Goal: Task Accomplishment & Management: Complete application form

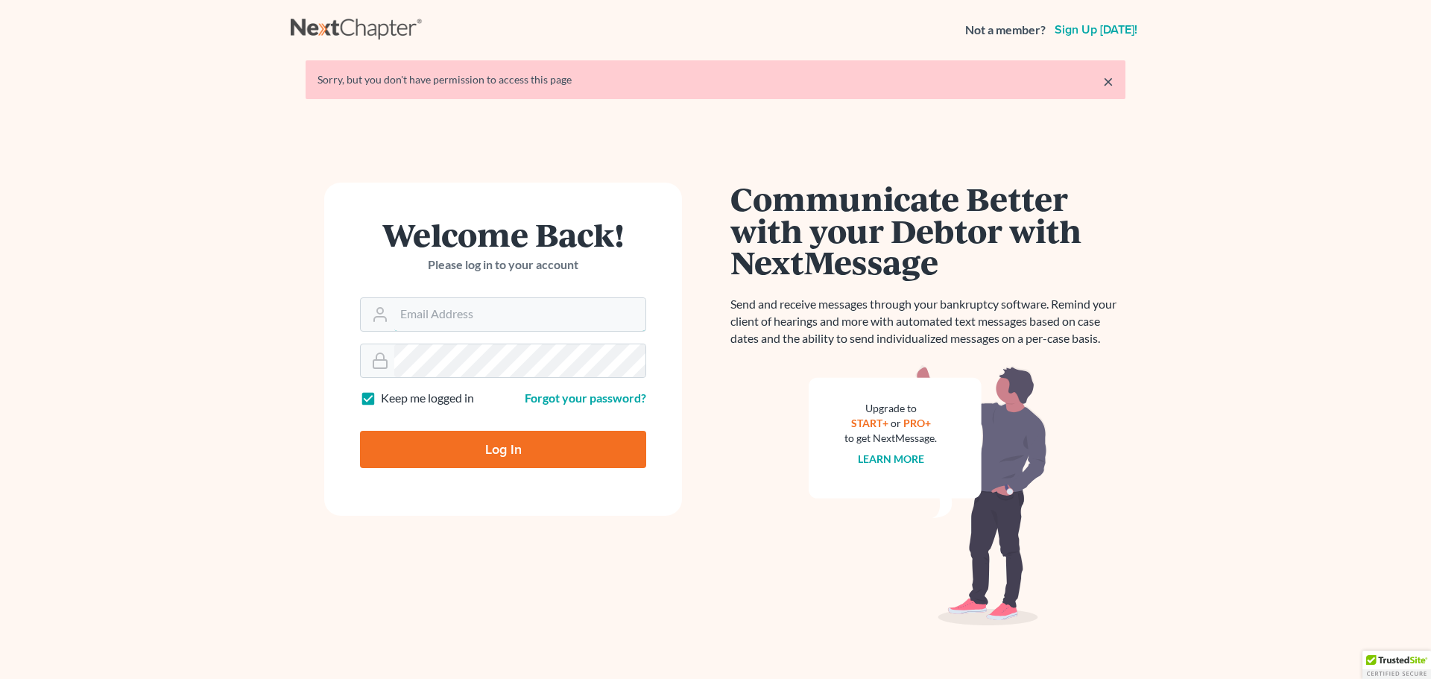
type input "[EMAIL_ADDRESS][DOMAIN_NAME]"
click at [494, 441] on input "Log In" at bounding box center [503, 449] width 286 height 37
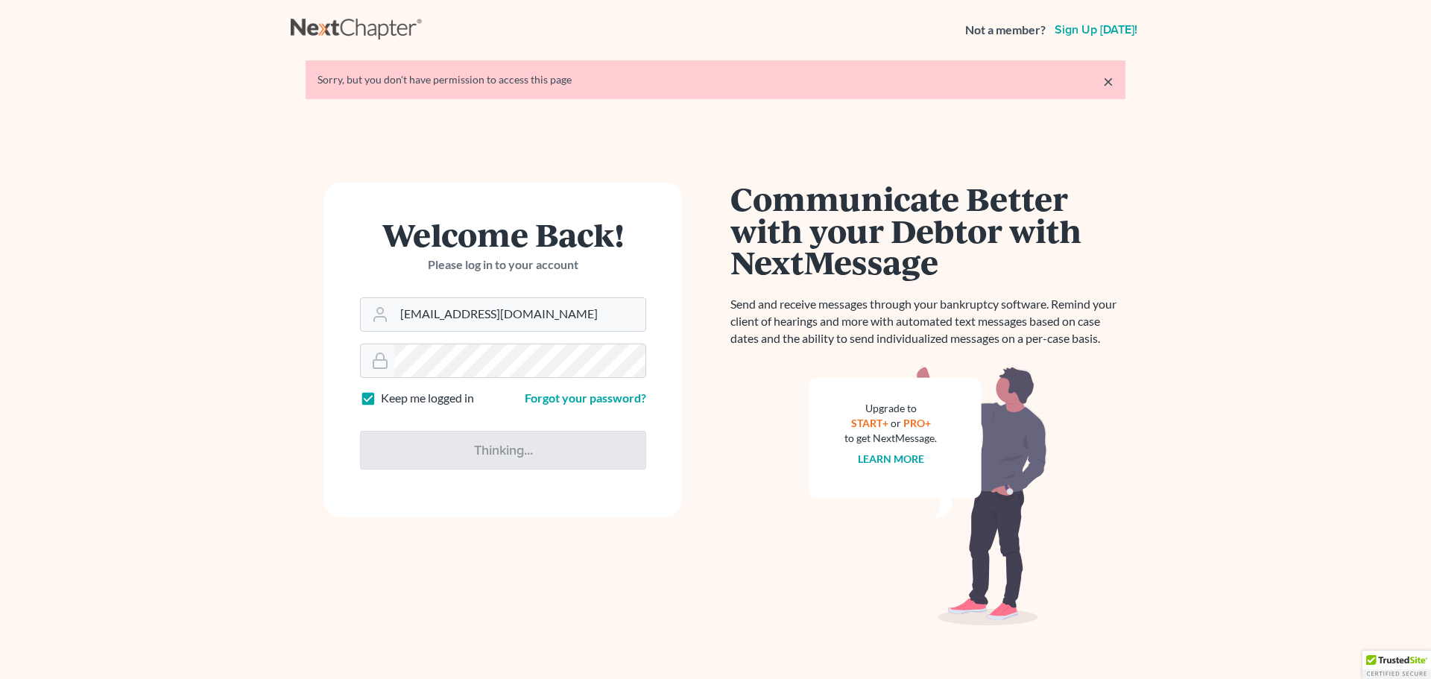
type input "Thinking..."
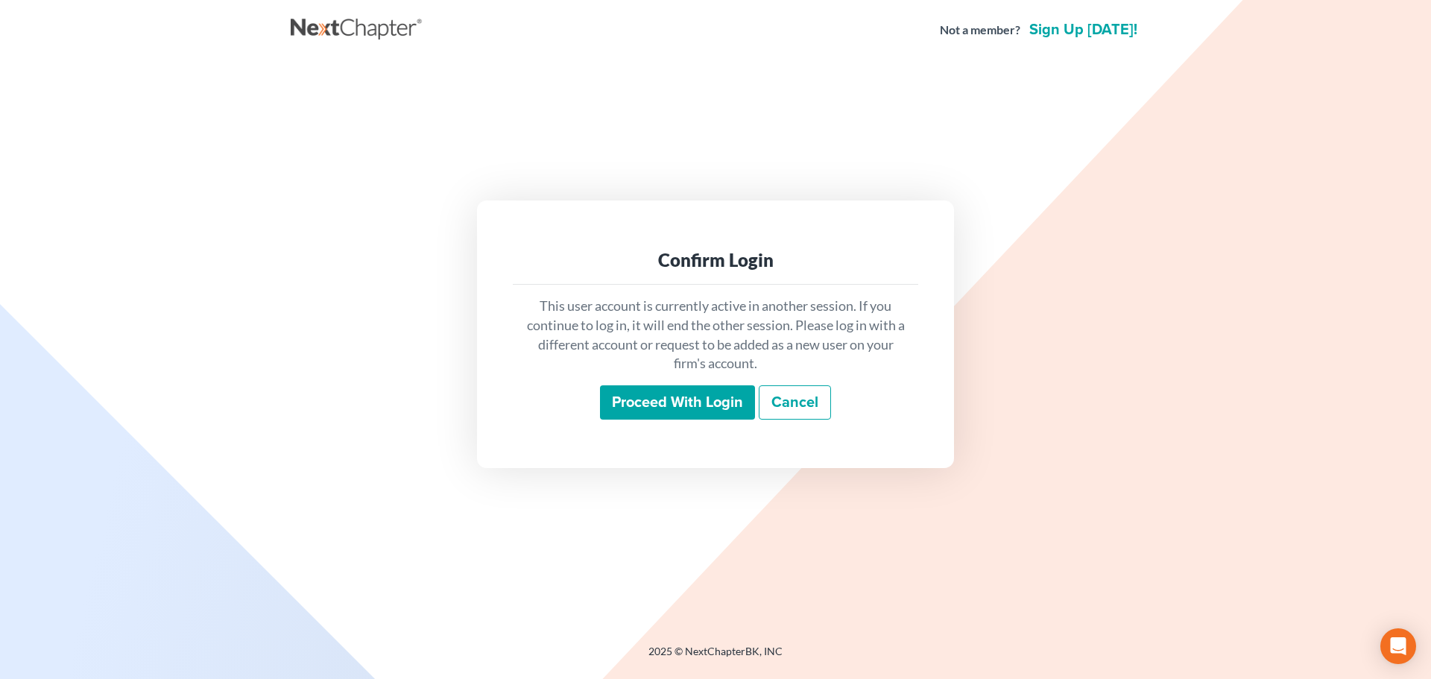
click at [684, 406] on input "Proceed with login" at bounding box center [677, 402] width 155 height 34
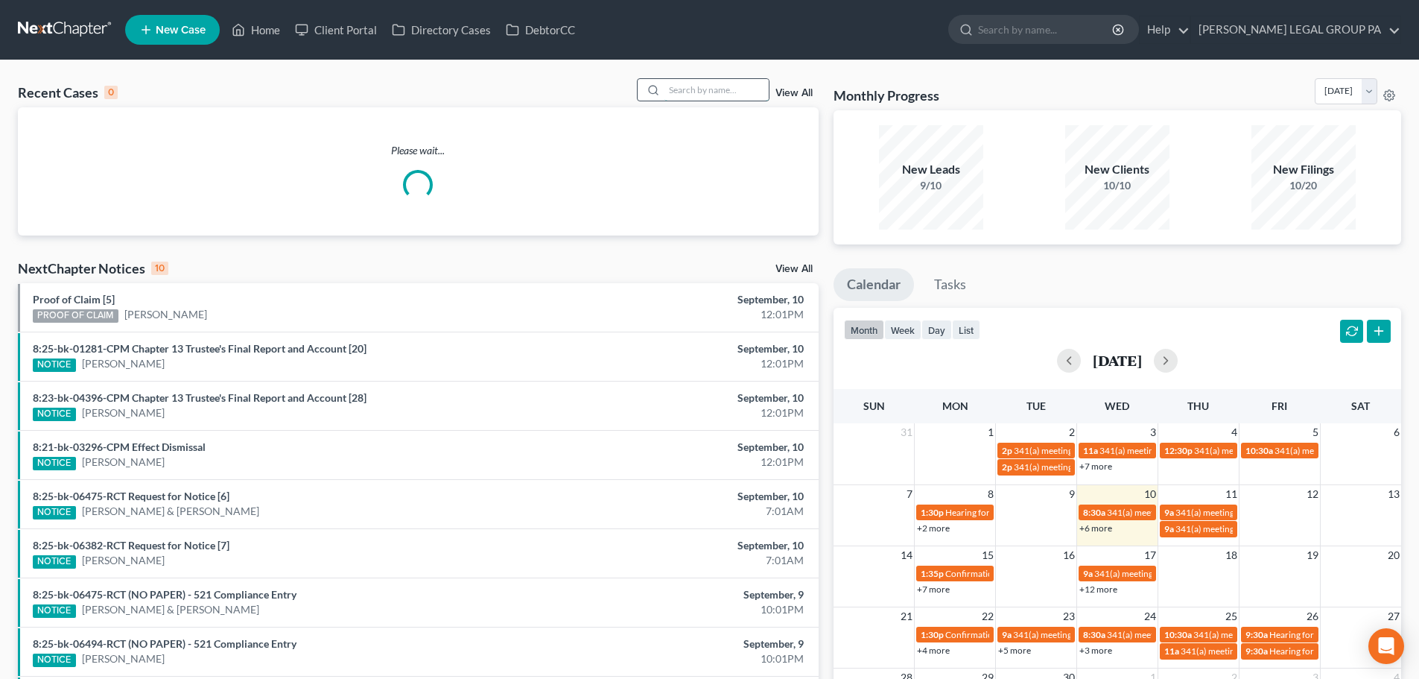
click at [718, 85] on input "search" at bounding box center [717, 90] width 104 height 22
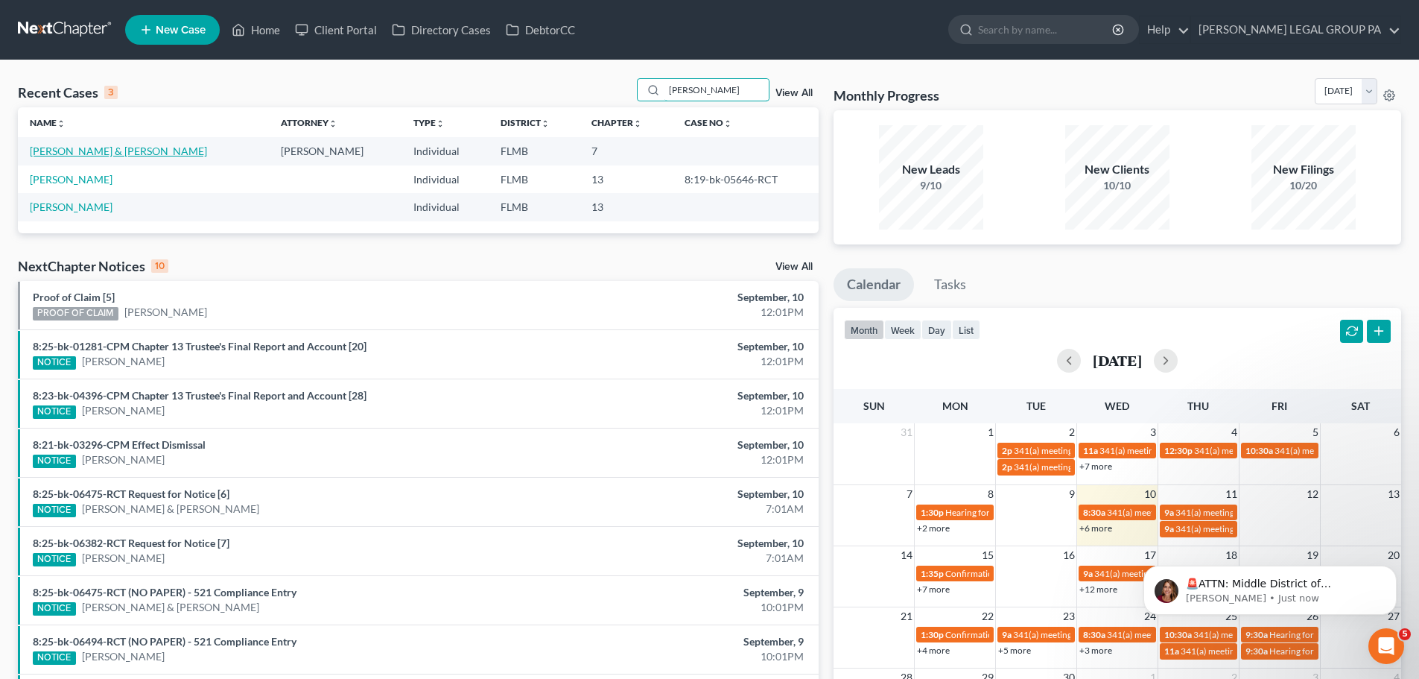
type input "webb"
click at [62, 145] on link "Webb, Robert & Holli" at bounding box center [118, 151] width 177 height 13
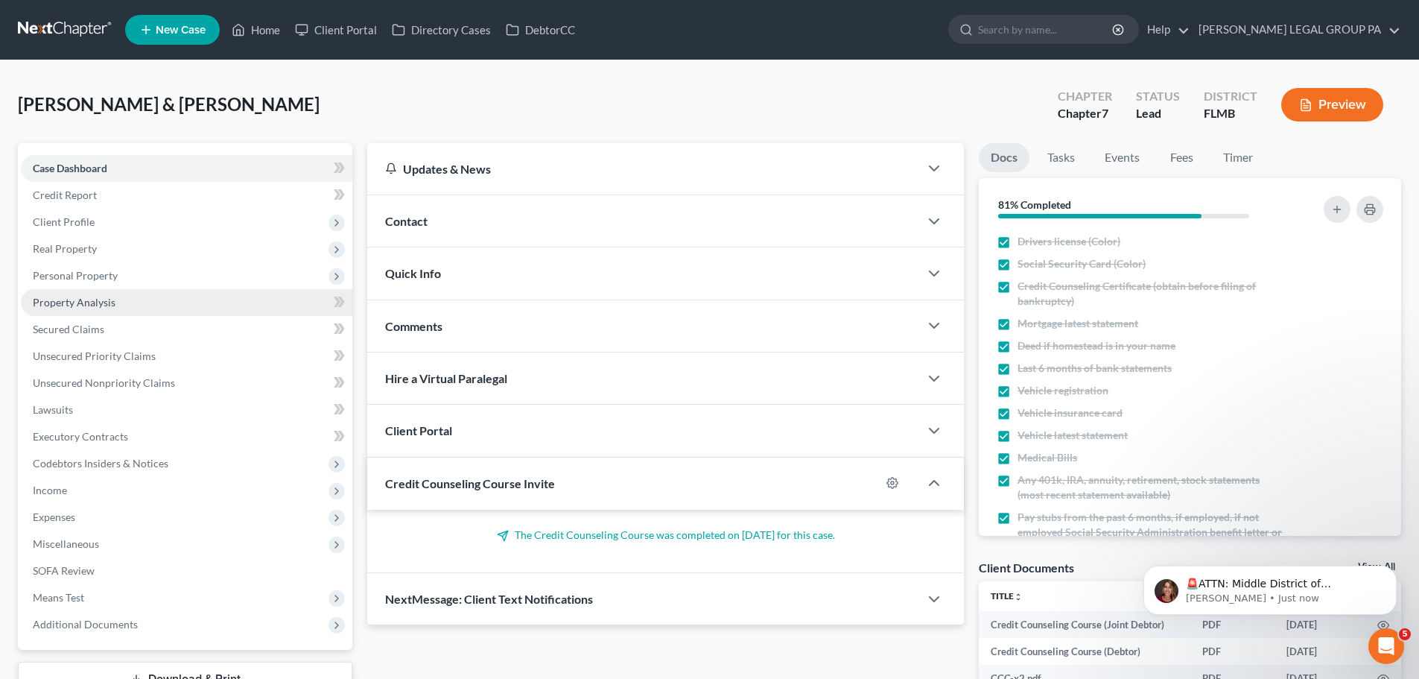
click at [81, 296] on span "Property Analysis" at bounding box center [74, 302] width 83 height 13
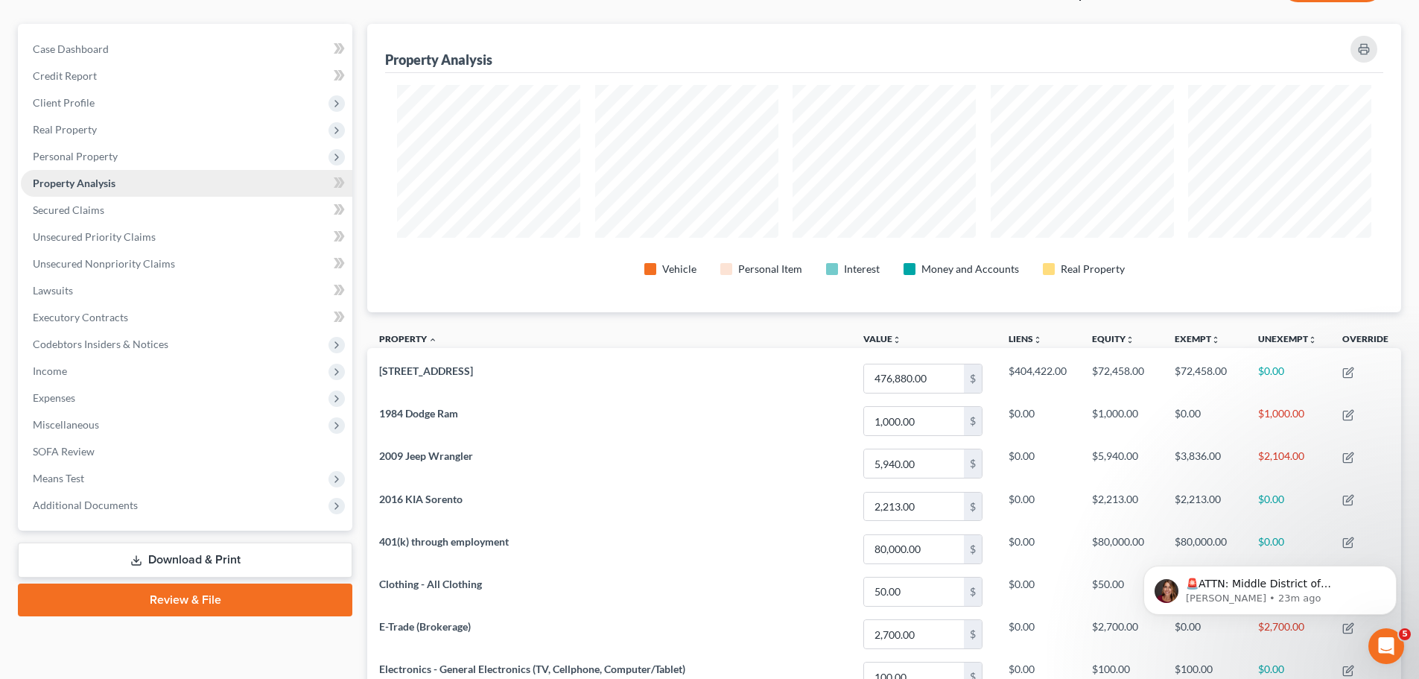
scroll to position [93, 0]
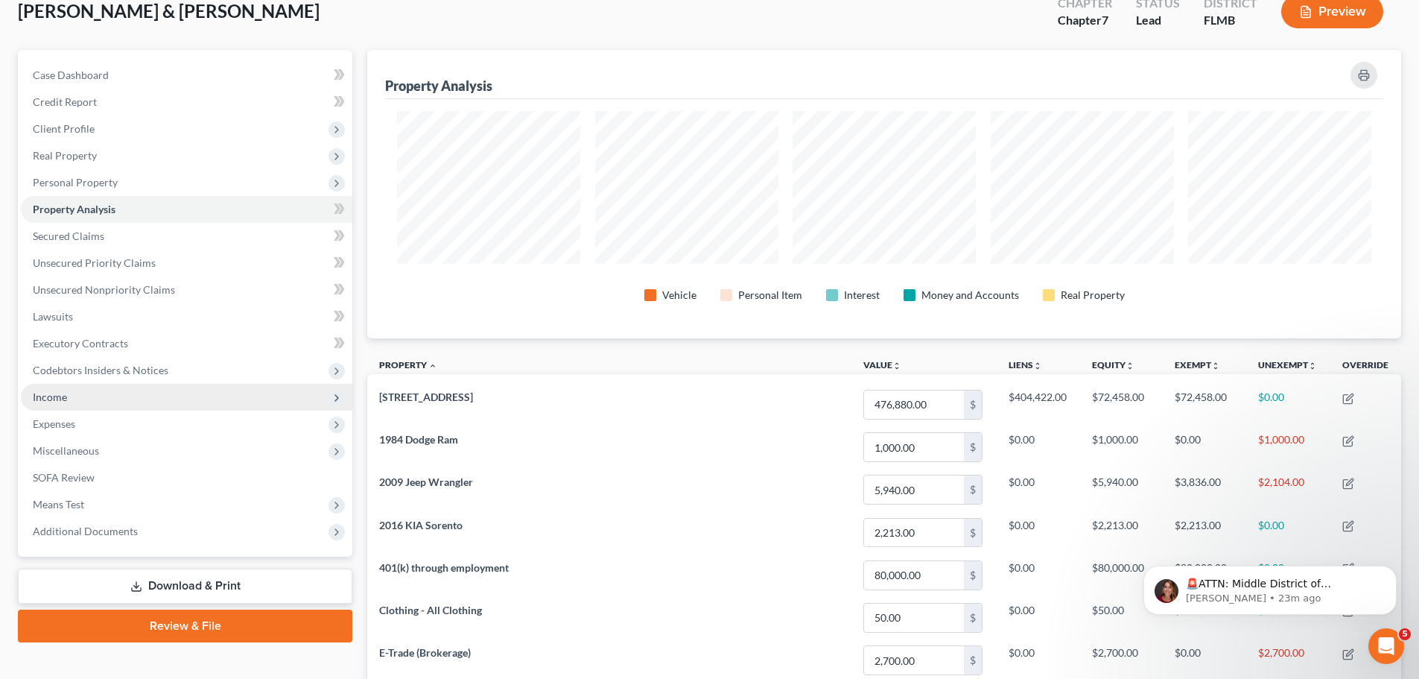
click at [72, 405] on span "Income" at bounding box center [187, 397] width 332 height 27
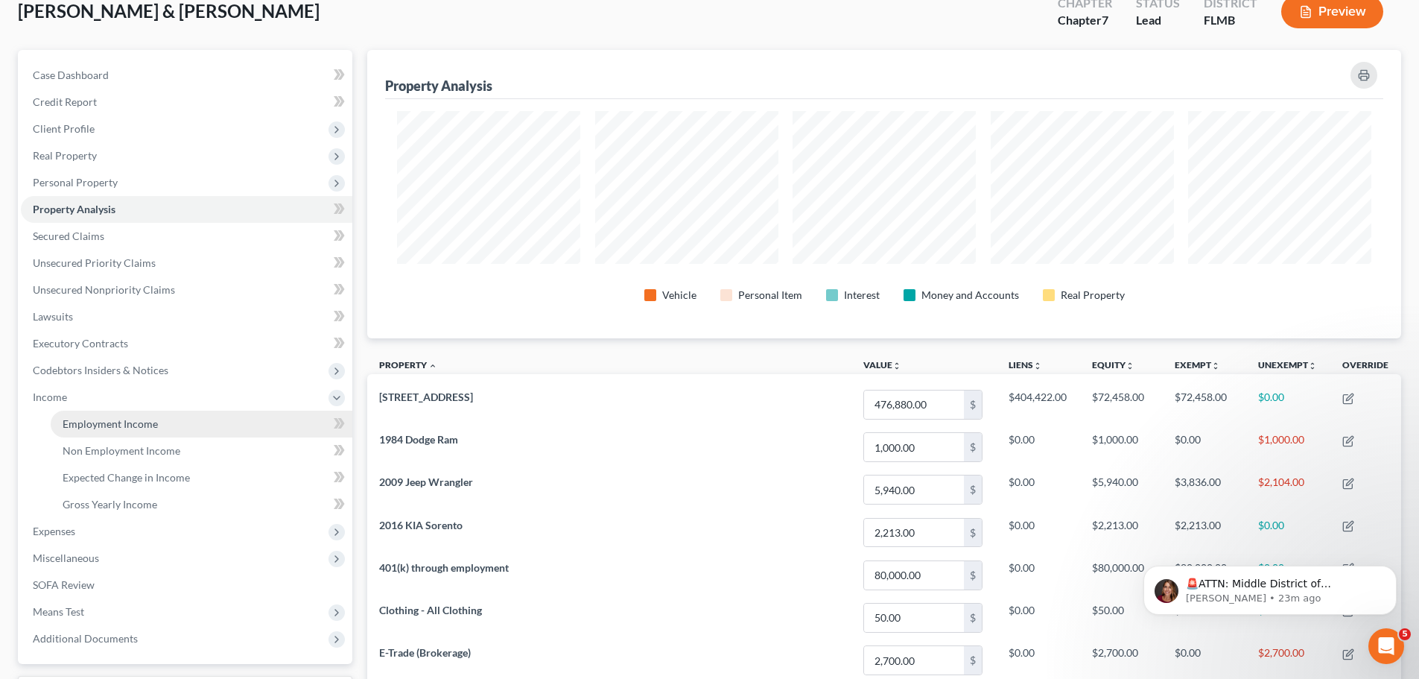
click at [107, 420] on span "Employment Income" at bounding box center [110, 423] width 95 height 13
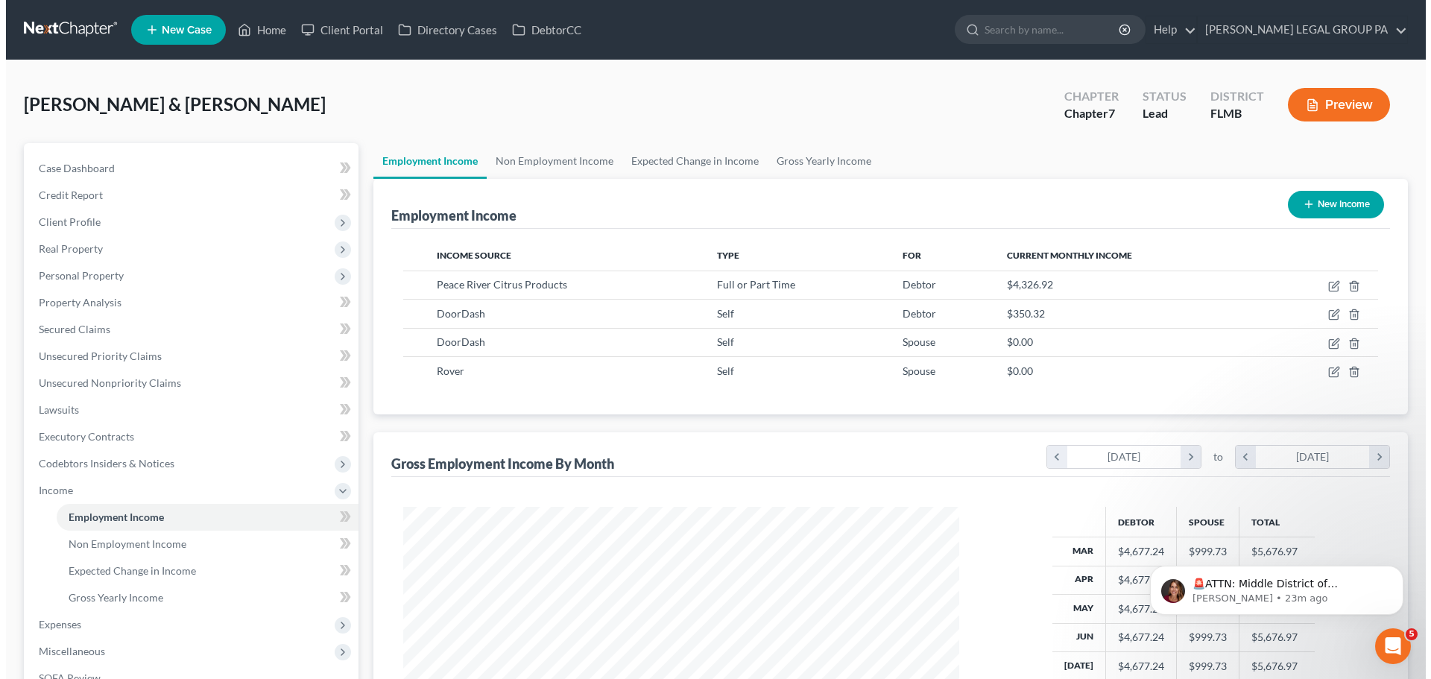
scroll to position [278, 586]
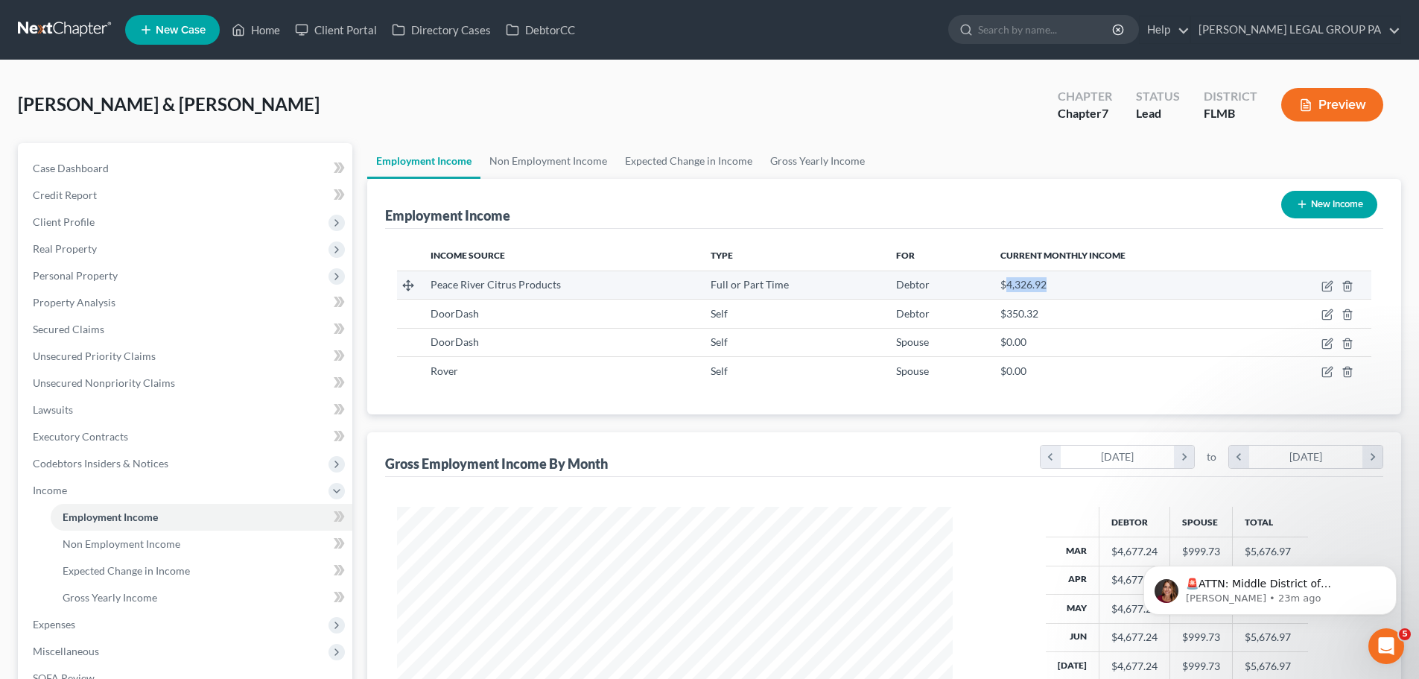
drag, startPoint x: 1054, startPoint y: 283, endPoint x: 1005, endPoint y: 283, distance: 49.2
click at [1005, 283] on div "$4,326.92" at bounding box center [1124, 284] width 247 height 15
copy span "4,326.92"
click at [1327, 285] on icon "button" at bounding box center [1329, 284] width 7 height 7
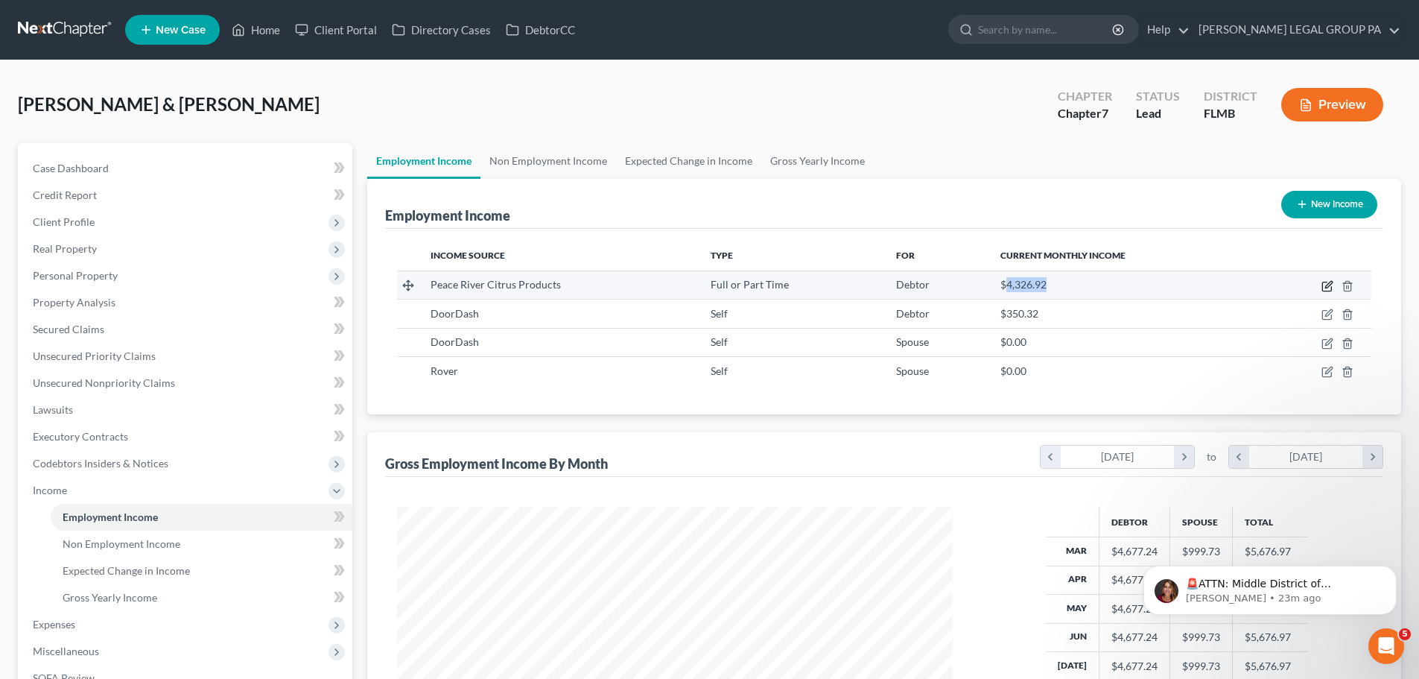
select select "0"
select select "9"
select select "0"
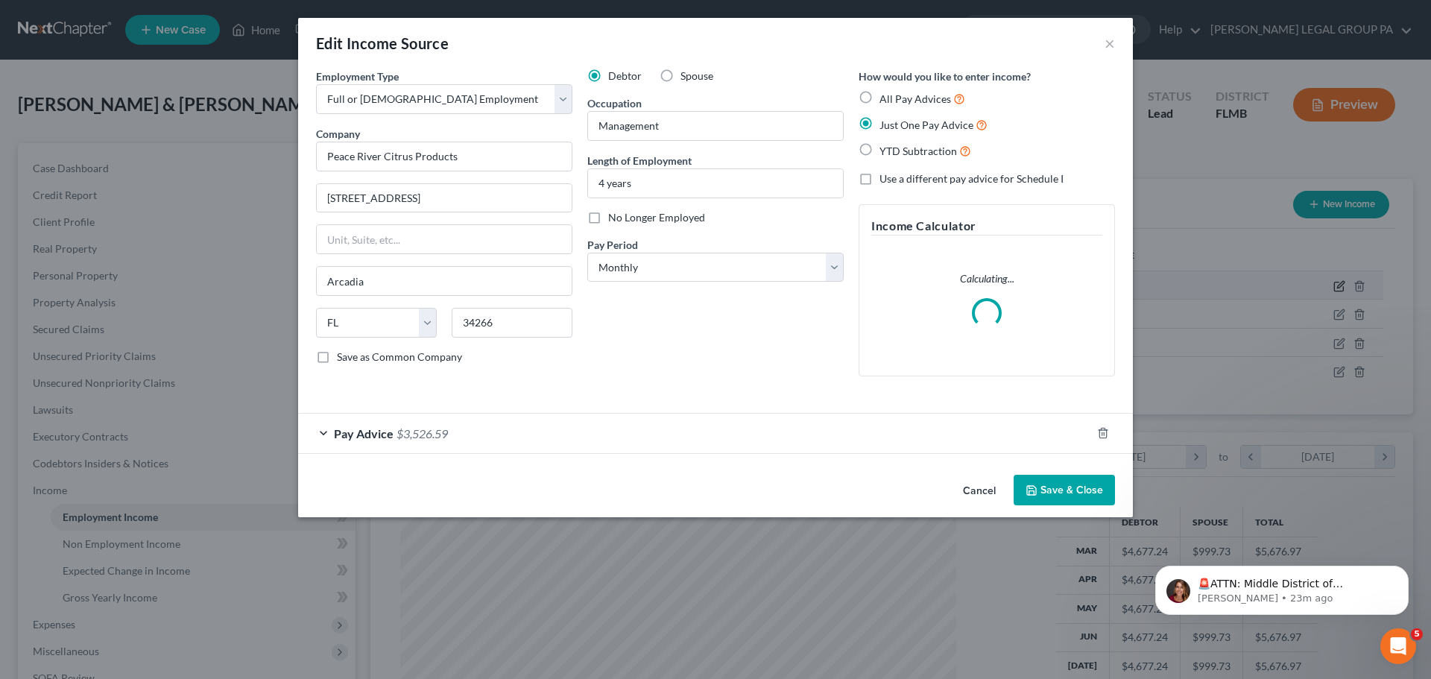
scroll to position [280, 591]
click at [414, 431] on span "$3,526.59" at bounding box center [421, 433] width 51 height 14
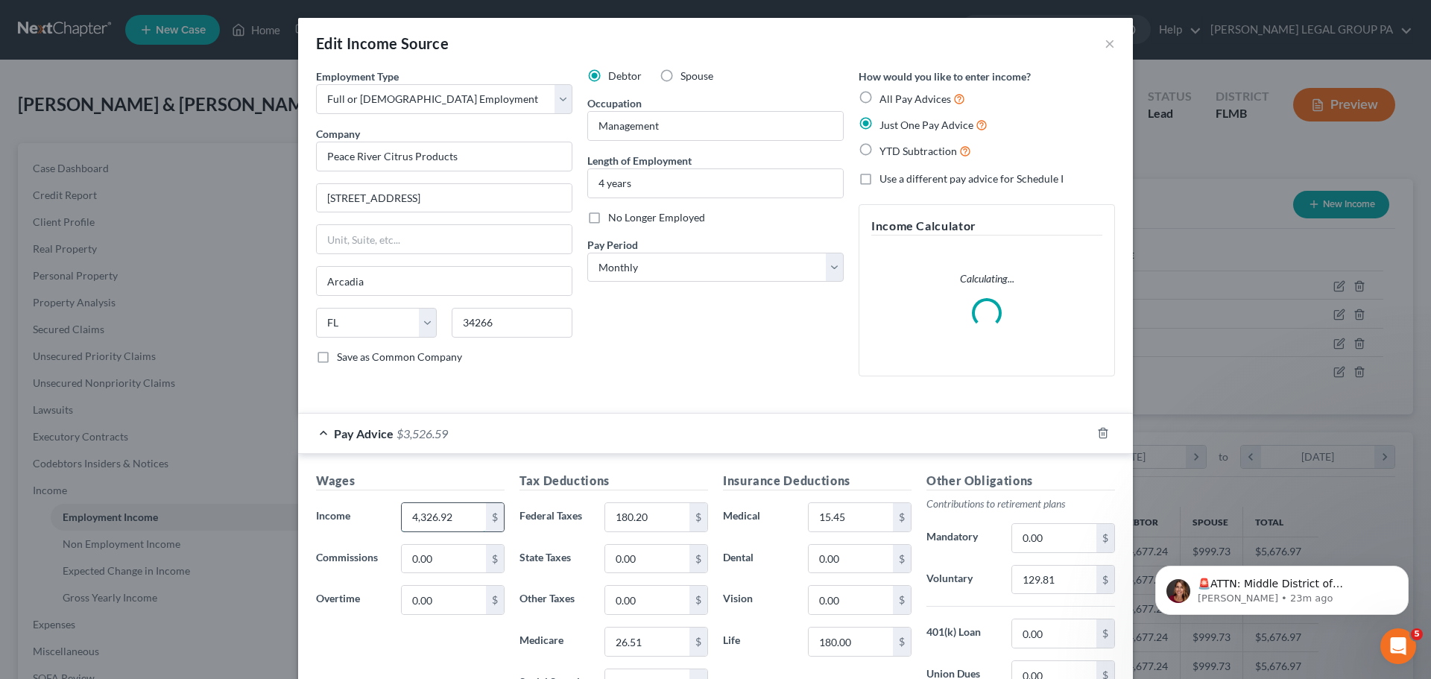
click at [464, 520] on input "4,326.92" at bounding box center [444, 517] width 84 height 28
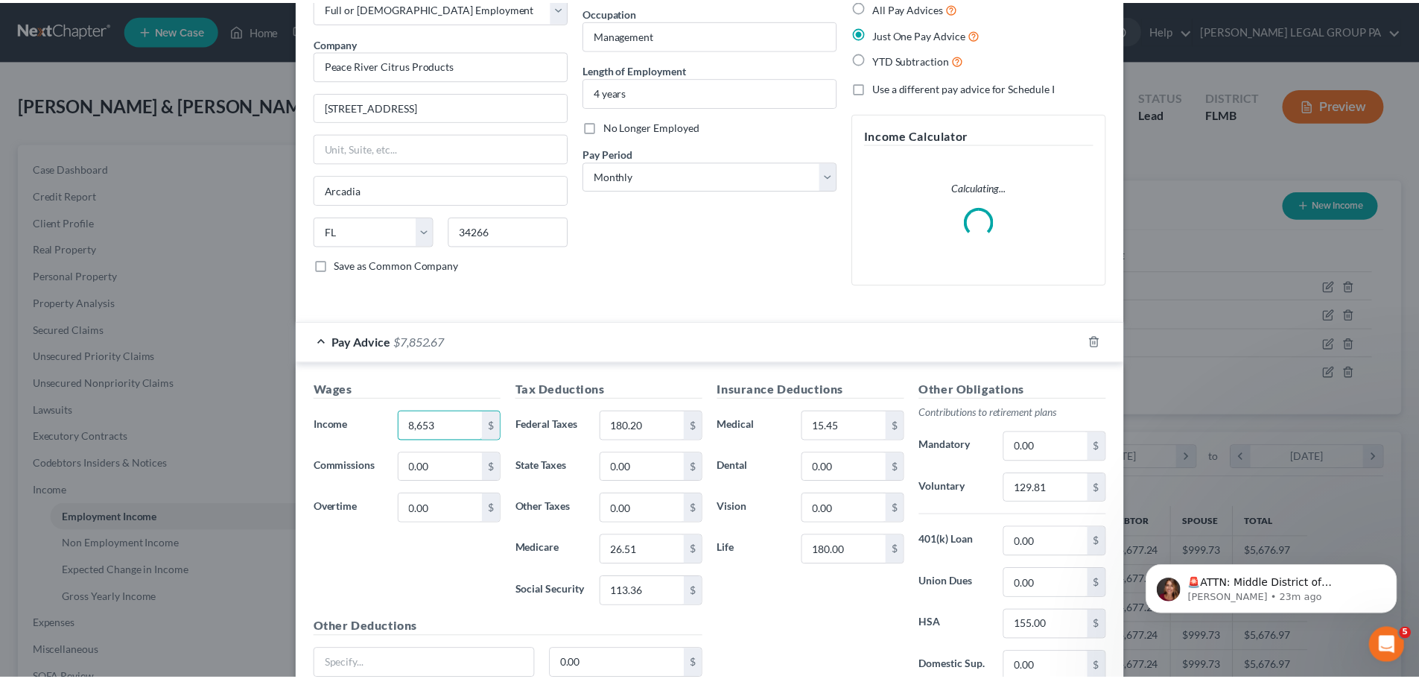
scroll to position [221, 0]
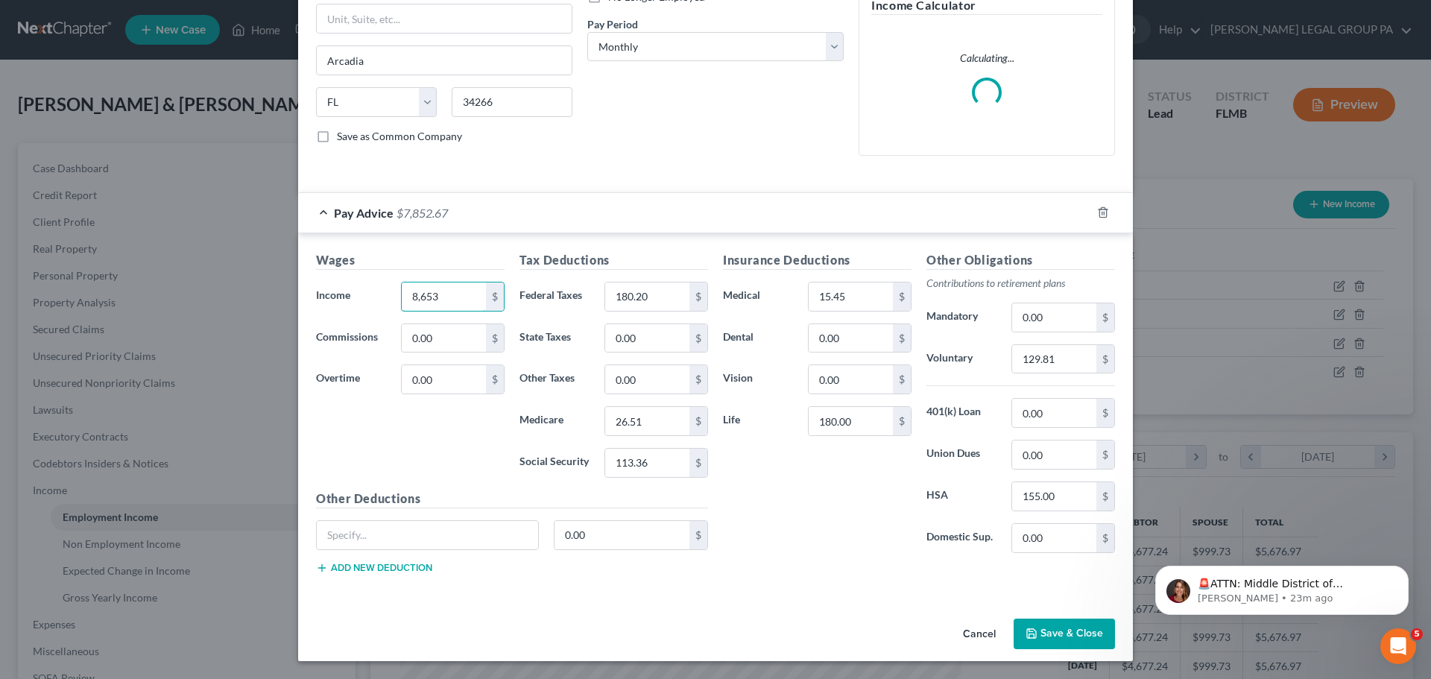
type input "8,653"
click at [1066, 638] on button "Save & Close" at bounding box center [1063, 633] width 101 height 31
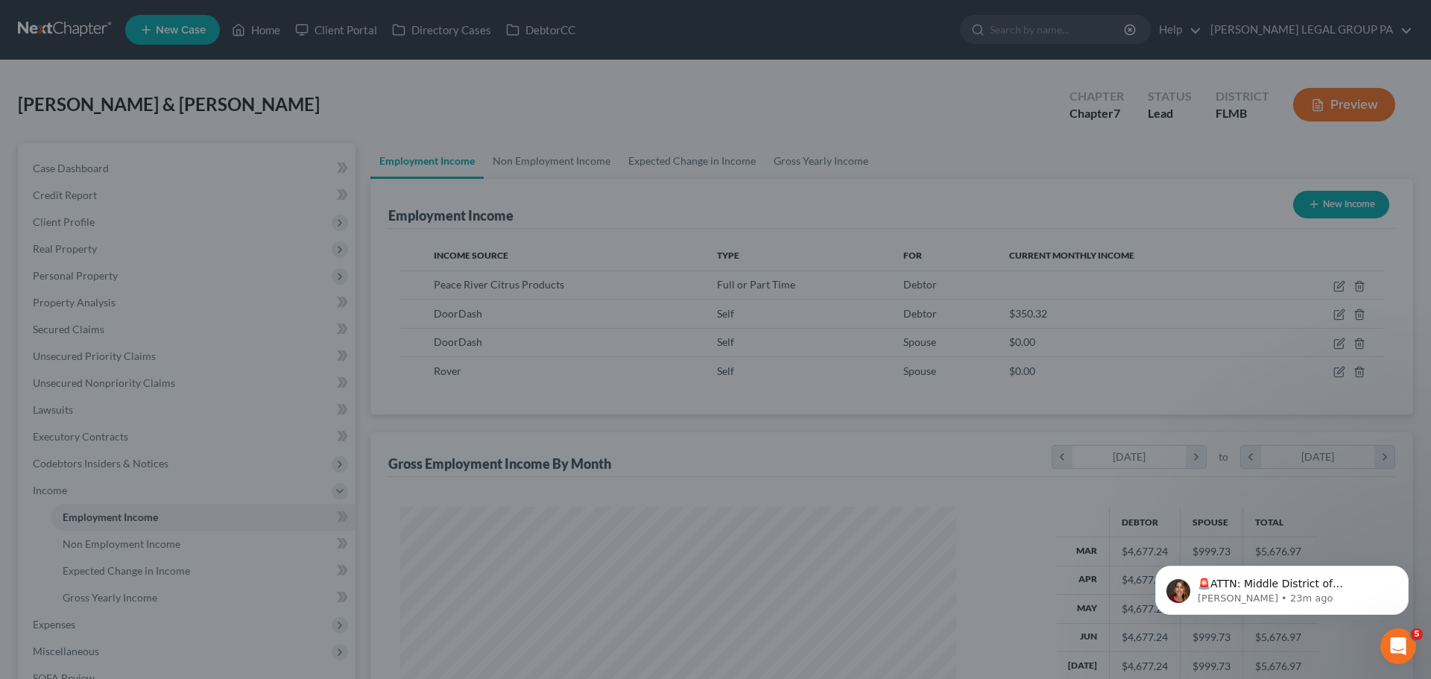
scroll to position [744849, 744541]
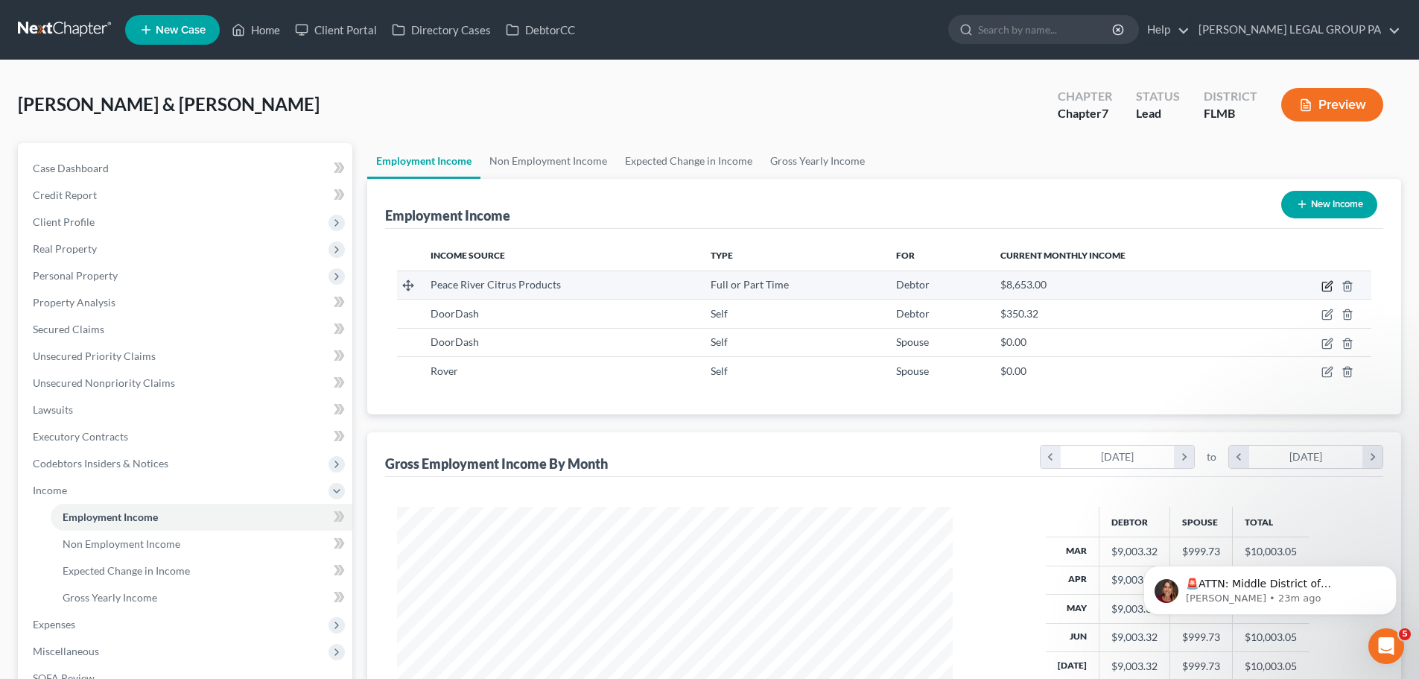
click at [1330, 288] on icon "button" at bounding box center [1328, 286] width 12 height 12
select select "0"
select select "9"
select select "0"
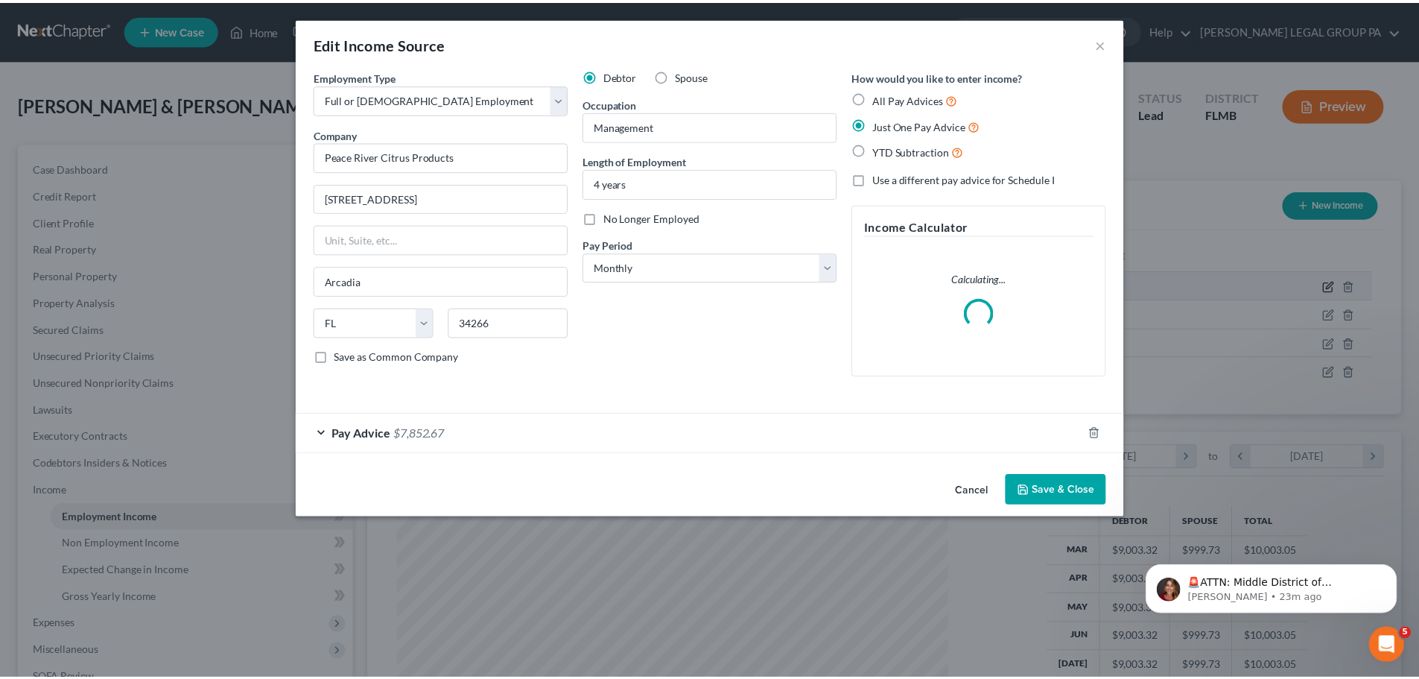
scroll to position [280, 591]
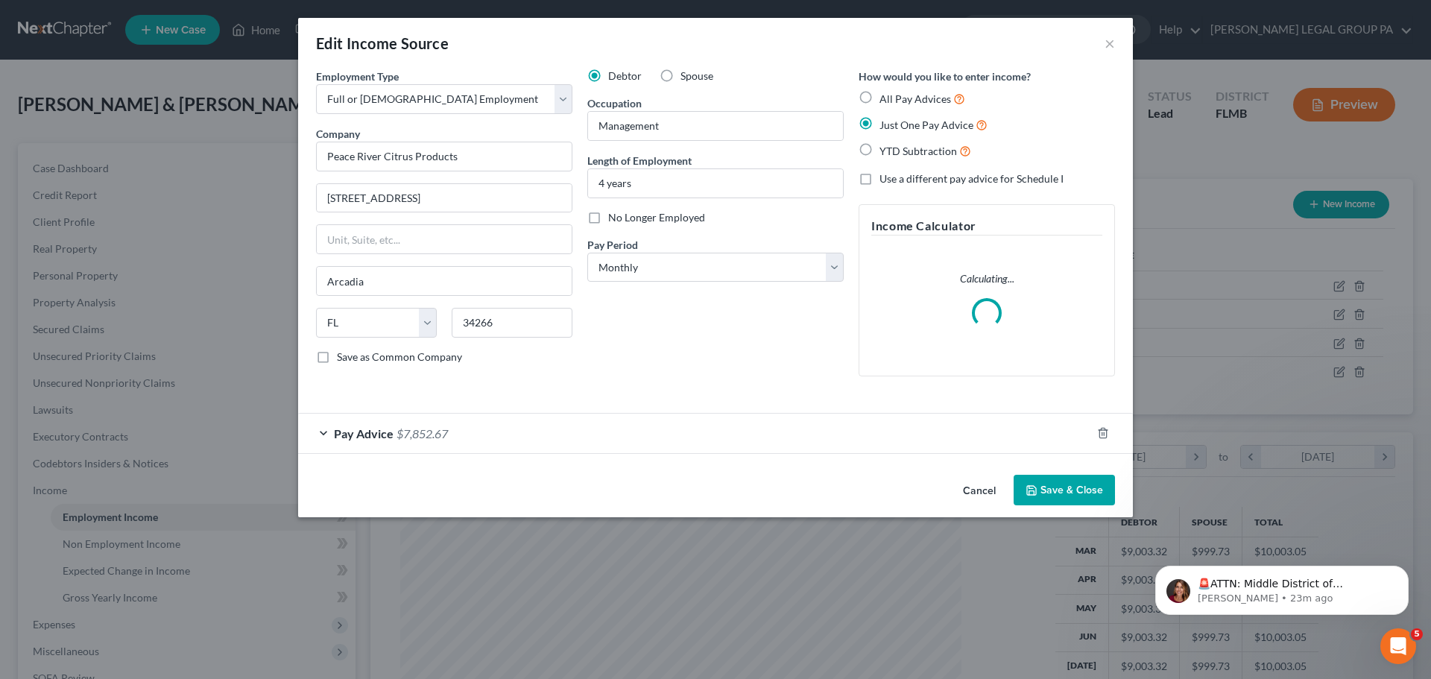
click at [1063, 488] on button "Save & Close" at bounding box center [1063, 490] width 101 height 31
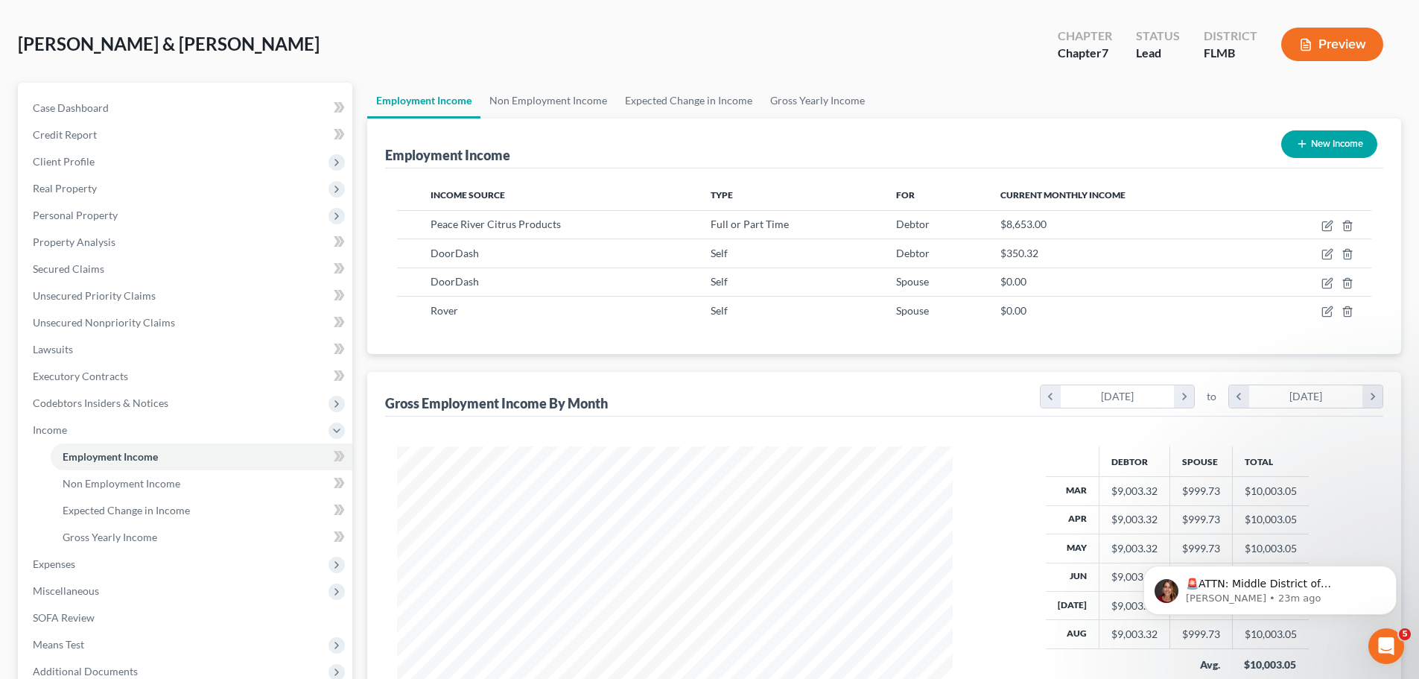
scroll to position [149, 0]
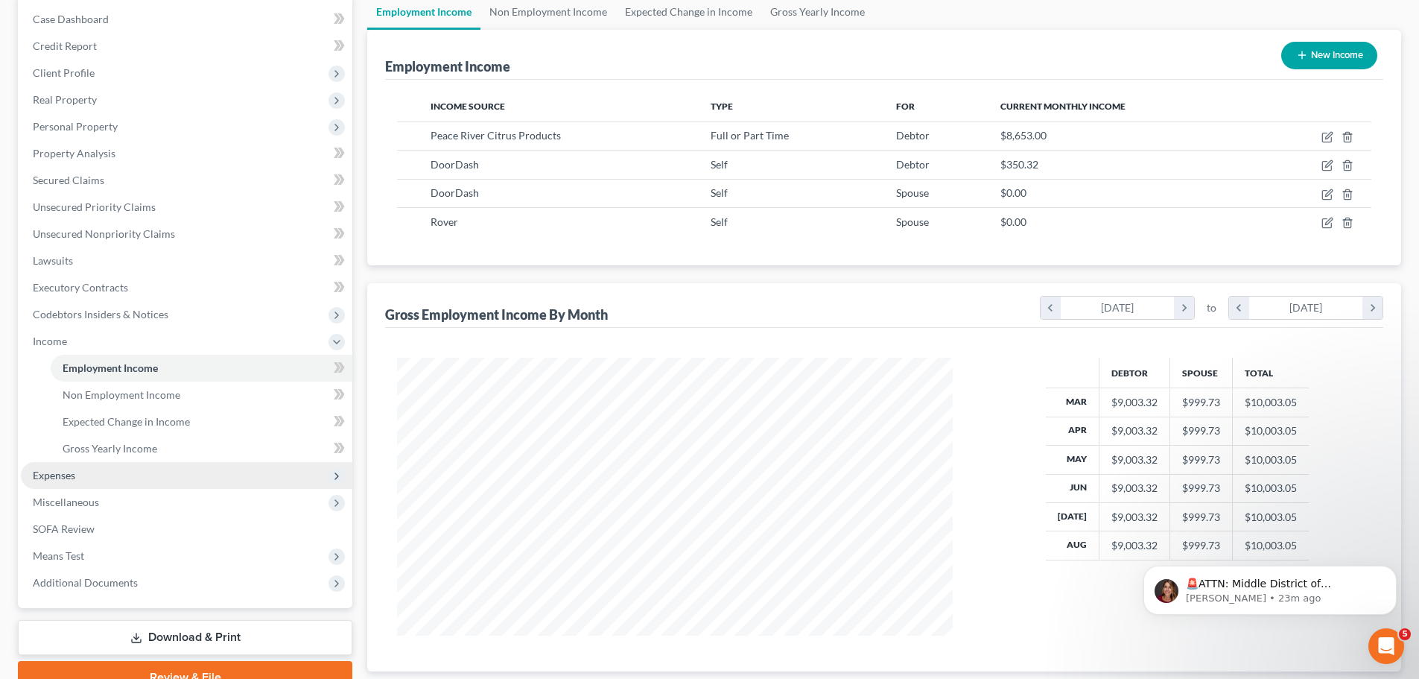
click at [110, 475] on span "Expenses" at bounding box center [187, 475] width 332 height 27
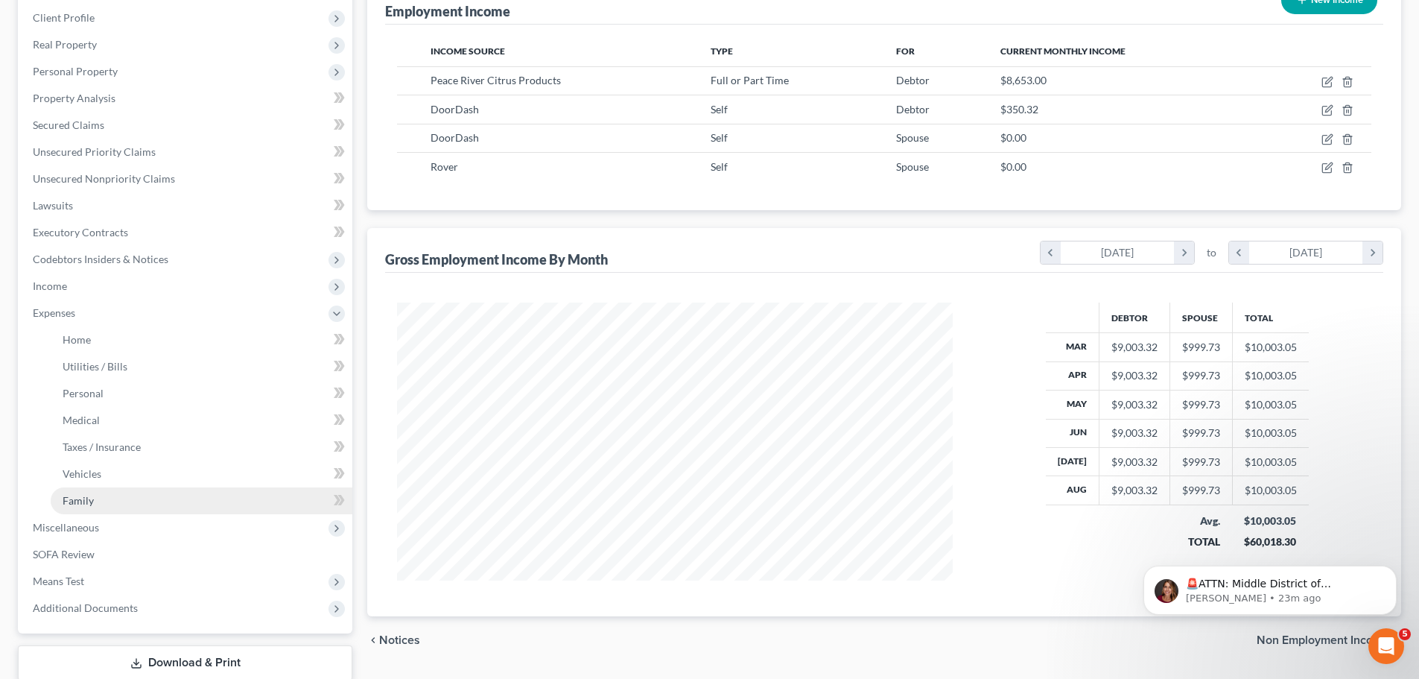
scroll to position [298, 0]
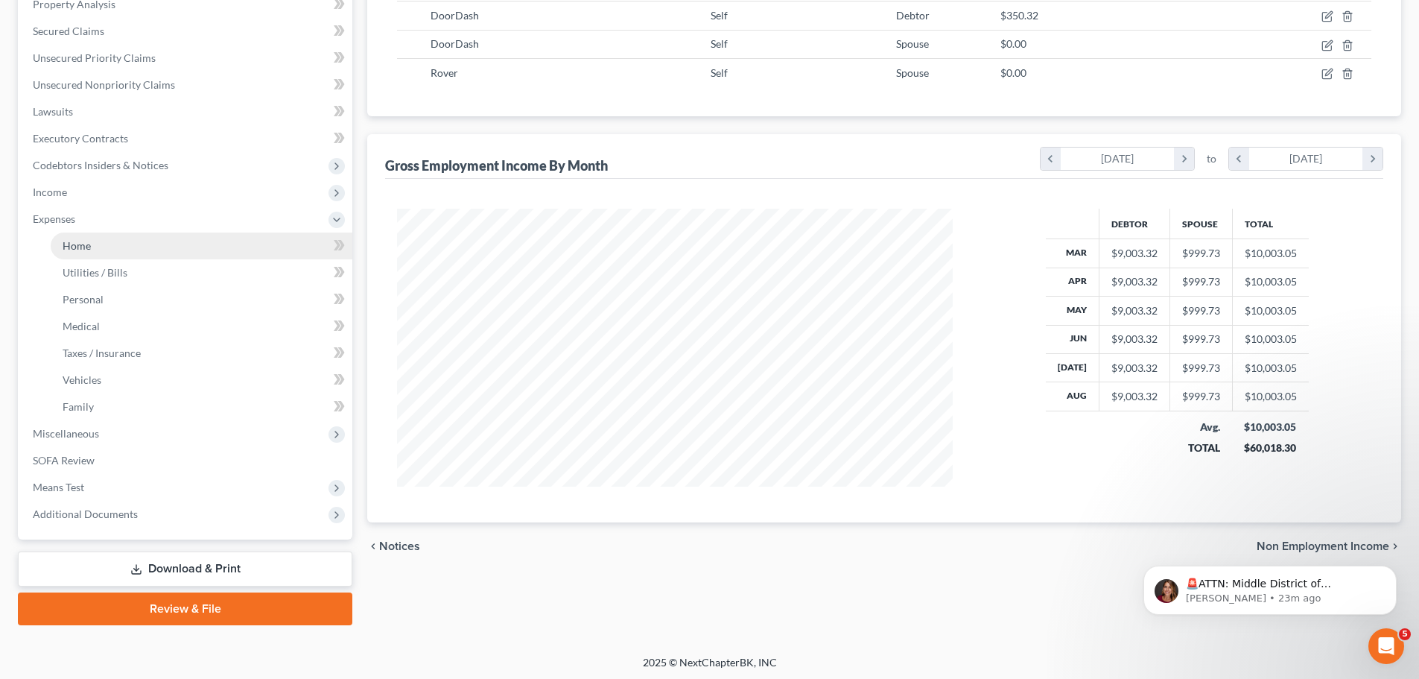
click at [112, 236] on link "Home" at bounding box center [202, 245] width 302 height 27
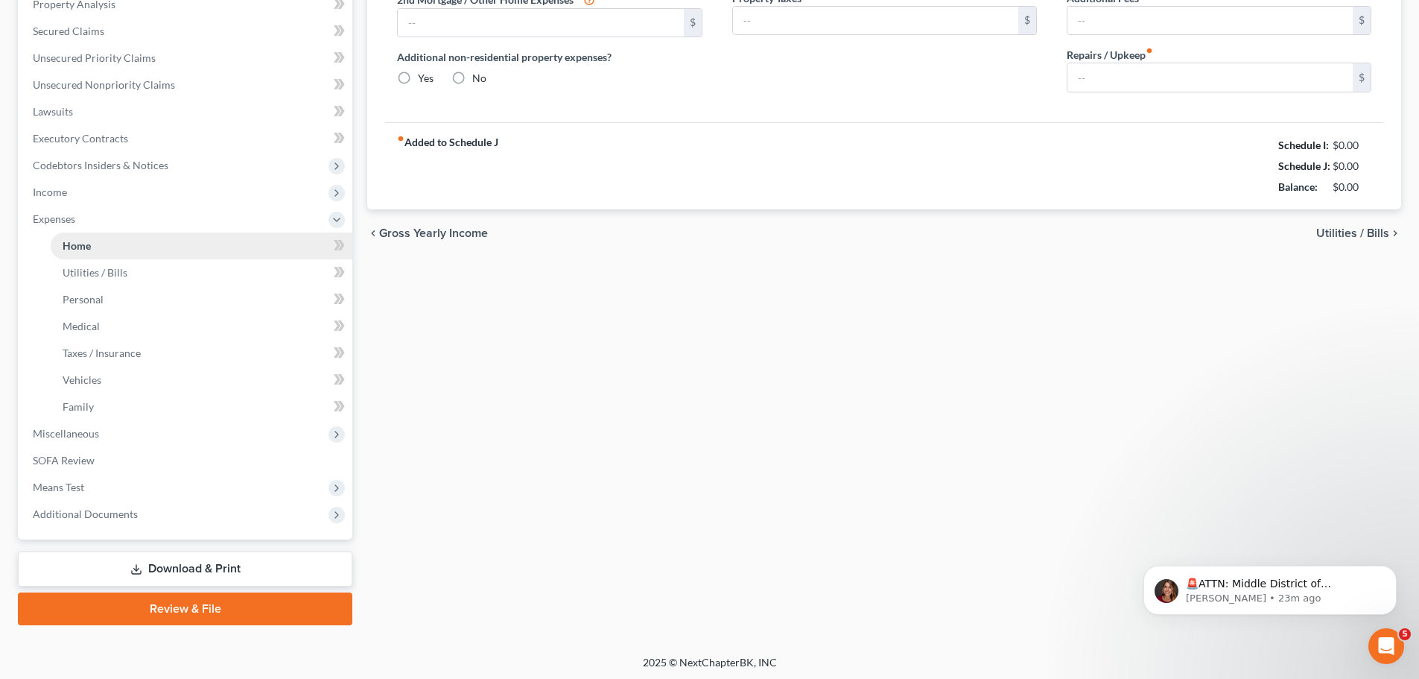
type input "2,917.86"
type input "0.00"
radio input "true"
type input "0.00"
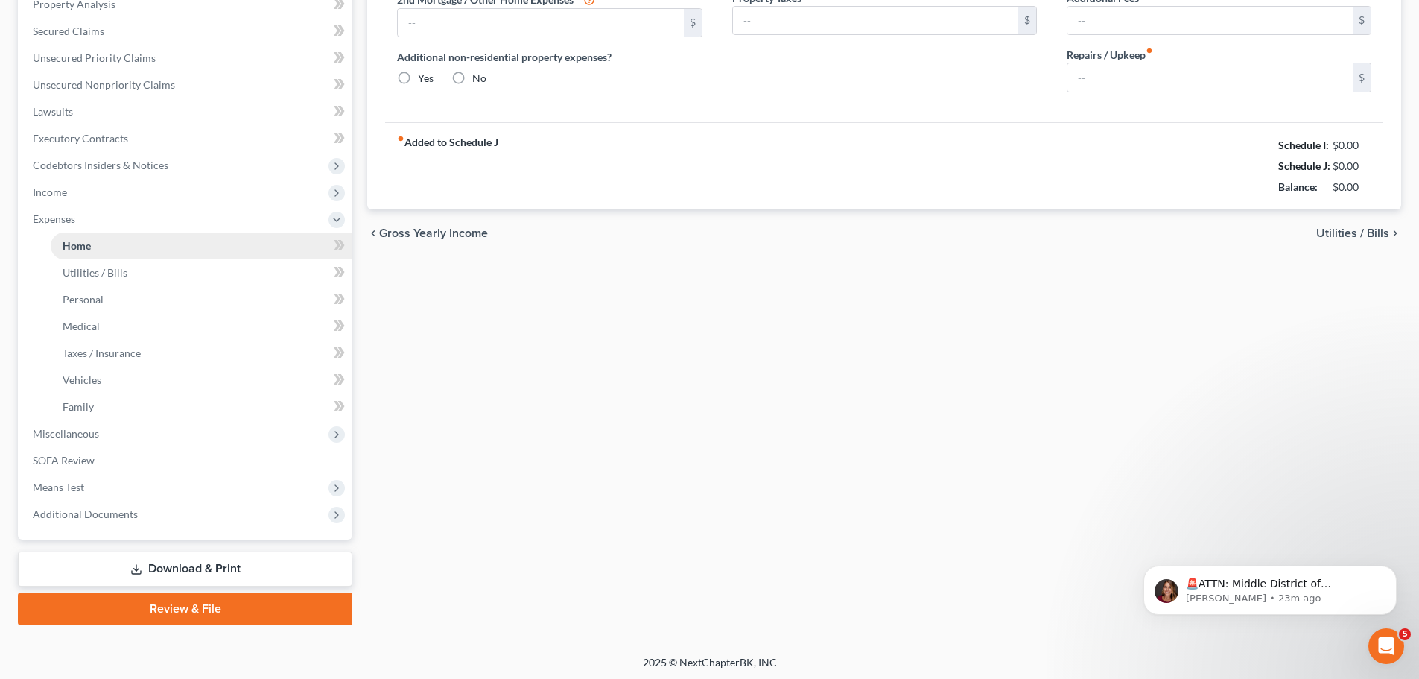
type input "46.00"
type input "0.00"
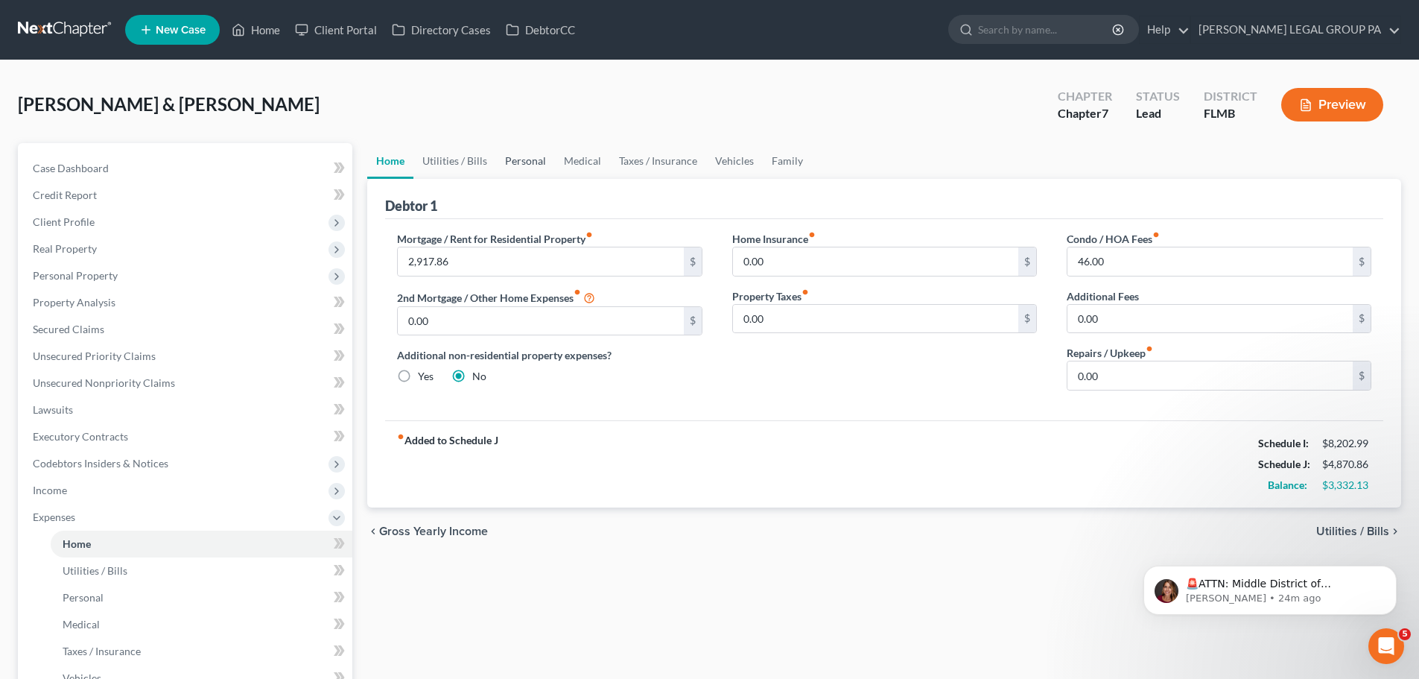
click at [512, 156] on link "Personal" at bounding box center [525, 161] width 59 height 36
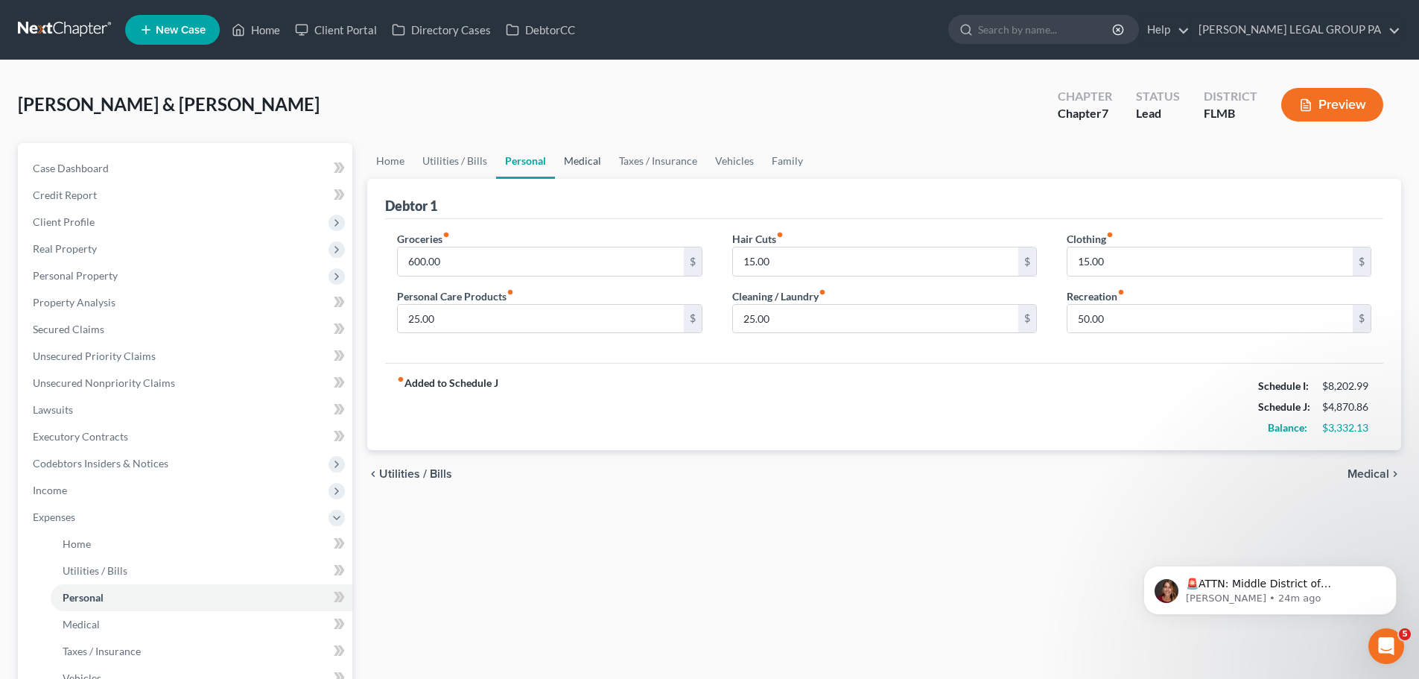
click at [580, 161] on link "Medical" at bounding box center [582, 161] width 55 height 36
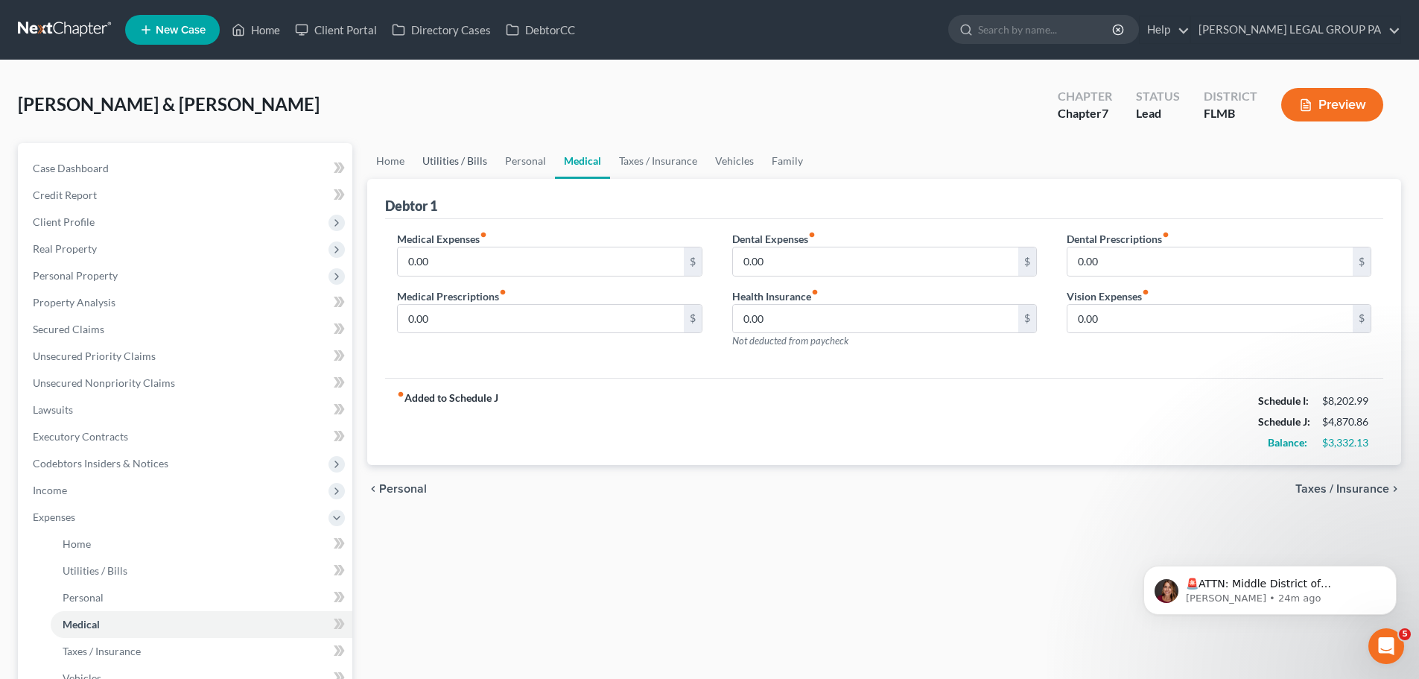
click at [414, 161] on link "Utilities / Bills" at bounding box center [455, 161] width 83 height 36
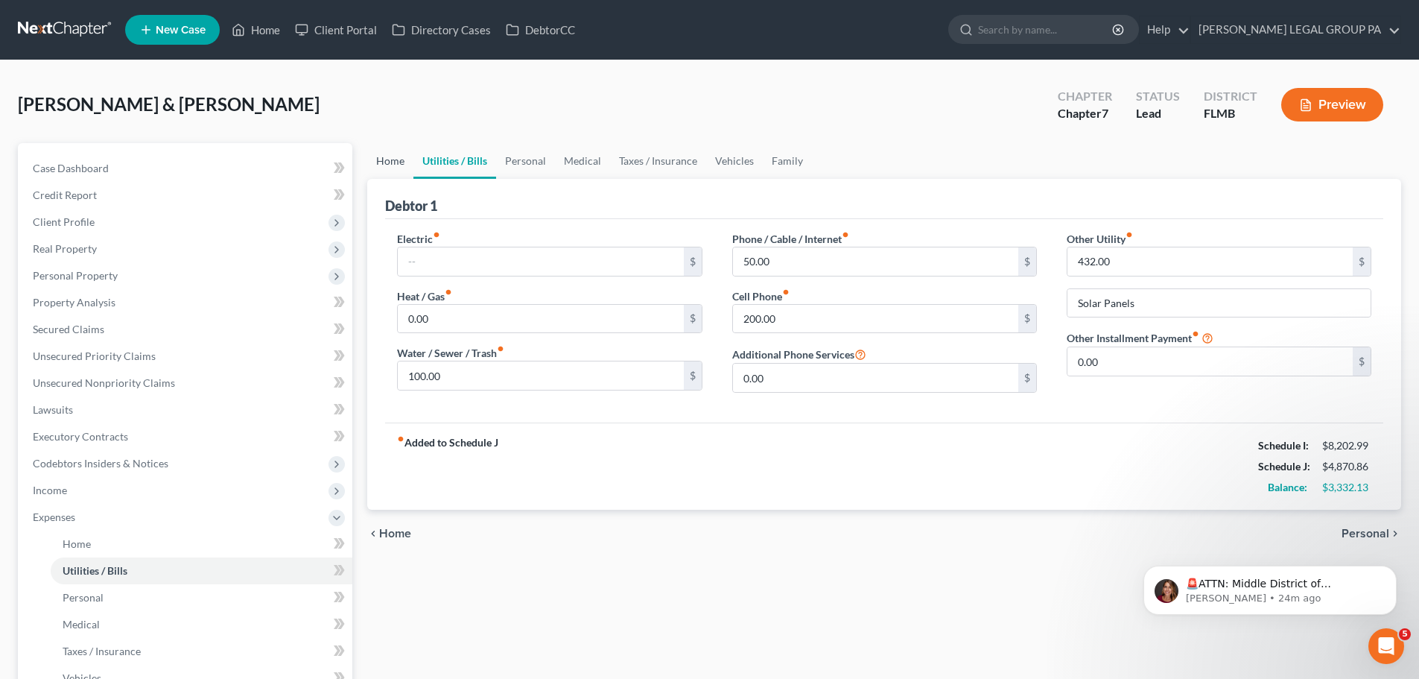
click at [398, 161] on link "Home" at bounding box center [390, 161] width 46 height 36
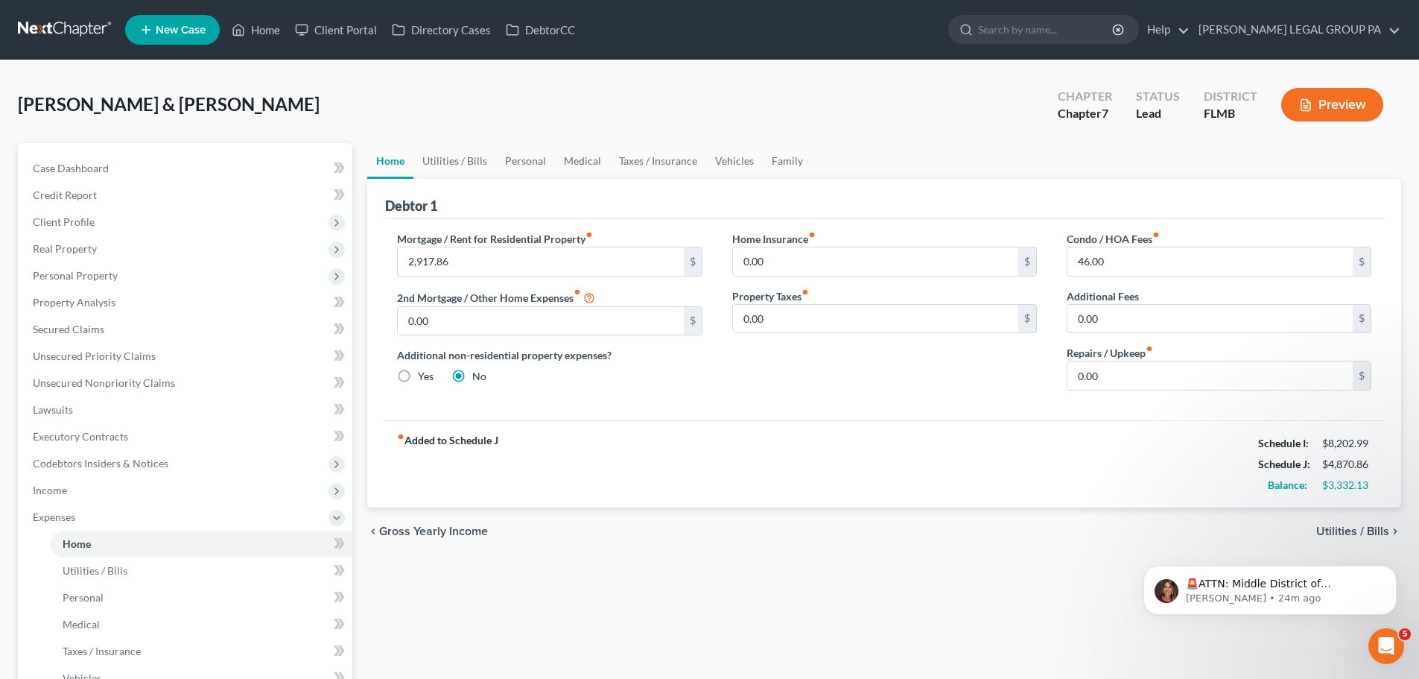
click at [80, 20] on link at bounding box center [65, 29] width 95 height 27
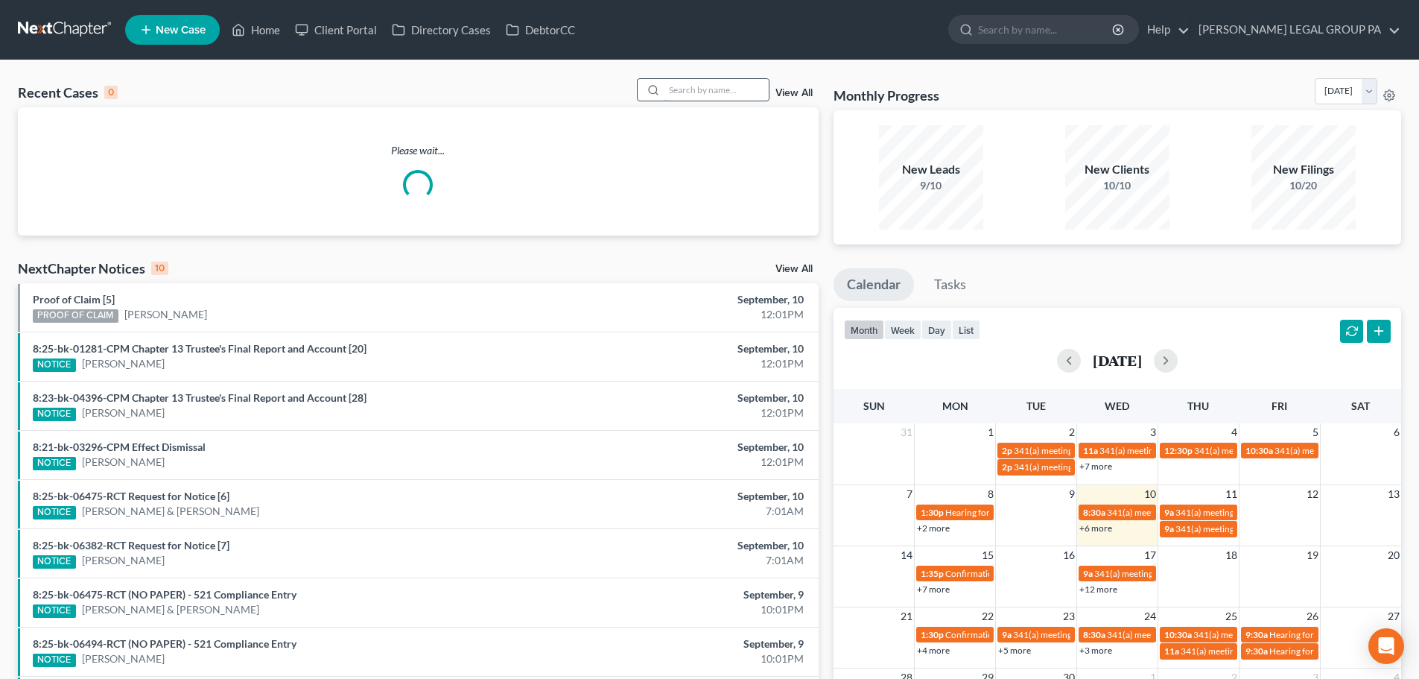
click at [722, 88] on input "search" at bounding box center [717, 90] width 104 height 22
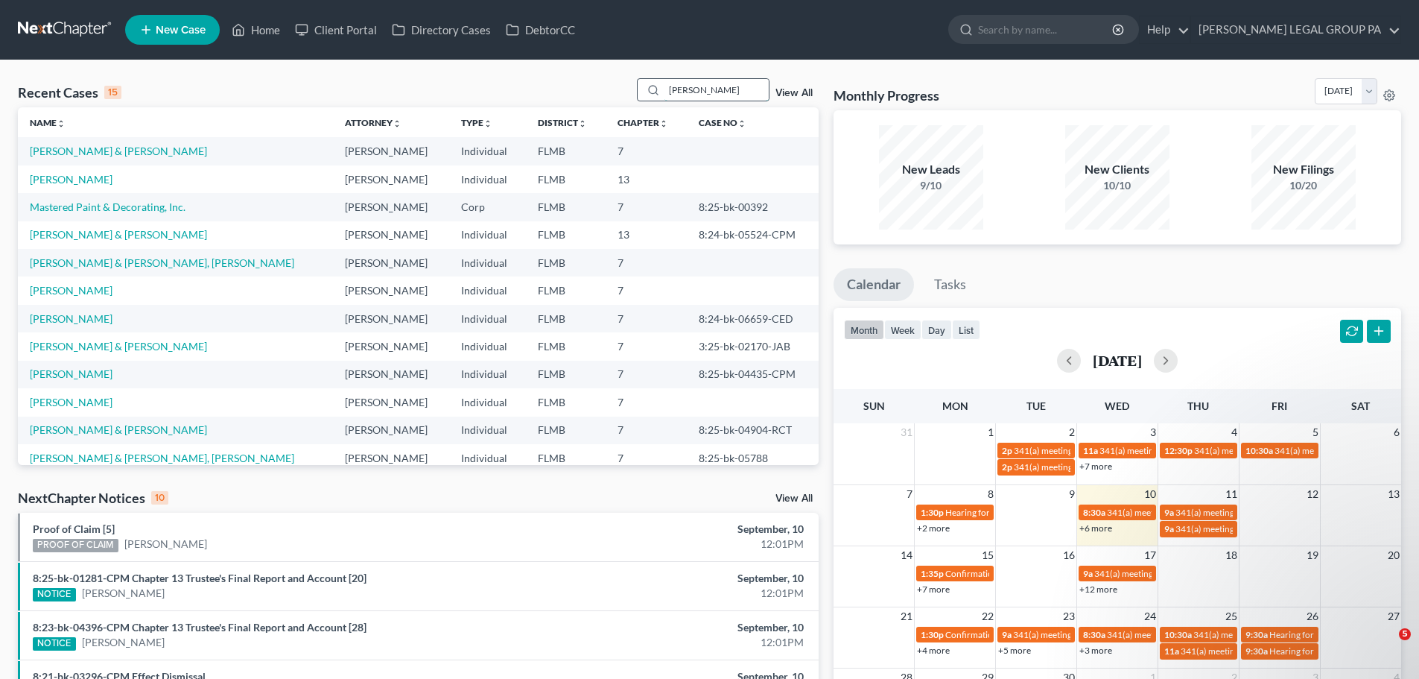
type input "[PERSON_NAME]"
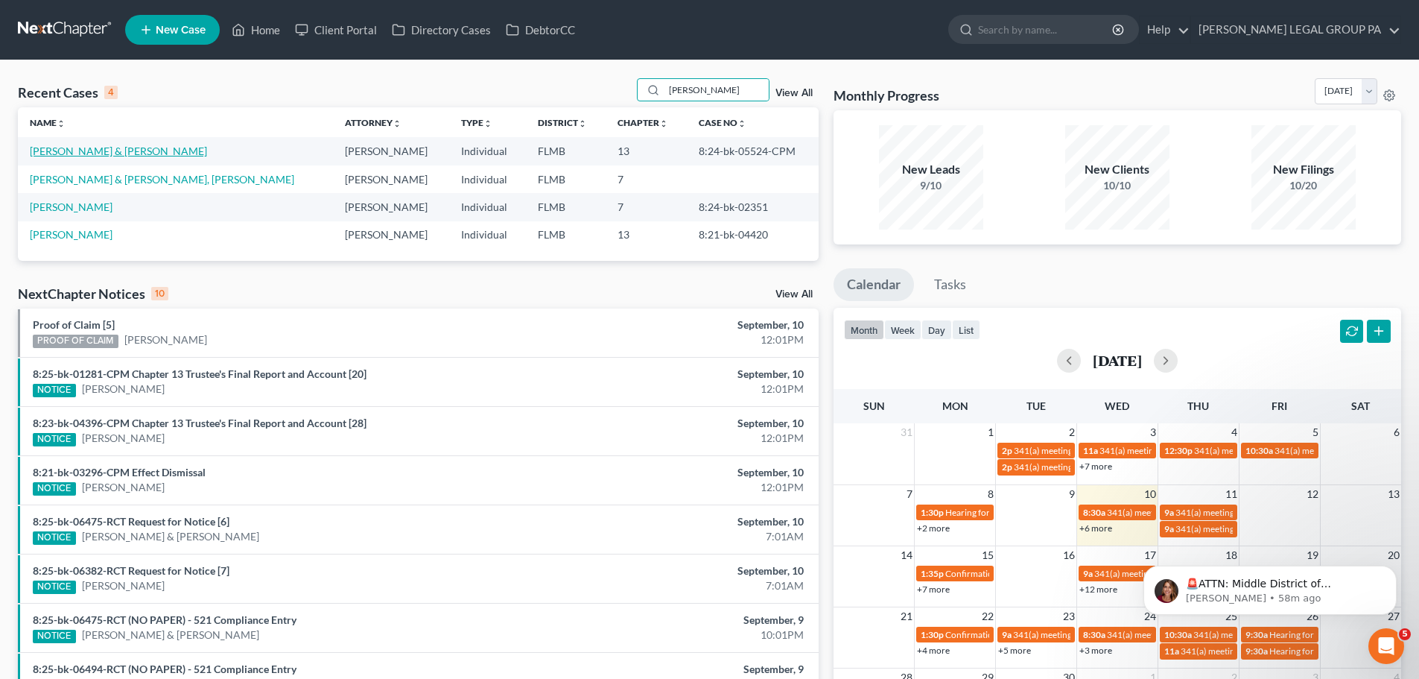
click at [117, 147] on link "[PERSON_NAME] & [PERSON_NAME]" at bounding box center [118, 151] width 177 height 13
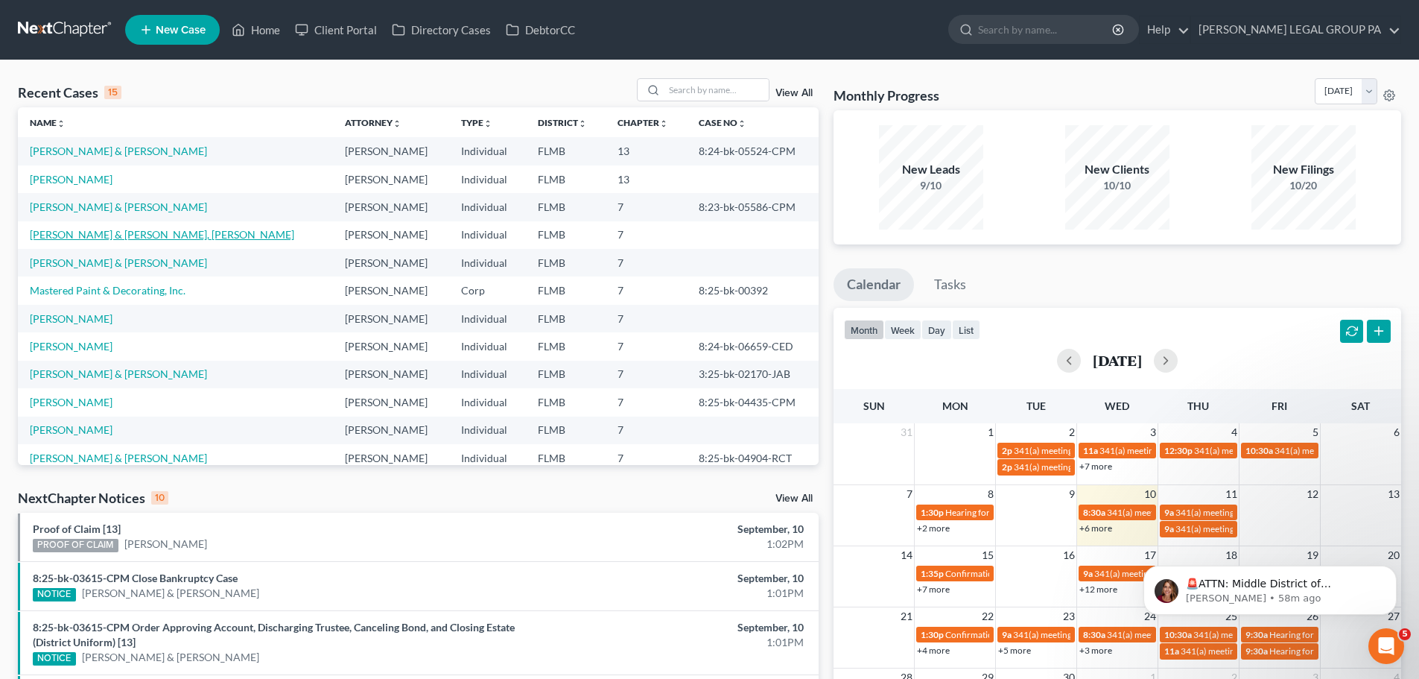
click at [124, 234] on link "[PERSON_NAME] & [PERSON_NAME], [PERSON_NAME]" at bounding box center [162, 234] width 265 height 13
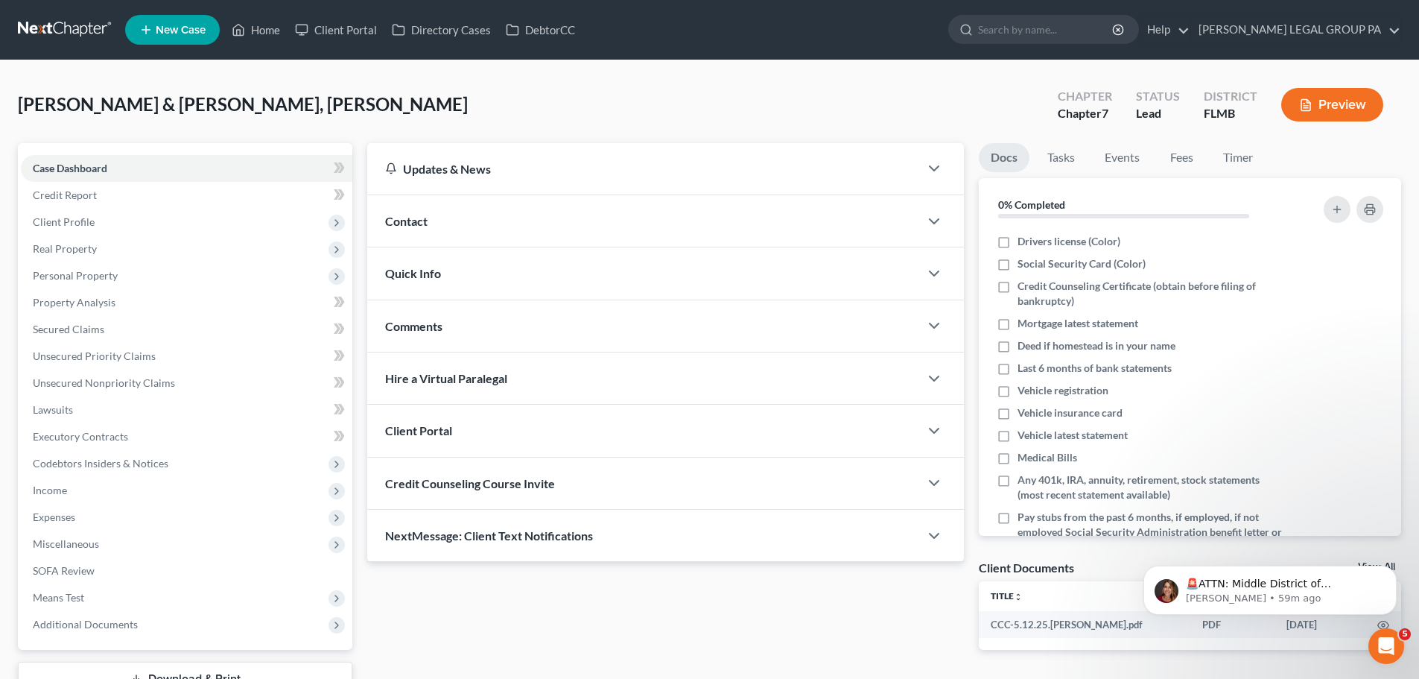
click at [1400, 143] on ul "Docs Tasks Events Fees Timer" at bounding box center [1190, 160] width 422 height 35
click at [98, 403] on link "Lawsuits" at bounding box center [187, 409] width 332 height 27
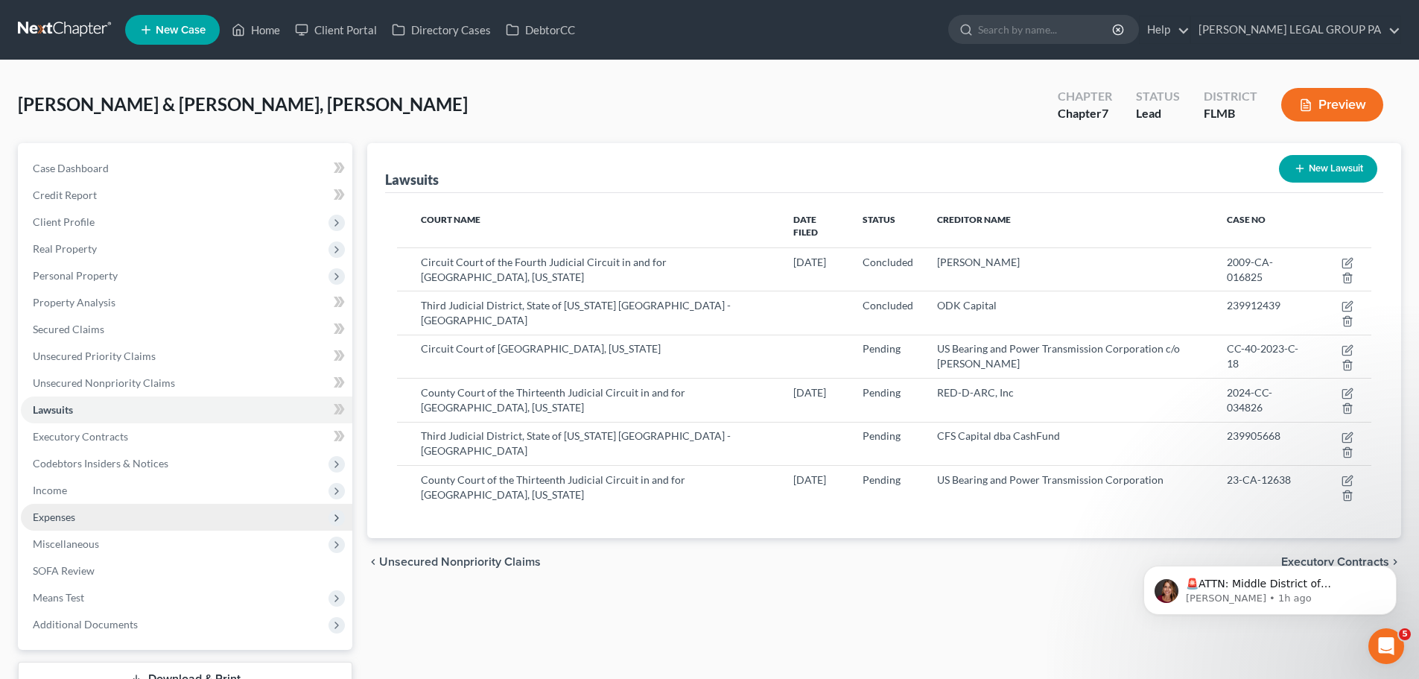
click at [64, 510] on span "Expenses" at bounding box center [54, 516] width 42 height 13
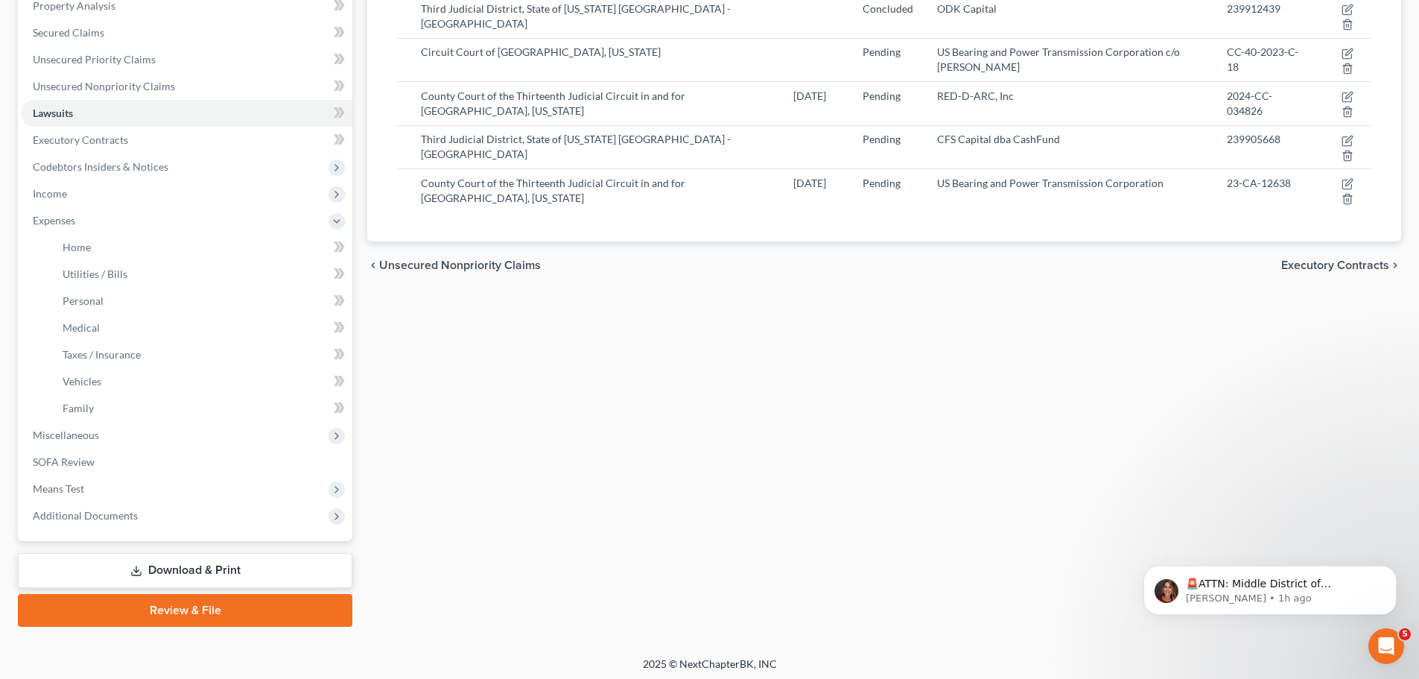
scroll to position [301, 0]
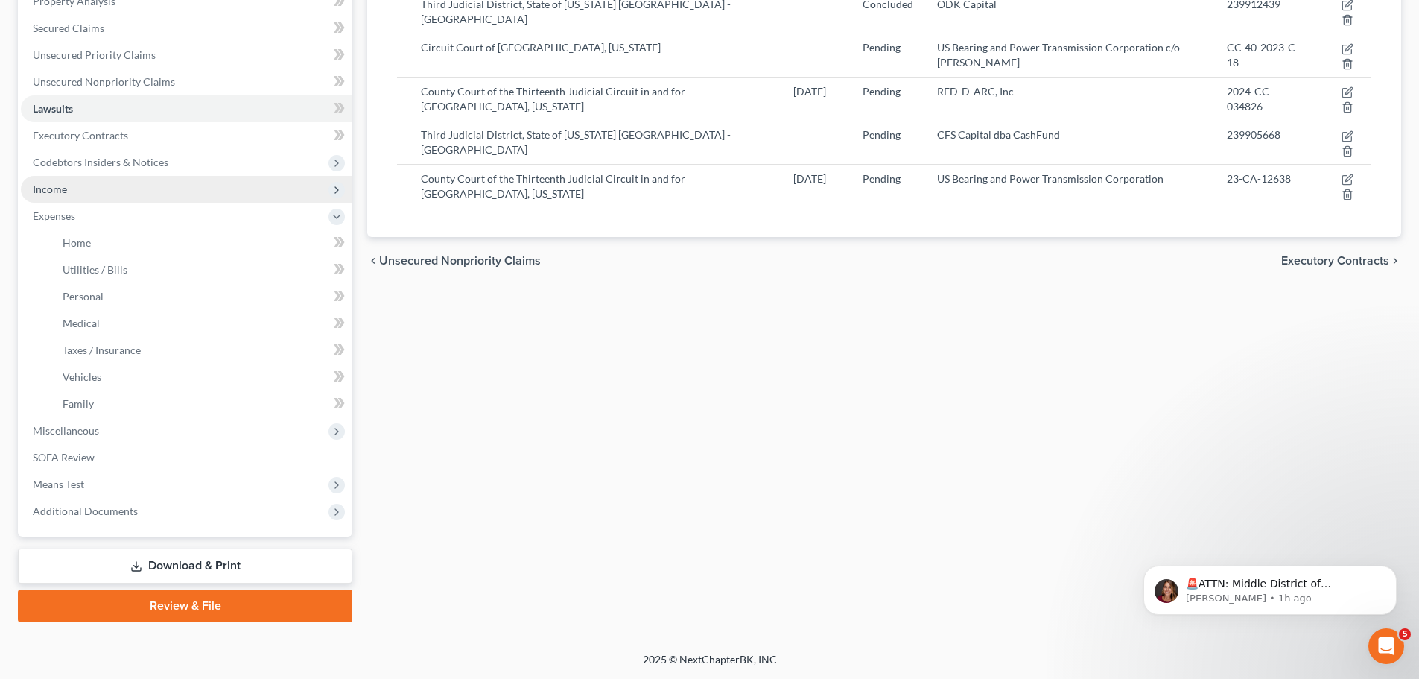
click at [81, 192] on span "Income" at bounding box center [187, 189] width 332 height 27
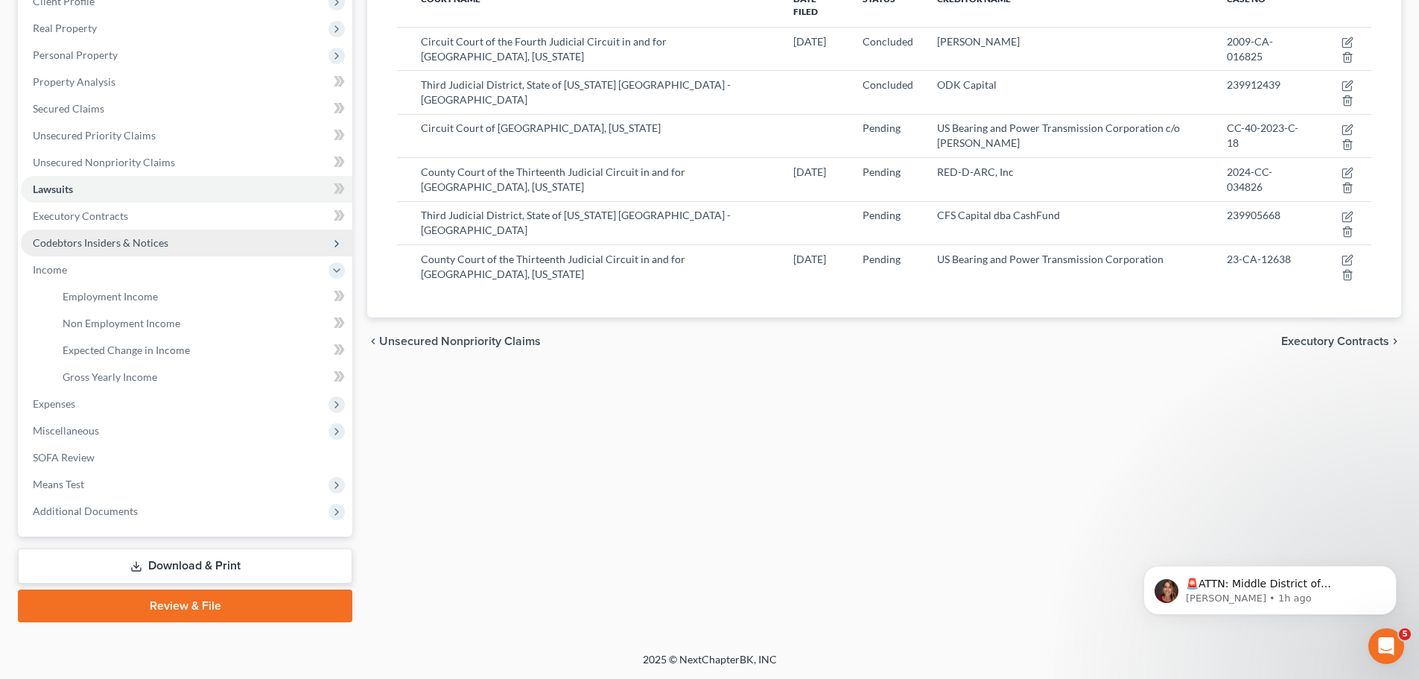
scroll to position [221, 0]
click at [112, 371] on span "Gross Yearly Income" at bounding box center [110, 376] width 95 height 13
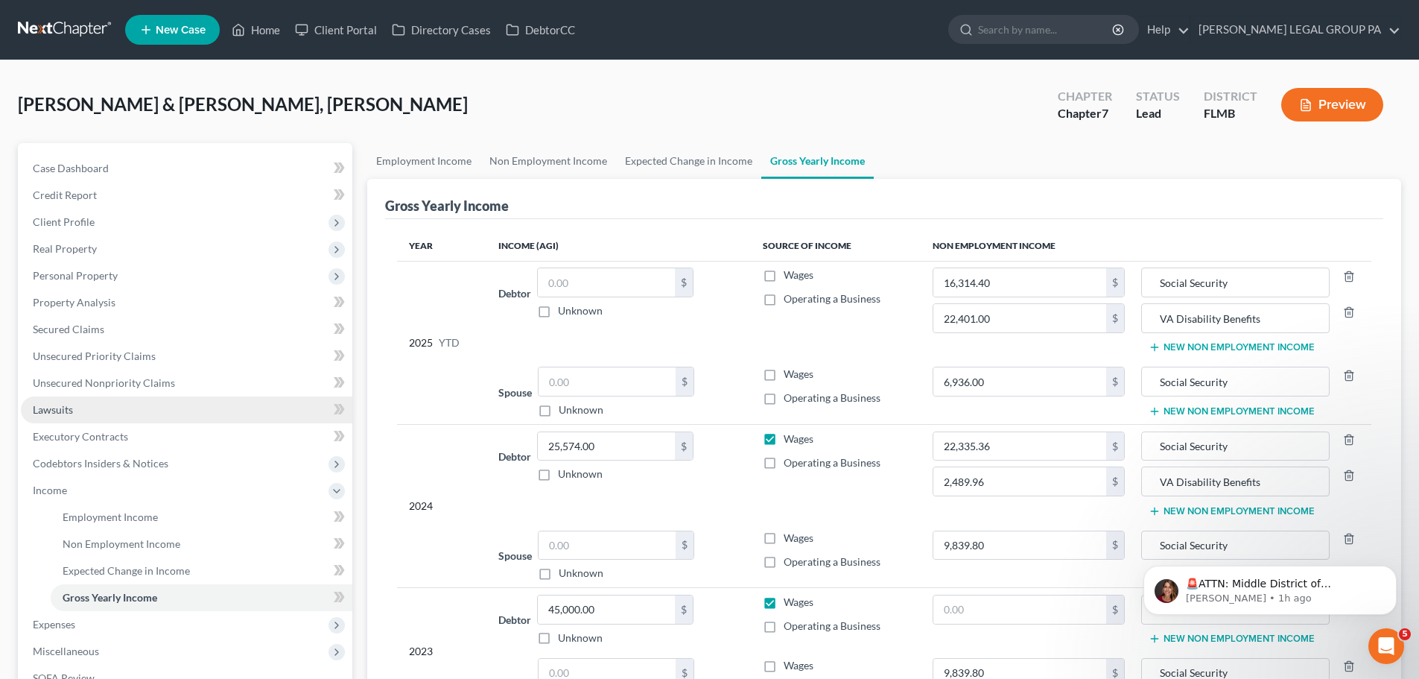
click at [80, 405] on link "Lawsuits" at bounding box center [187, 409] width 332 height 27
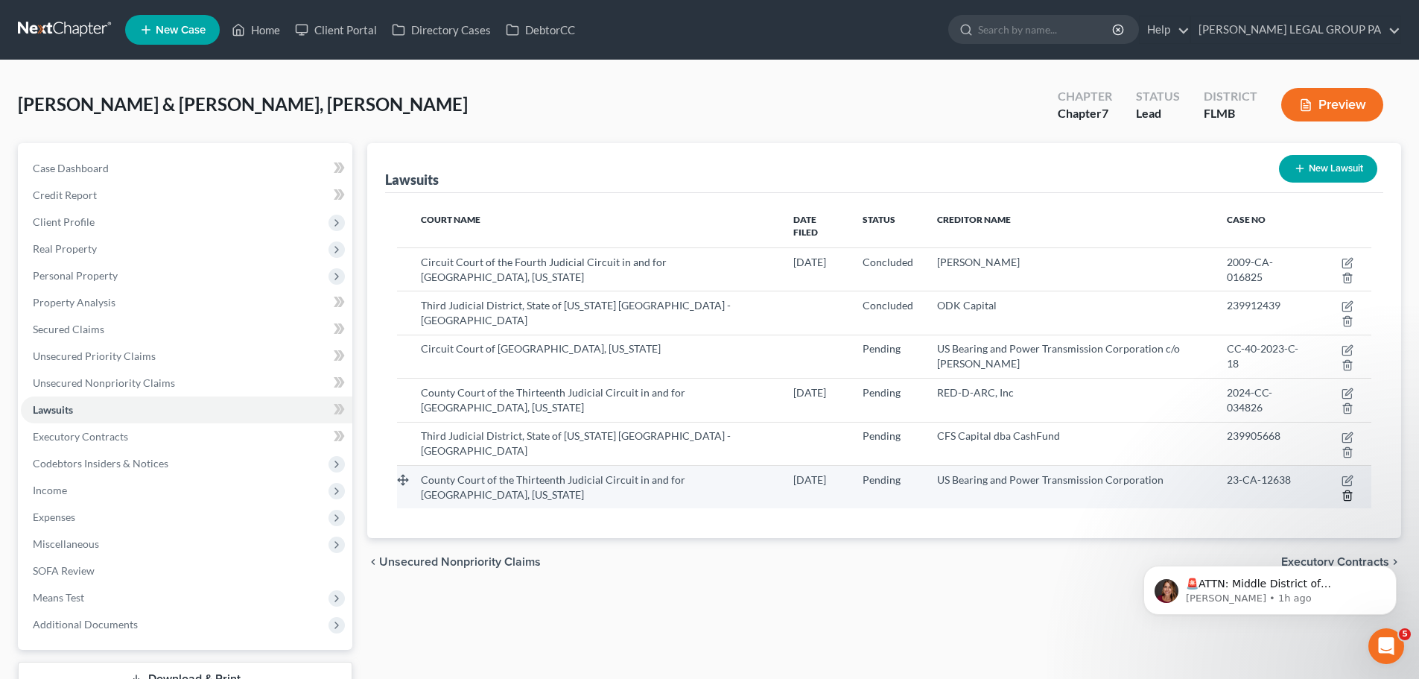
click at [1346, 490] on icon "button" at bounding box center [1348, 496] width 12 height 12
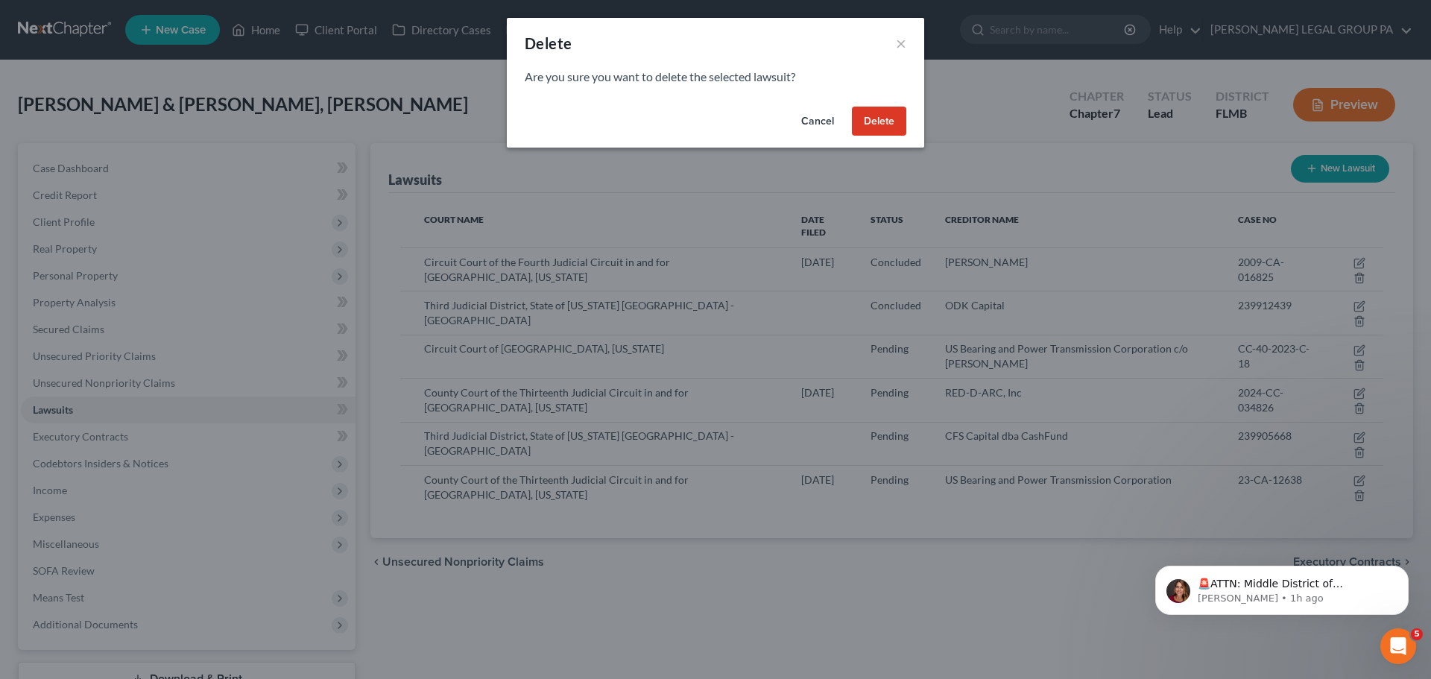
click at [883, 117] on button "Delete" at bounding box center [879, 122] width 54 height 30
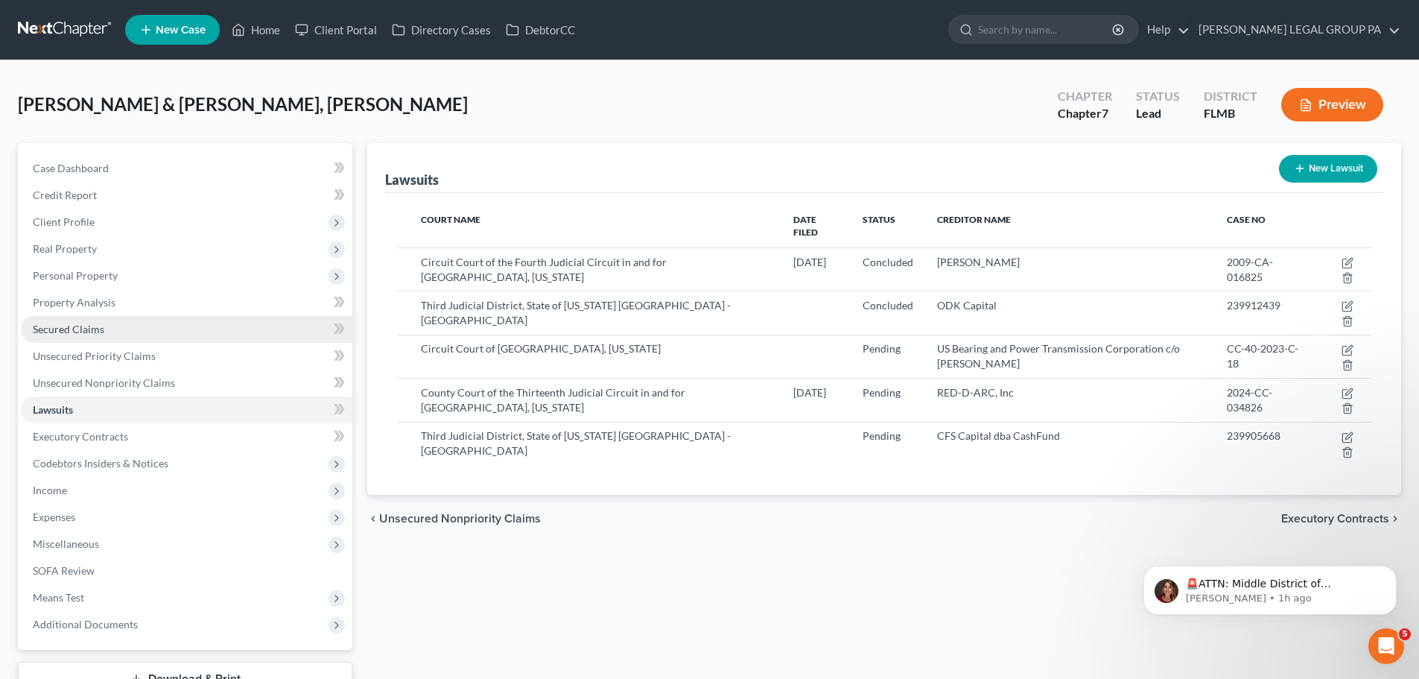
click at [71, 336] on link "Secured Claims" at bounding box center [187, 329] width 332 height 27
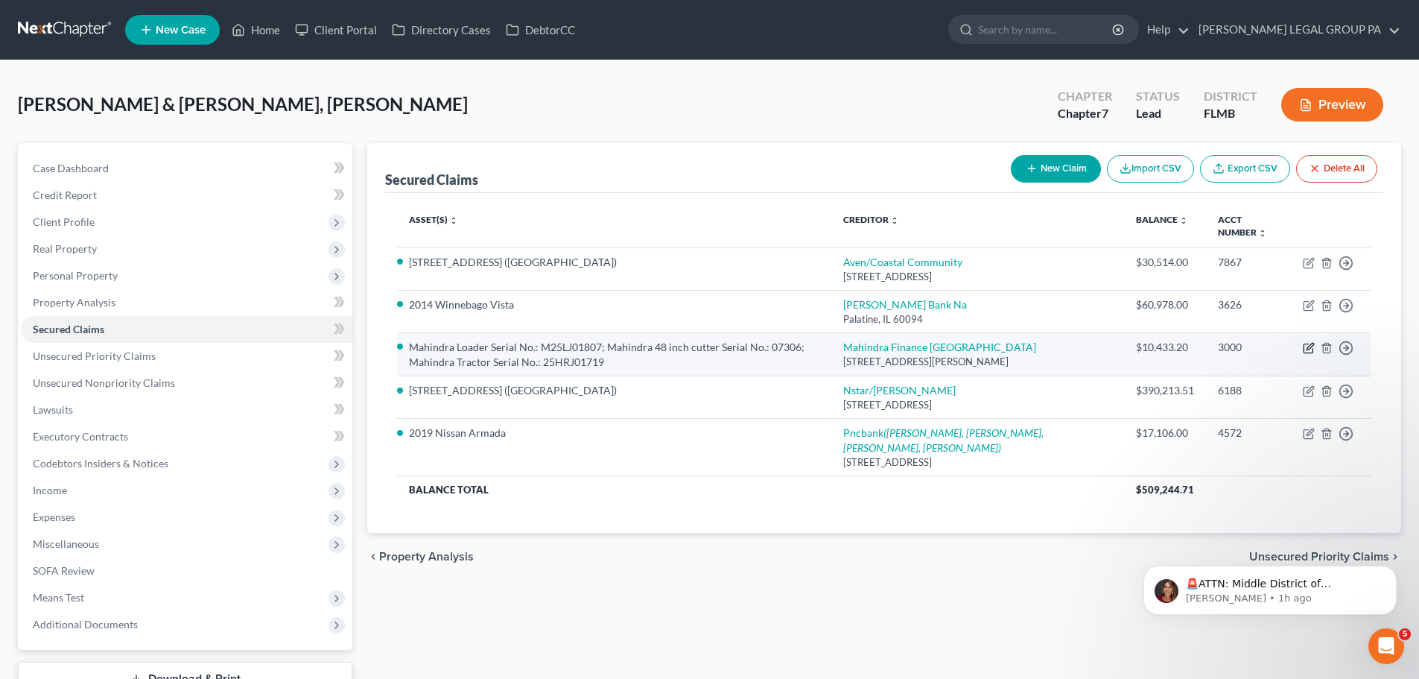
click at [1308, 348] on icon "button" at bounding box center [1310, 346] width 7 height 7
select select "16"
select select "0"
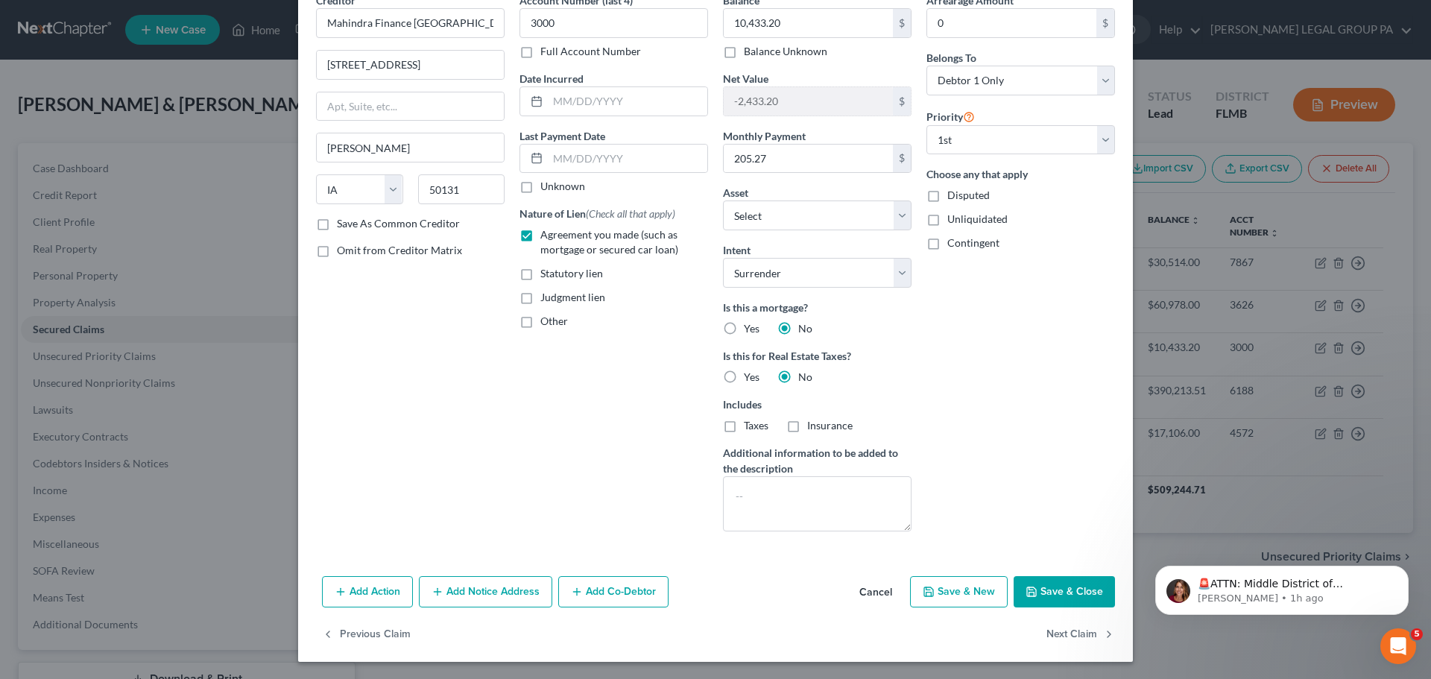
scroll to position [77, 0]
click at [349, 597] on button "Add Action" at bounding box center [367, 590] width 91 height 31
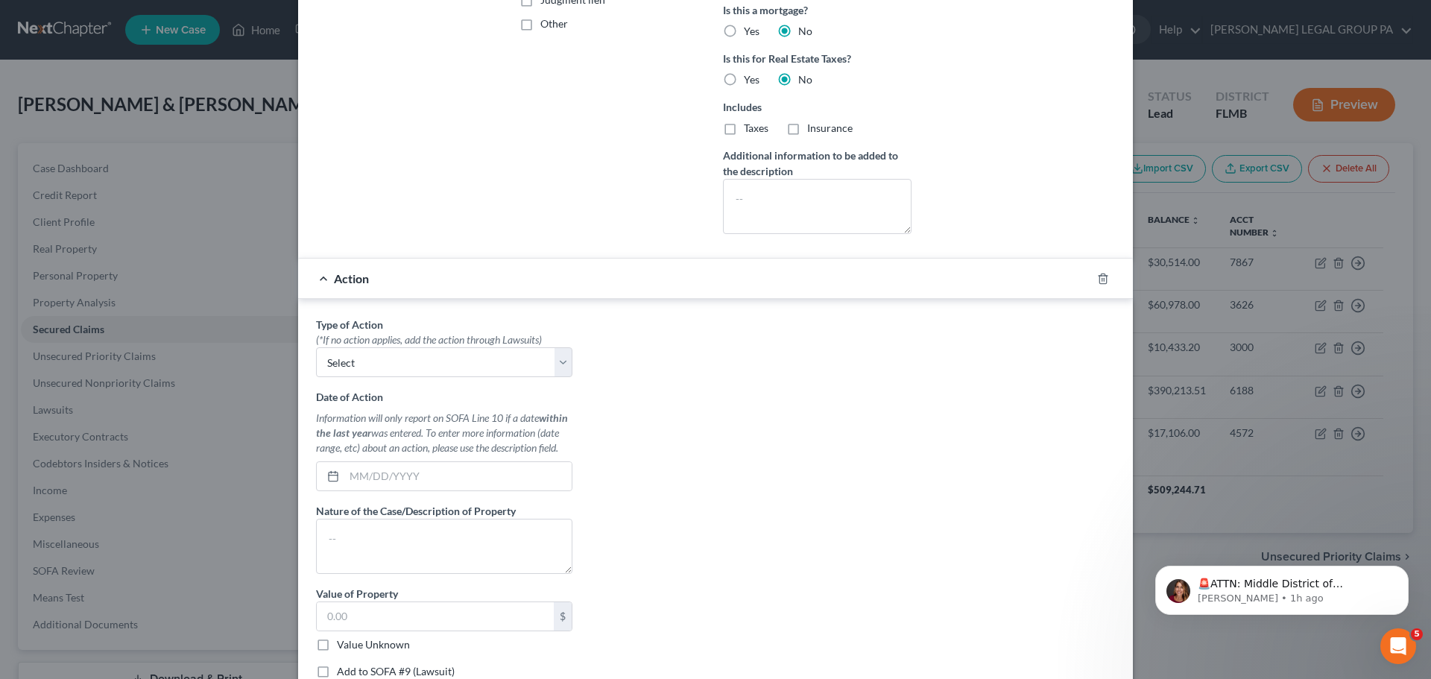
scroll to position [375, 0]
click at [426, 361] on select "Select Repossession Garnishment Foreclosure Personal Injury Attached, Seized, O…" at bounding box center [444, 361] width 256 height 30
select select "0"
click at [316, 346] on select "Select Repossession Garnishment Foreclosure Personal Injury Attached, Seized, O…" at bounding box center [444, 361] width 256 height 30
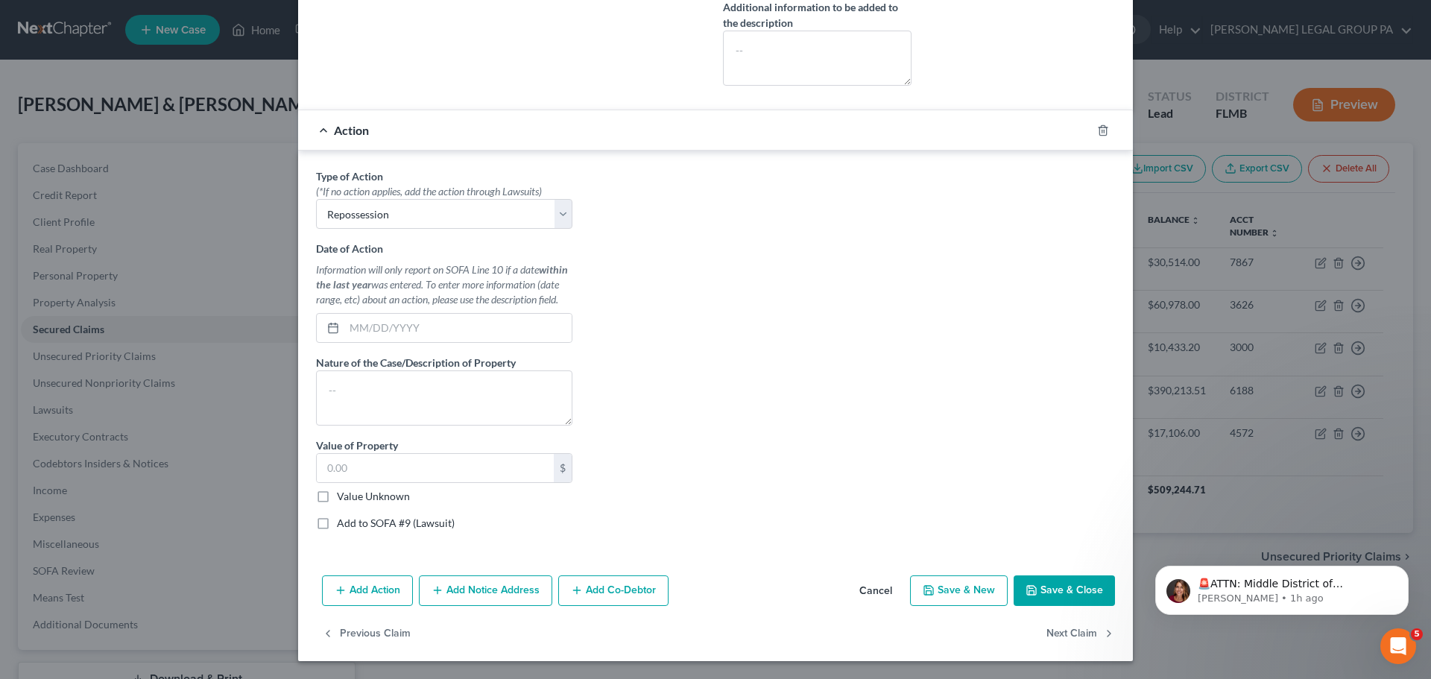
click at [884, 590] on button "Cancel" at bounding box center [875, 592] width 57 height 30
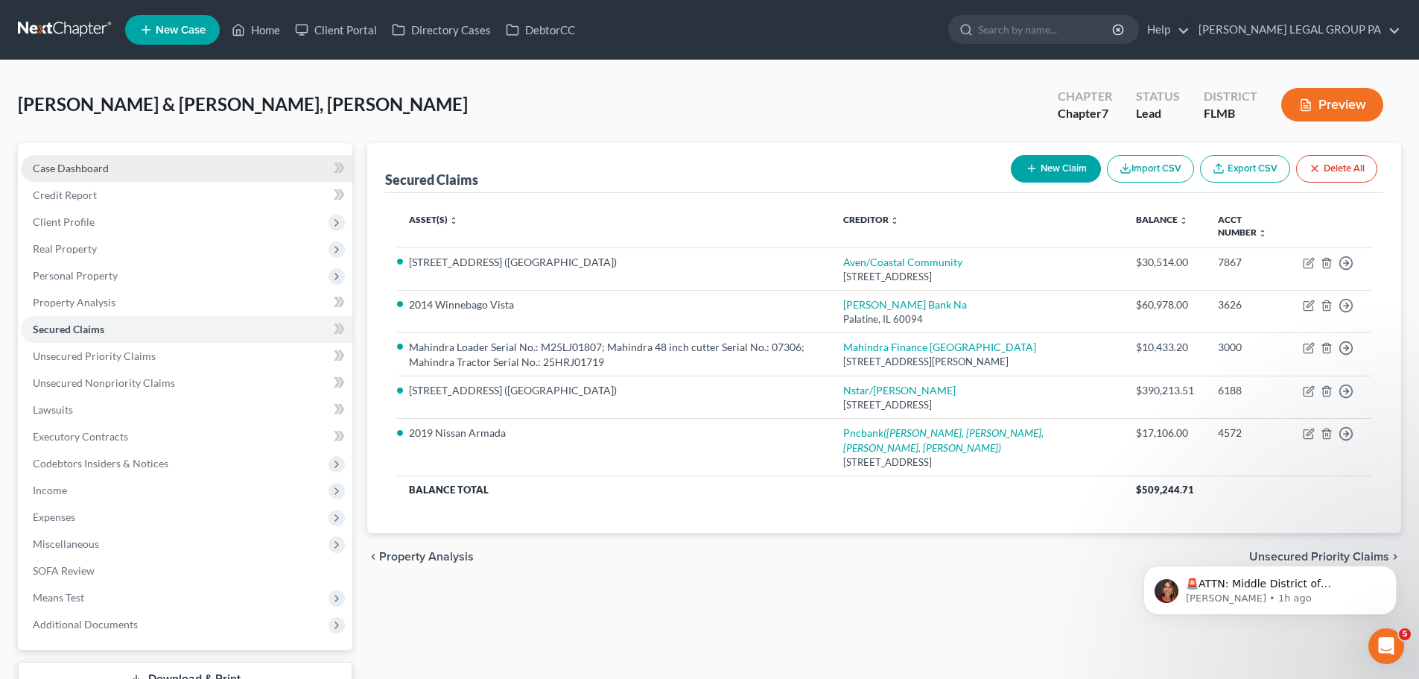
click at [75, 174] on link "Case Dashboard" at bounding box center [187, 168] width 332 height 27
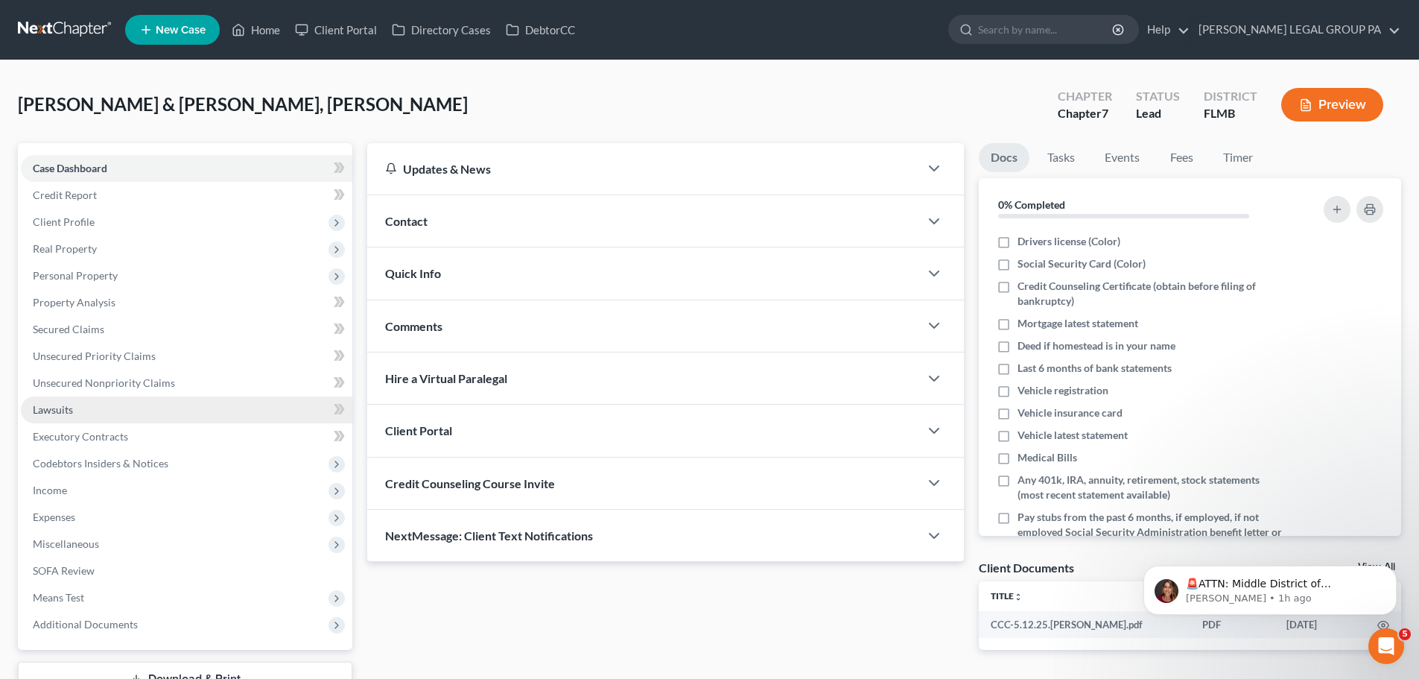
click at [90, 408] on link "Lawsuits" at bounding box center [187, 409] width 332 height 27
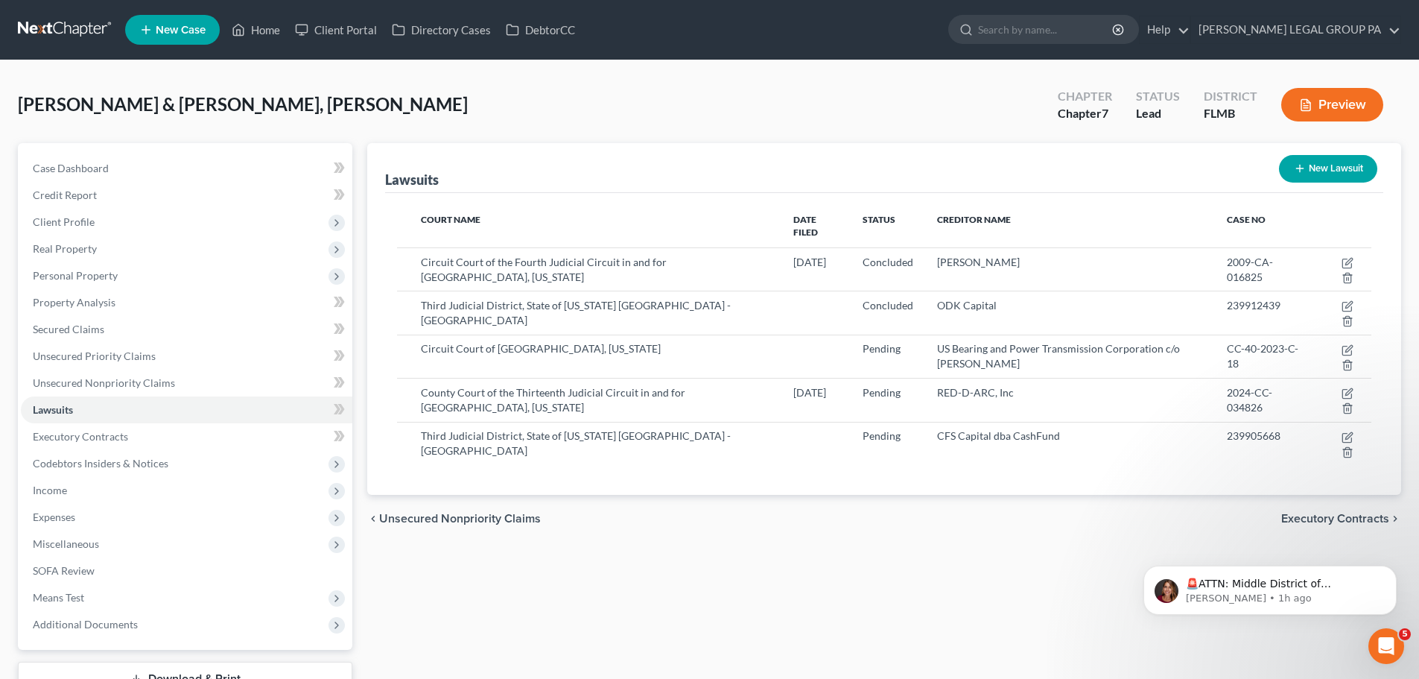
click at [1316, 173] on button "New Lawsuit" at bounding box center [1328, 169] width 98 height 28
select select "0"
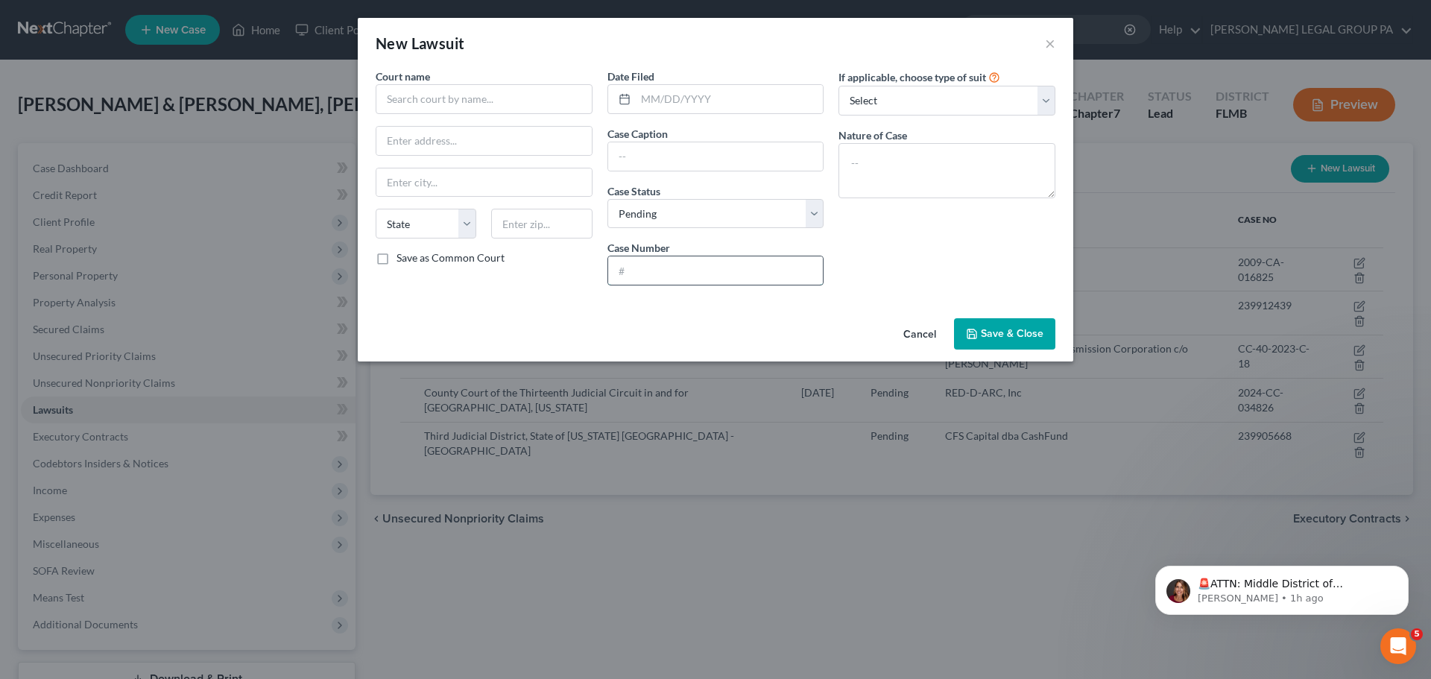
click at [686, 267] on input "text" at bounding box center [715, 270] width 215 height 28
paste input "25-CC-030828"
click at [624, 268] on input "25-CC-030828" at bounding box center [715, 270] width 215 height 28
type input "2025-CC-030828"
click at [679, 159] on input "text" at bounding box center [715, 156] width 215 height 28
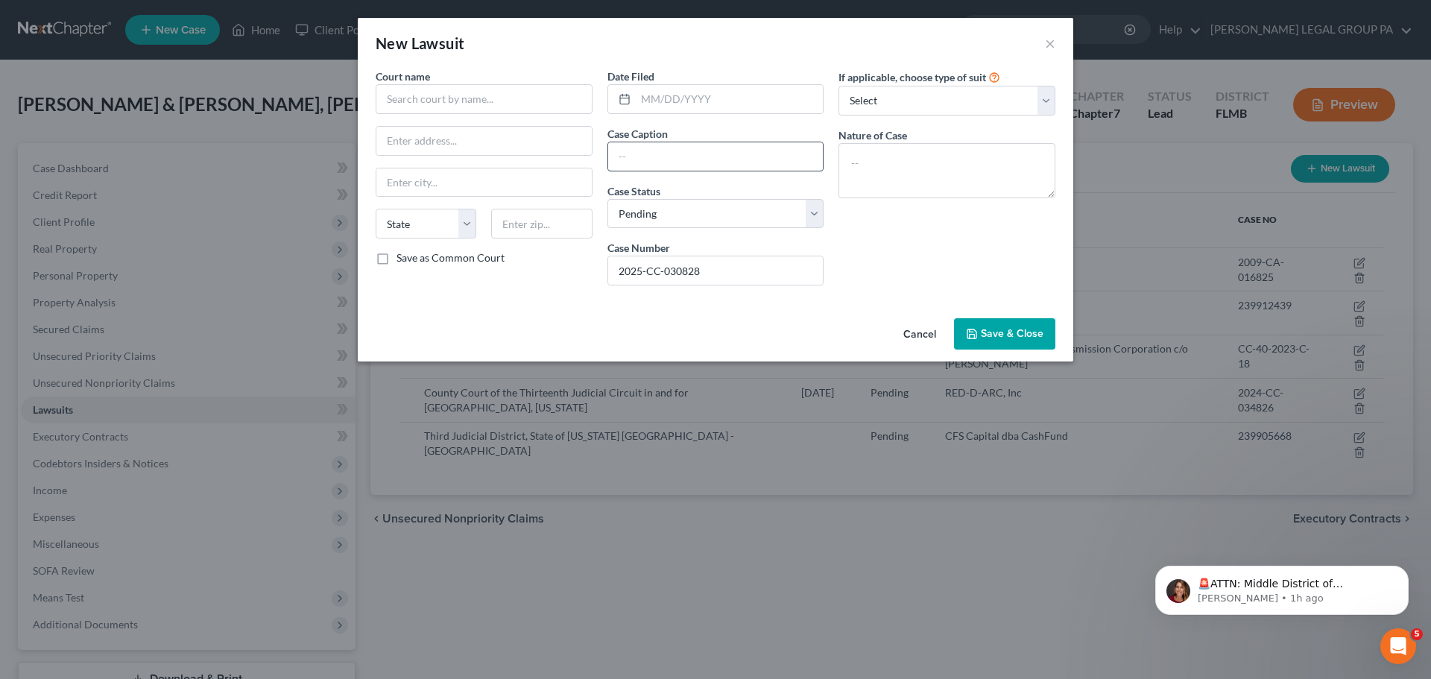
paste input "SYNCHRONY BANK vs MOORE, ROY"
type input "SYNCHRONY BANK vs MOORE, ROY"
click at [465, 95] on input "text" at bounding box center [484, 99] width 217 height 30
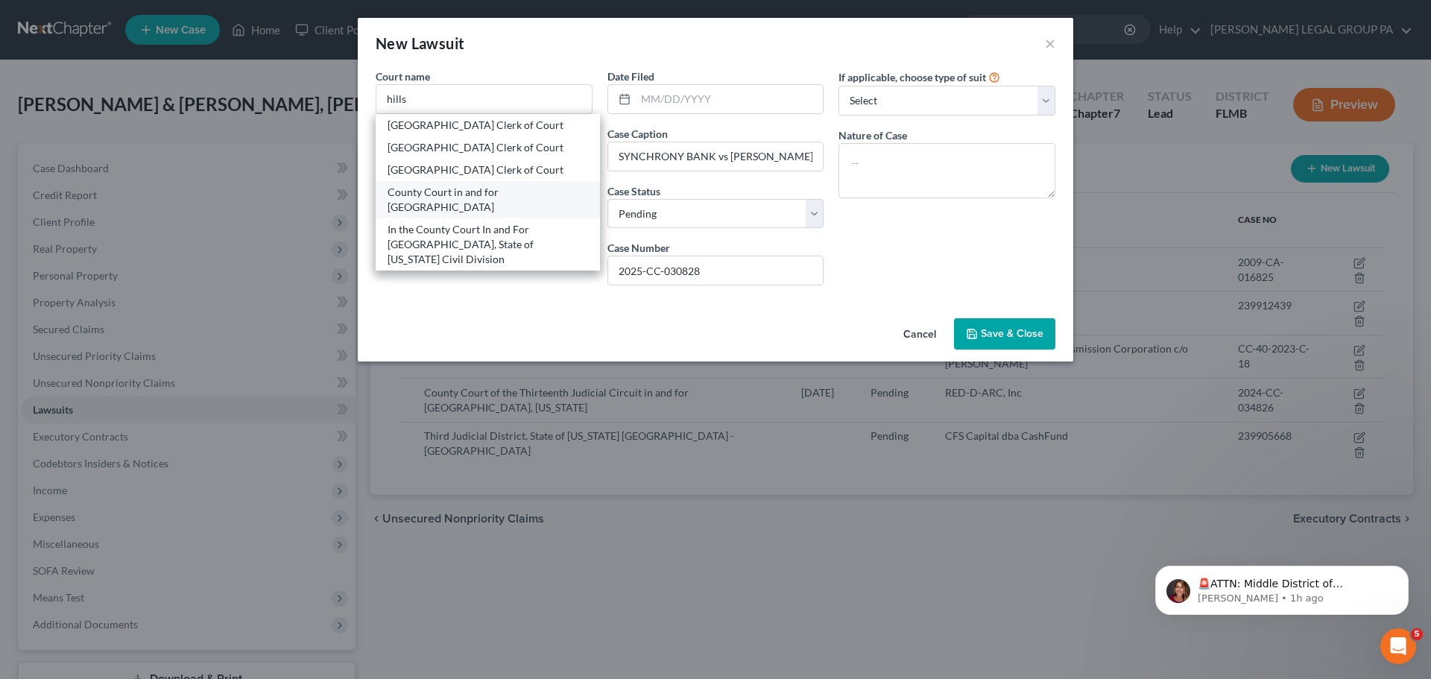
click at [472, 203] on div "County Court in and for Hillsborough County" at bounding box center [487, 200] width 200 height 30
type input "County Court in and for Hillsborough County"
type input "419 N Pierce St"
type input "Tampa"
select select "9"
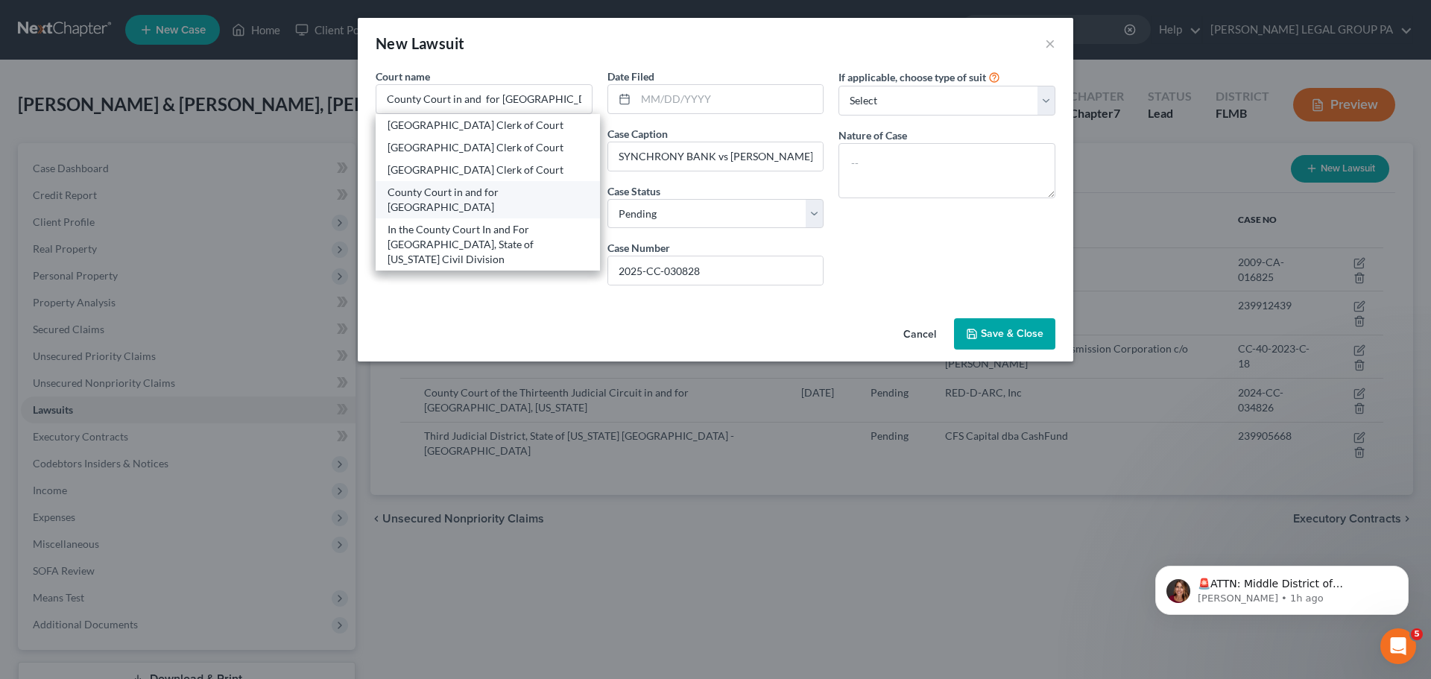
type input "33602"
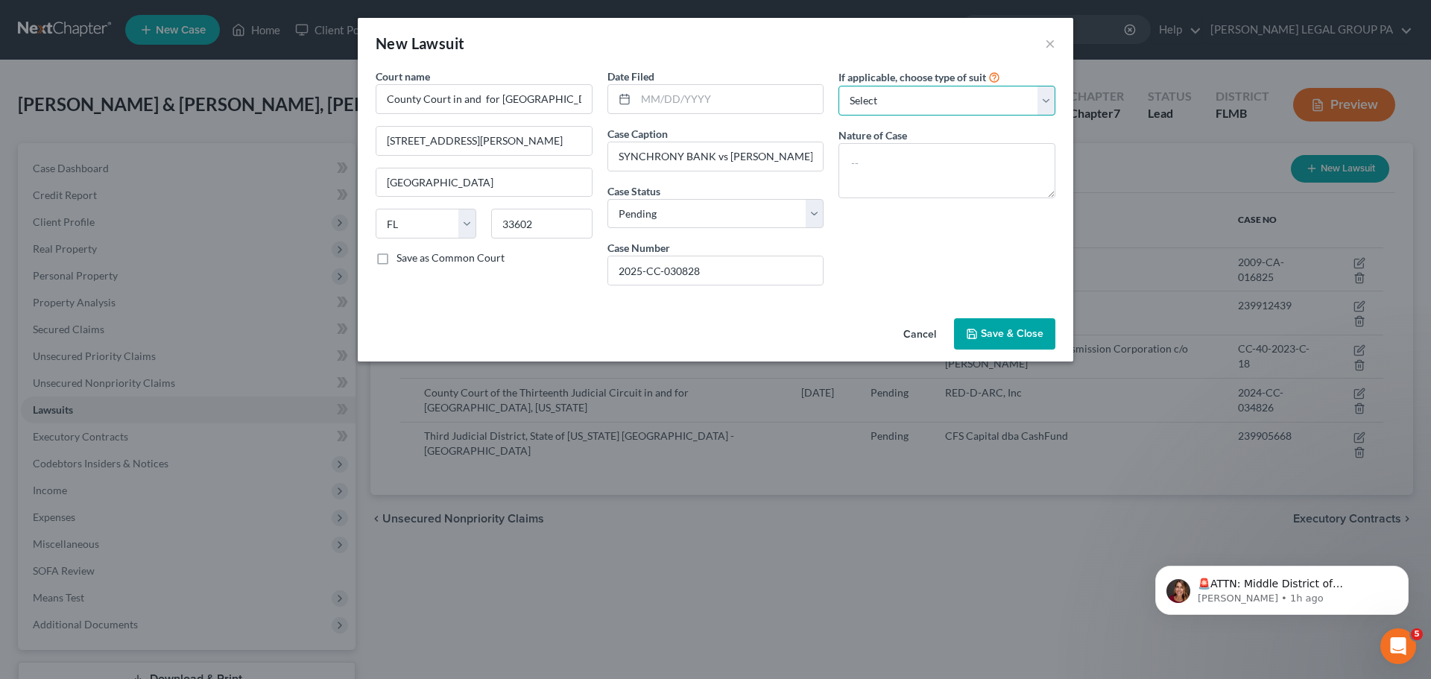
click at [919, 87] on select "Select Repossession Garnishment Foreclosure Attached, Seized, Or Levied Other" at bounding box center [946, 101] width 217 height 30
click at [905, 63] on div "New Lawsuit ×" at bounding box center [715, 43] width 715 height 51
click at [901, 95] on select "Select Repossession Garnishment Foreclosure Attached, Seized, Or Levied Other" at bounding box center [946, 101] width 217 height 30
click at [998, 335] on span "Save & Close" at bounding box center [1012, 333] width 63 height 13
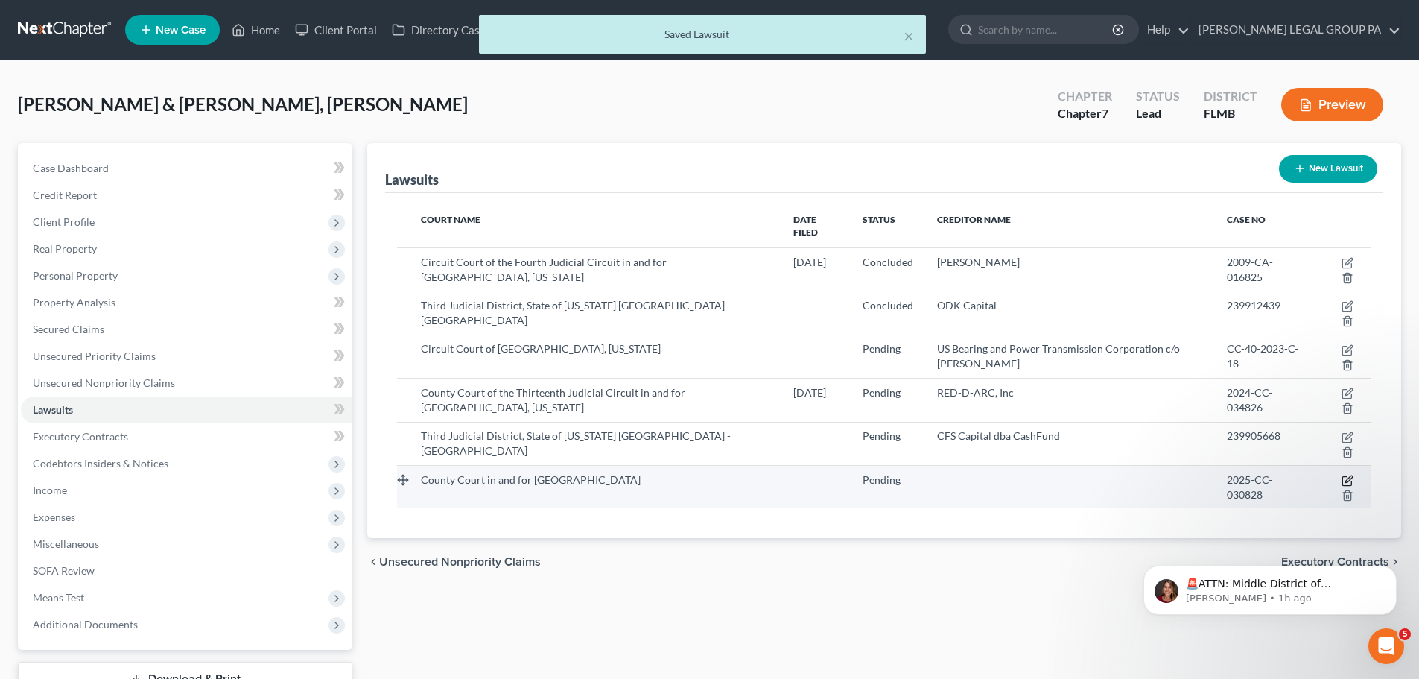
click at [1345, 475] on icon "button" at bounding box center [1348, 481] width 12 height 12
select select "9"
select select "0"
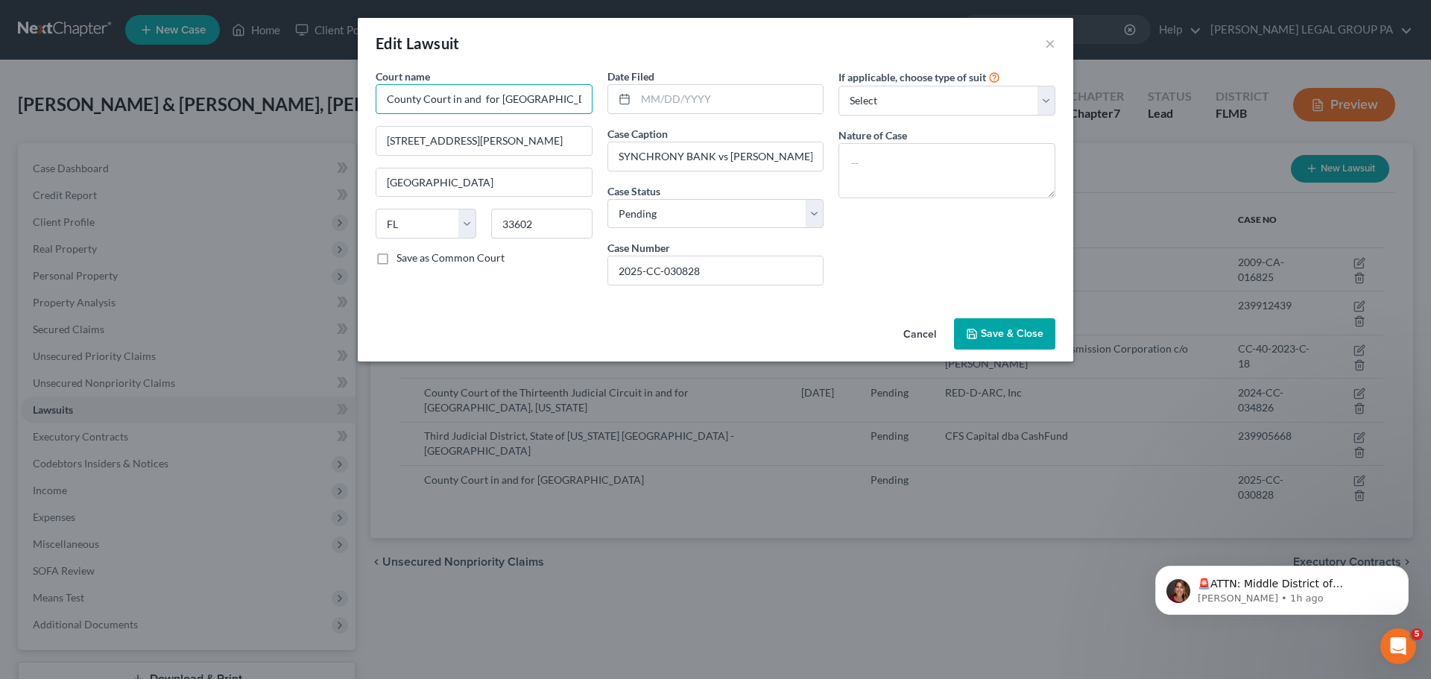
click at [577, 106] on input "County Court in and for Hillsborough County" at bounding box center [484, 99] width 217 height 30
drag, startPoint x: 384, startPoint y: 92, endPoint x: 645, endPoint y: 103, distance: 261.0
click at [645, 103] on div "Court name * County Court in and for Hillsborough County 419 N Pierce St Tampa …" at bounding box center [715, 183] width 694 height 229
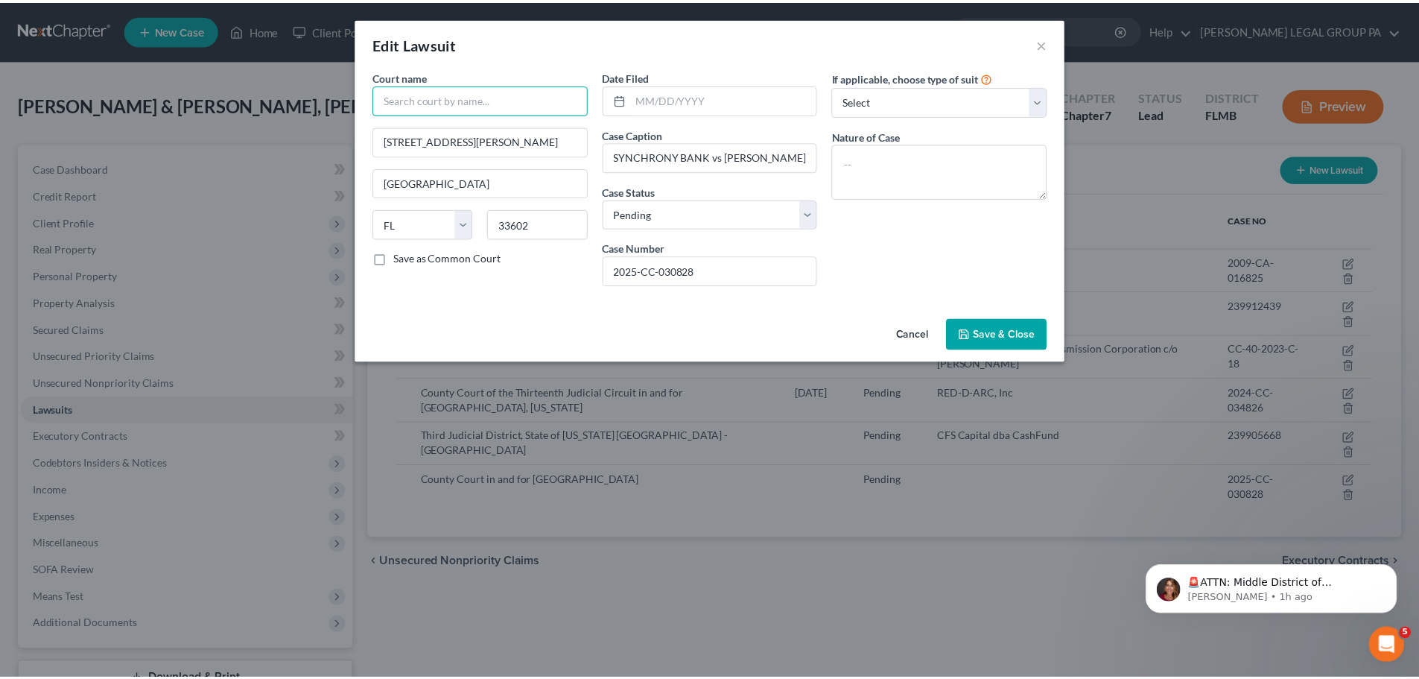
scroll to position [0, 0]
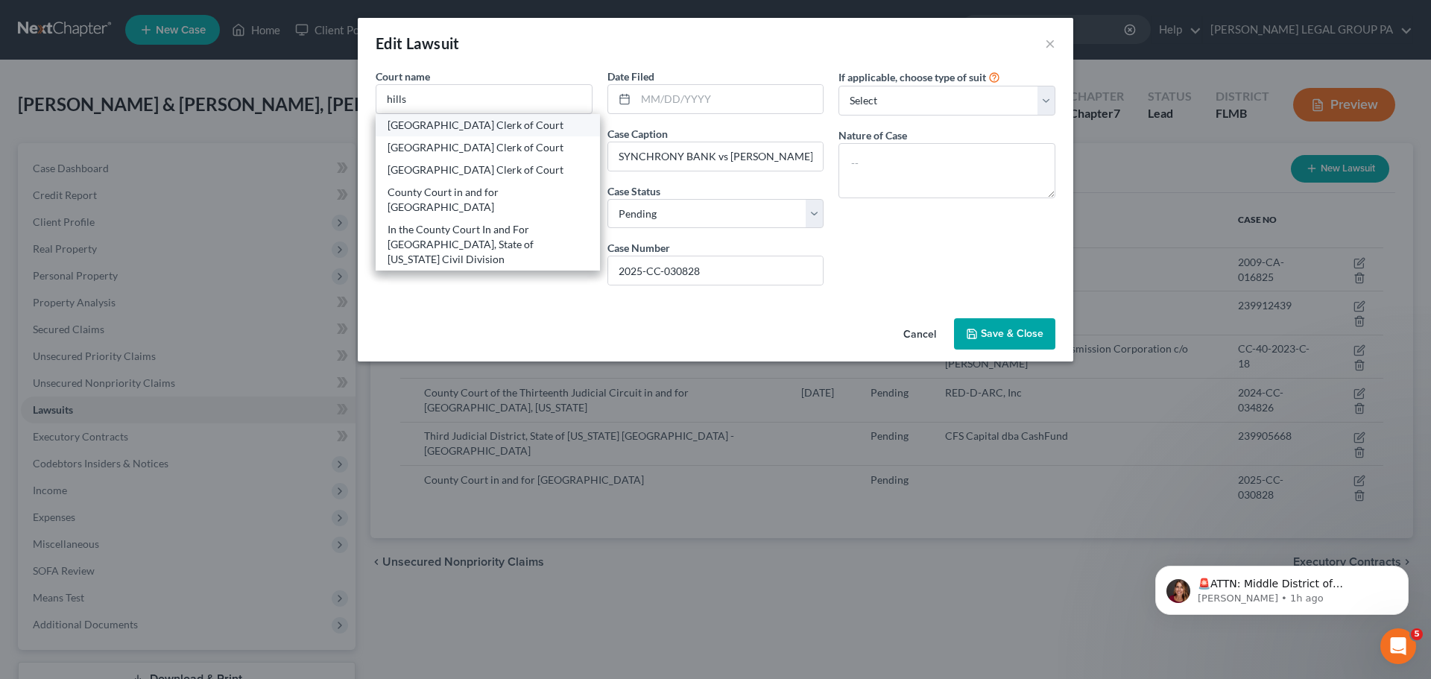
click at [500, 126] on div "Hillsborough County Clerk of Court" at bounding box center [487, 125] width 200 height 15
type input "Hillsborough County Clerk of Court"
type input "800 E. Twiggs St."
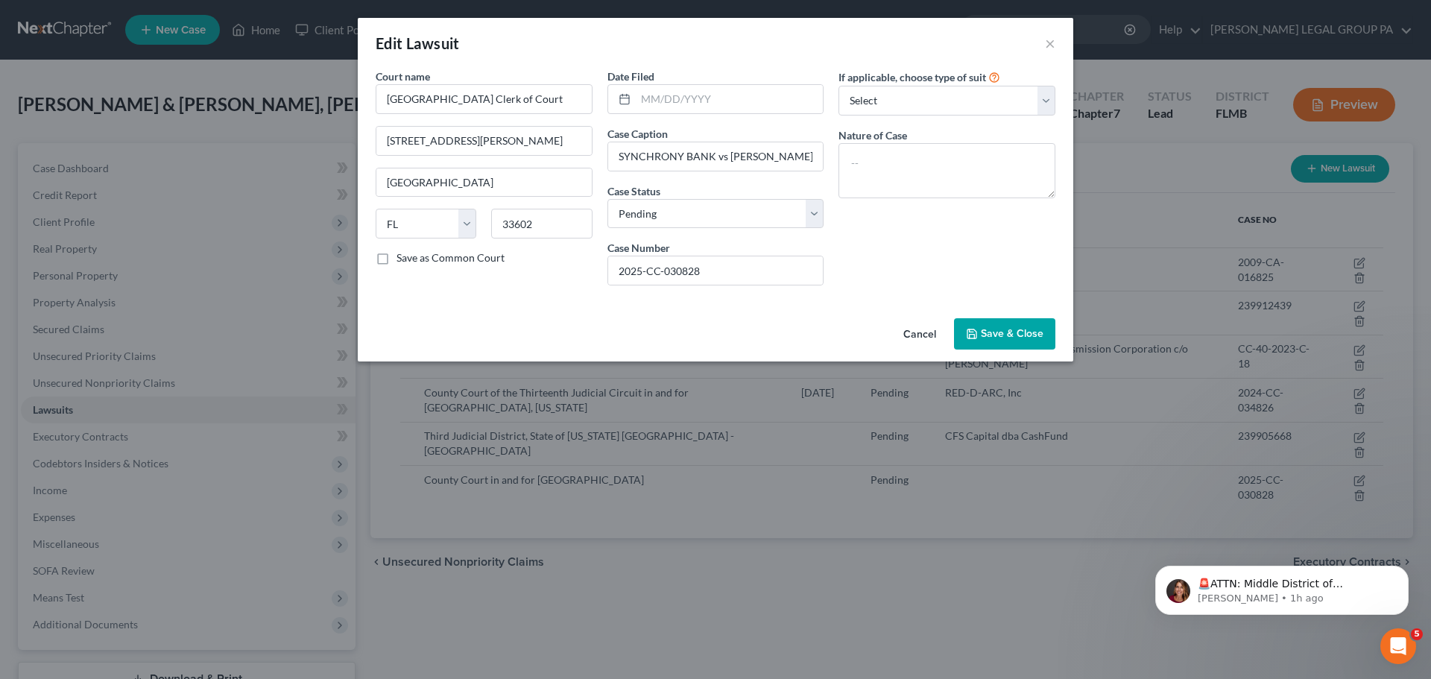
click at [563, 298] on div "Court name * Hillsborough County Clerk of Court 800 E. Twiggs St. Tampa State A…" at bounding box center [715, 191] width 715 height 244
click at [744, 103] on input "text" at bounding box center [730, 99] width 188 height 28
click at [764, 100] on input "text" at bounding box center [730, 99] width 188 height 28
click at [660, 94] on input "08/" at bounding box center [730, 99] width 188 height 28
type input "08/09/2025"
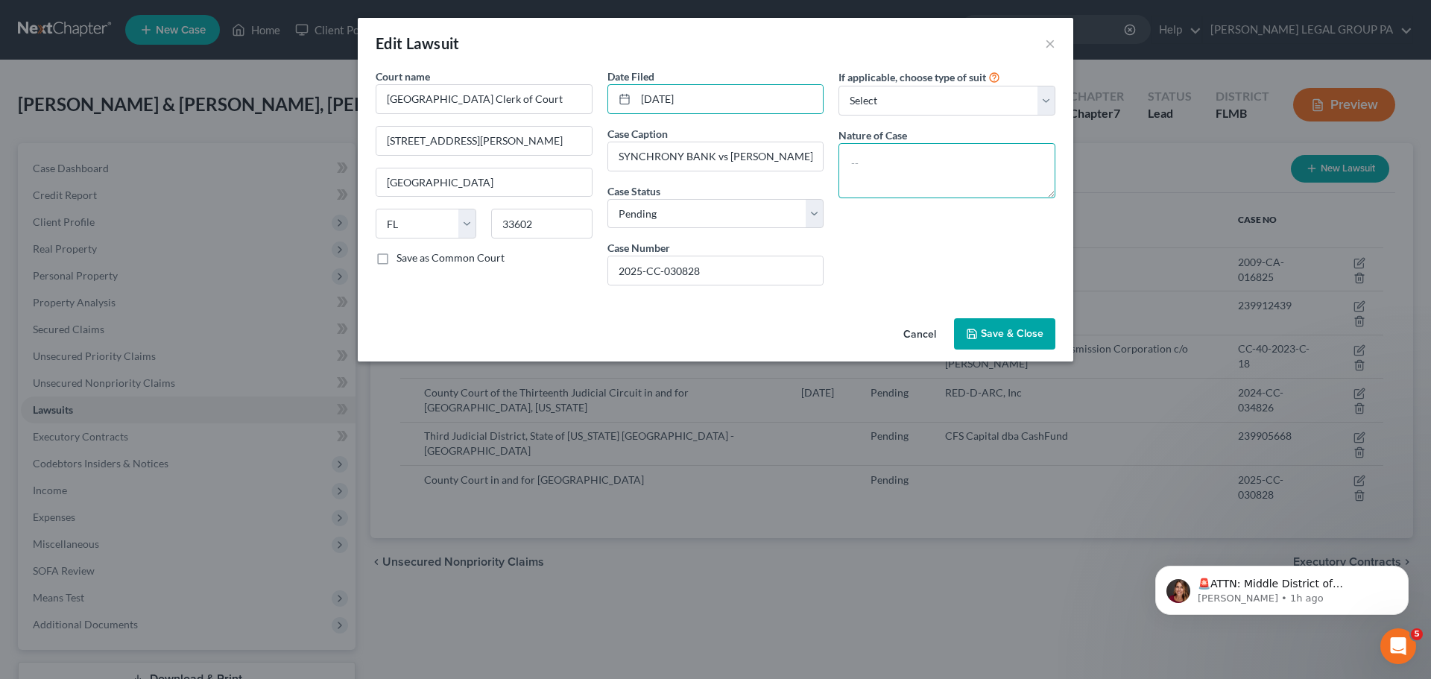
click at [931, 169] on textarea at bounding box center [946, 170] width 217 height 55
click at [1007, 338] on span "Save & Close" at bounding box center [1012, 333] width 63 height 13
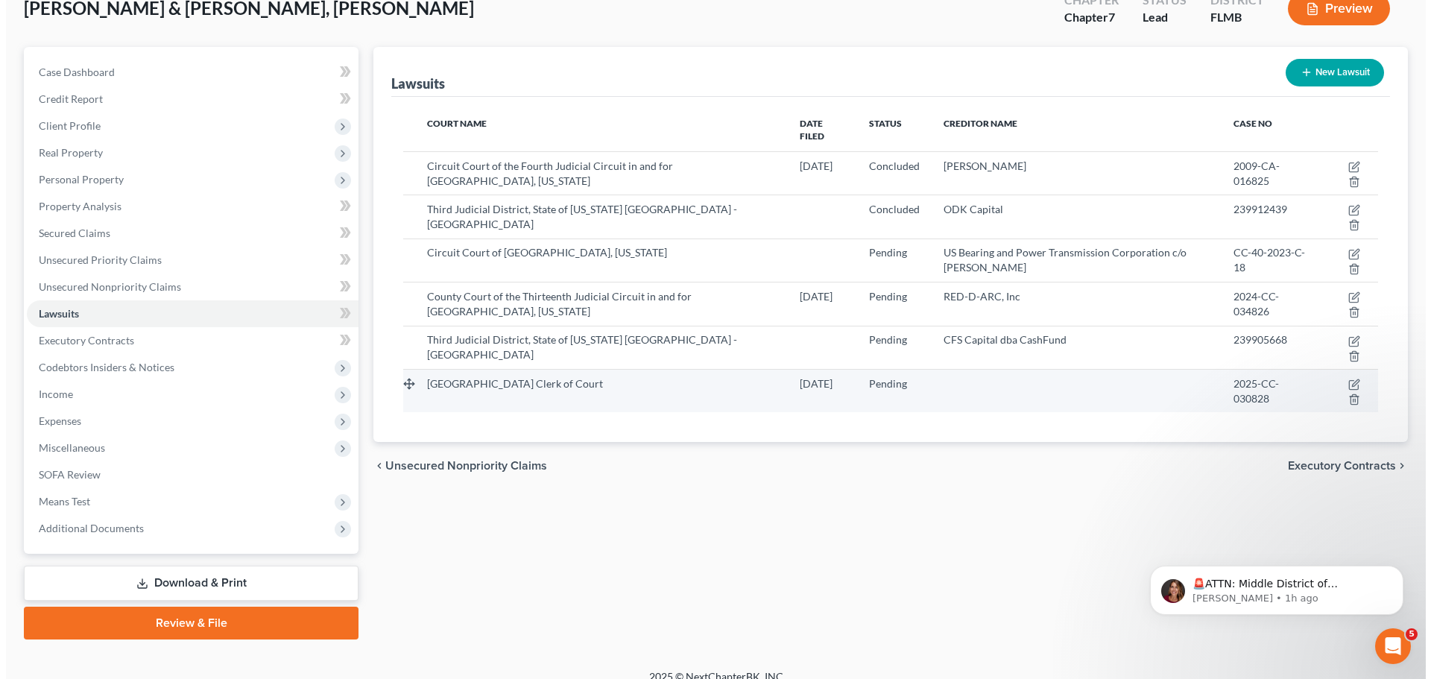
scroll to position [113, 0]
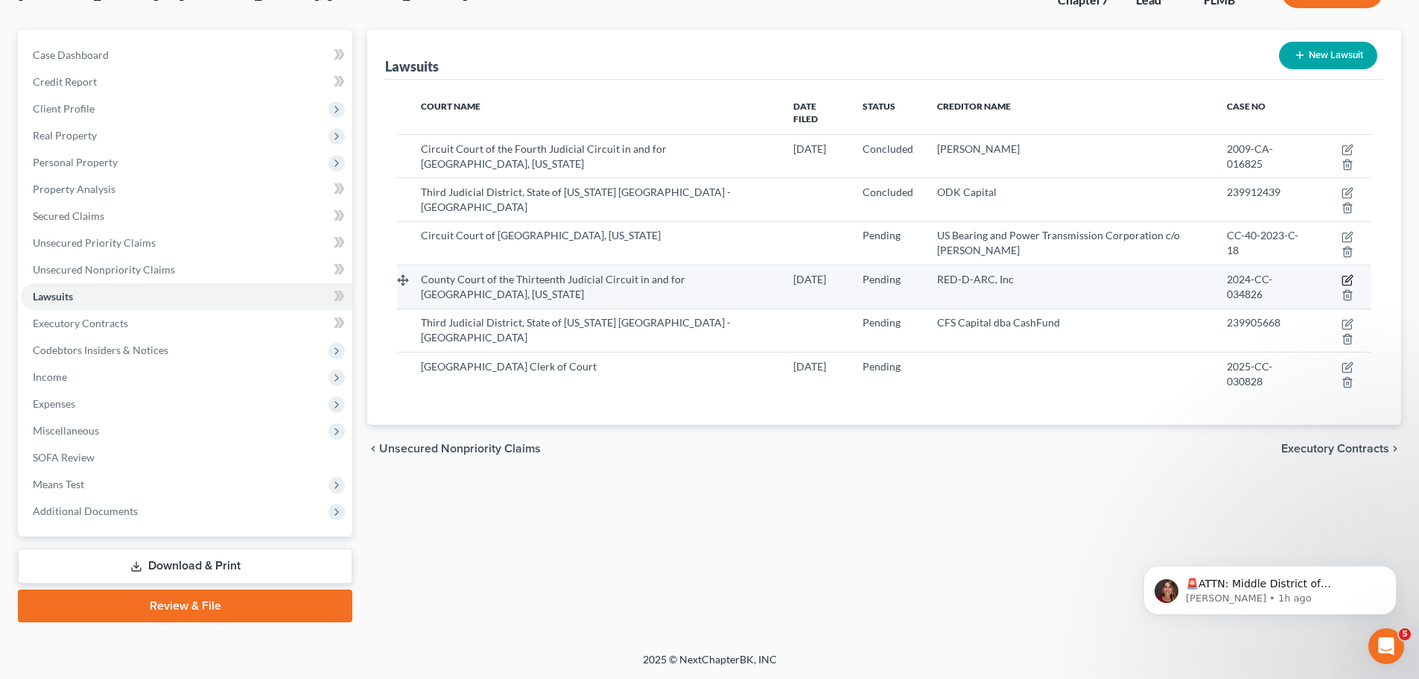
click at [1351, 274] on icon "button" at bounding box center [1348, 280] width 12 height 12
select select "9"
select select "0"
select select "4"
select select "45"
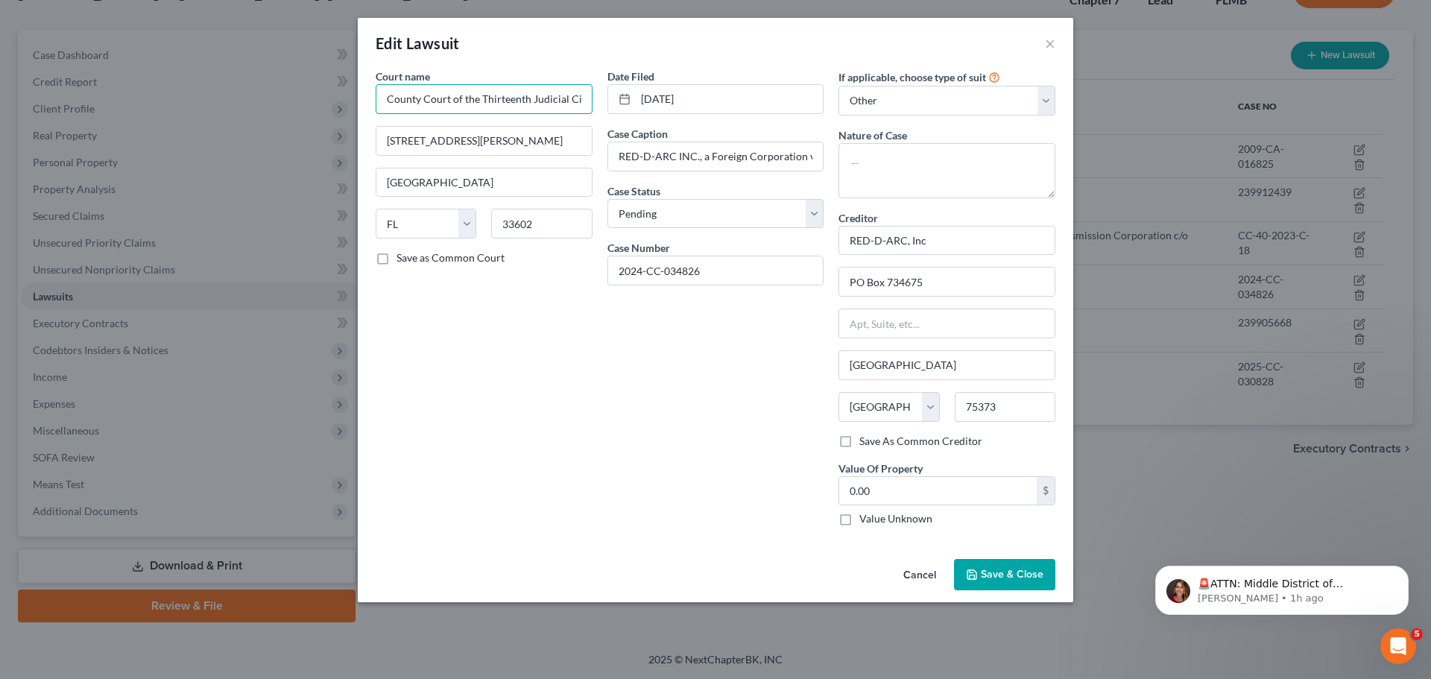
click at [549, 112] on input "County Court of the Thirteenth Judicial Circuit in and for Hillsborough County,…" at bounding box center [484, 99] width 217 height 30
drag, startPoint x: 385, startPoint y: 100, endPoint x: 658, endPoint y: 91, distance: 272.9
click at [658, 91] on div "Court name * County Court of the Thirteenth Judicial Circuit in and for Hillsbo…" at bounding box center [715, 303] width 694 height 469
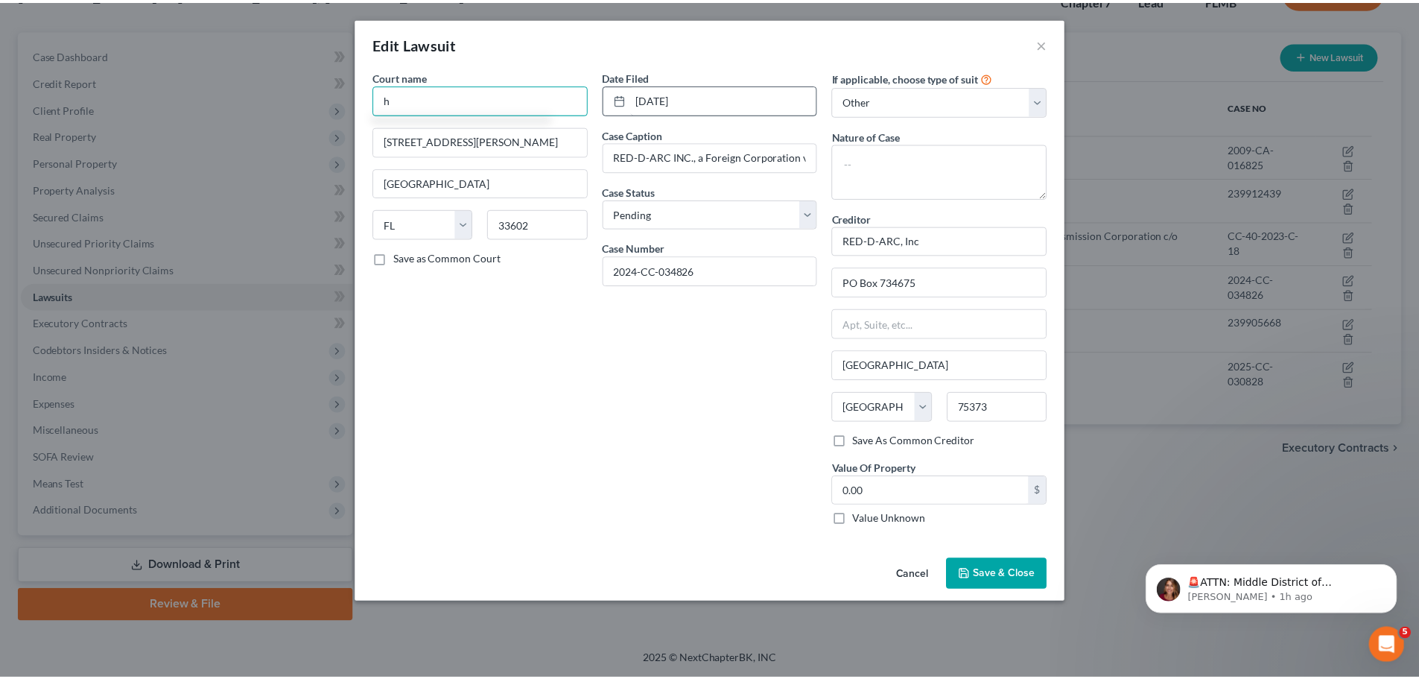
scroll to position [0, 0]
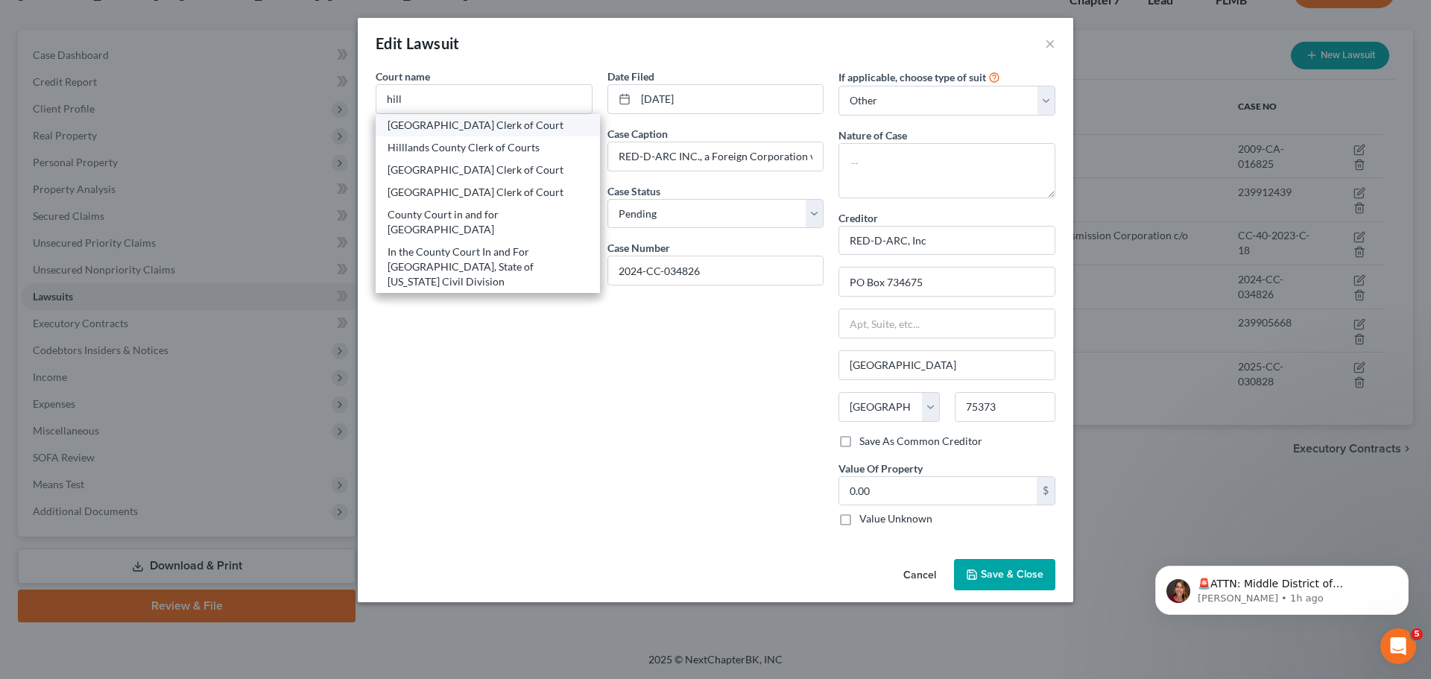
click at [519, 129] on div "Hillsborough County Clerk of Court" at bounding box center [487, 125] width 200 height 15
type input "Hillsborough County Clerk of Court"
type input "800 E. Twiggs St."
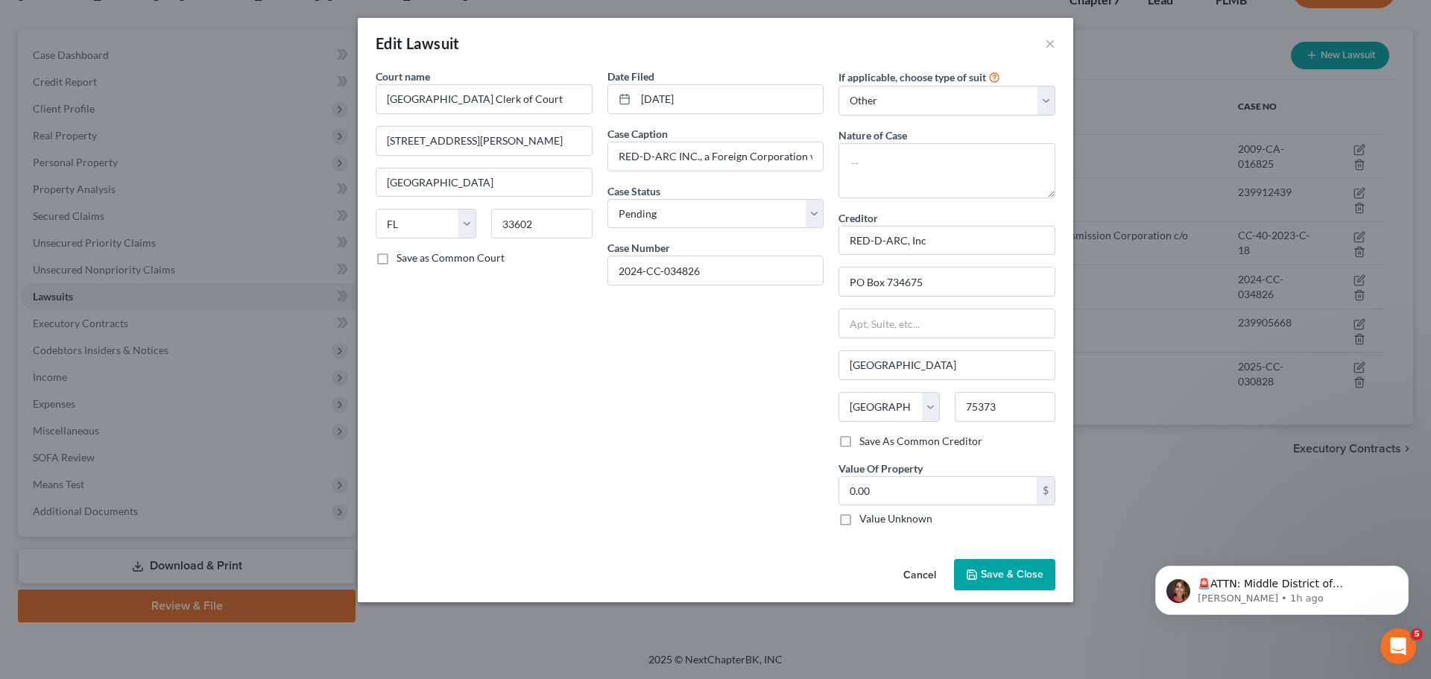
click at [1011, 574] on span "Save & Close" at bounding box center [1012, 574] width 63 height 13
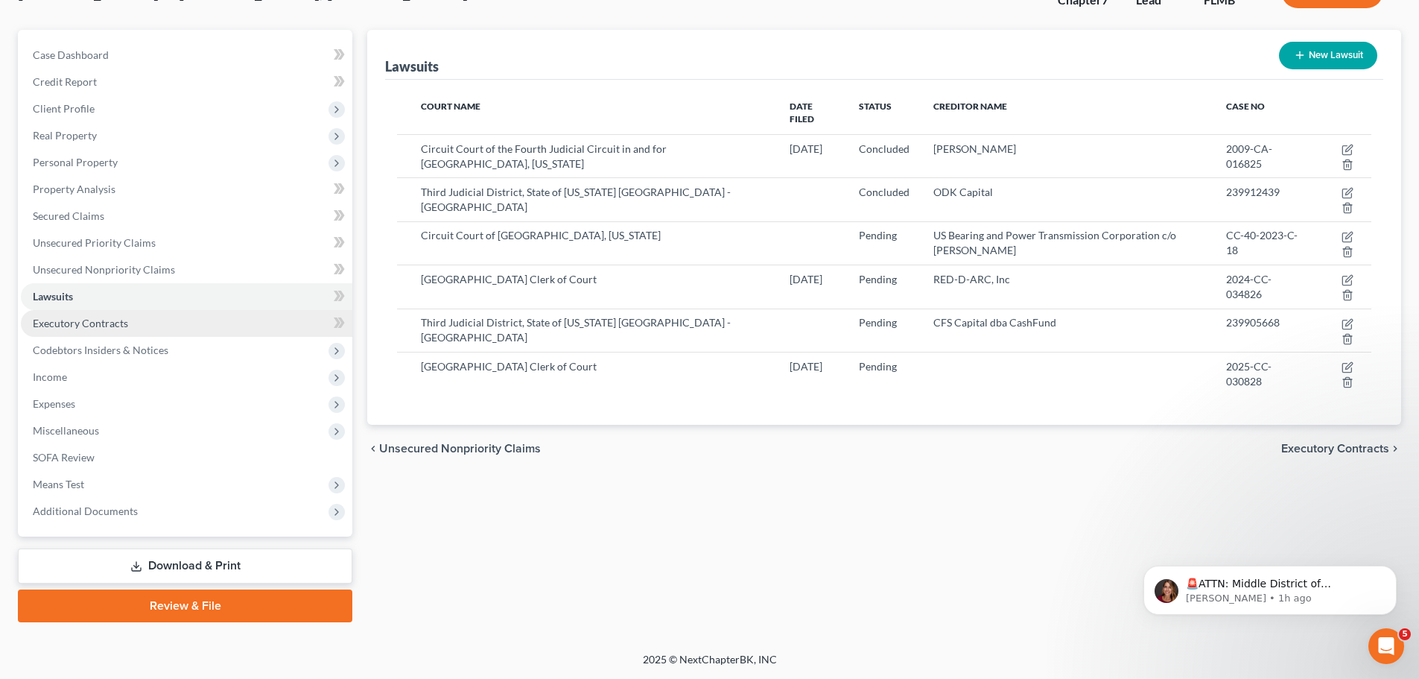
click at [78, 322] on span "Executory Contracts" at bounding box center [80, 323] width 95 height 13
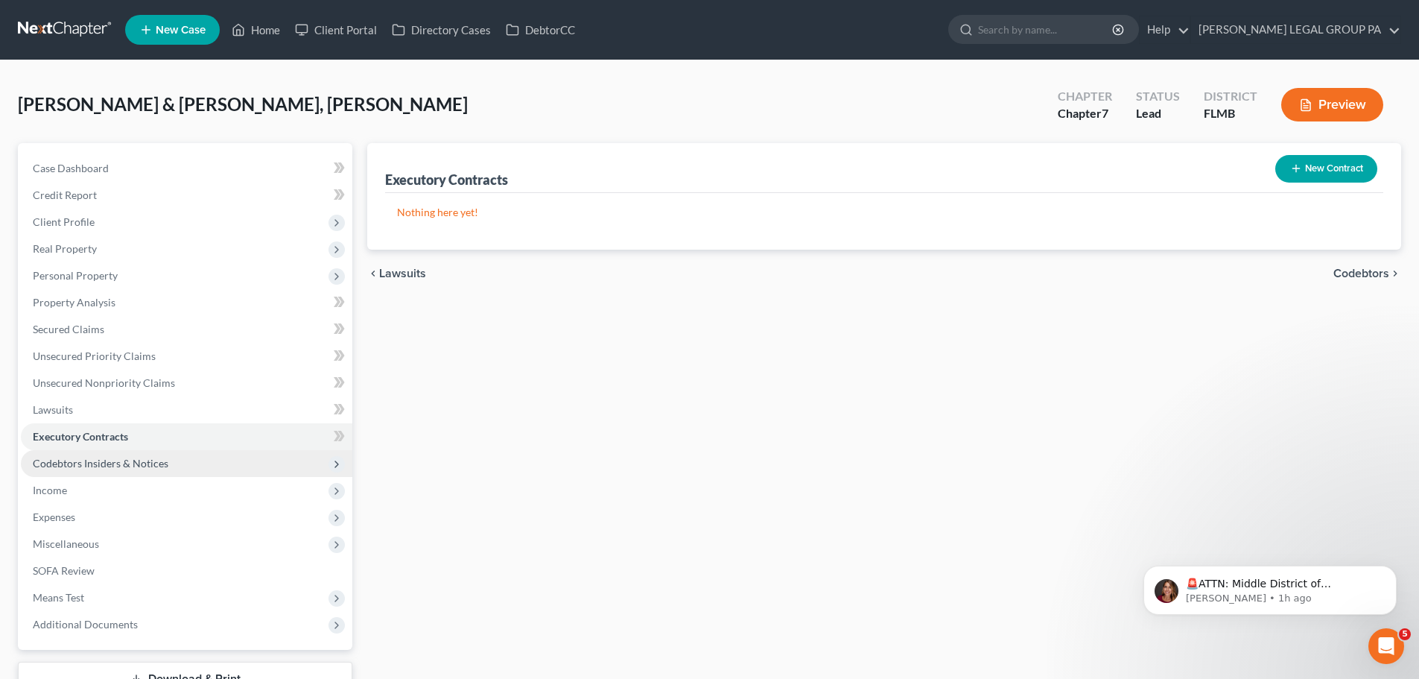
click at [120, 468] on span "Codebtors Insiders & Notices" at bounding box center [101, 463] width 136 height 13
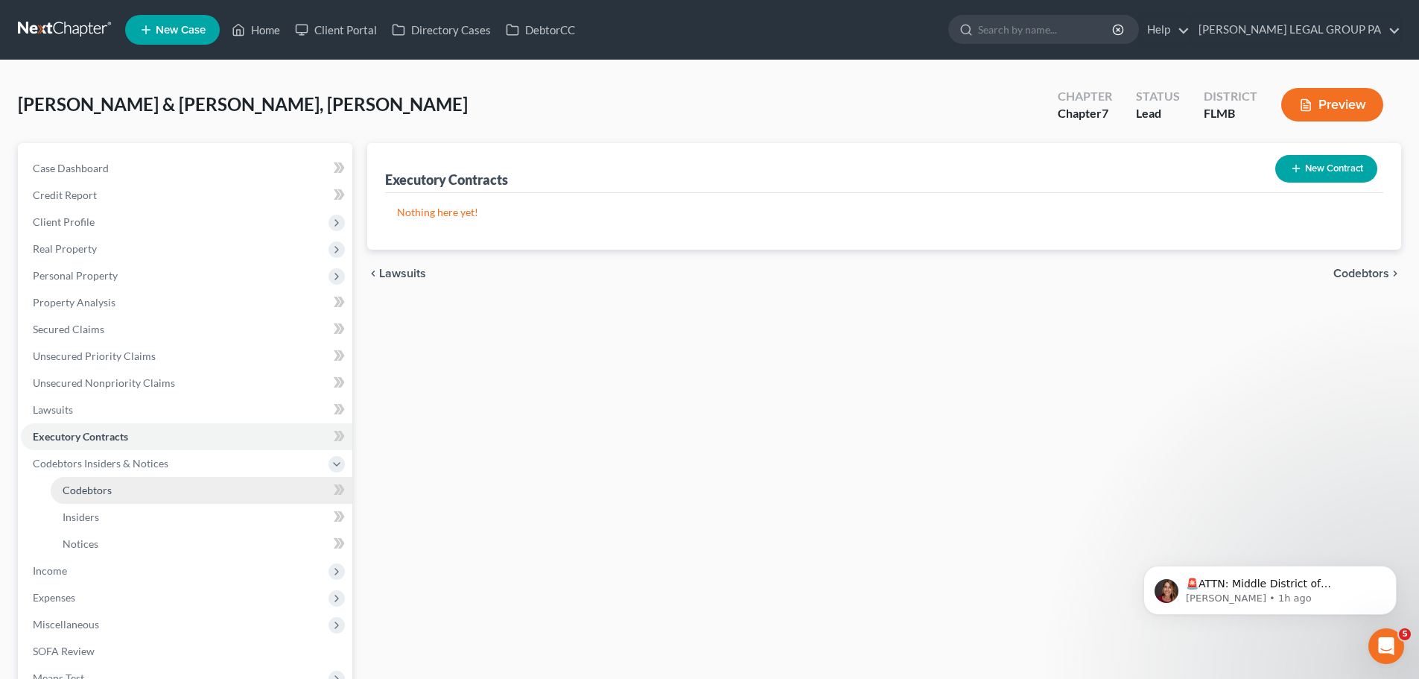
click at [129, 490] on link "Codebtors" at bounding box center [202, 490] width 302 height 27
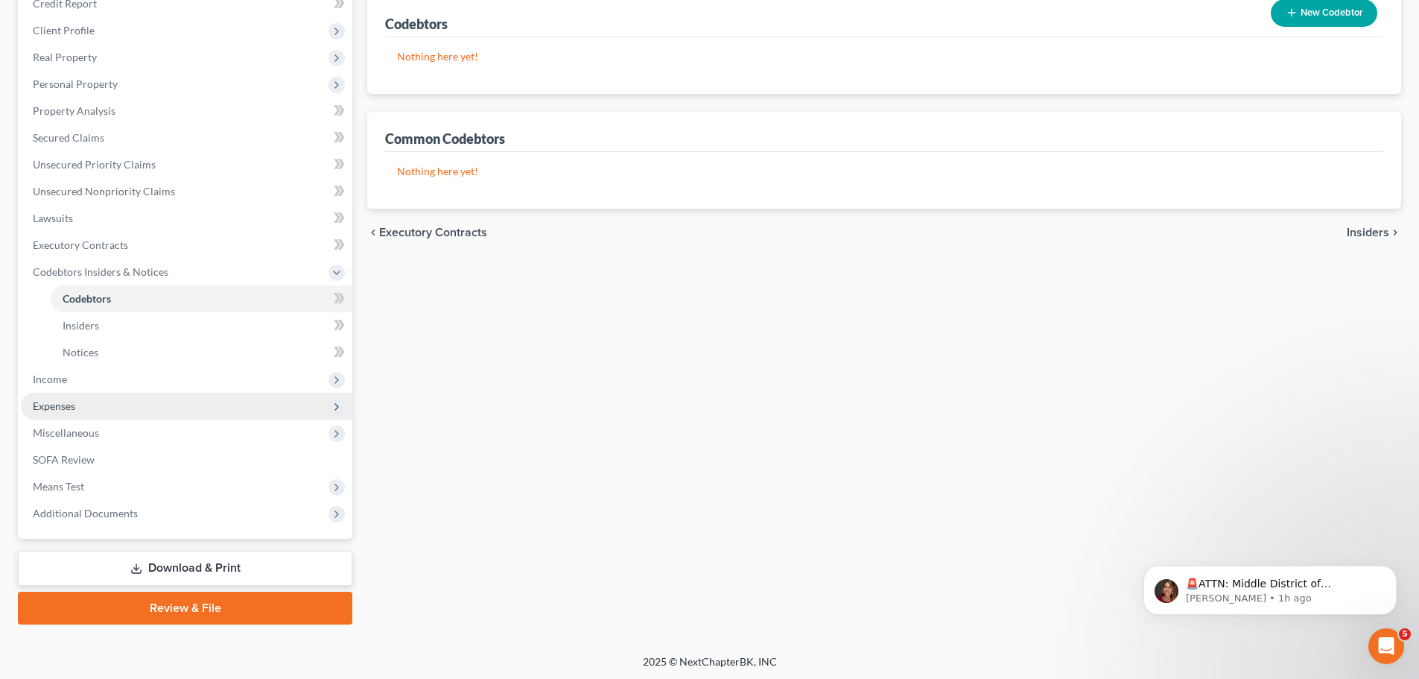
scroll to position [194, 0]
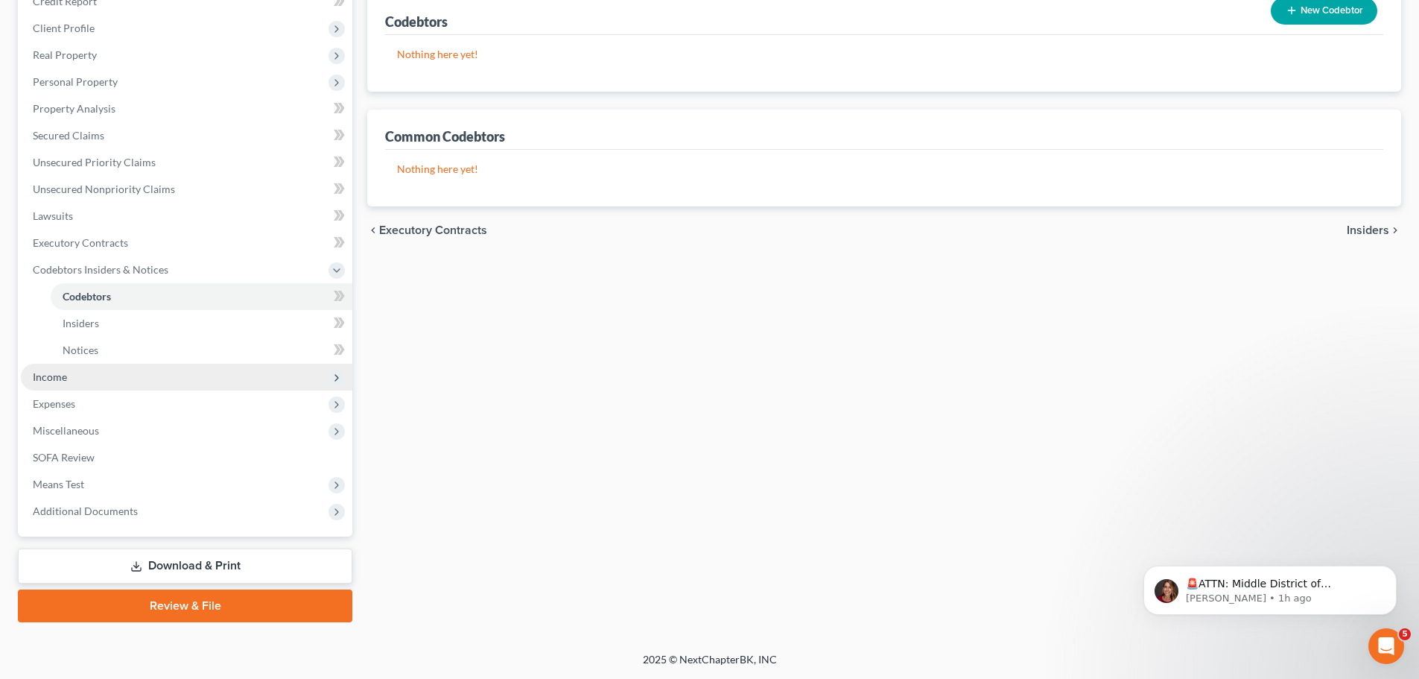
click at [72, 383] on span "Income" at bounding box center [187, 377] width 332 height 27
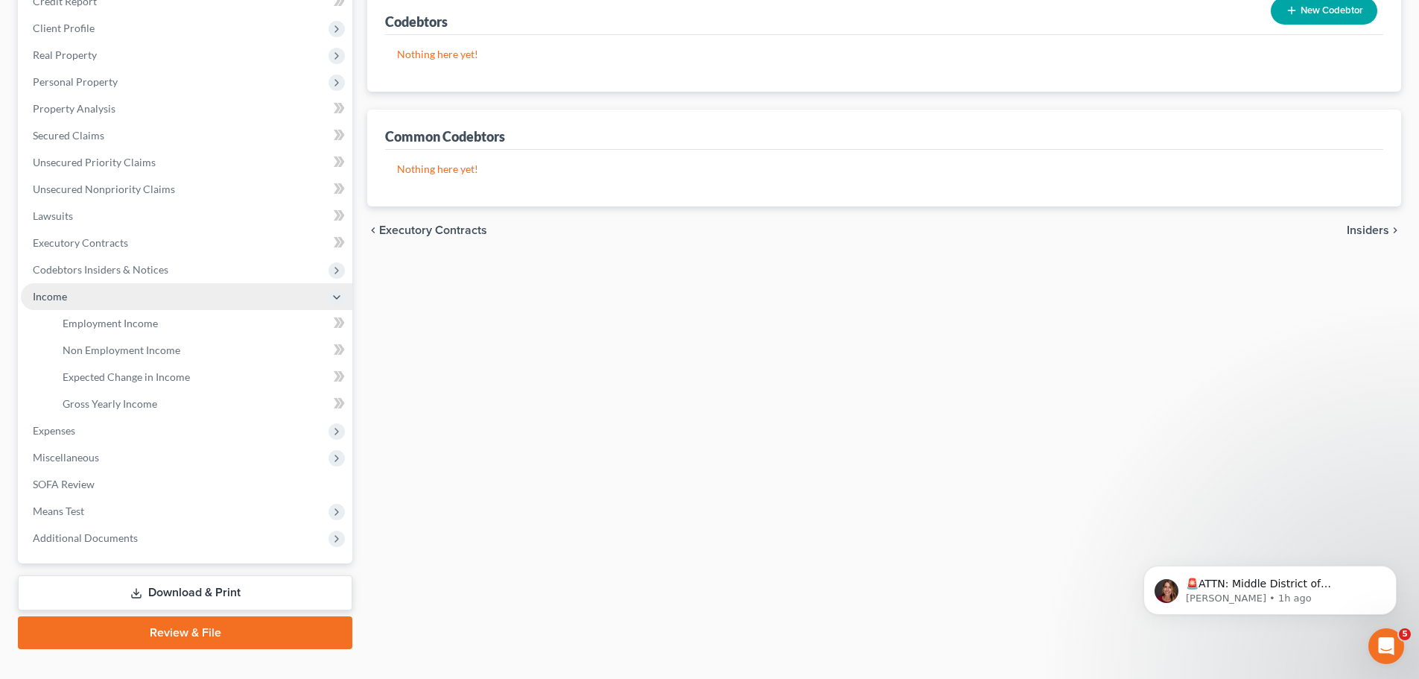
click at [92, 307] on span "Income" at bounding box center [187, 296] width 332 height 27
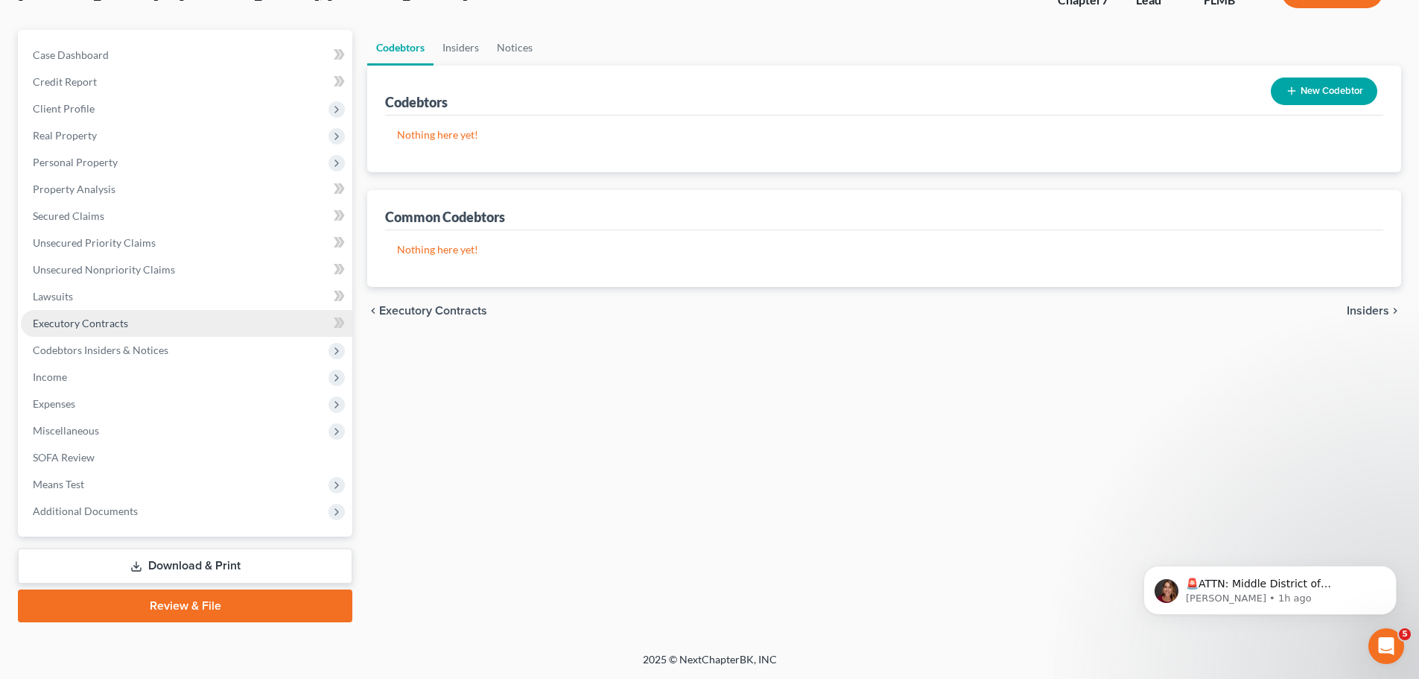
click at [99, 321] on ul "Case Dashboard Payments Invoices Payments Payments Credit Report Client Profile" at bounding box center [187, 283] width 332 height 483
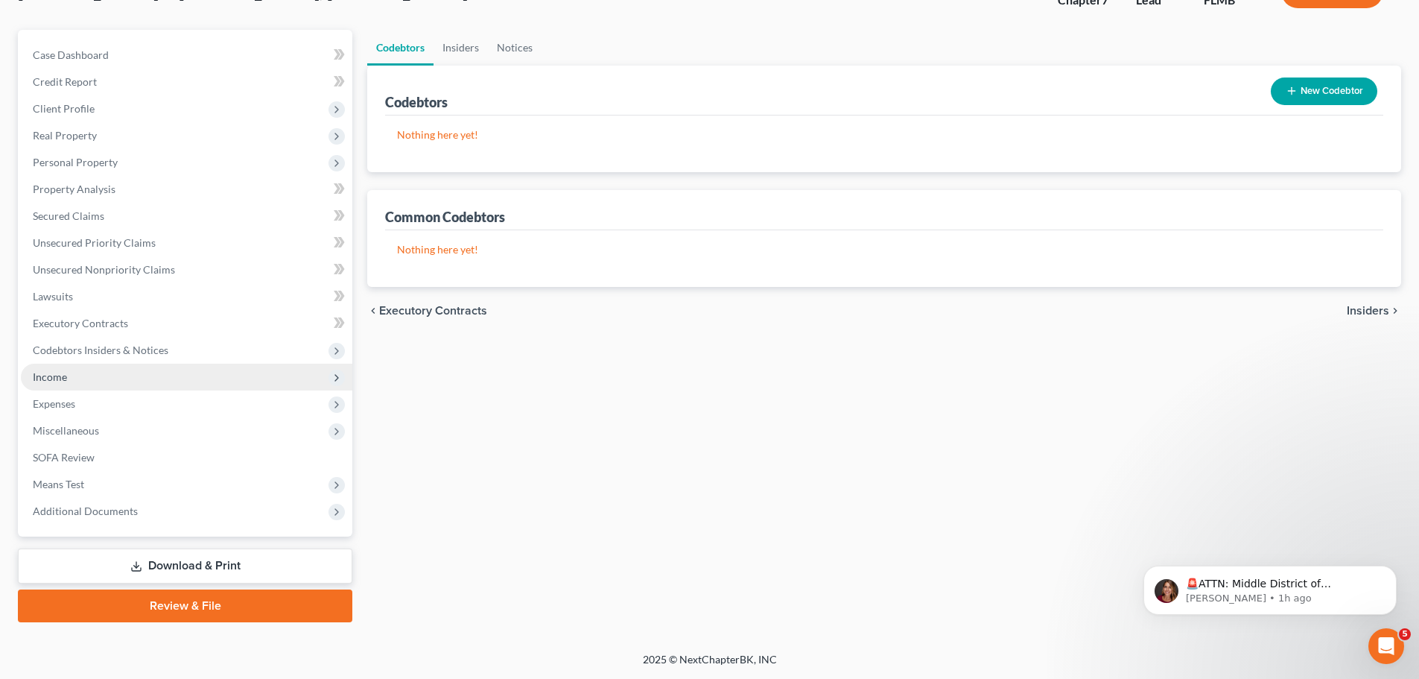
click at [78, 380] on span "Income" at bounding box center [187, 377] width 332 height 27
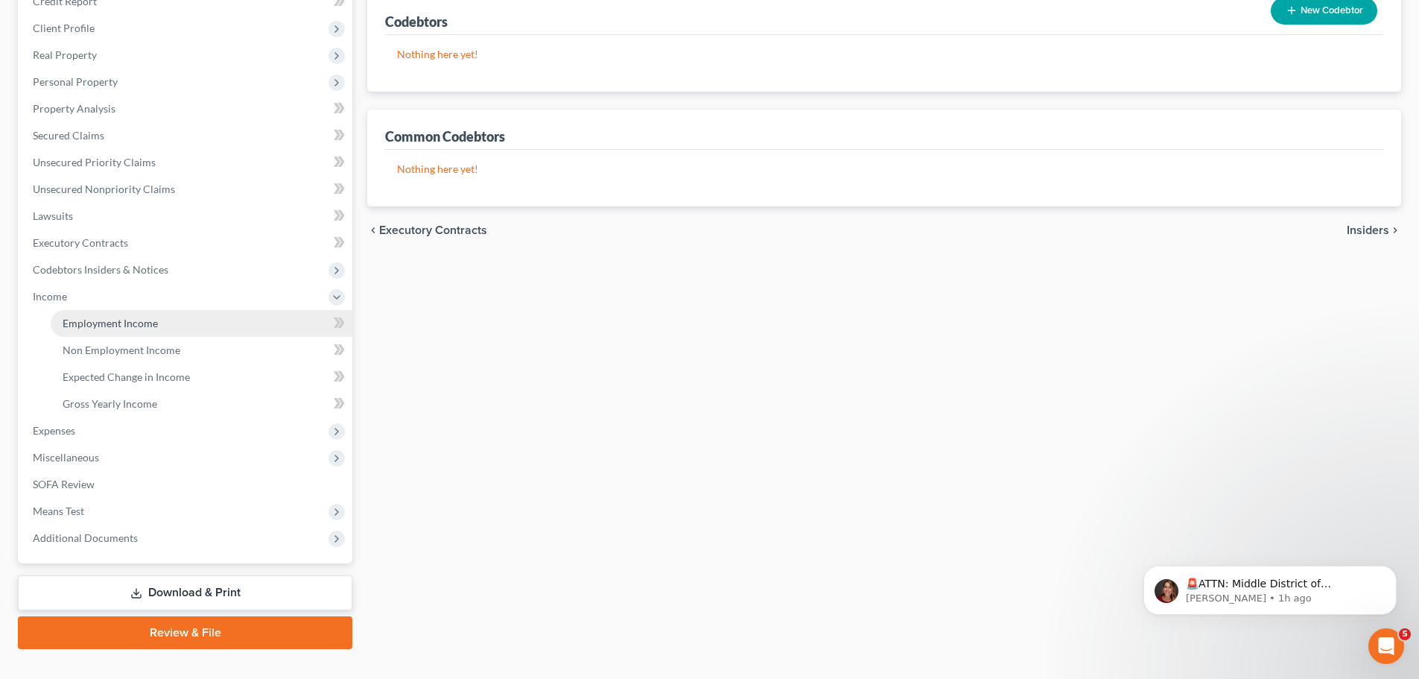
click at [100, 321] on span "Employment Income" at bounding box center [110, 323] width 95 height 13
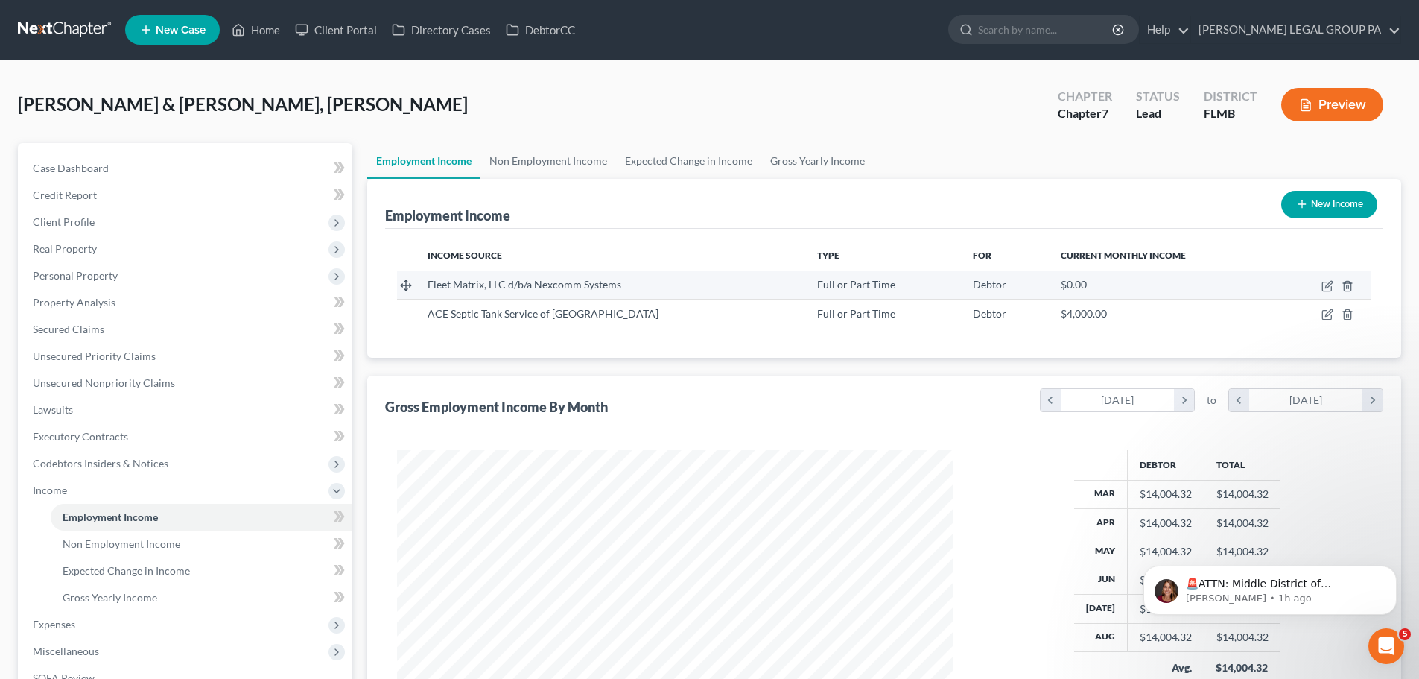
scroll to position [221, 0]
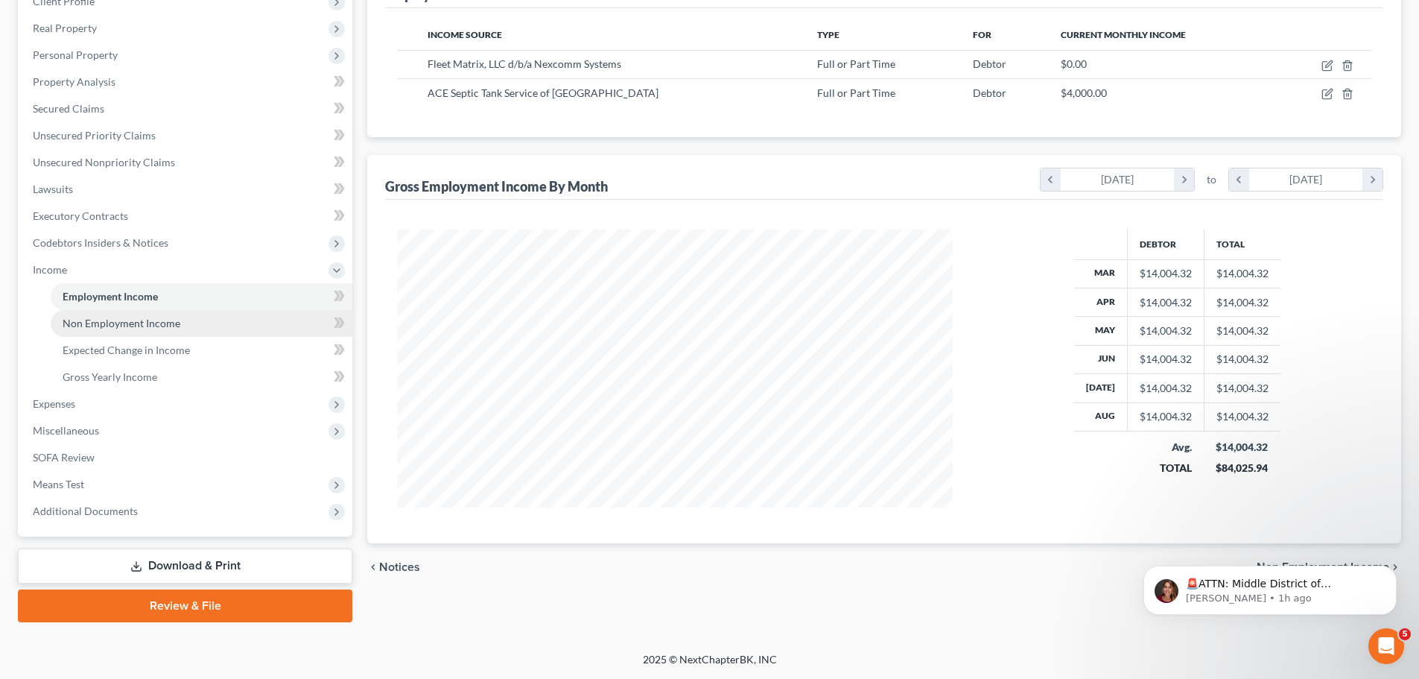
click at [79, 334] on link "Non Employment Income" at bounding box center [202, 323] width 302 height 27
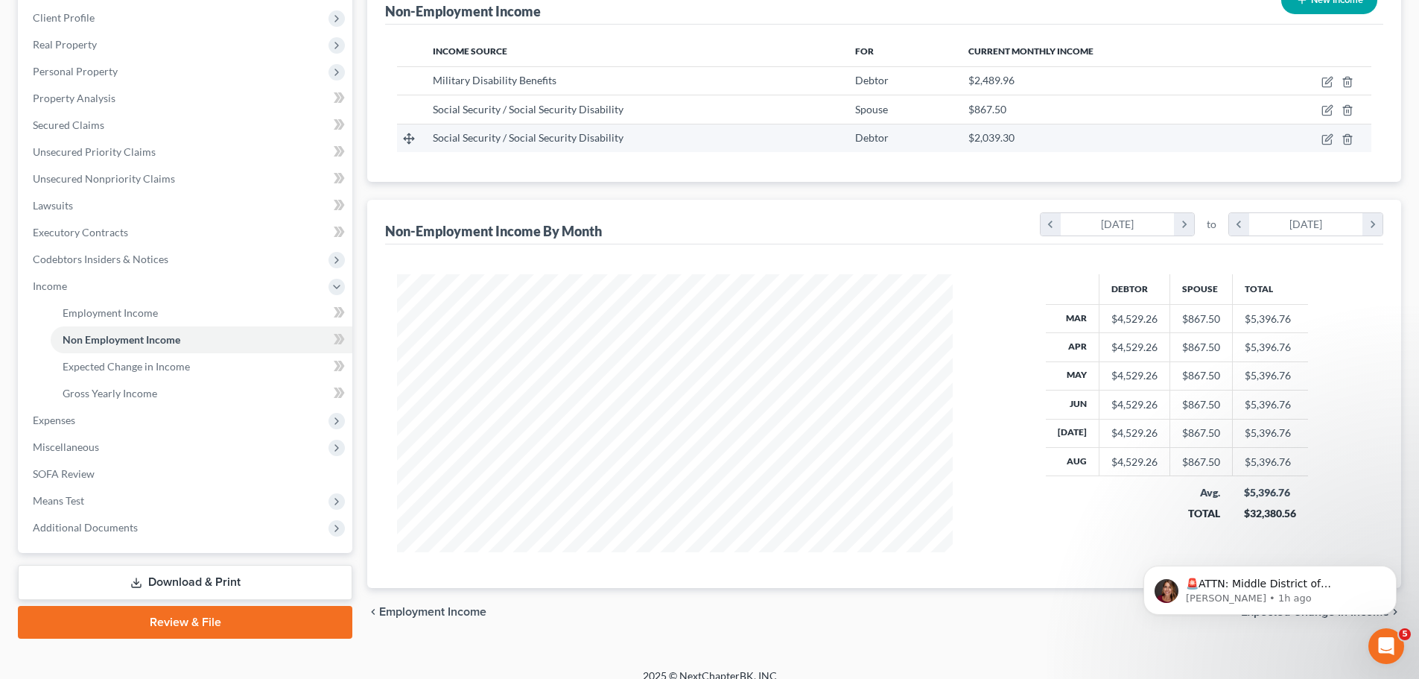
scroll to position [221, 0]
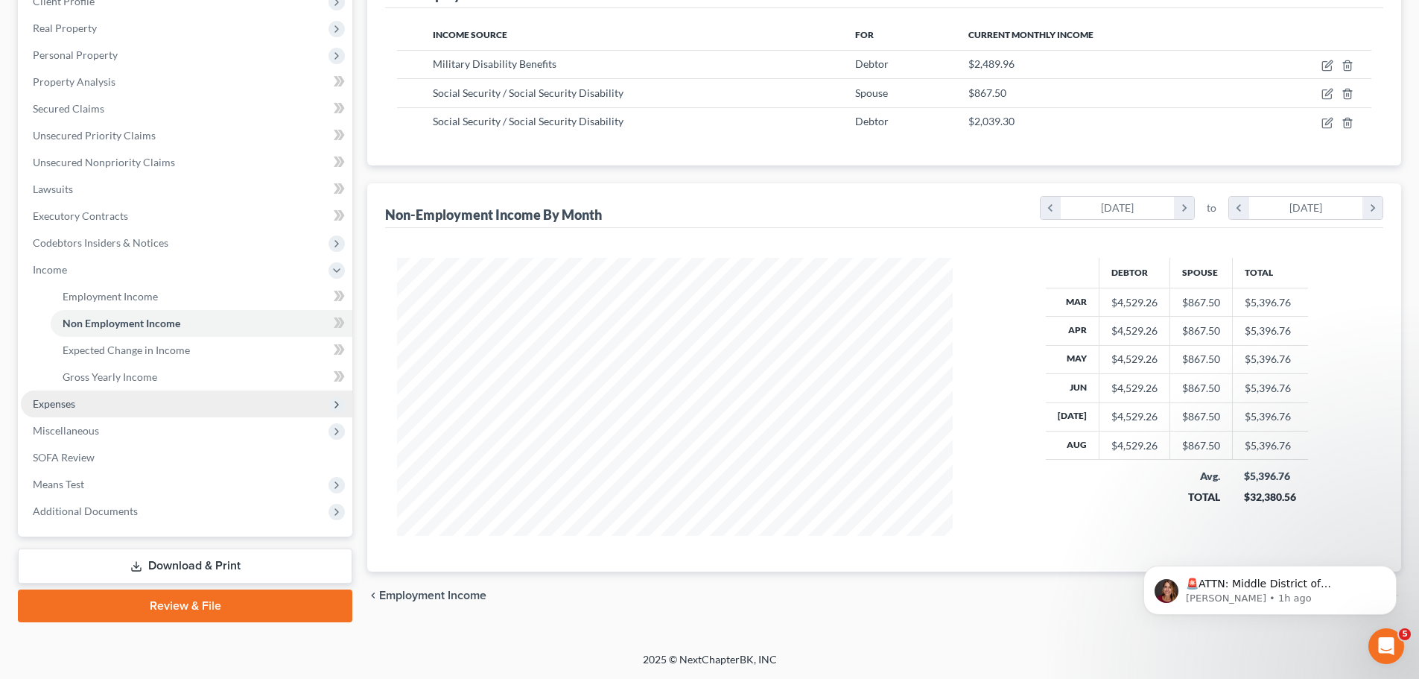
click at [98, 399] on span "Expenses" at bounding box center [187, 403] width 332 height 27
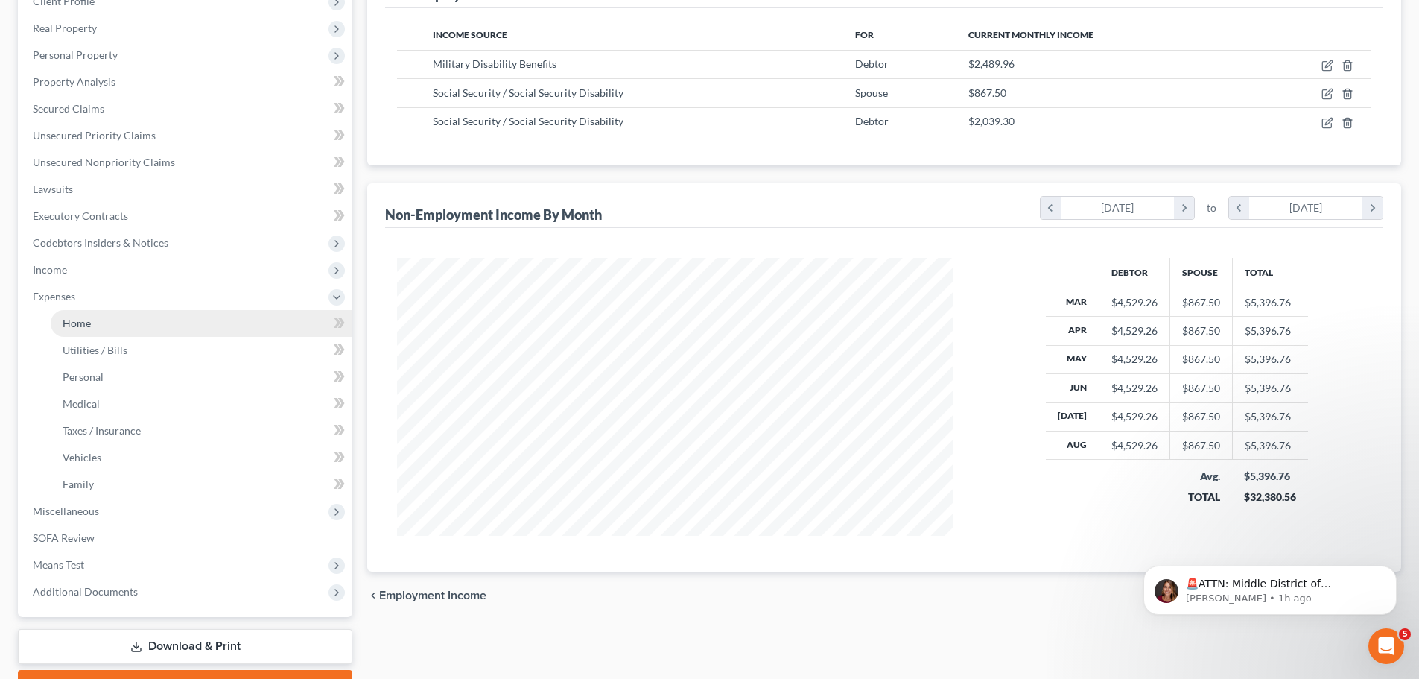
click at [87, 329] on span "Home" at bounding box center [77, 323] width 28 height 13
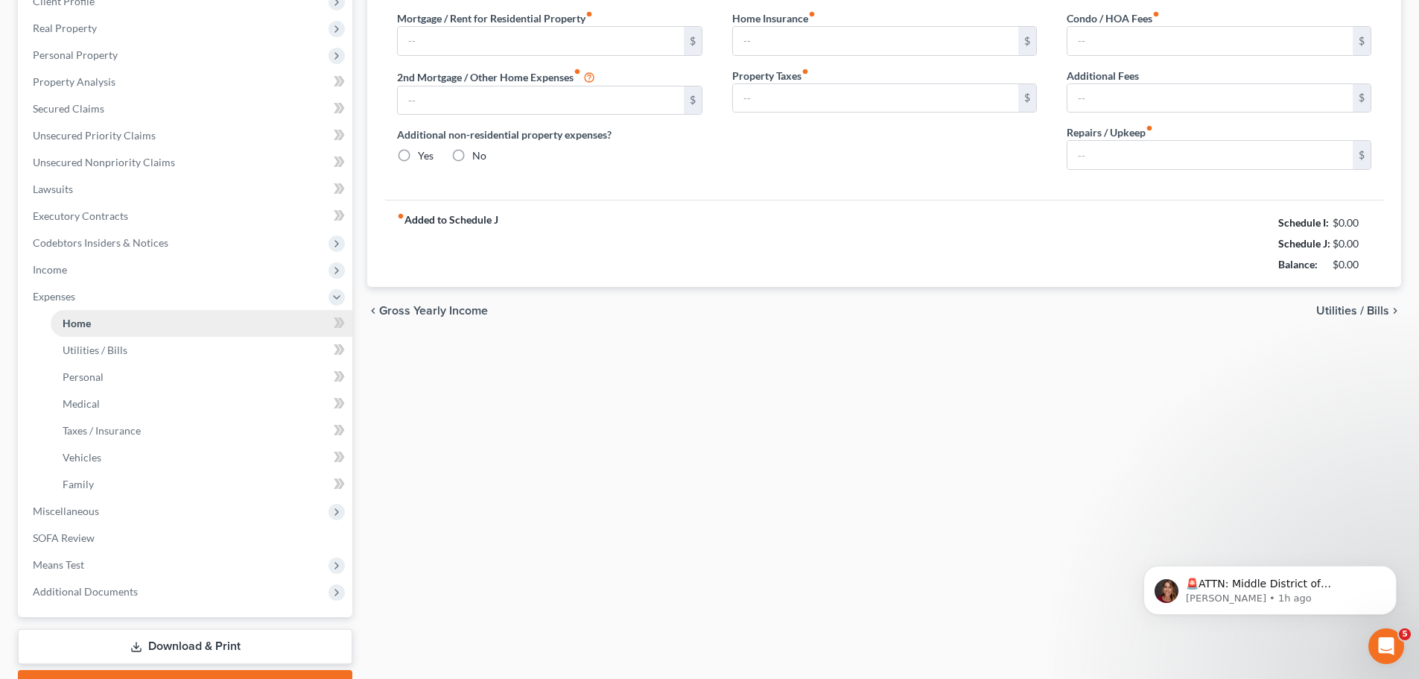
scroll to position [70, 0]
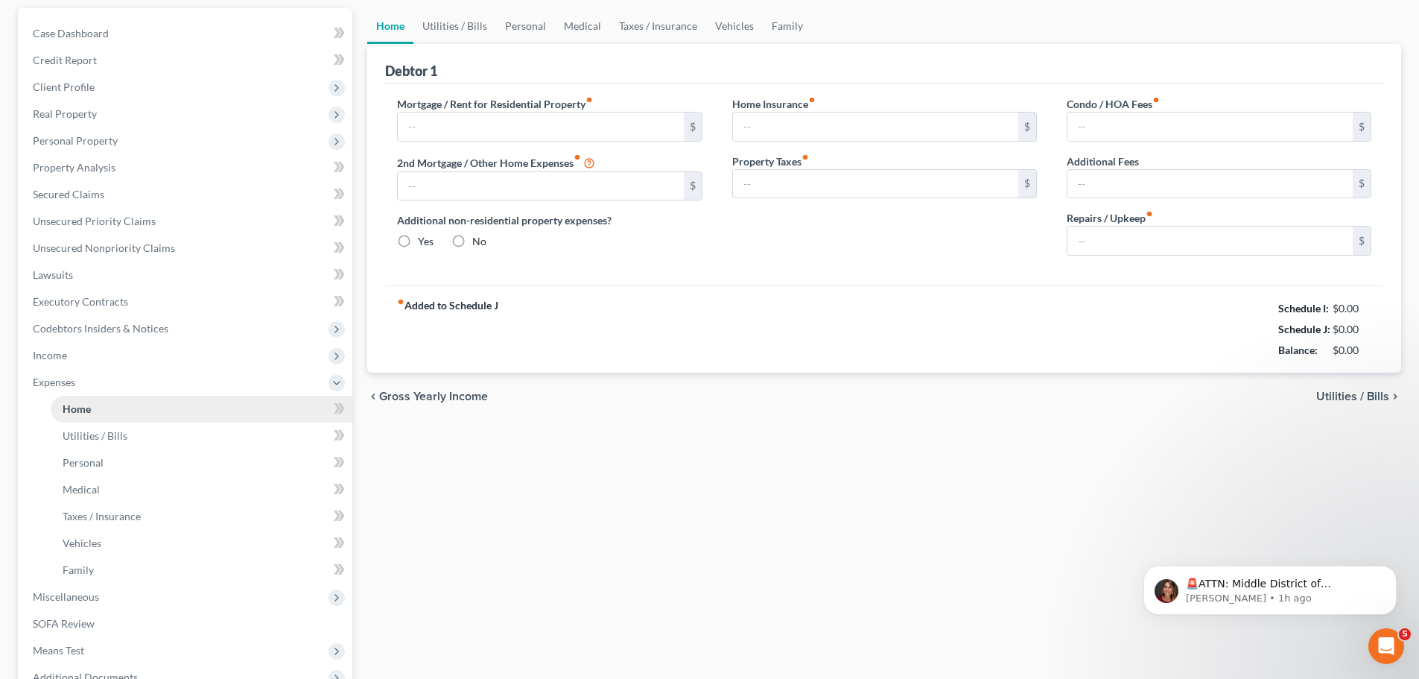
type input "2,639.91"
type input "700.00"
radio input "true"
type input "332.00"
type input "497.00"
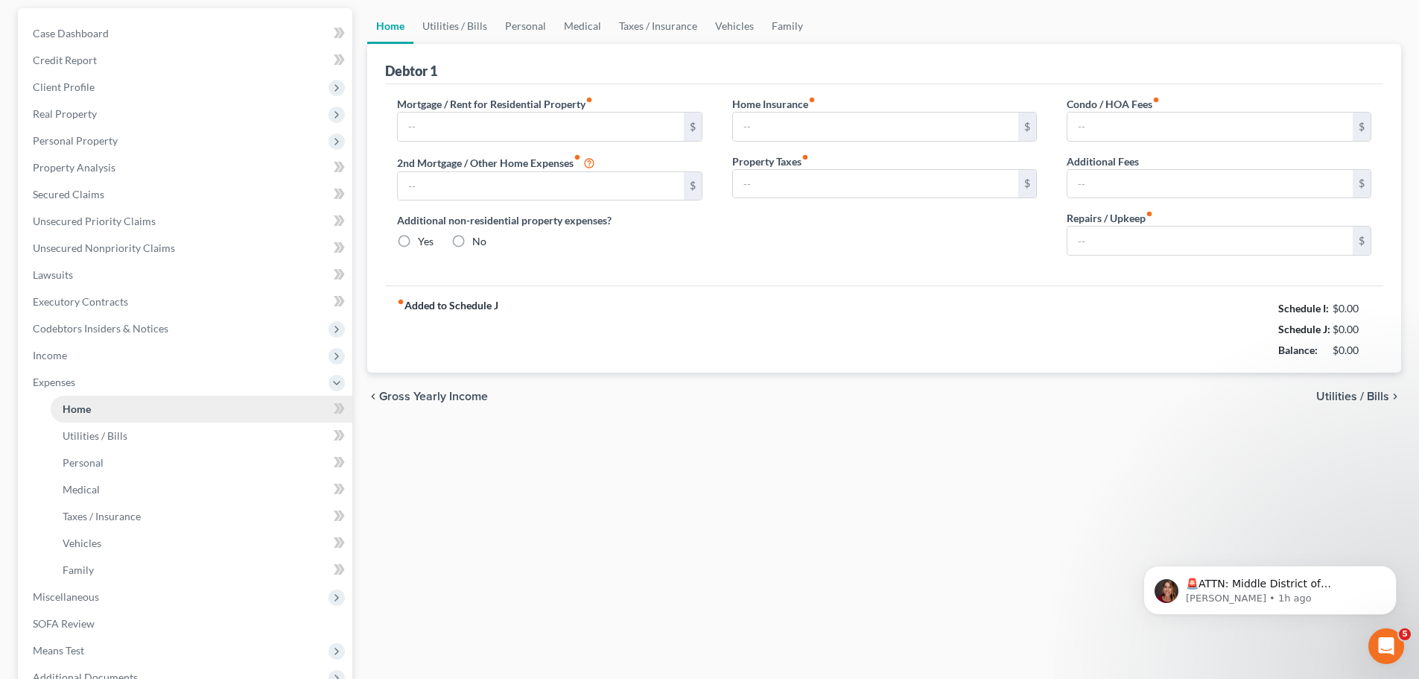
type input "0.00"
type input "100.00"
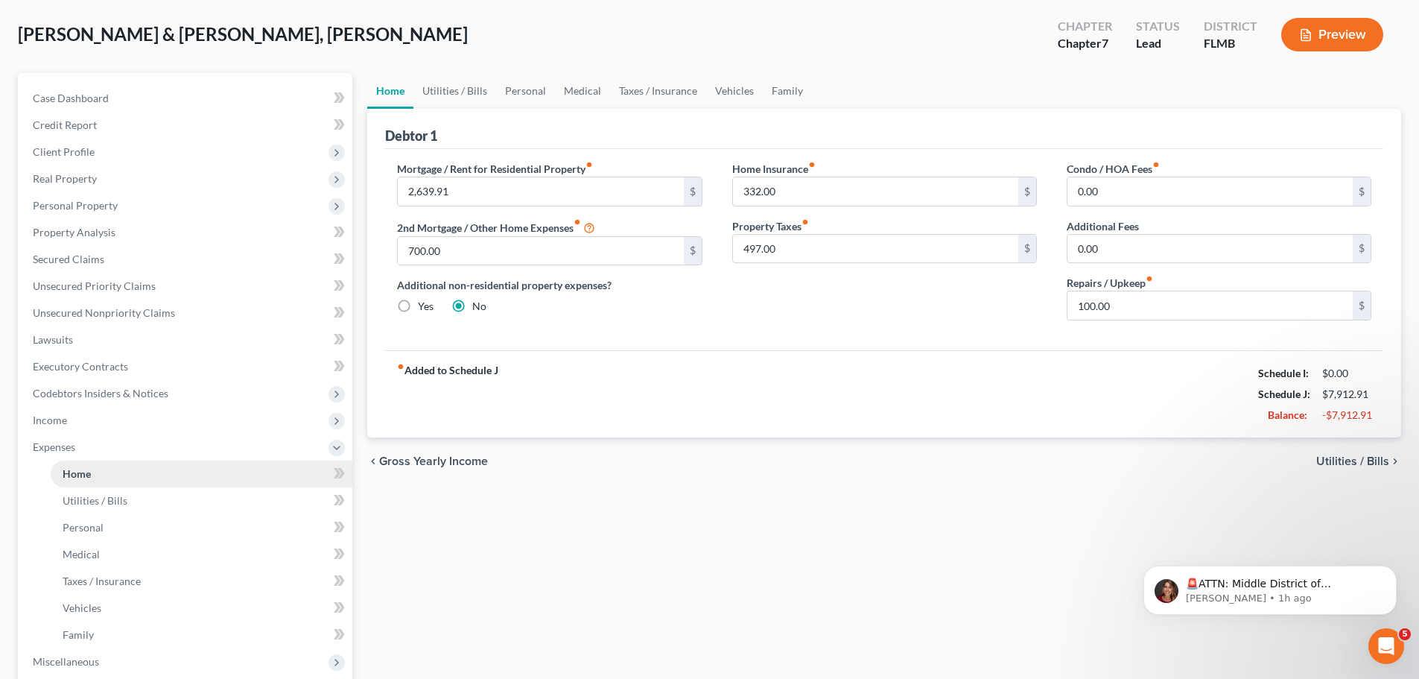
scroll to position [0, 0]
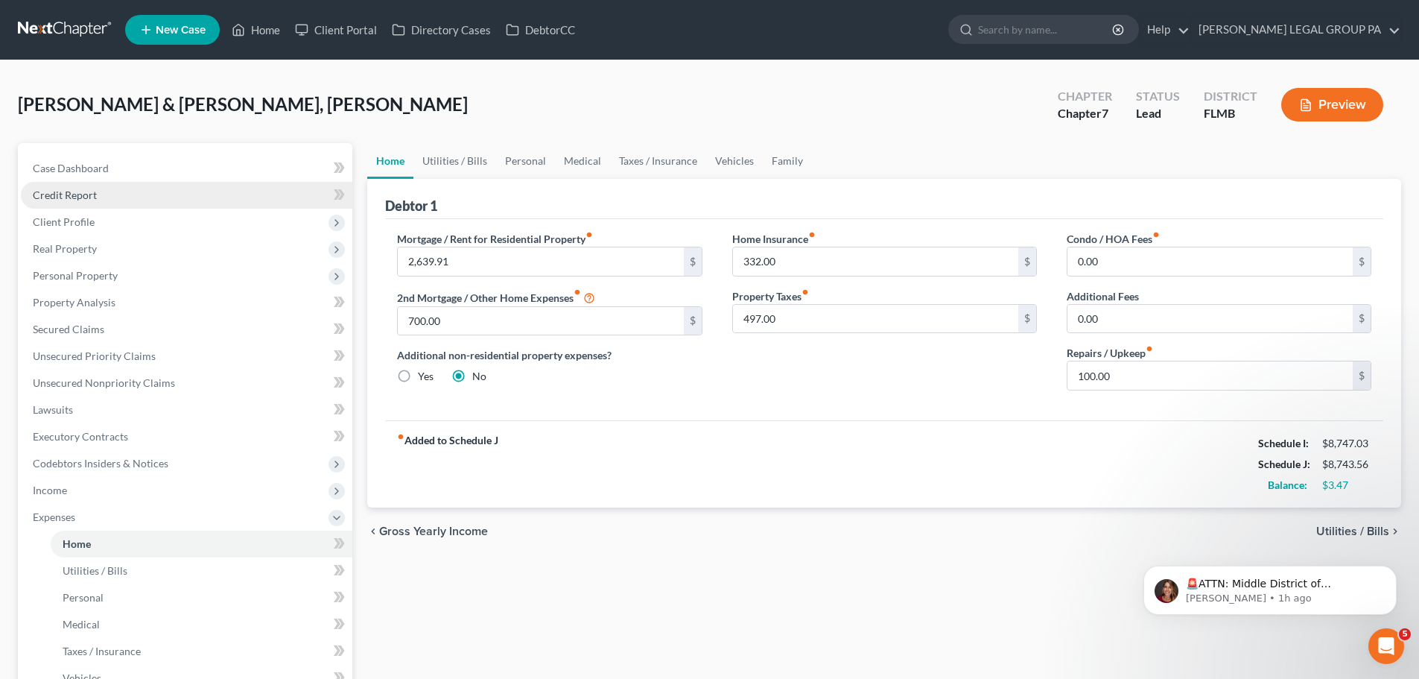
click at [112, 200] on link "Credit Report" at bounding box center [187, 195] width 332 height 27
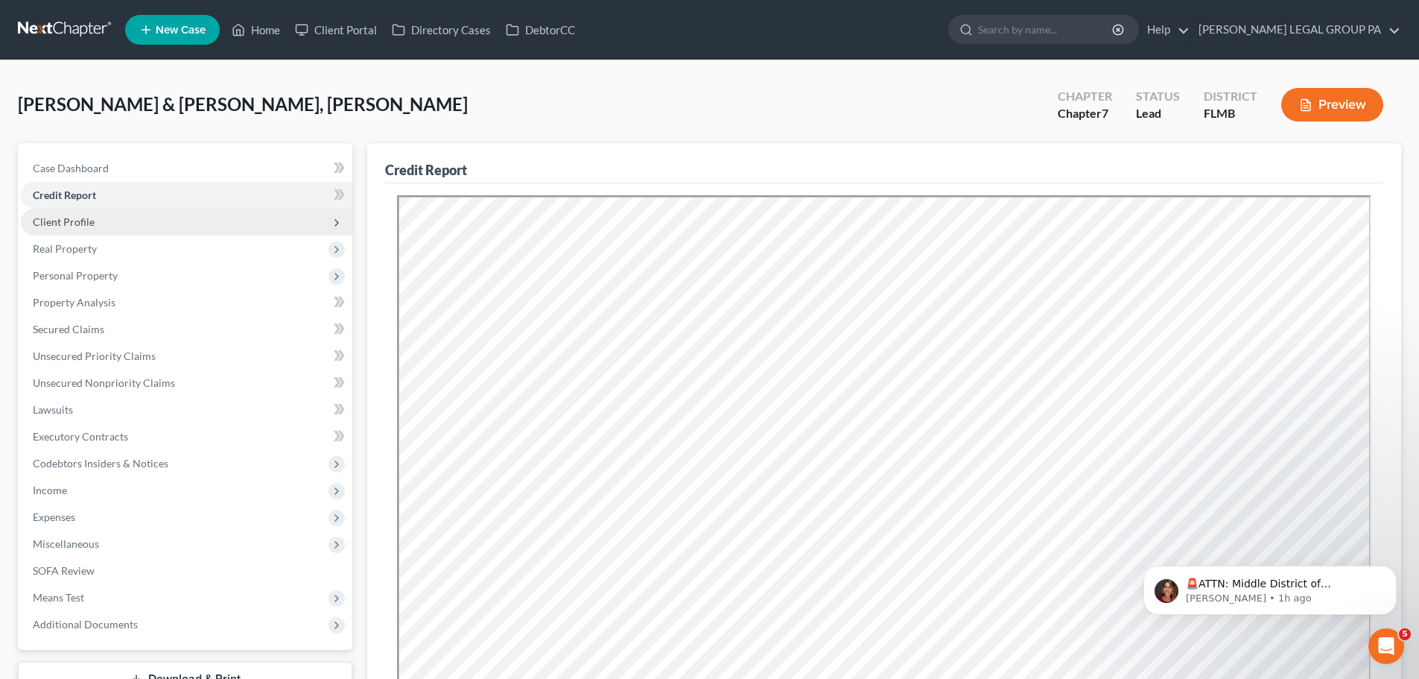
click at [83, 218] on span "Client Profile" at bounding box center [64, 221] width 62 height 13
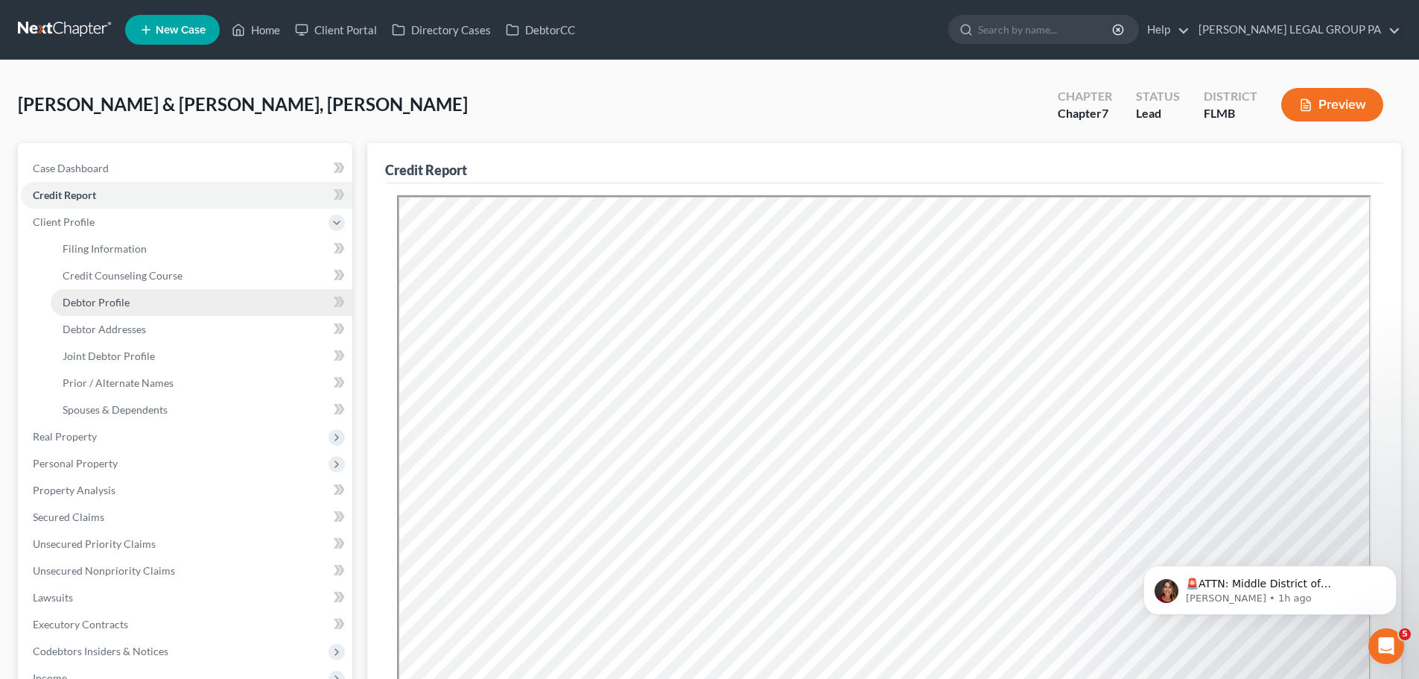
click at [122, 306] on span "Debtor Profile" at bounding box center [96, 302] width 67 height 13
select select "1"
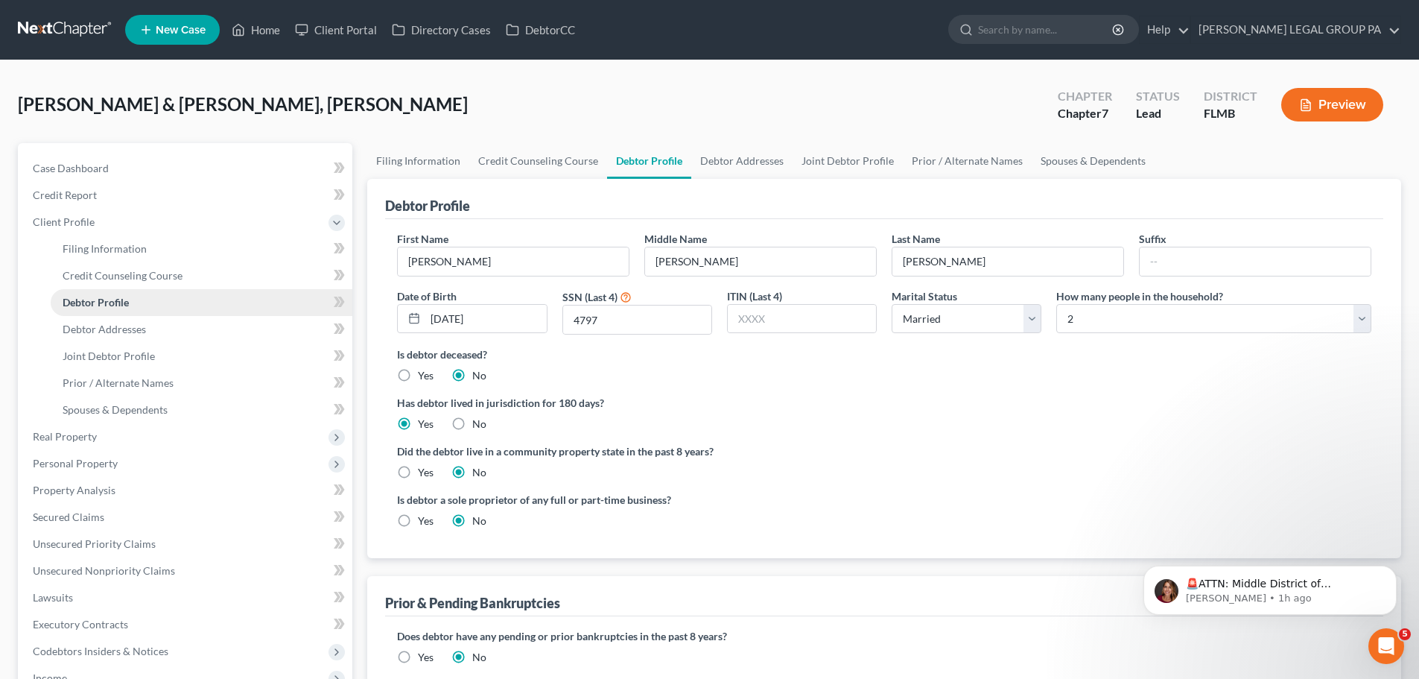
radio input "true"
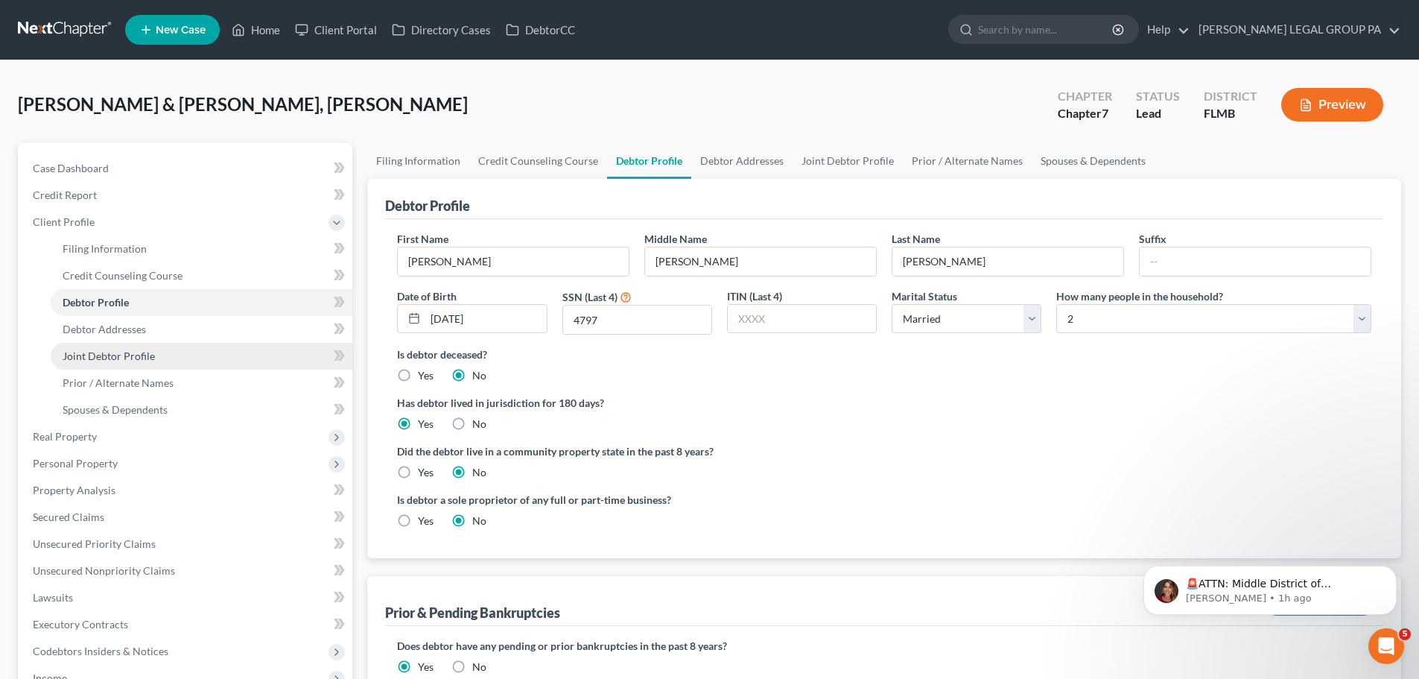
click at [108, 350] on span "Joint Debtor Profile" at bounding box center [109, 355] width 92 height 13
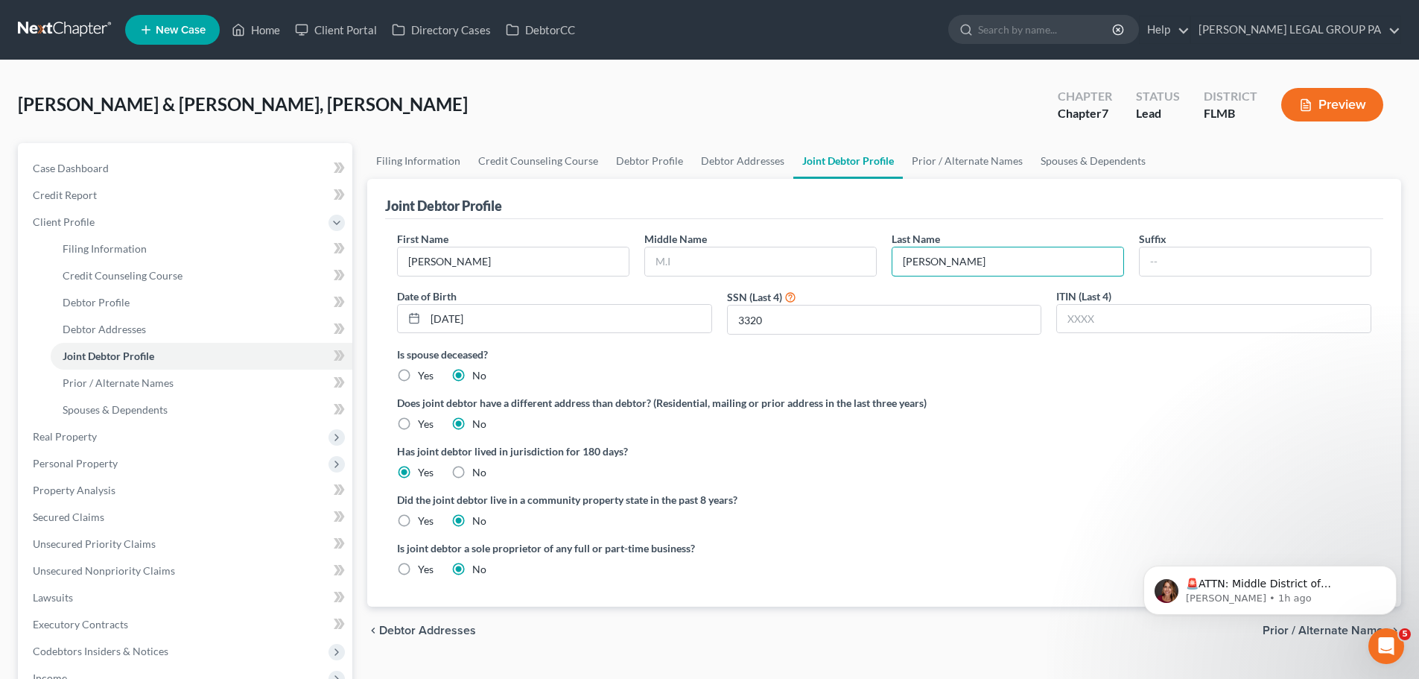
drag, startPoint x: 942, startPoint y: 259, endPoint x: 882, endPoint y: 261, distance: 59.7
click at [882, 261] on div "First Name Julie Middle Name Last Name Prescott Moore Suffix Date of Birth 11/0…" at bounding box center [885, 288] width 990 height 115
drag, startPoint x: 908, startPoint y: 261, endPoint x: 925, endPoint y: 208, distance: 55.8
click at [925, 203] on div "Joint Debtor Profile" at bounding box center [884, 199] width 998 height 40
drag, startPoint x: 942, startPoint y: 259, endPoint x: 901, endPoint y: 259, distance: 41.0
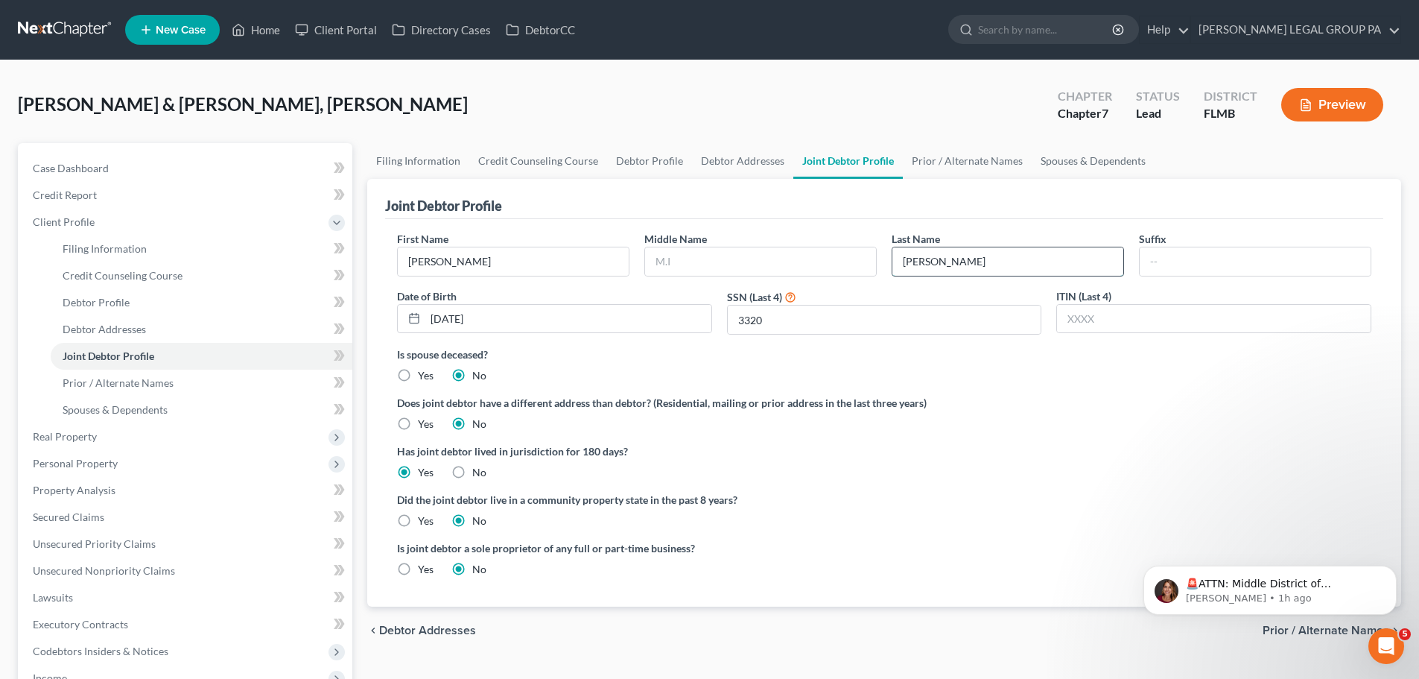
click at [901, 259] on input "Prescott Moore" at bounding box center [1008, 261] width 231 height 28
type input "Moore"
type input "Prescott"
click at [855, 231] on div "Middle Name Prescott" at bounding box center [760, 253] width 247 height 45
click at [104, 304] on span "Debtor Profile" at bounding box center [96, 302] width 67 height 13
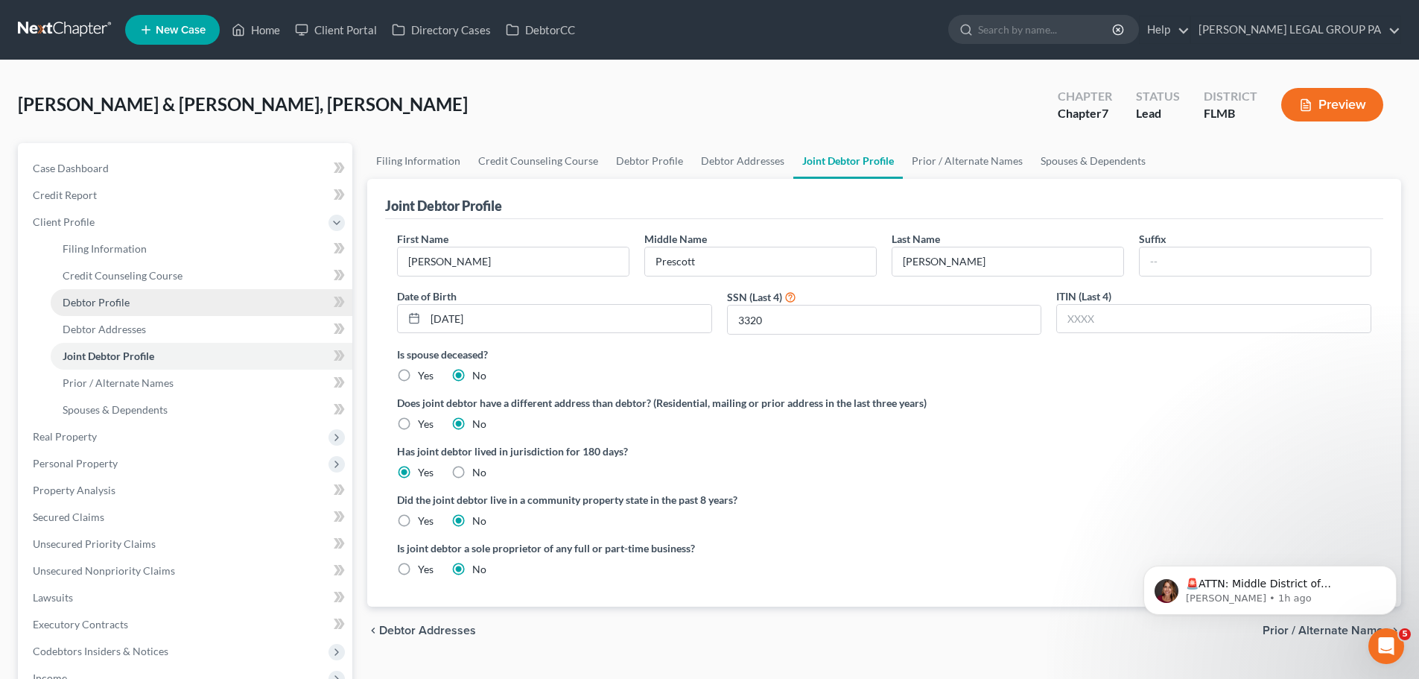
select select "1"
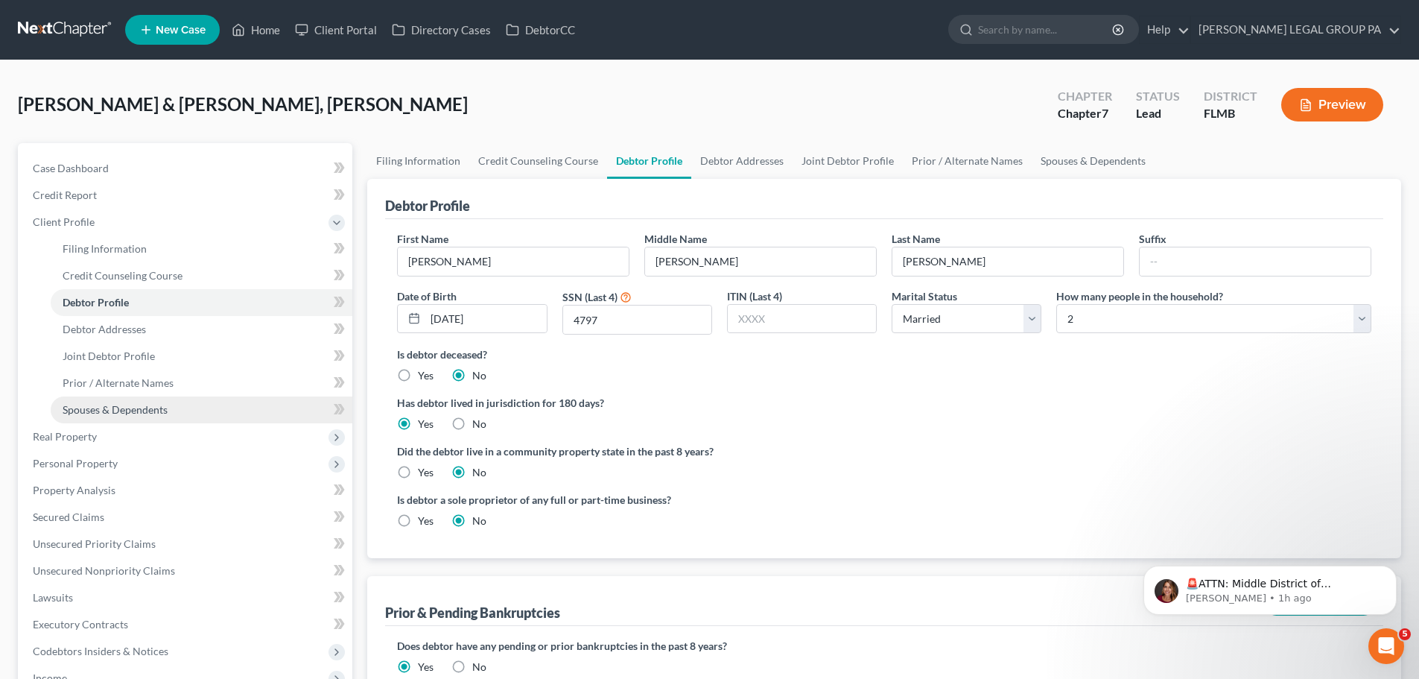
click at [111, 404] on span "Spouses & Dependents" at bounding box center [115, 409] width 105 height 13
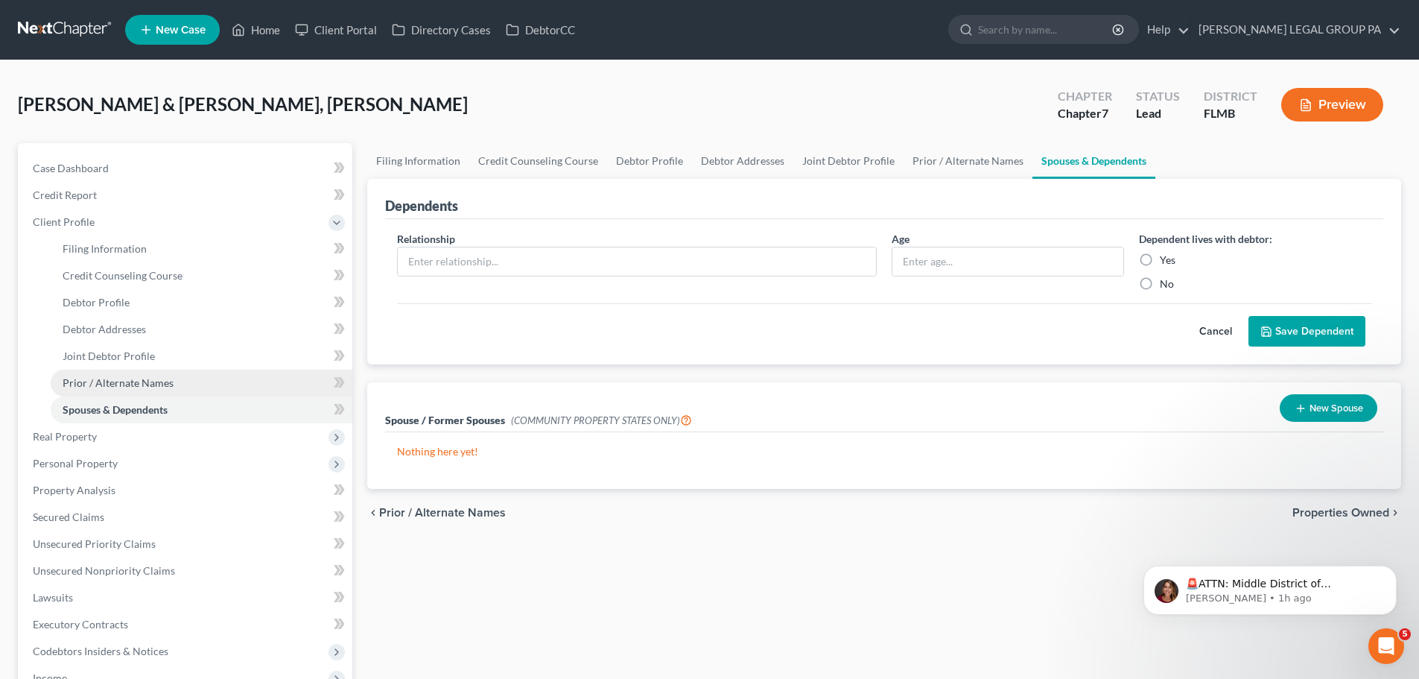
click at [151, 385] on span "Prior / Alternate Names" at bounding box center [118, 382] width 111 height 13
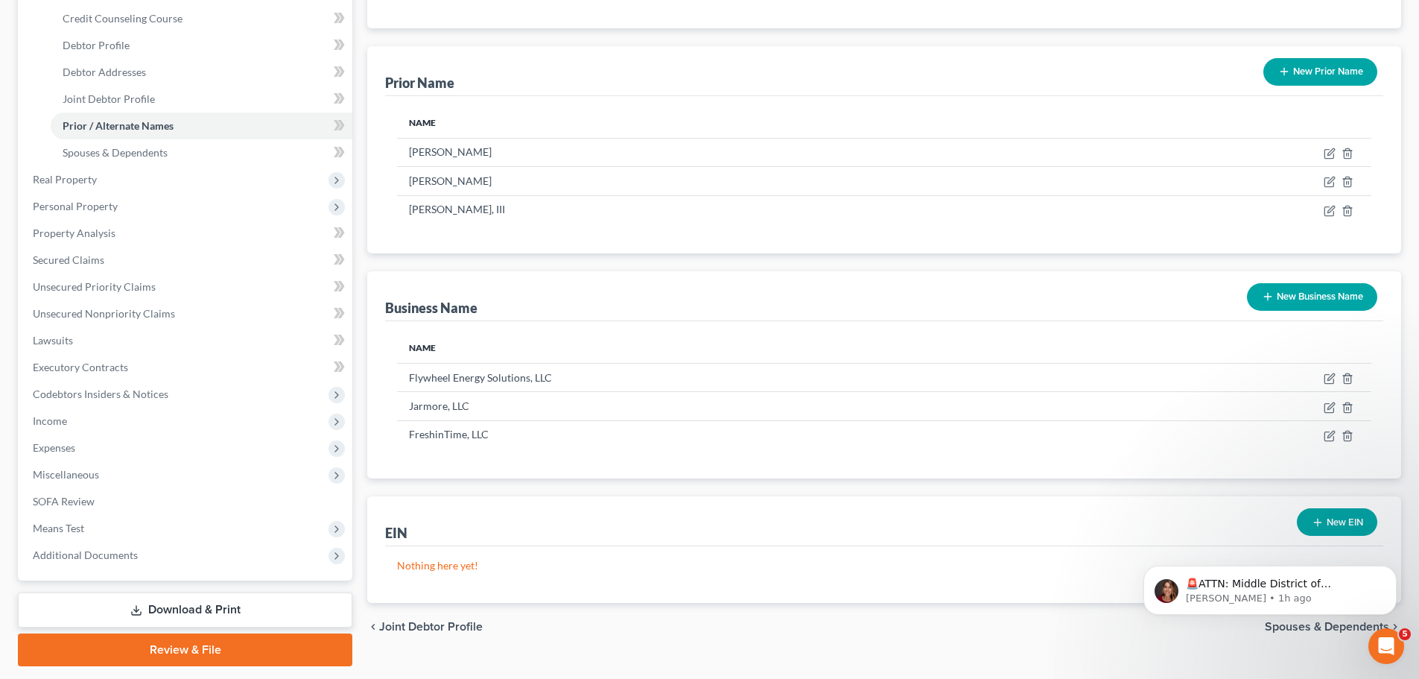
scroll to position [224, 0]
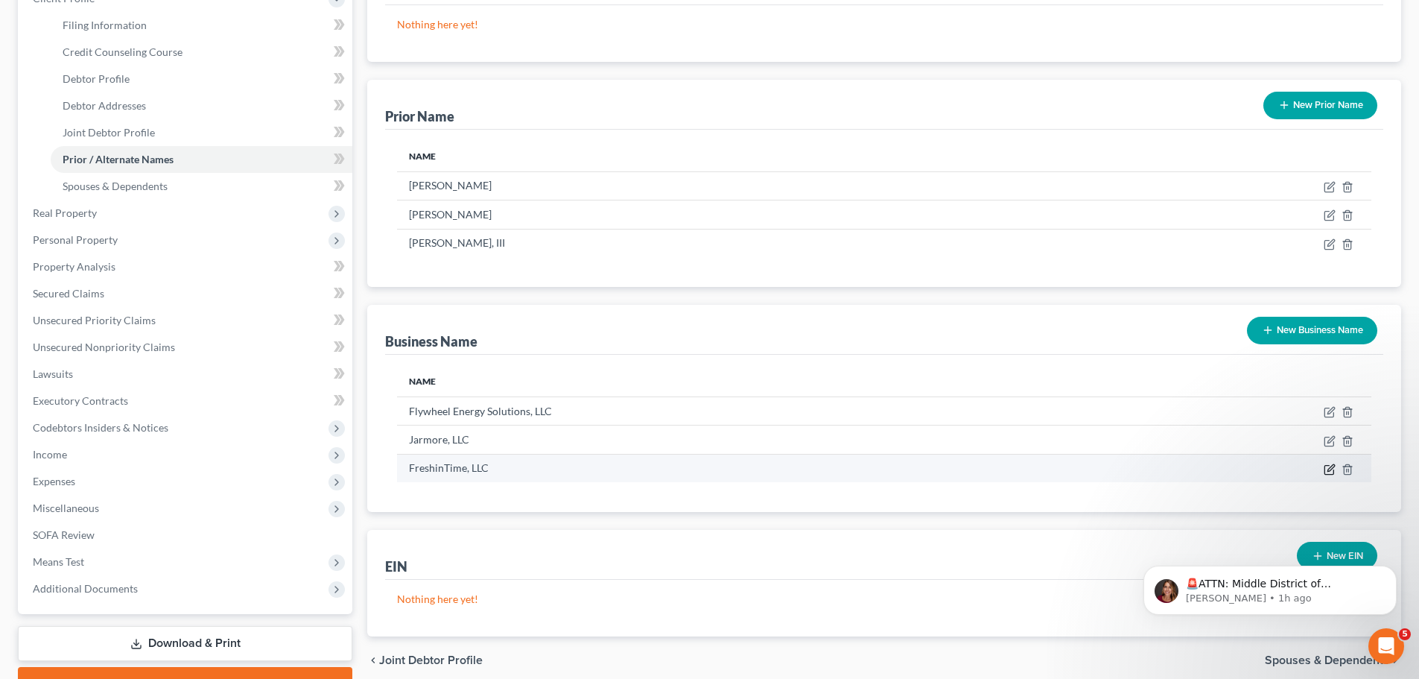
click at [1332, 471] on icon "button" at bounding box center [1330, 469] width 12 height 12
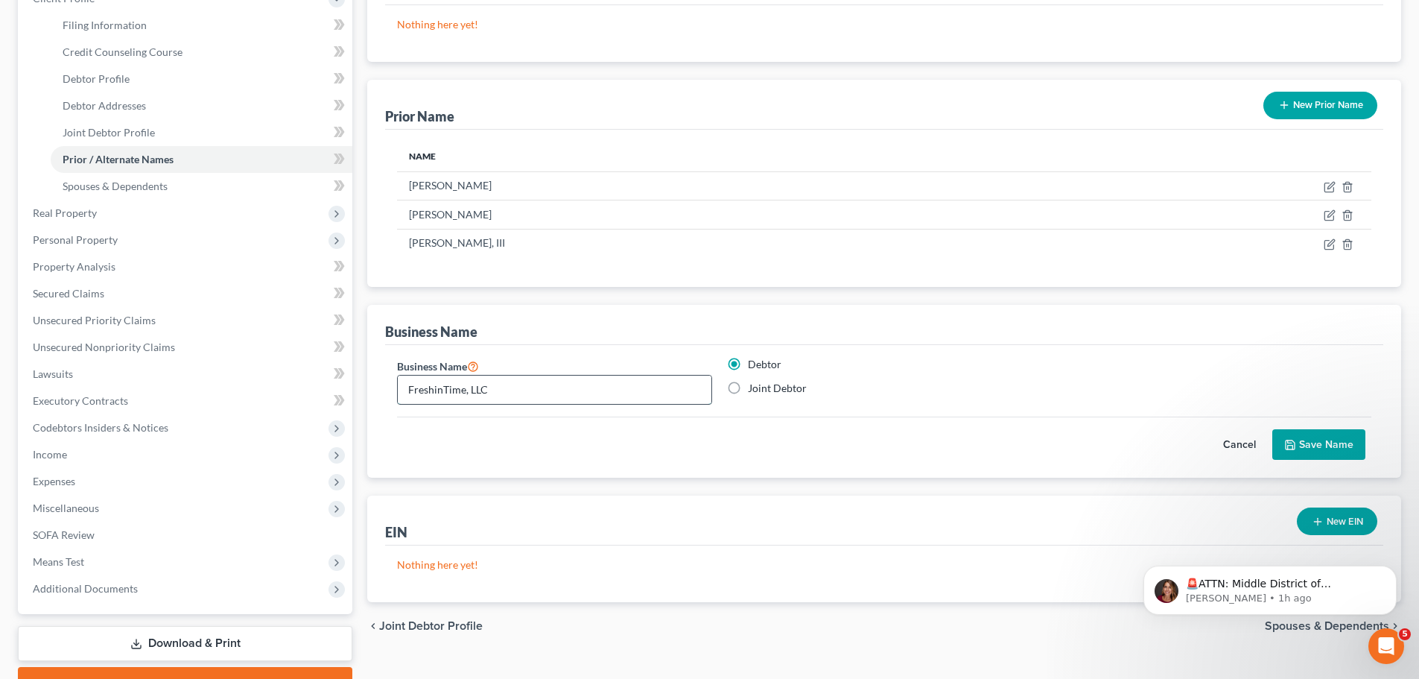
click at [441, 390] on input "FreshinTime, LLC" at bounding box center [555, 390] width 314 height 28
type input "Fresh-N-Time, LLC"
click at [1318, 436] on button "Save Name" at bounding box center [1319, 444] width 93 height 31
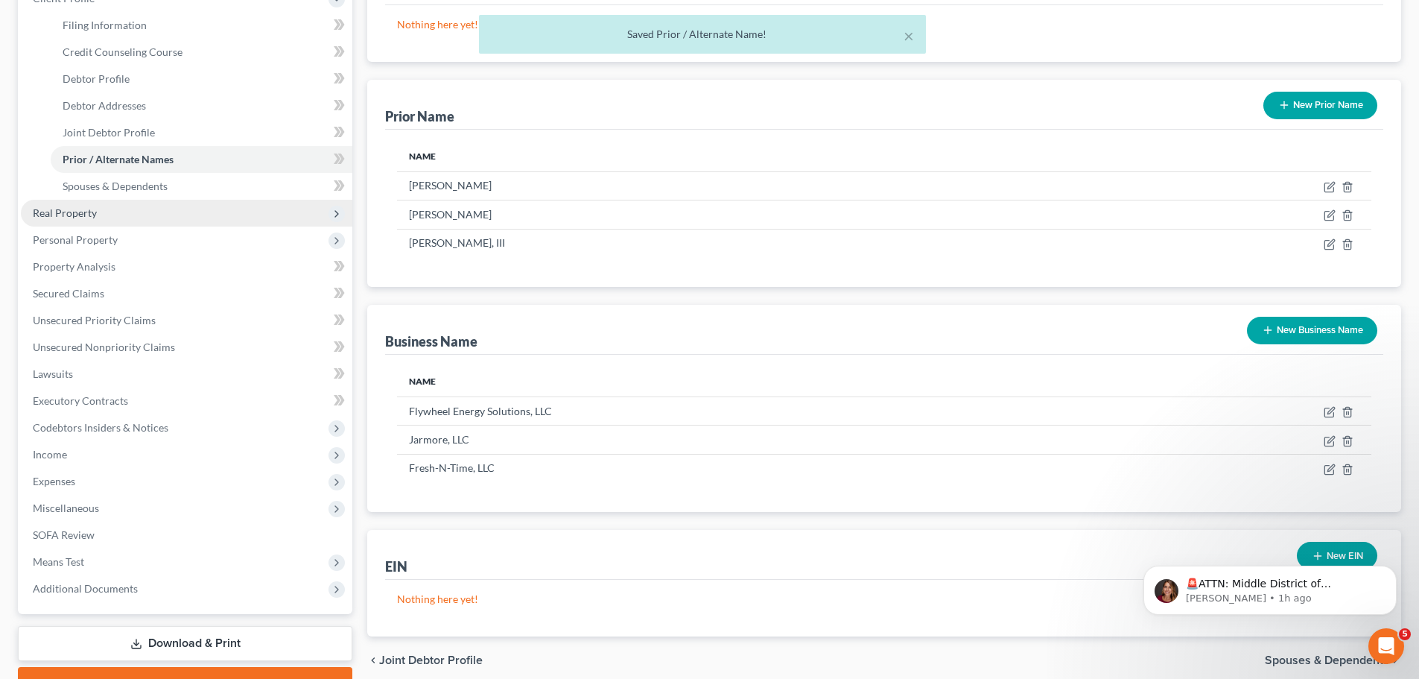
click at [91, 214] on span "Real Property" at bounding box center [65, 212] width 64 height 13
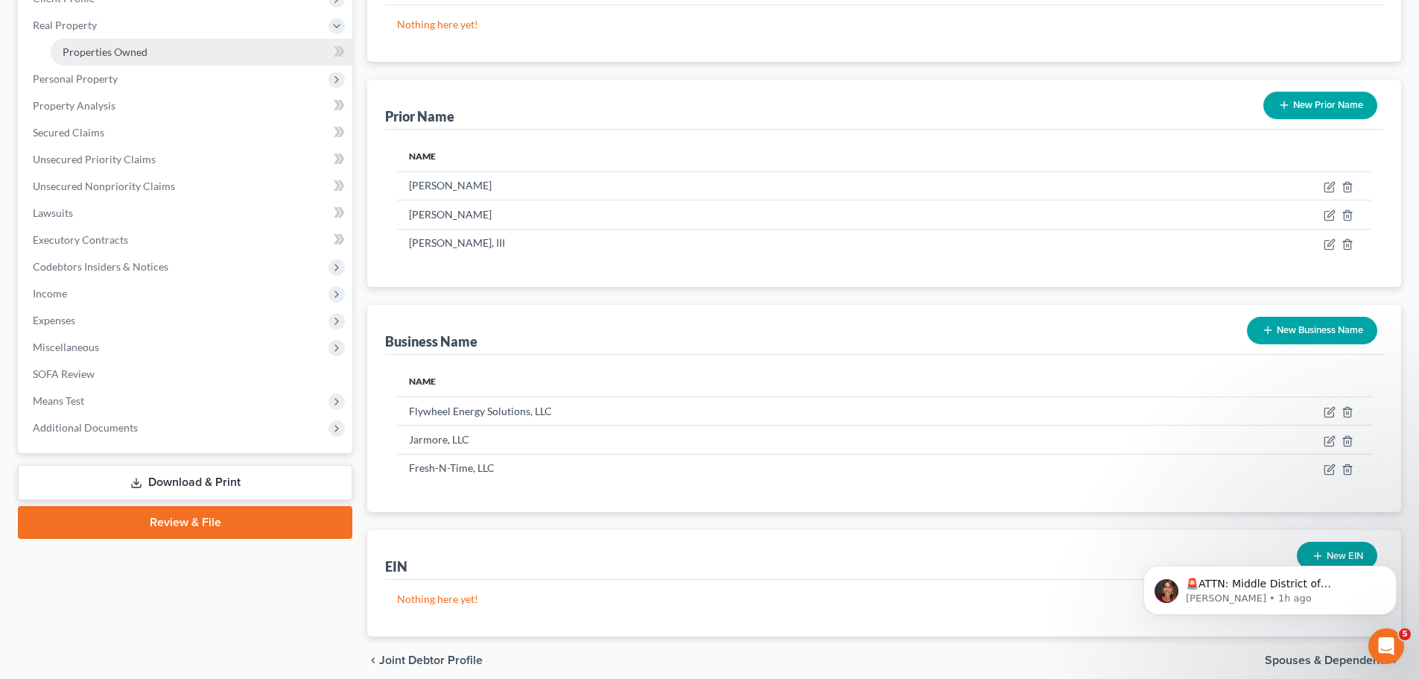
click at [115, 51] on span "Properties Owned" at bounding box center [105, 51] width 85 height 13
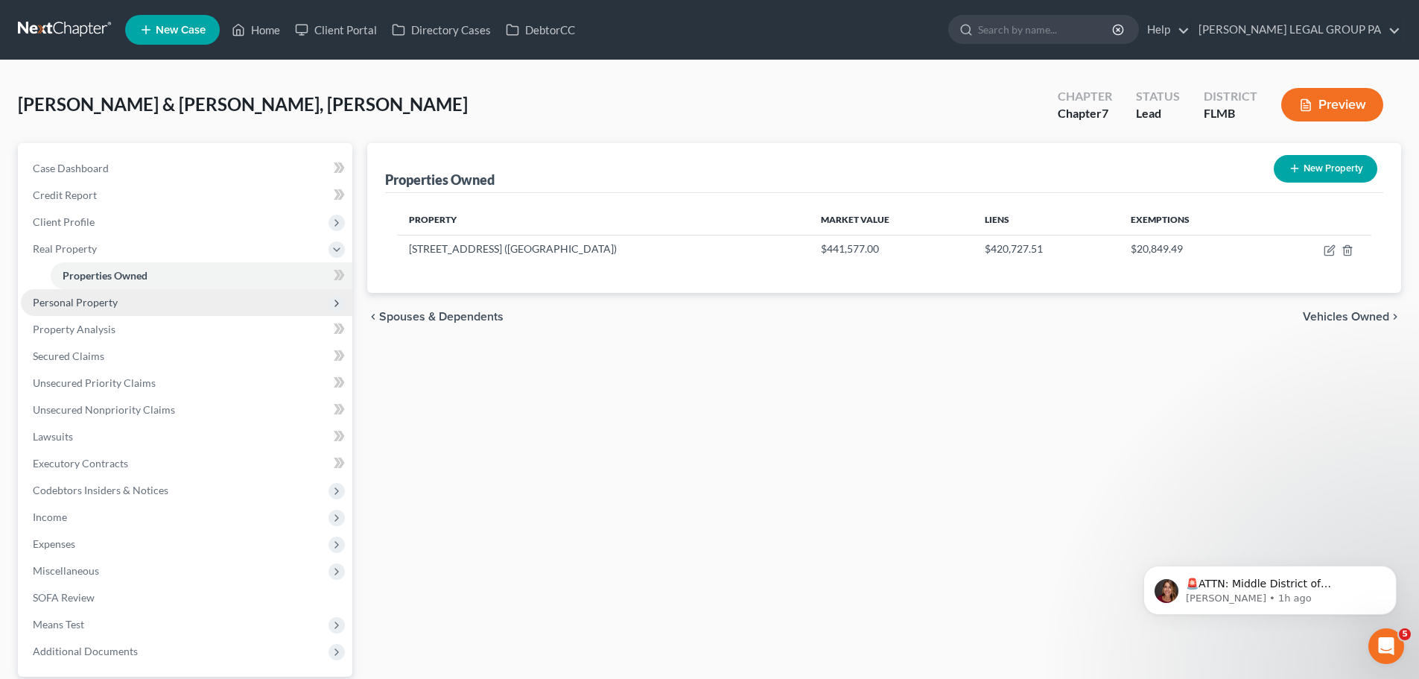
click at [75, 311] on span "Personal Property" at bounding box center [187, 302] width 332 height 27
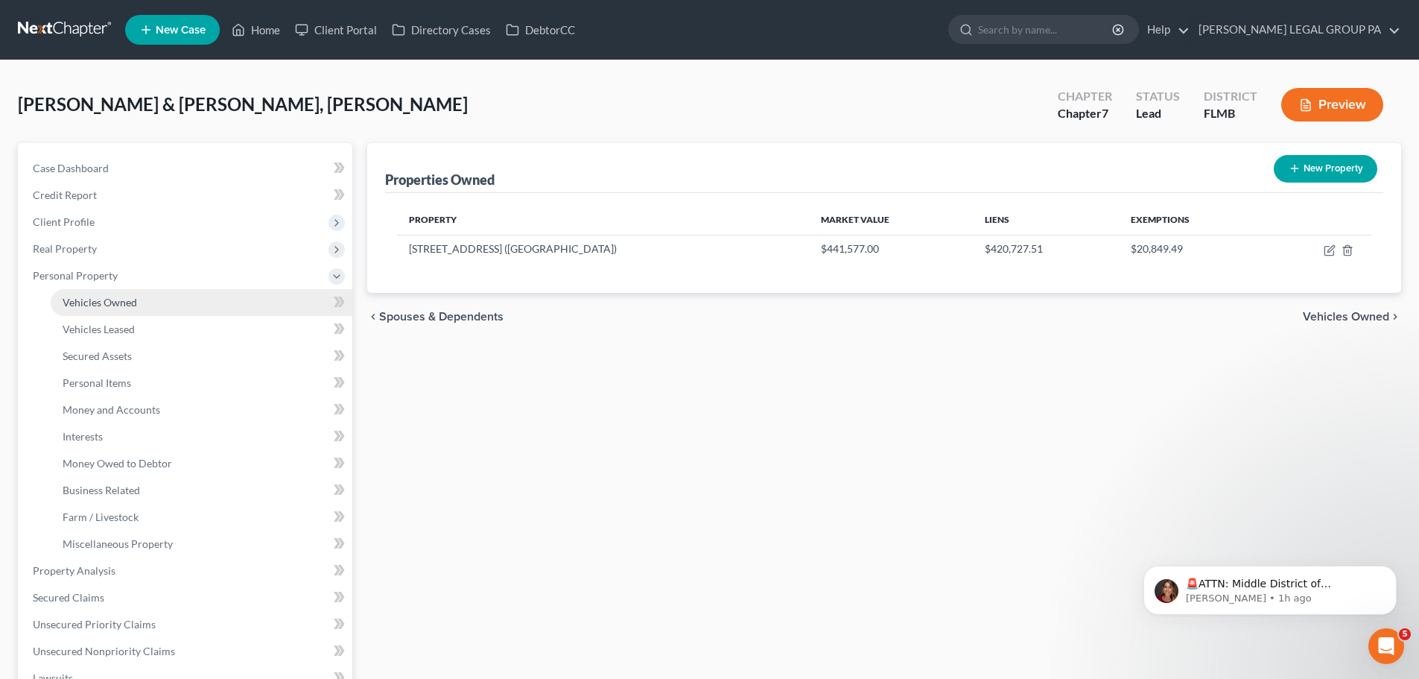
click at [113, 302] on span "Vehicles Owned" at bounding box center [100, 302] width 75 height 13
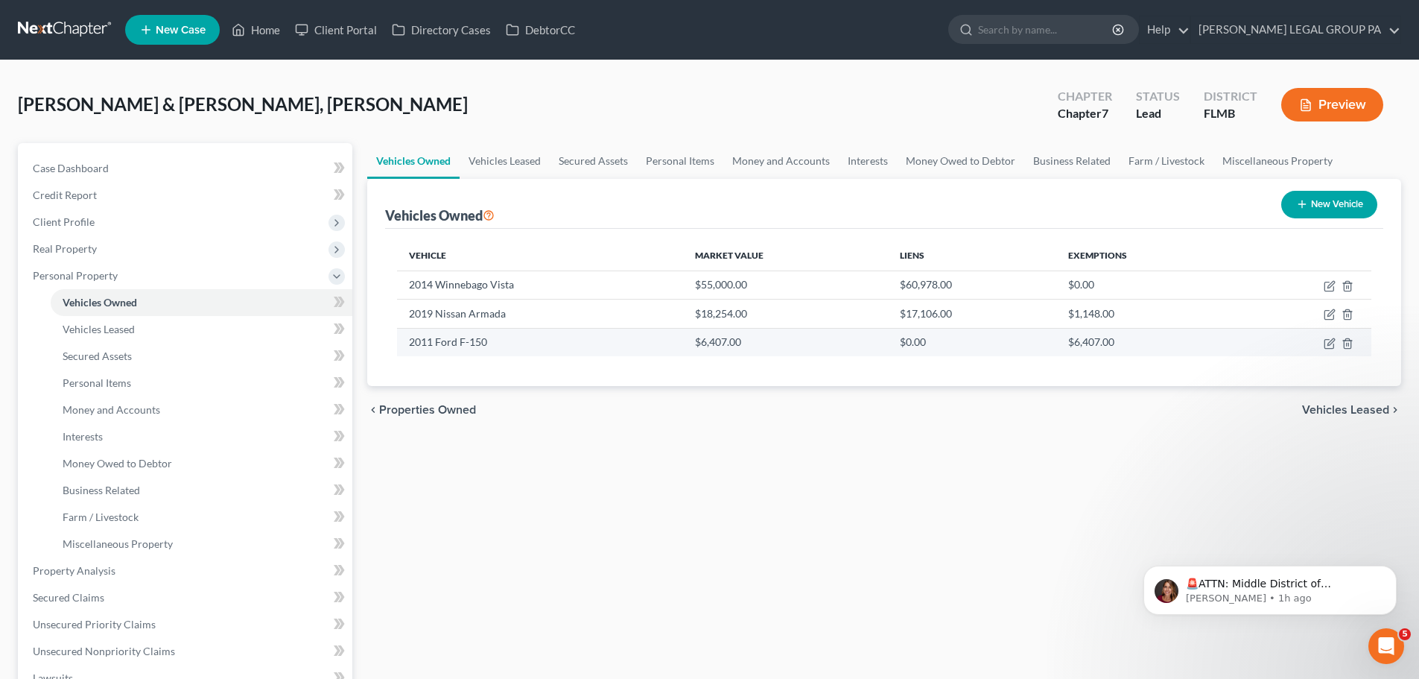
click at [1323, 349] on td at bounding box center [1306, 342] width 132 height 28
click at [1329, 341] on icon "button" at bounding box center [1330, 344] width 12 height 12
select select "0"
select select "15"
select select "2"
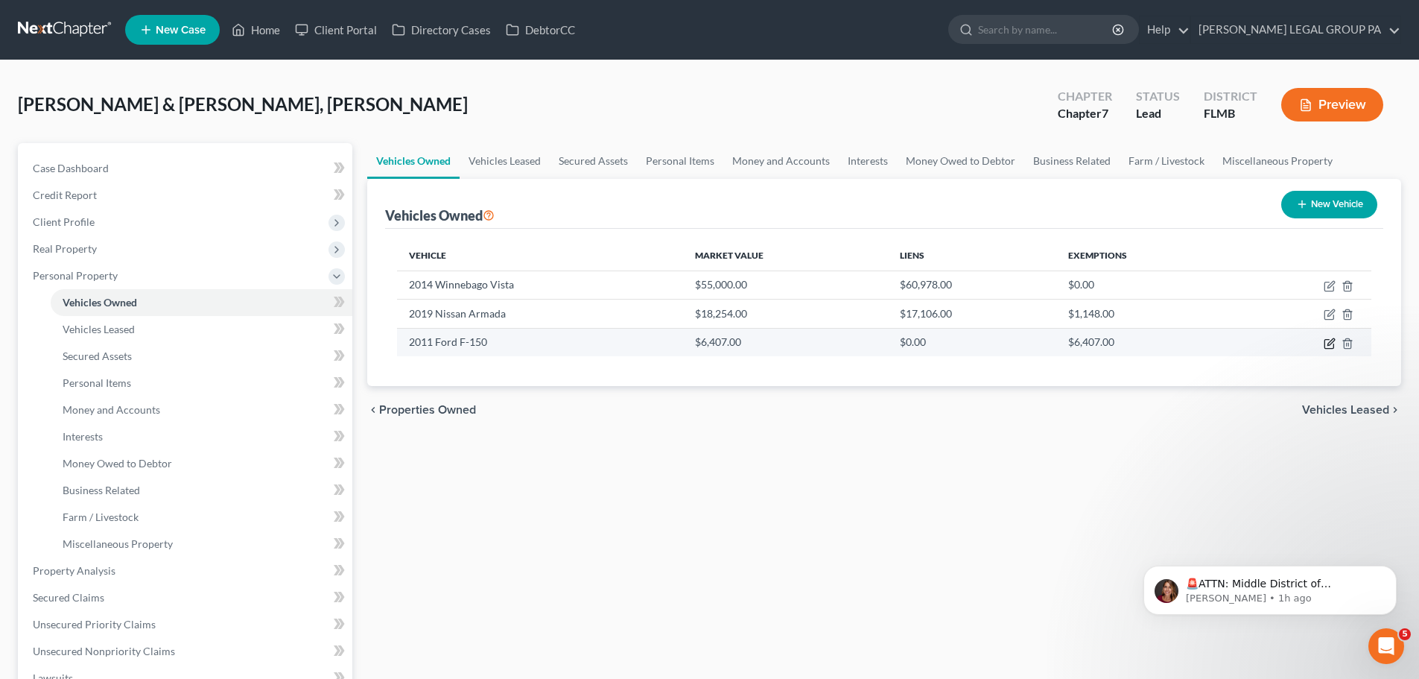
select select "0"
select select "2"
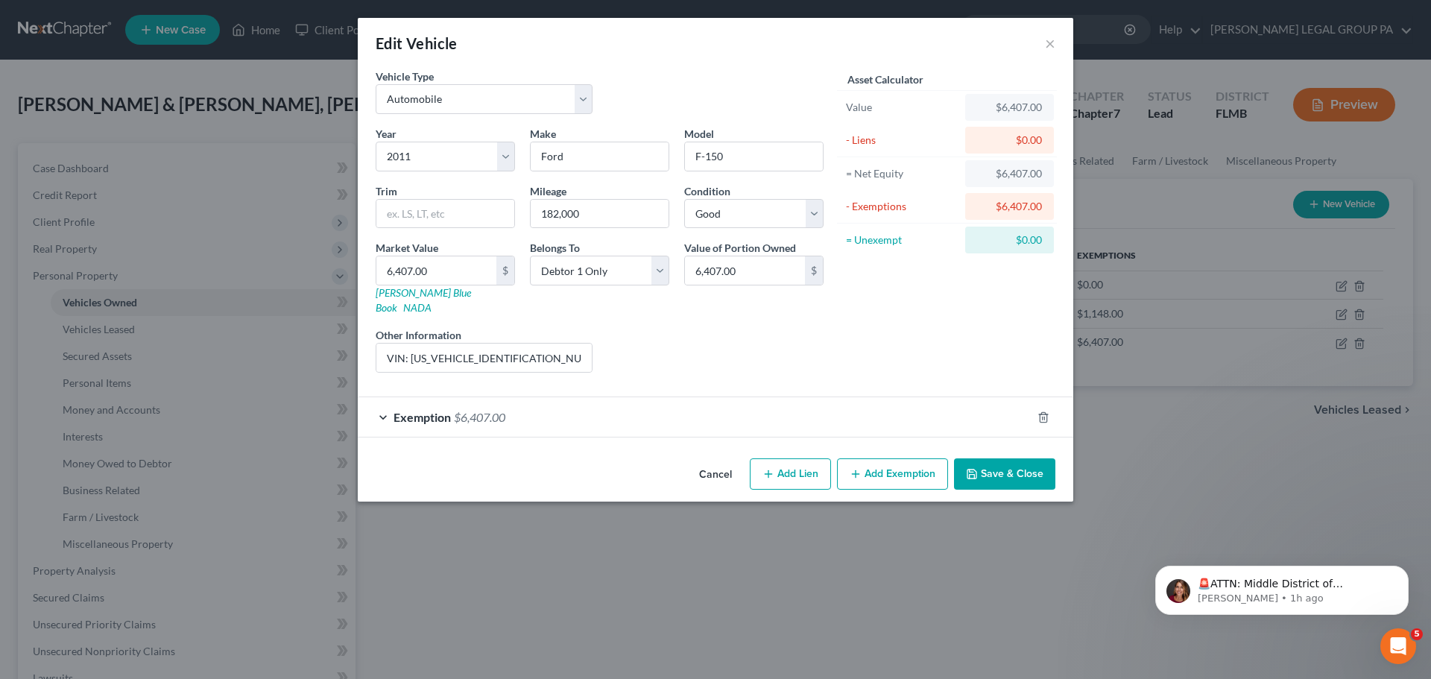
click at [793, 406] on div "Exemption $6,407.00" at bounding box center [695, 416] width 674 height 39
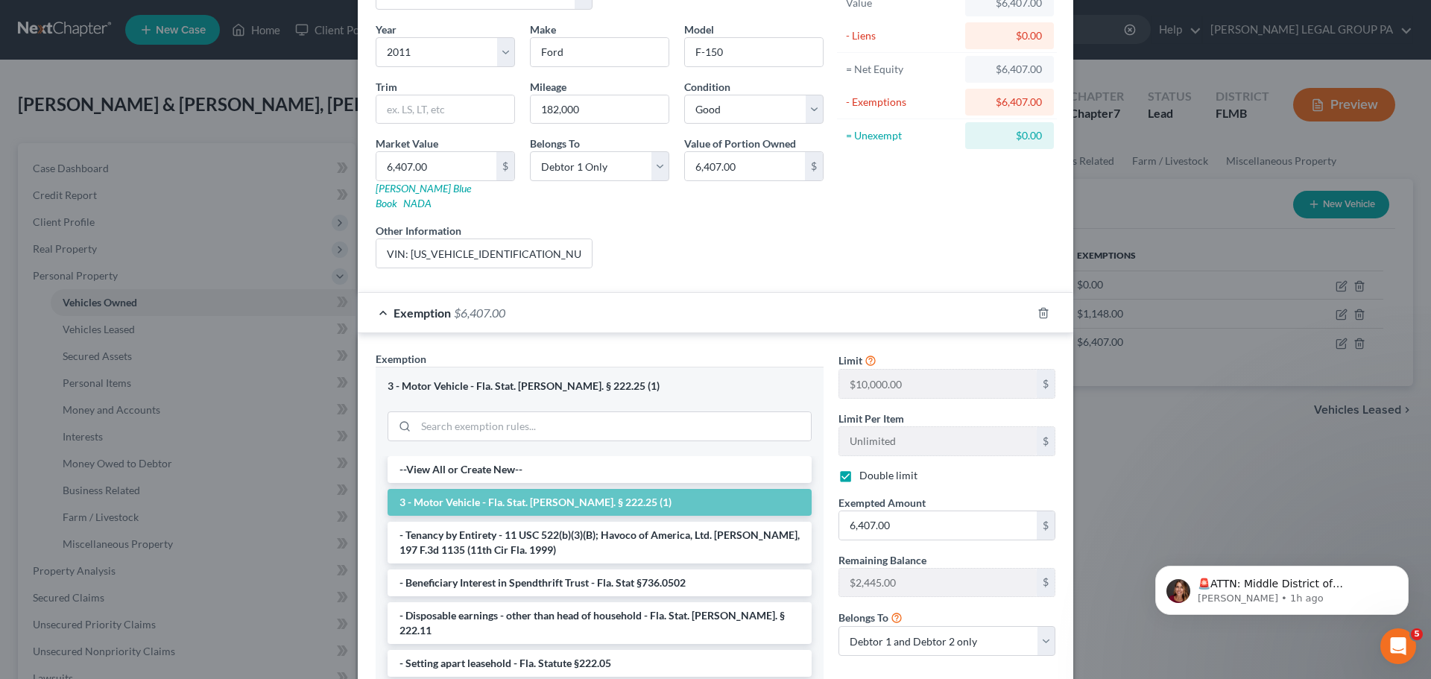
scroll to position [211, 0]
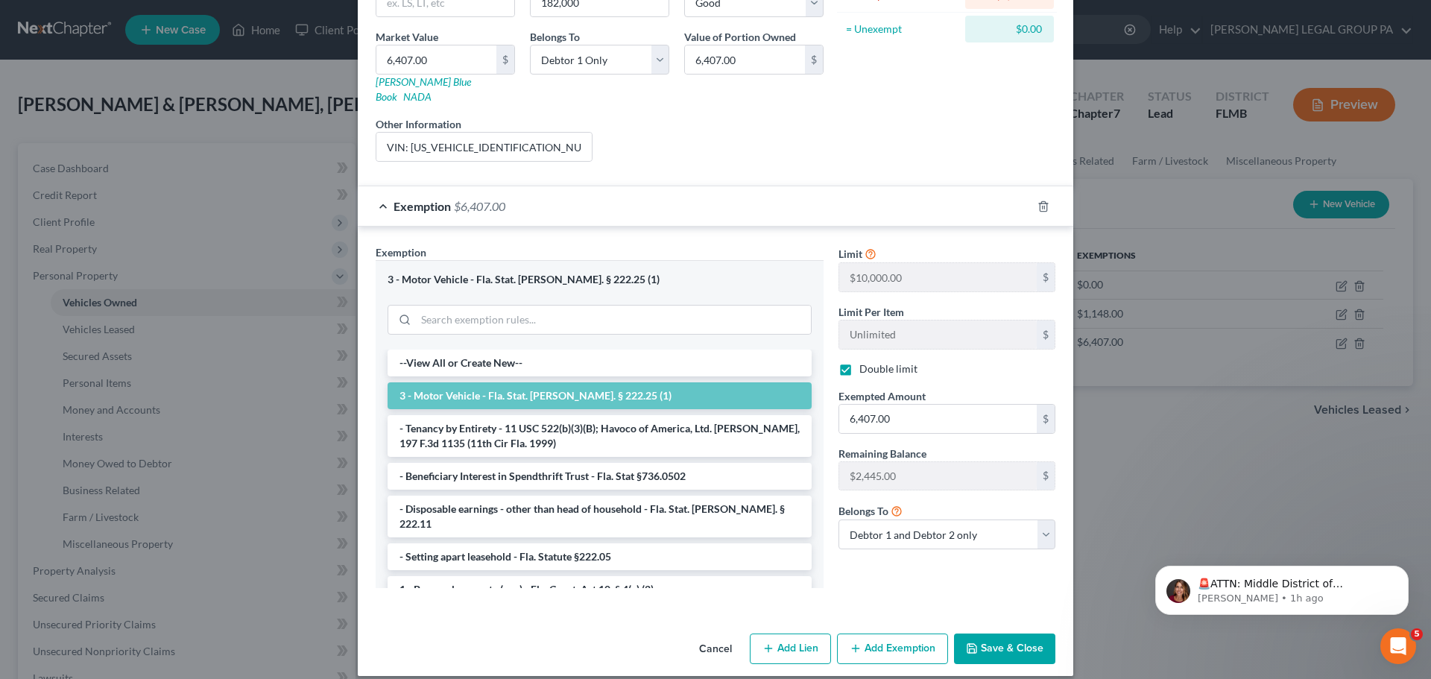
click at [859, 361] on label "Double limit" at bounding box center [888, 368] width 58 height 15
click at [865, 361] on input "Double limit" at bounding box center [870, 366] width 10 height 10
checkbox input "false"
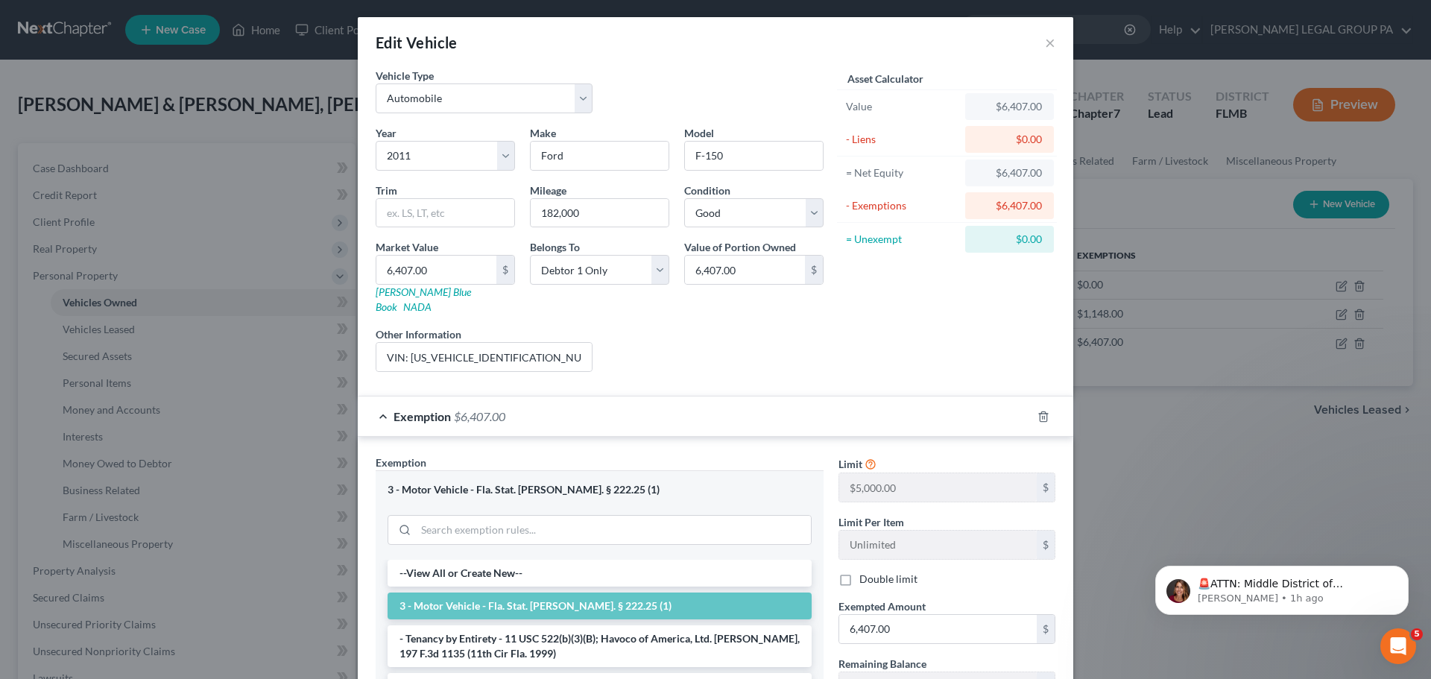
scroll to position [0, 0]
click at [1045, 36] on button "×" at bounding box center [1050, 43] width 10 height 18
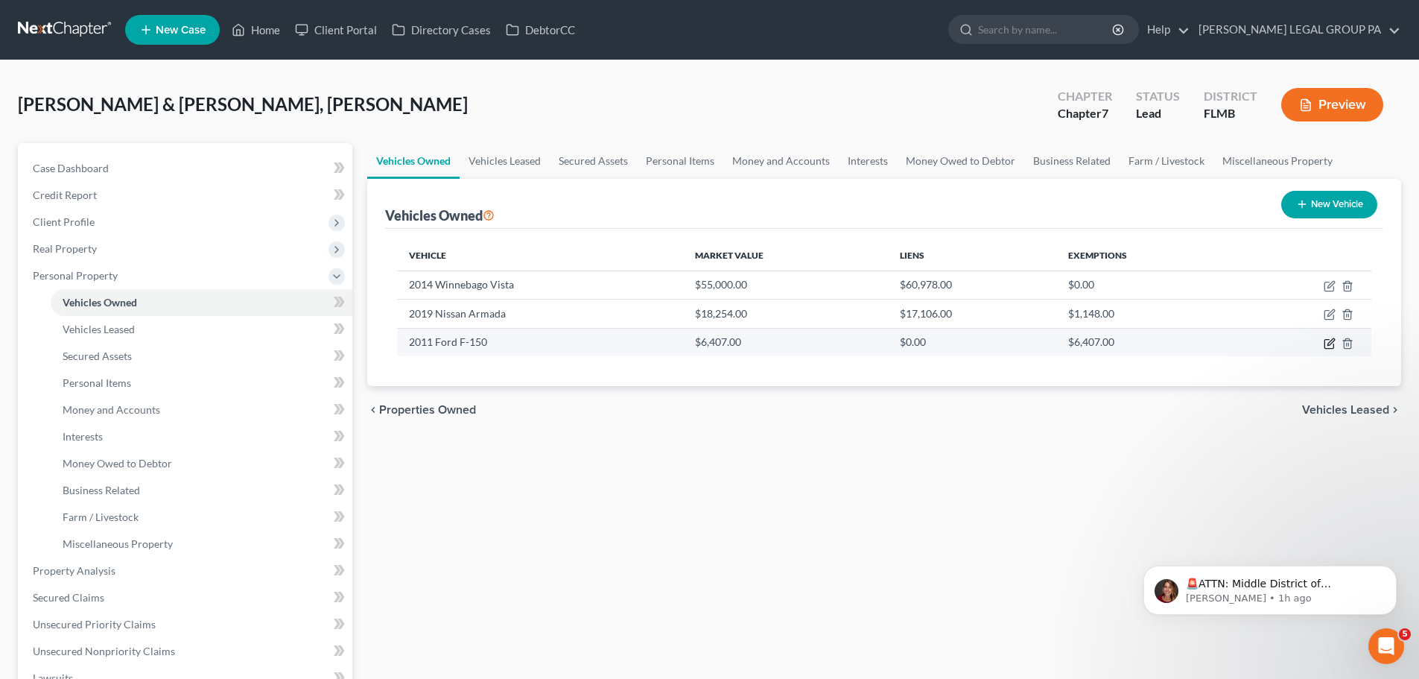
click at [1332, 341] on icon "button" at bounding box center [1330, 344] width 12 height 12
select select "0"
select select "15"
select select "2"
select select "0"
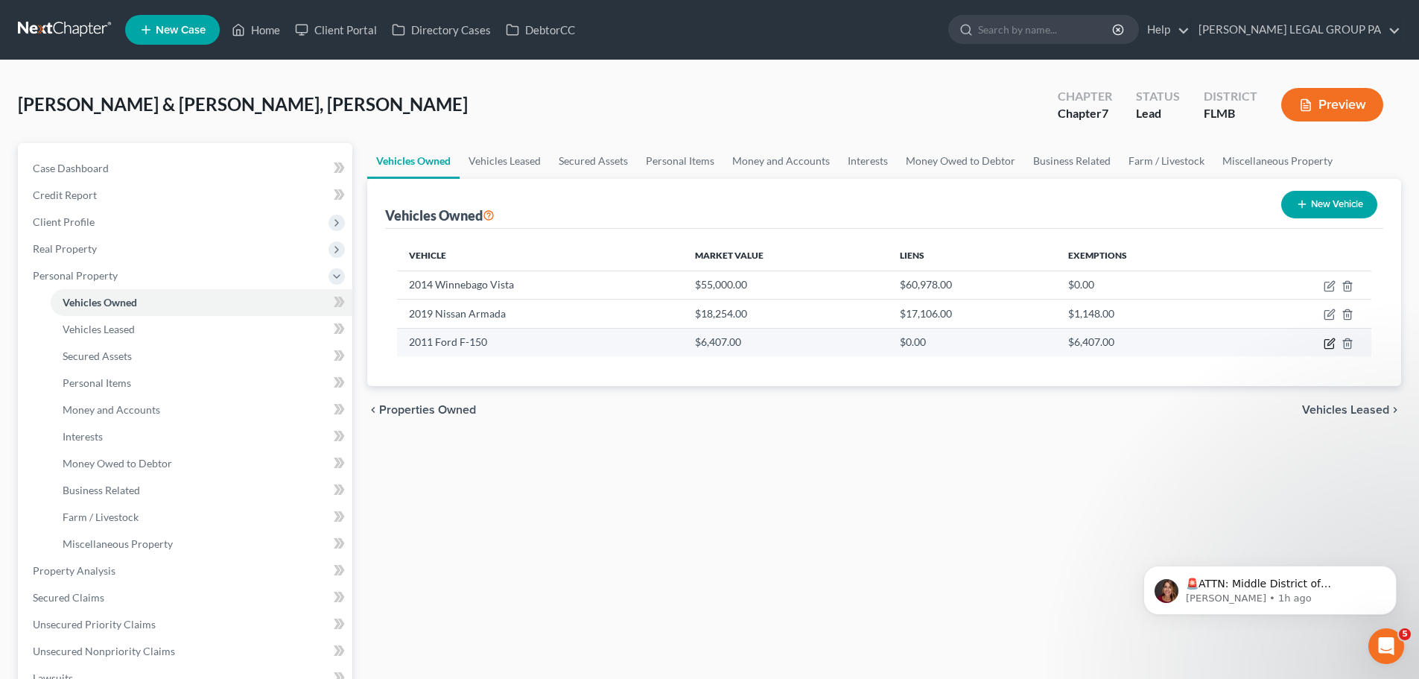
select select "2"
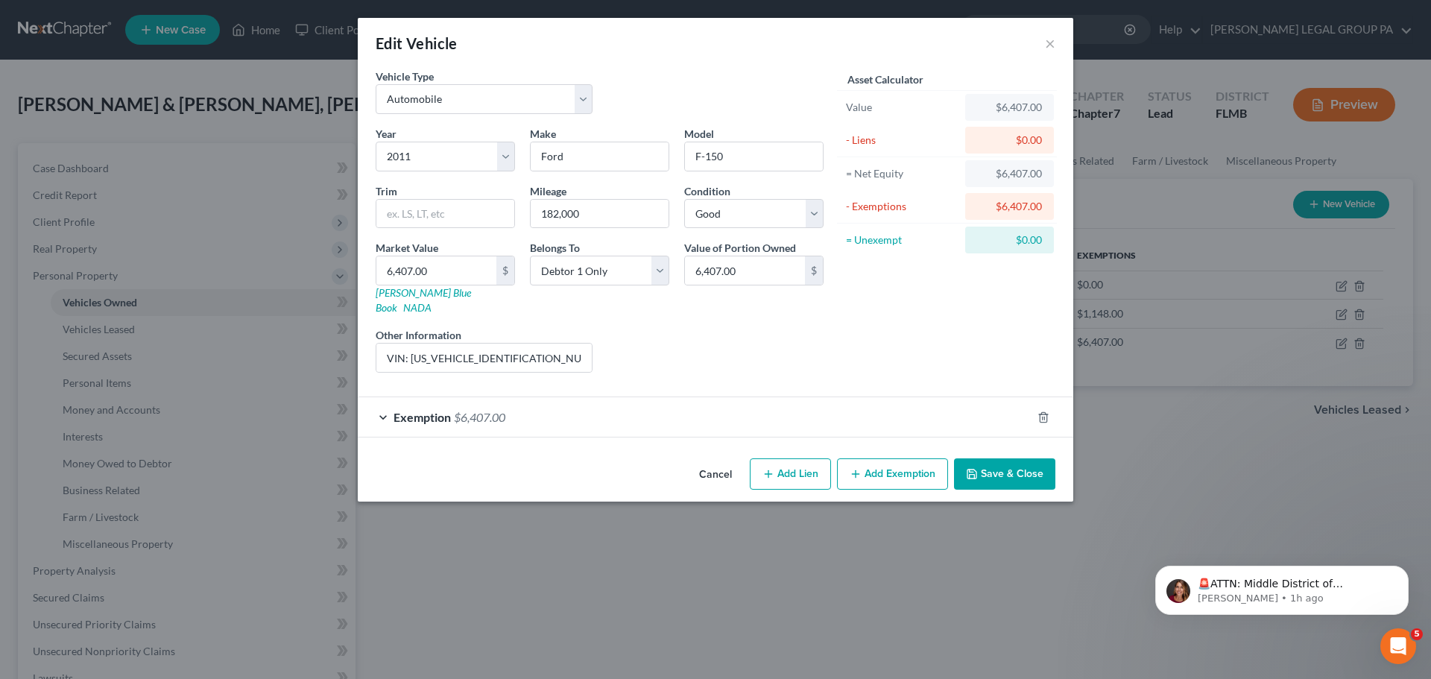
click at [910, 398] on div "Exemption $6,407.00" at bounding box center [695, 416] width 674 height 39
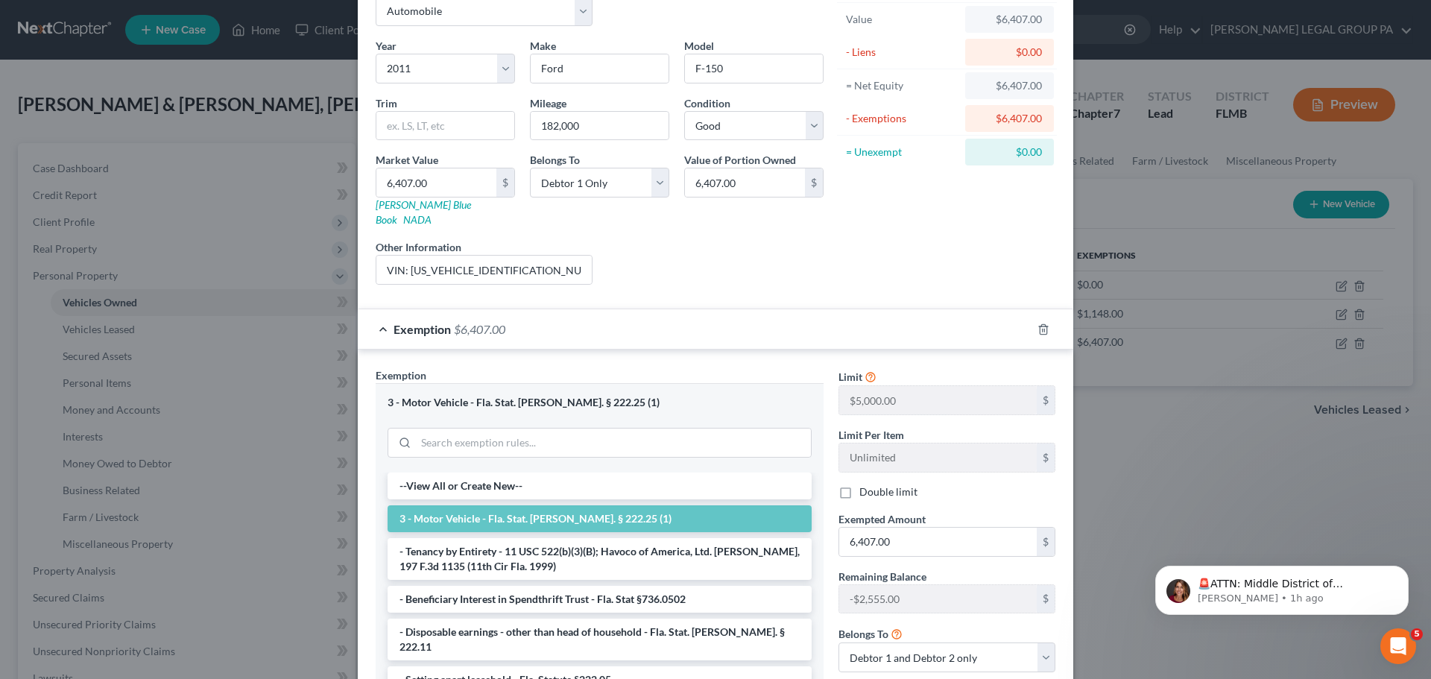
scroll to position [211, 0]
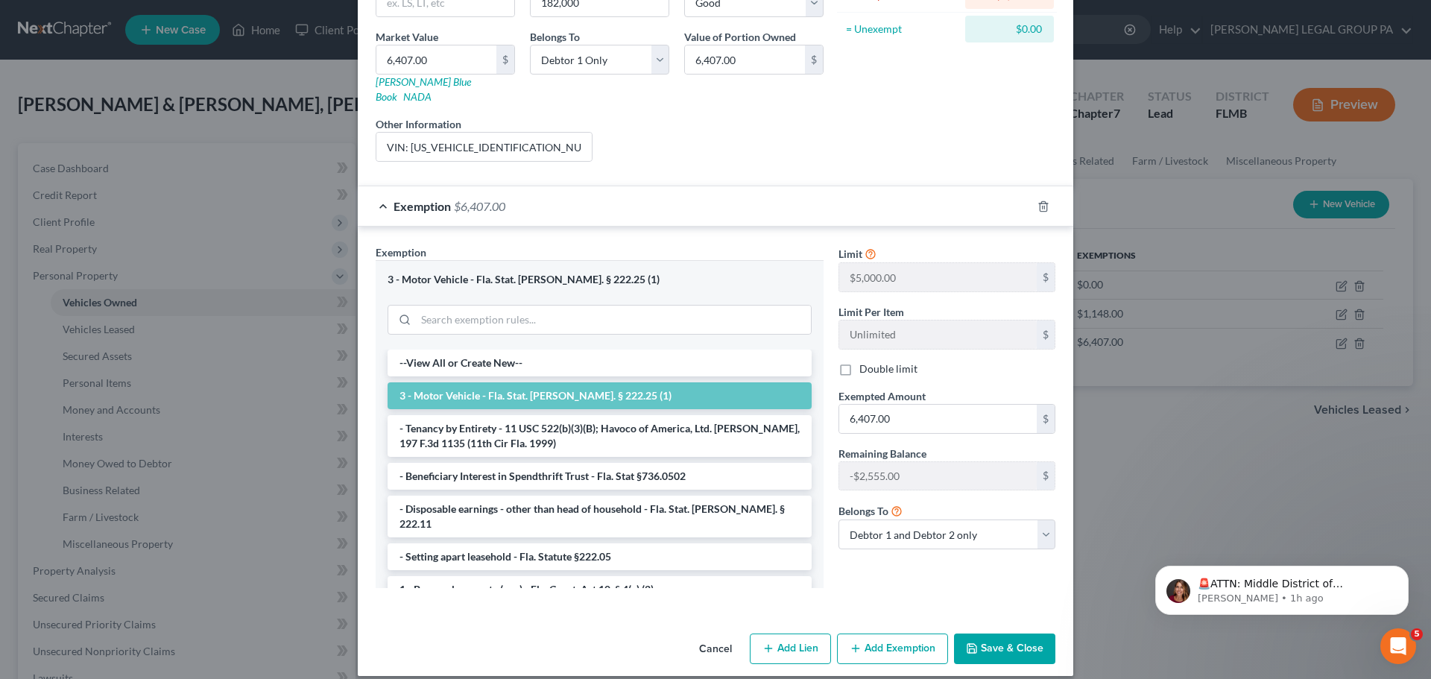
click at [859, 361] on label "Double limit" at bounding box center [888, 368] width 58 height 15
click at [865, 361] on input "Double limit" at bounding box center [870, 366] width 10 height 10
checkbox input "true"
click at [978, 633] on button "Save & Close" at bounding box center [1004, 648] width 101 height 31
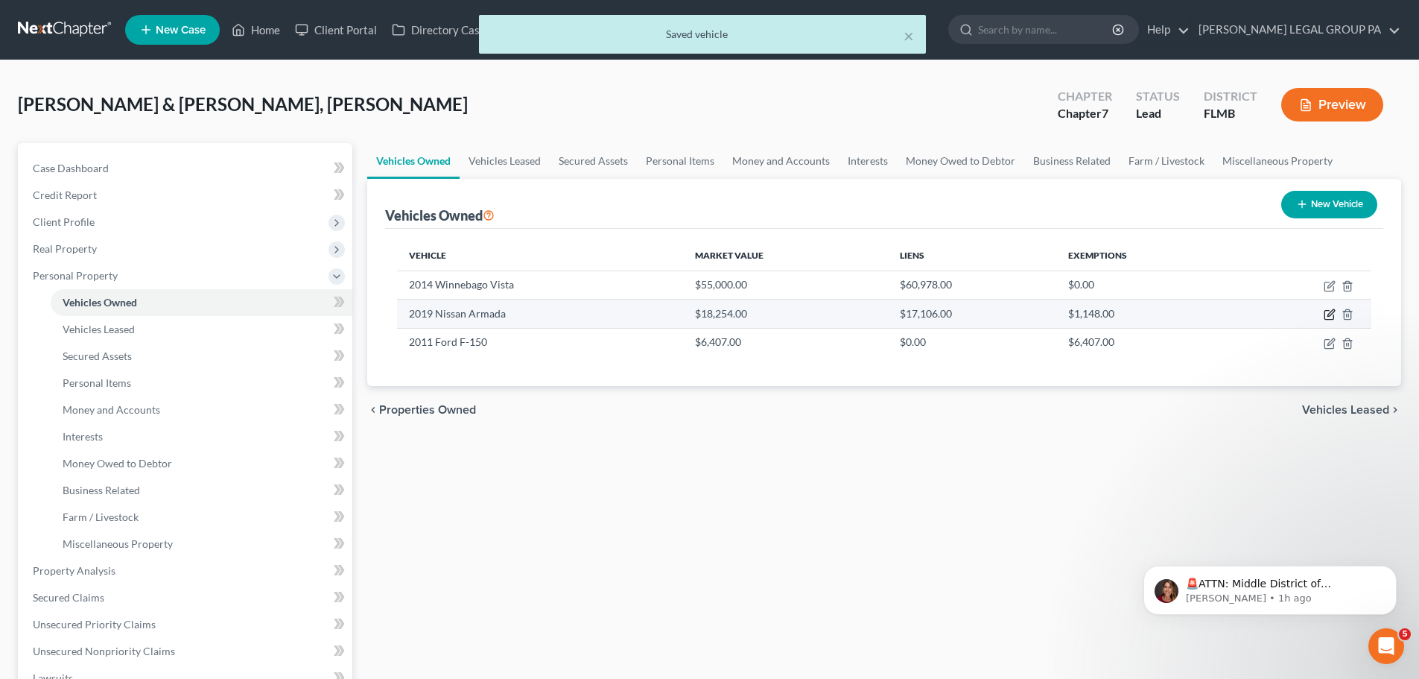
click at [1326, 313] on icon "button" at bounding box center [1329, 315] width 9 height 9
select select "0"
select select "7"
select select "2"
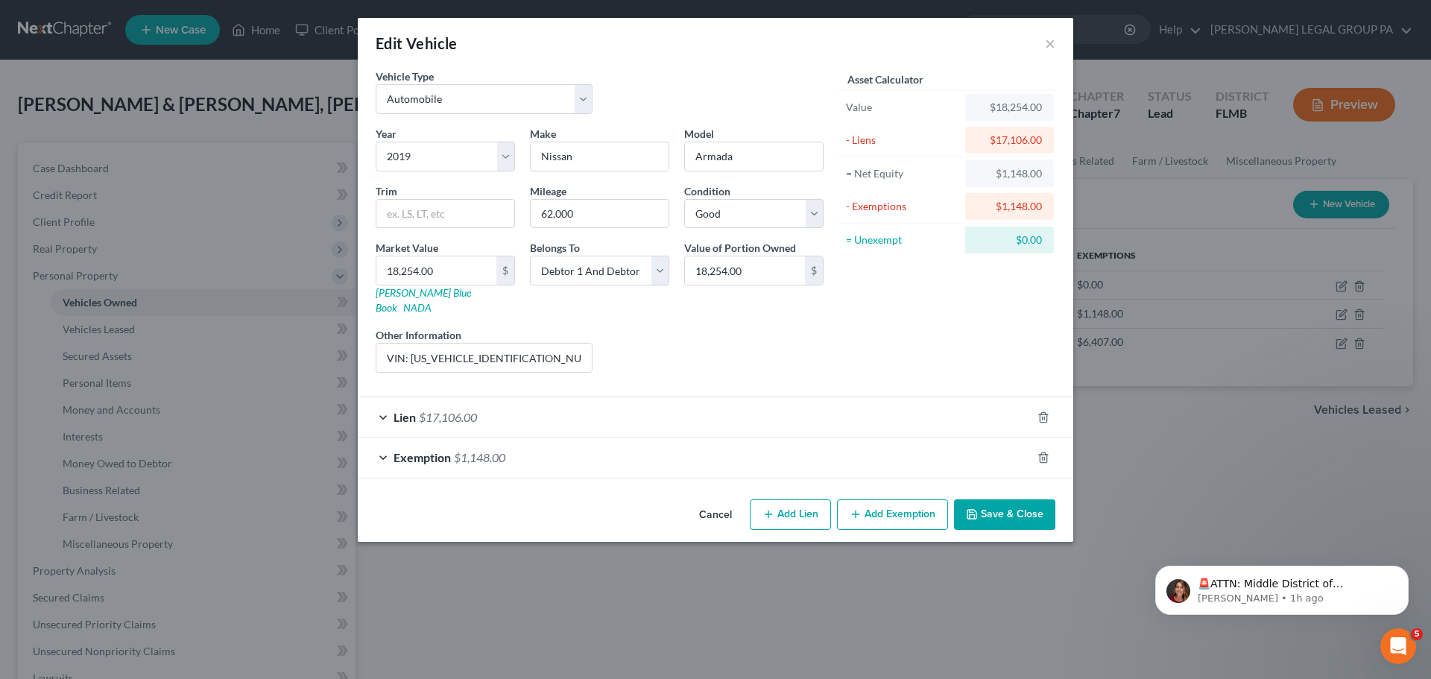
click at [574, 452] on div "Exemption $1,148.00" at bounding box center [695, 456] width 674 height 39
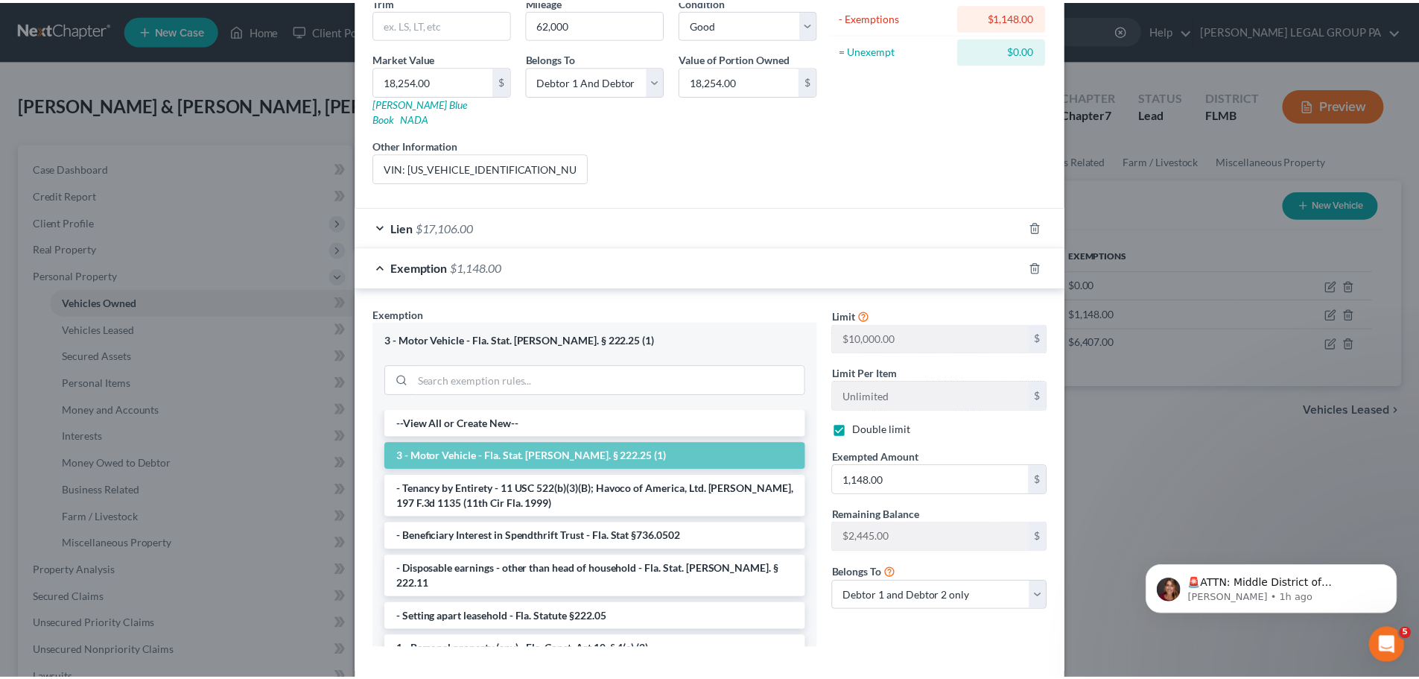
scroll to position [251, 0]
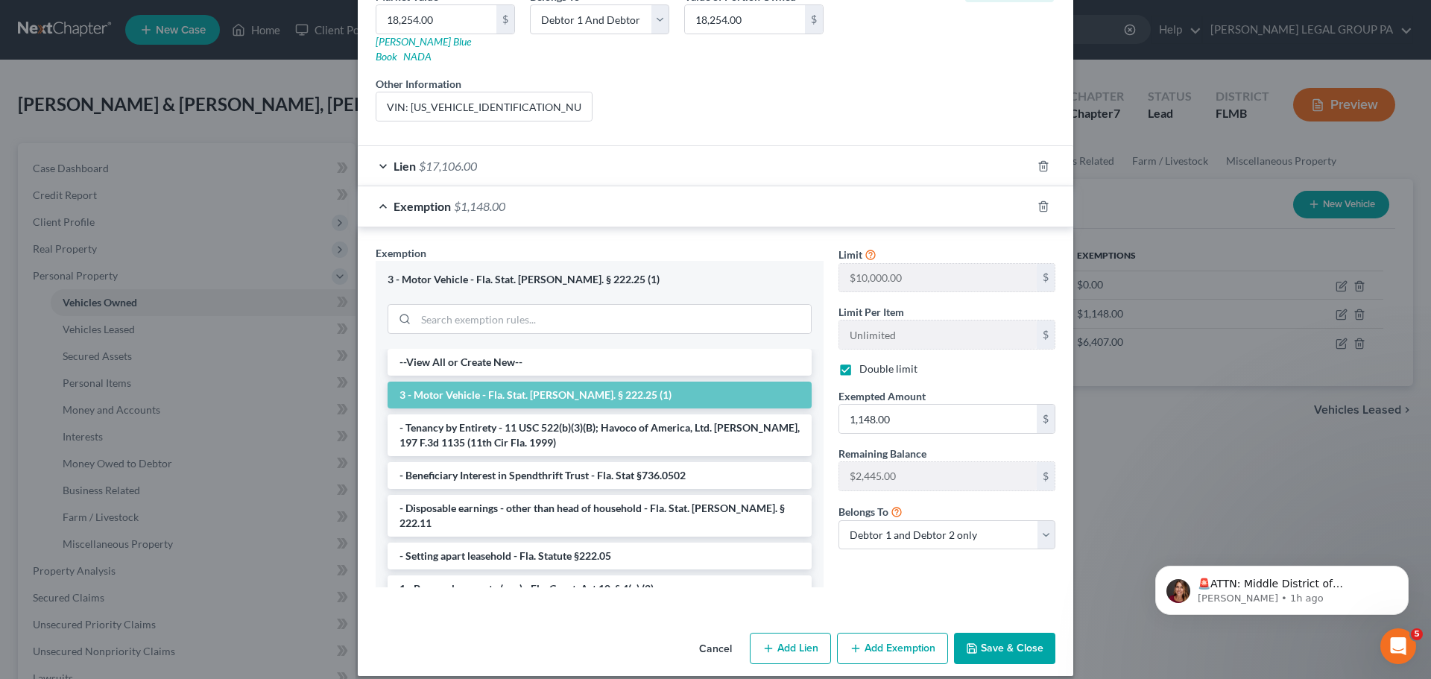
click at [990, 634] on button "Save & Close" at bounding box center [1004, 648] width 101 height 31
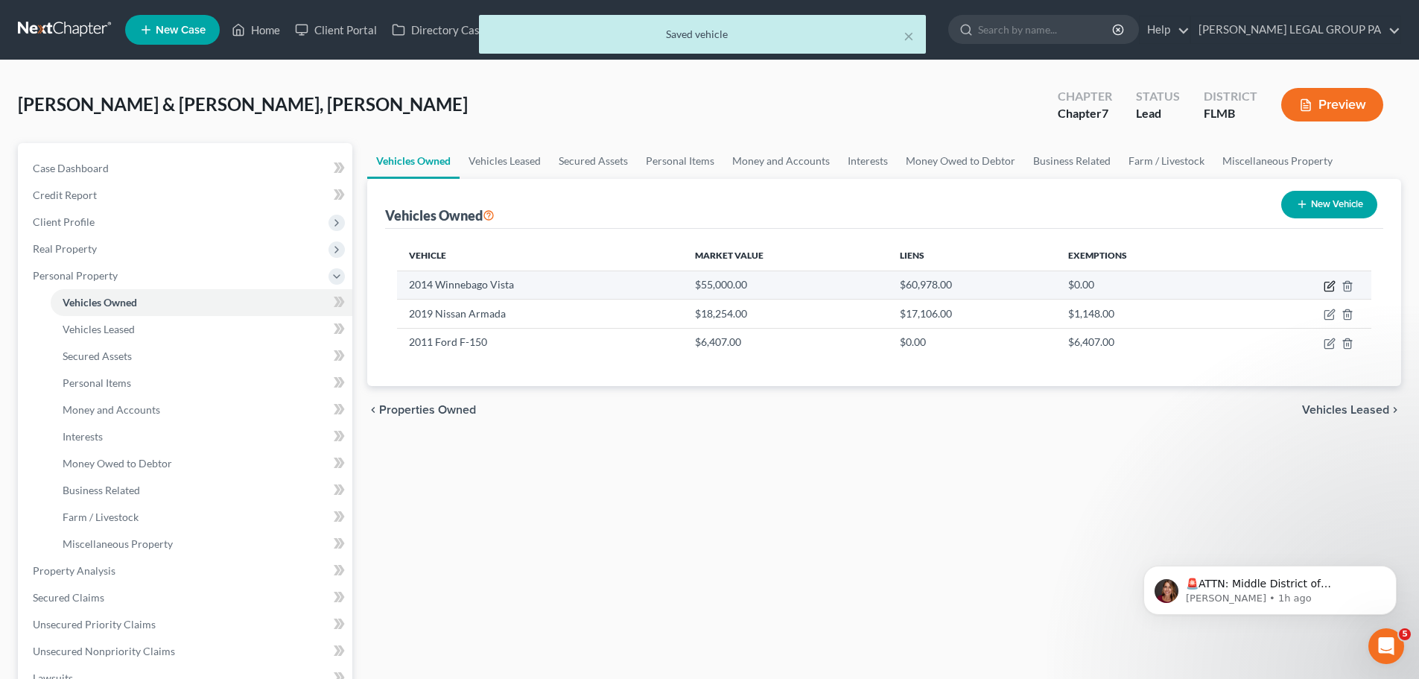
click at [1324, 285] on icon "button" at bounding box center [1330, 286] width 12 height 12
select select "0"
select select "12"
select select "1"
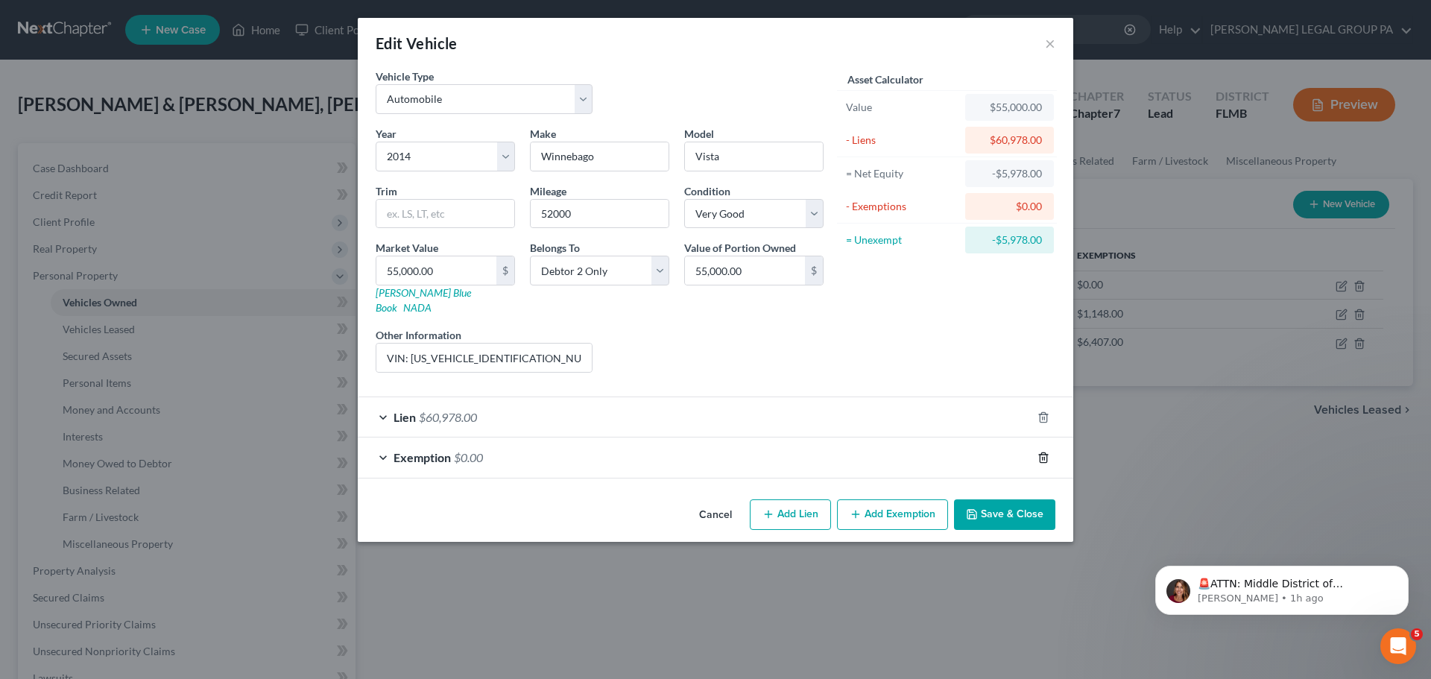
click at [1040, 452] on icon "button" at bounding box center [1042, 457] width 7 height 10
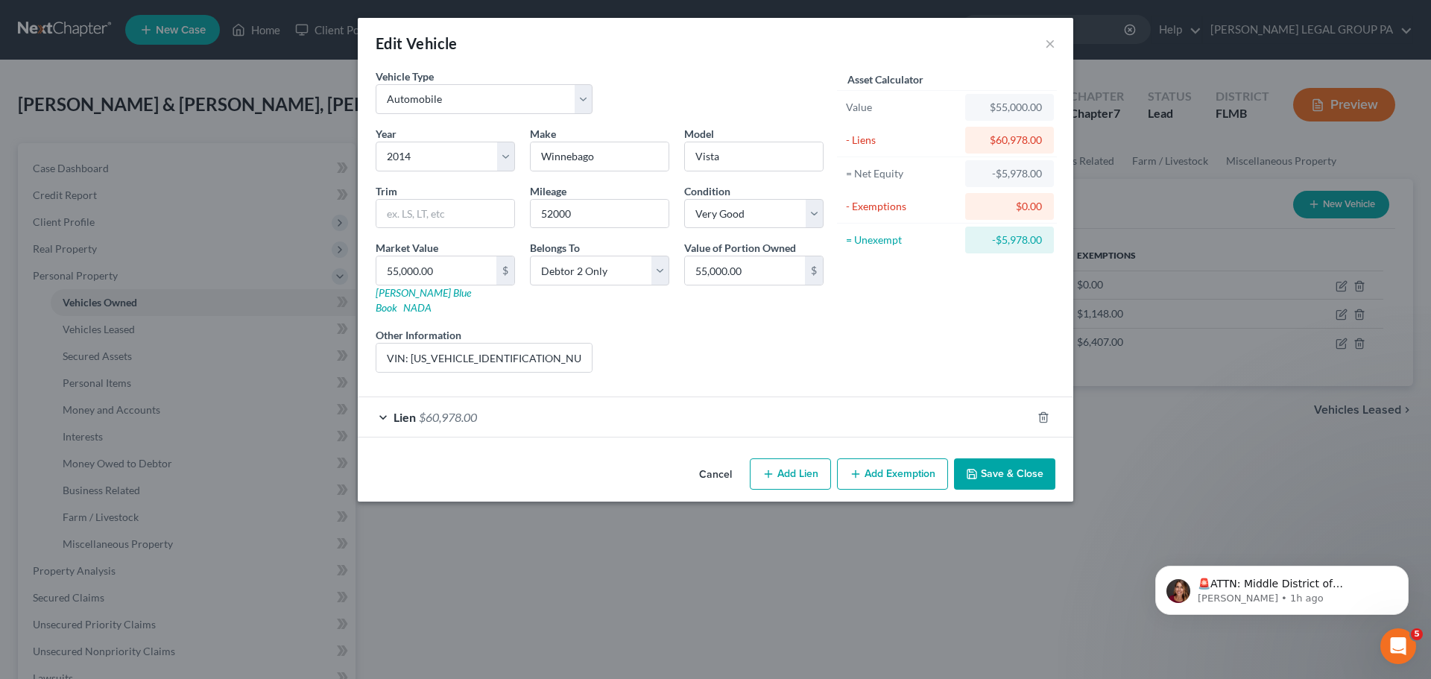
click at [1001, 459] on button "Save & Close" at bounding box center [1004, 473] width 101 height 31
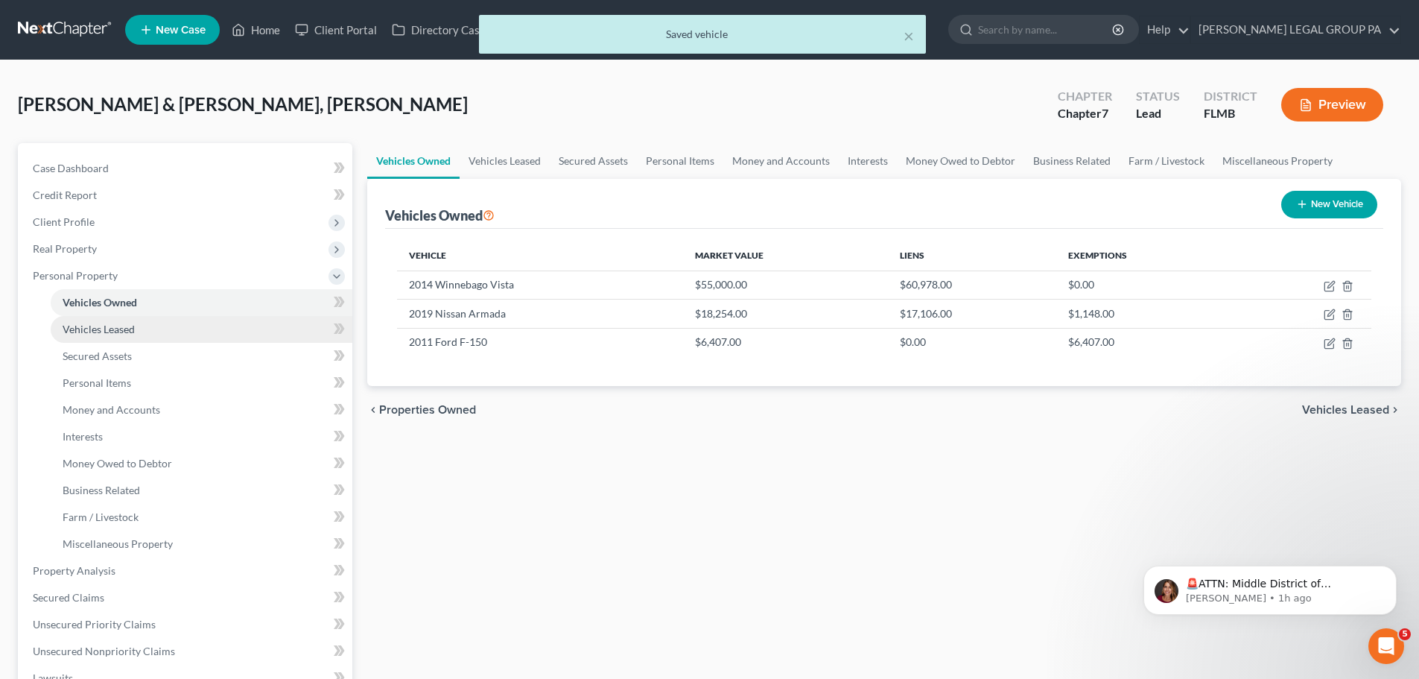
click at [117, 331] on span "Vehicles Leased" at bounding box center [99, 329] width 72 height 13
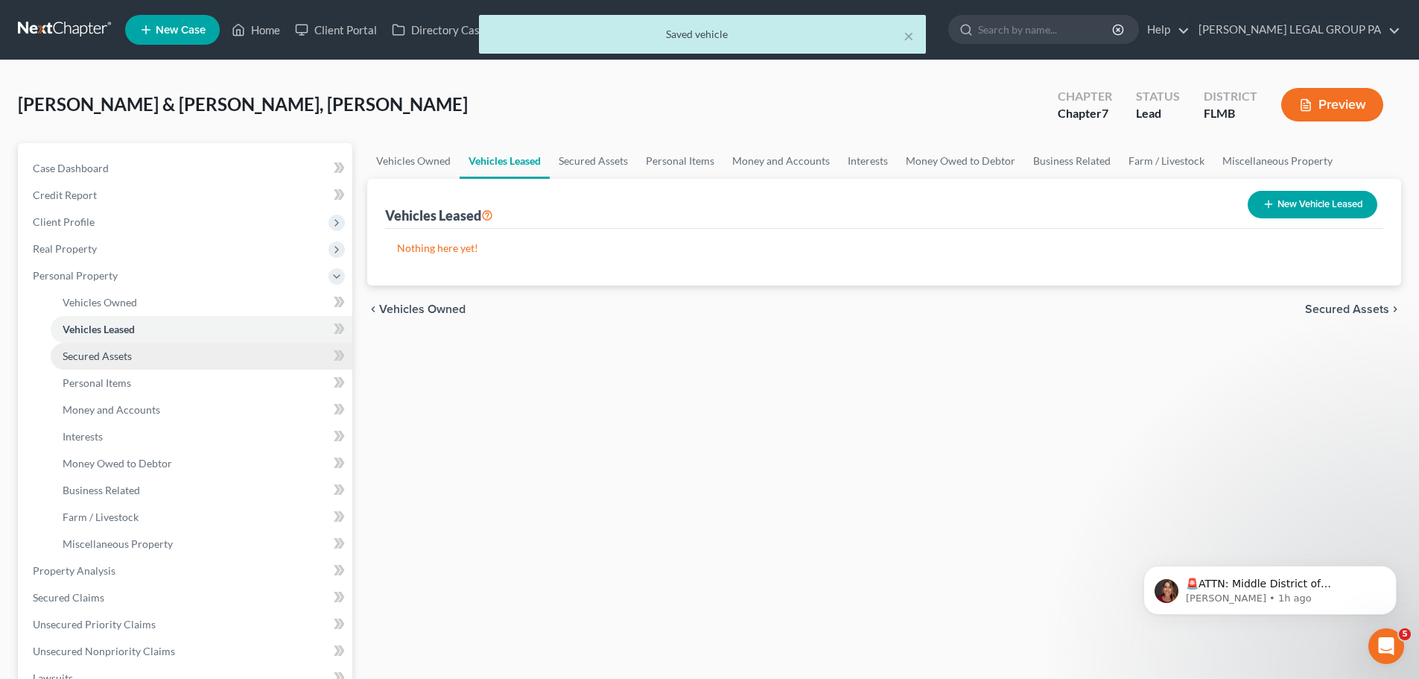
click at [119, 352] on span "Secured Assets" at bounding box center [97, 355] width 69 height 13
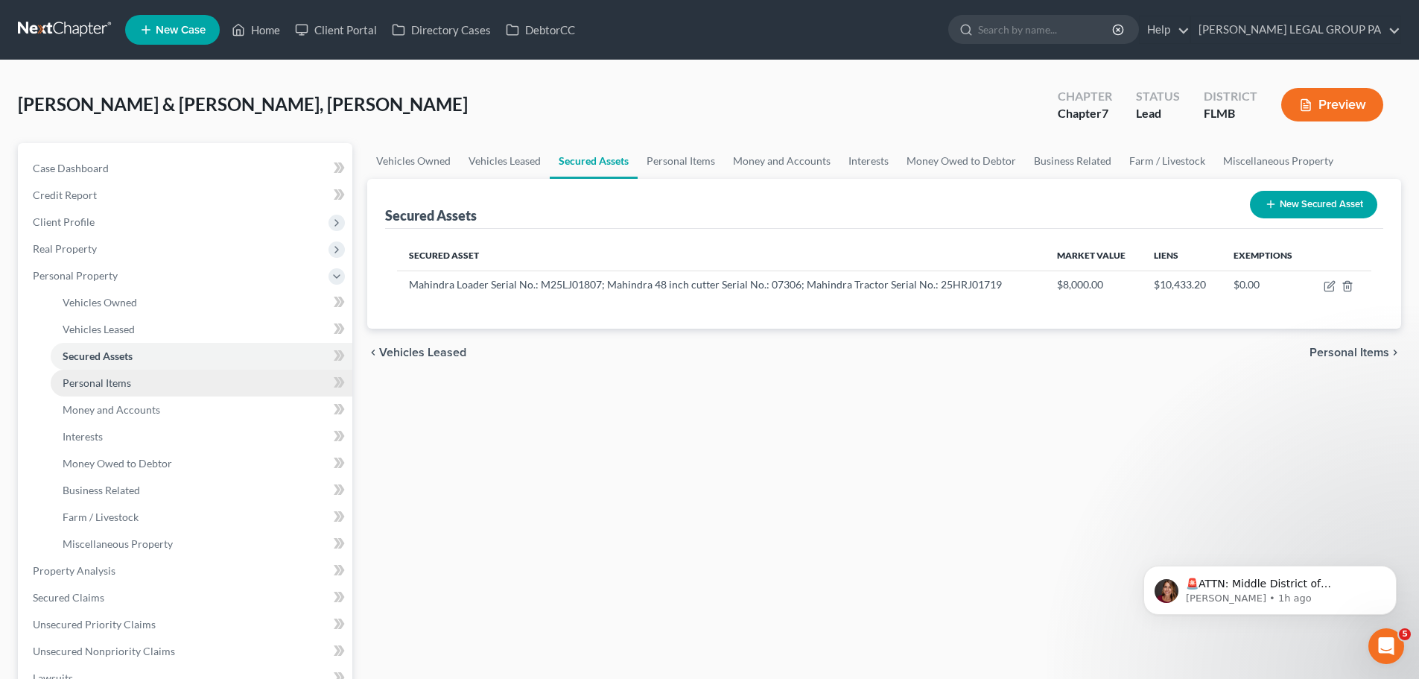
click at [126, 379] on span "Personal Items" at bounding box center [97, 382] width 69 height 13
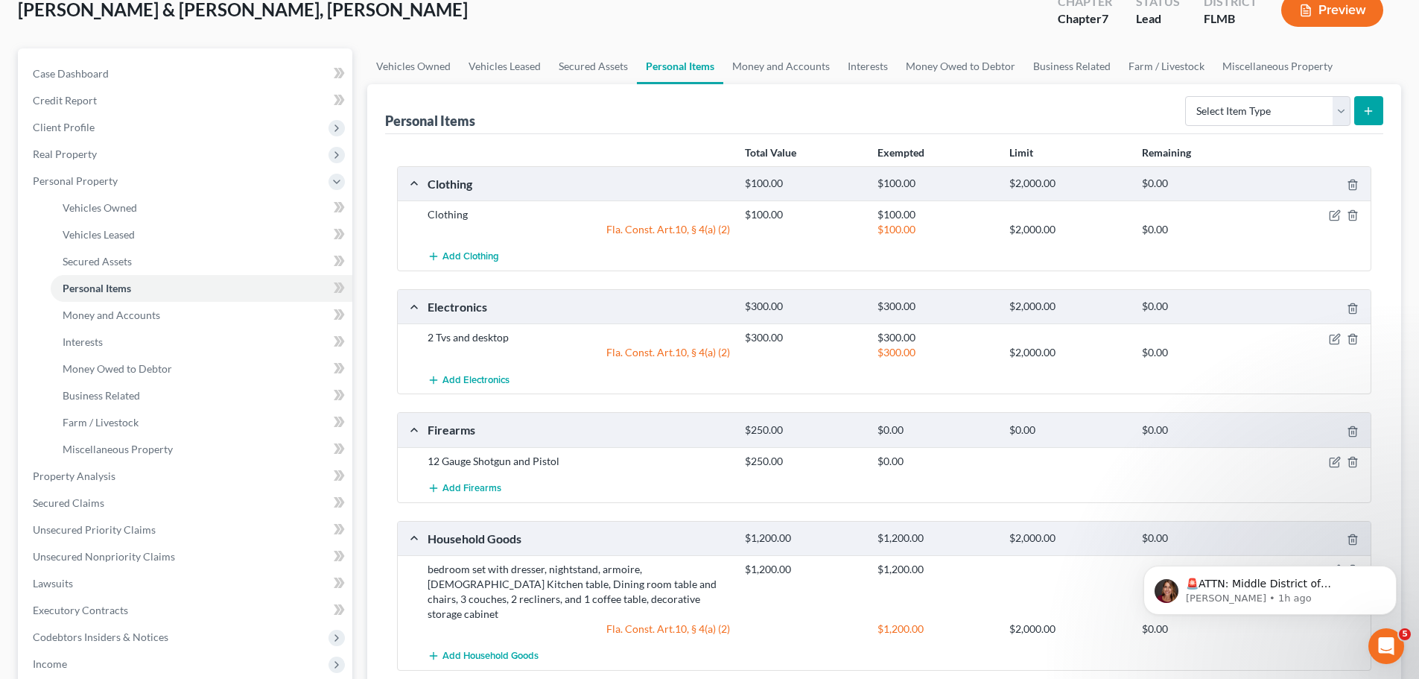
scroll to position [86, 0]
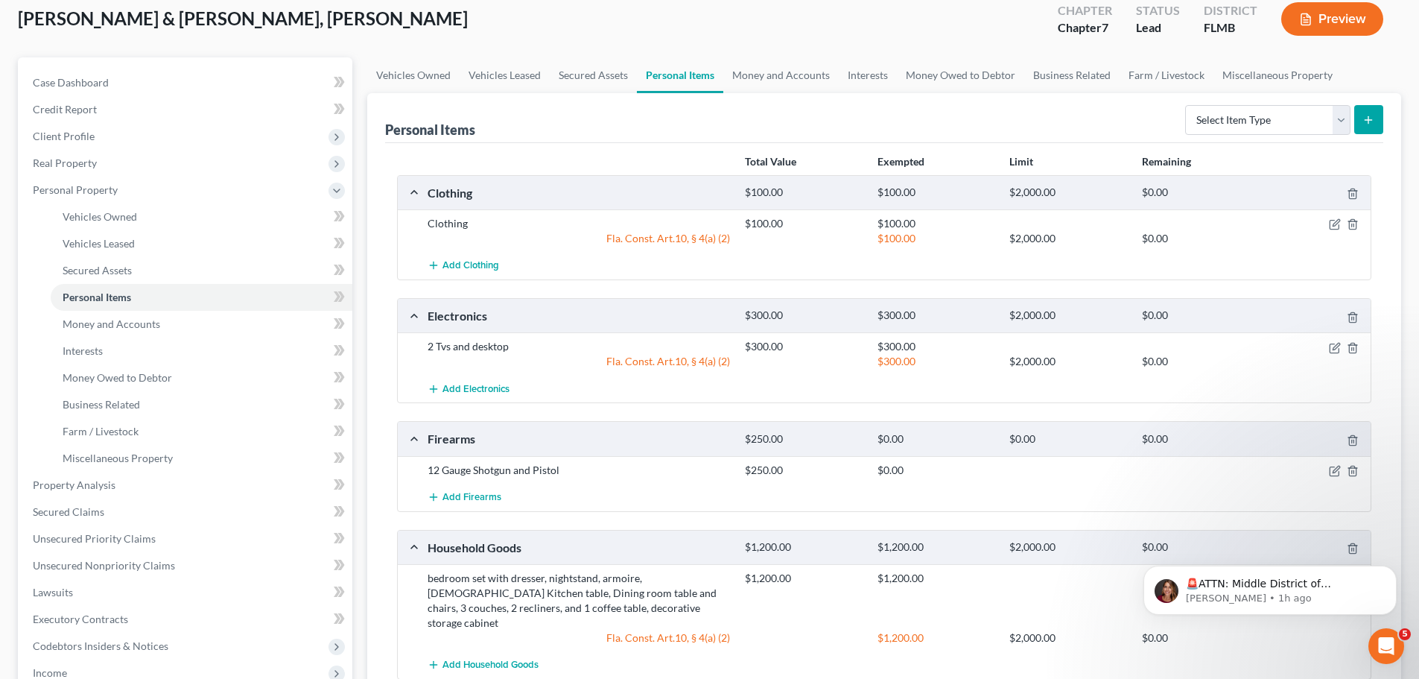
click at [1330, 463] on div at bounding box center [1320, 470] width 106 height 15
click at [1335, 468] on icon "button" at bounding box center [1335, 471] width 12 height 12
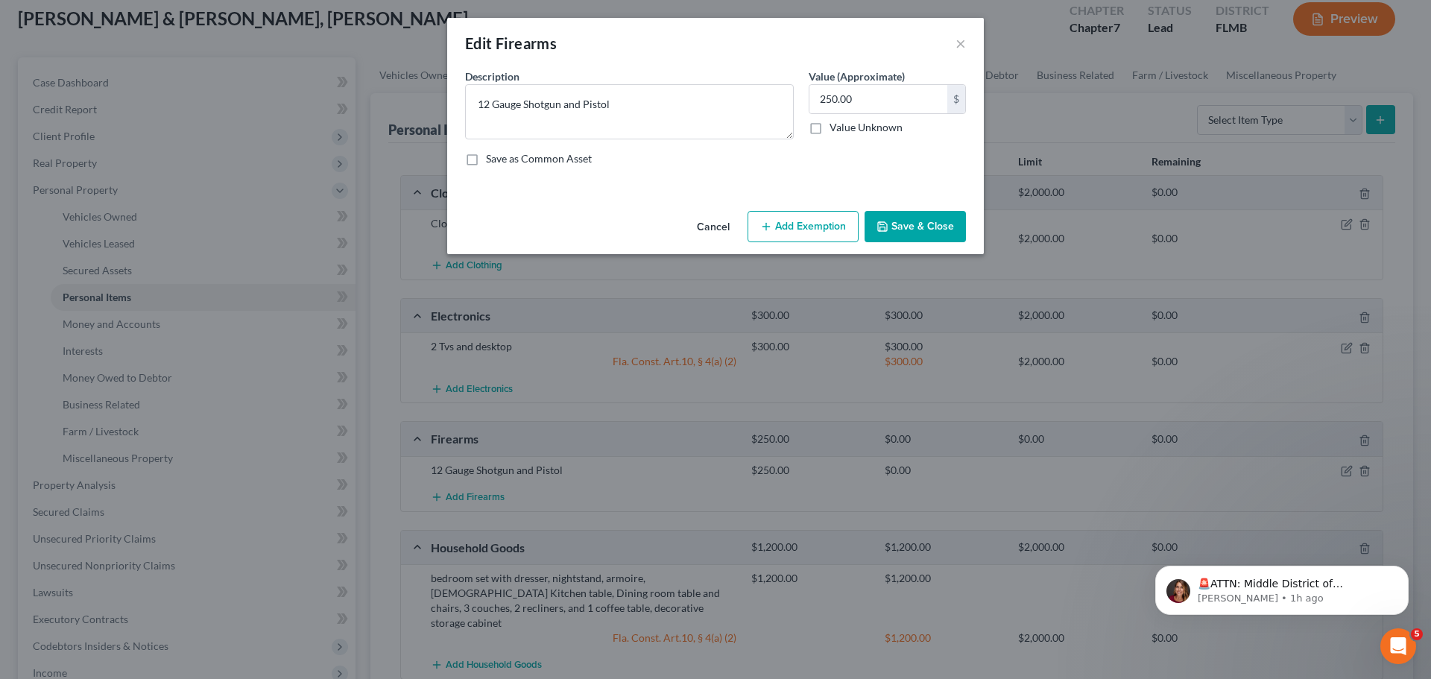
click at [820, 235] on button "Add Exemption" at bounding box center [802, 226] width 111 height 31
select select "2"
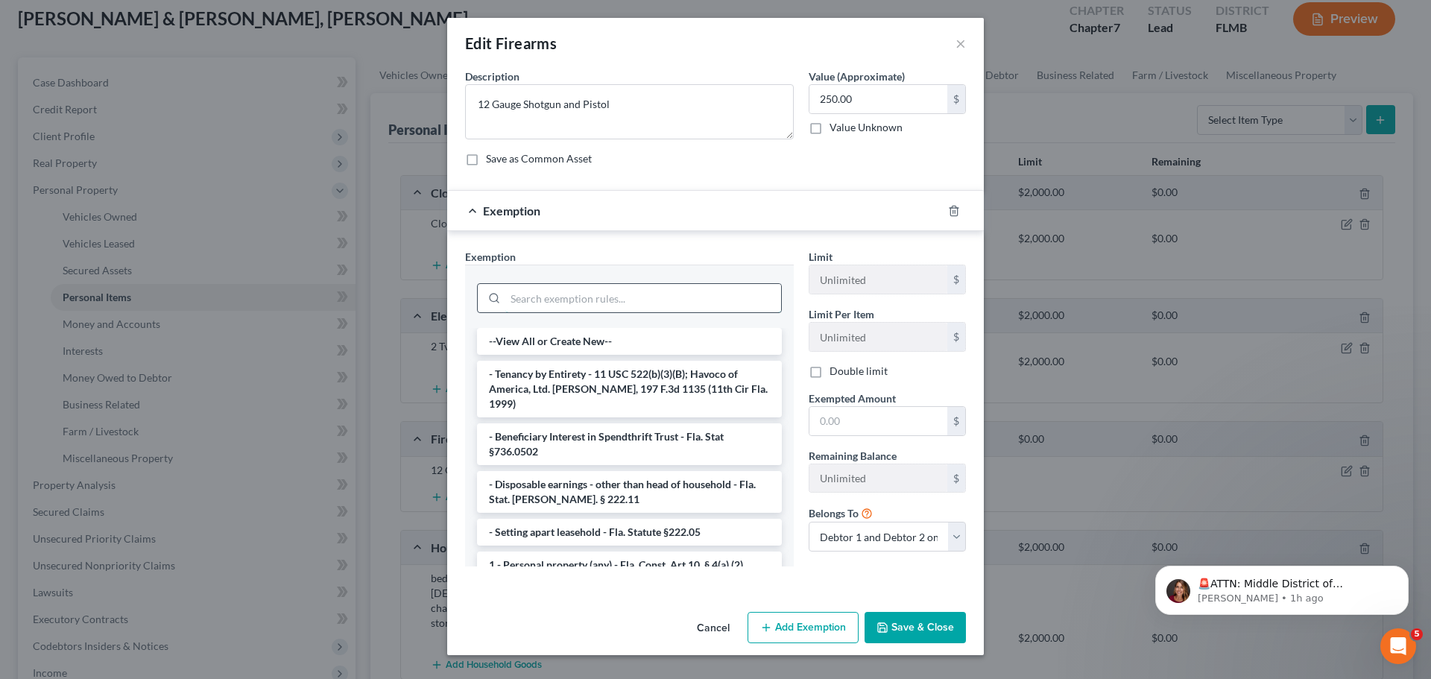
click at [653, 304] on input "search" at bounding box center [643, 298] width 276 height 28
click at [589, 551] on li "1 - Personal property (any) - Fla. Const. Art.10, § 4(a) (2)" at bounding box center [629, 564] width 305 height 27
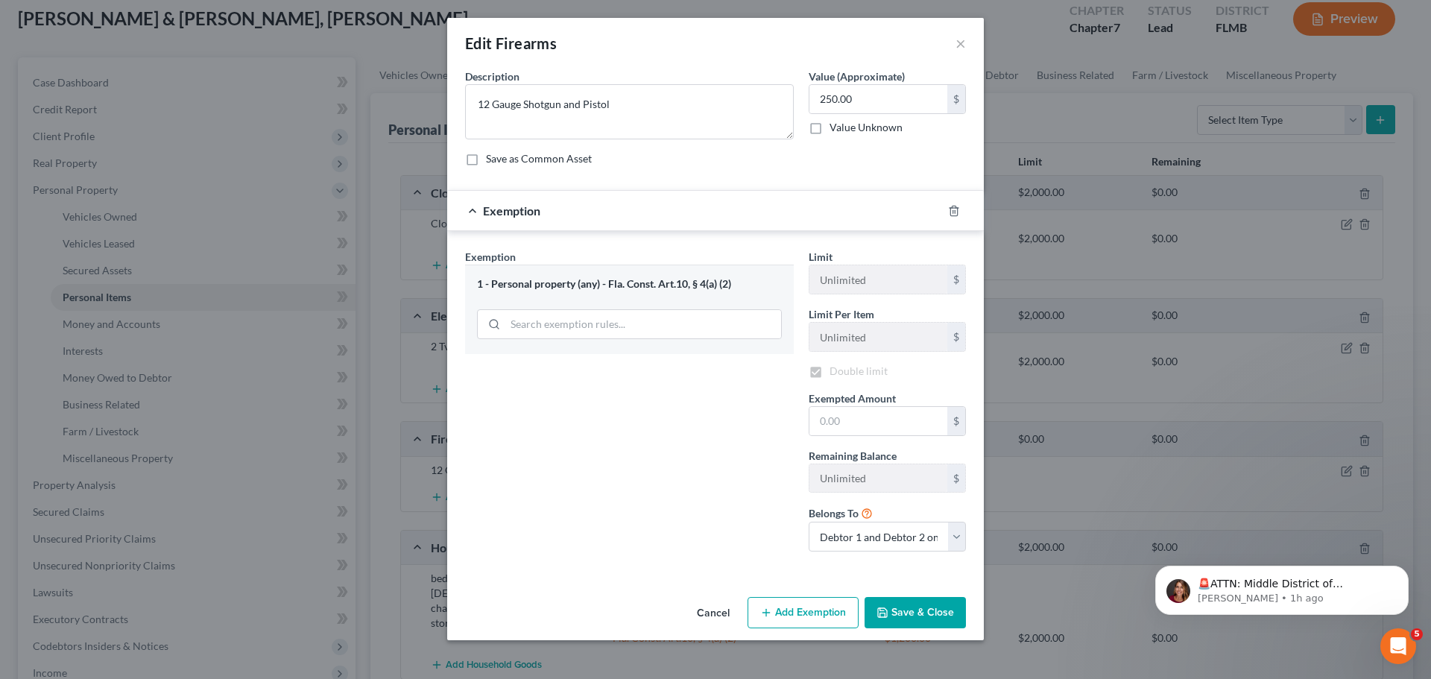
checkbox input "true"
click at [959, 48] on button "×" at bounding box center [960, 43] width 10 height 18
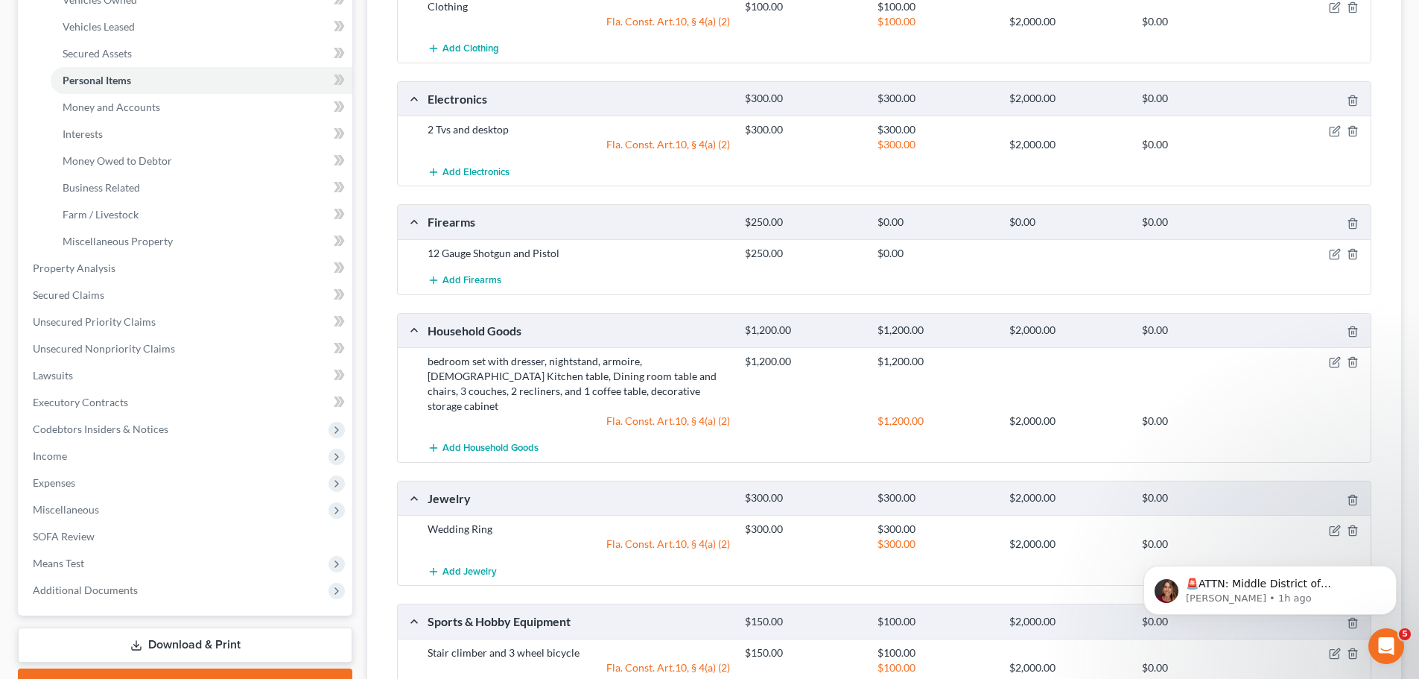
scroll to position [309, 0]
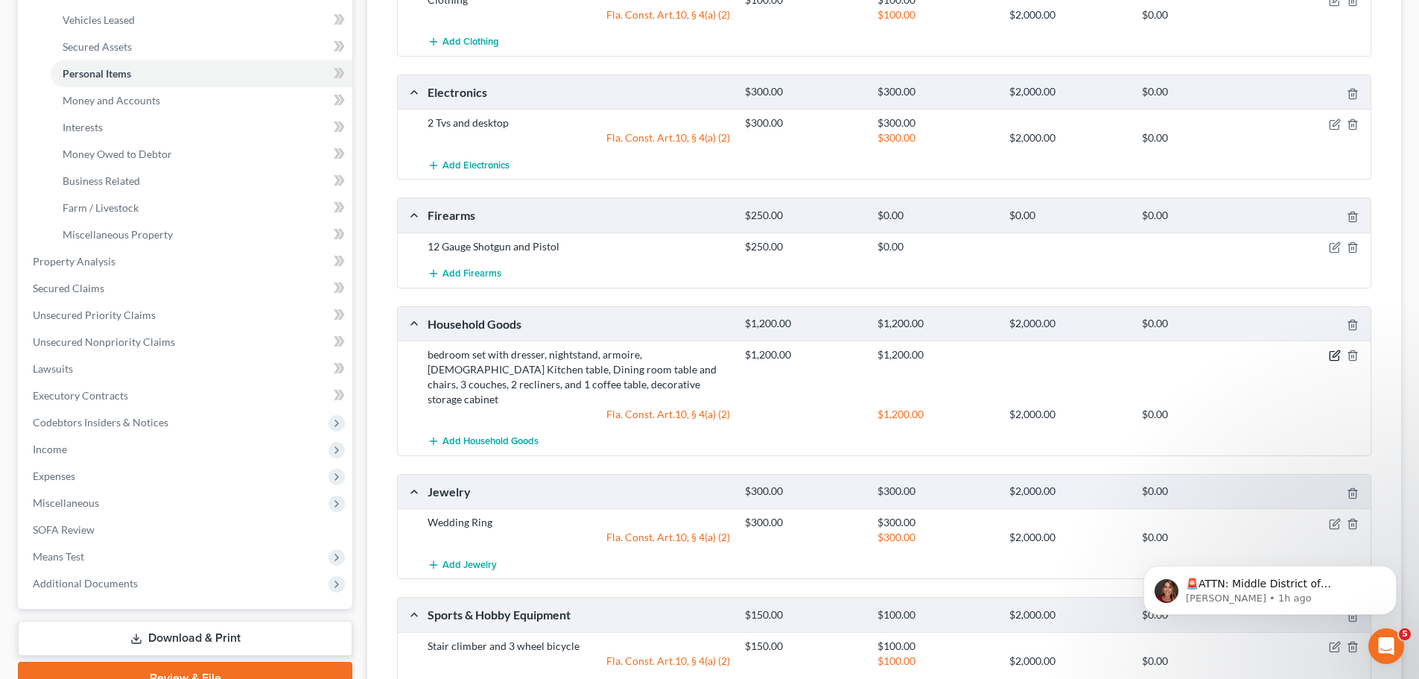
click at [1338, 360] on icon "button" at bounding box center [1335, 355] width 12 height 12
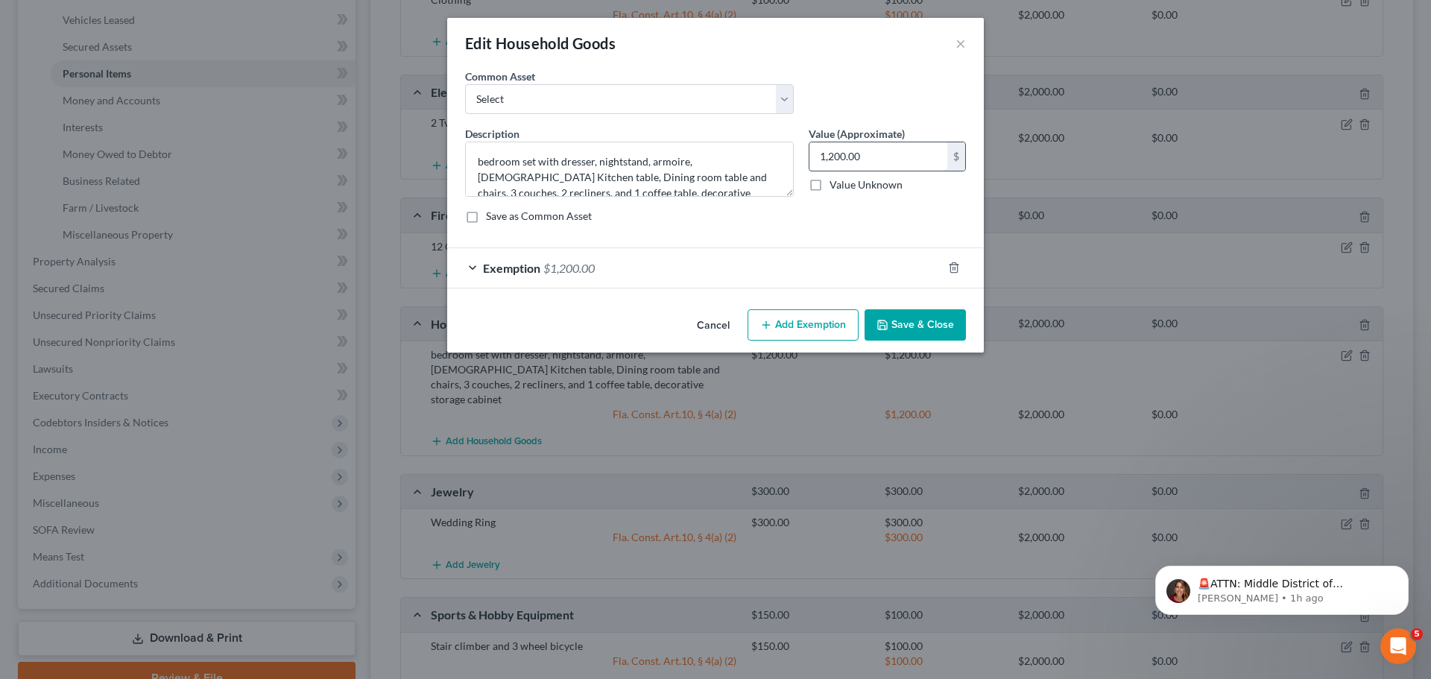
click at [880, 155] on input "1,200.00" at bounding box center [878, 156] width 138 height 28
type input "1,000"
click at [939, 321] on button "Save & Close" at bounding box center [914, 324] width 101 height 31
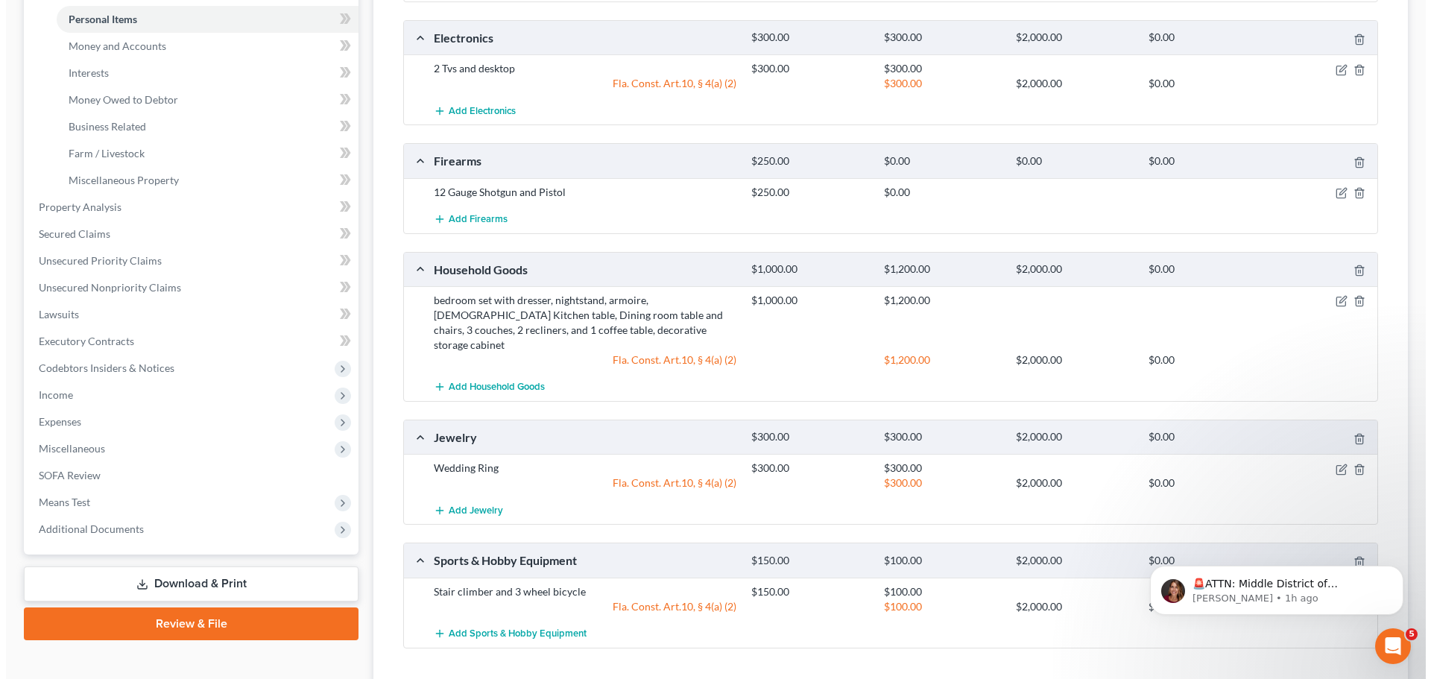
scroll to position [384, 0]
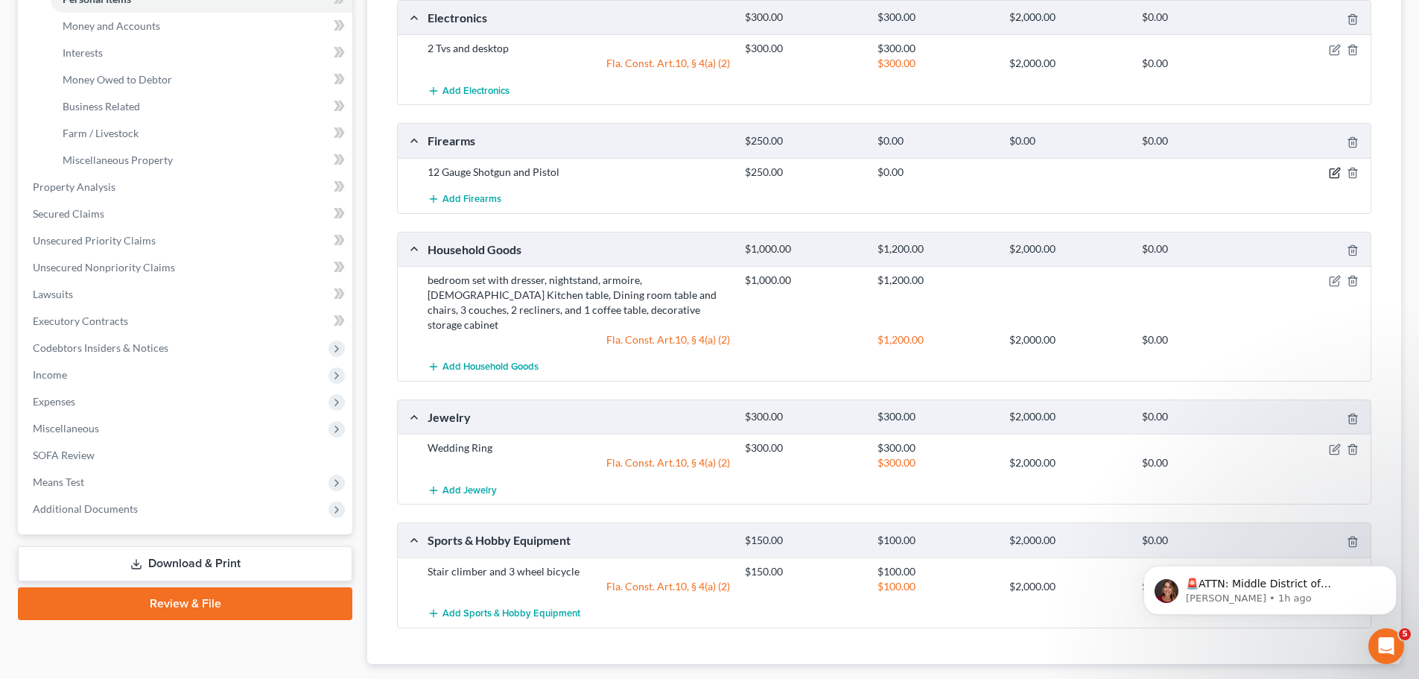
click at [1330, 175] on icon "button" at bounding box center [1334, 173] width 9 height 9
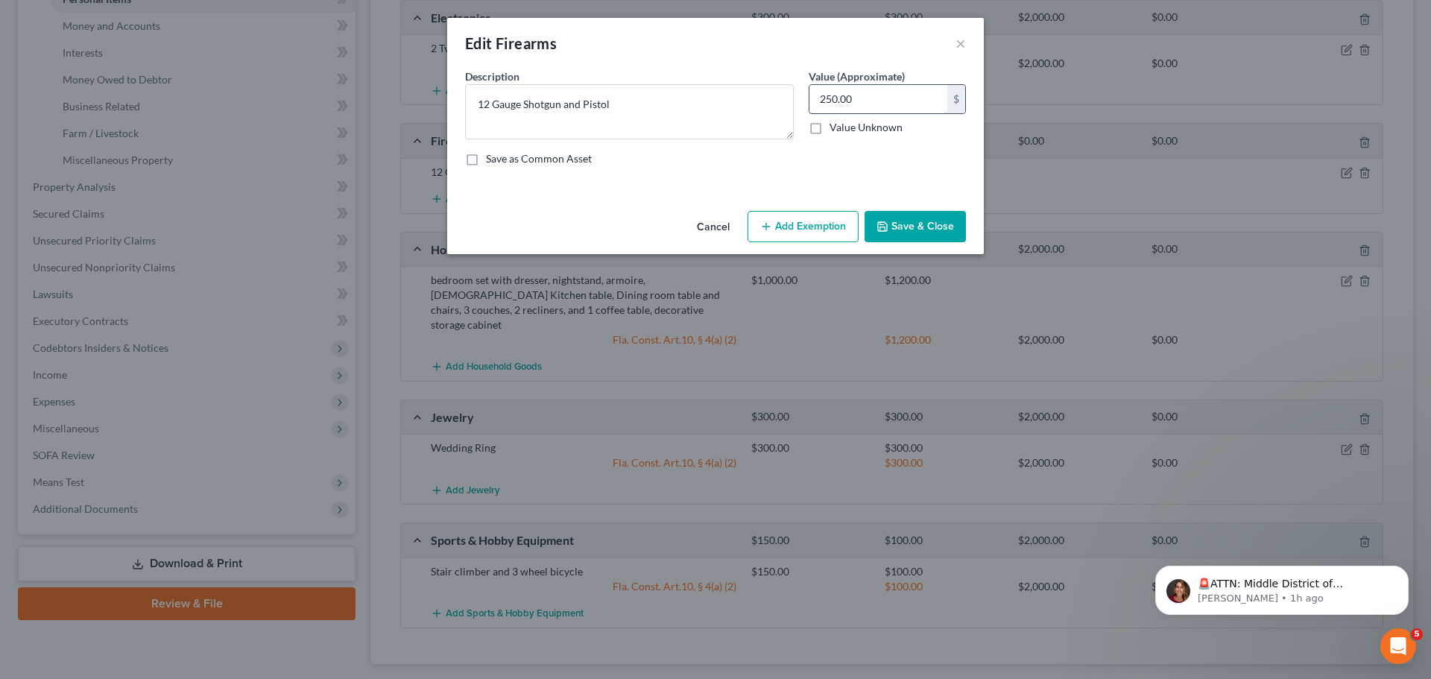
click at [899, 101] on input "250.00" at bounding box center [878, 99] width 138 height 28
type input "200"
click at [777, 229] on button "Add Exemption" at bounding box center [802, 226] width 111 height 31
select select "2"
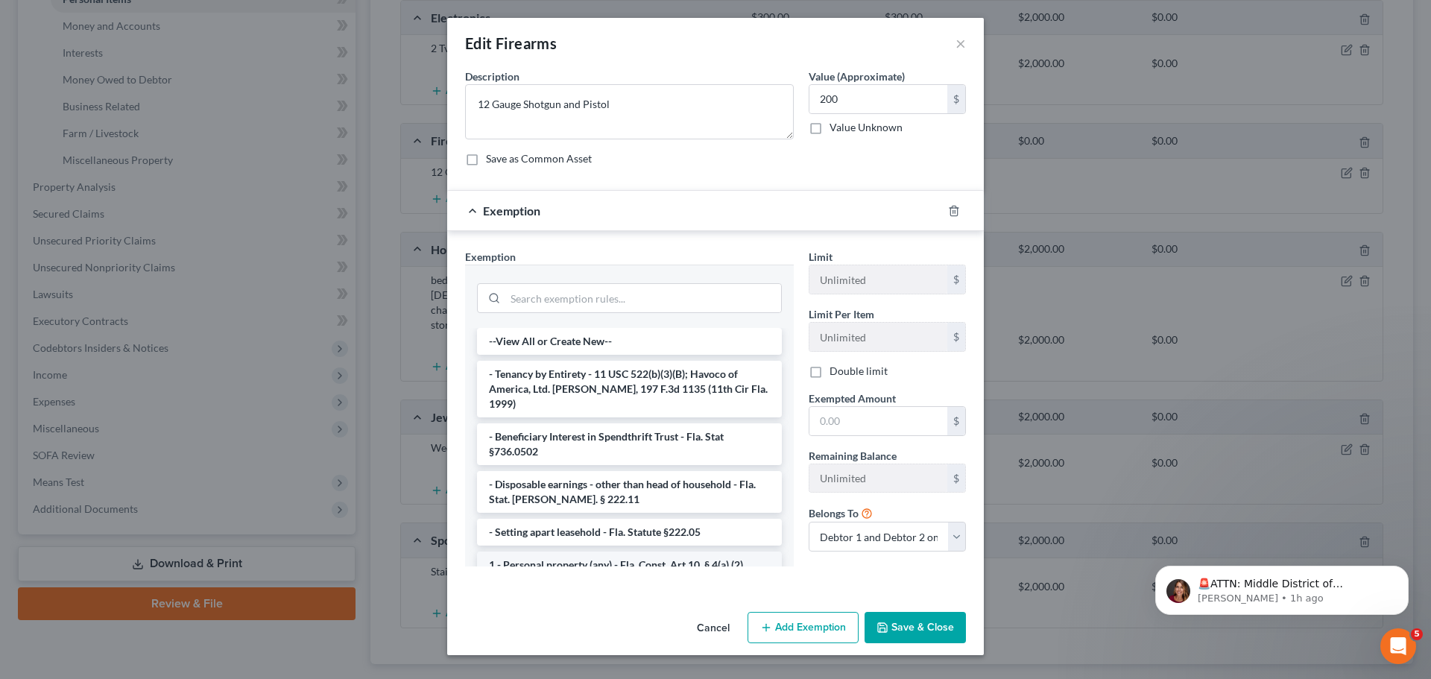
click at [586, 552] on li "1 - Personal property (any) - Fla. Const. Art.10, § 4(a) (2)" at bounding box center [629, 564] width 305 height 27
checkbox input "true"
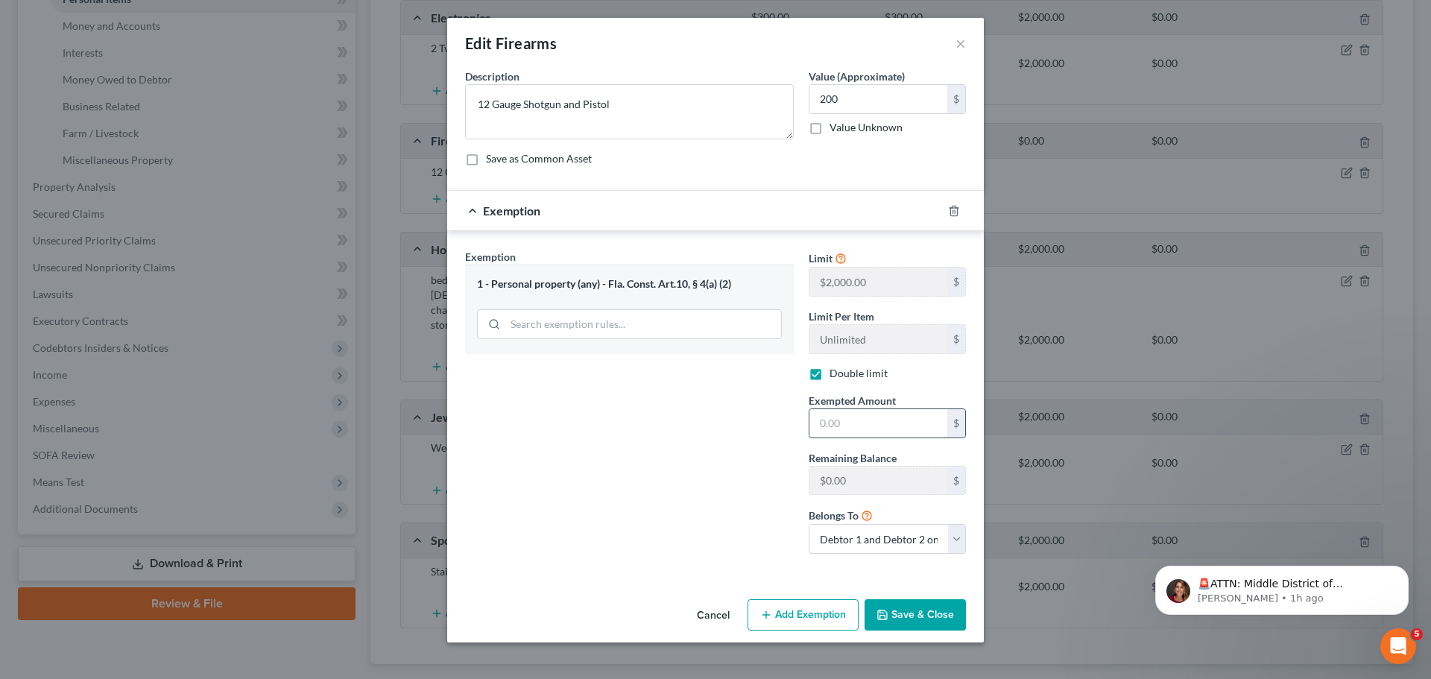
click at [864, 414] on input "text" at bounding box center [878, 423] width 138 height 28
click at [651, 494] on div "Exemption Set must be selected for CA. Exemption * 1 - Personal property (any) …" at bounding box center [630, 407] width 344 height 317
click at [917, 616] on button "Save & Close" at bounding box center [914, 614] width 101 height 31
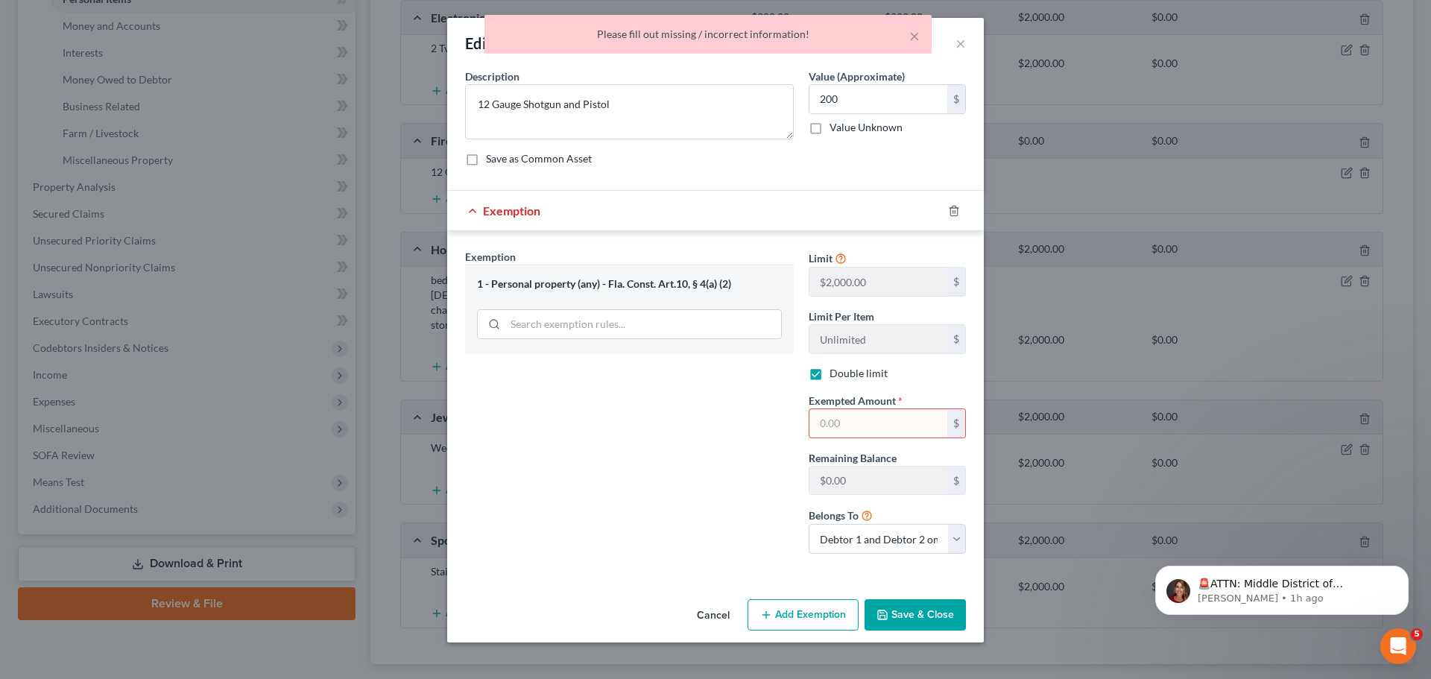
click at [721, 618] on button "Cancel" at bounding box center [713, 616] width 57 height 30
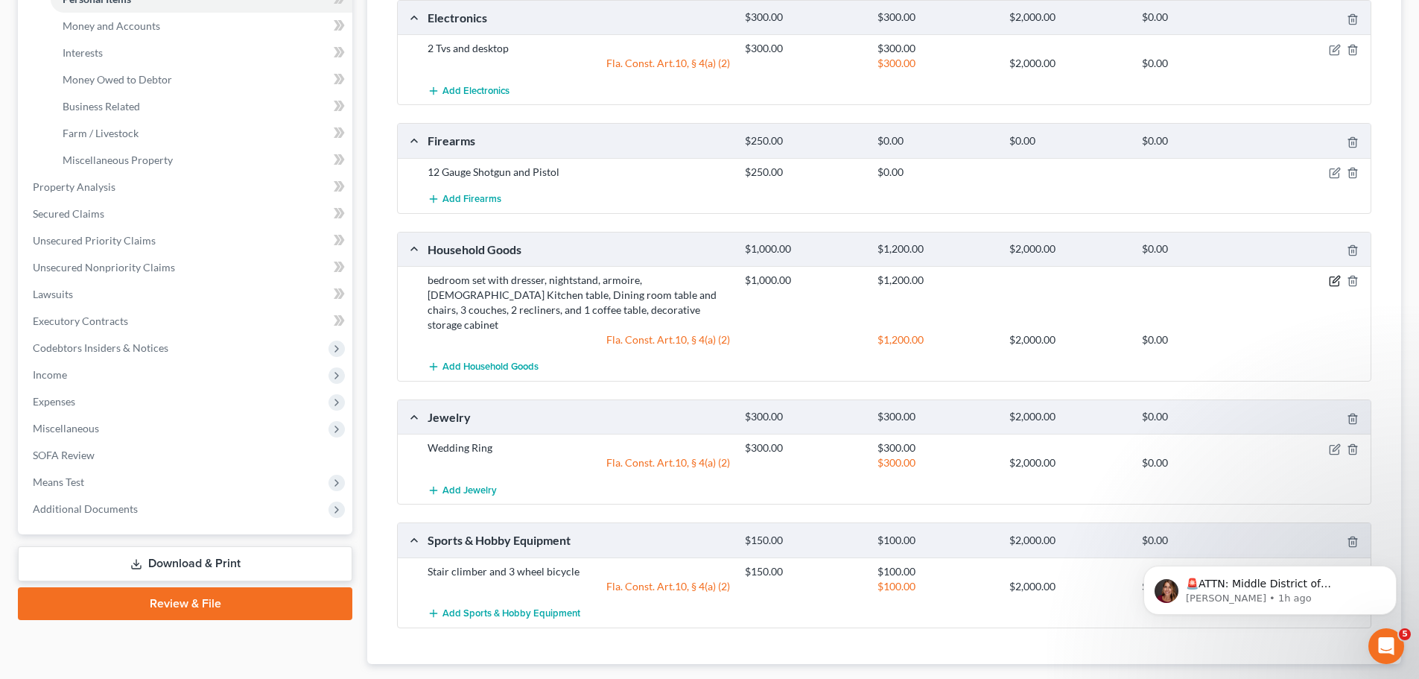
click at [1340, 277] on icon "button" at bounding box center [1336, 279] width 7 height 7
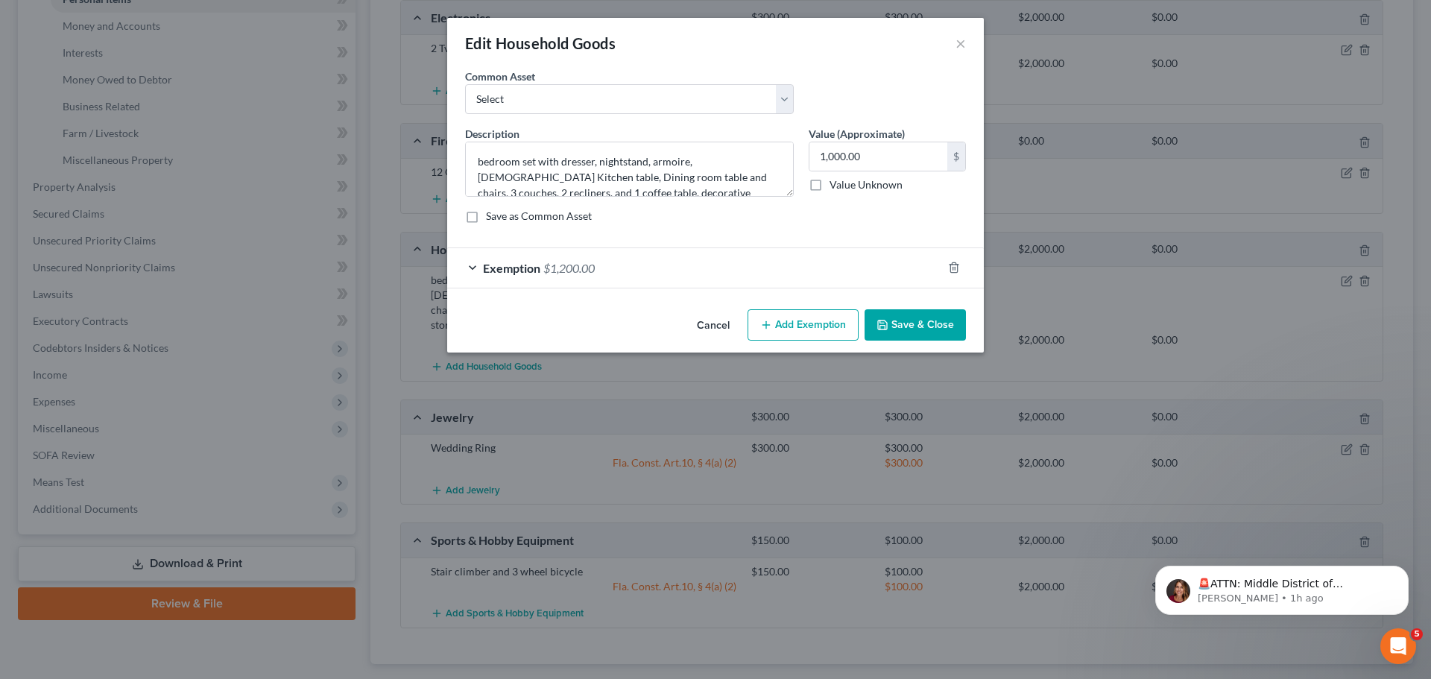
click at [616, 276] on div "Exemption $1,200.00" at bounding box center [694, 267] width 495 height 39
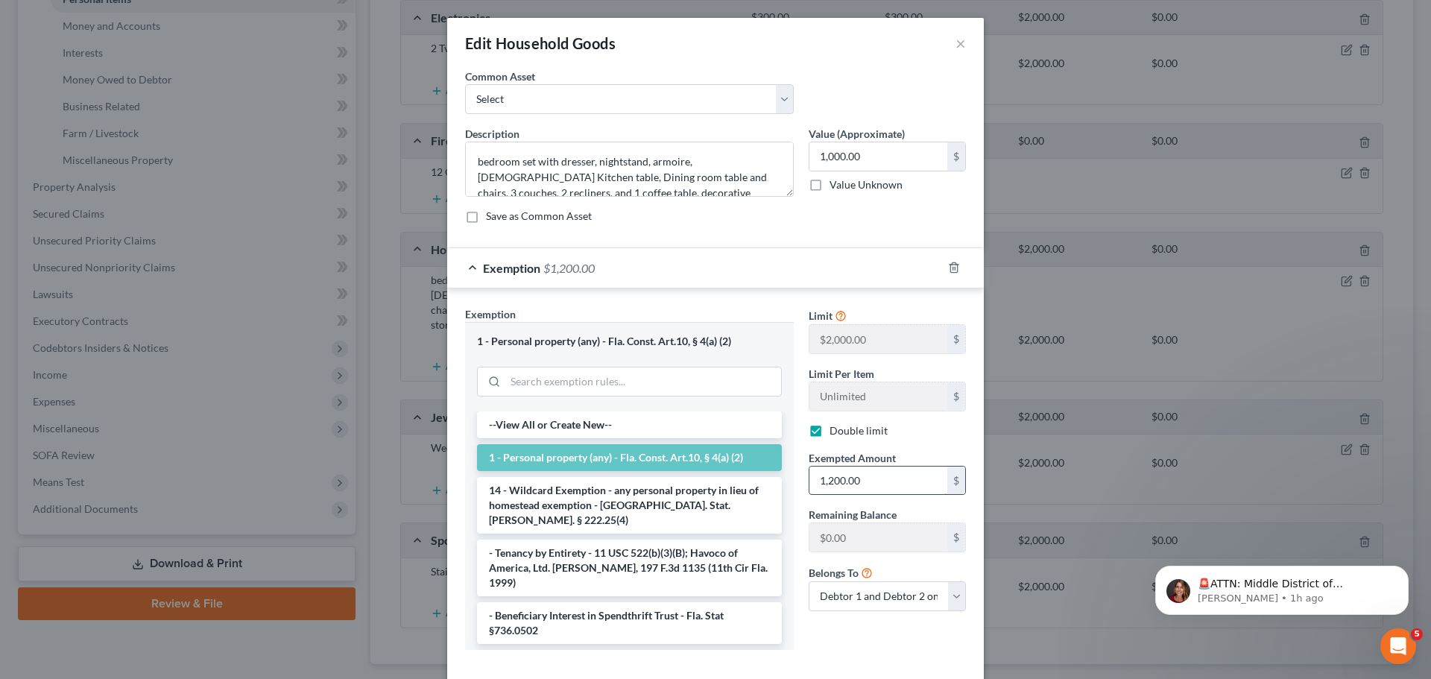
click at [870, 479] on input "1,200.00" at bounding box center [878, 480] width 138 height 28
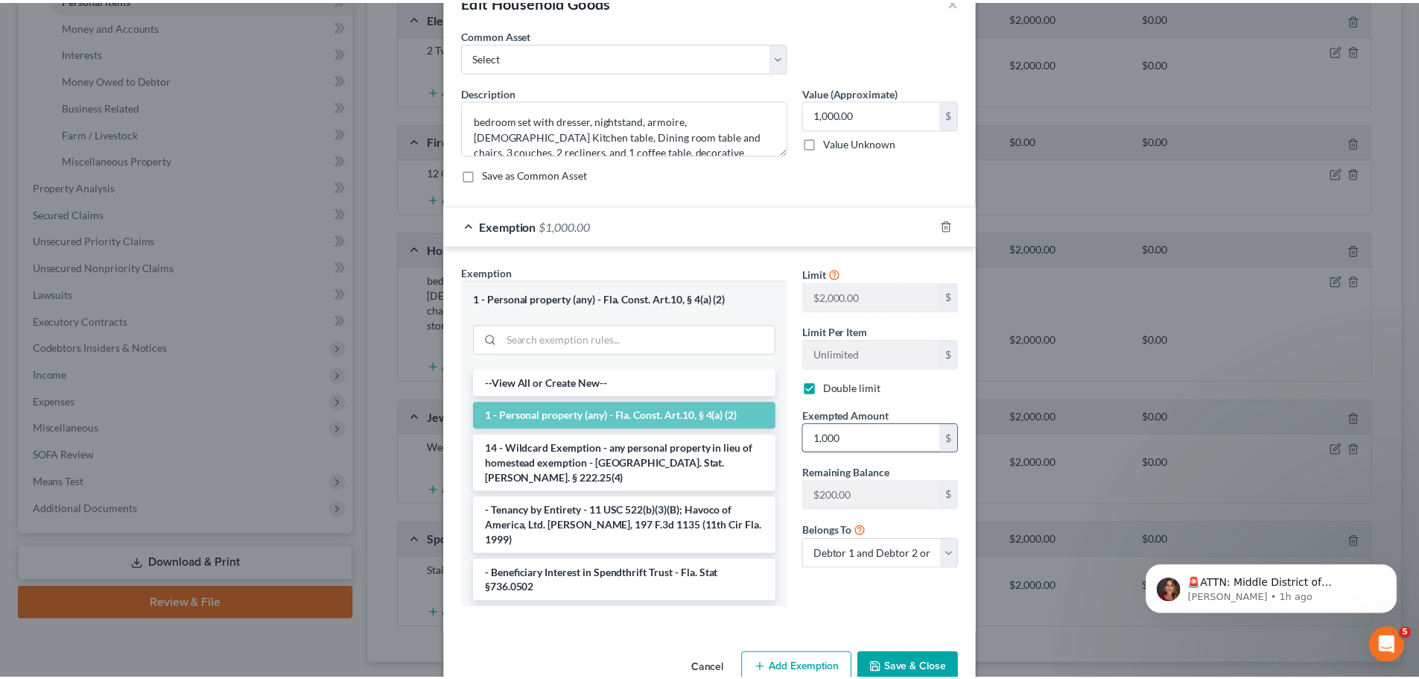
scroll to position [77, 0]
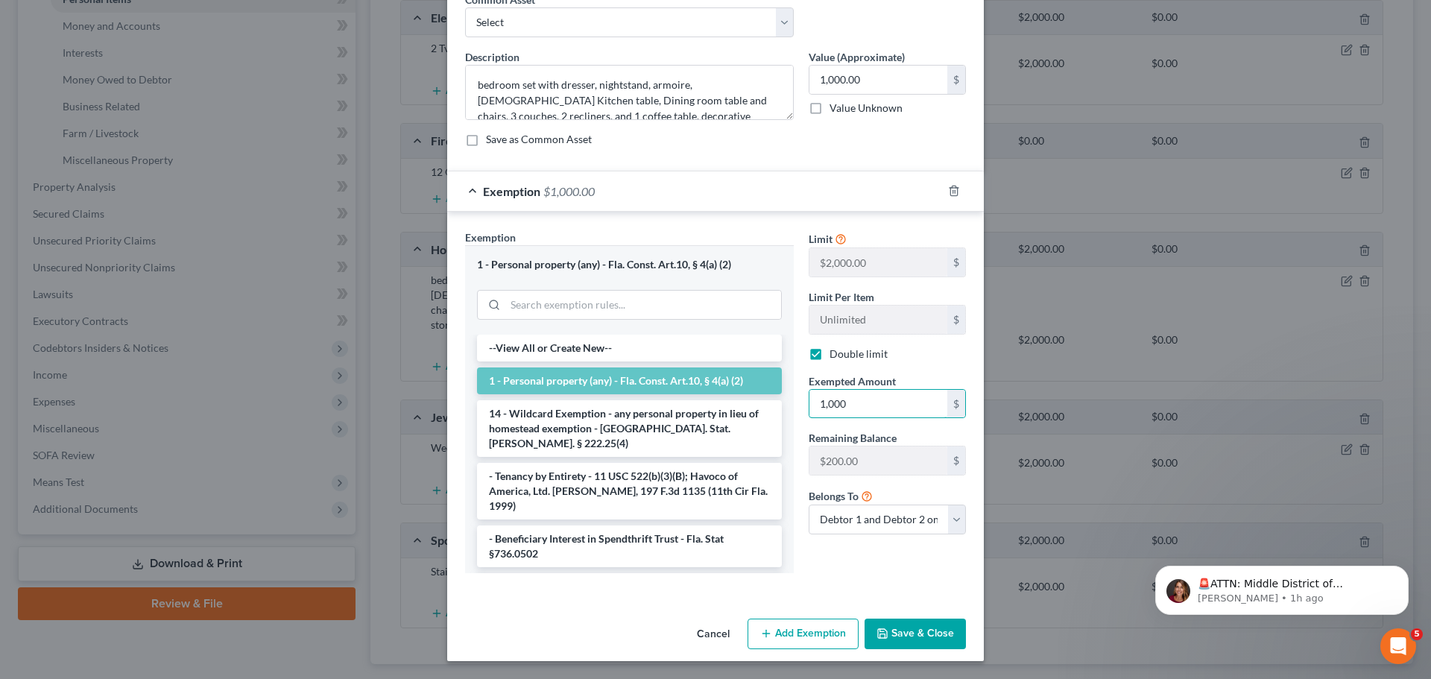
type input "1,000"
click at [905, 626] on button "Save & Close" at bounding box center [914, 633] width 101 height 31
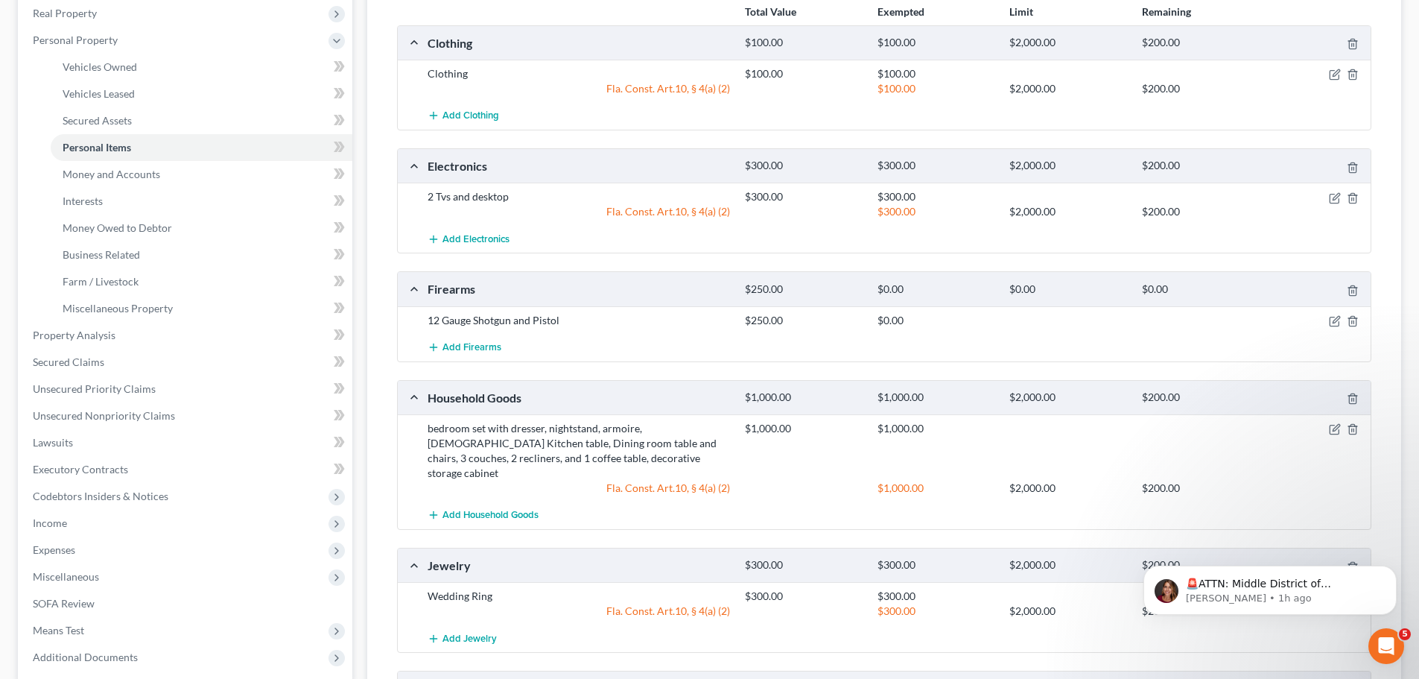
scroll to position [235, 0]
click at [1331, 317] on icon "button" at bounding box center [1335, 322] width 12 height 12
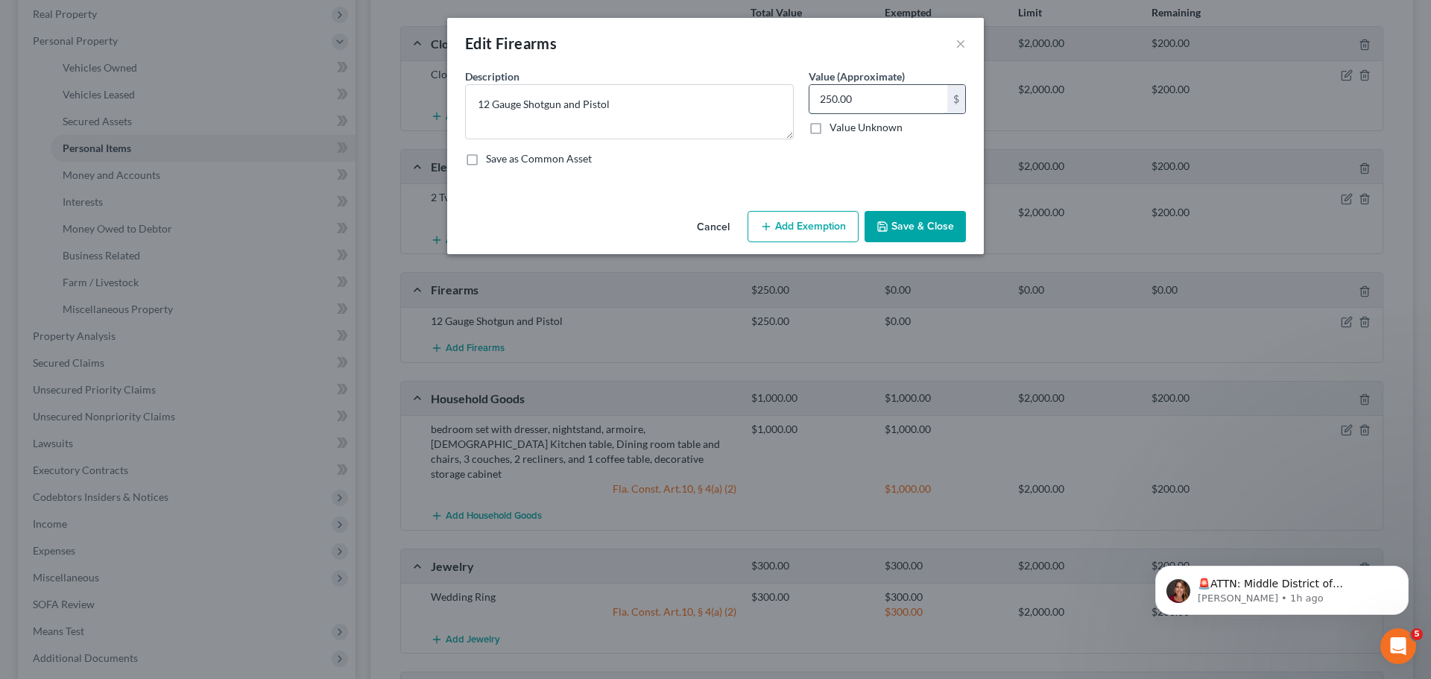
click at [882, 104] on input "250.00" at bounding box center [878, 99] width 138 height 28
type input "200"
click at [825, 228] on button "Add Exemption" at bounding box center [802, 226] width 111 height 31
select select "2"
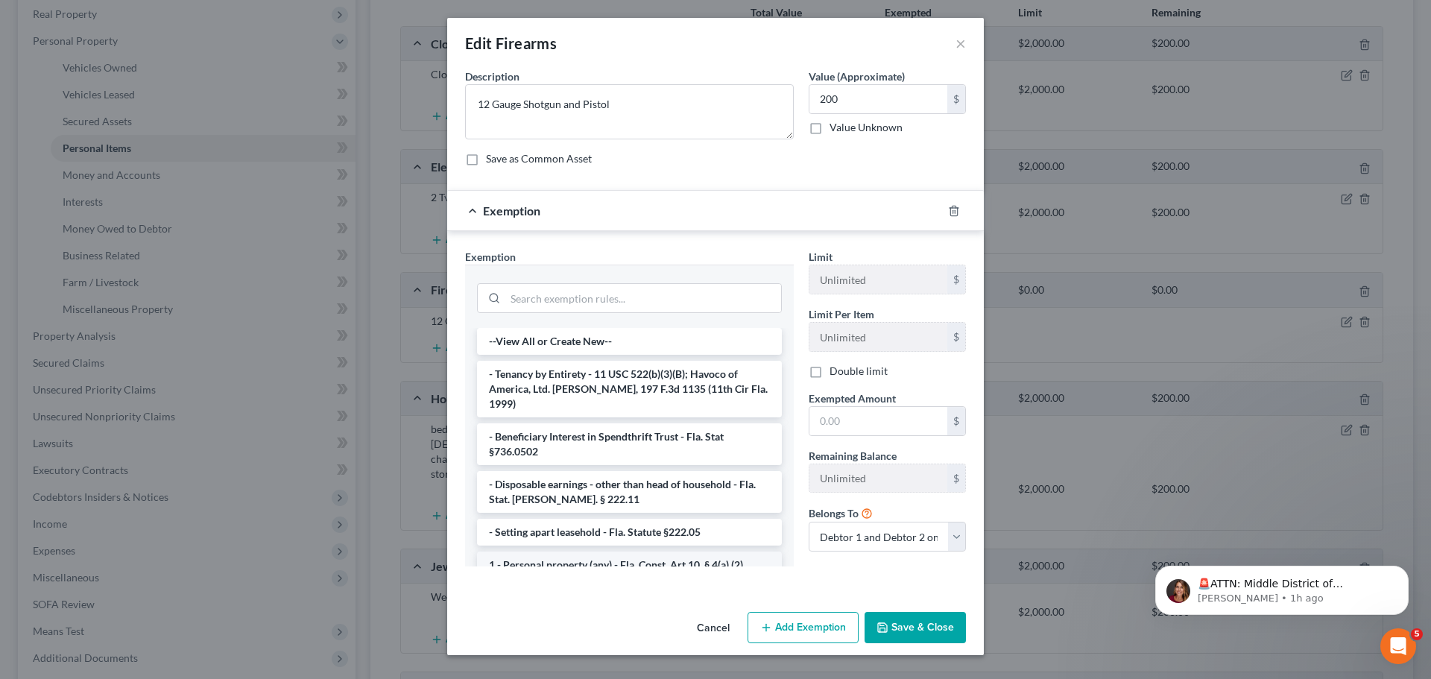
click at [569, 551] on li "1 - Personal property (any) - Fla. Const. Art.10, § 4(a) (2)" at bounding box center [629, 564] width 305 height 27
checkbox input "true"
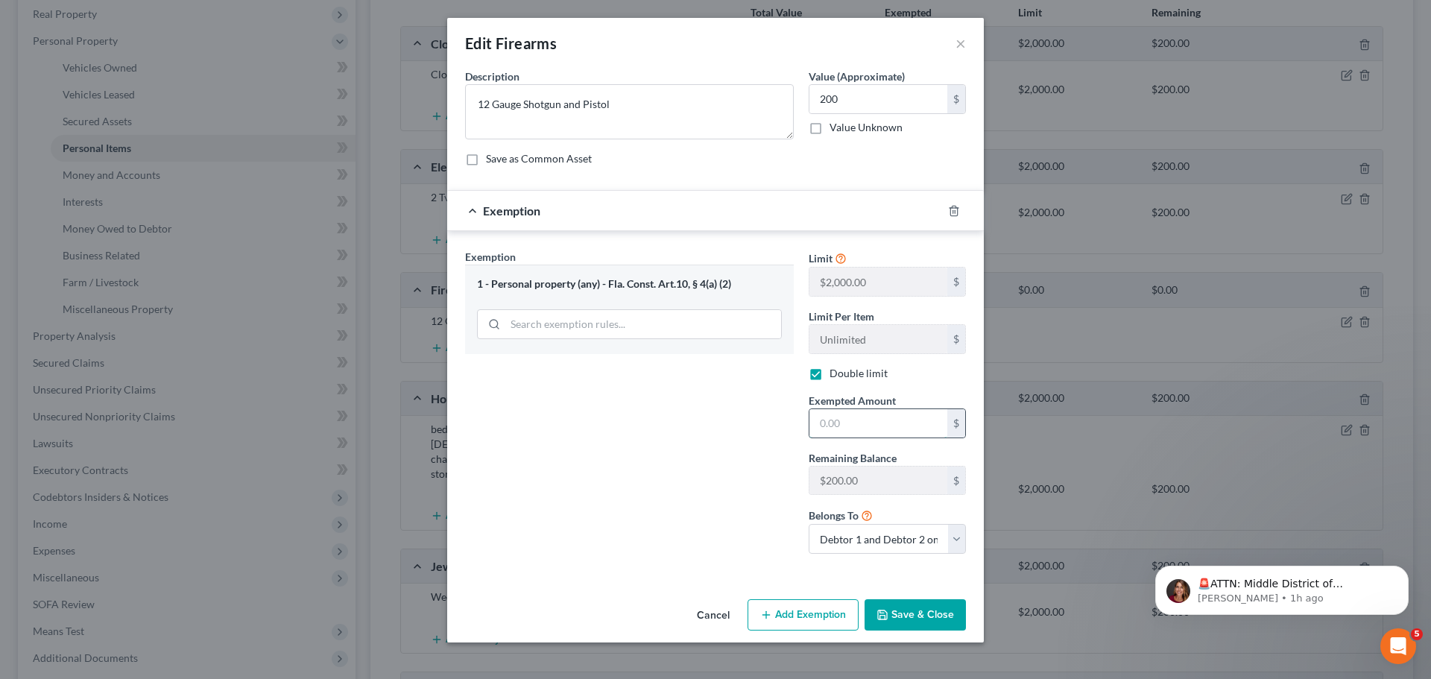
click at [876, 422] on input "text" at bounding box center [878, 423] width 138 height 28
type input "200"
click at [907, 618] on button "Save & Close" at bounding box center [914, 614] width 101 height 31
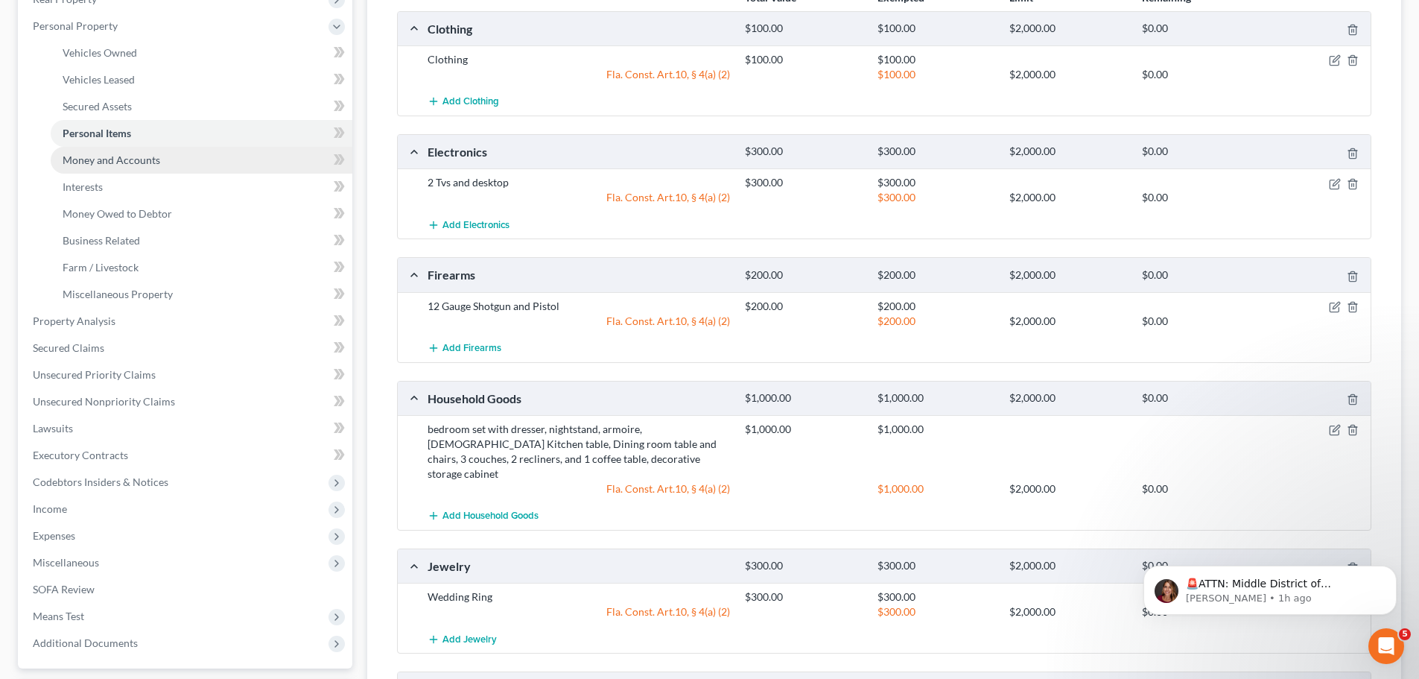
click at [92, 165] on span "Money and Accounts" at bounding box center [112, 159] width 98 height 13
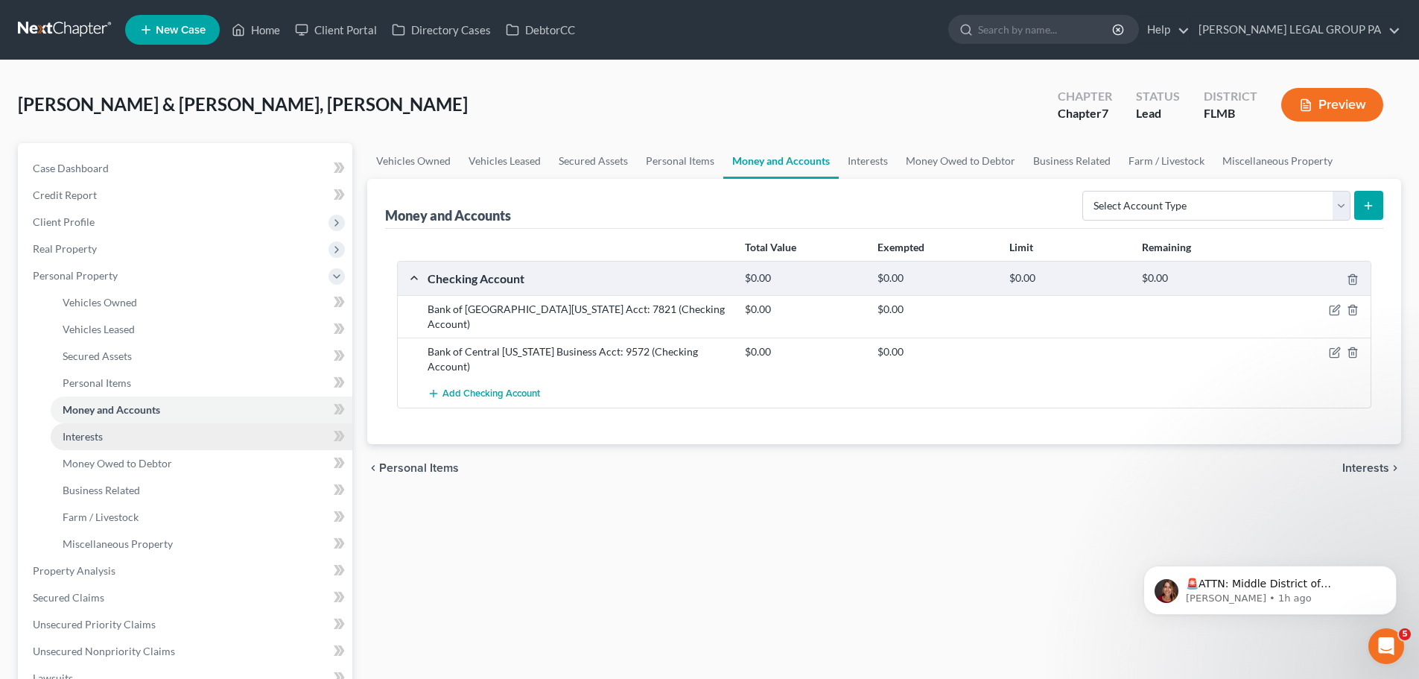
click at [98, 434] on span "Interests" at bounding box center [83, 436] width 40 height 13
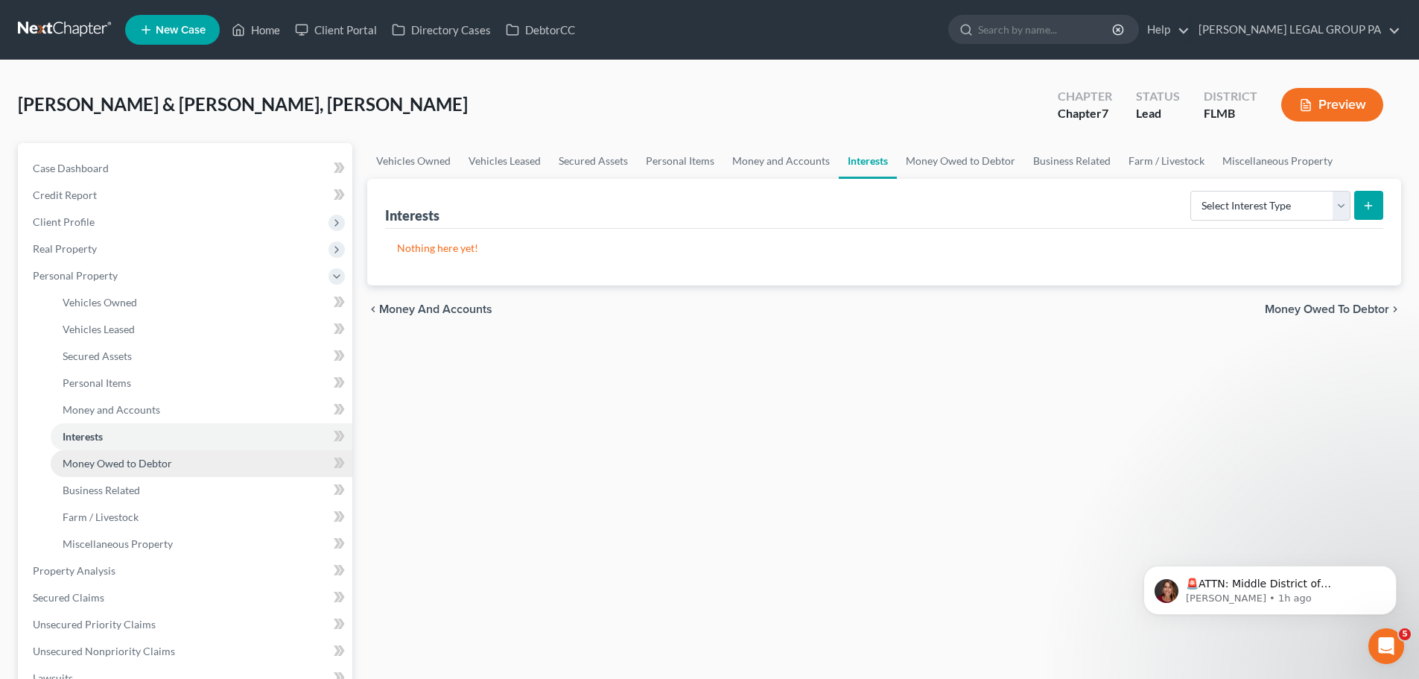
click at [117, 455] on link "Money Owed to Debtor" at bounding box center [202, 463] width 302 height 27
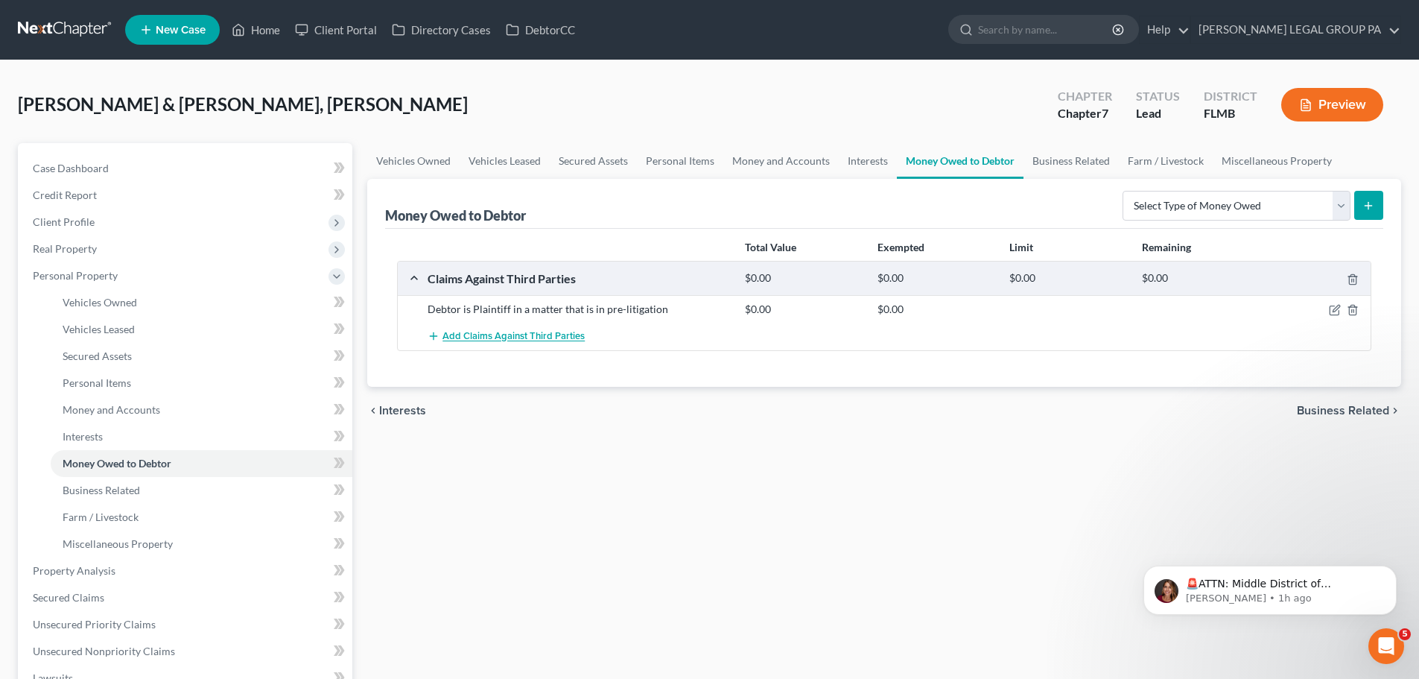
click at [525, 334] on span "Add Claims Against Third Parties" at bounding box center [514, 337] width 142 height 12
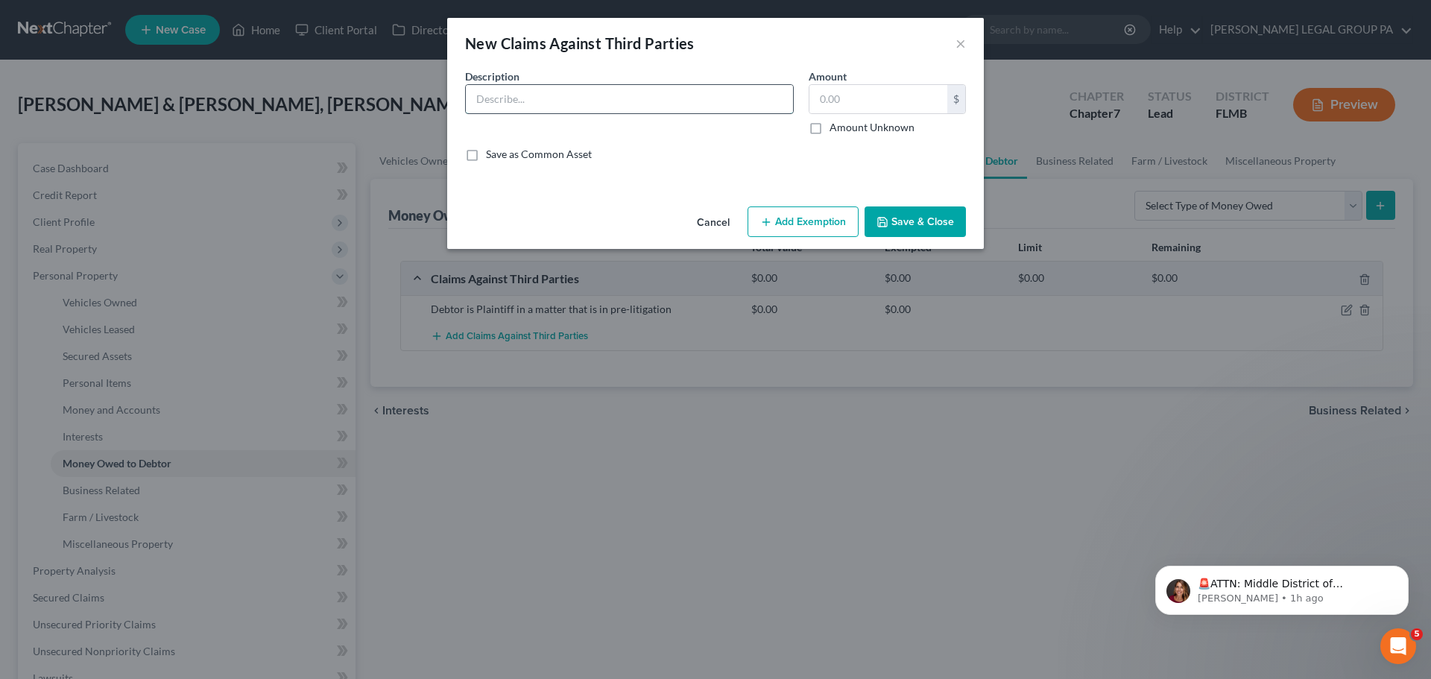
click at [561, 101] on input "text" at bounding box center [629, 99] width 327 height 28
click at [623, 75] on div "Description *" at bounding box center [630, 102] width 344 height 66
click at [961, 44] on button "×" at bounding box center [960, 43] width 10 height 18
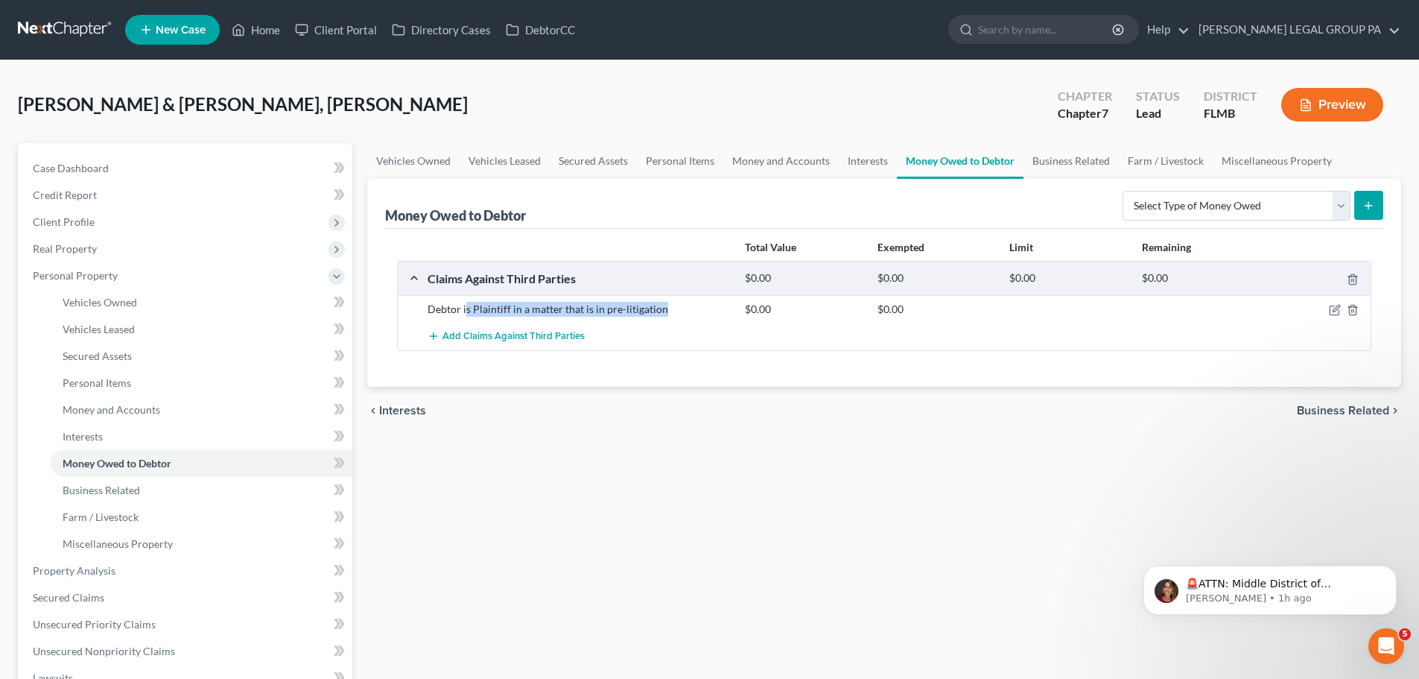
drag, startPoint x: 666, startPoint y: 307, endPoint x: 465, endPoint y: 317, distance: 201.4
click at [465, 317] on div "Debtor is Plaintiff in a matter that is in pre-litigation $0.00 $0.00" at bounding box center [884, 309] width 973 height 28
copy div "s Plaintiff in a matter that is in pre-litigation"
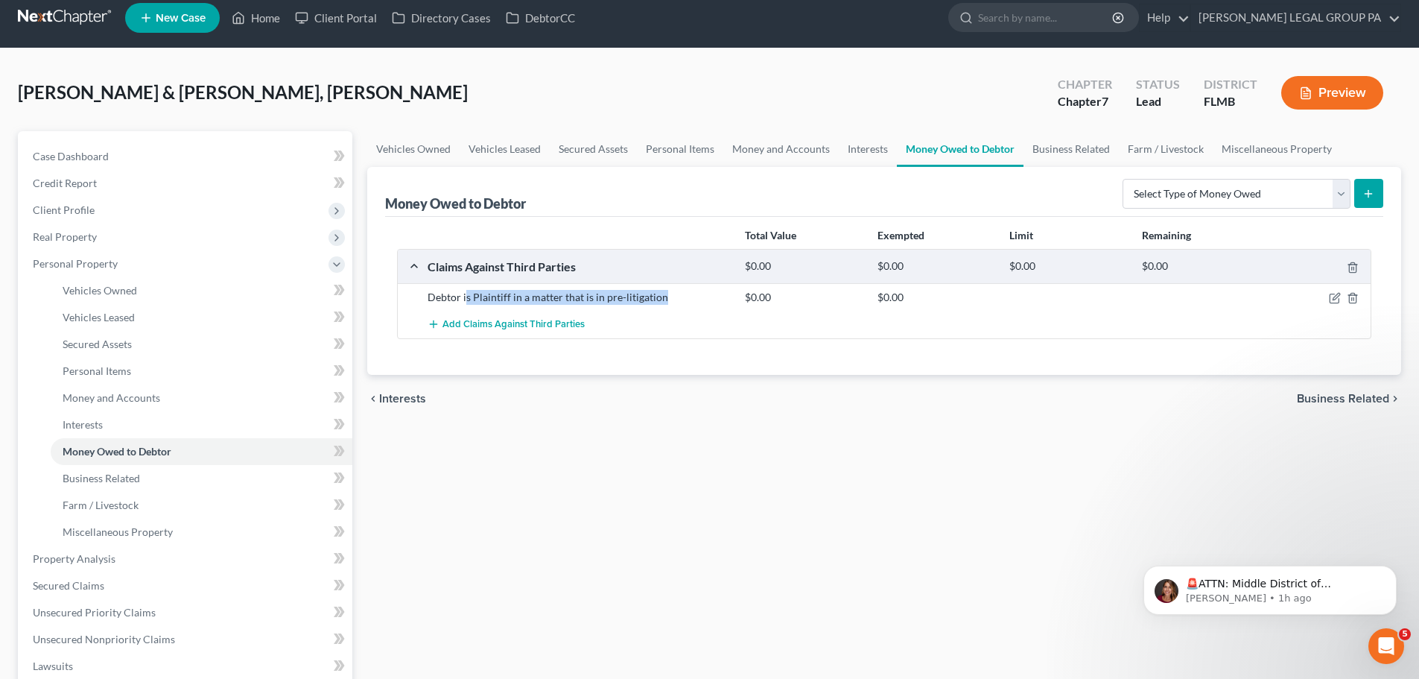
scroll to position [149, 0]
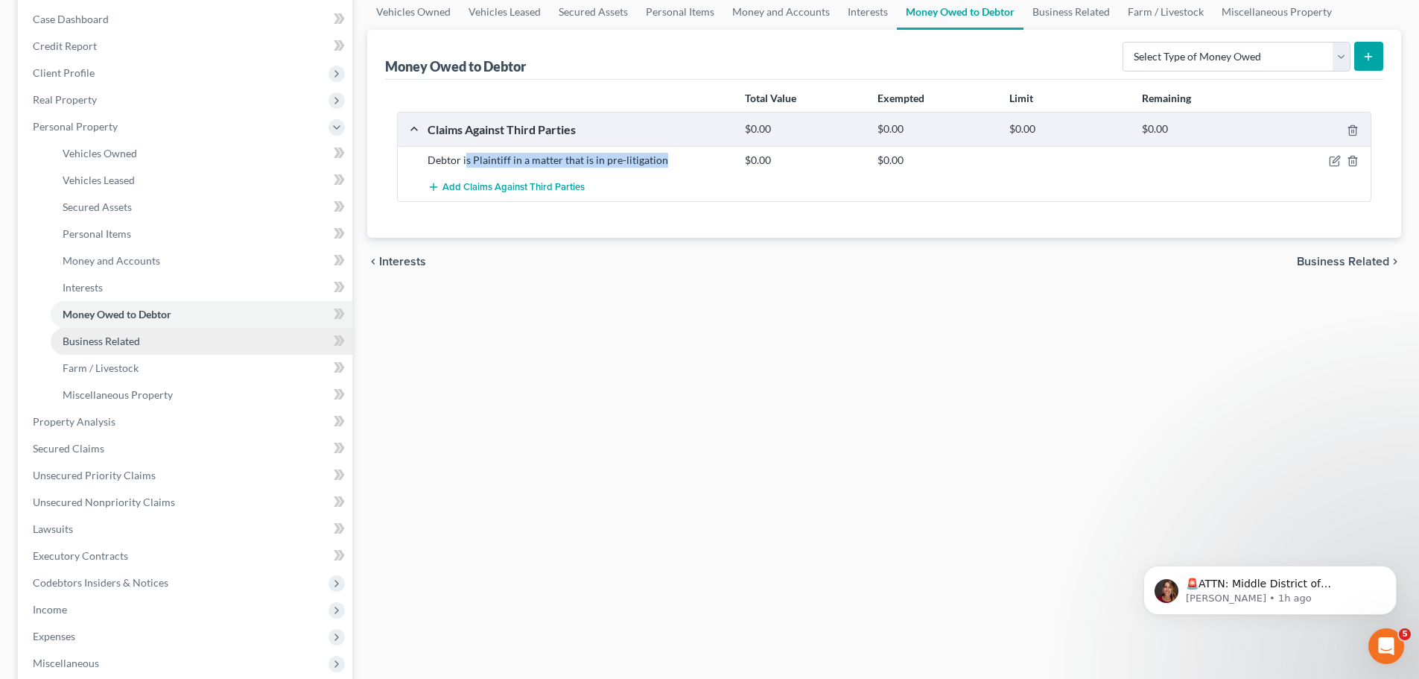
click at [143, 338] on link "Business Related" at bounding box center [202, 341] width 302 height 27
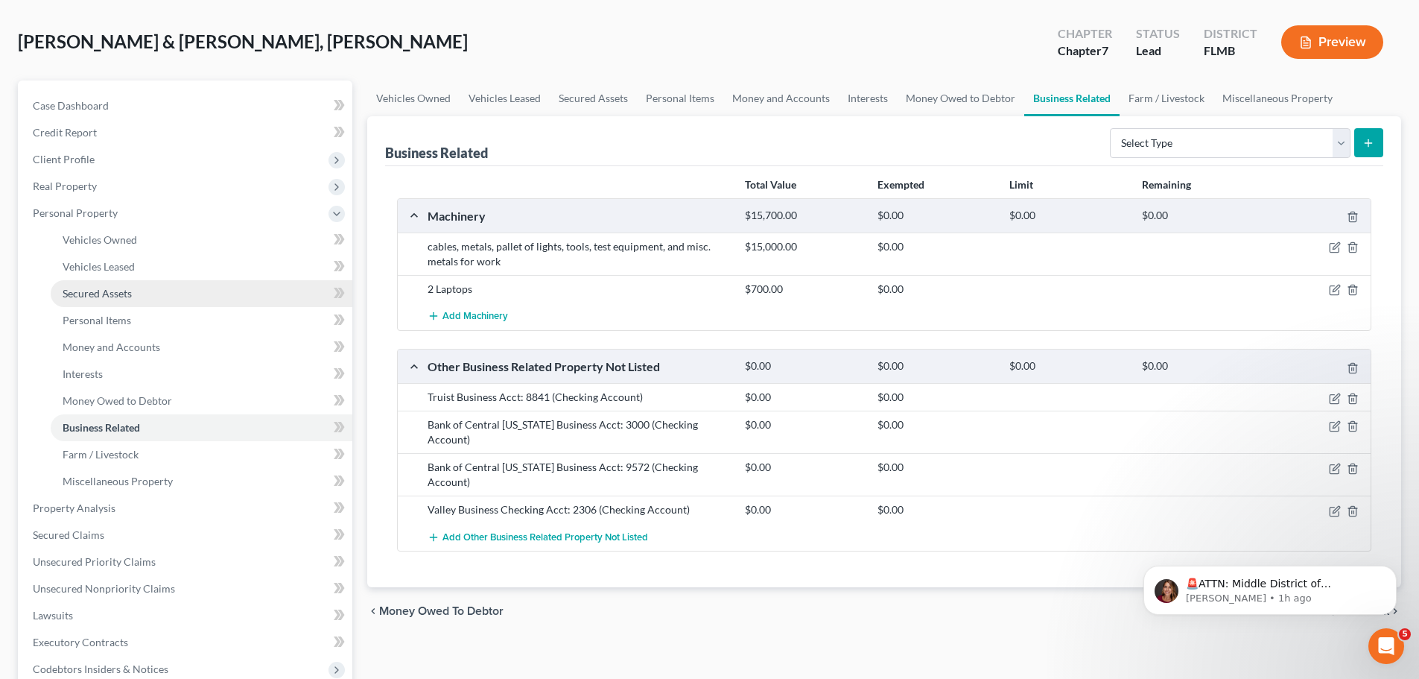
scroll to position [149, 0]
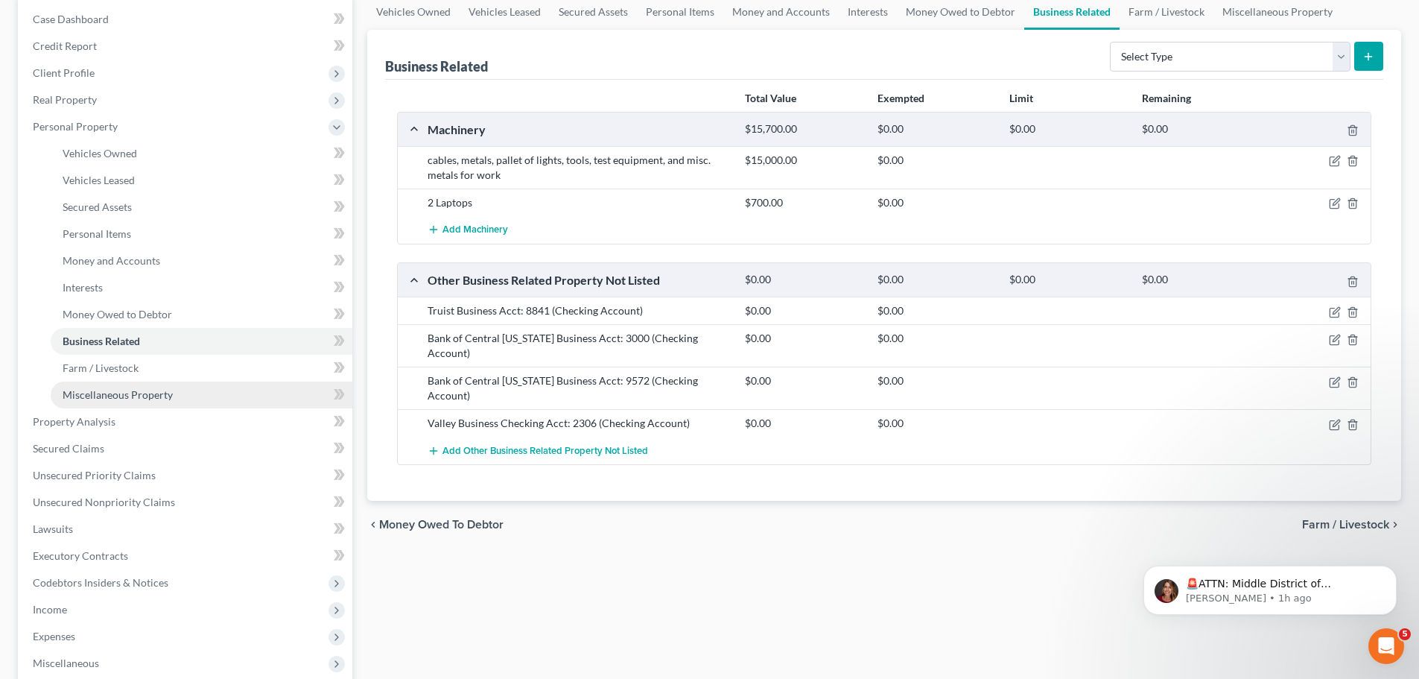
click at [113, 402] on link "Miscellaneous Property" at bounding box center [202, 395] width 302 height 27
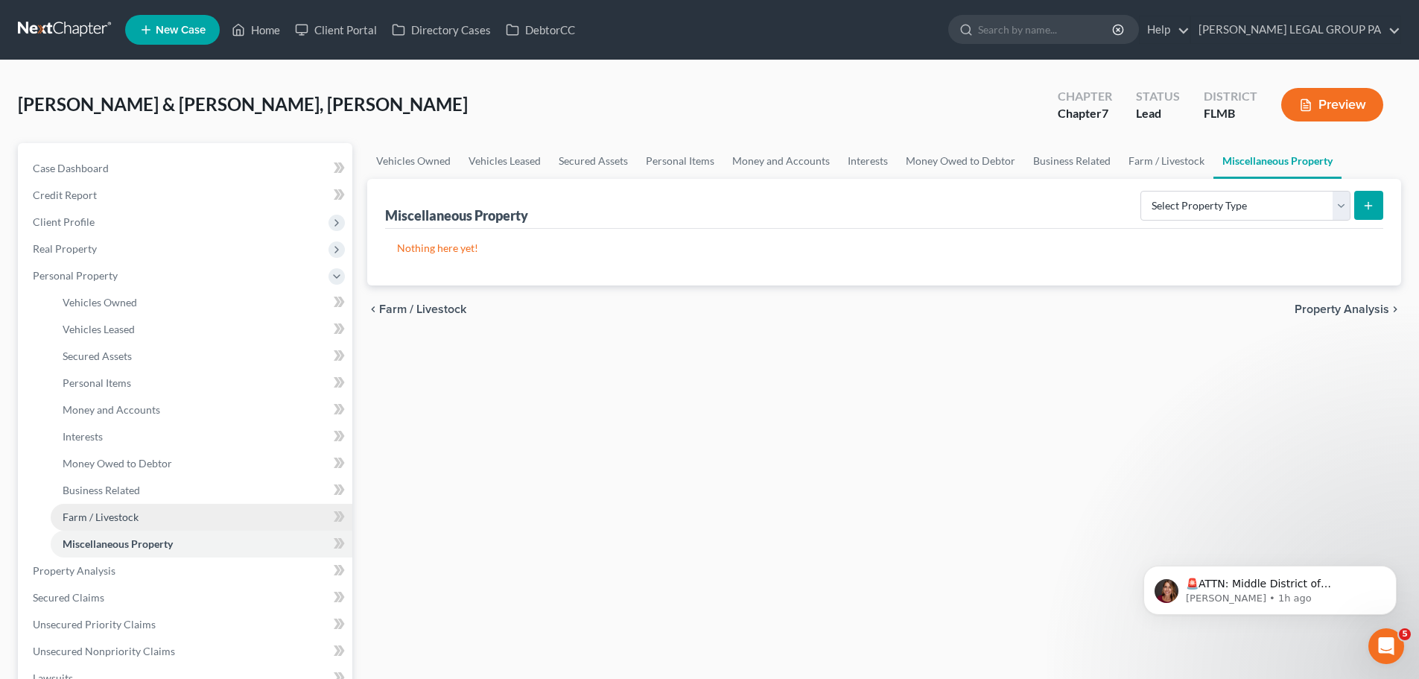
click at [110, 515] on span "Farm / Livestock" at bounding box center [101, 516] width 76 height 13
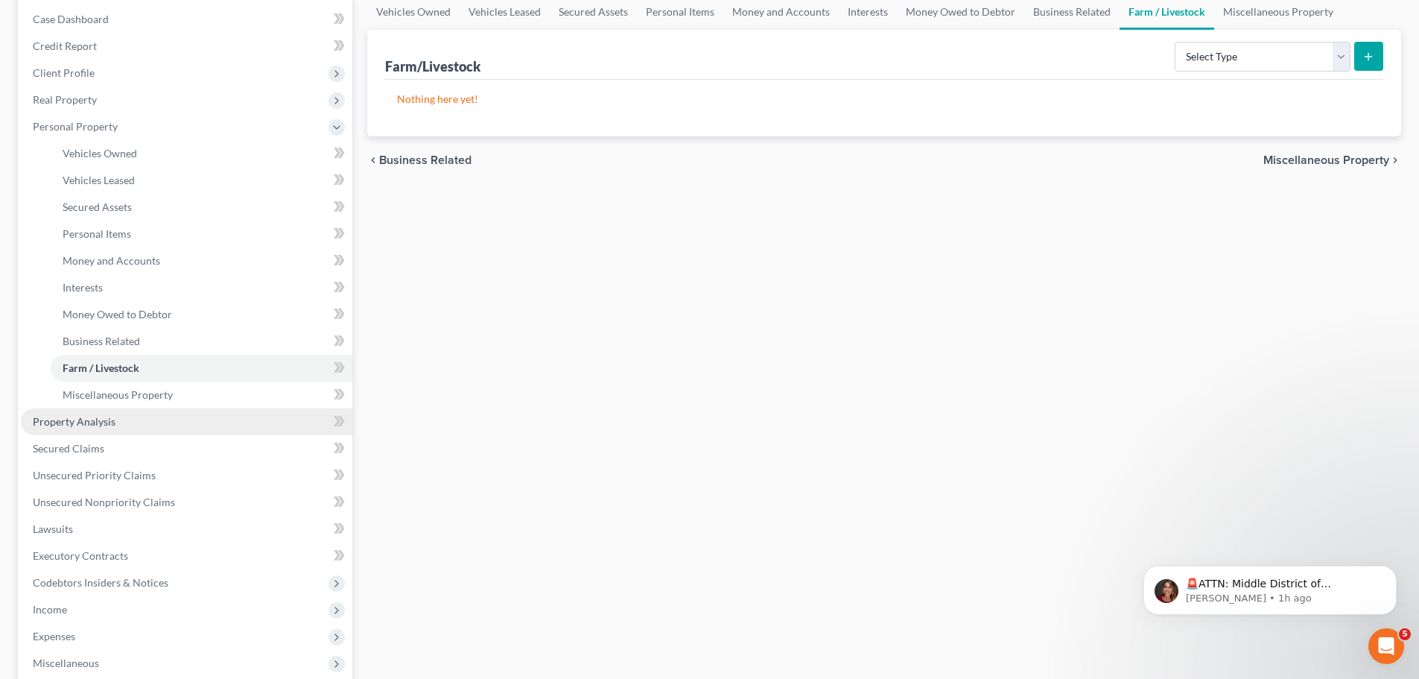
click at [96, 416] on span "Property Analysis" at bounding box center [74, 421] width 83 height 13
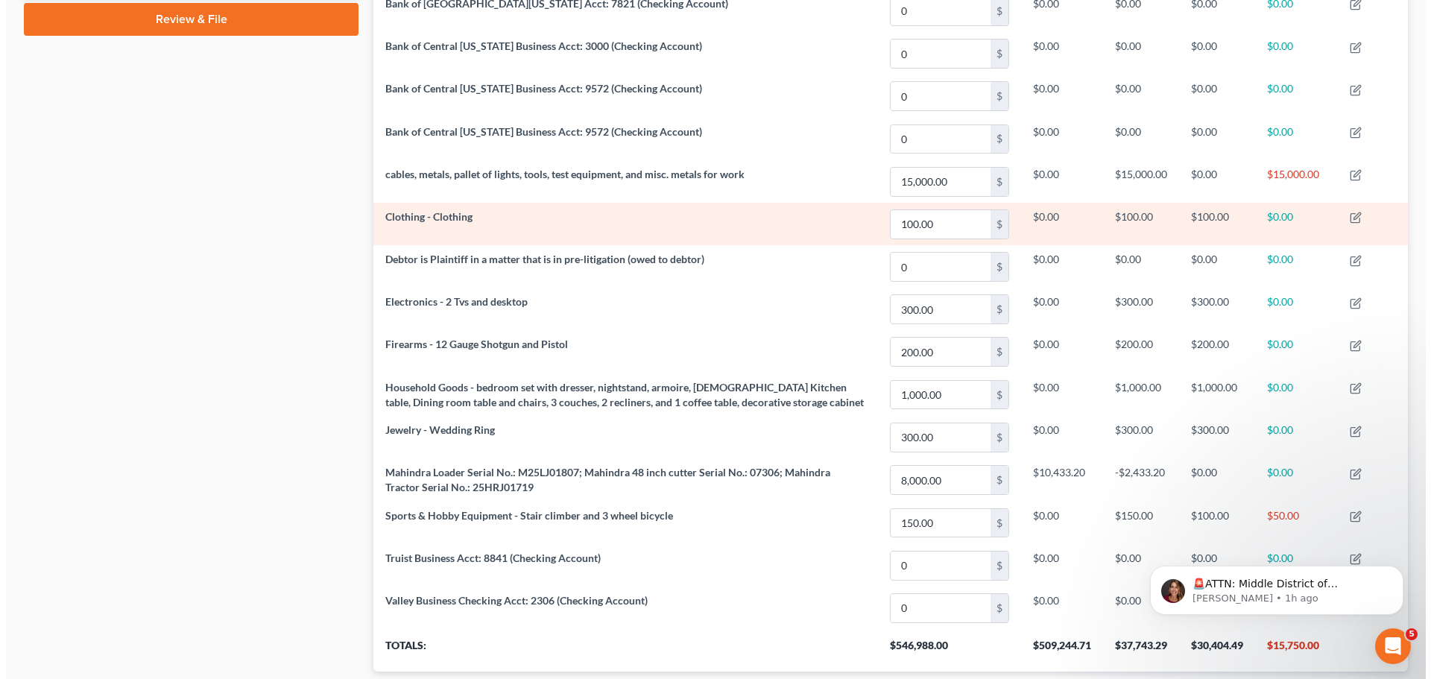
scroll to position [797, 0]
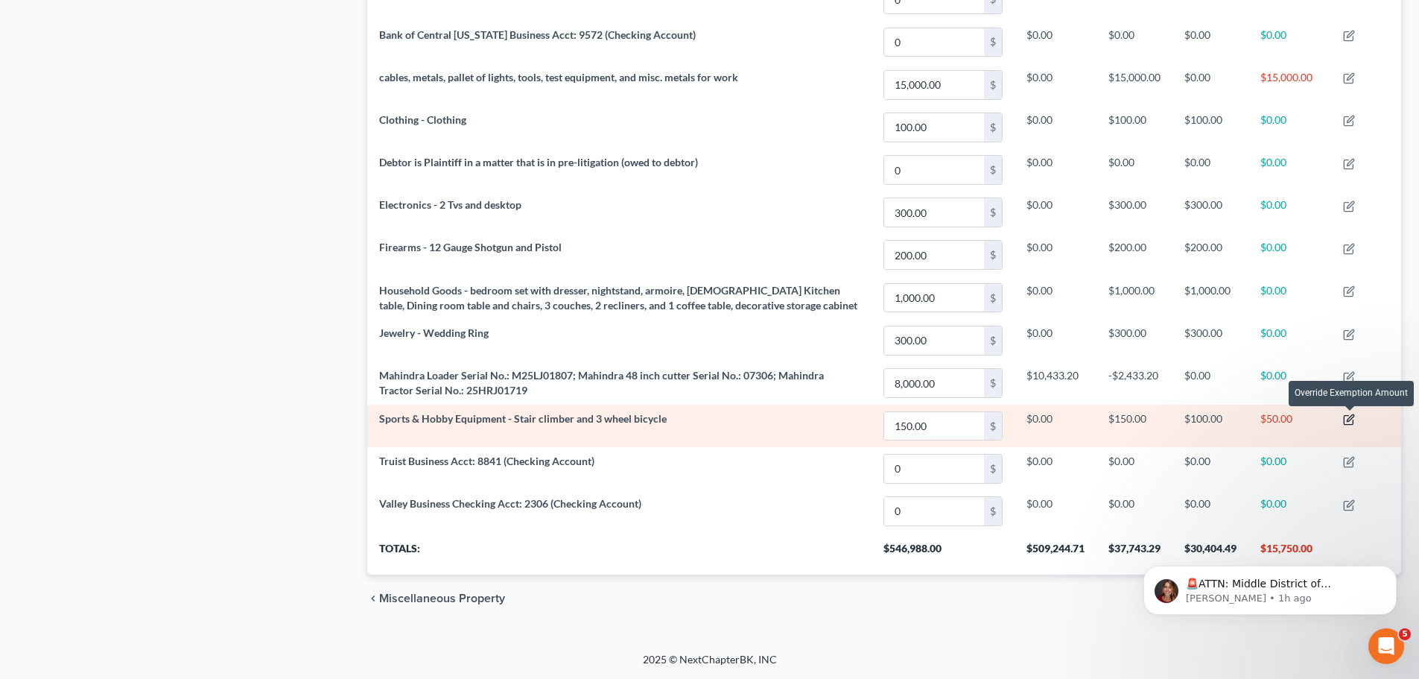
click at [1352, 420] on icon "button" at bounding box center [1350, 417] width 7 height 7
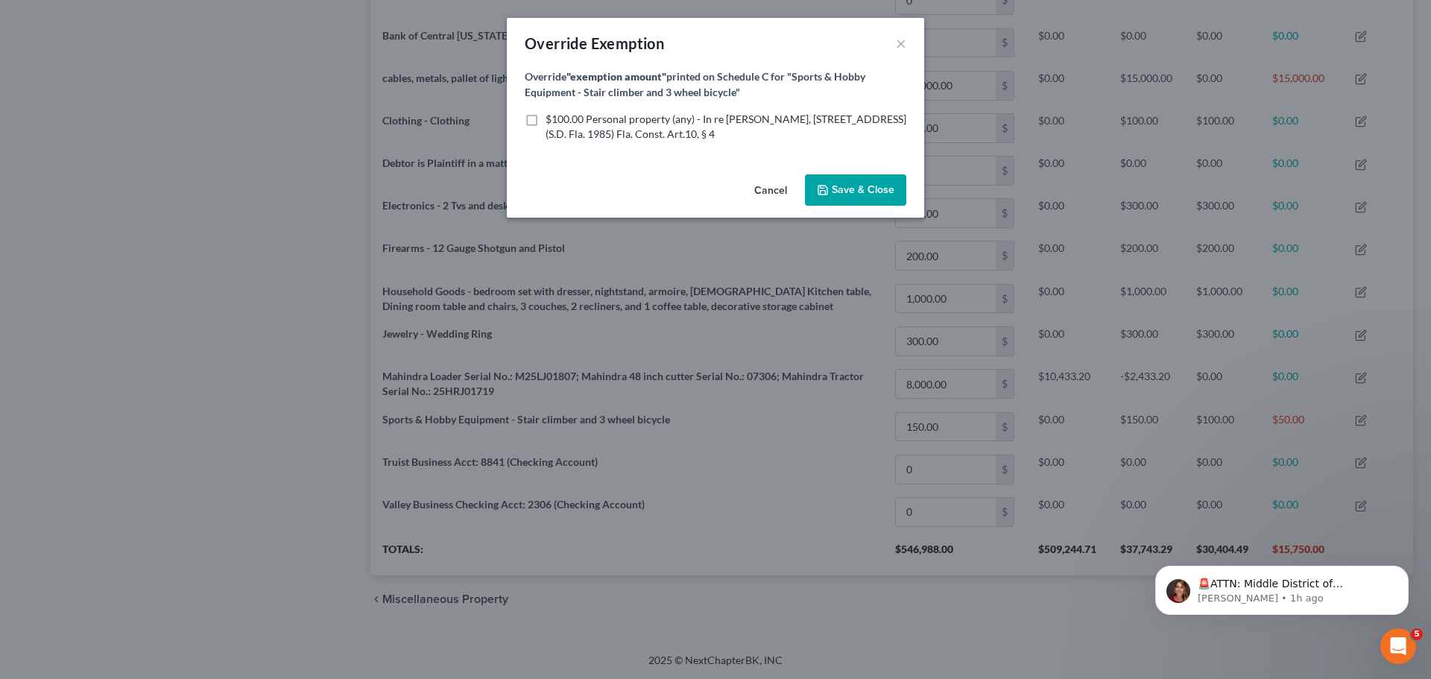
click at [906, 48] on div "Override Exemption ×" at bounding box center [715, 43] width 417 height 51
drag, startPoint x: 889, startPoint y: 48, endPoint x: 899, endPoint y: 48, distance: 10.4
click at [892, 48] on div "Override Exemption ×" at bounding box center [715, 43] width 417 height 51
click at [899, 48] on button "×" at bounding box center [901, 43] width 10 height 18
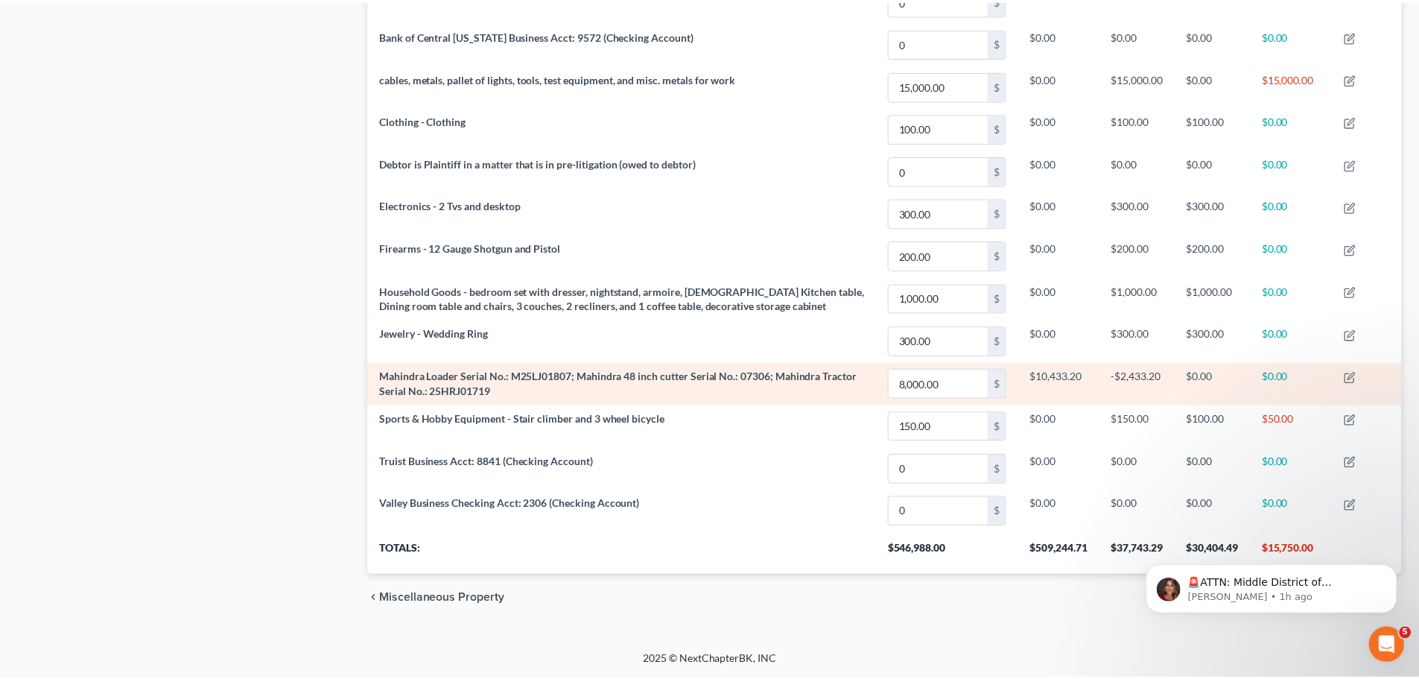
scroll to position [288, 1034]
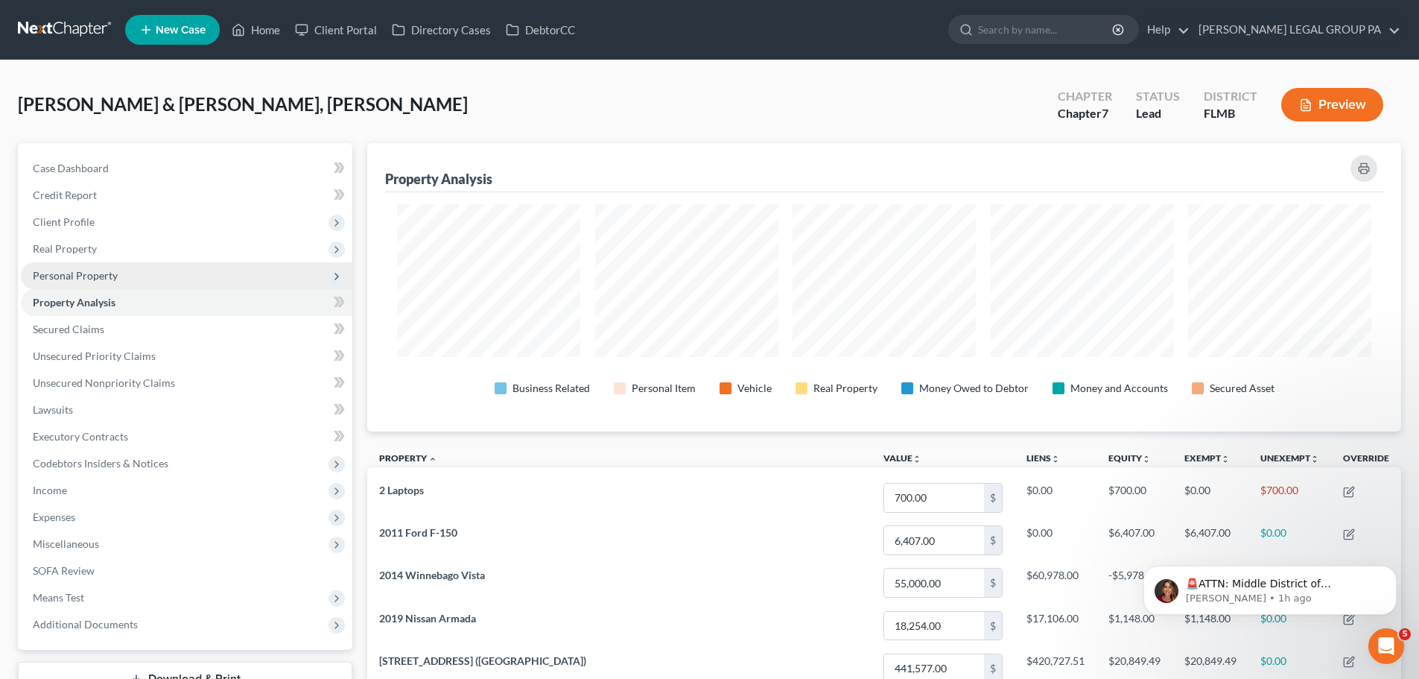
click at [89, 278] on span "Personal Property" at bounding box center [75, 275] width 85 height 13
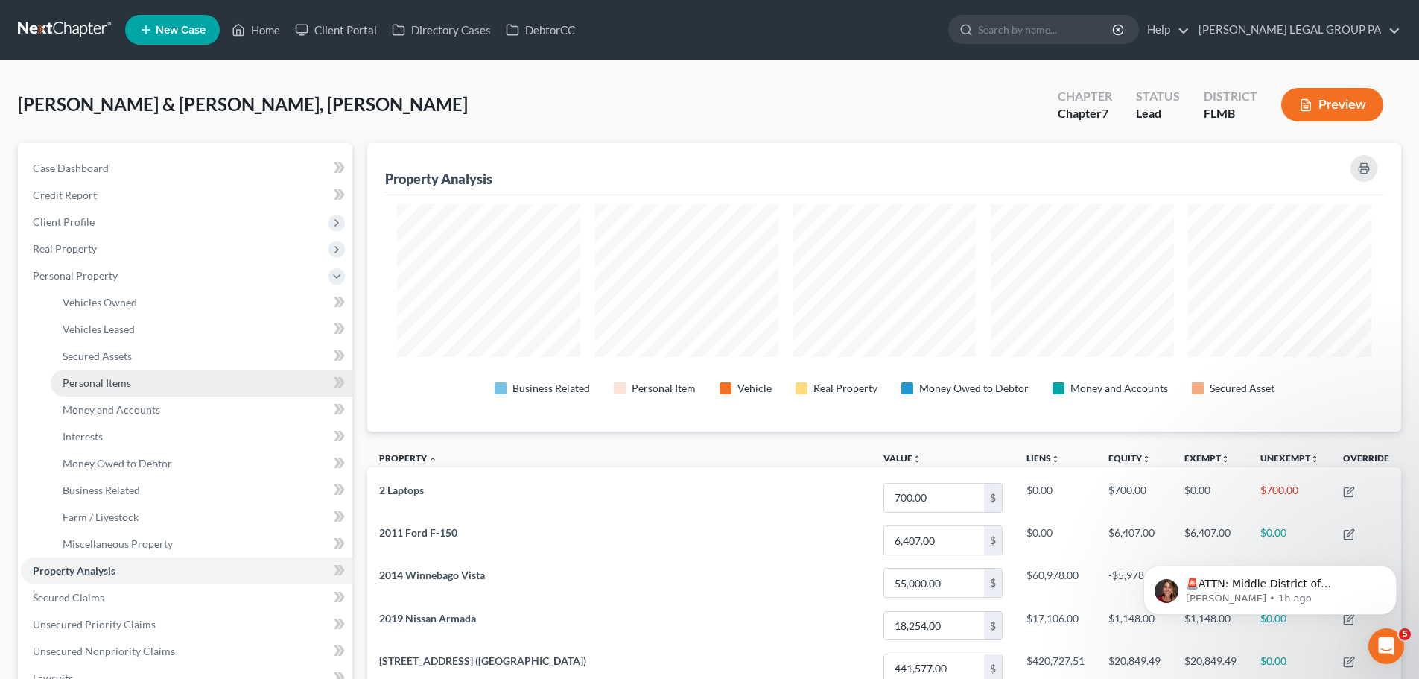
click at [112, 387] on span "Personal Items" at bounding box center [97, 382] width 69 height 13
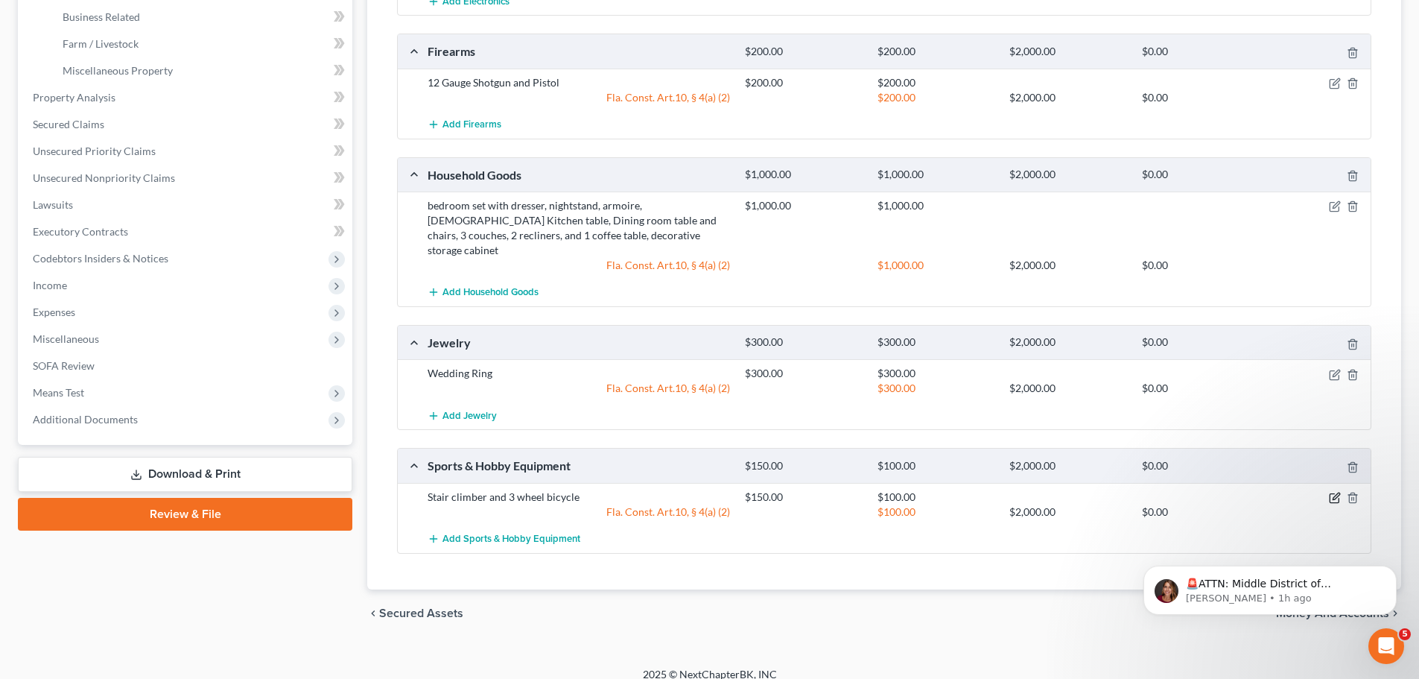
click at [1335, 492] on icon "button" at bounding box center [1335, 498] width 12 height 12
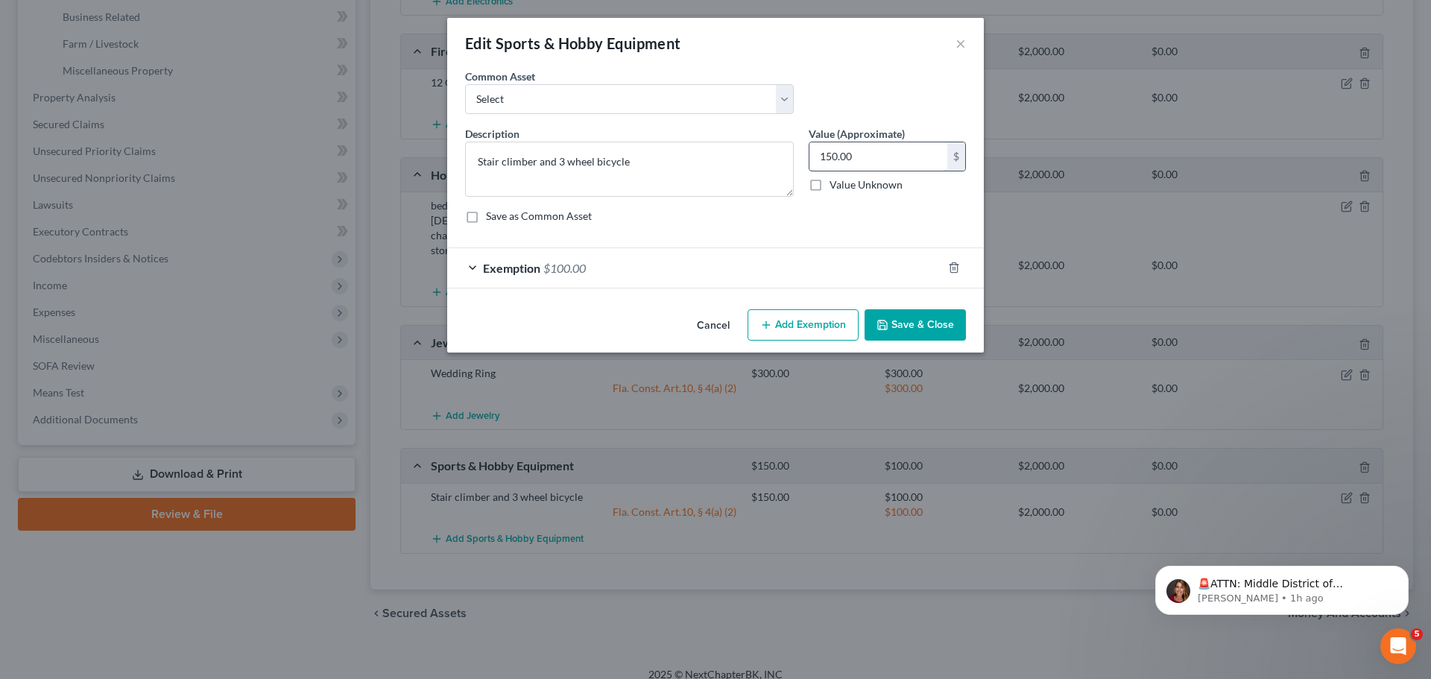
click at [874, 151] on input "150.00" at bounding box center [878, 156] width 138 height 28
type input "100"
click at [904, 323] on button "Save & Close" at bounding box center [914, 324] width 101 height 31
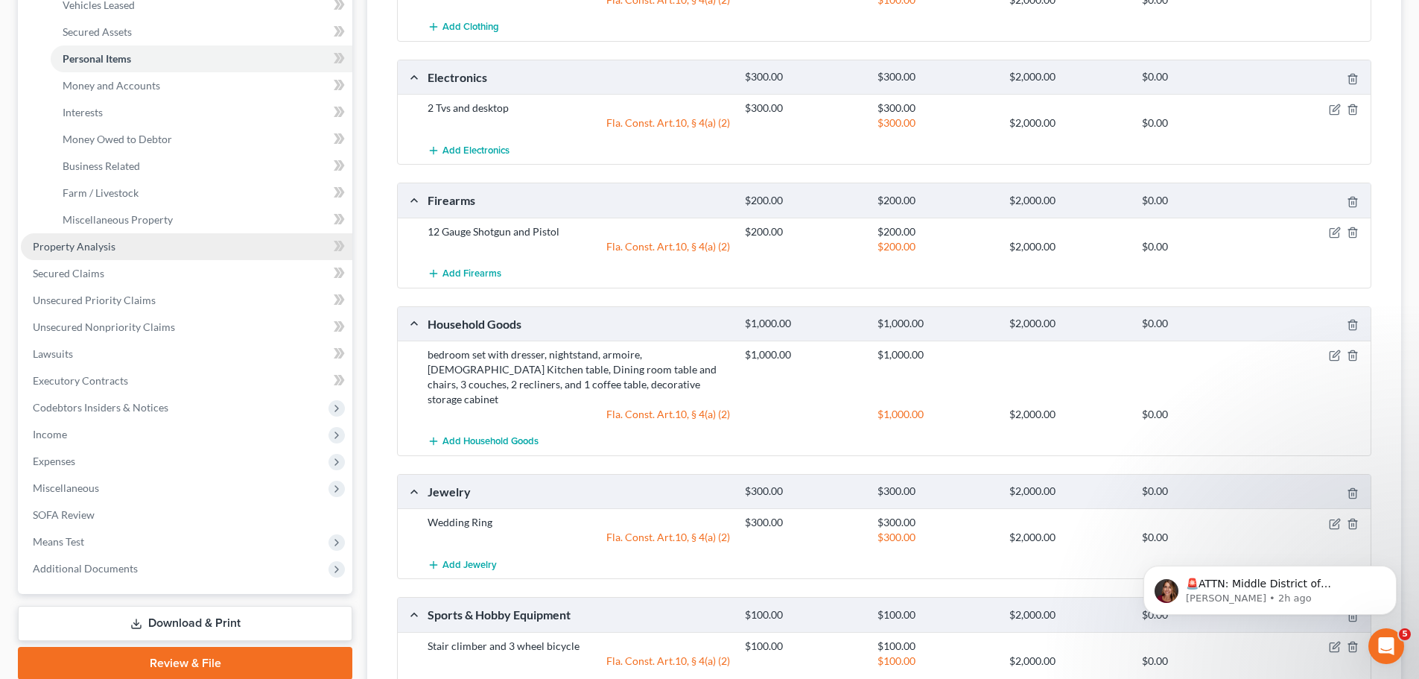
click at [77, 242] on span "Property Analysis" at bounding box center [74, 246] width 83 height 13
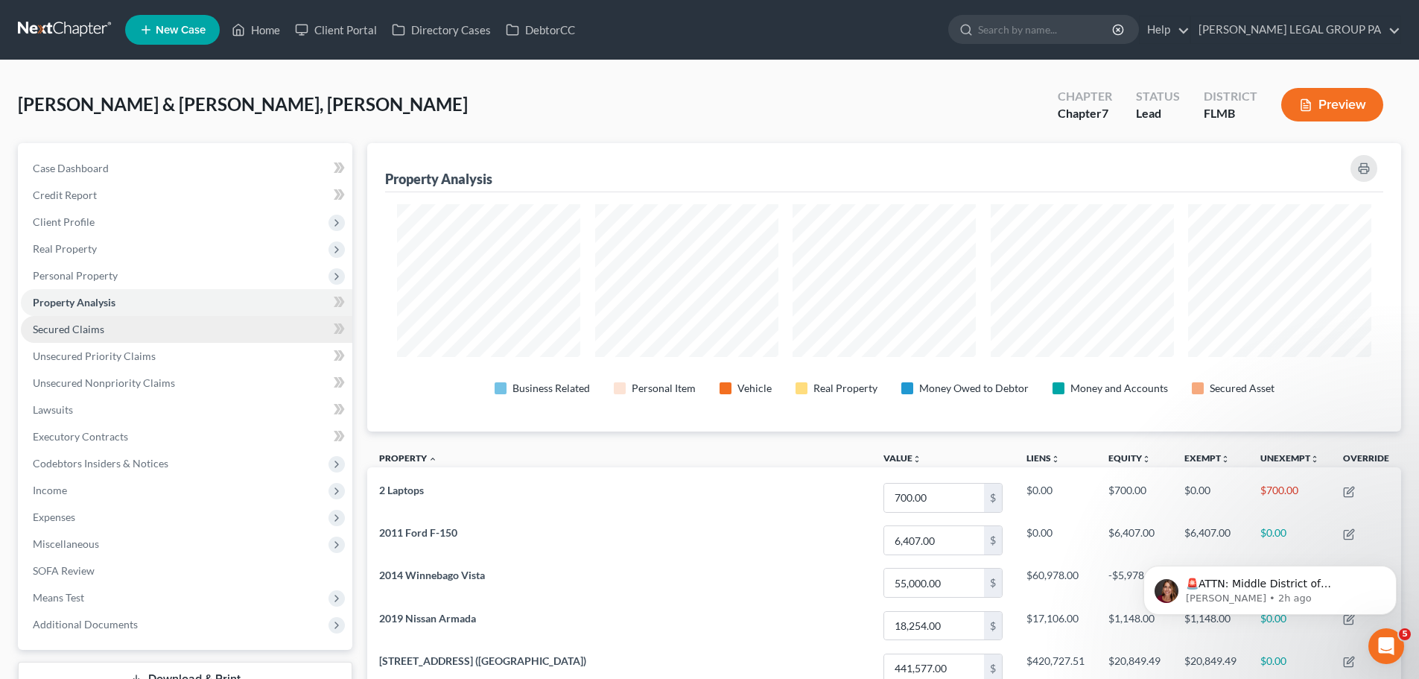
click at [145, 329] on link "Secured Claims" at bounding box center [187, 329] width 332 height 27
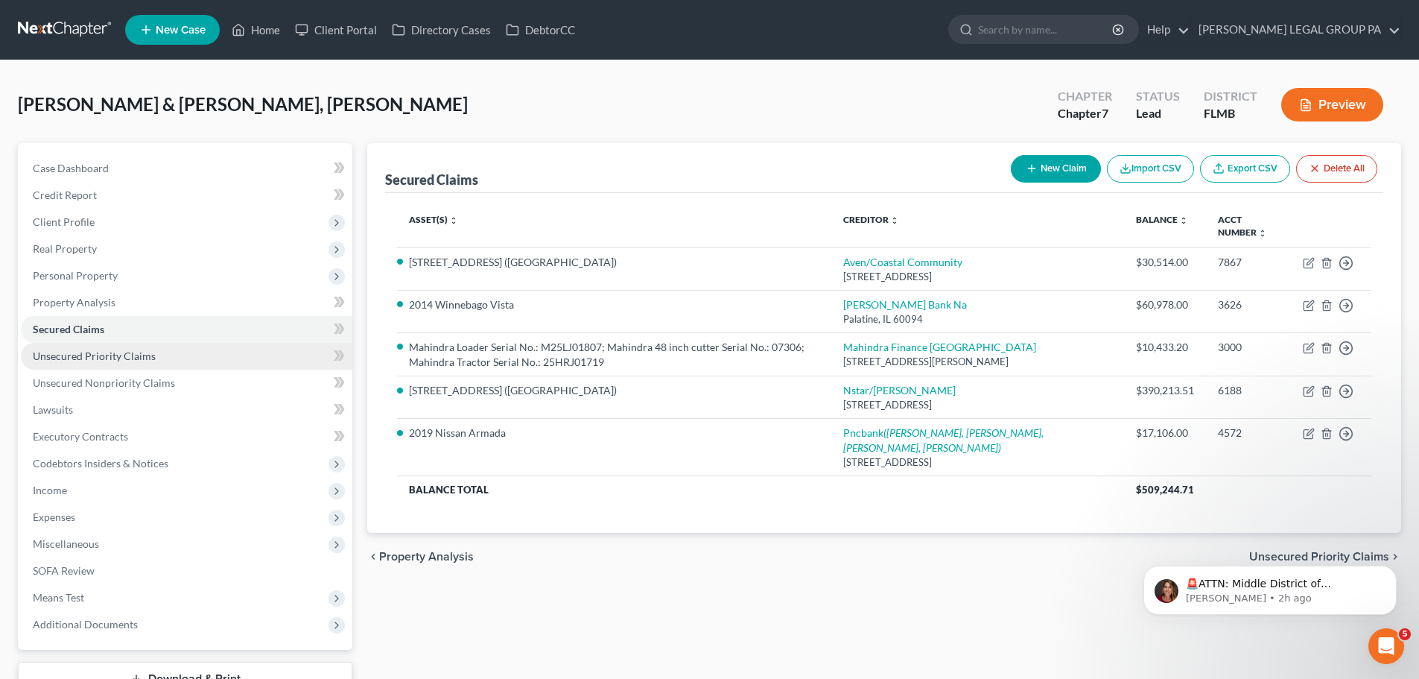
click at [128, 360] on span "Unsecured Priority Claims" at bounding box center [94, 355] width 123 height 13
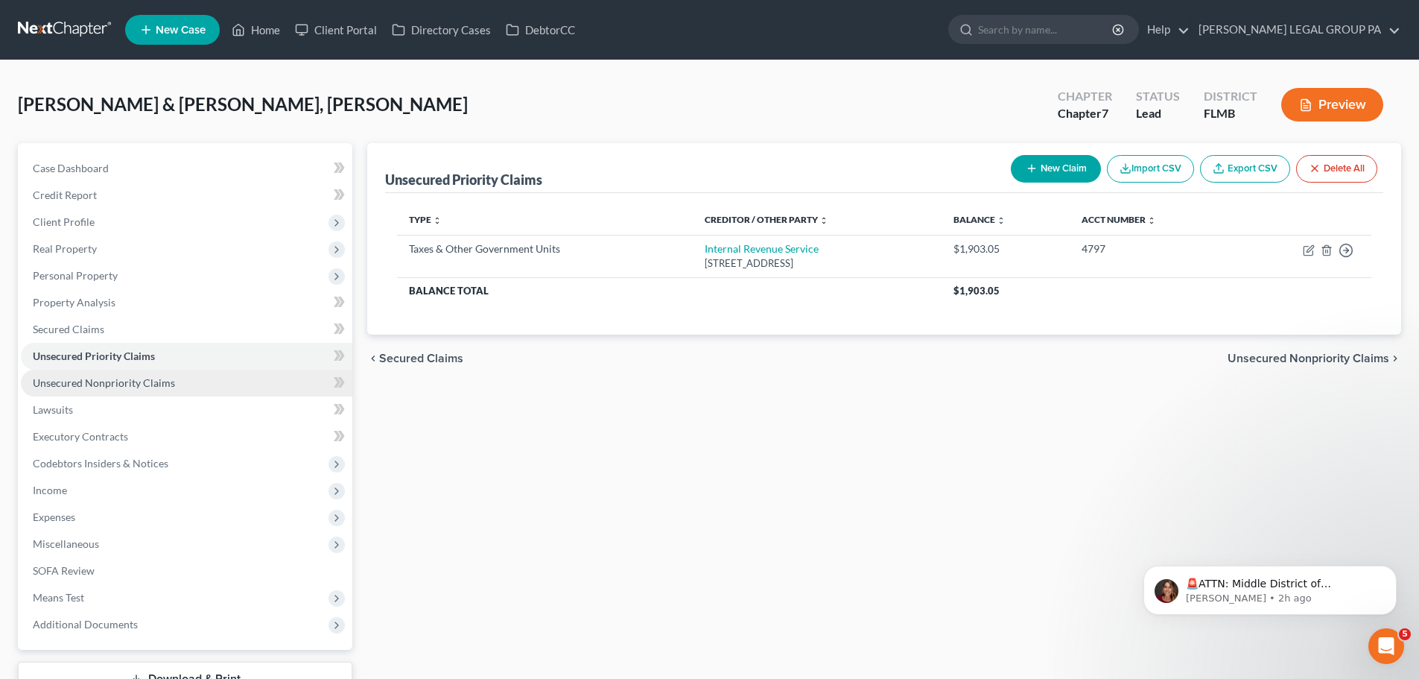
click at [124, 373] on link "Unsecured Nonpriority Claims" at bounding box center [187, 383] width 332 height 27
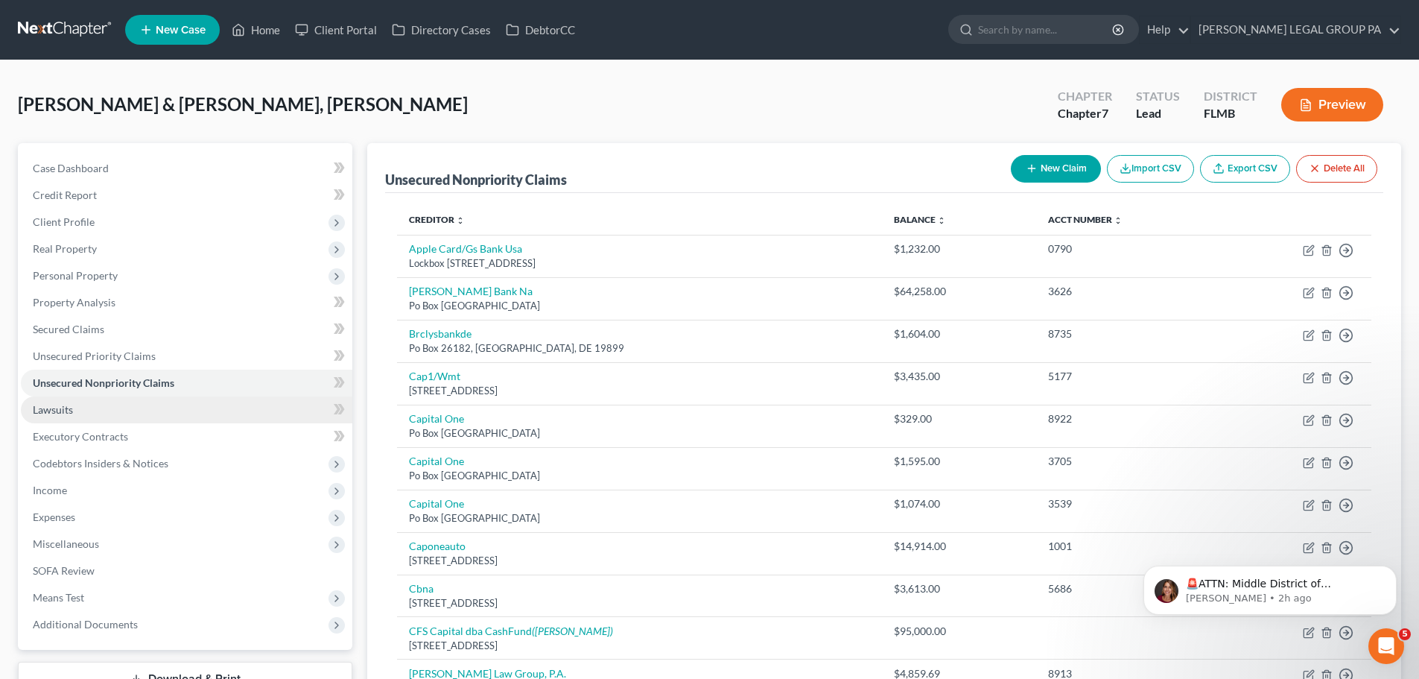
click at [91, 406] on link "Lawsuits" at bounding box center [187, 409] width 332 height 27
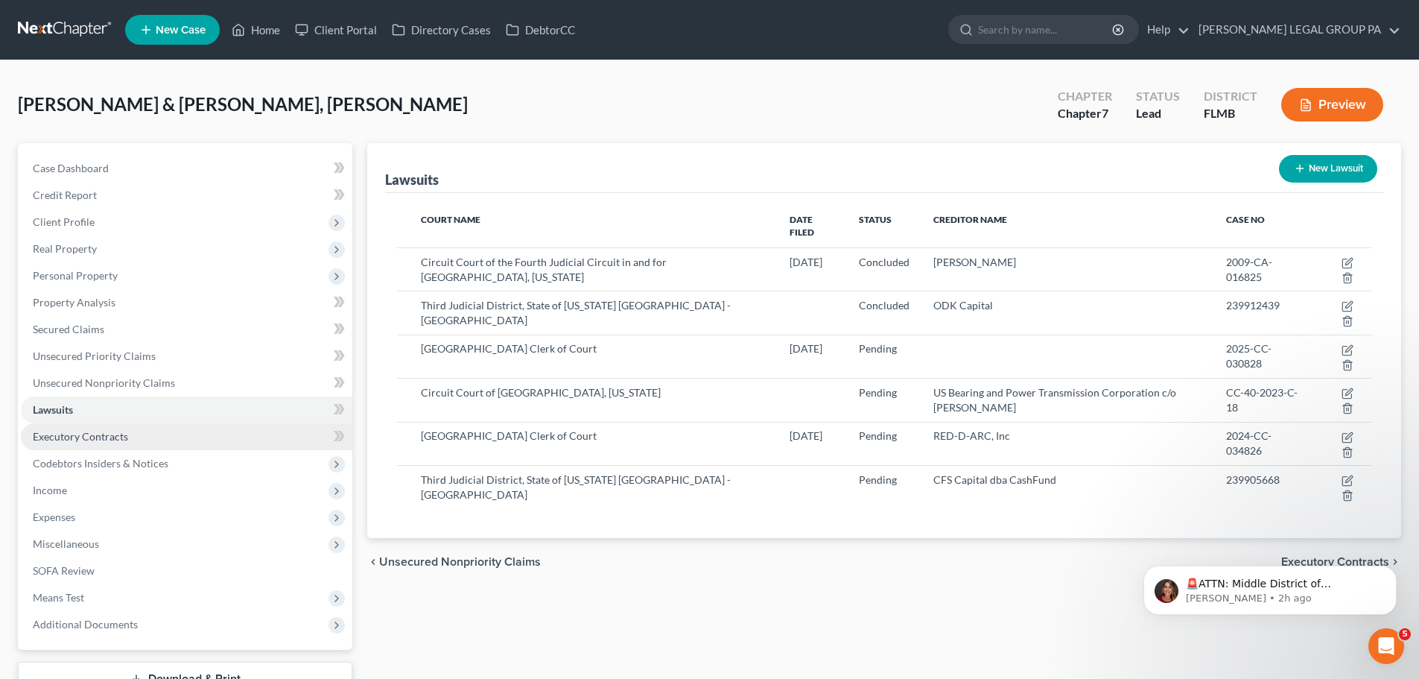
click at [103, 434] on span "Executory Contracts" at bounding box center [80, 436] width 95 height 13
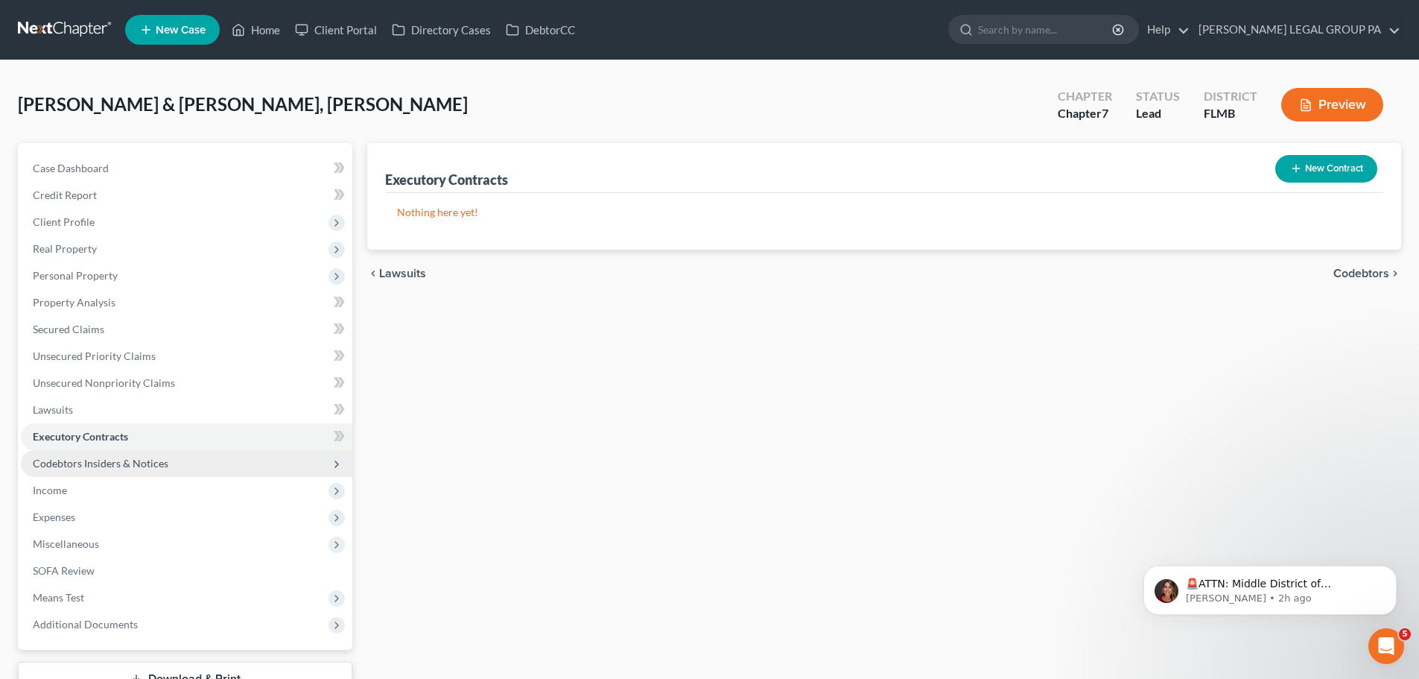
click at [103, 459] on span "Codebtors Insiders & Notices" at bounding box center [101, 463] width 136 height 13
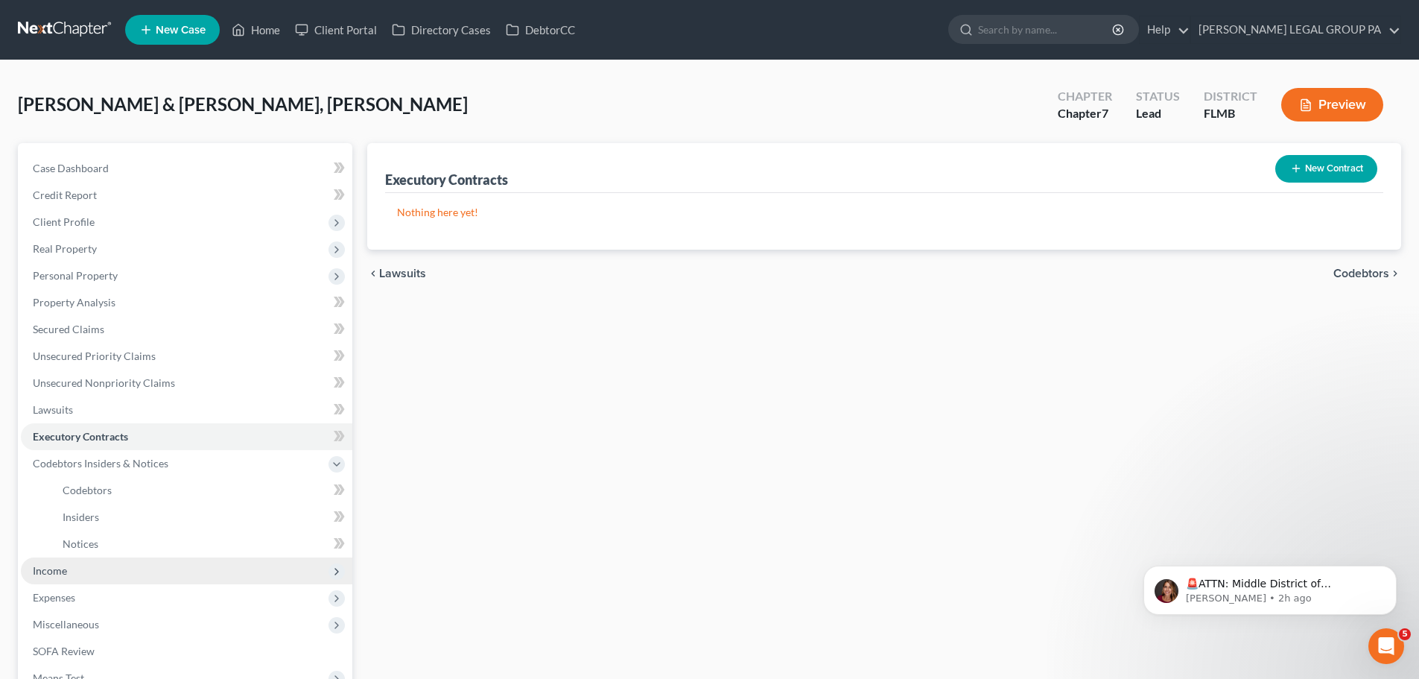
click at [75, 569] on span "Income" at bounding box center [187, 570] width 332 height 27
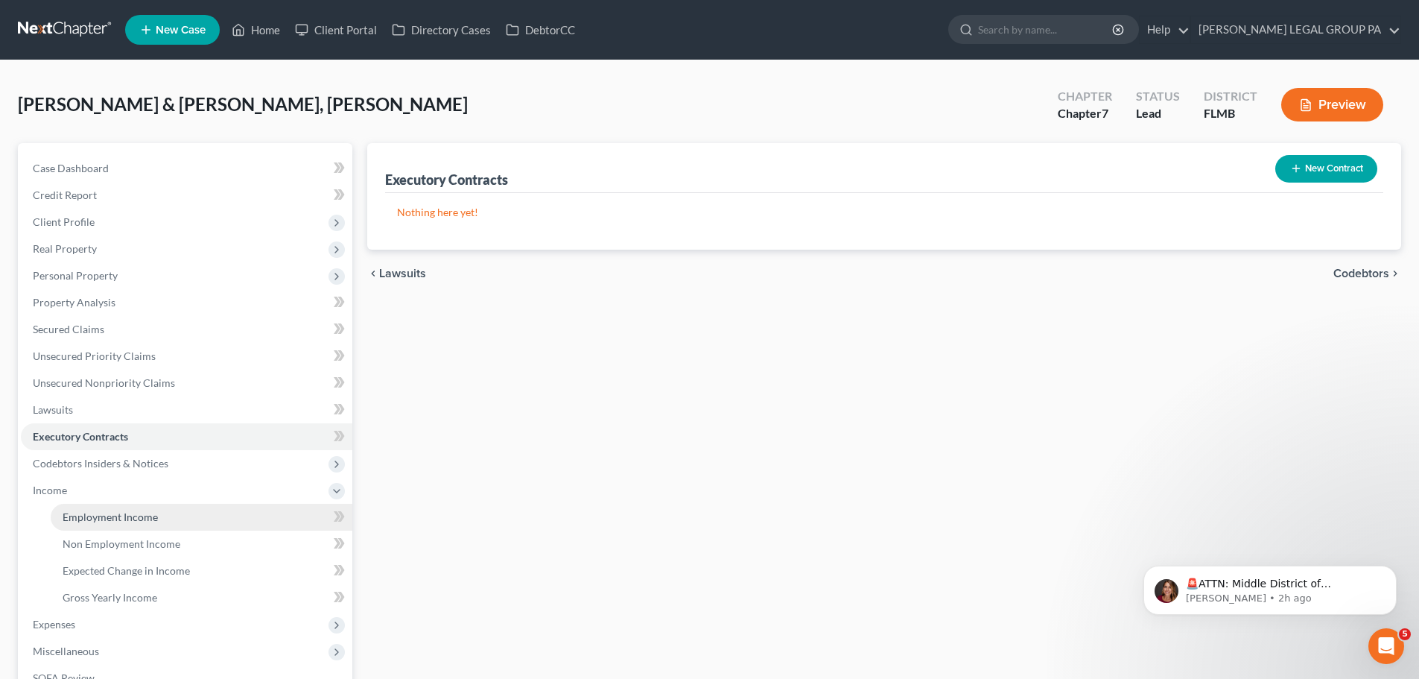
click at [94, 511] on span "Employment Income" at bounding box center [110, 516] width 95 height 13
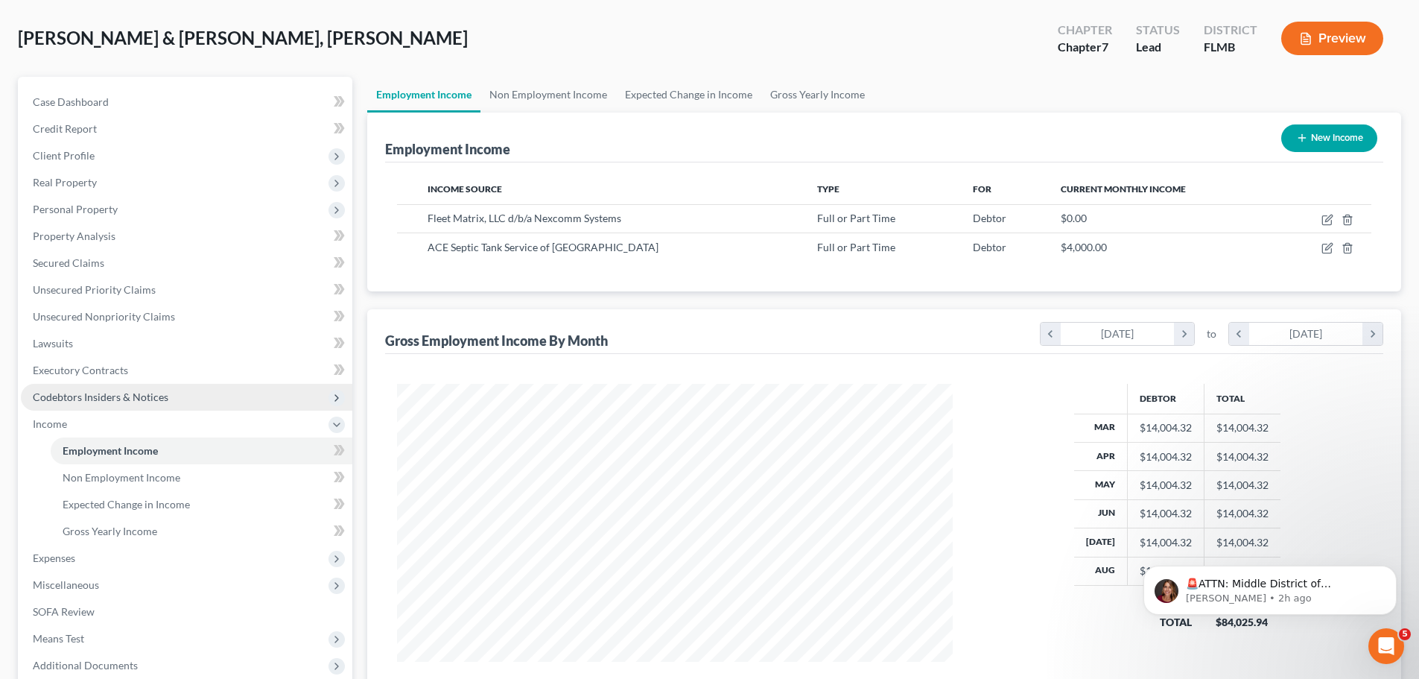
scroll to position [149, 0]
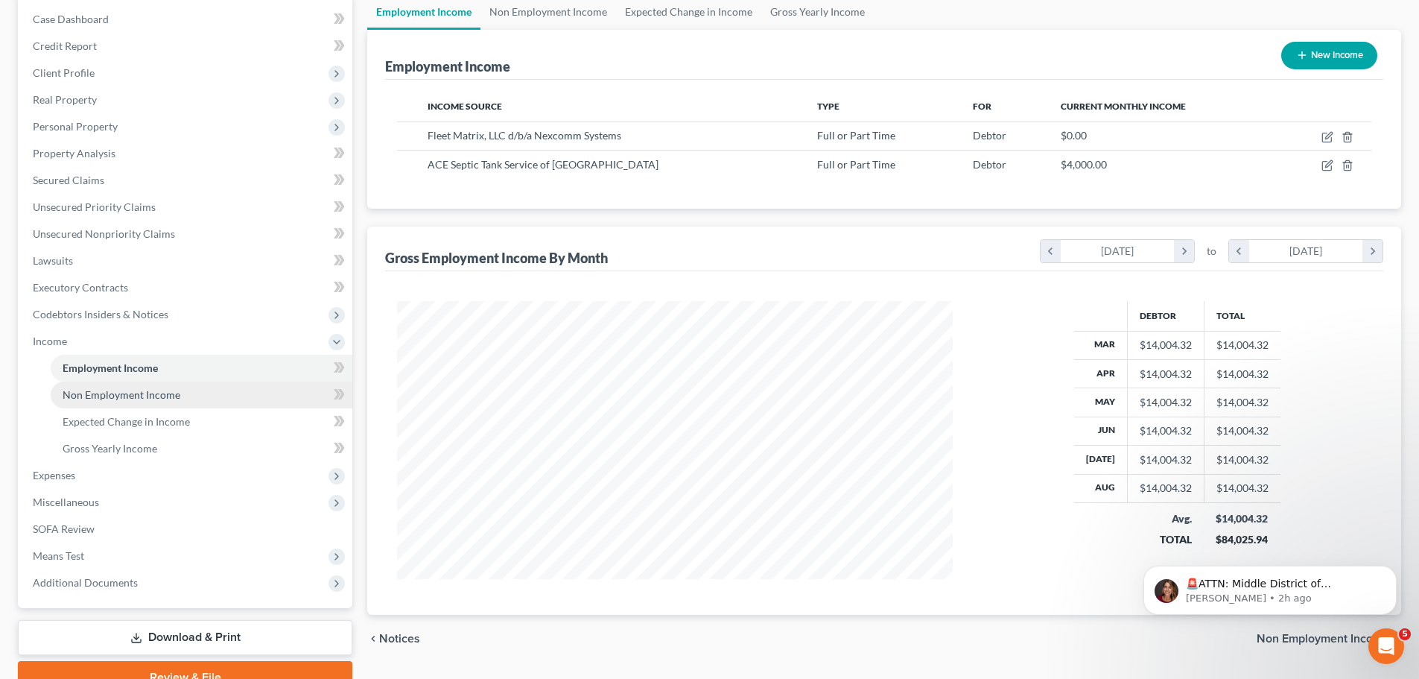
click at [136, 402] on link "Non Employment Income" at bounding box center [202, 395] width 302 height 27
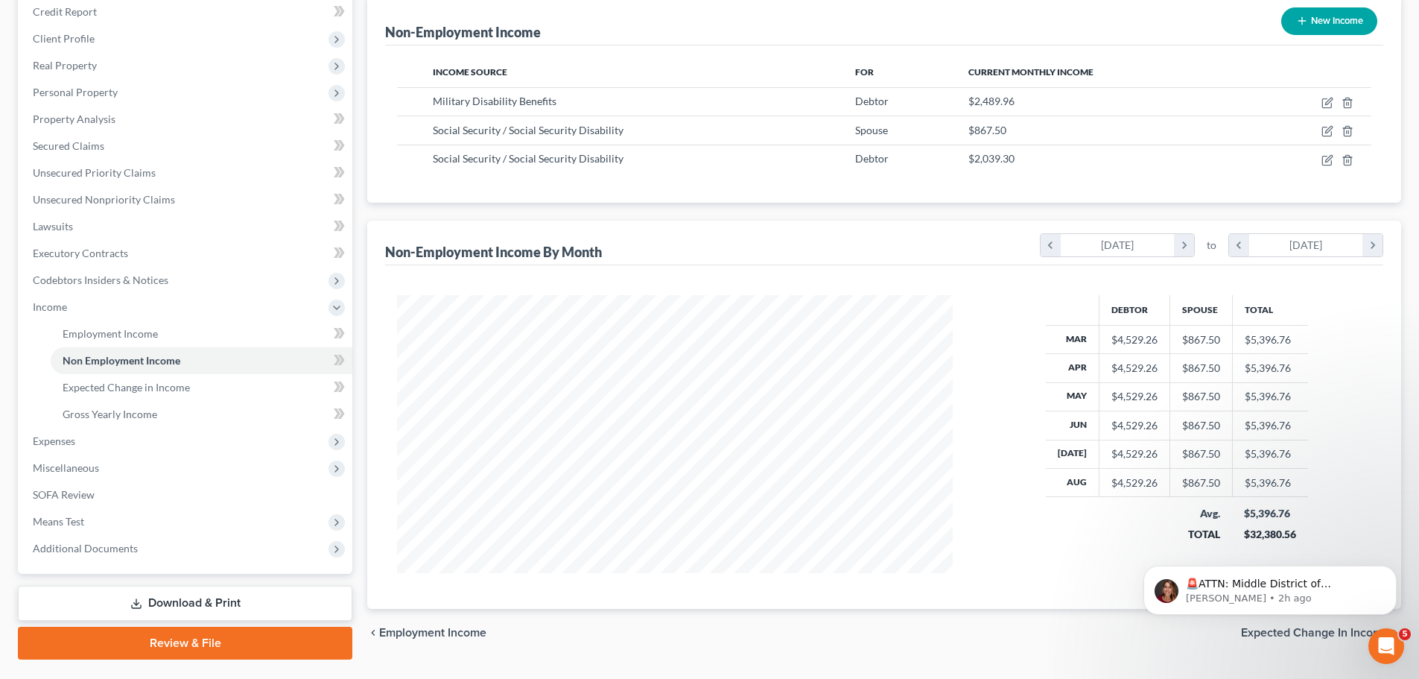
scroll to position [221, 0]
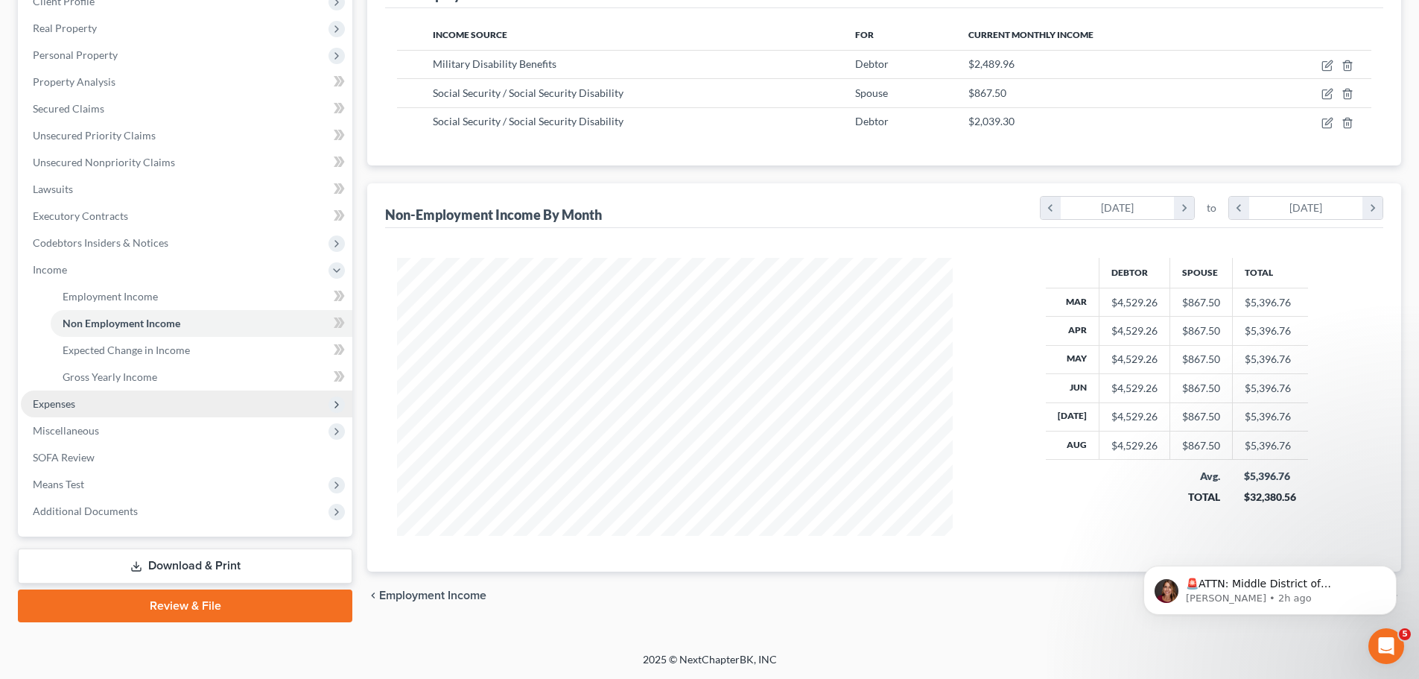
click at [75, 411] on span "Expenses" at bounding box center [187, 403] width 332 height 27
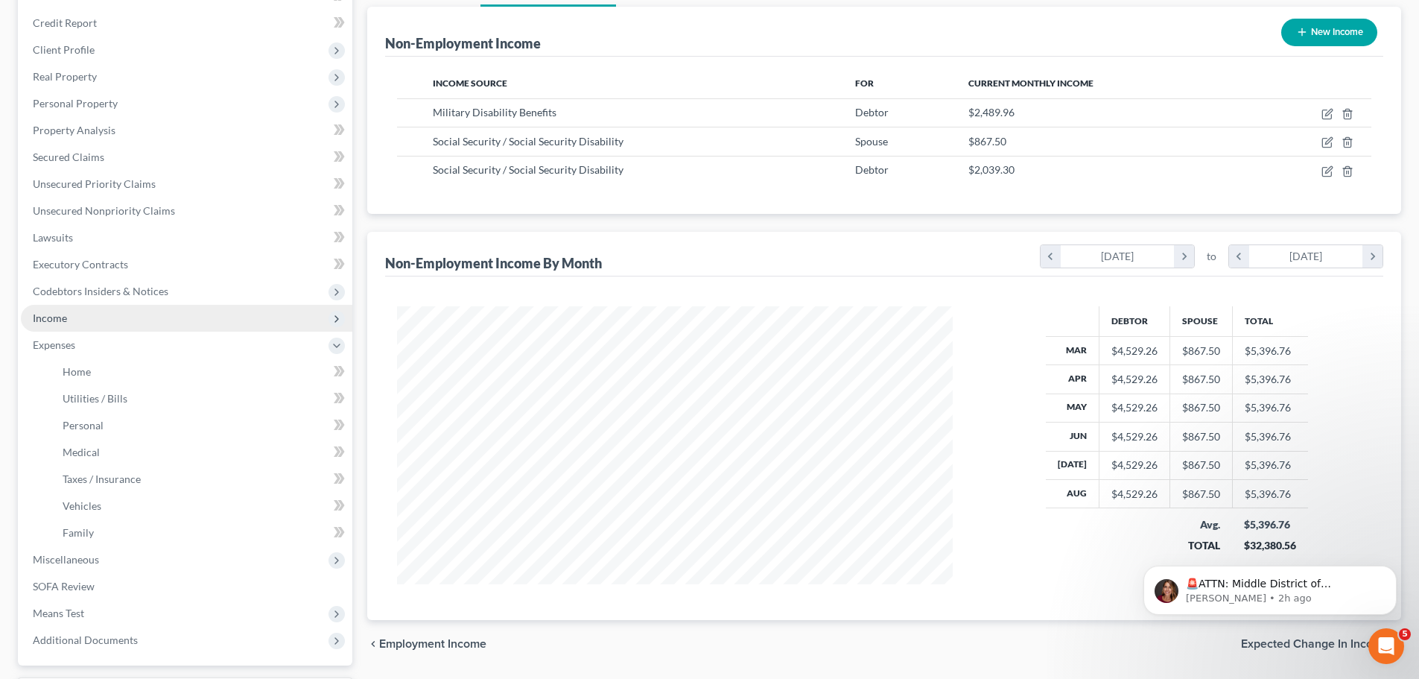
scroll to position [146, 0]
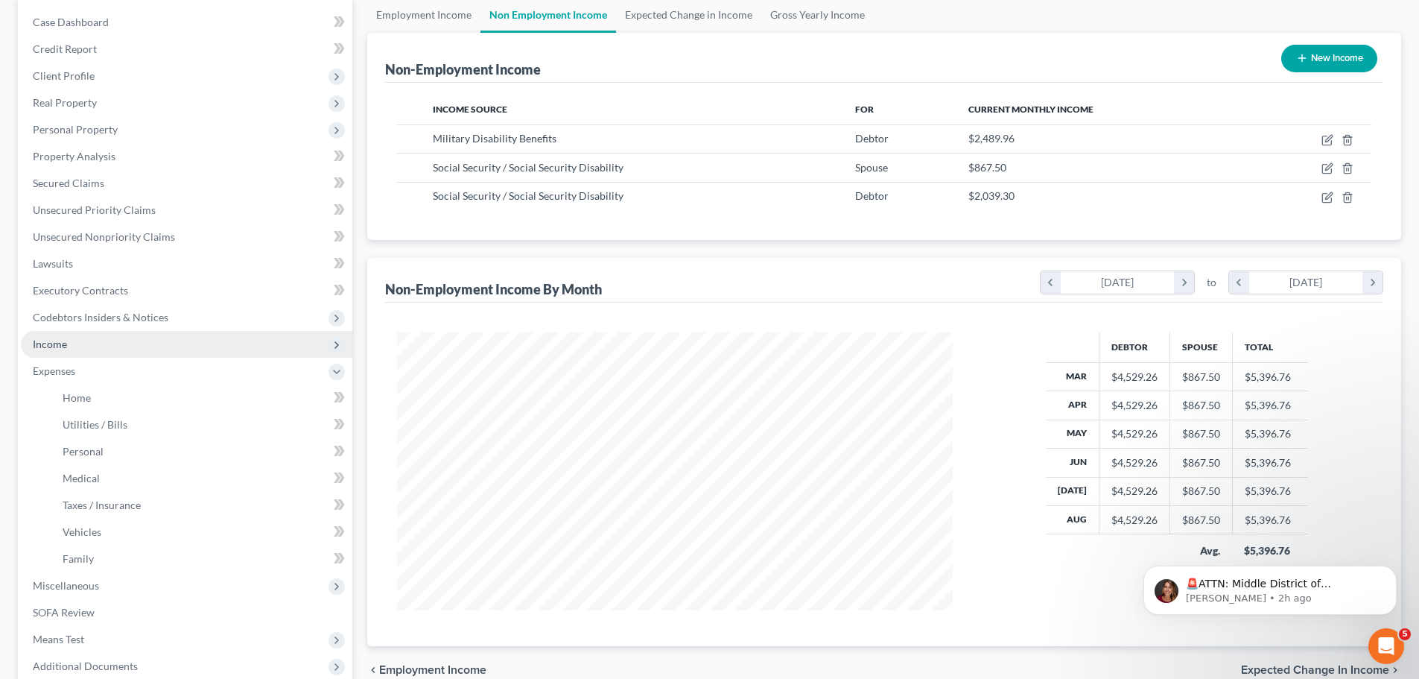
click at [77, 338] on span "Income" at bounding box center [187, 344] width 332 height 27
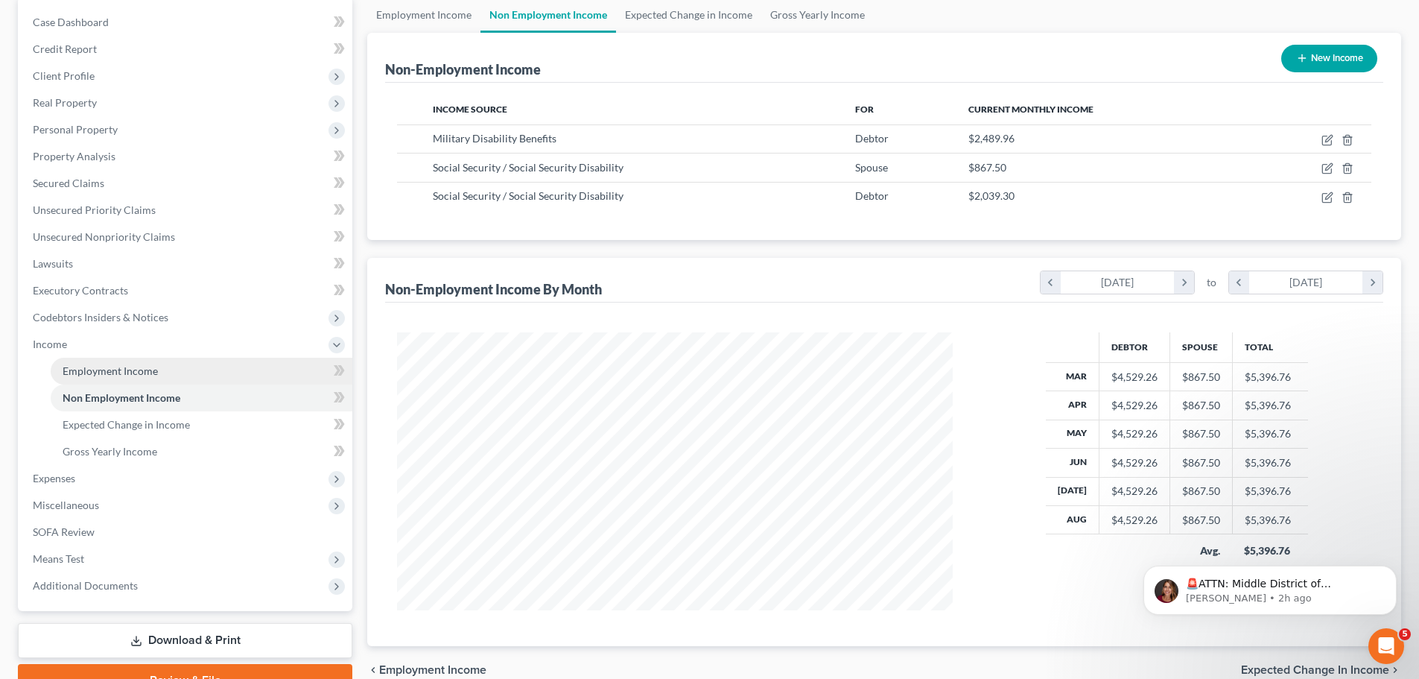
click at [97, 368] on span "Employment Income" at bounding box center [110, 370] width 95 height 13
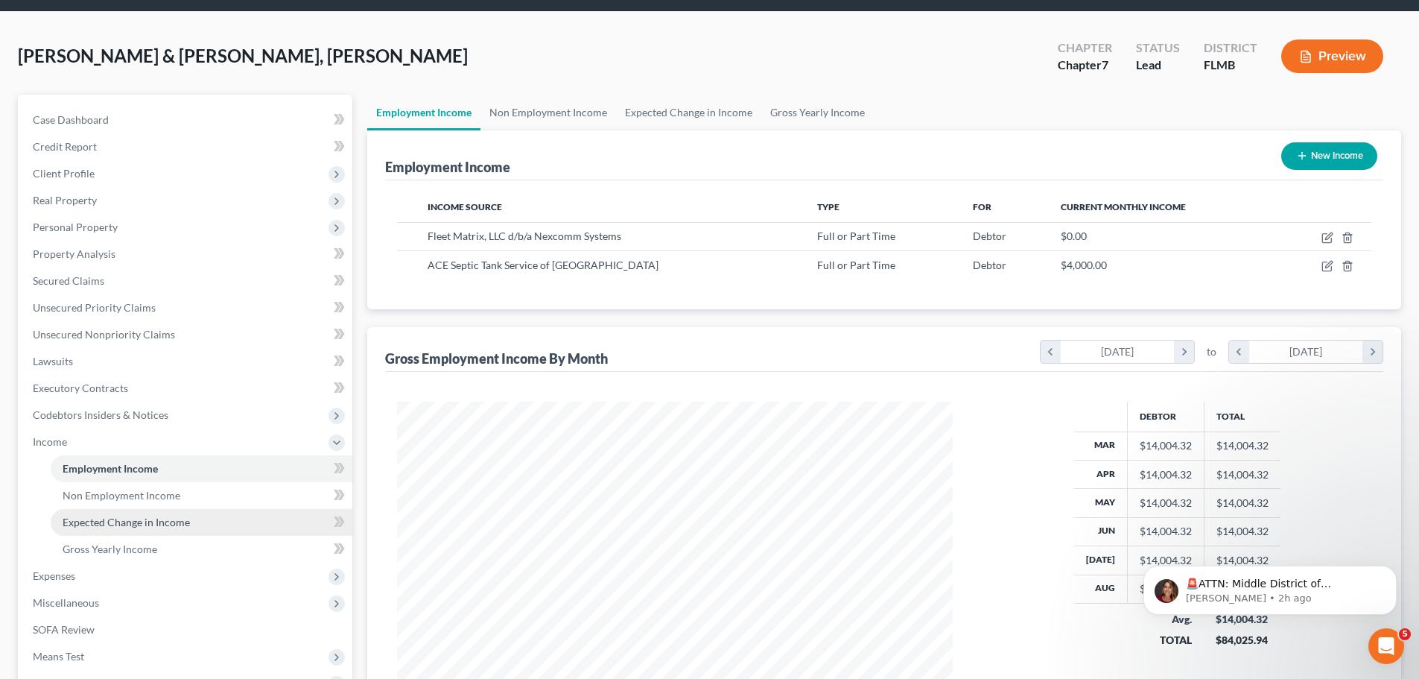
scroll to position [75, 0]
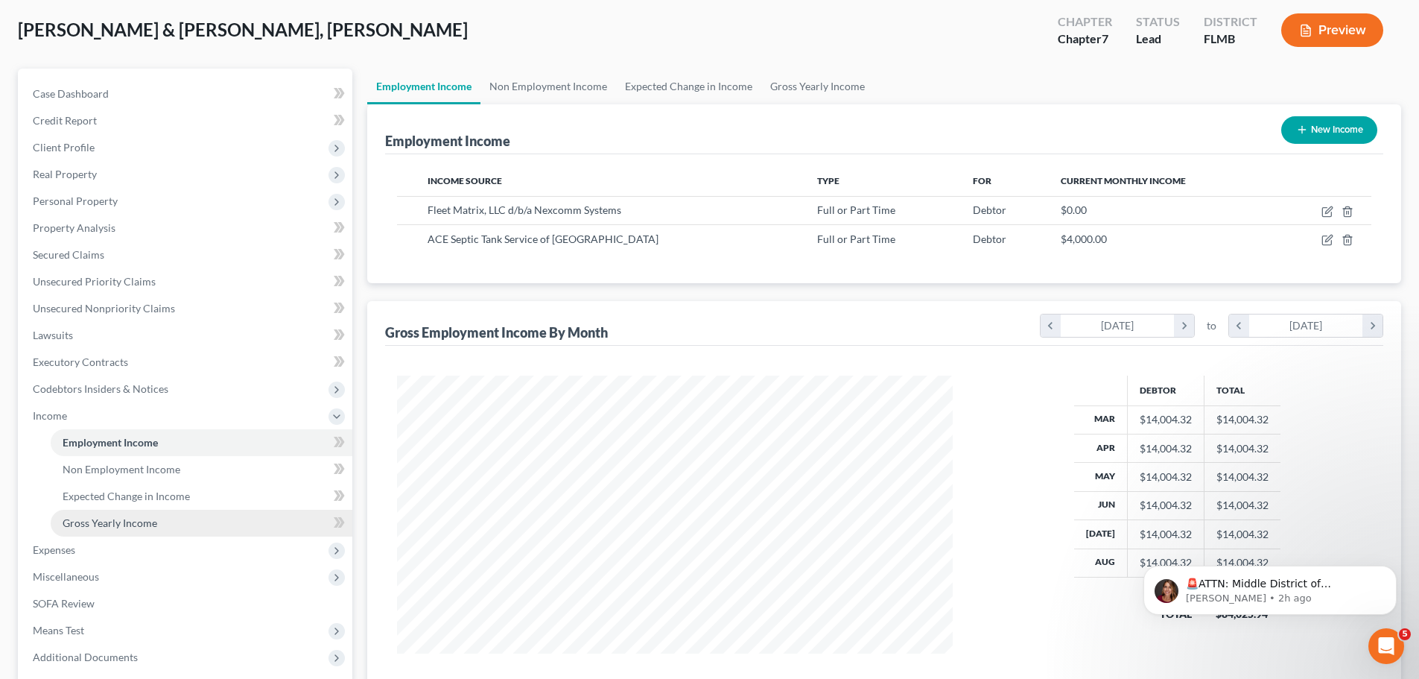
click at [95, 522] on span "Gross Yearly Income" at bounding box center [110, 522] width 95 height 13
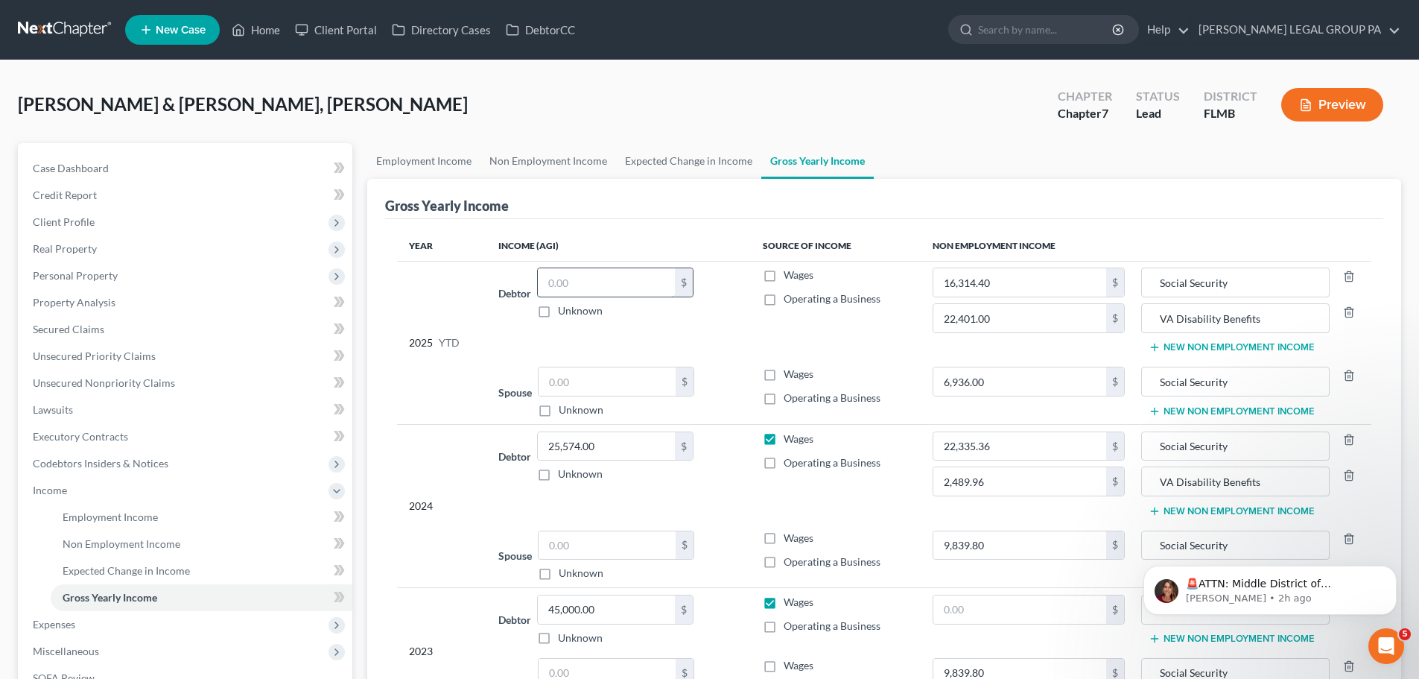
click at [579, 278] on input "text" at bounding box center [606, 282] width 137 height 28
click at [567, 285] on input "text" at bounding box center [606, 282] width 137 height 28
type input "36,000"
click at [509, 329] on td "Debtor 36,000.00 $ Unknown Balance Undetermined 36,000 $ Unknown" at bounding box center [619, 310] width 264 height 99
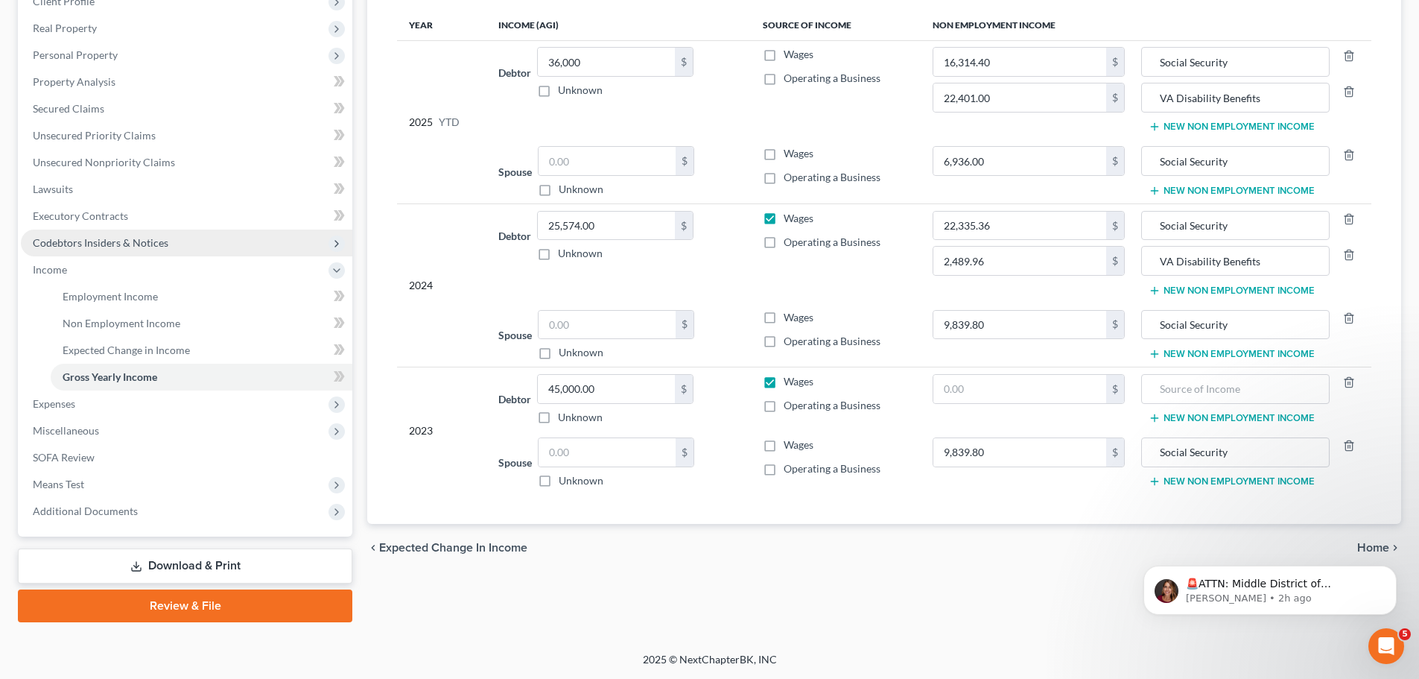
click at [110, 238] on span "Codebtors Insiders & Notices" at bounding box center [101, 242] width 136 height 13
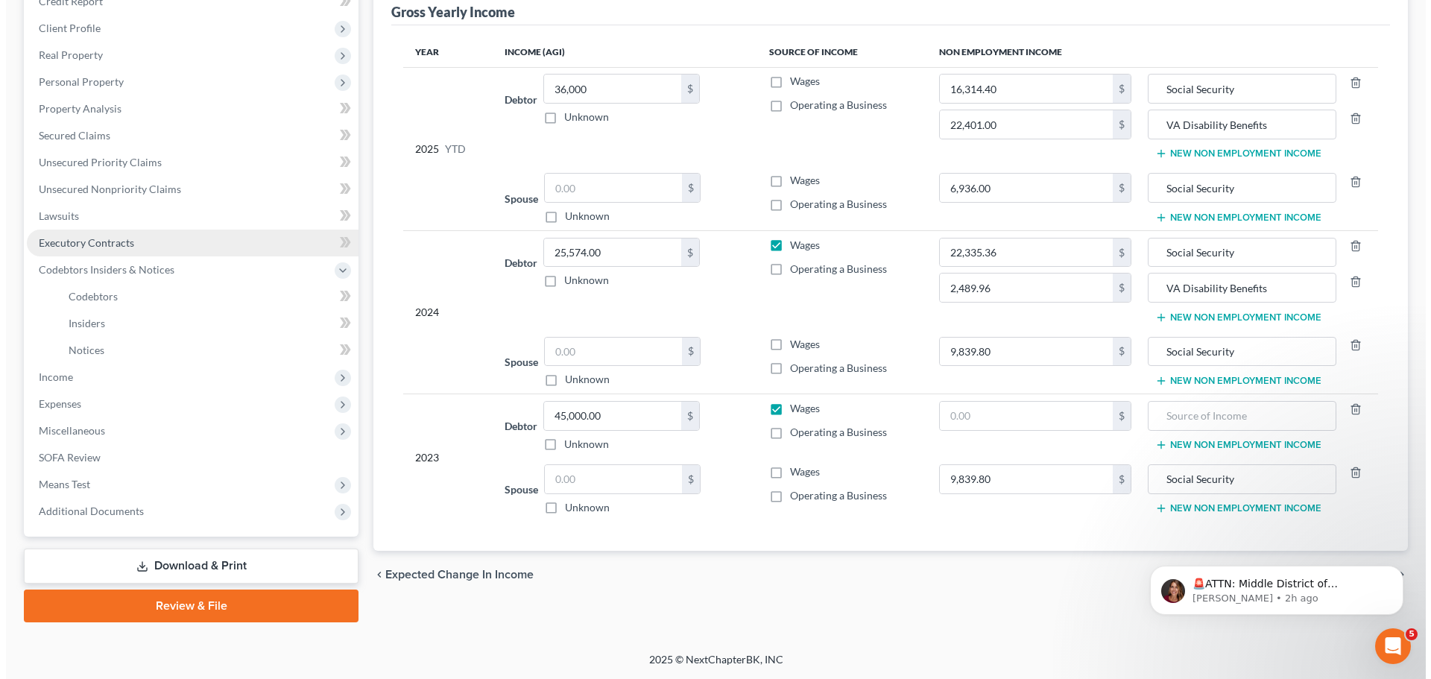
scroll to position [194, 0]
click at [121, 234] on link "Executory Contracts" at bounding box center [187, 242] width 332 height 27
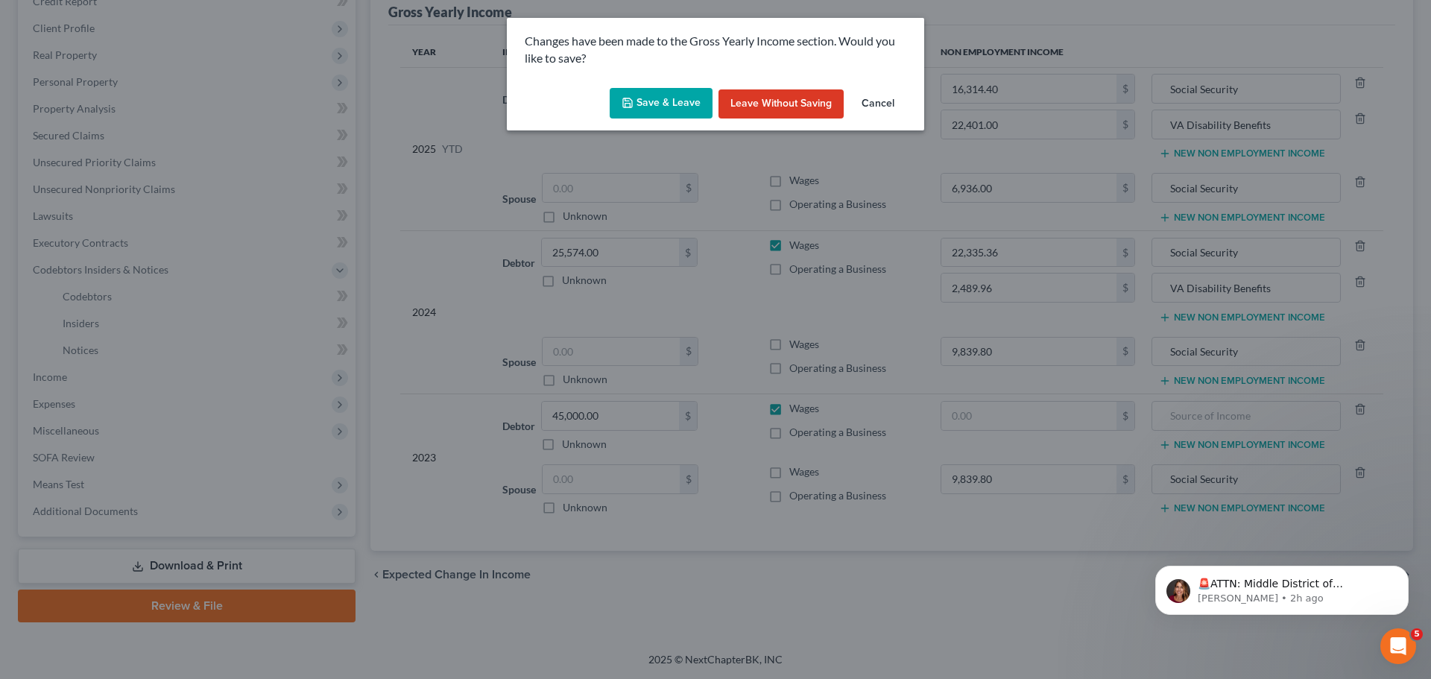
click at [645, 101] on button "Save & Leave" at bounding box center [661, 103] width 103 height 31
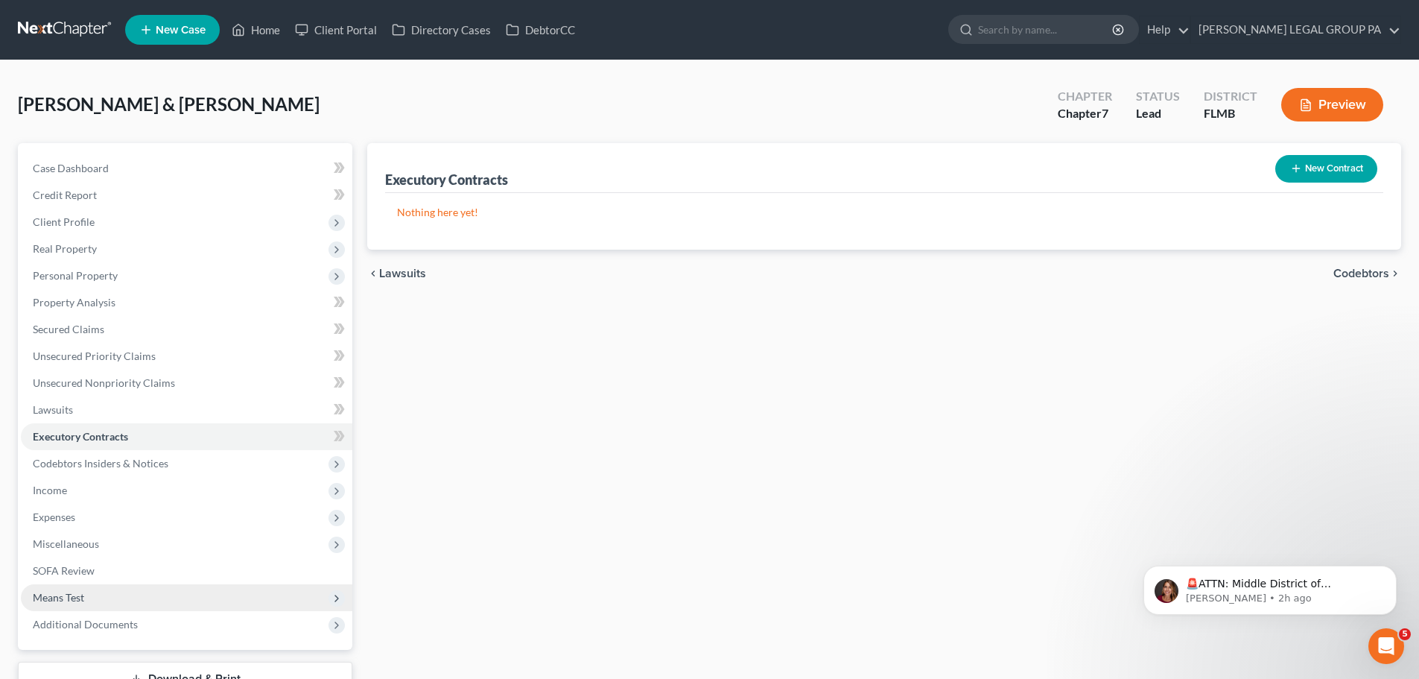
click at [96, 607] on span "Means Test" at bounding box center [187, 597] width 332 height 27
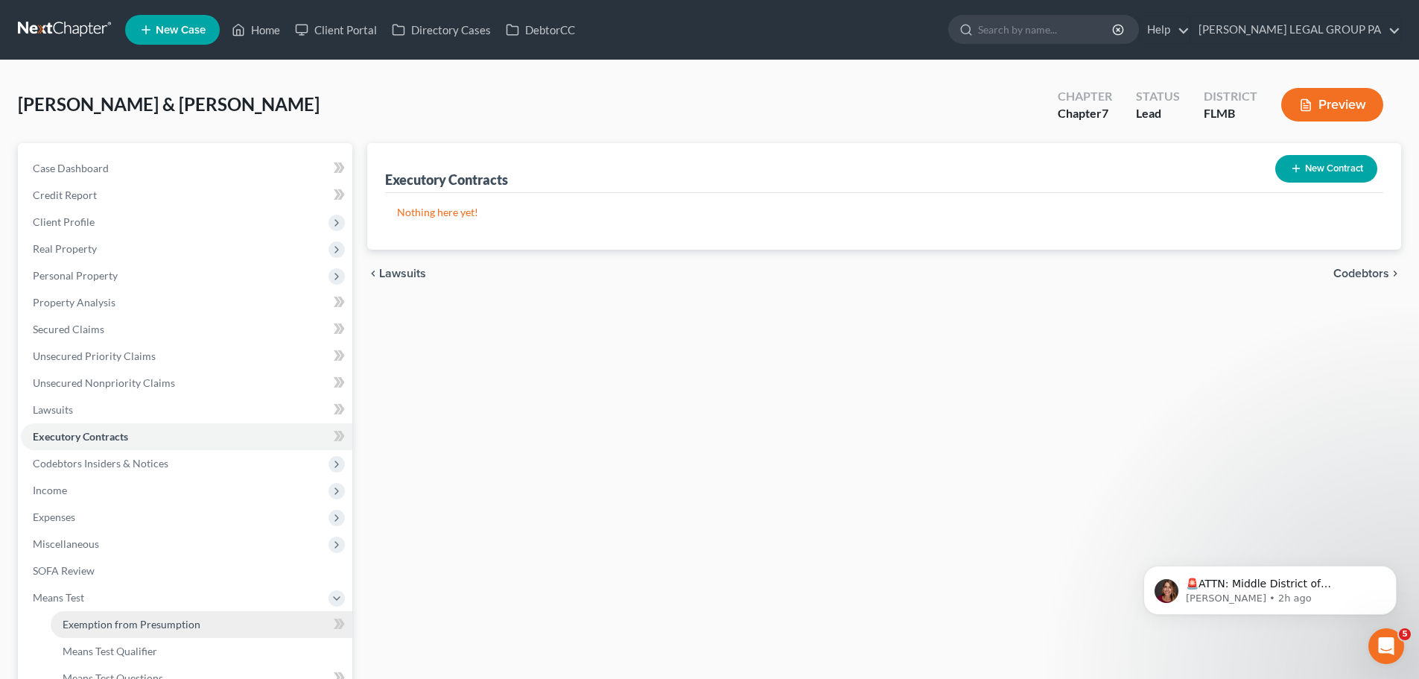
click at [126, 630] on span "Exemption from Presumption" at bounding box center [132, 624] width 138 height 13
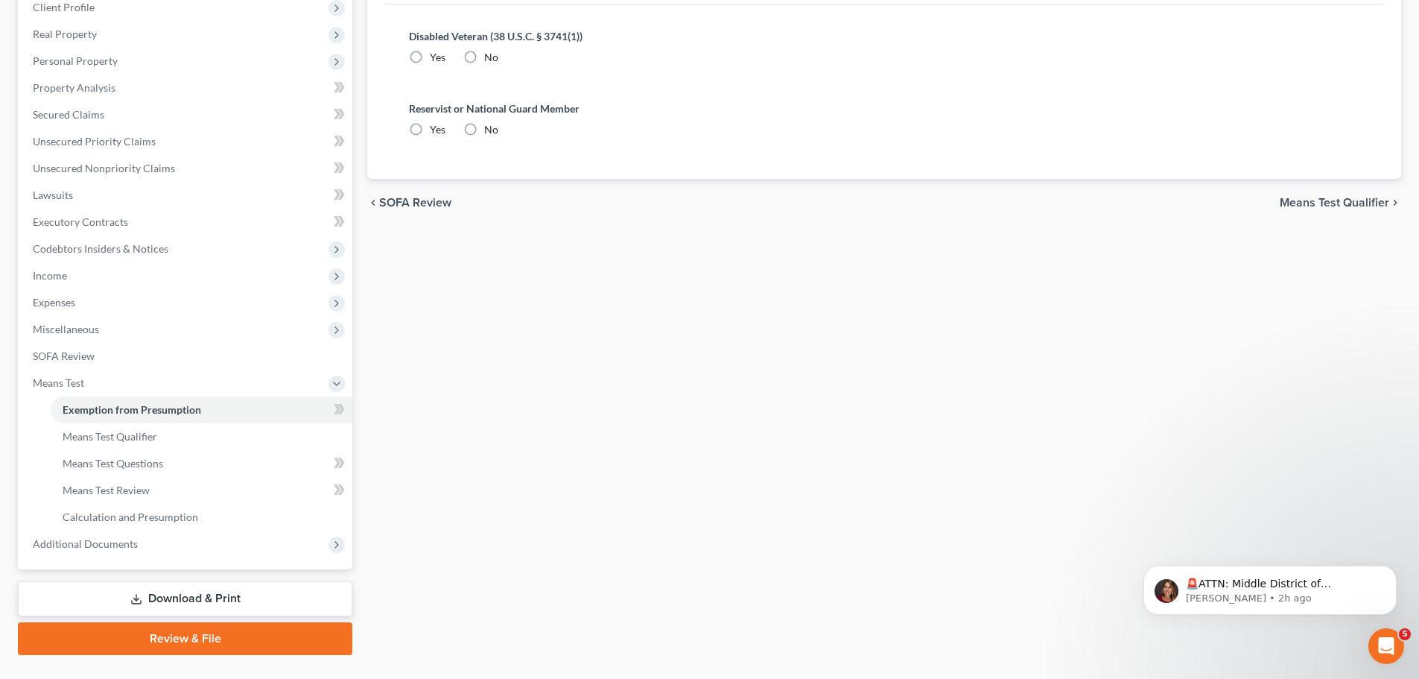
scroll to position [224, 0]
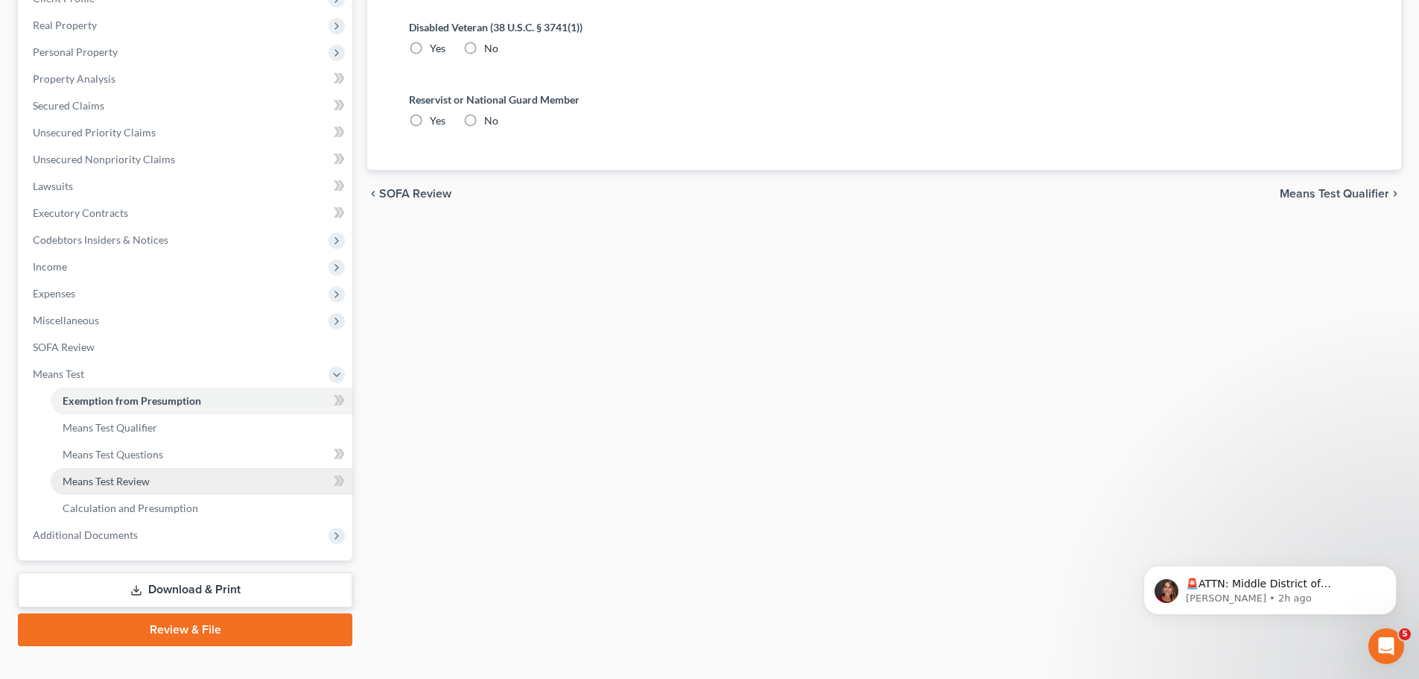
click at [96, 487] on link "Means Test Review" at bounding box center [202, 481] width 302 height 27
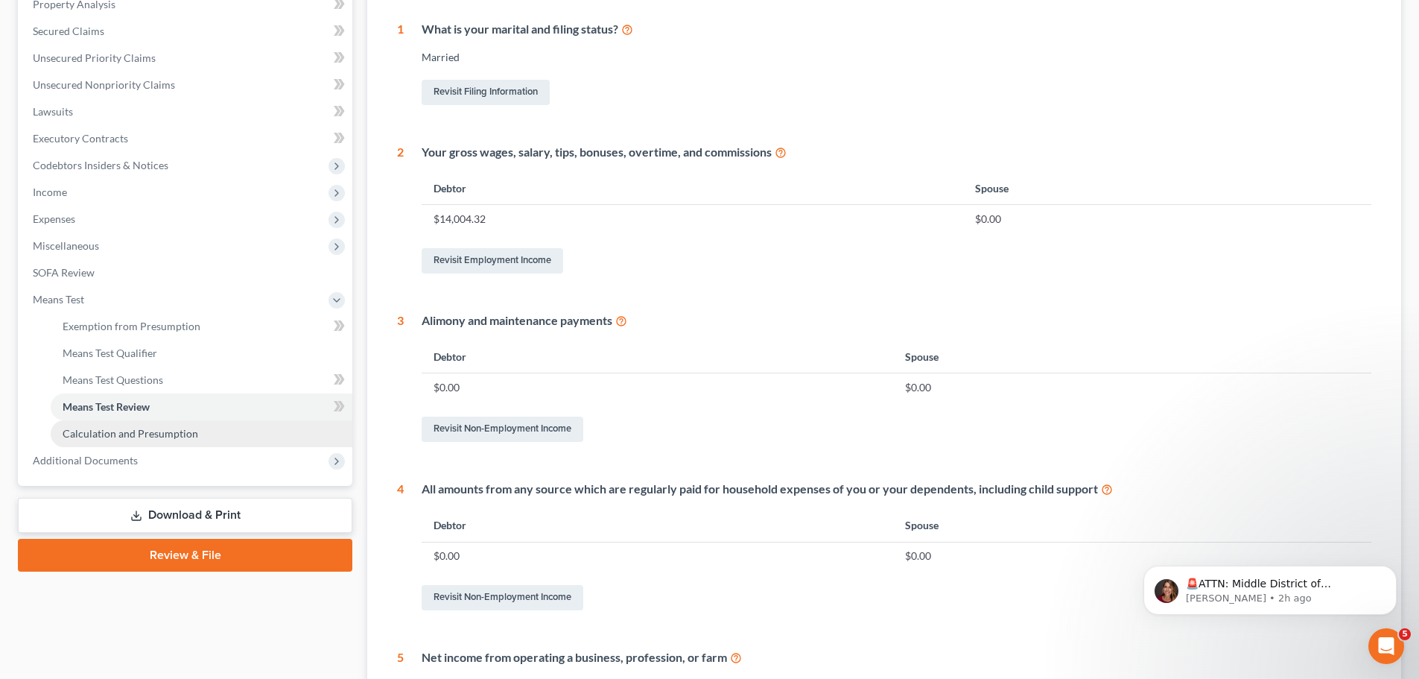
click at [131, 439] on span "Calculation and Presumption" at bounding box center [131, 433] width 136 height 13
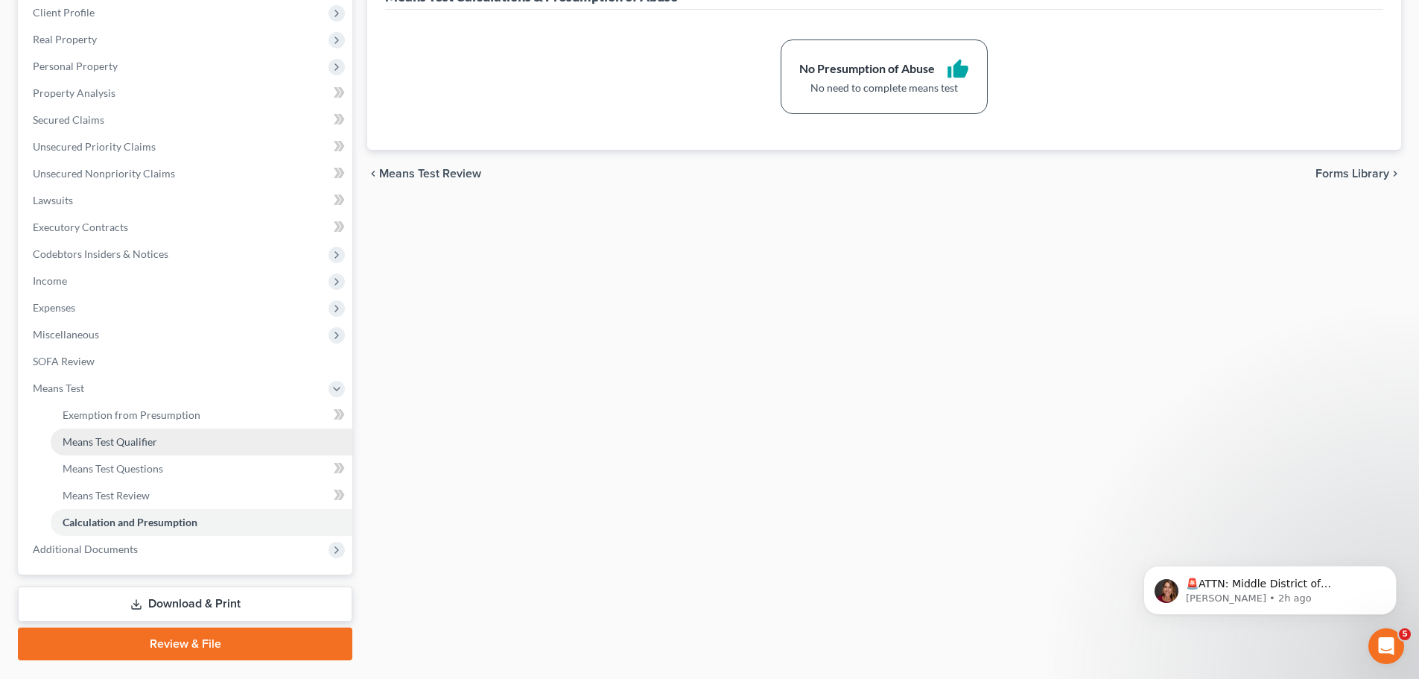
scroll to position [224, 0]
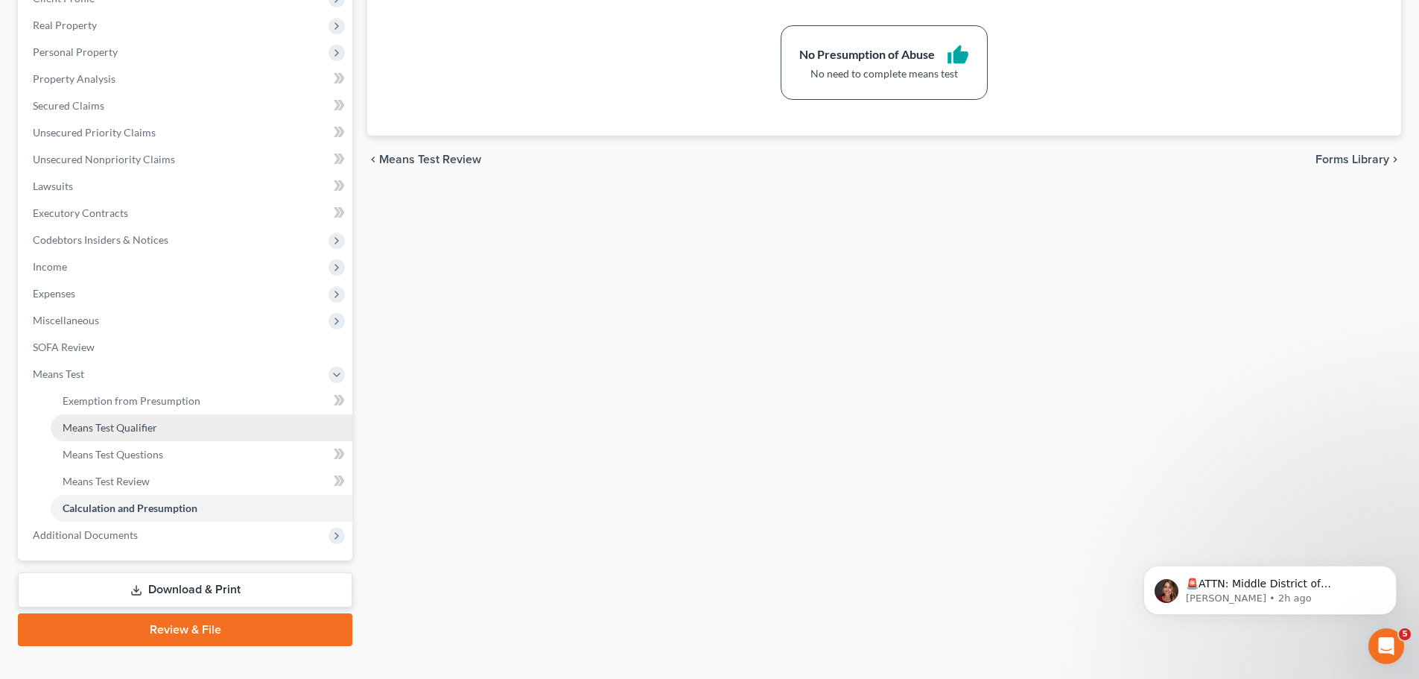
click at [115, 432] on span "Means Test Qualifier" at bounding box center [110, 427] width 95 height 13
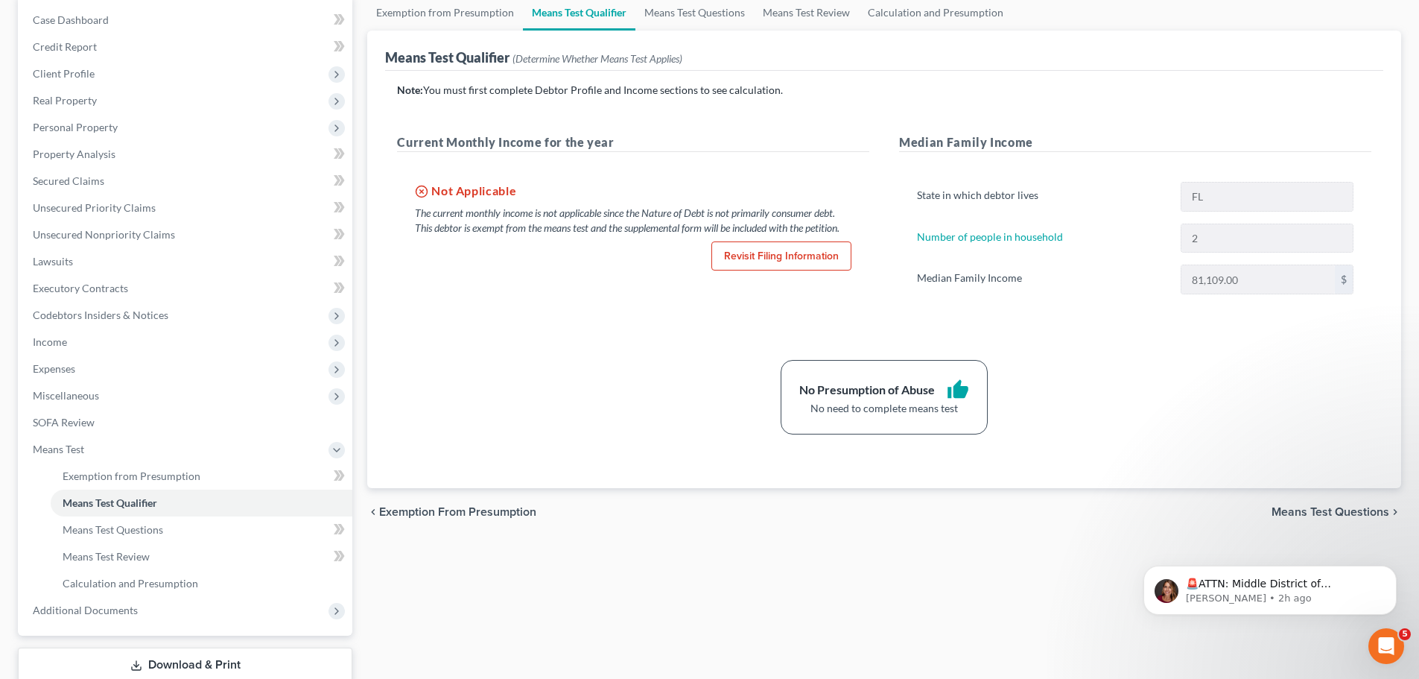
scroll to position [149, 0]
click at [795, 252] on link "Revisit Filing Information" at bounding box center [782, 256] width 140 height 30
select select "2"
select select "1"
select select "0"
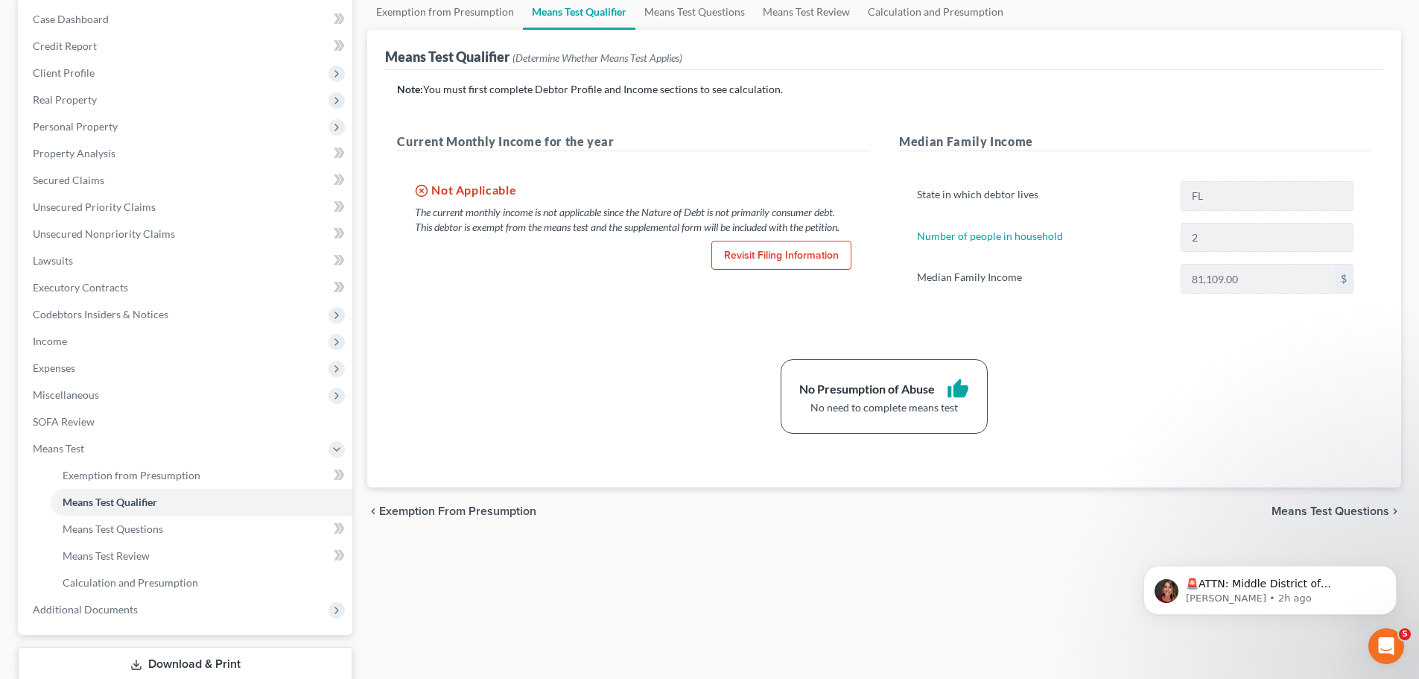
select select "0"
select select "9"
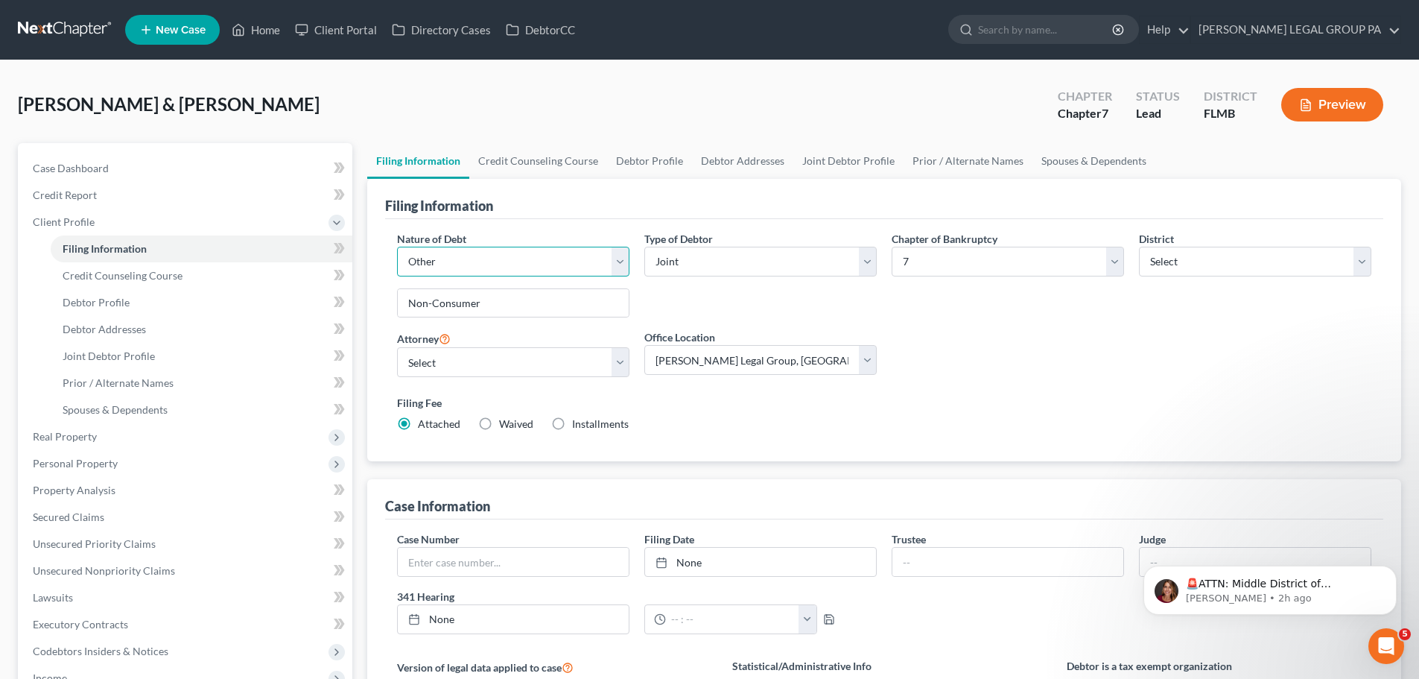
click at [503, 262] on select "Select Business Consumer Other" at bounding box center [513, 262] width 232 height 30
click at [373, 307] on div "Filing Information Nature of Debt Select Business Consumer Other Nature of Busi…" at bounding box center [884, 320] width 1034 height 282
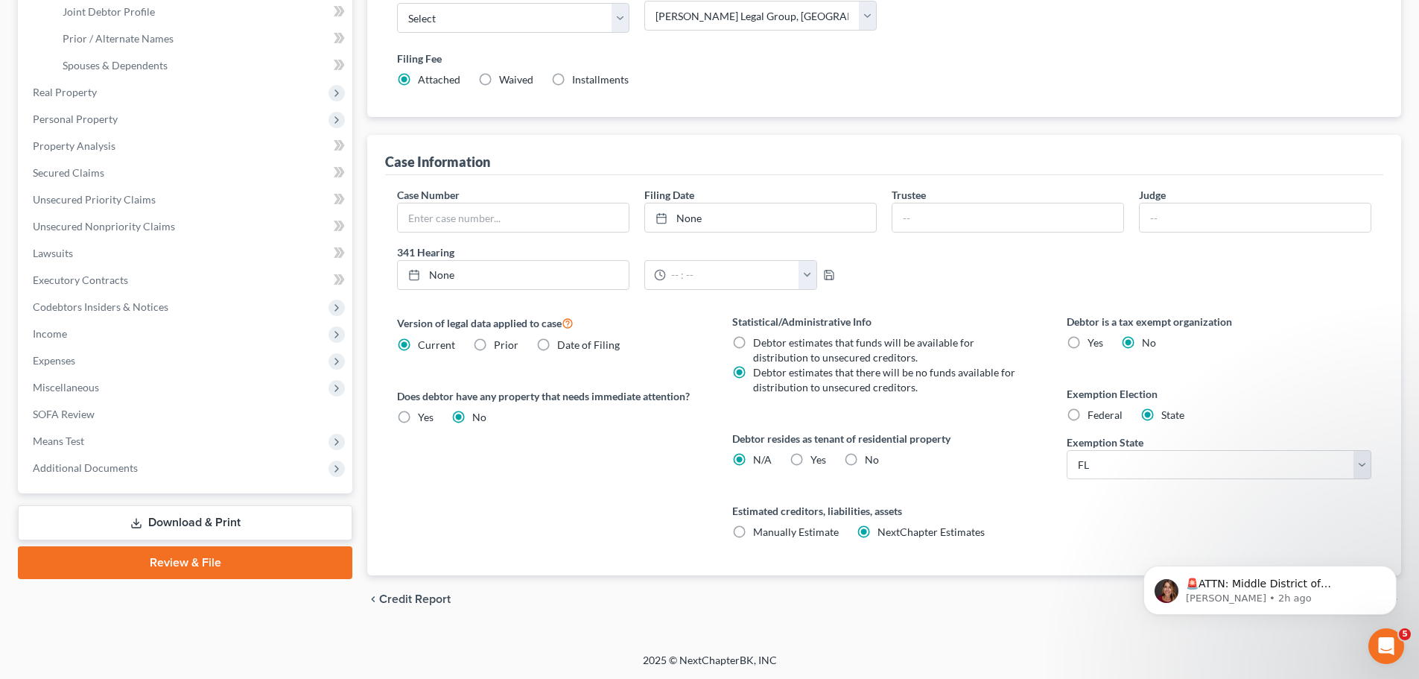
scroll to position [345, 0]
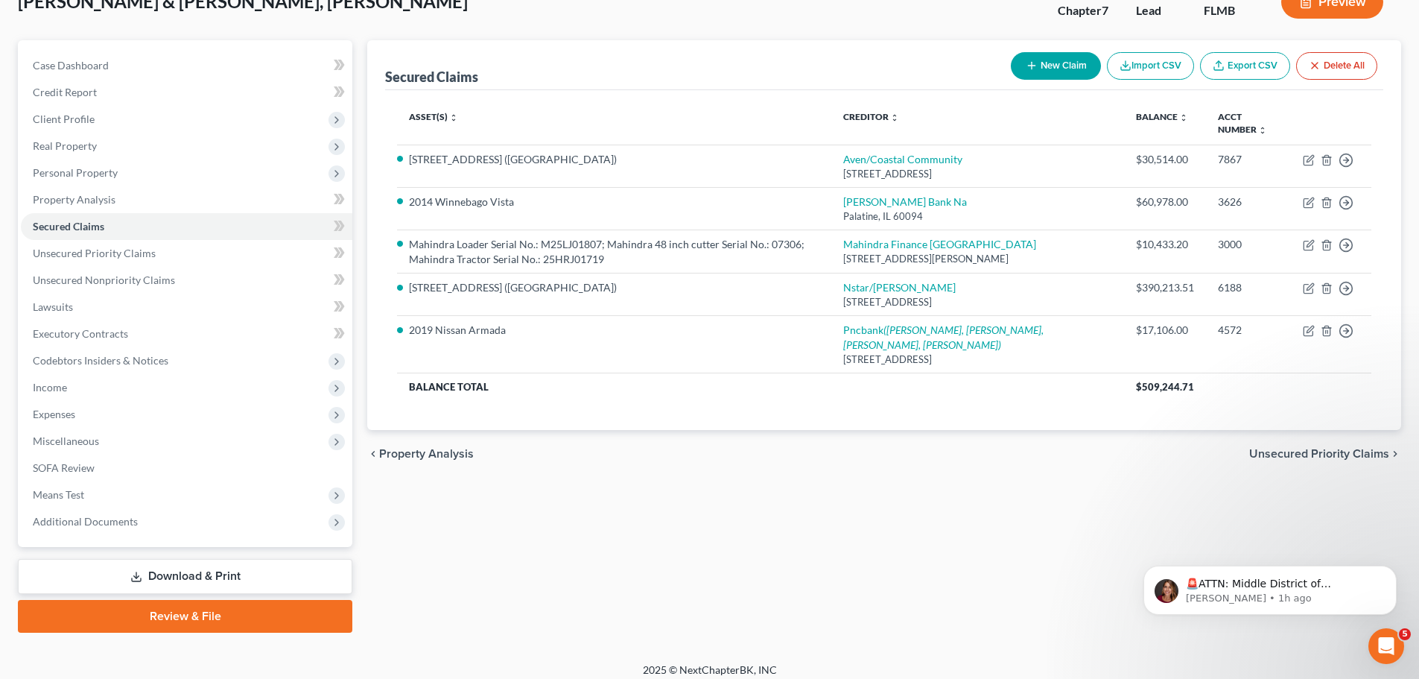
scroll to position [113, 0]
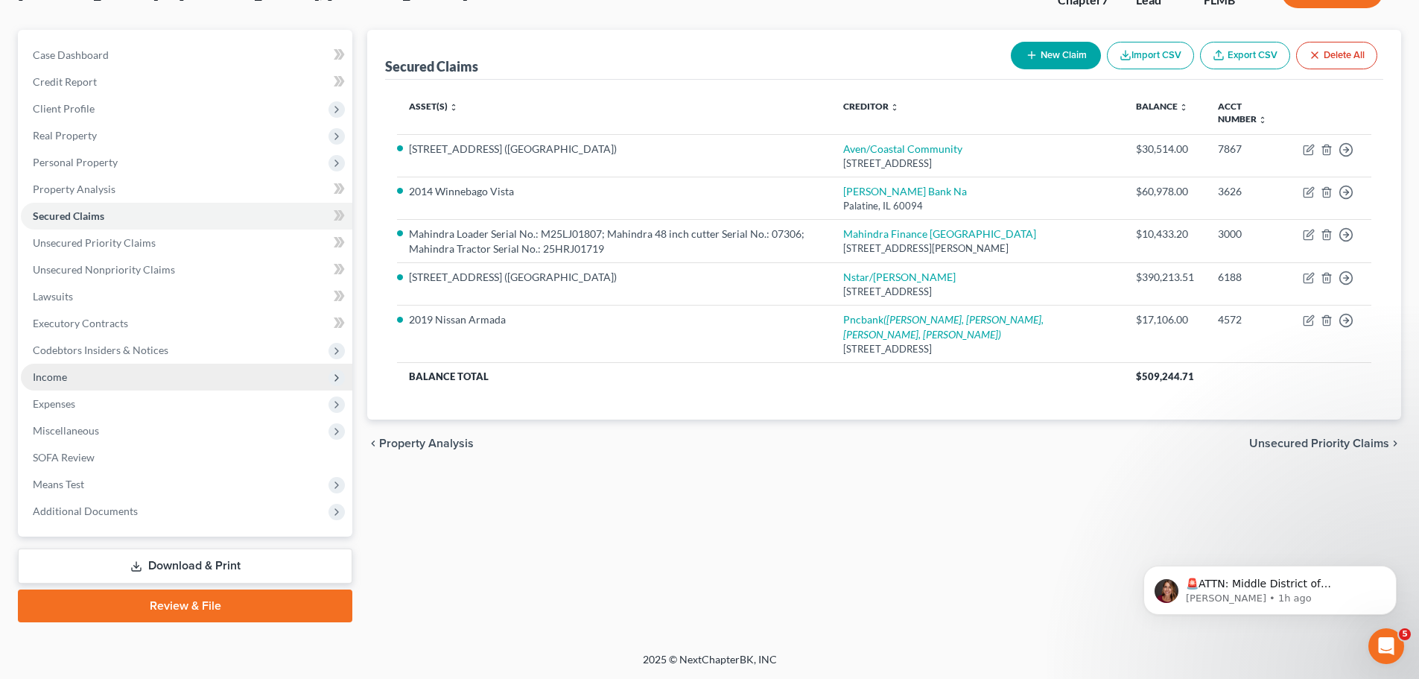
click at [60, 377] on span "Income" at bounding box center [50, 376] width 34 height 13
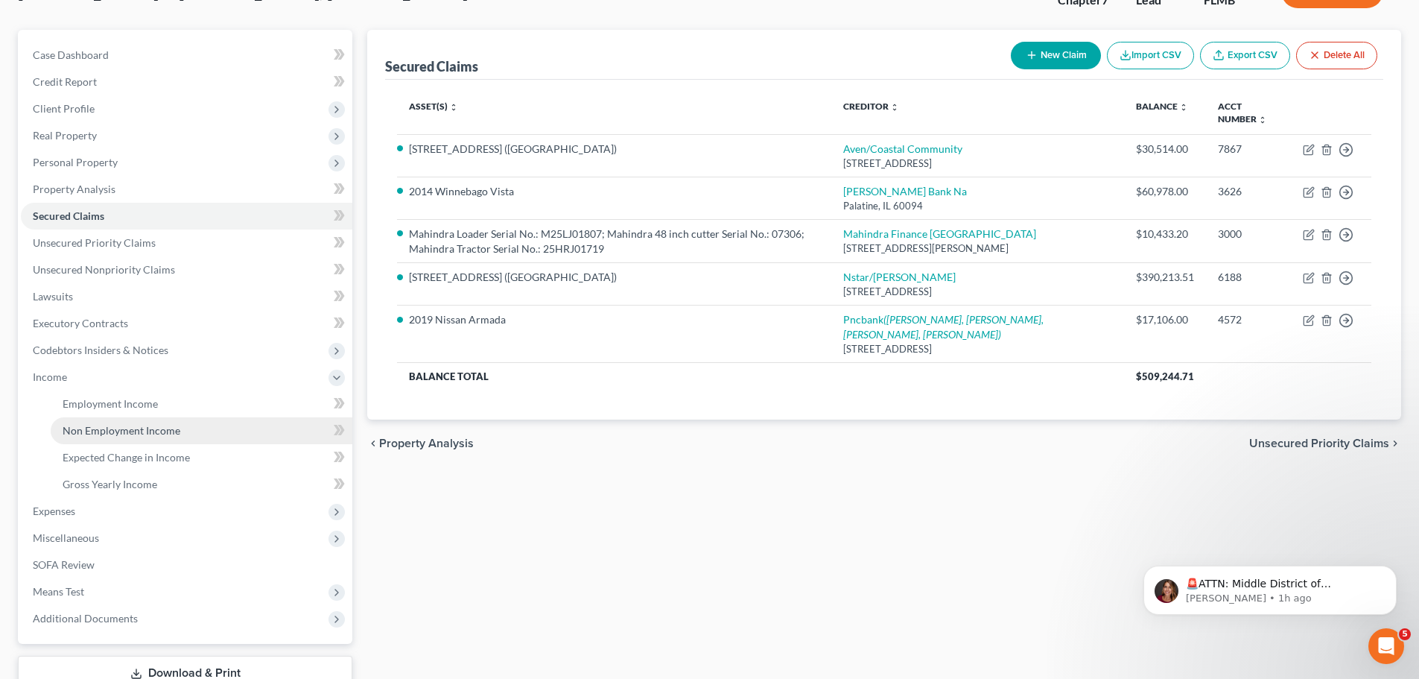
click at [108, 434] on span "Non Employment Income" at bounding box center [122, 430] width 118 height 13
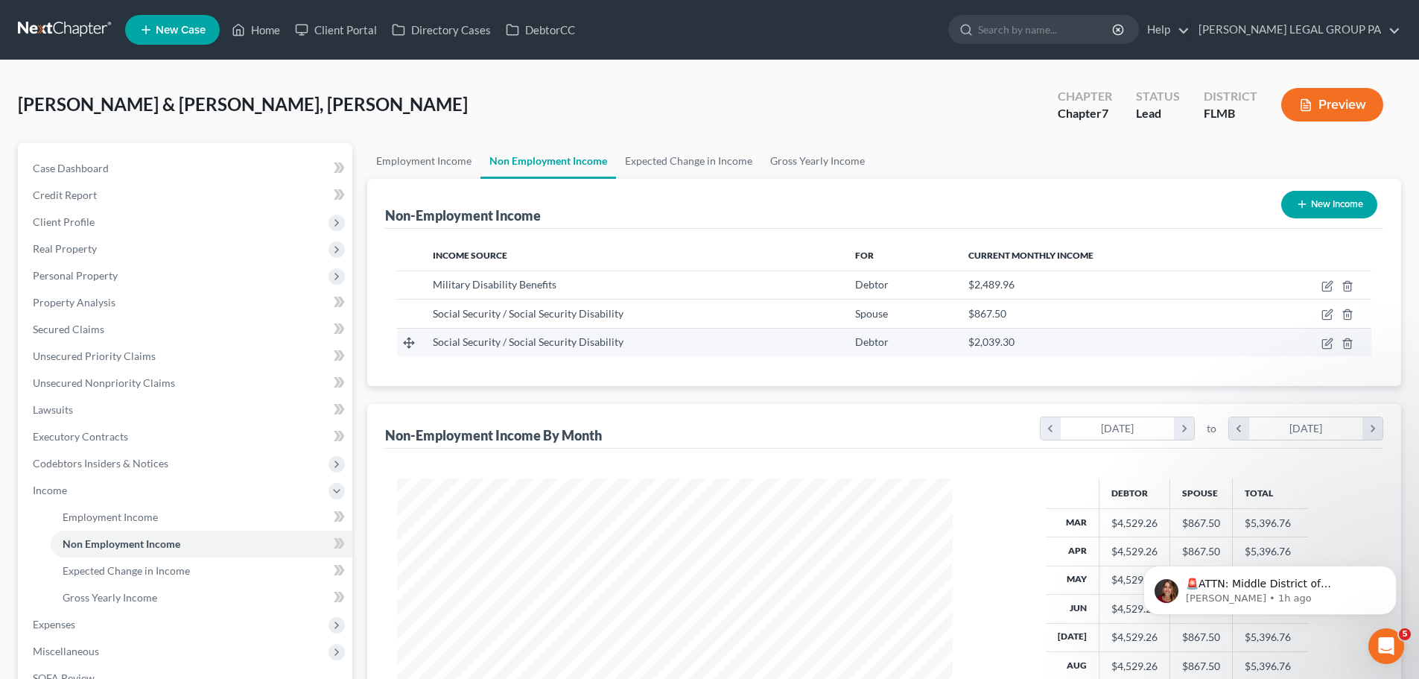
scroll to position [278, 586]
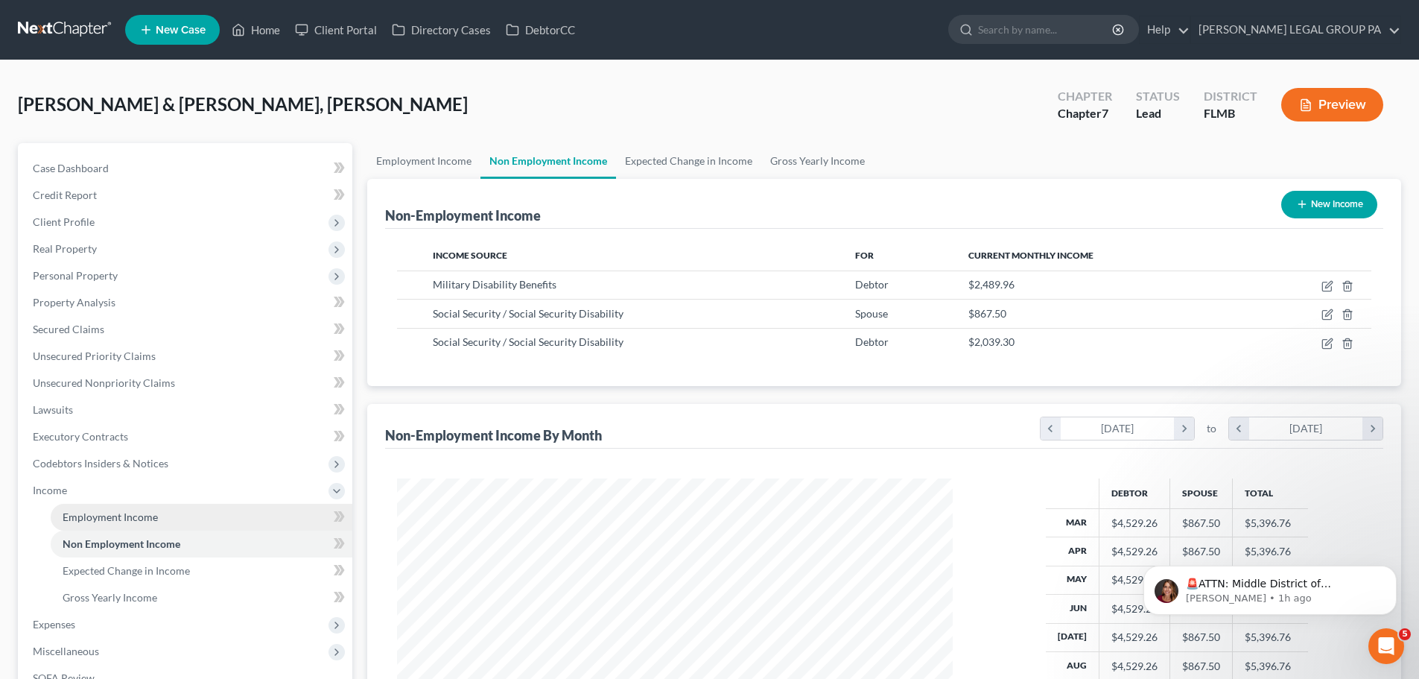
click at [123, 518] on span "Employment Income" at bounding box center [110, 516] width 95 height 13
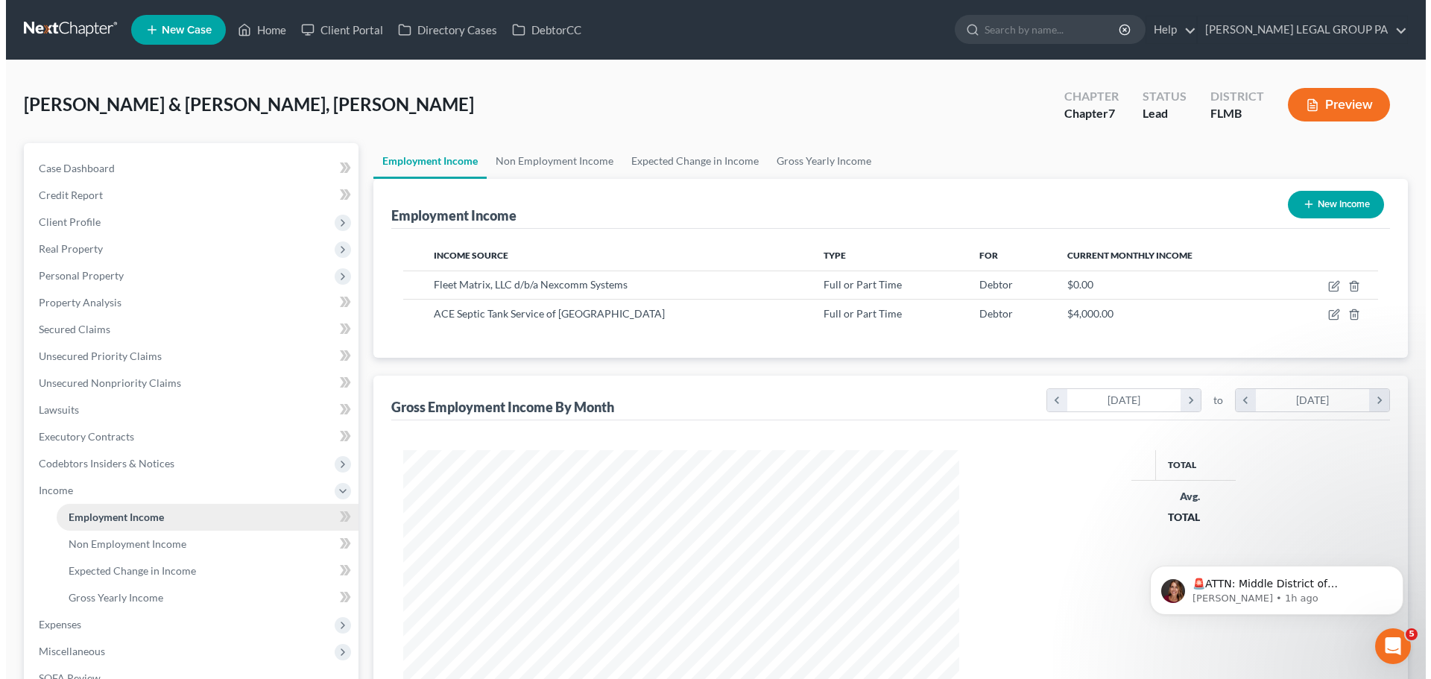
scroll to position [278, 586]
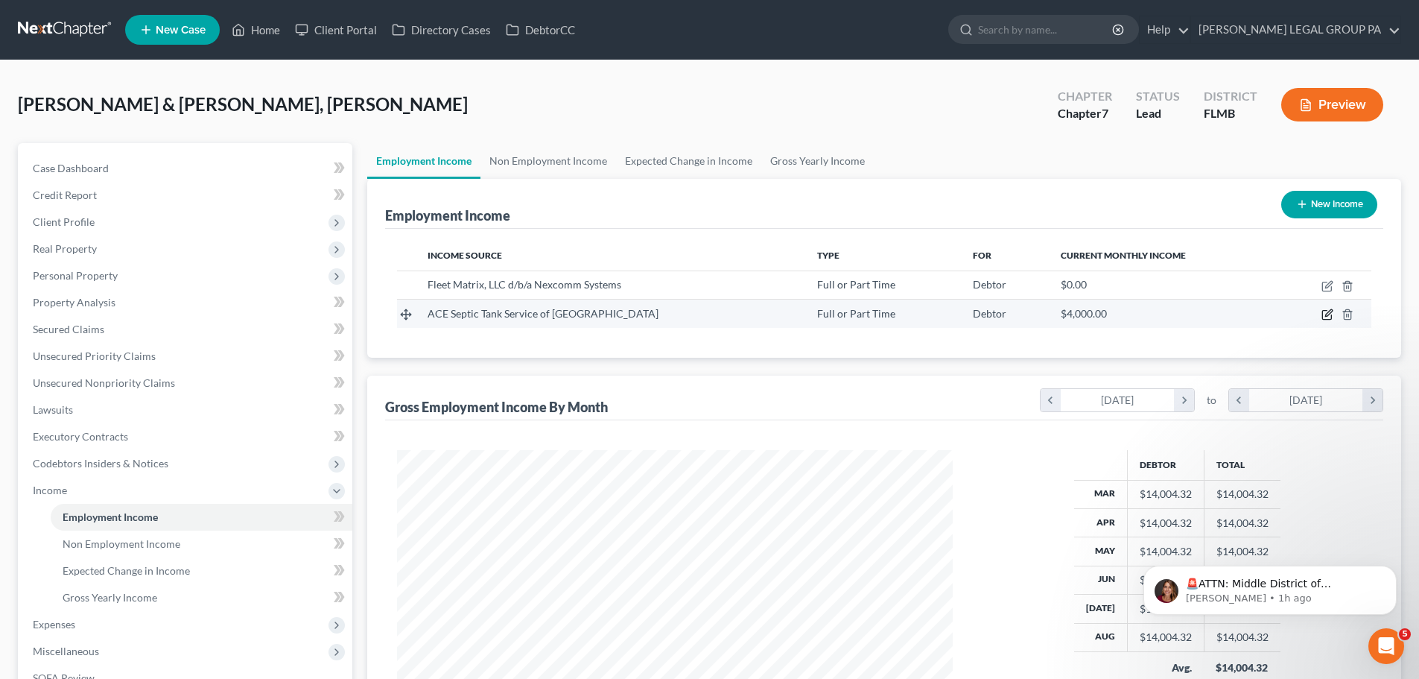
click at [1326, 314] on icon "button" at bounding box center [1328, 314] width 12 height 12
select select "0"
select select "9"
select select "0"
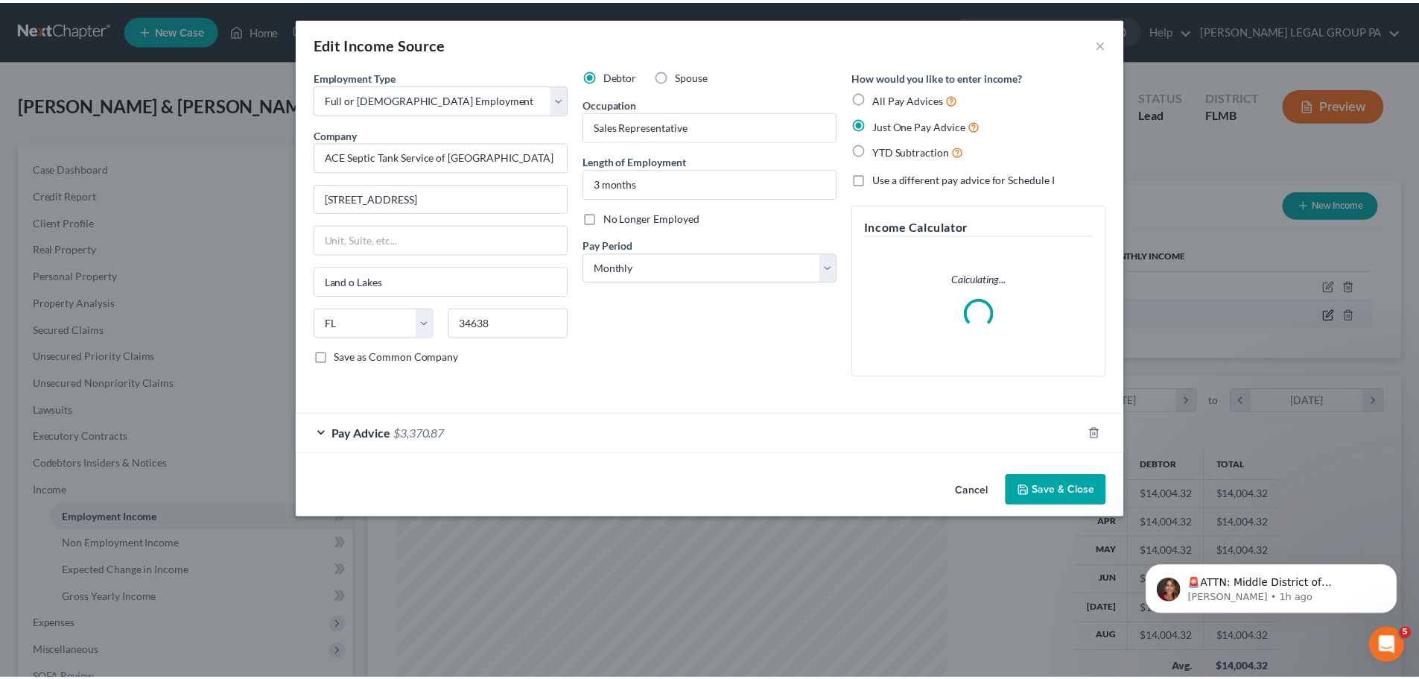
scroll to position [280, 591]
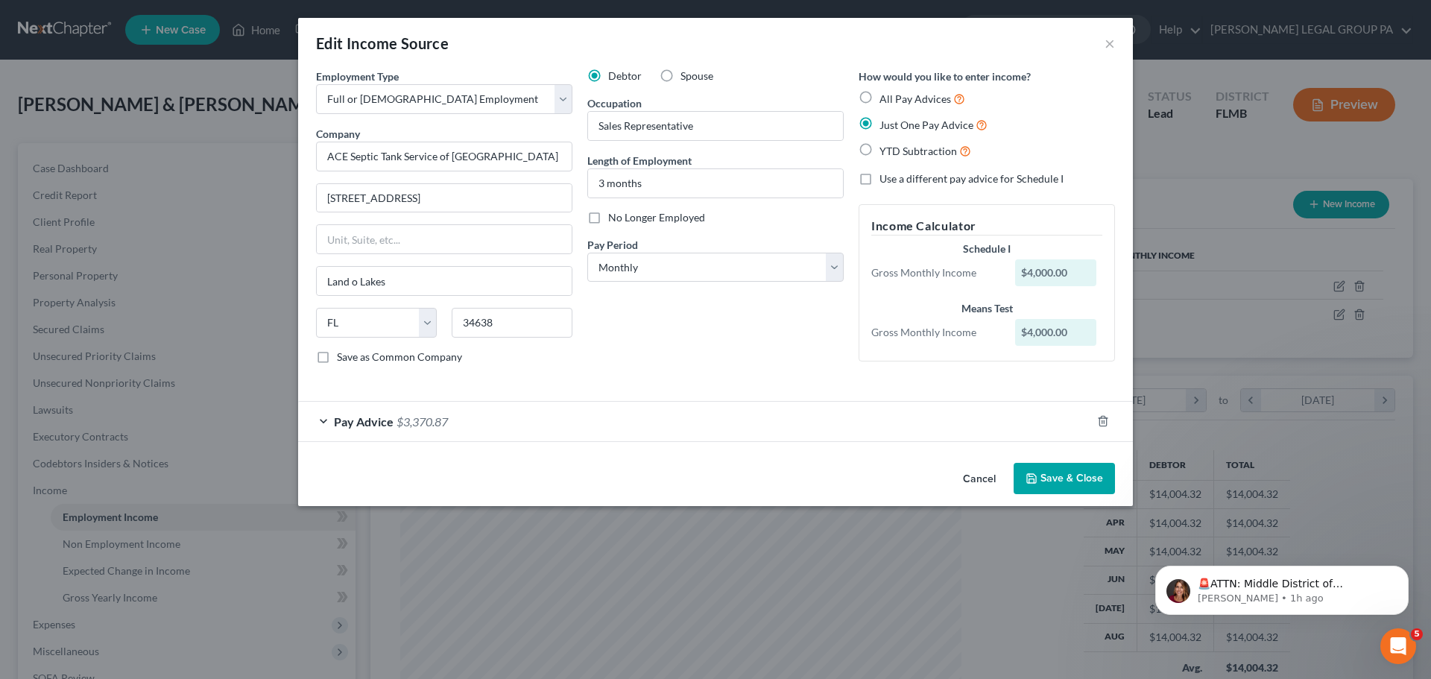
click at [1061, 468] on button "Save & Close" at bounding box center [1063, 478] width 101 height 31
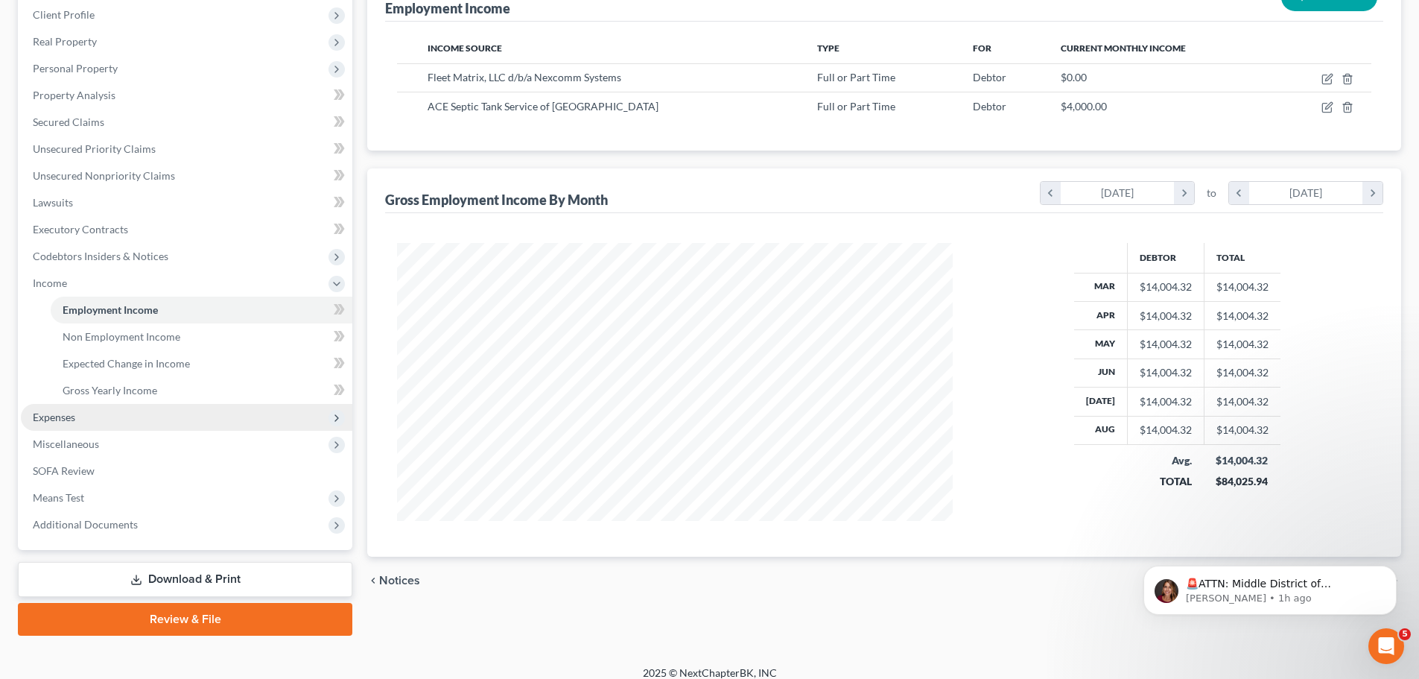
scroll to position [221, 0]
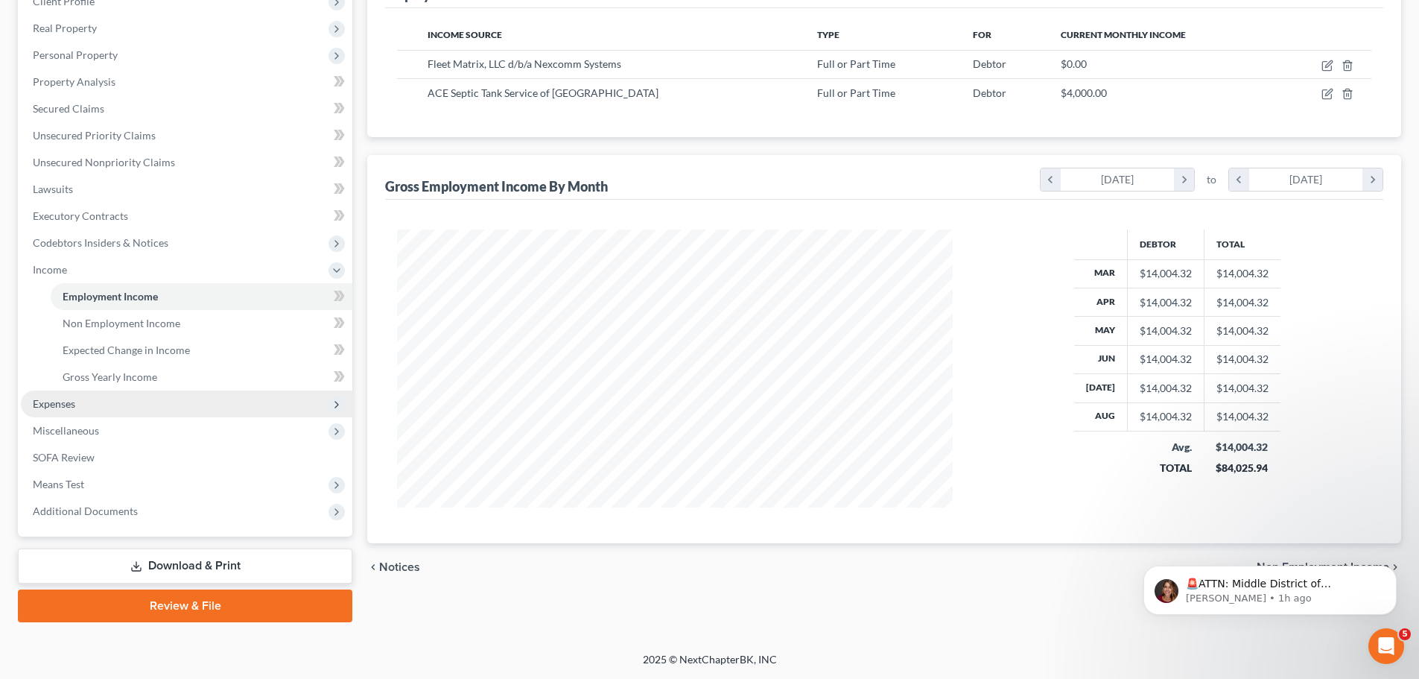
click at [60, 409] on span "Expenses" at bounding box center [54, 403] width 42 height 13
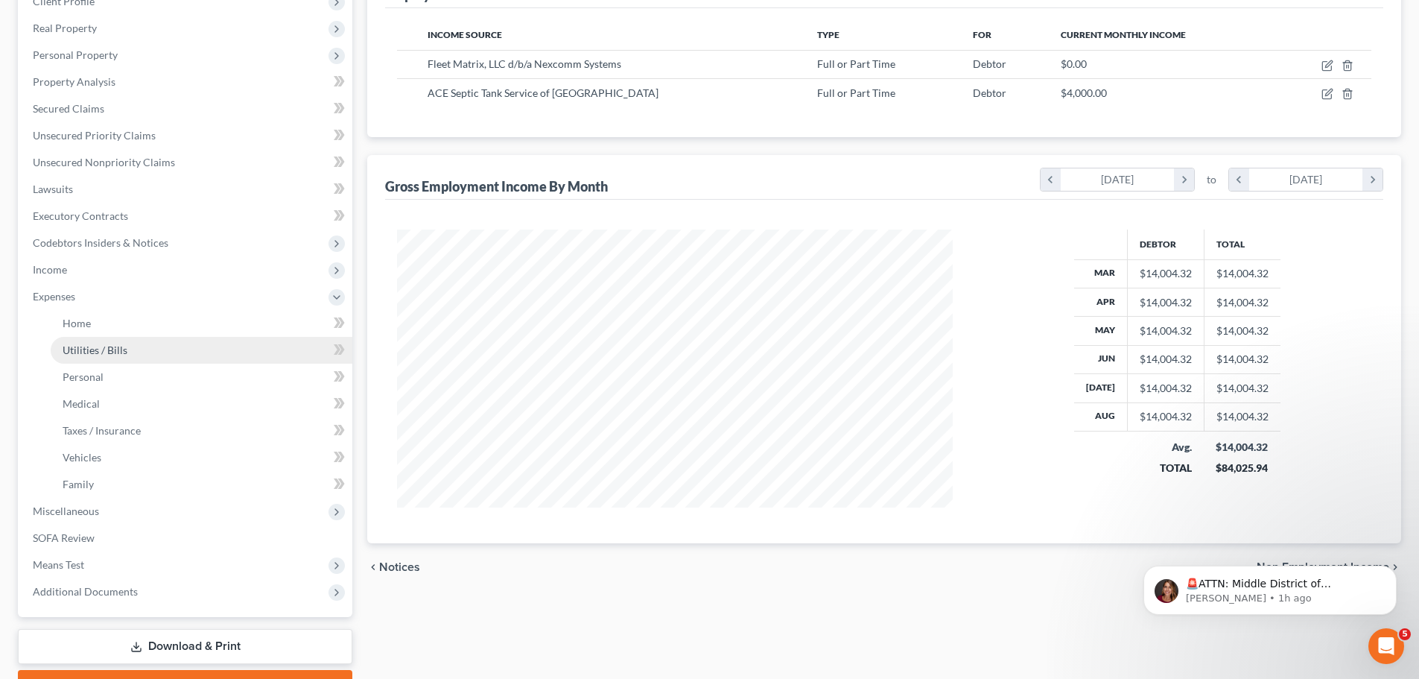
click at [90, 342] on link "Utilities / Bills" at bounding box center [202, 350] width 302 height 27
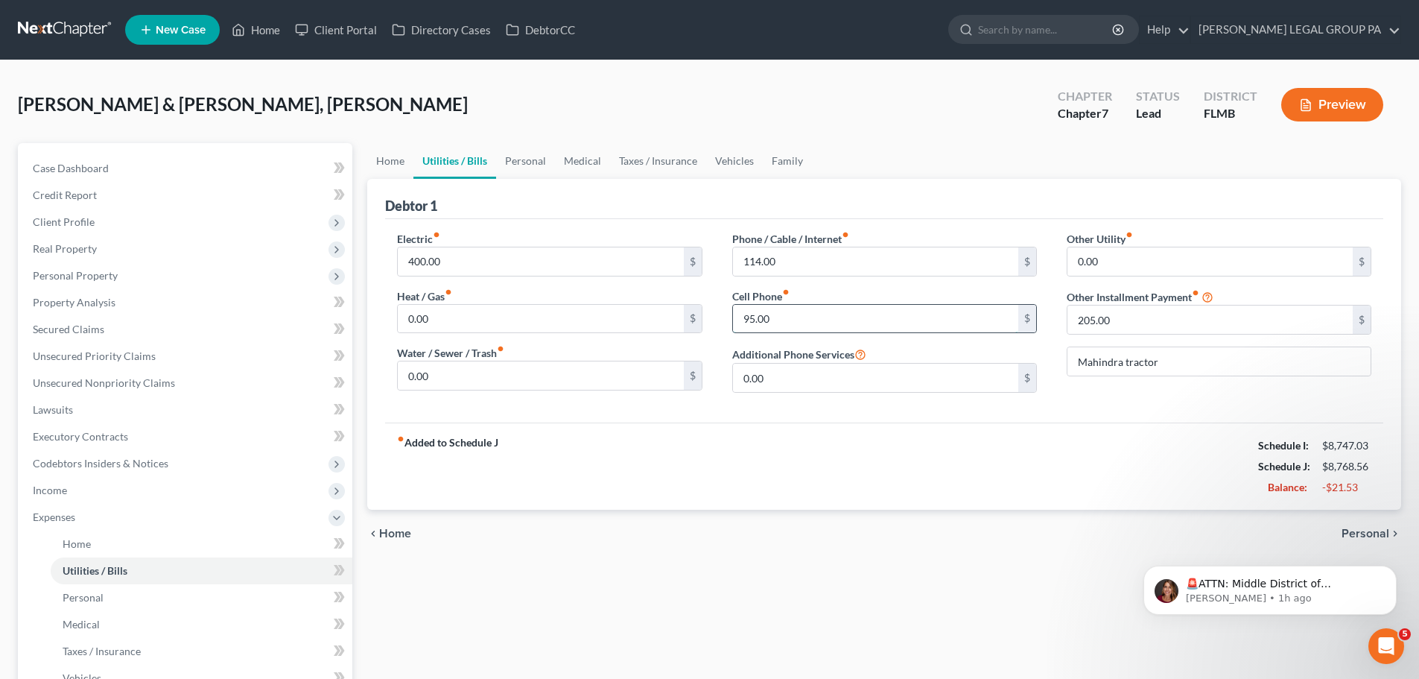
click at [799, 317] on input "95.00" at bounding box center [875, 319] width 285 height 28
click at [920, 431] on div "fiber_manual_record Added to Schedule J Schedule I: $8,747.03 Schedule J: $8,74…" at bounding box center [884, 465] width 998 height 87
click at [805, 313] on input "75" at bounding box center [875, 319] width 285 height 28
click at [805, 313] on input "80" at bounding box center [875, 319] width 285 height 28
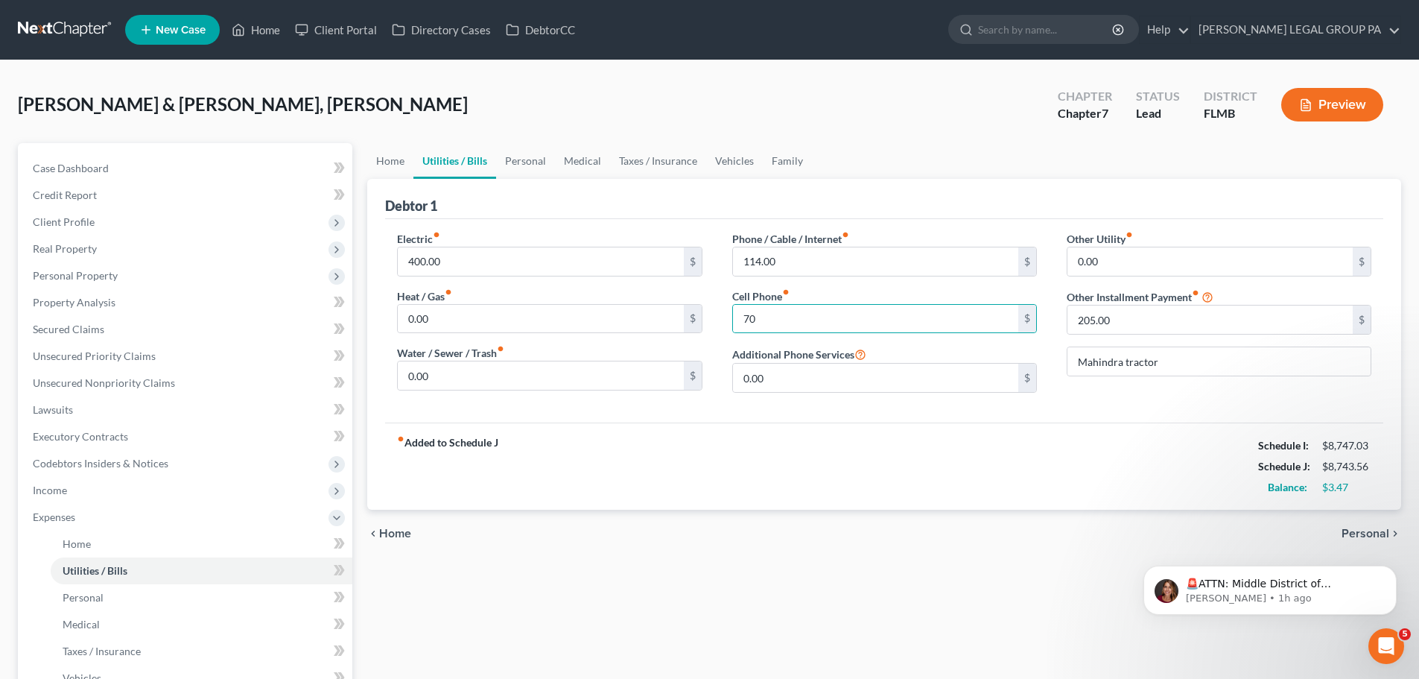
click at [868, 455] on div "fiber_manual_record Added to Schedule J Schedule I: $8,747.03 Schedule J: $8,74…" at bounding box center [884, 465] width 998 height 87
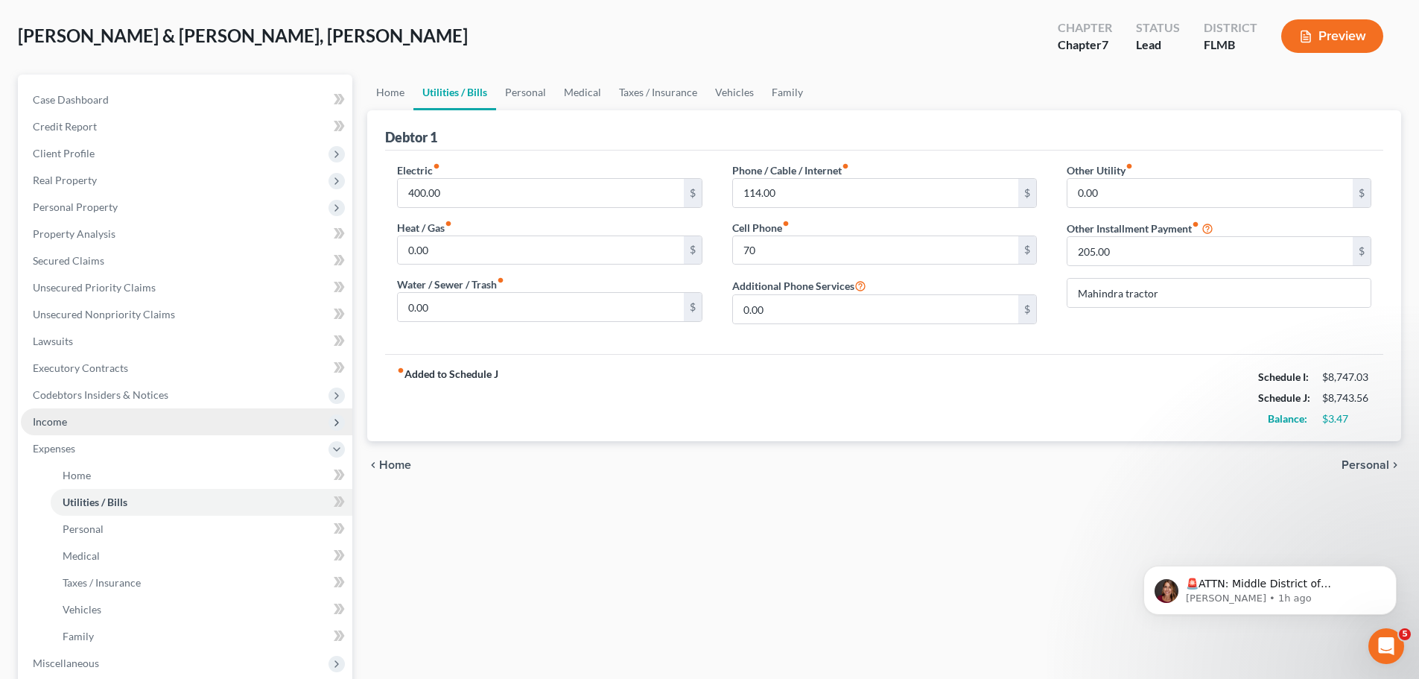
scroll to position [149, 0]
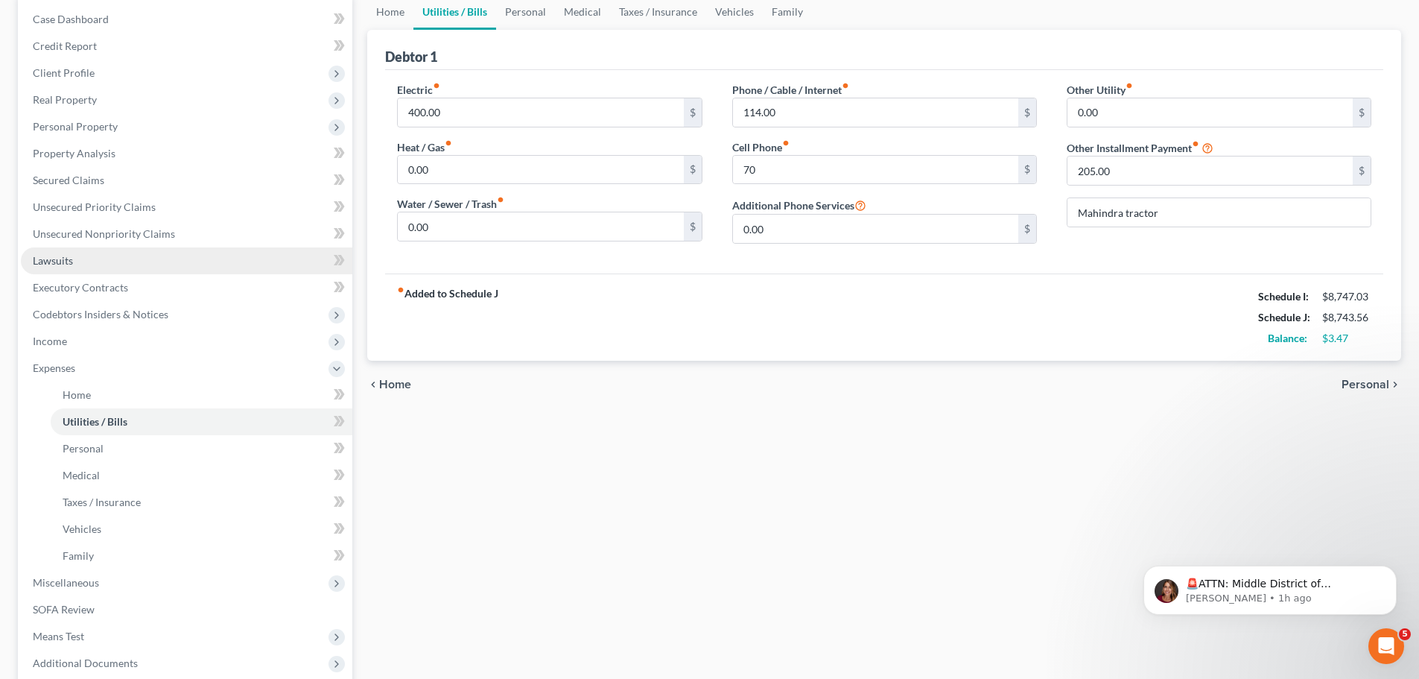
click at [68, 265] on span "Lawsuits" at bounding box center [53, 260] width 40 height 13
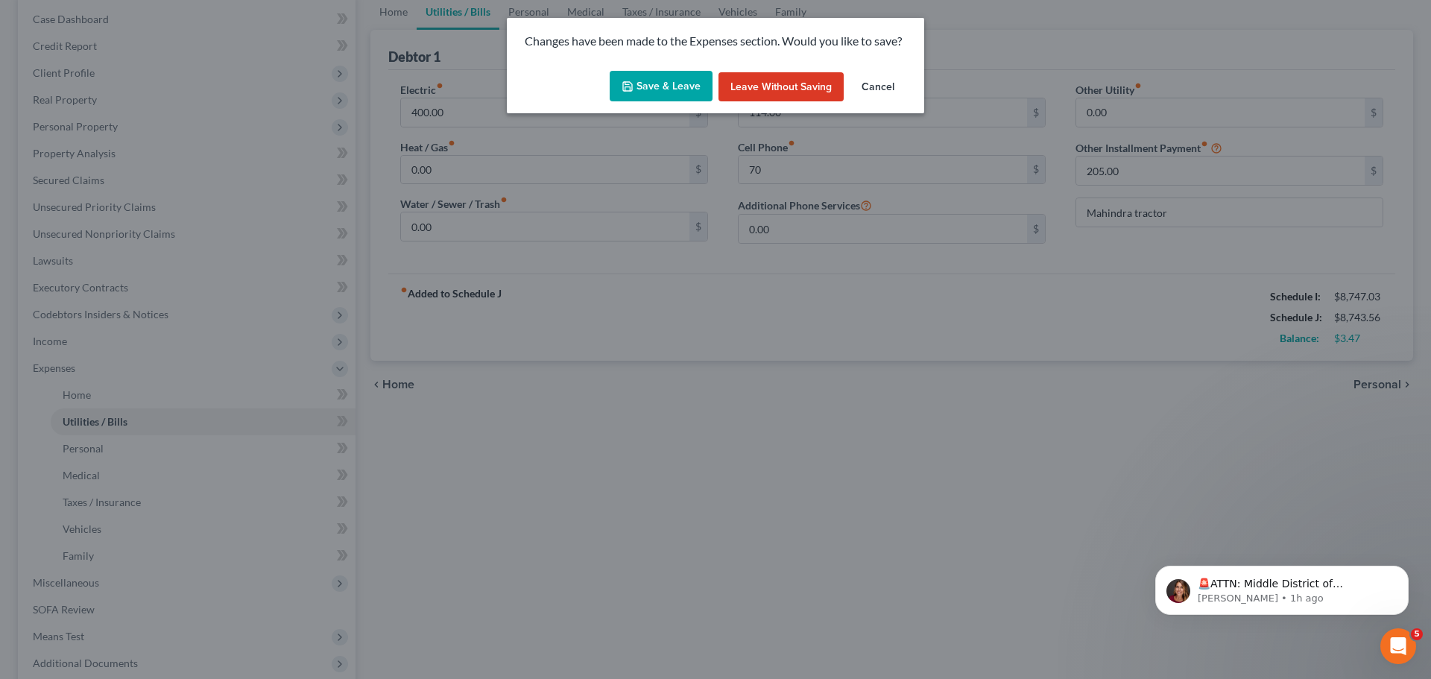
click at [656, 87] on button "Save & Leave" at bounding box center [661, 86] width 103 height 31
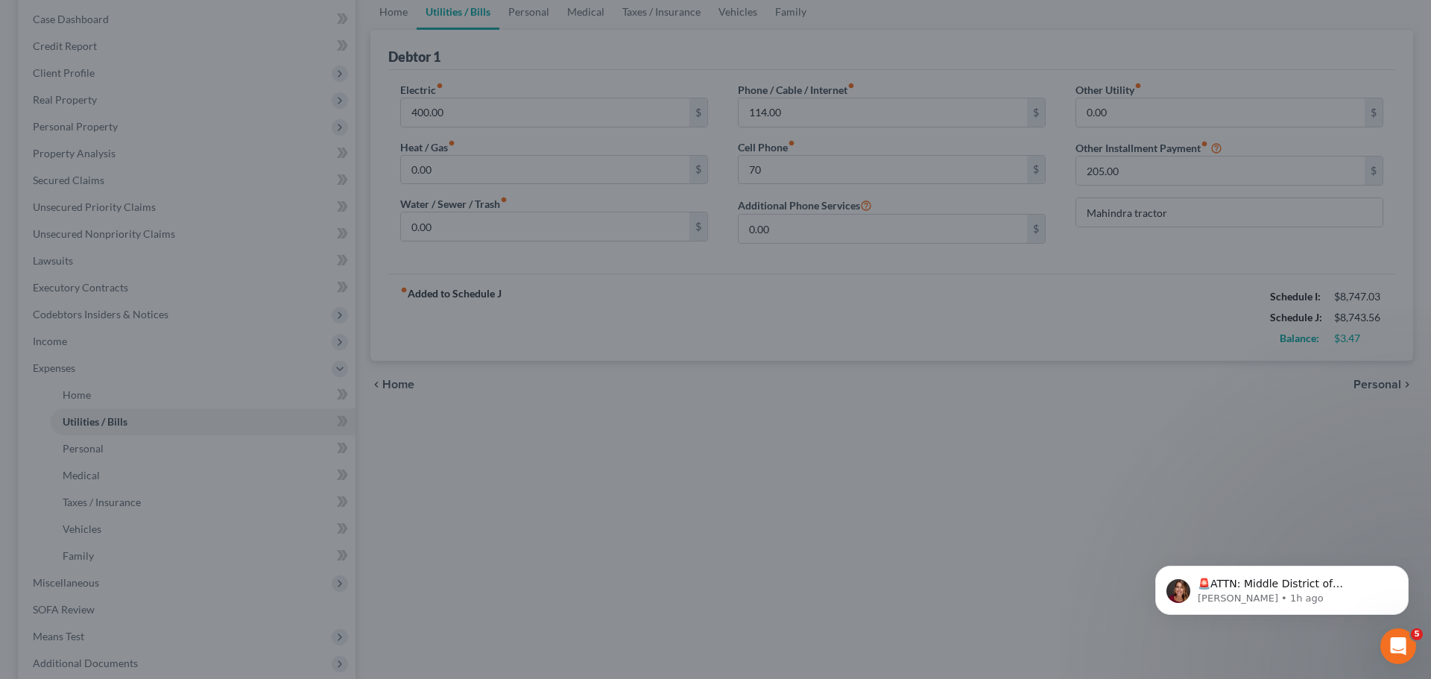
type input "70.00"
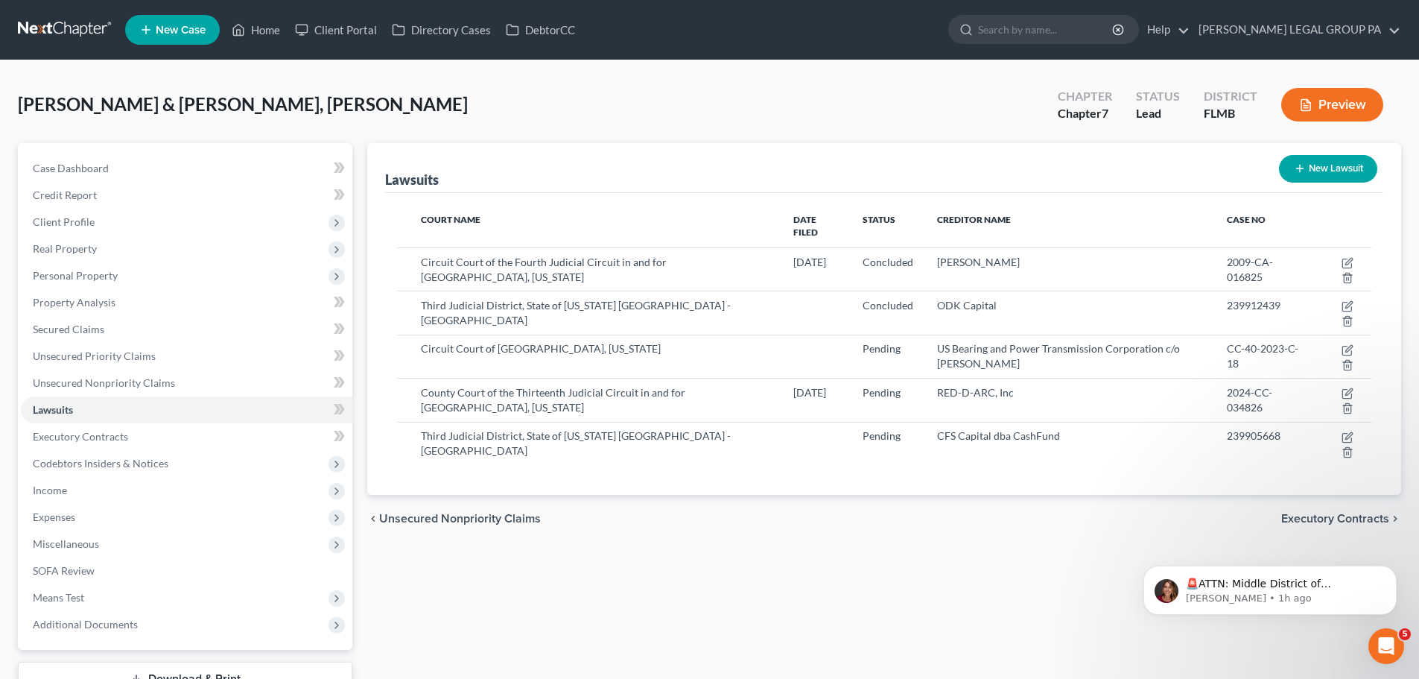
click at [1311, 170] on button "New Lawsuit" at bounding box center [1328, 169] width 98 height 28
select select "0"
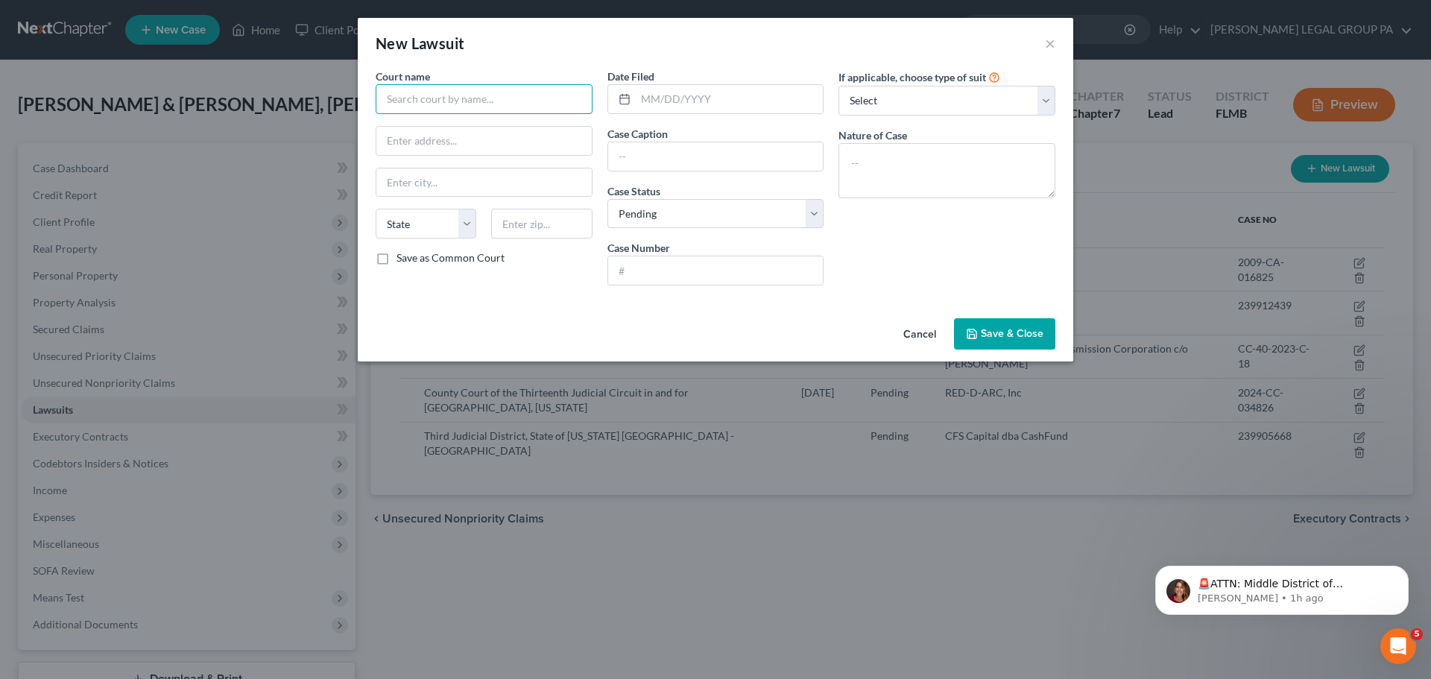
click at [490, 96] on input "text" at bounding box center [484, 99] width 217 height 30
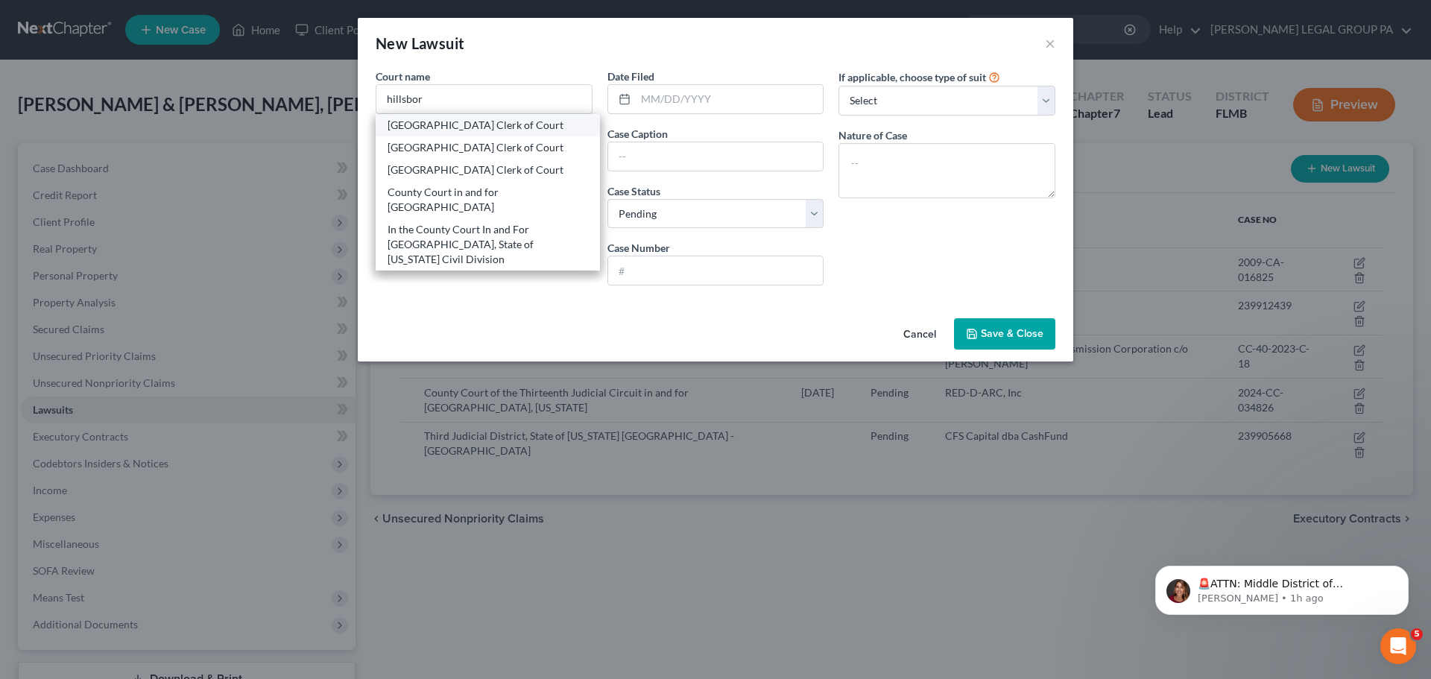
click at [491, 121] on div "Hillsborough County Clerk of Court" at bounding box center [487, 125] width 200 height 15
type input "Hillsborough County Clerk of Court"
type input "800 E. Twiggs St."
type input "Tampa"
select select "9"
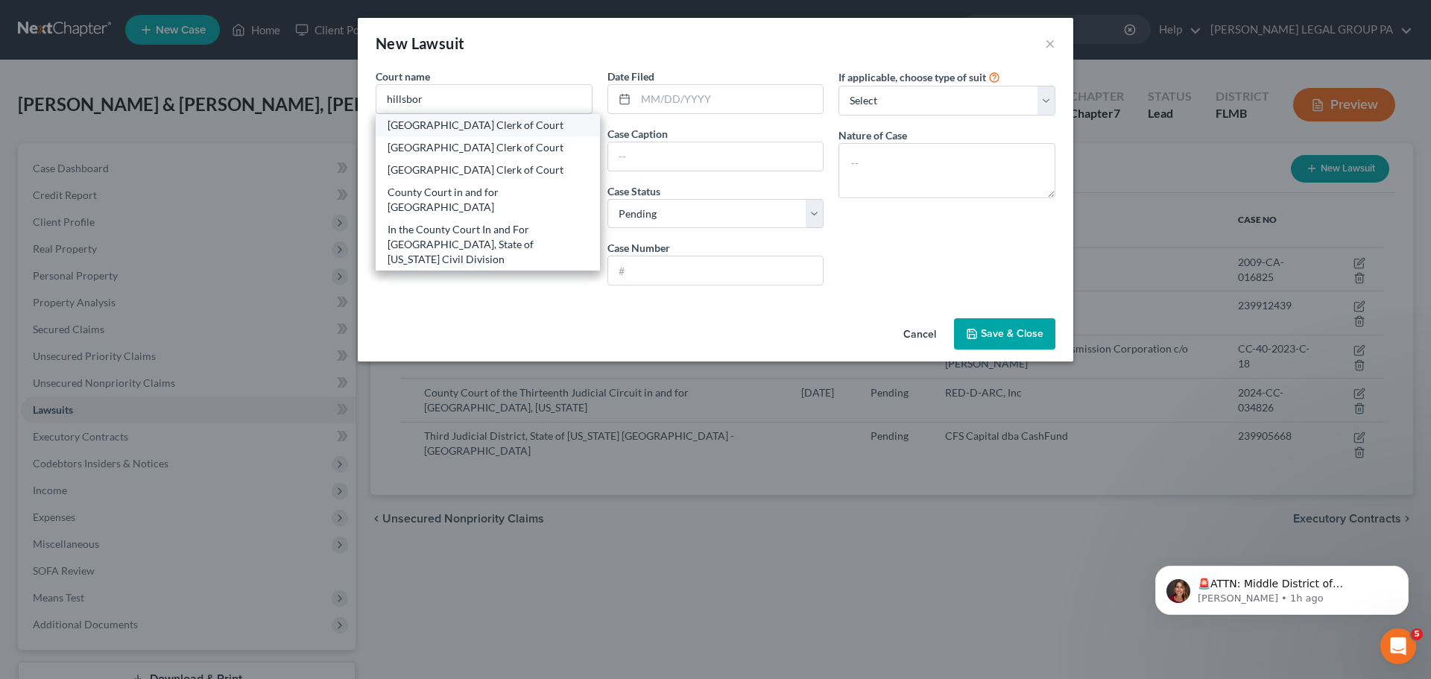
type input "33602"
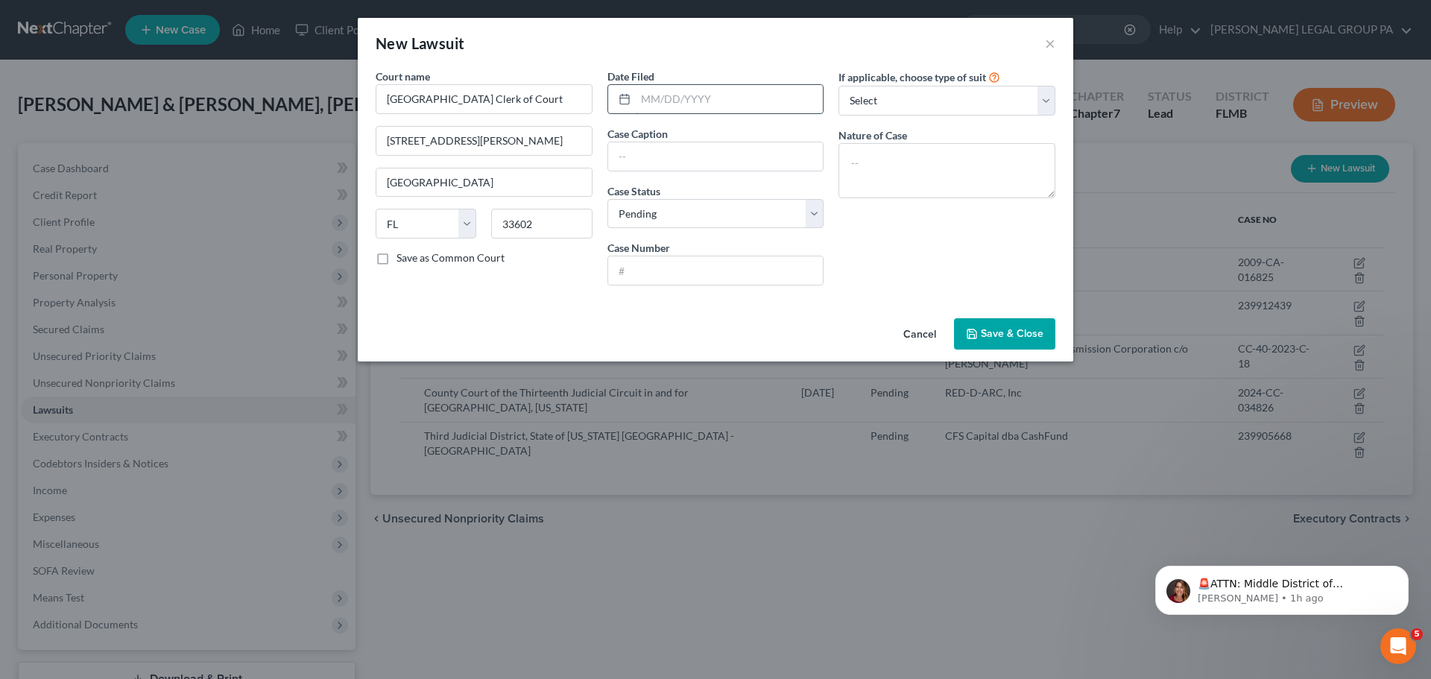
click at [718, 96] on input "text" at bounding box center [730, 99] width 188 height 28
type input "08/09/2025"
click at [676, 153] on input "text" at bounding box center [715, 156] width 215 height 28
paste input "SYNCHRONY BANK vs MOORE, ROY"
type input "SYNCHRONY BANK vs MOORE, ROY"
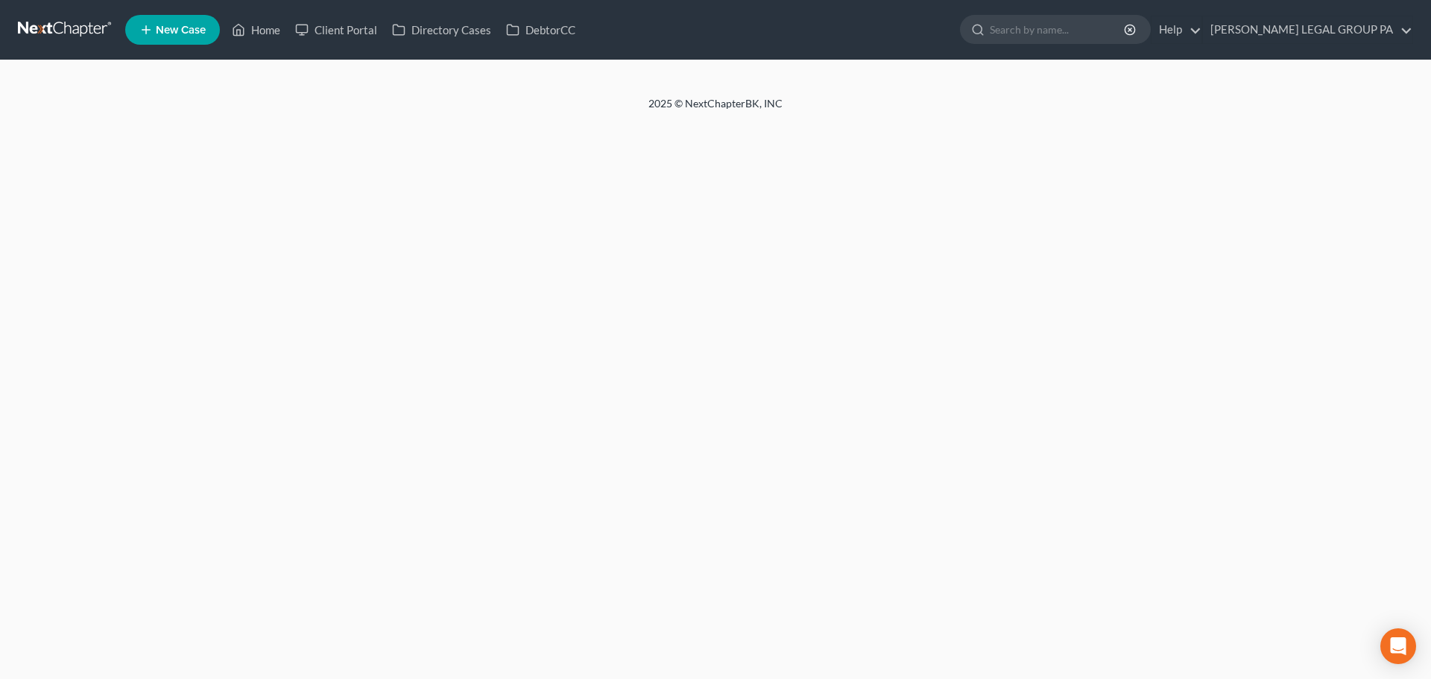
select select "2"
select select "1"
select select "0"
select select "15"
select select "0"
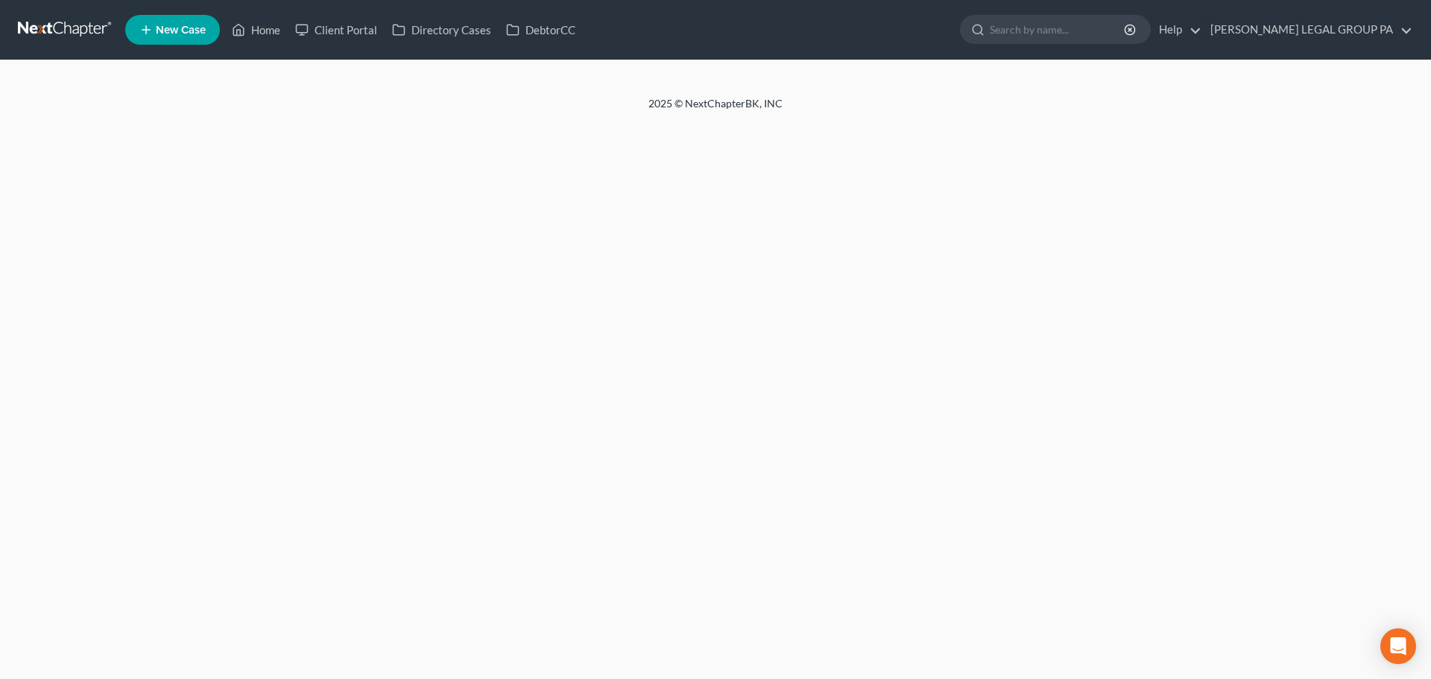
select select "0"
select select "9"
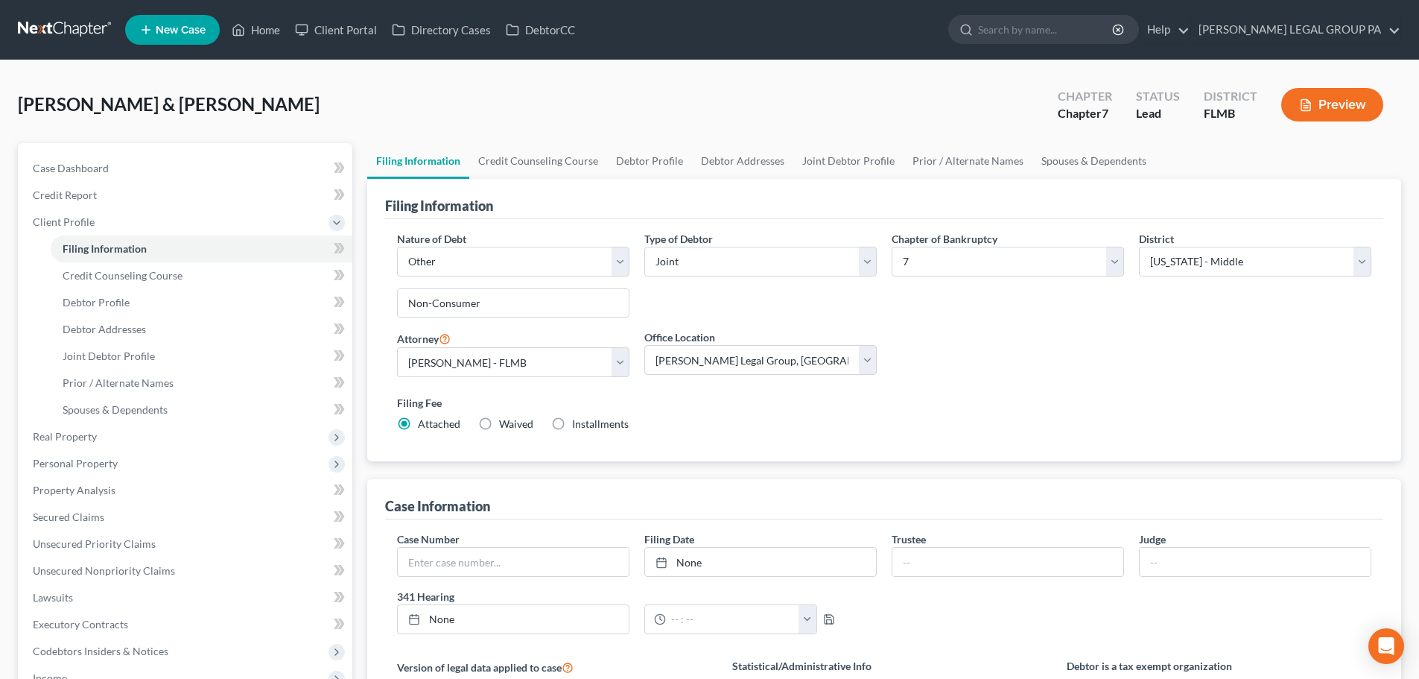
click at [69, 39] on link at bounding box center [65, 29] width 95 height 27
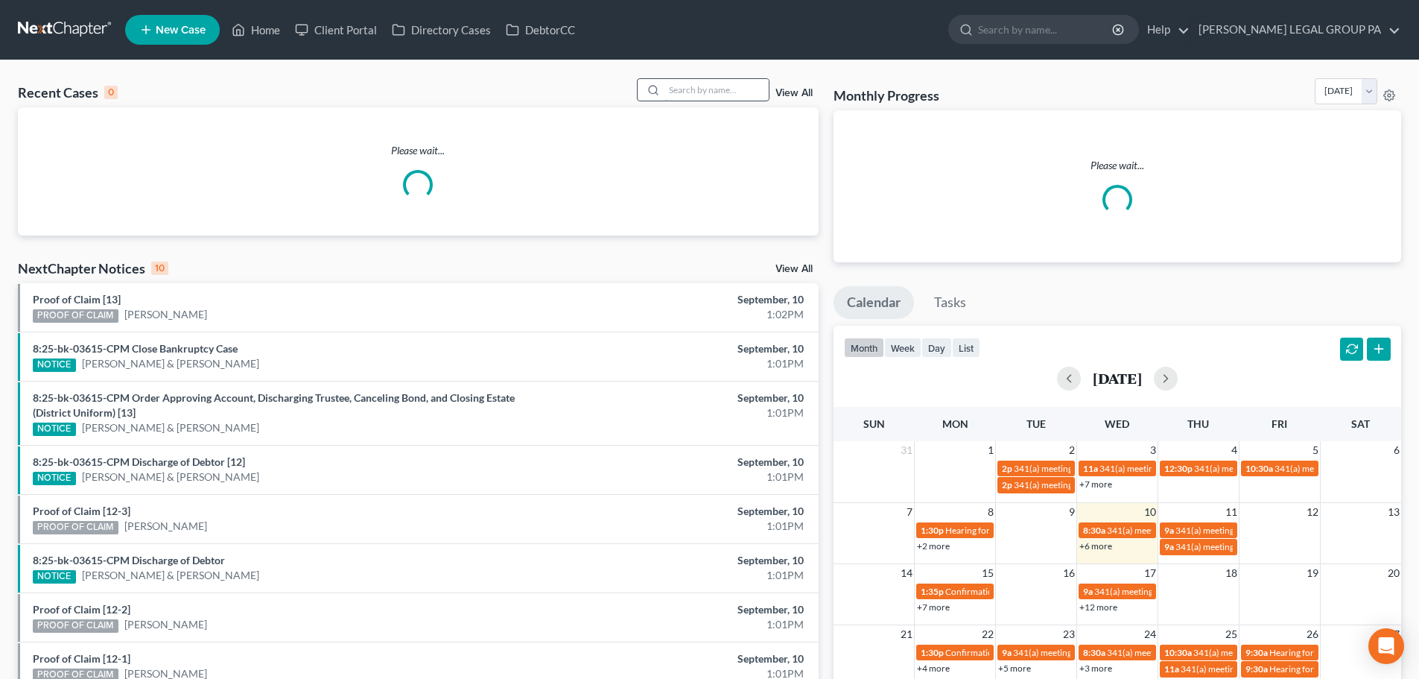
click at [705, 87] on input "search" at bounding box center [717, 90] width 104 height 22
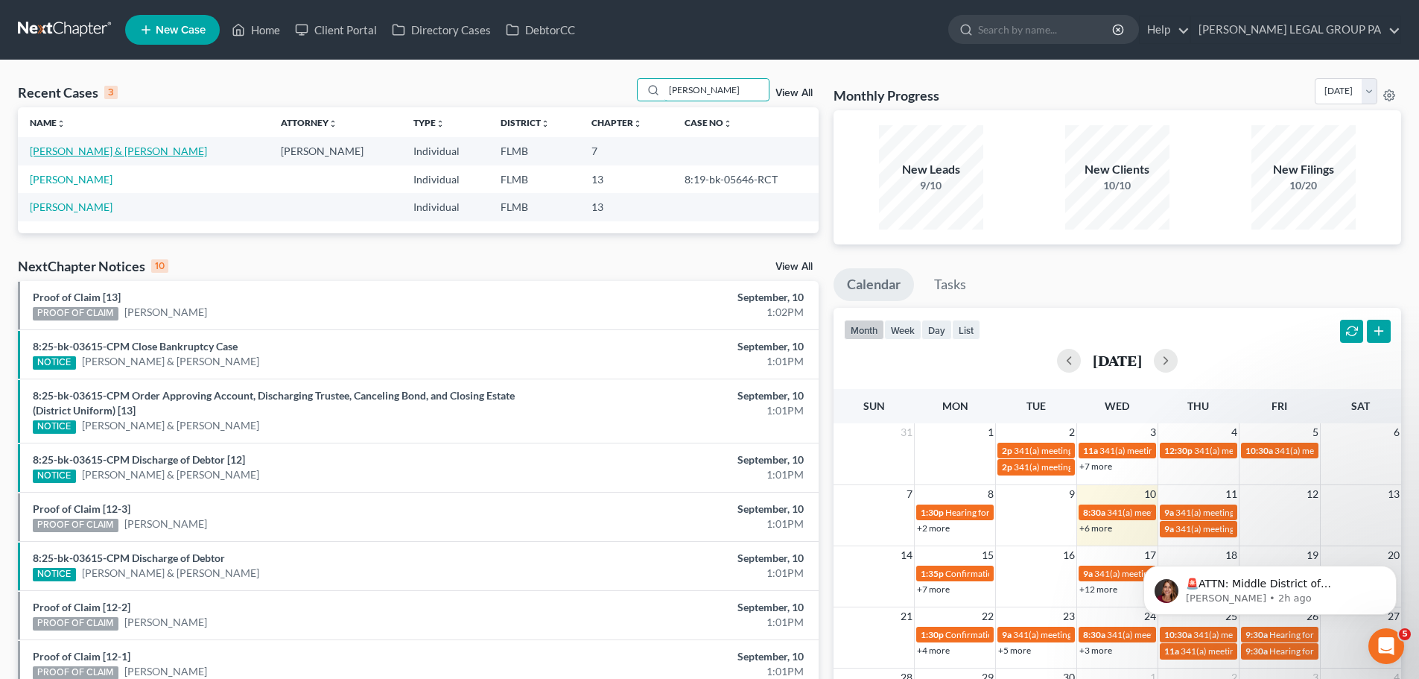
type input "webb"
click at [80, 153] on link "Webb, Robert & Holli" at bounding box center [118, 151] width 177 height 13
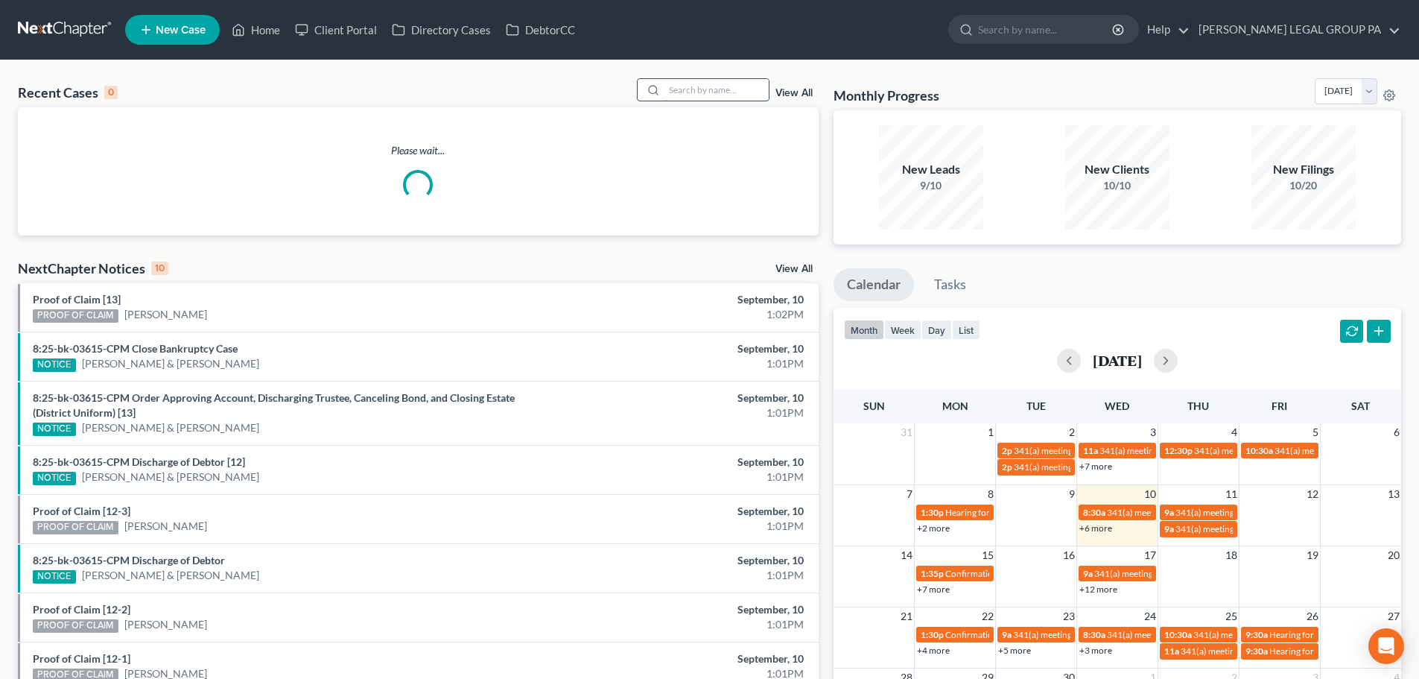
click at [694, 86] on input "search" at bounding box center [717, 90] width 104 height 22
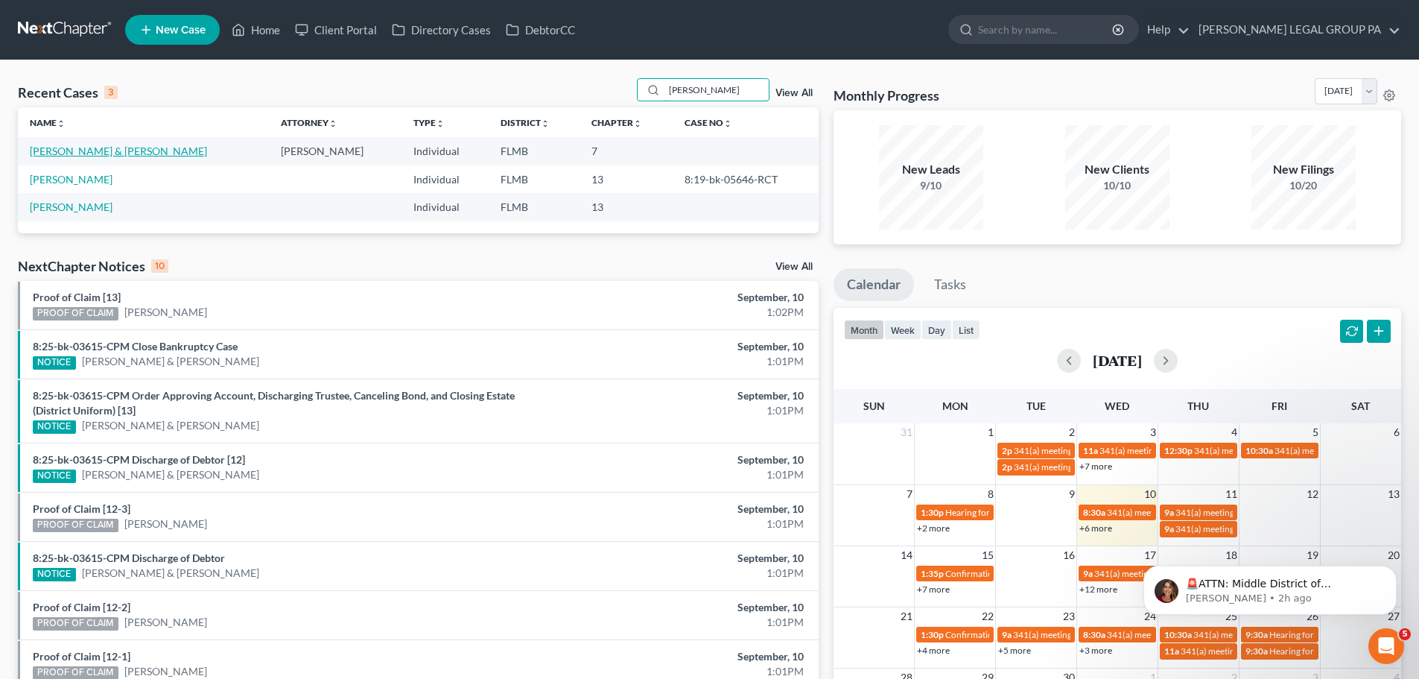
type input "[PERSON_NAME]"
click at [111, 151] on link "[PERSON_NAME] & [PERSON_NAME]" at bounding box center [118, 151] width 177 height 13
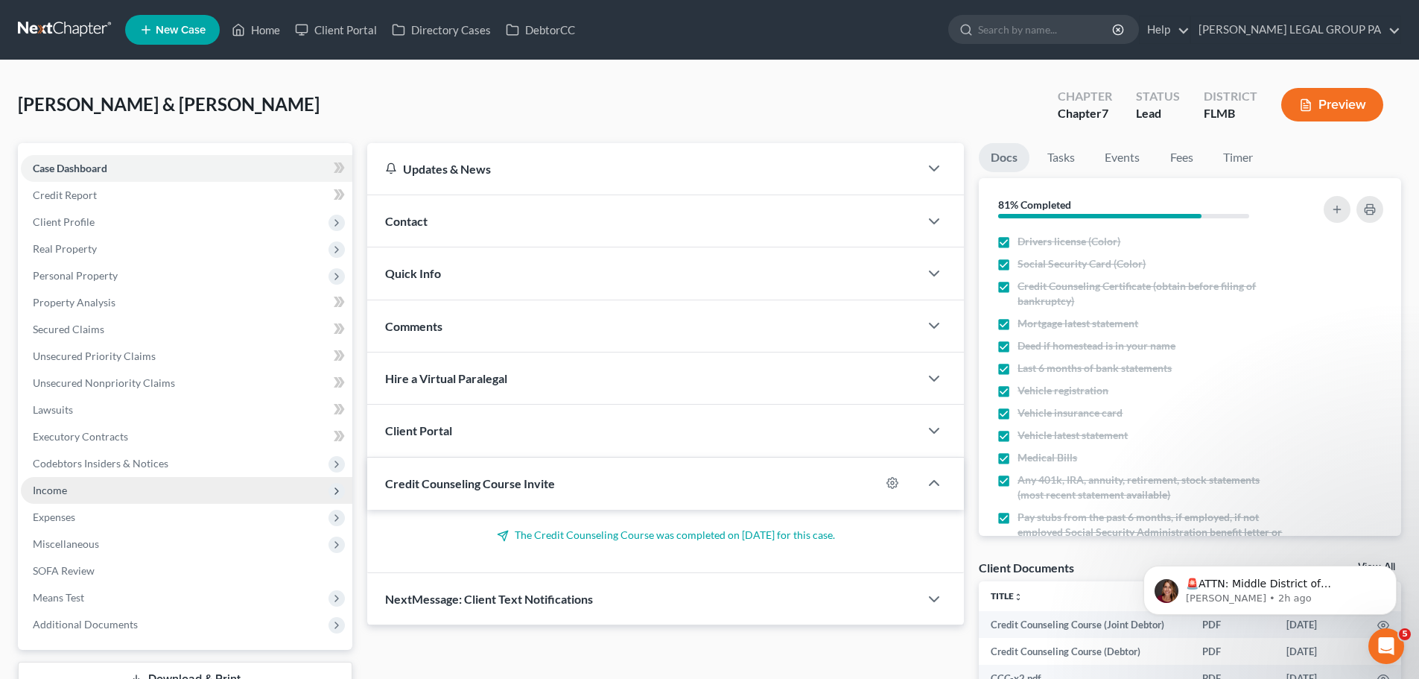
click at [66, 485] on span "Income" at bounding box center [50, 490] width 34 height 13
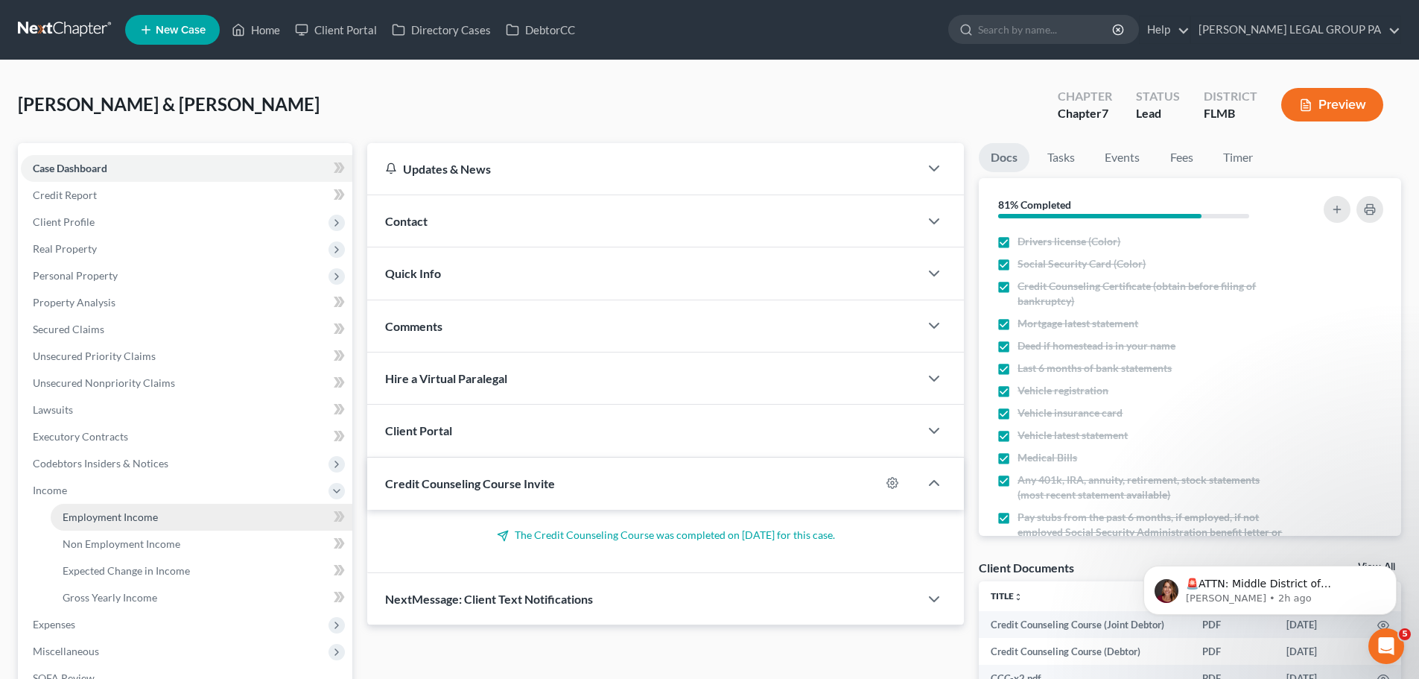
click at [125, 510] on span "Employment Income" at bounding box center [110, 516] width 95 height 13
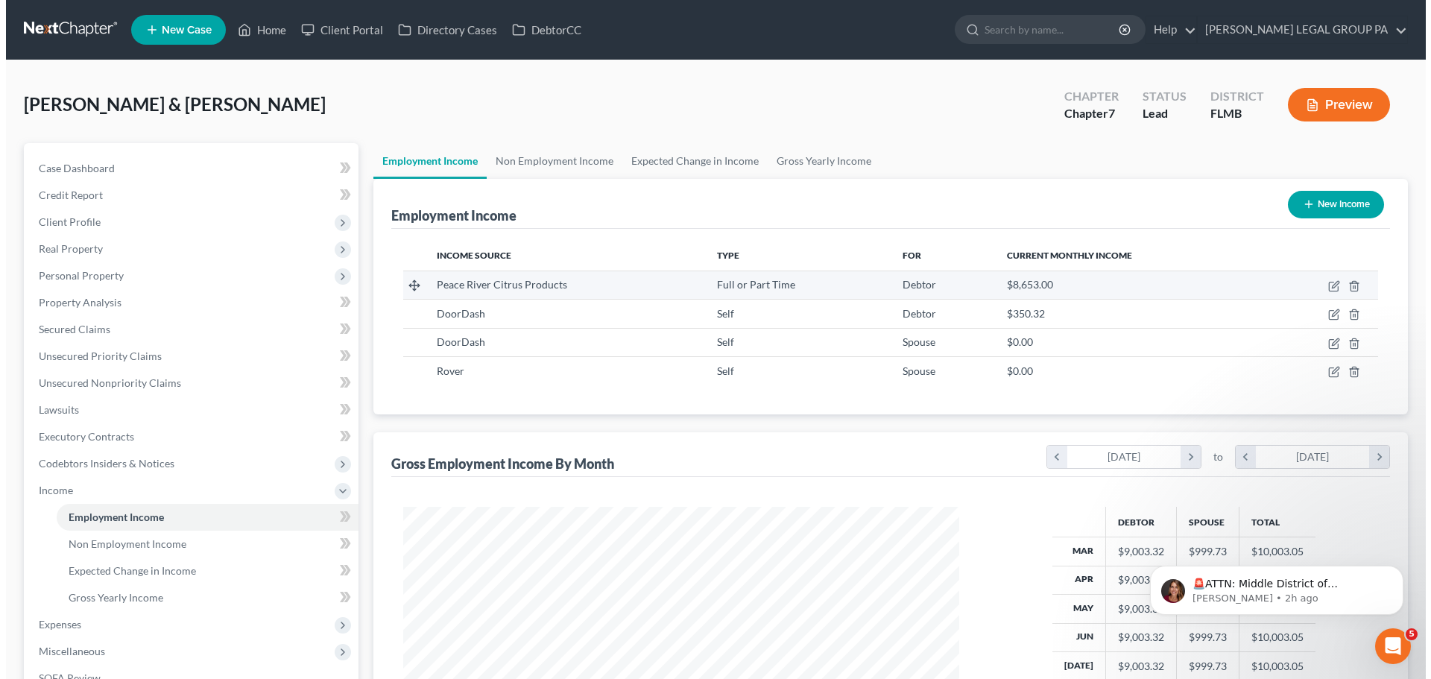
scroll to position [278, 586]
click at [1323, 284] on icon "button" at bounding box center [1327, 286] width 9 height 9
select select "0"
select select "9"
select select "0"
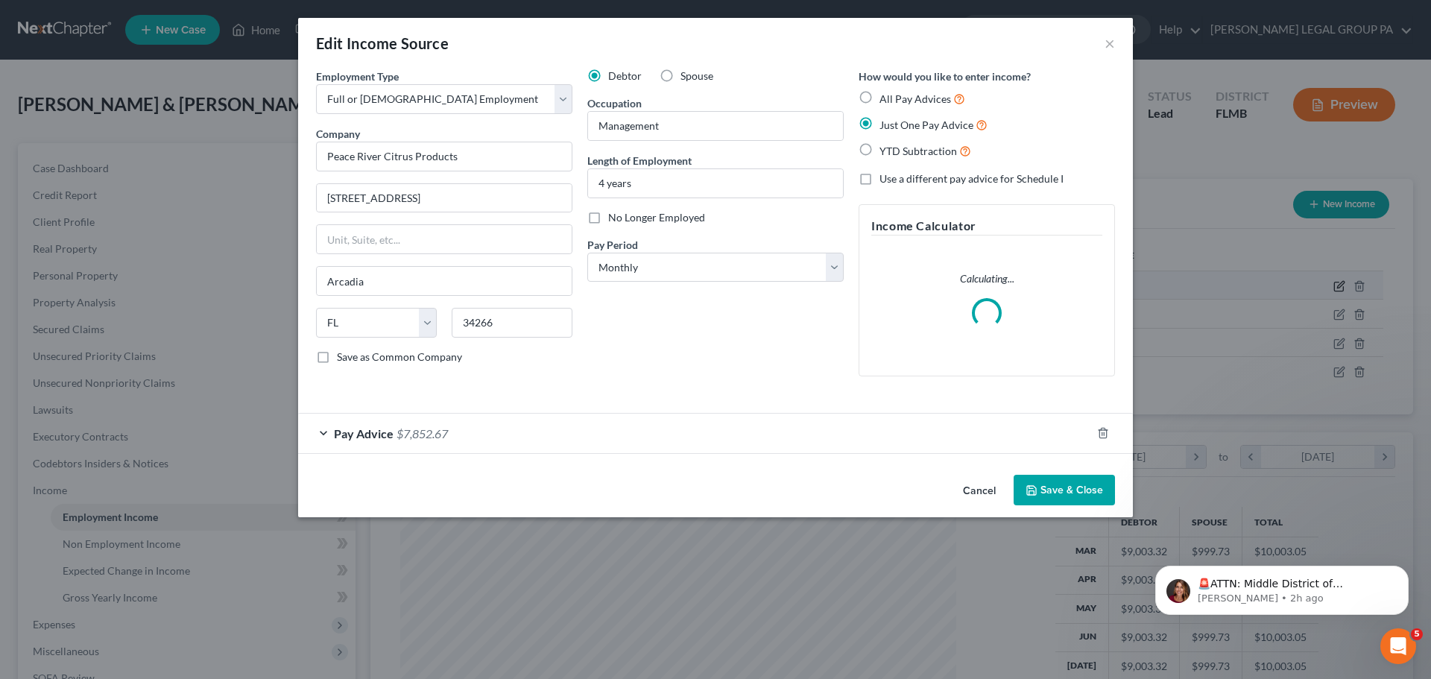
scroll to position [280, 591]
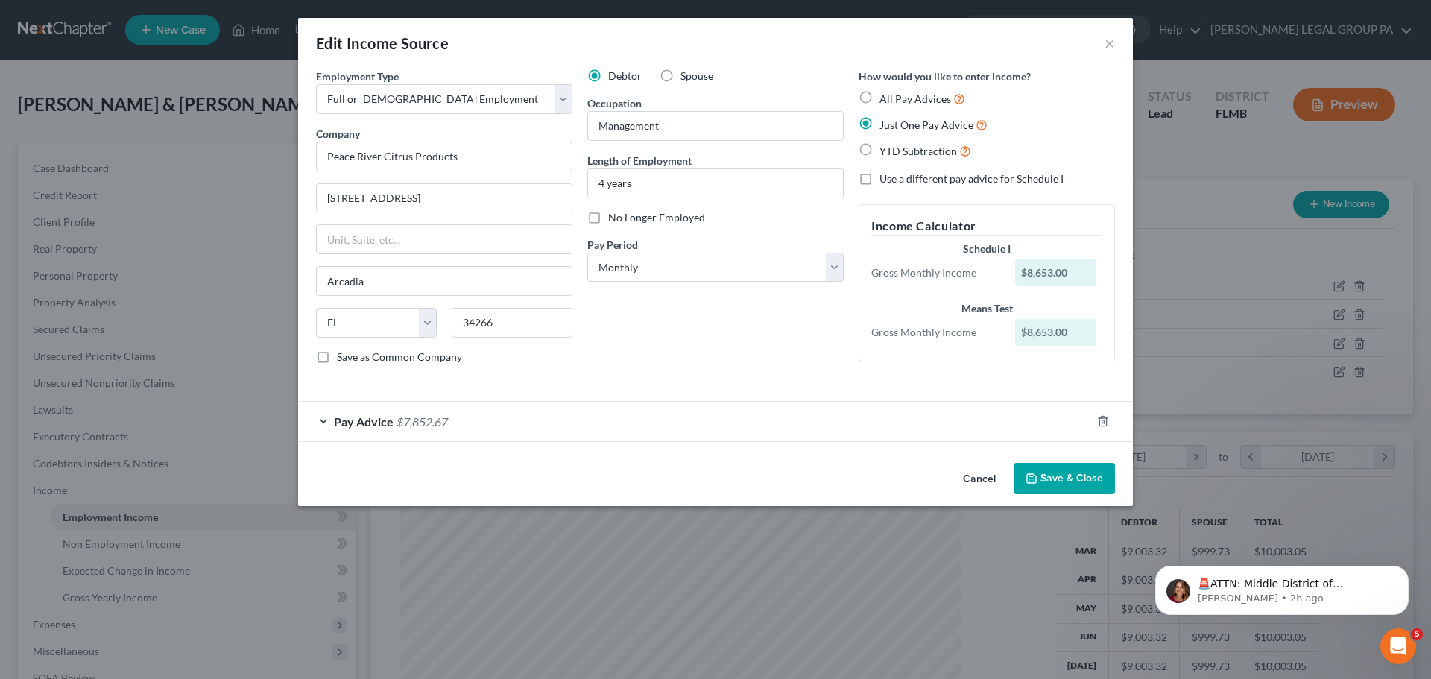
click at [383, 420] on span "Pay Advice" at bounding box center [364, 421] width 60 height 14
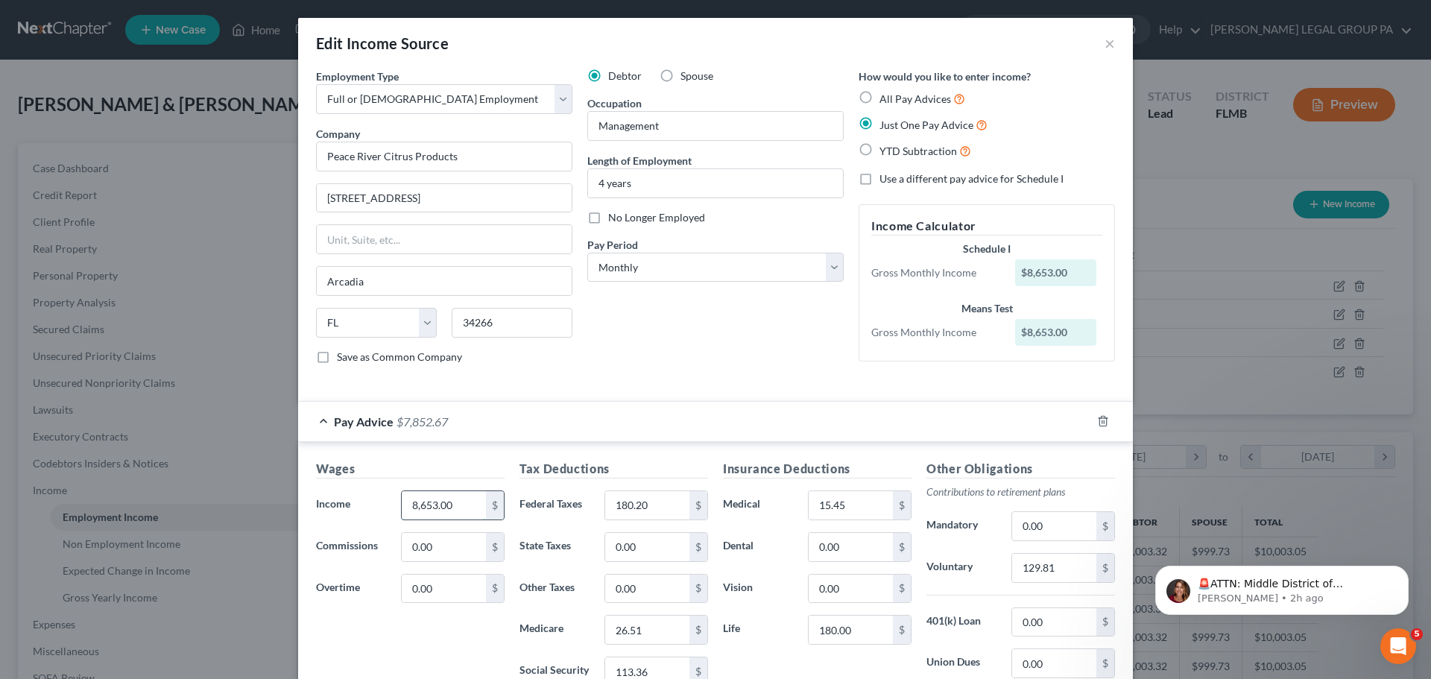
click at [456, 496] on input "8,653.00" at bounding box center [444, 505] width 84 height 28
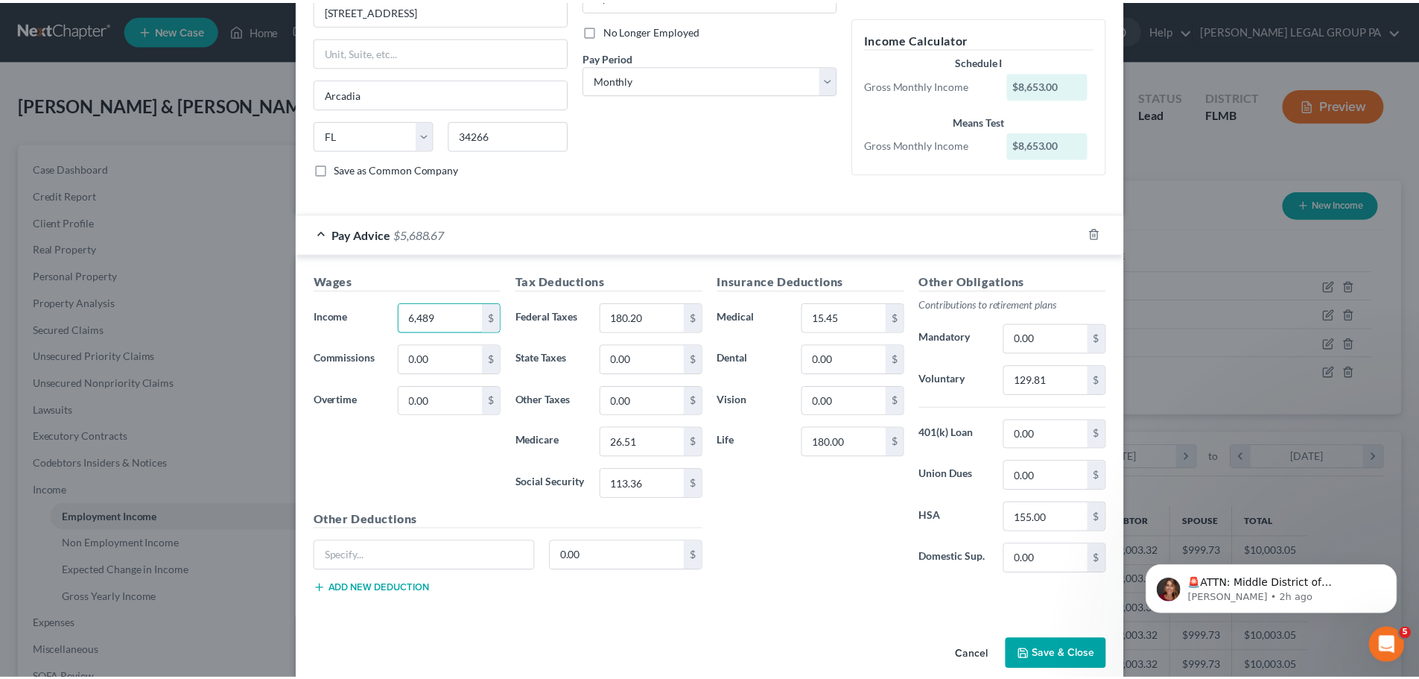
scroll to position [209, 0]
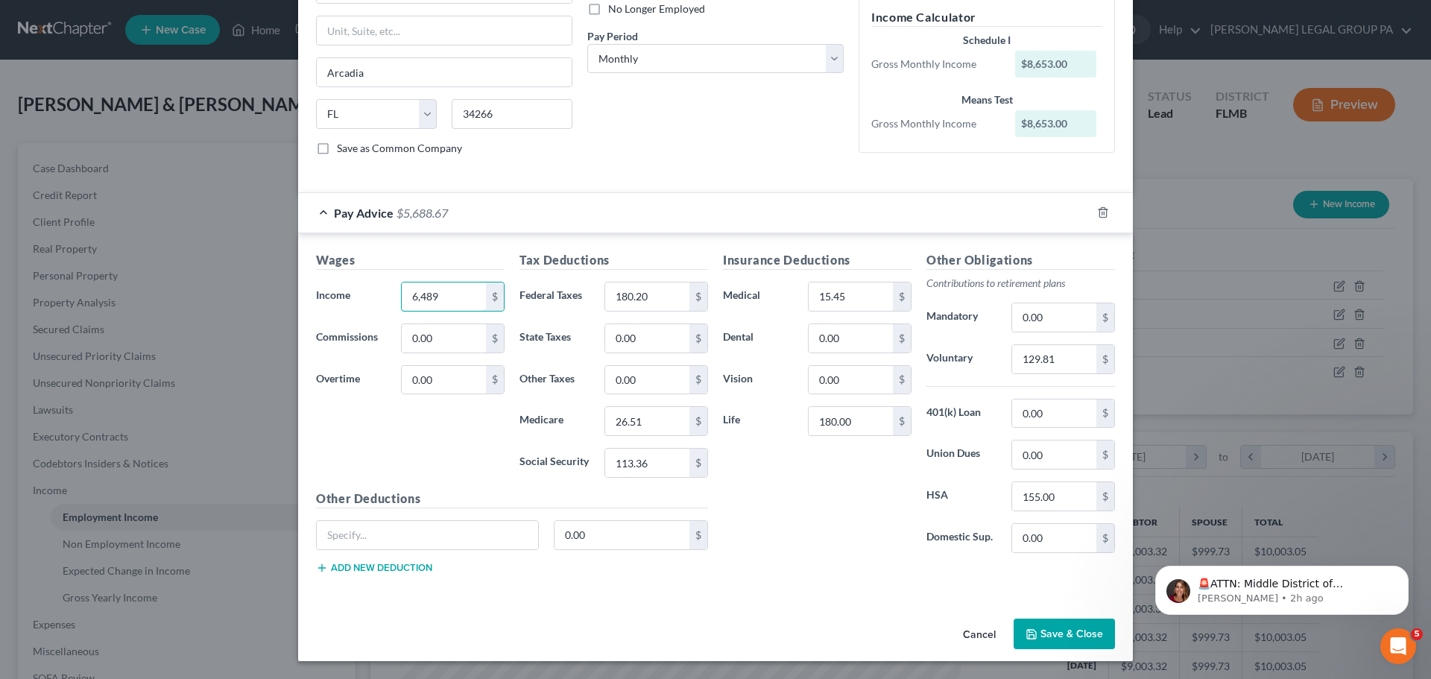
type input "6,489"
click at [1056, 636] on button "Save & Close" at bounding box center [1063, 633] width 101 height 31
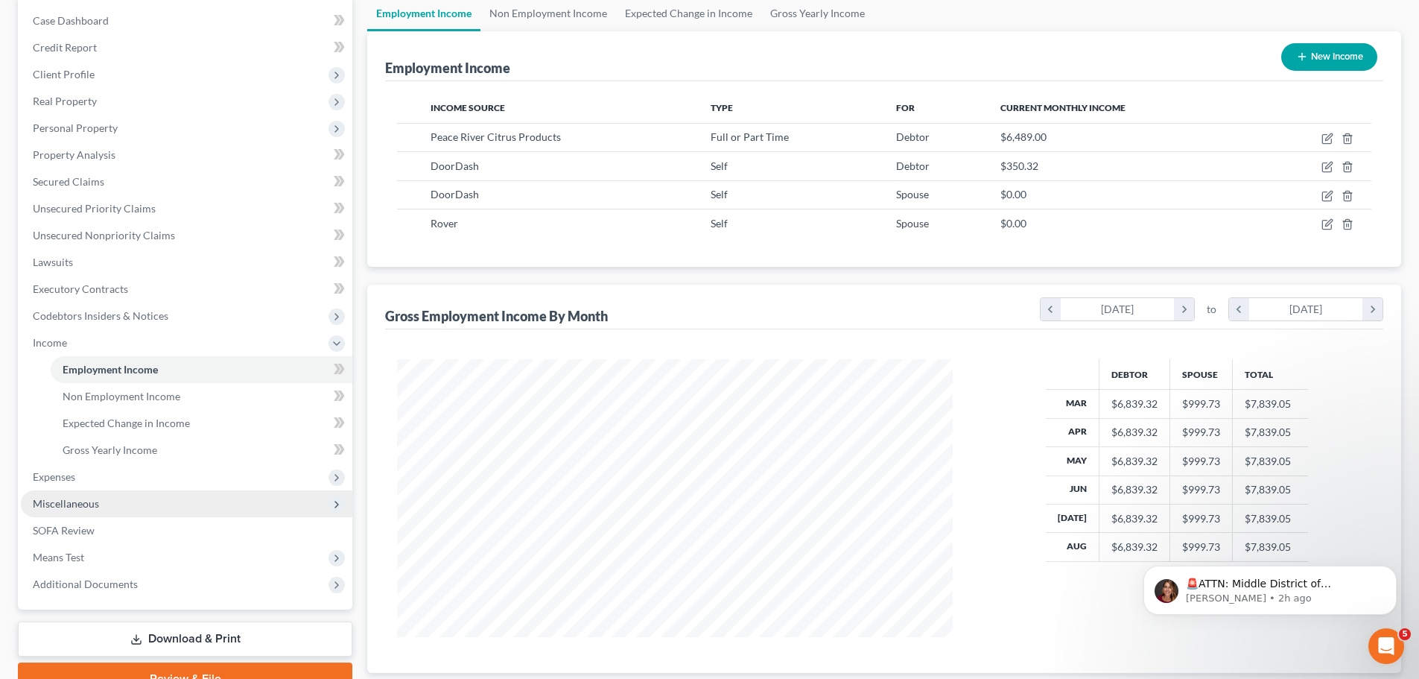
scroll to position [149, 0]
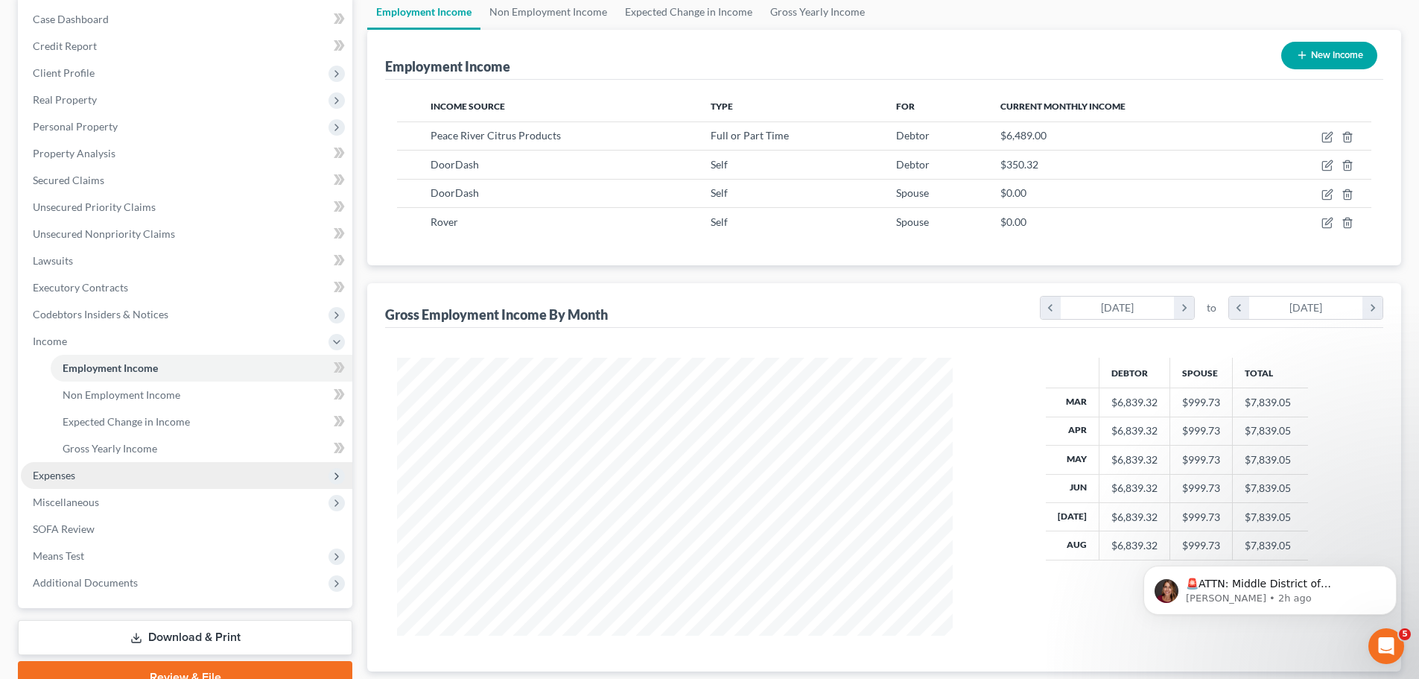
click at [80, 469] on span "Expenses" at bounding box center [187, 475] width 332 height 27
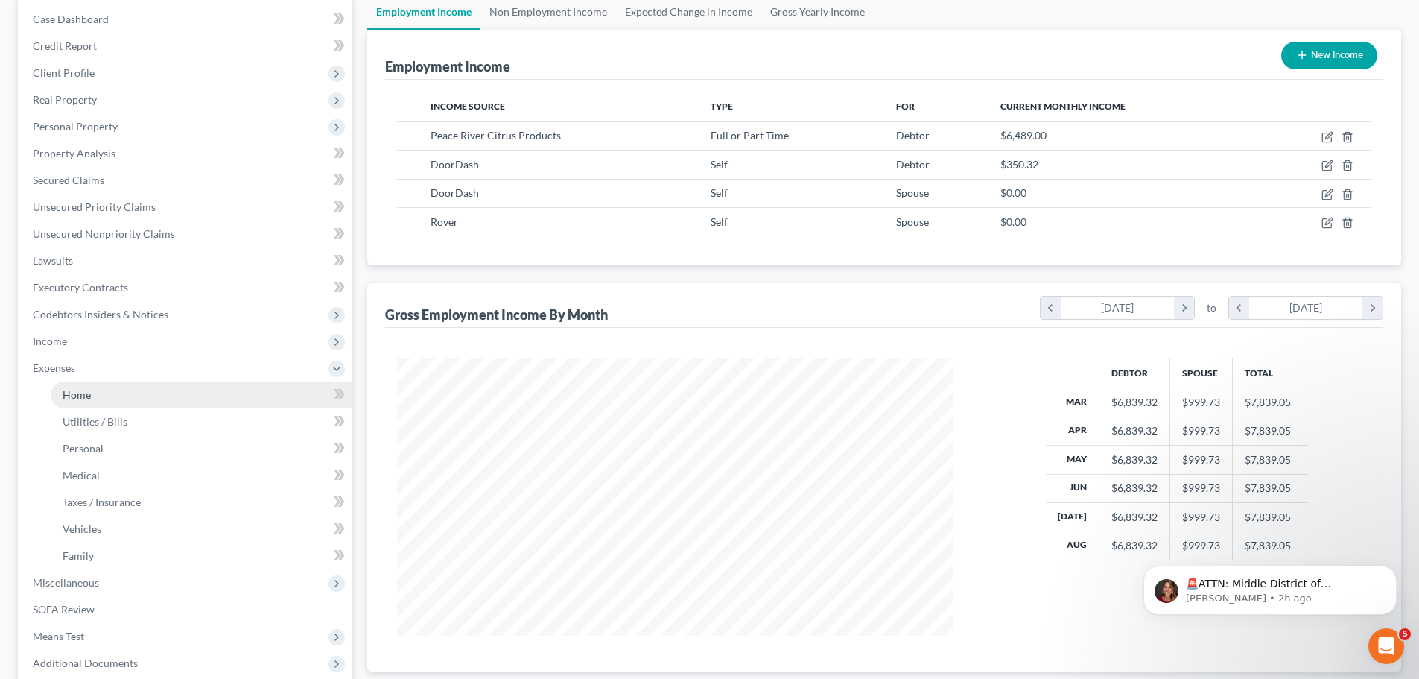
click at [90, 388] on span "Home" at bounding box center [77, 394] width 28 height 13
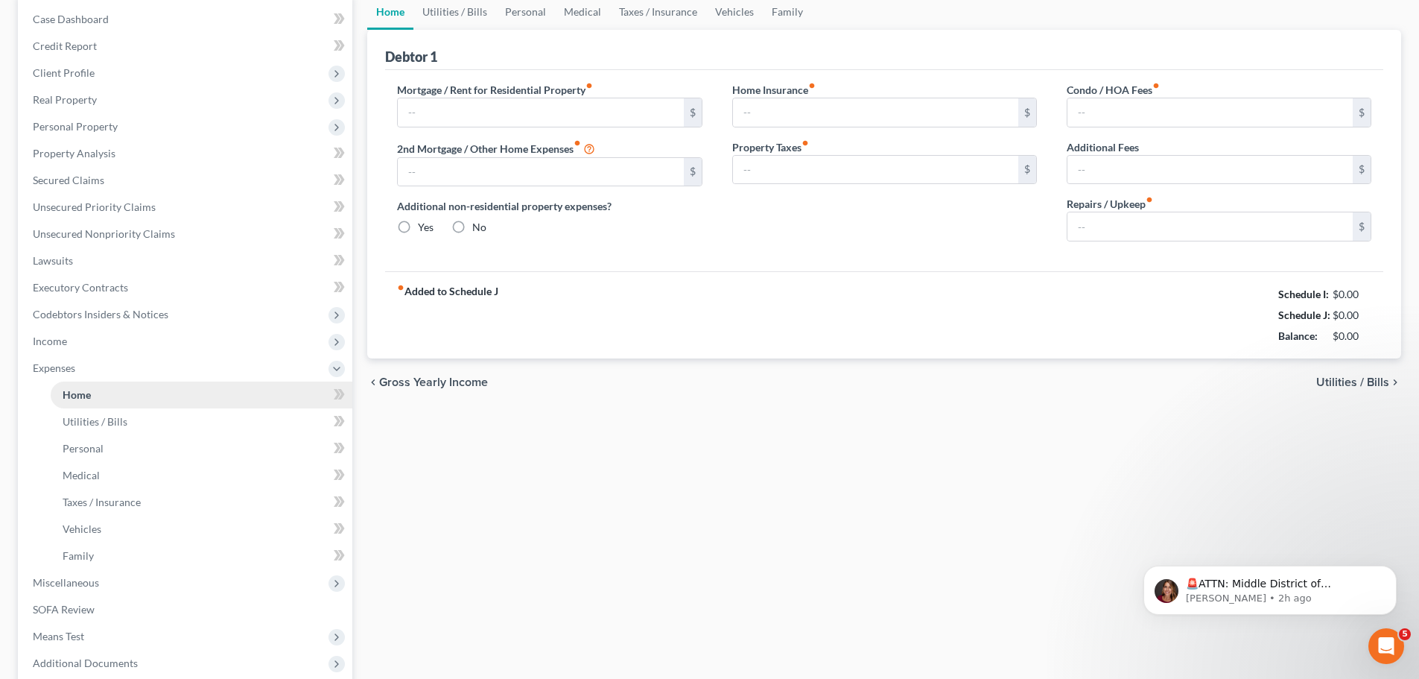
scroll to position [21, 0]
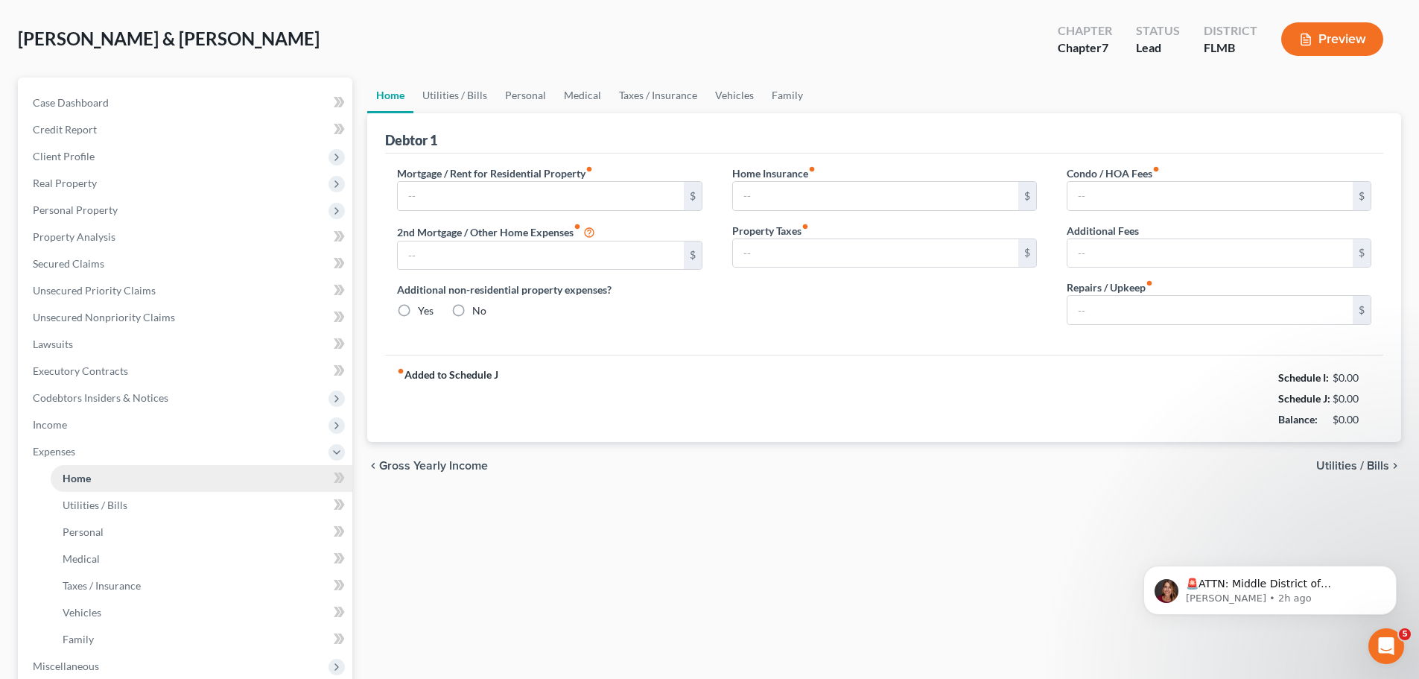
type input "2,917.86"
type input "0.00"
radio input "true"
type input "0.00"
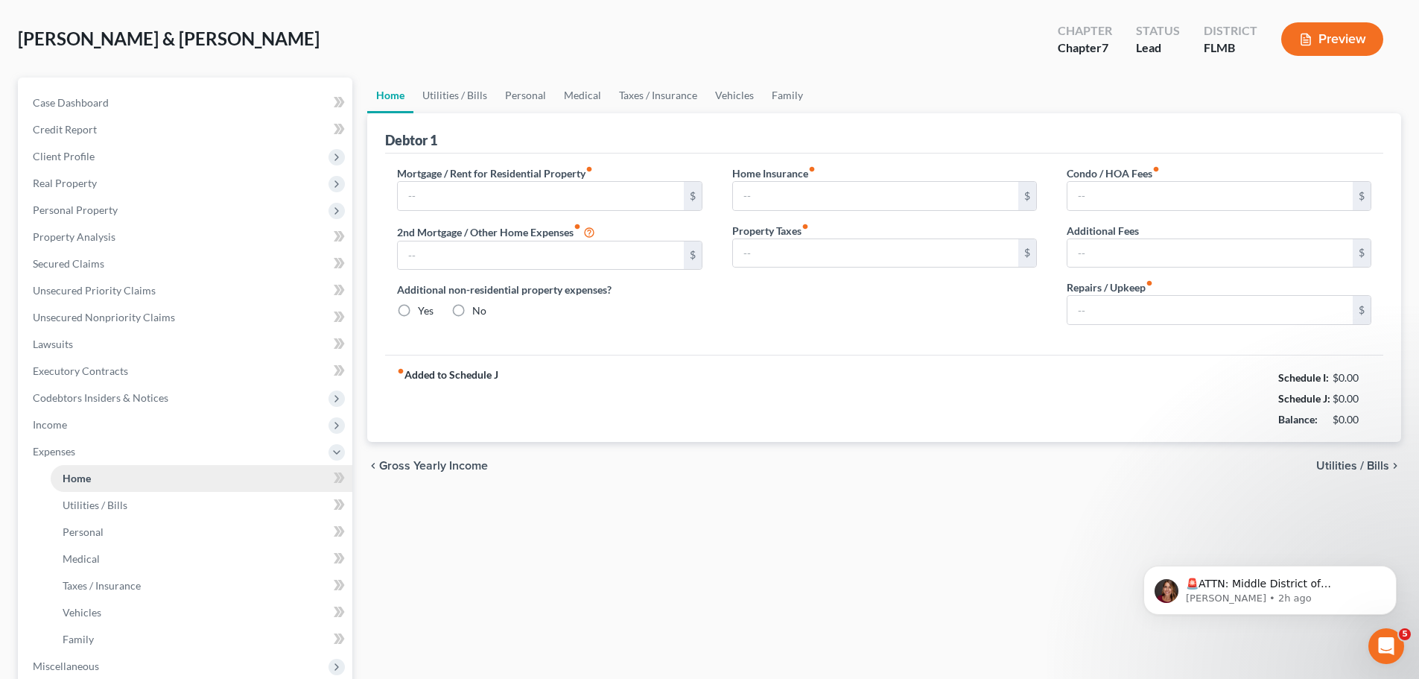
type input "46.00"
type input "0.00"
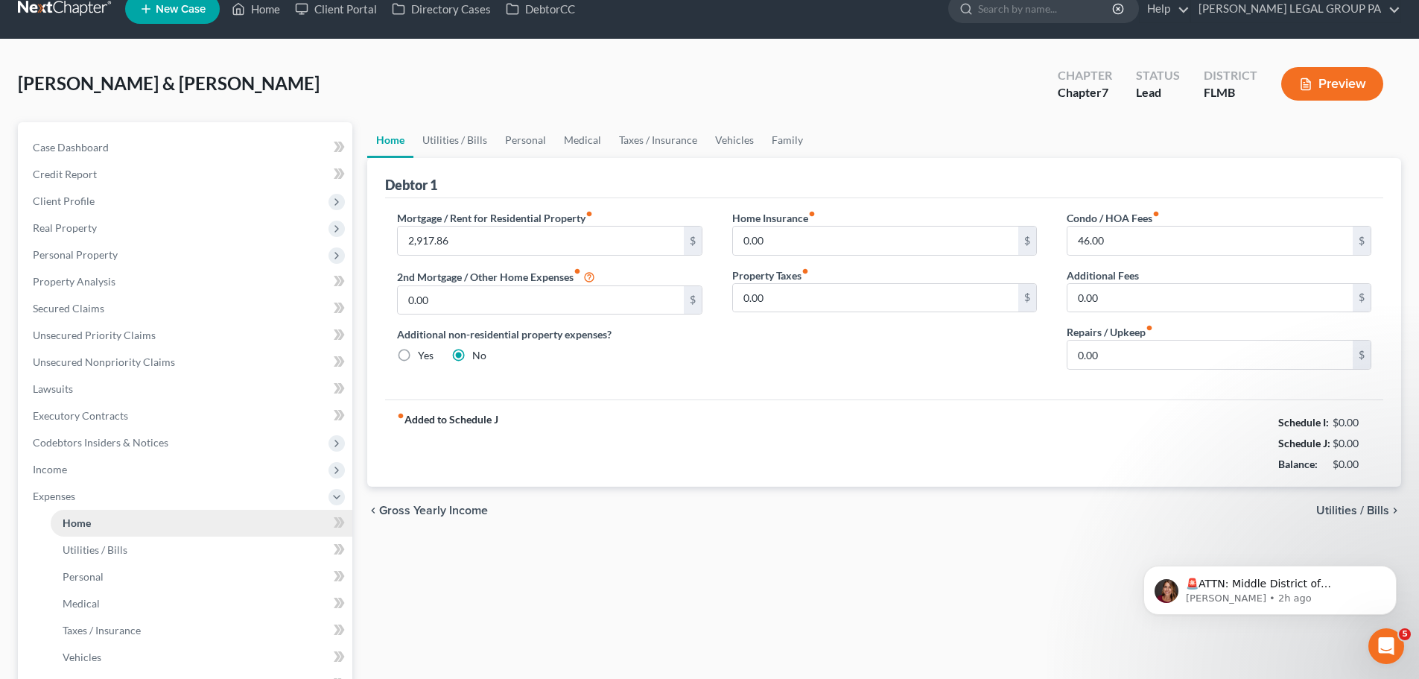
scroll to position [0, 0]
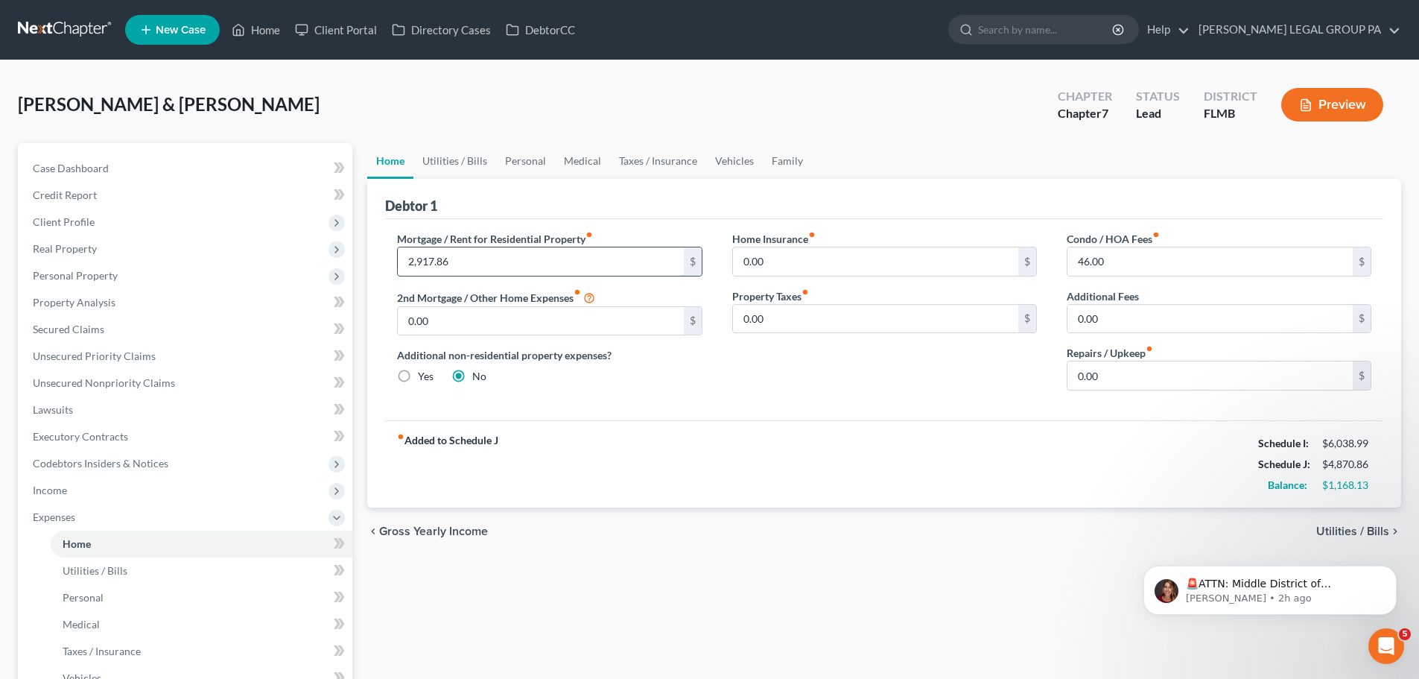
click at [513, 249] on input "2,917.86" at bounding box center [540, 261] width 285 height 28
type input "3,100"
click at [683, 431] on div "fiber_manual_record Added to Schedule J Schedule I: $6,038.99 Schedule J: $5,05…" at bounding box center [884, 463] width 998 height 87
click at [528, 161] on link "Personal" at bounding box center [525, 161] width 59 height 36
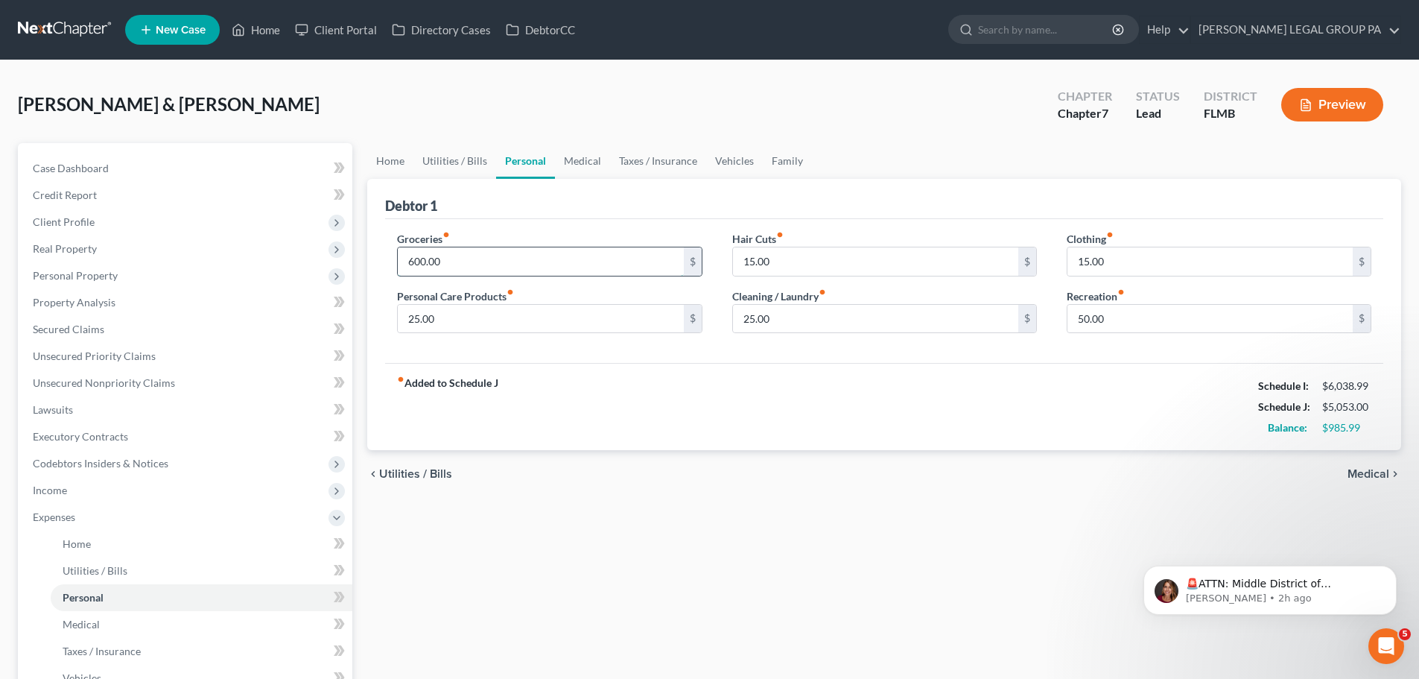
click at [489, 265] on input "600.00" at bounding box center [540, 261] width 285 height 28
type input "1,000"
click at [566, 367] on div "fiber_manual_record Added to Schedule J Schedule I: $6,038.99 Schedule J: $5,45…" at bounding box center [884, 406] width 998 height 87
click at [1131, 323] on input "50.00" at bounding box center [1210, 319] width 285 height 28
type input "100"
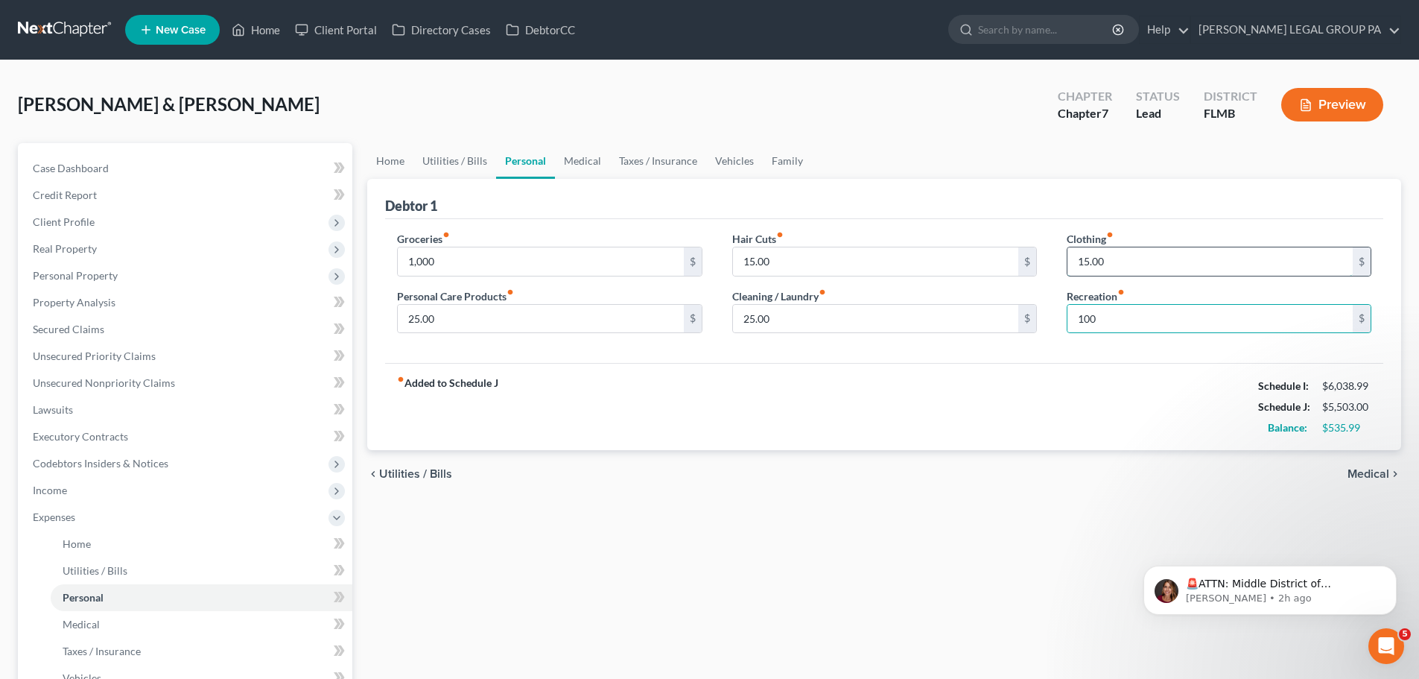
click at [1132, 260] on input "15.00" at bounding box center [1210, 261] width 285 height 28
type input "50"
click at [905, 219] on div "Groceries fiber_manual_record 1,000 $ Personal Care Products fiber_manual_recor…" at bounding box center [884, 291] width 998 height 145
click at [814, 274] on input "15.00" at bounding box center [875, 261] width 285 height 28
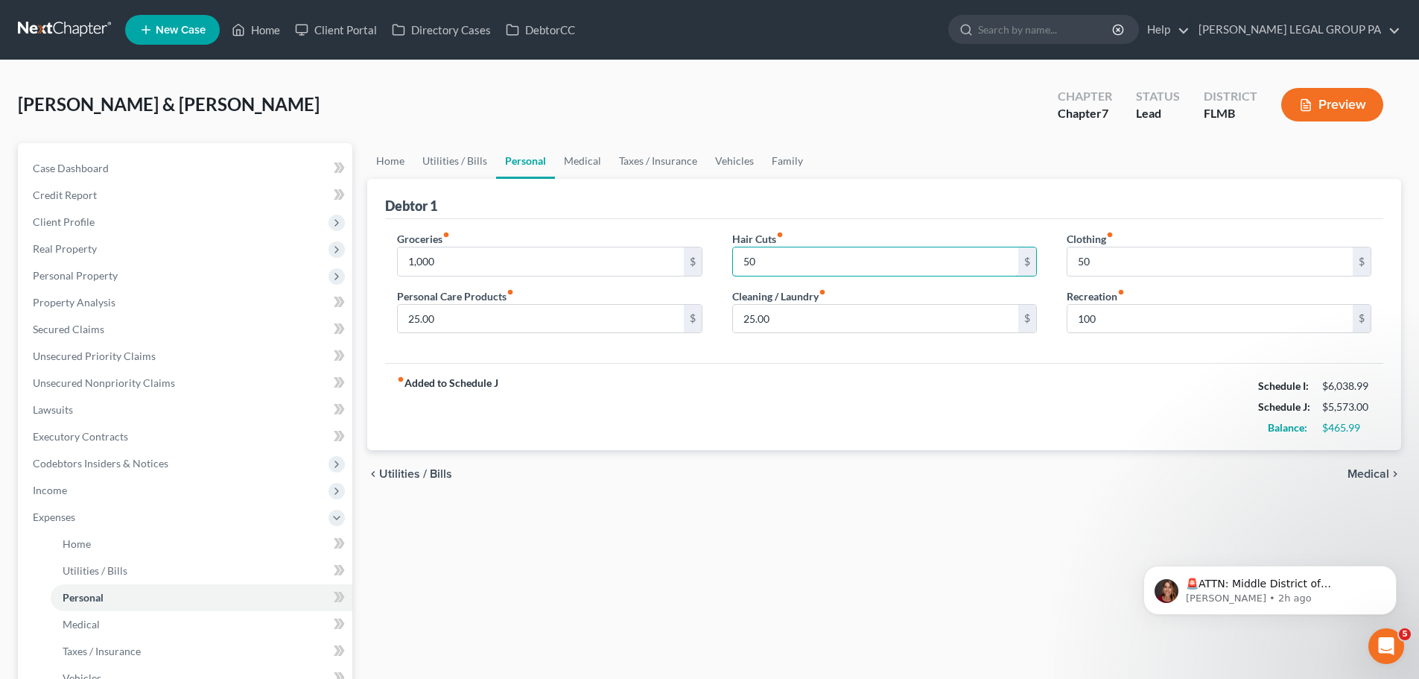
type input "50"
click at [560, 364] on div "fiber_manual_record Added to Schedule J Schedule I: $6,038.99 Schedule J: $5,57…" at bounding box center [884, 406] width 998 height 87
click at [490, 319] on input "25.00" at bounding box center [540, 319] width 285 height 28
type input "45"
click at [802, 317] on input "25.00" at bounding box center [875, 319] width 285 height 28
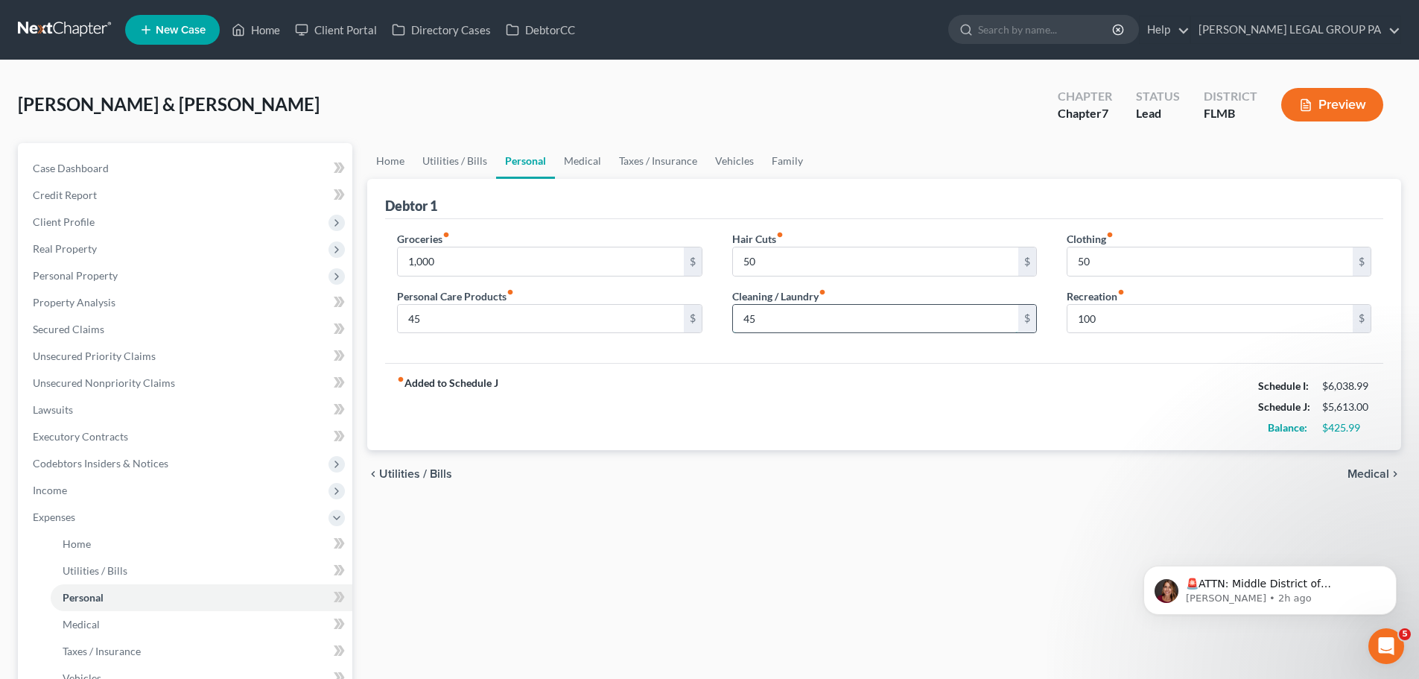
type input "4"
type input "35"
click at [708, 377] on div "fiber_manual_record Added to Schedule J Schedule I: $6,038.99 Schedule J: $5,60…" at bounding box center [884, 406] width 998 height 87
click at [589, 164] on link "Medical" at bounding box center [582, 161] width 55 height 36
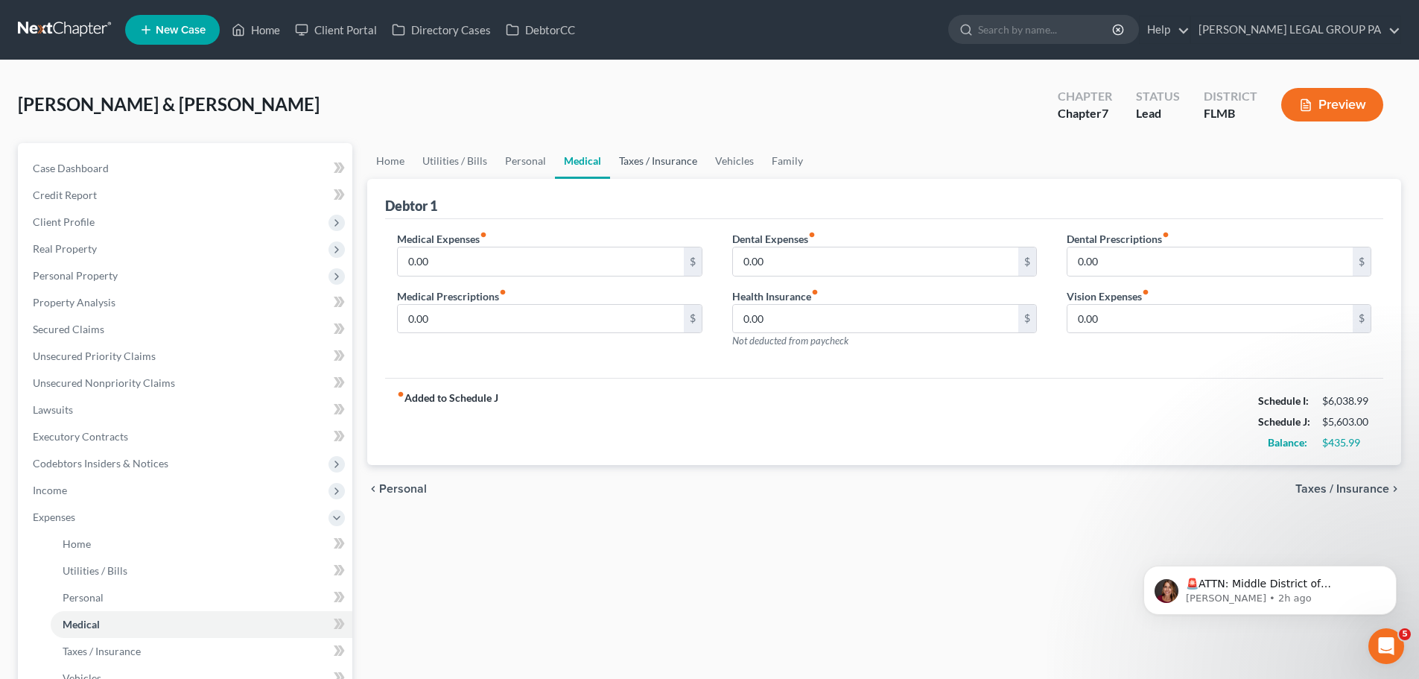
click at [662, 154] on link "Taxes / Insurance" at bounding box center [658, 161] width 96 height 36
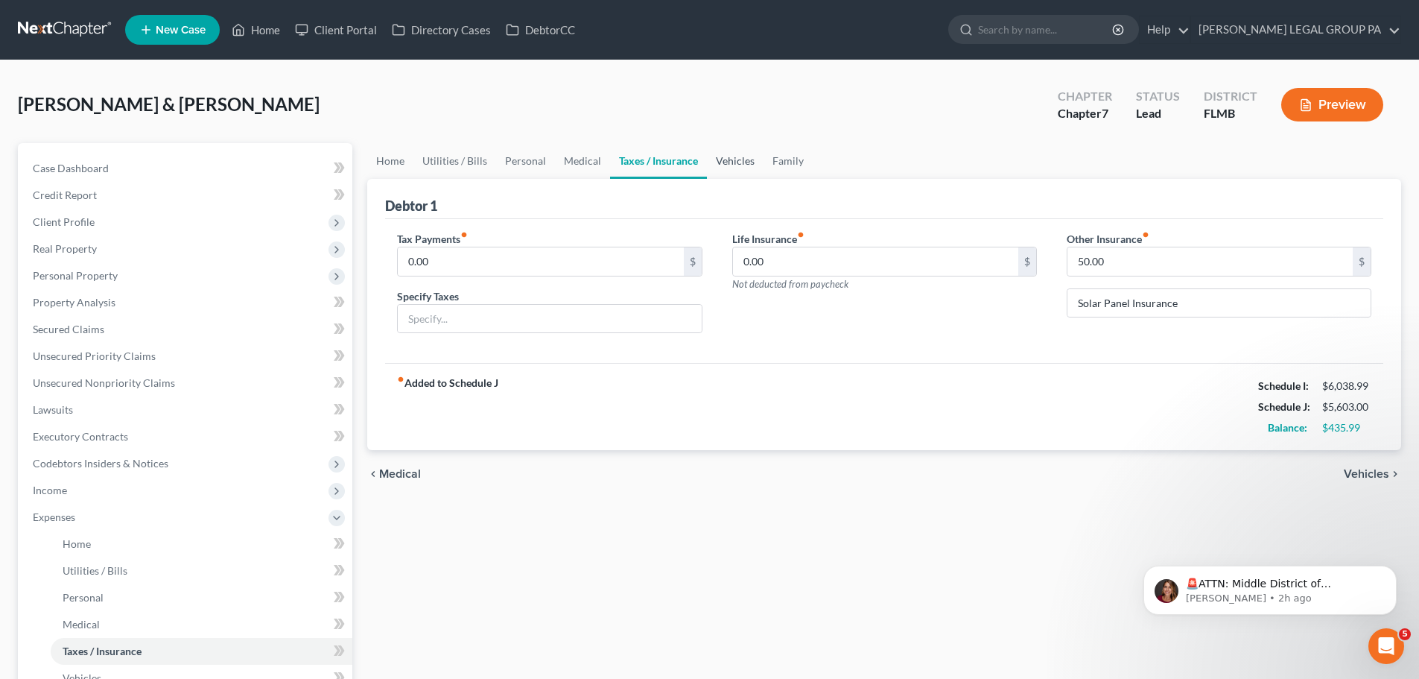
click at [725, 167] on link "Vehicles" at bounding box center [735, 161] width 57 height 36
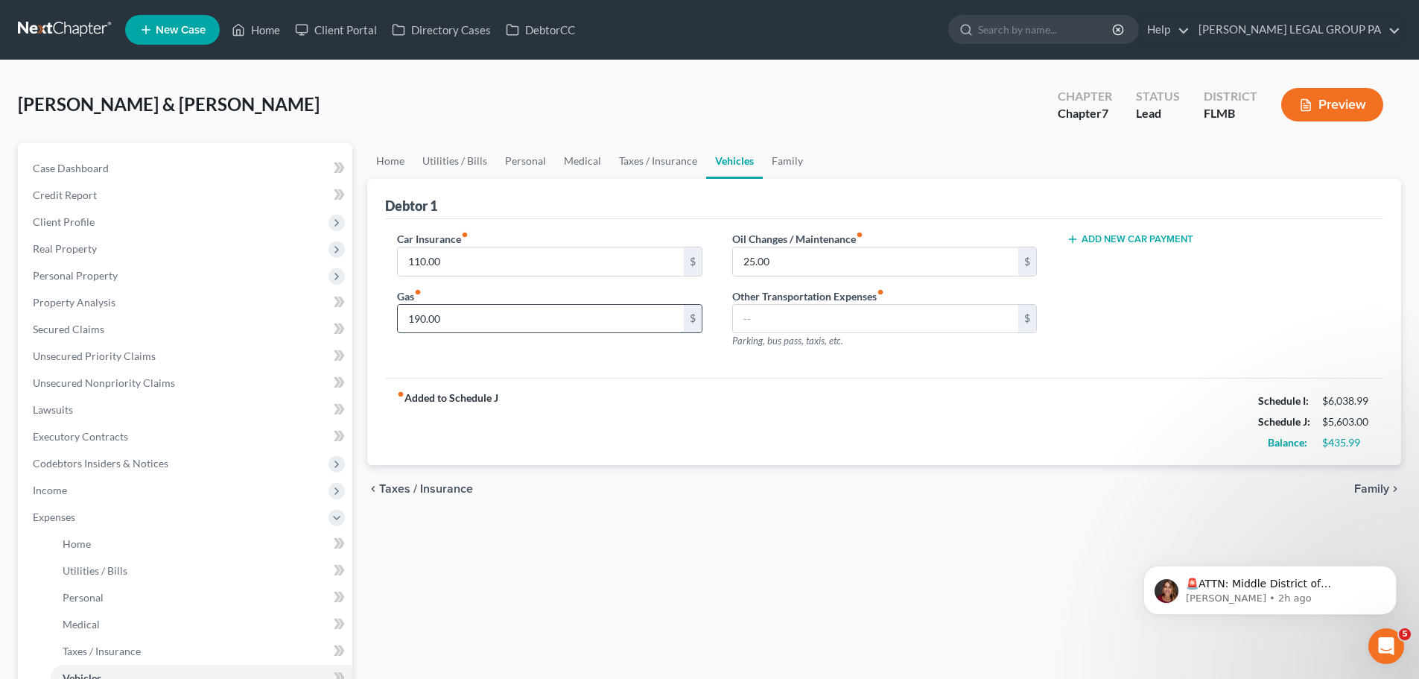
click at [493, 326] on input "190.00" at bounding box center [540, 319] width 285 height 28
type input "300"
click at [589, 391] on div "fiber_manual_record Added to Schedule J Schedule I: $6,038.99 Schedule J: $5,71…" at bounding box center [884, 421] width 998 height 87
click at [783, 157] on link "Family" at bounding box center [787, 161] width 49 height 36
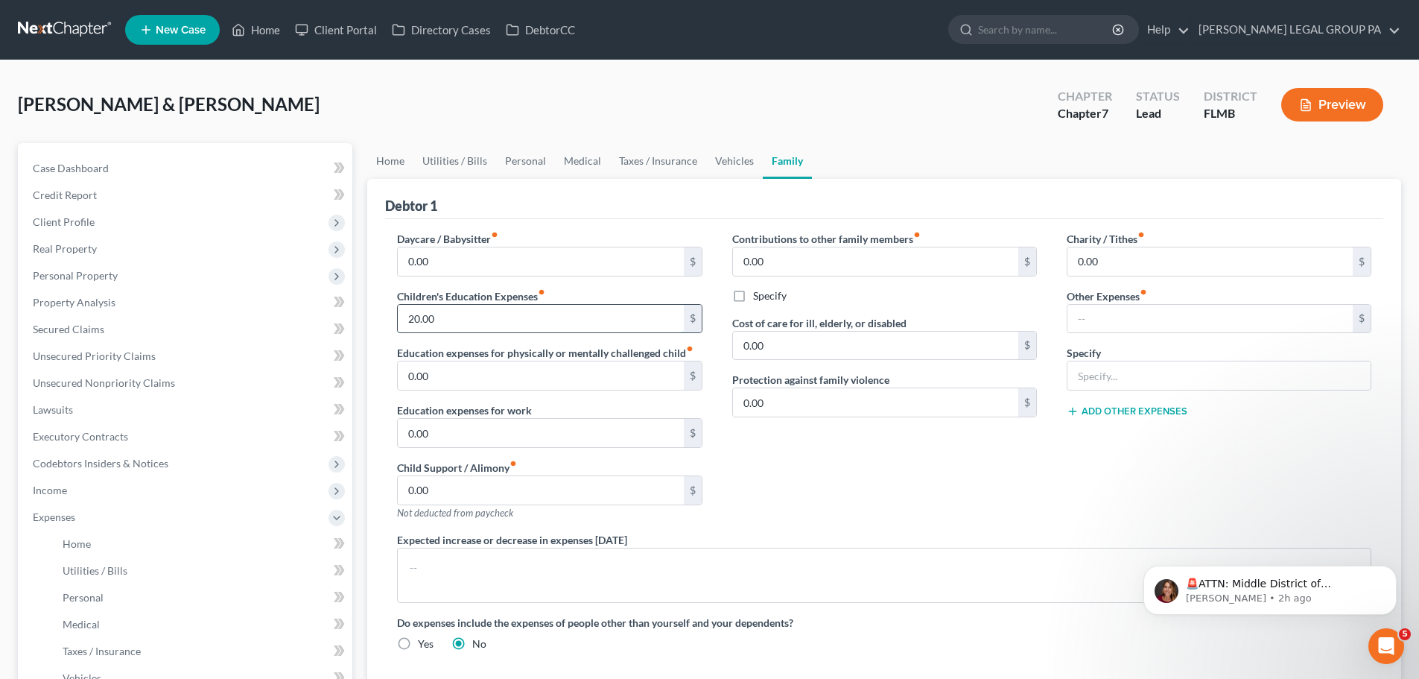
click at [545, 324] on input "20.00" at bounding box center [540, 319] width 285 height 28
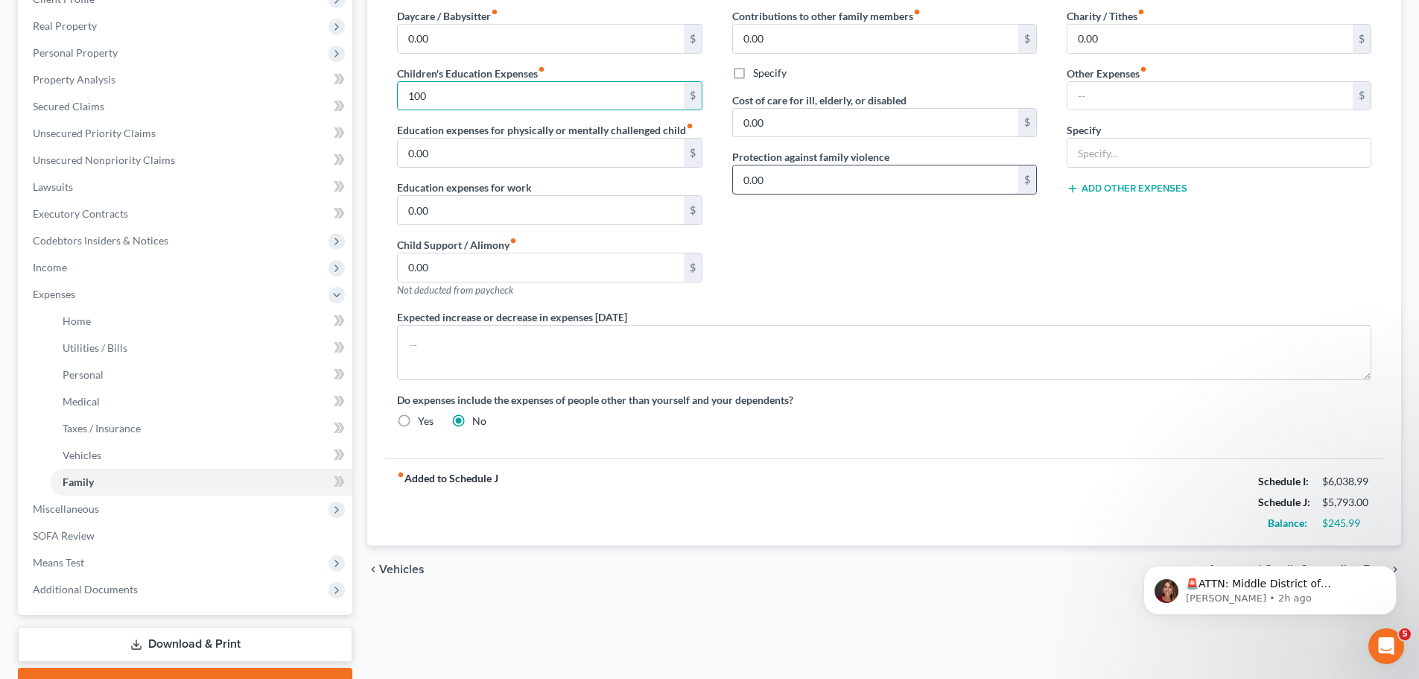
scroll to position [224, 0]
type input "100"
click at [843, 268] on div "Contributions to other family members fiber_manual_record 0.00 $ Specify Cost o…" at bounding box center [885, 157] width 335 height 301
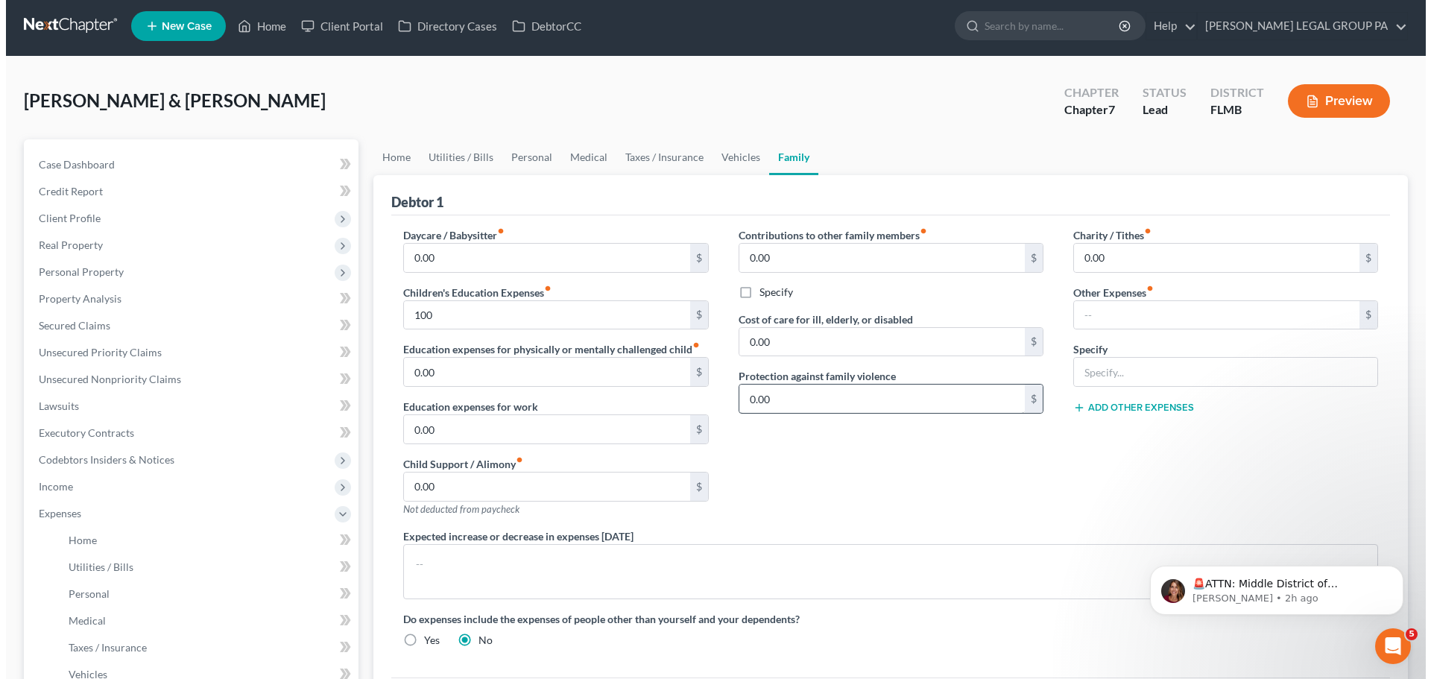
scroll to position [0, 0]
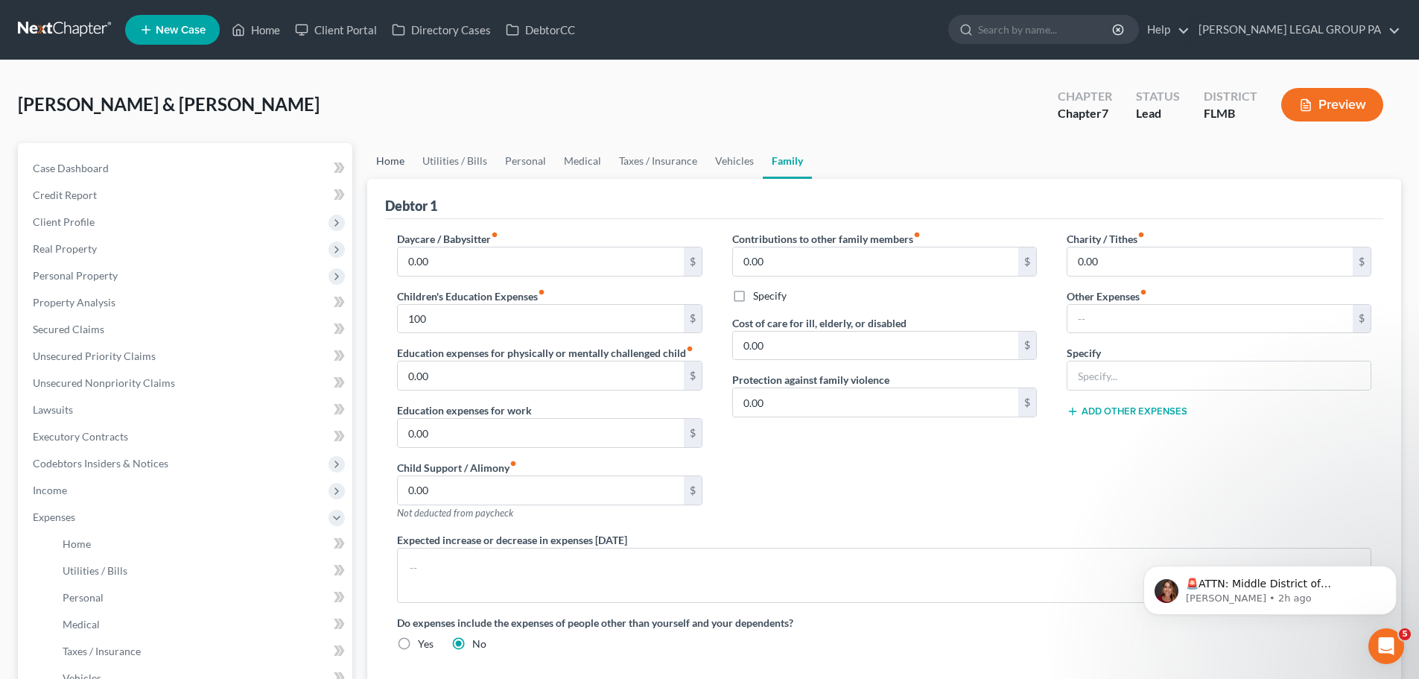
click at [378, 159] on link "Home" at bounding box center [390, 161] width 46 height 36
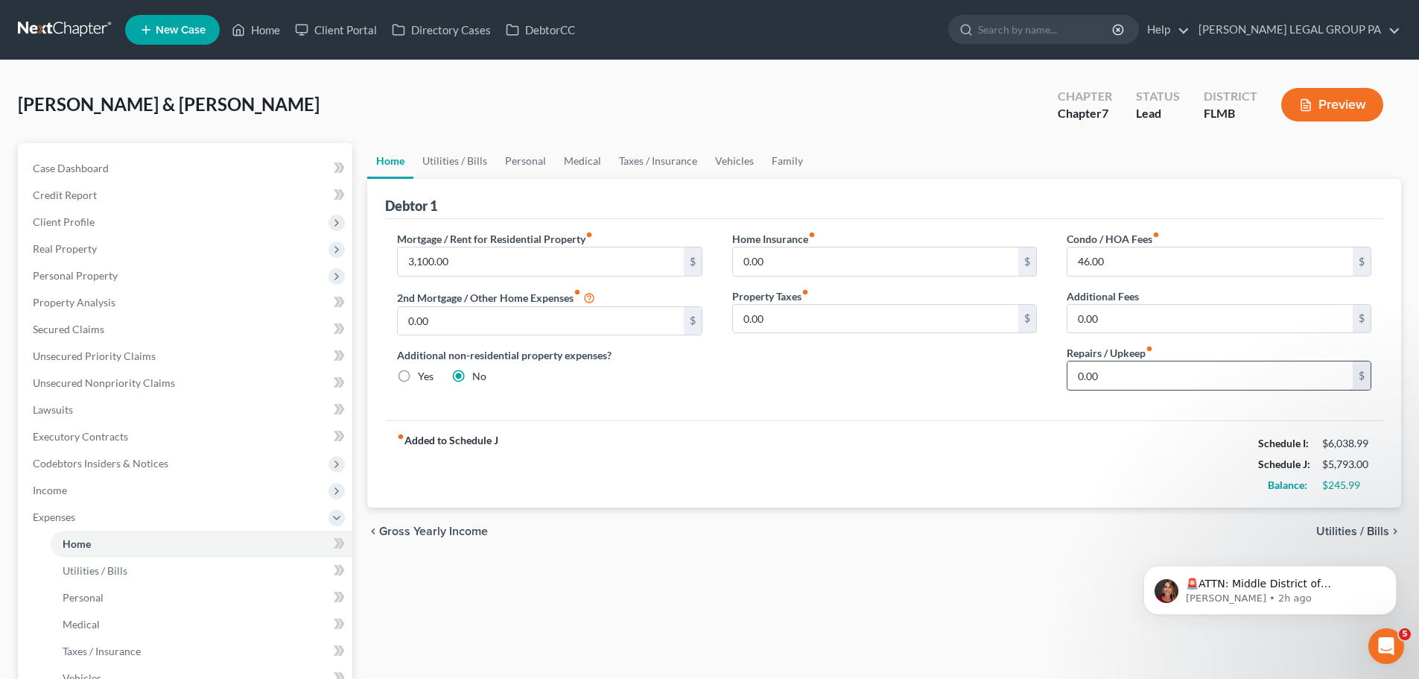
click at [1120, 389] on input "0.00" at bounding box center [1210, 375] width 285 height 28
type input "100"
click at [971, 395] on div "Home Insurance fiber_manual_record 0.00 $ Property Taxes fiber_manual_record 0.…" at bounding box center [885, 316] width 335 height 171
click at [473, 165] on link "Utilities / Bills" at bounding box center [455, 161] width 83 height 36
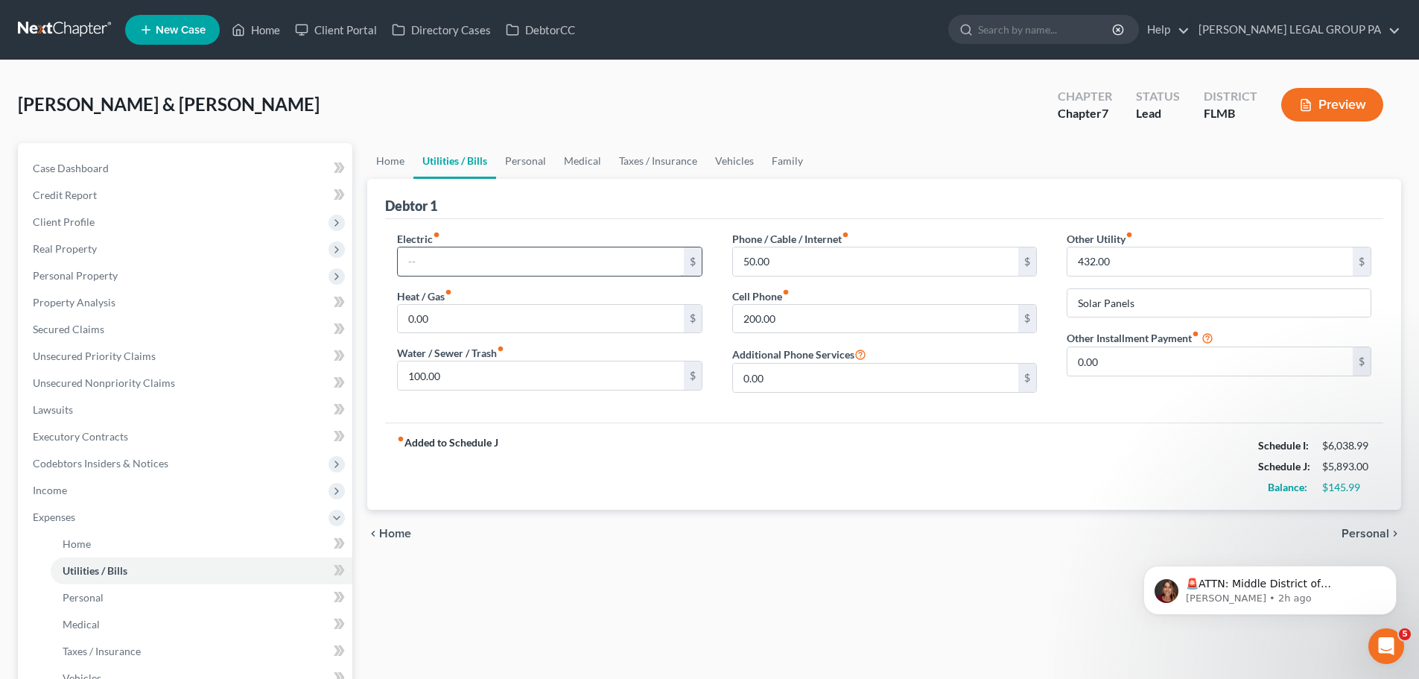
click at [472, 259] on input "text" at bounding box center [540, 261] width 285 height 28
type input "50"
click at [516, 229] on div "Electric fiber_manual_record 50 $ Heat / Gas fiber_manual_record 0.00 $ Water /…" at bounding box center [884, 320] width 998 height 203
click at [797, 256] on input "50.00" at bounding box center [875, 261] width 285 height 28
type input "75"
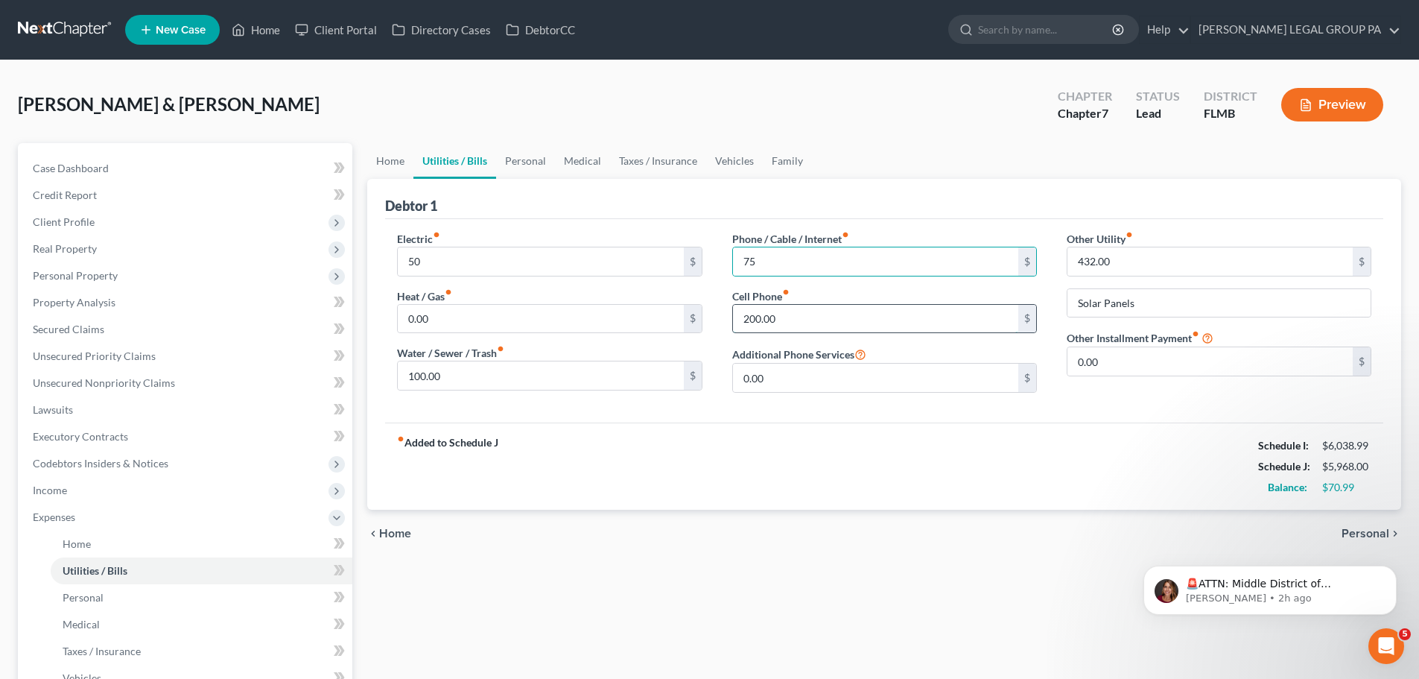
click at [818, 311] on input "200.00" at bounding box center [875, 319] width 285 height 28
type input "300"
click at [468, 270] on input "50" at bounding box center [540, 261] width 285 height 28
click at [558, 196] on div "Debtor 1" at bounding box center [884, 199] width 998 height 40
click at [530, 155] on link "Personal" at bounding box center [525, 161] width 59 height 36
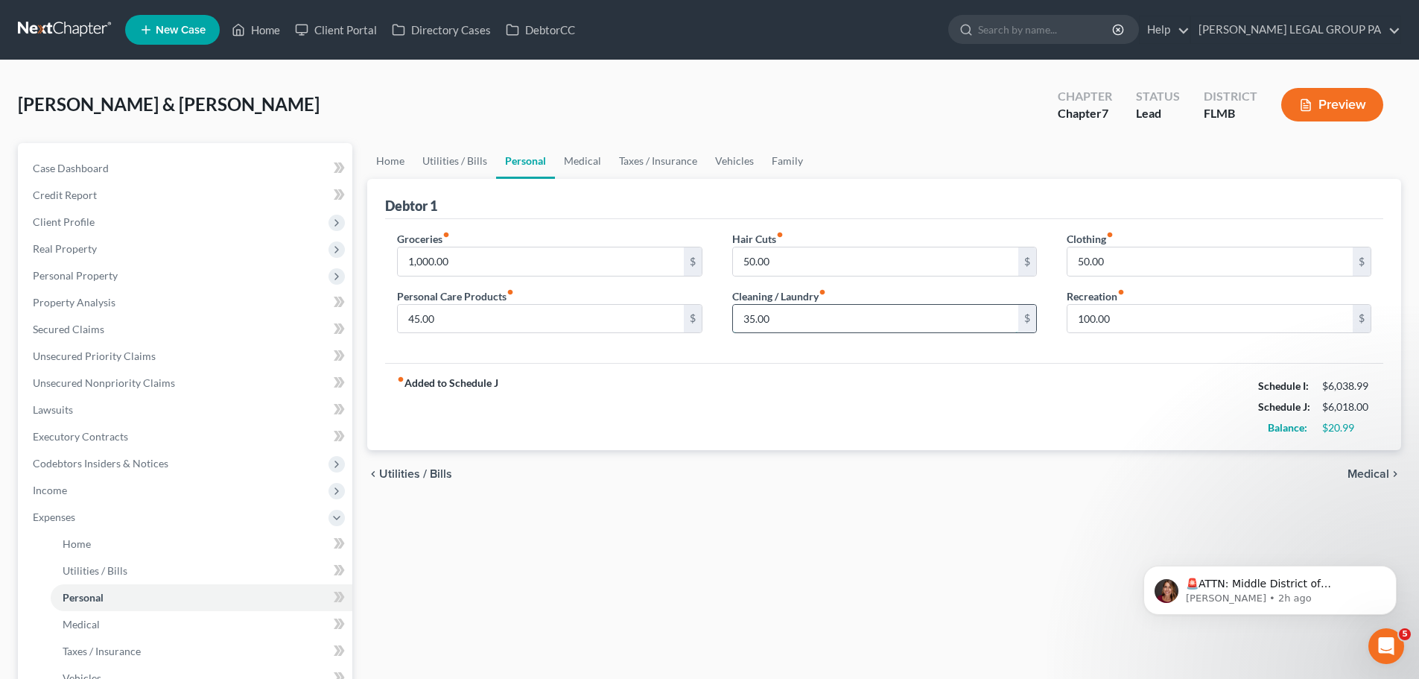
click at [792, 314] on input "35.00" at bounding box center [875, 319] width 285 height 28
type input "50"
click at [734, 394] on div "fiber_manual_record Added to Schedule J Schedule I: $6,038.99 Schedule J: $6,03…" at bounding box center [884, 406] width 998 height 87
click at [801, 267] on input "50.00" at bounding box center [875, 261] width 285 height 28
type input "40"
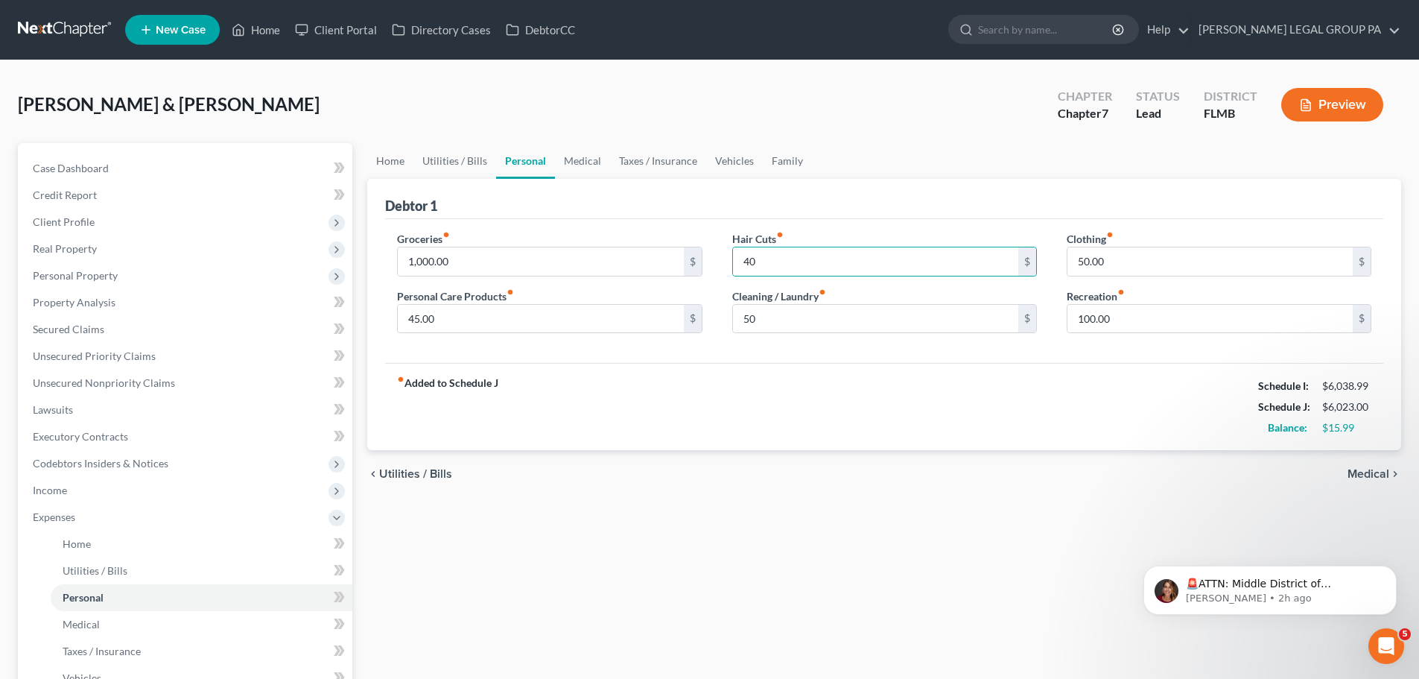
click at [831, 213] on div "Debtor 1" at bounding box center [884, 199] width 998 height 40
click at [478, 323] on input "45.00" at bounding box center [540, 319] width 285 height 28
click at [1144, 310] on input "100.00" at bounding box center [1210, 319] width 285 height 28
click at [398, 157] on link "Home" at bounding box center [390, 161] width 46 height 36
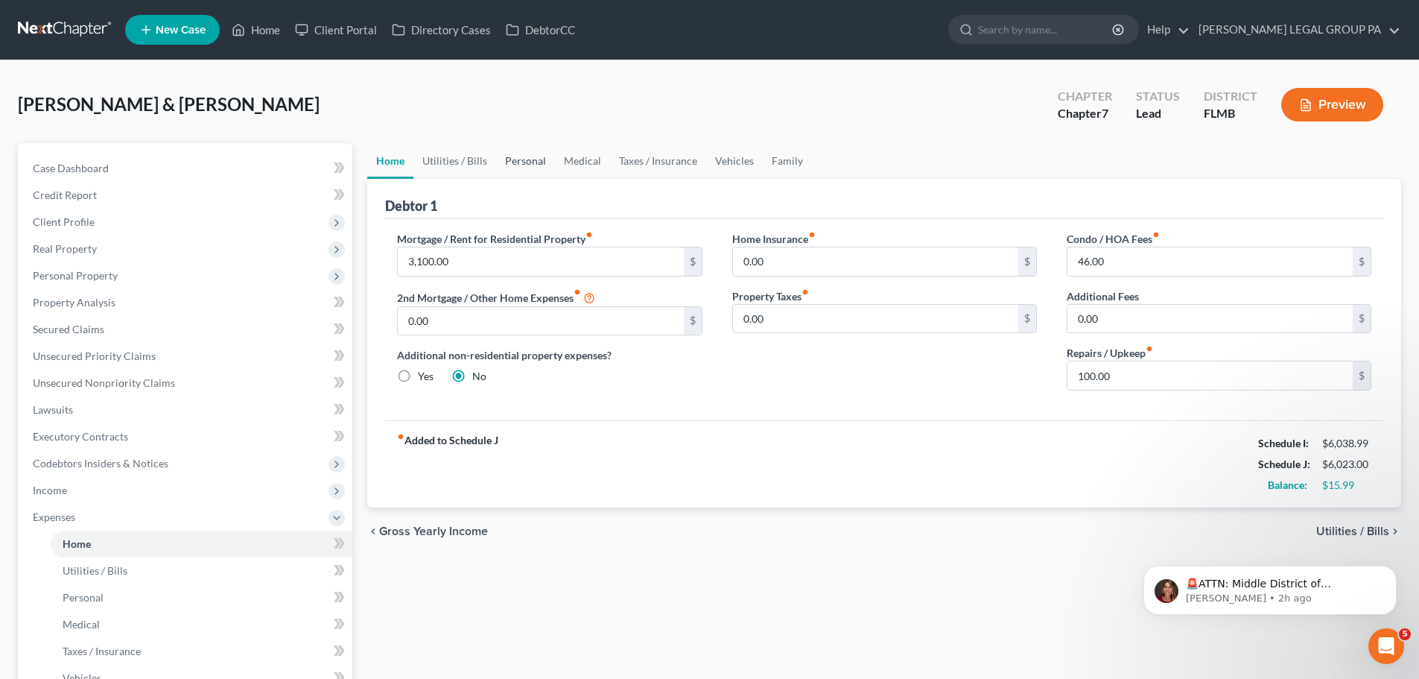
click at [524, 162] on link "Personal" at bounding box center [525, 161] width 59 height 36
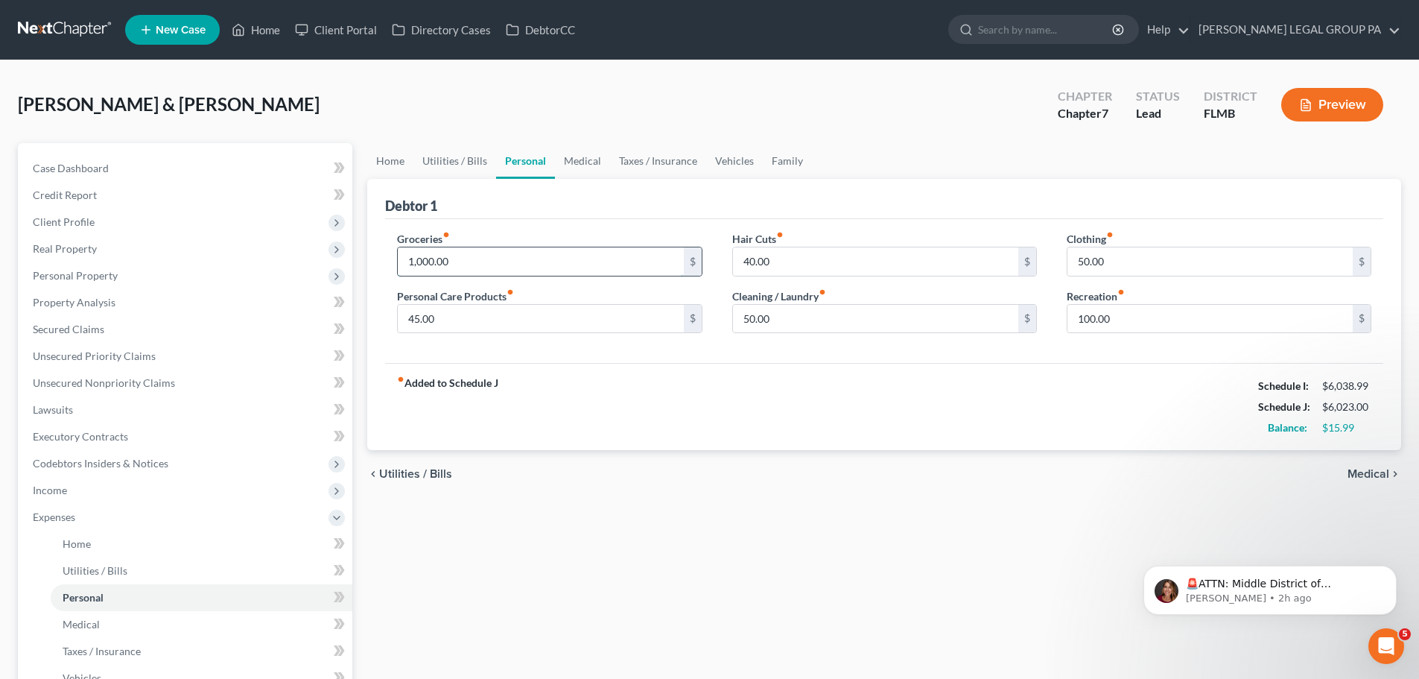
click at [507, 248] on input "1,000.00" at bounding box center [540, 261] width 285 height 28
click at [720, 166] on link "Vehicles" at bounding box center [734, 161] width 57 height 36
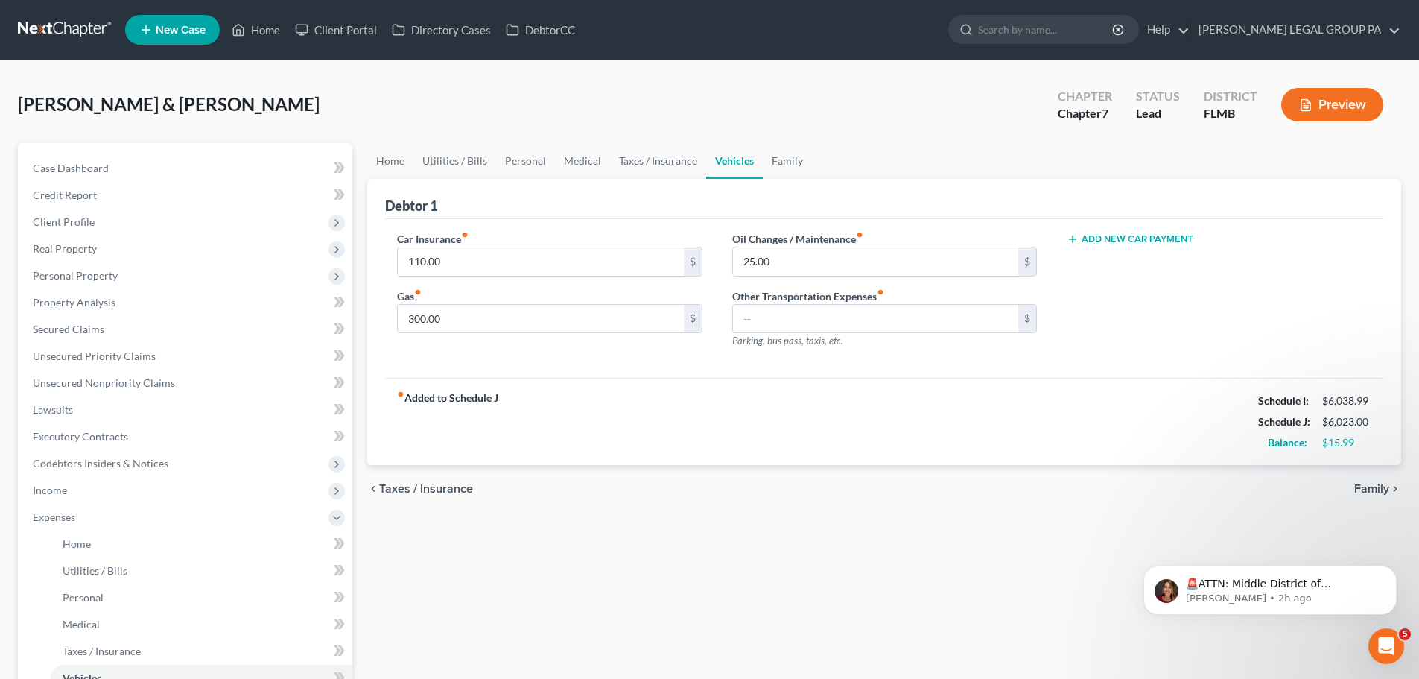
click at [69, 28] on link at bounding box center [65, 29] width 95 height 27
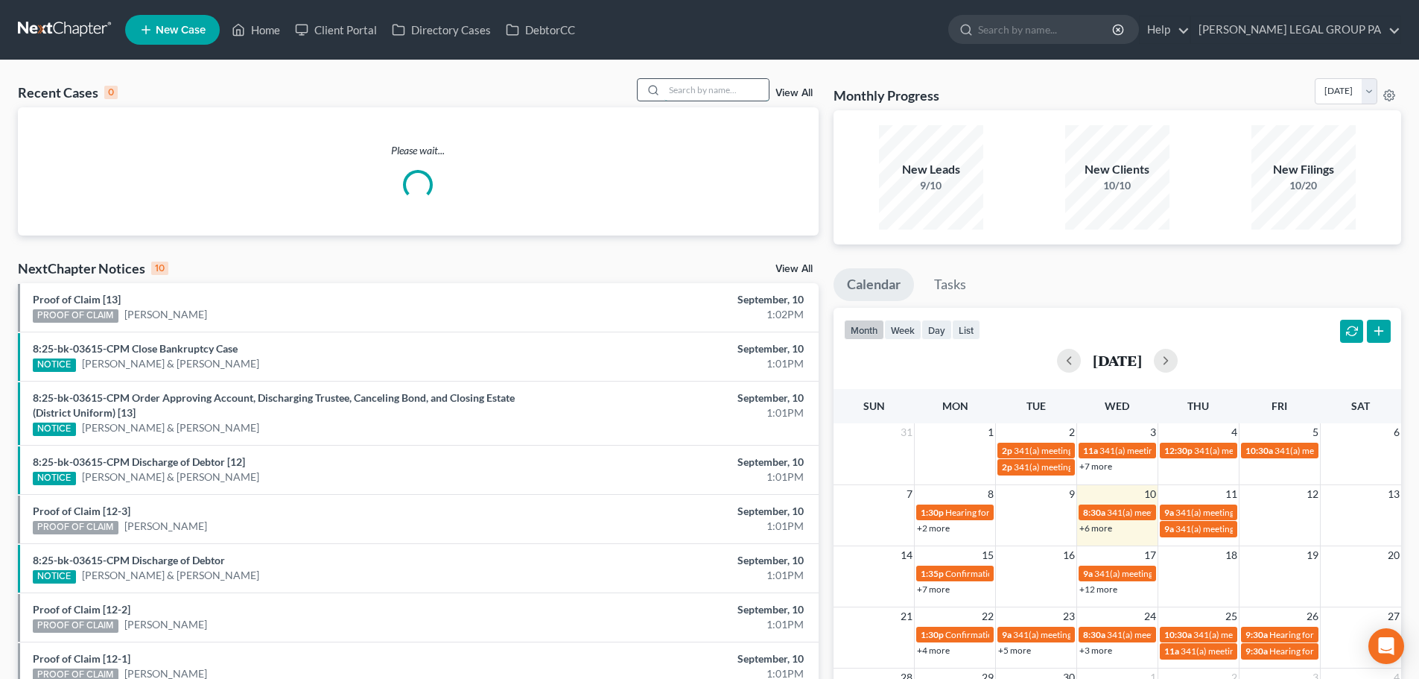
click at [694, 92] on input "search" at bounding box center [717, 90] width 104 height 22
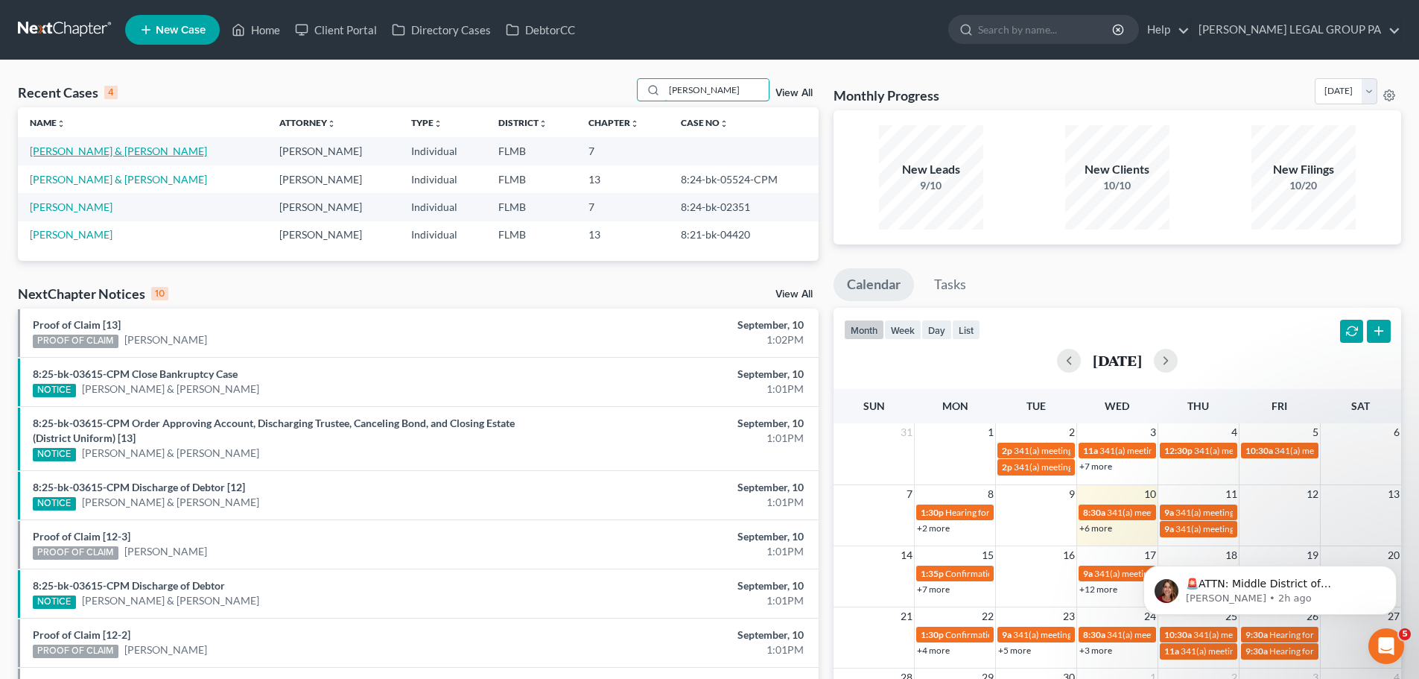
type input "[PERSON_NAME]"
click at [68, 151] on link "[PERSON_NAME] & [PERSON_NAME]" at bounding box center [118, 151] width 177 height 13
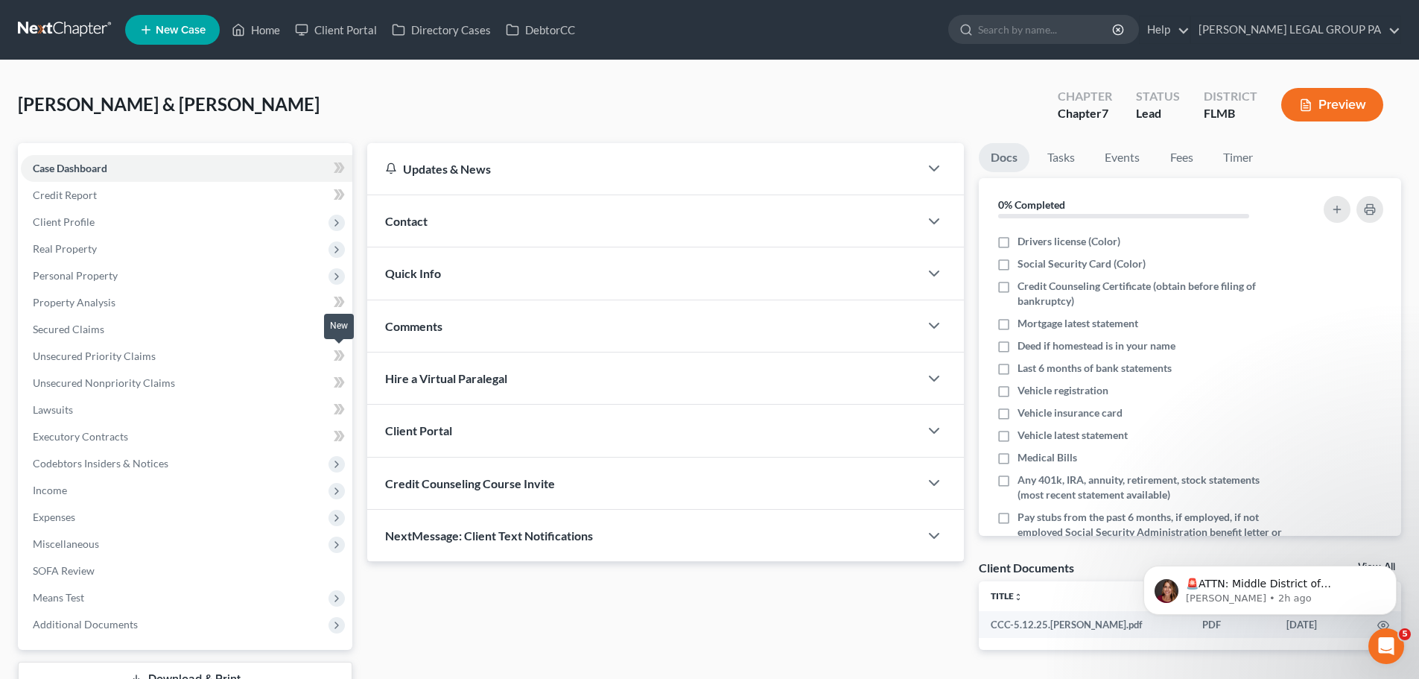
scroll to position [113, 0]
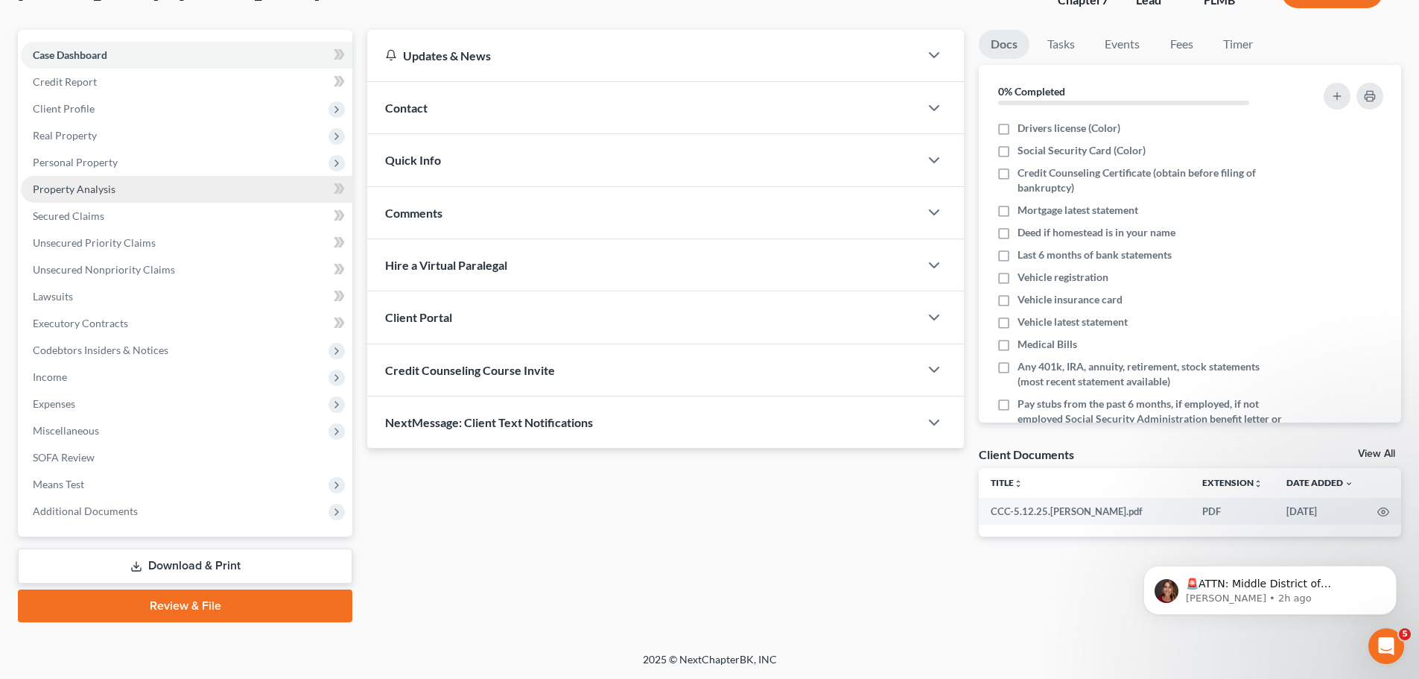
click at [91, 187] on span "Property Analysis" at bounding box center [74, 189] width 83 height 13
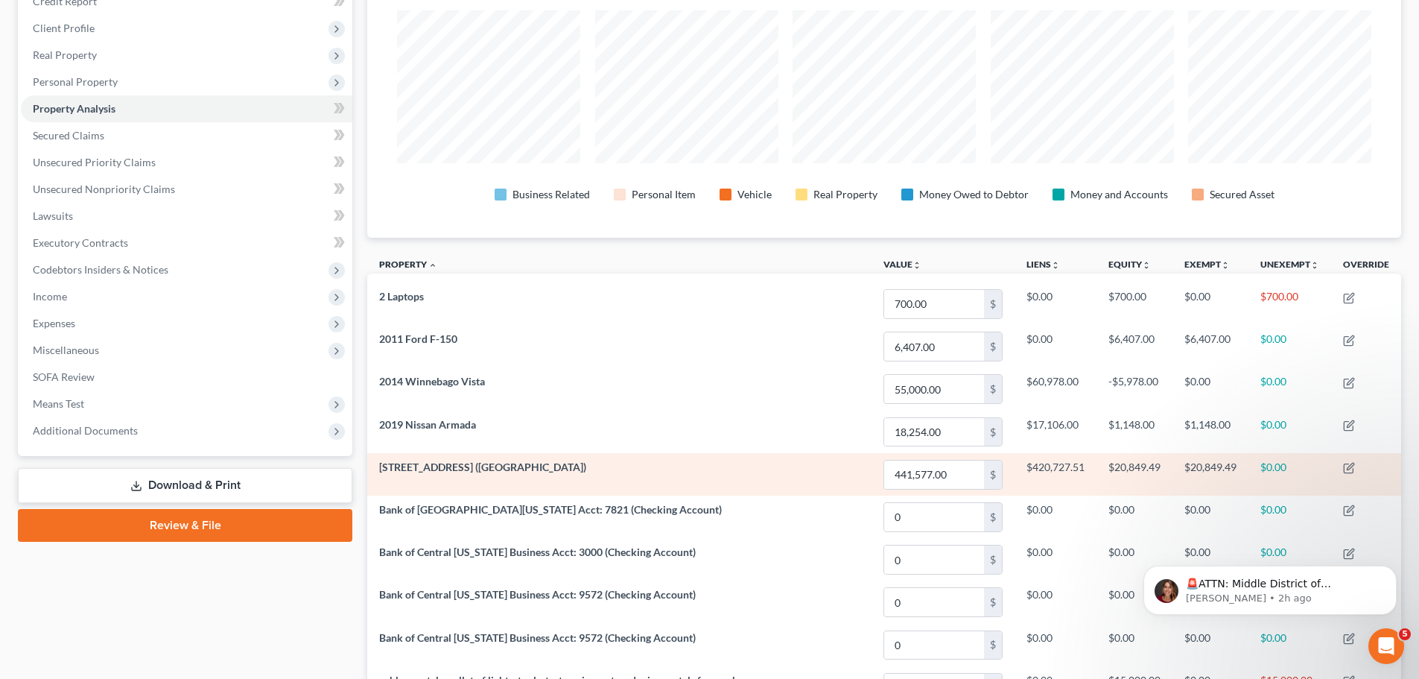
scroll to position [126, 0]
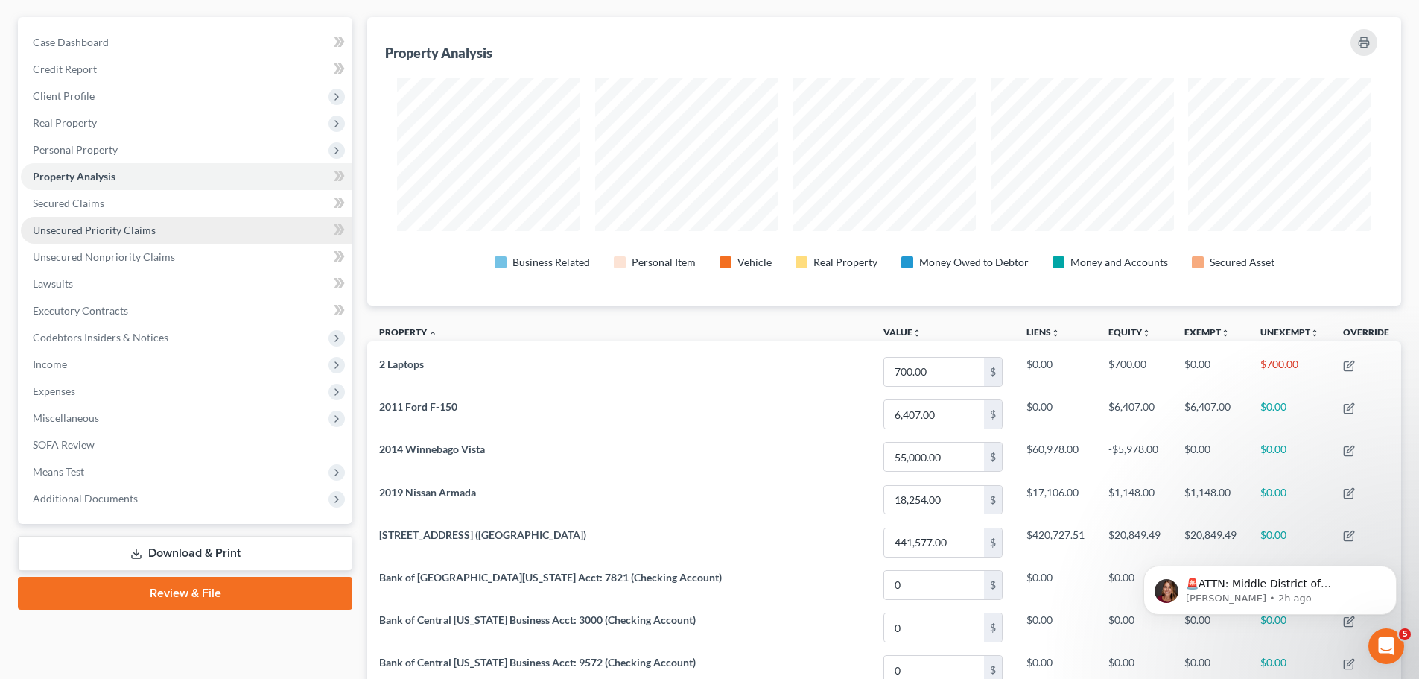
click at [127, 238] on link "Unsecured Priority Claims" at bounding box center [187, 230] width 332 height 27
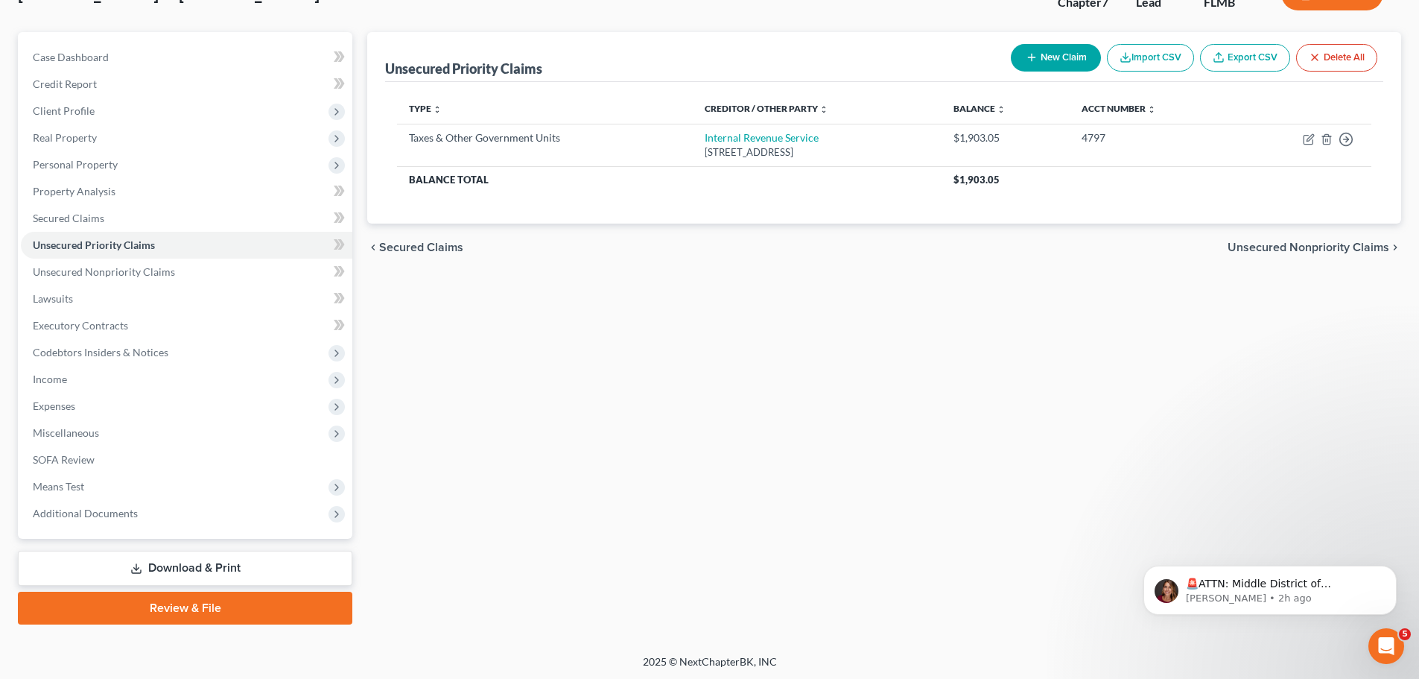
scroll to position [113, 0]
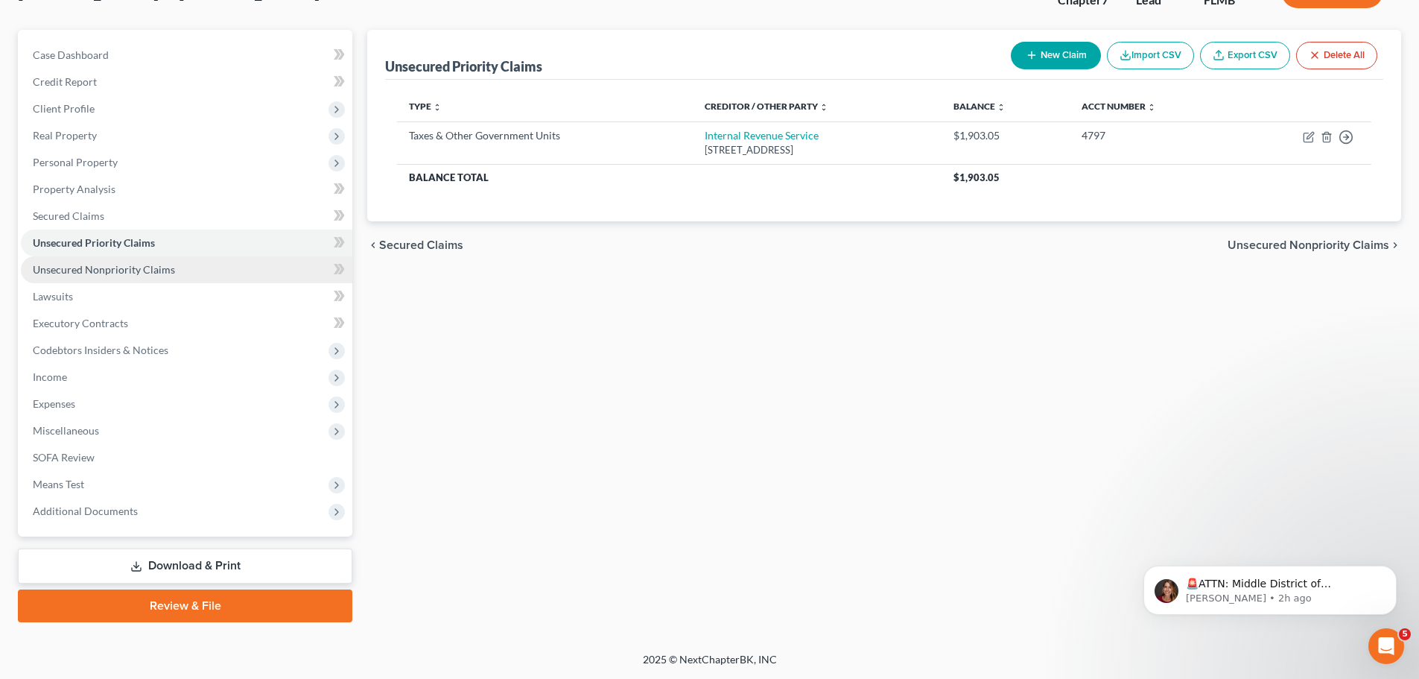
click at [136, 273] on span "Unsecured Nonpriority Claims" at bounding box center [104, 269] width 142 height 13
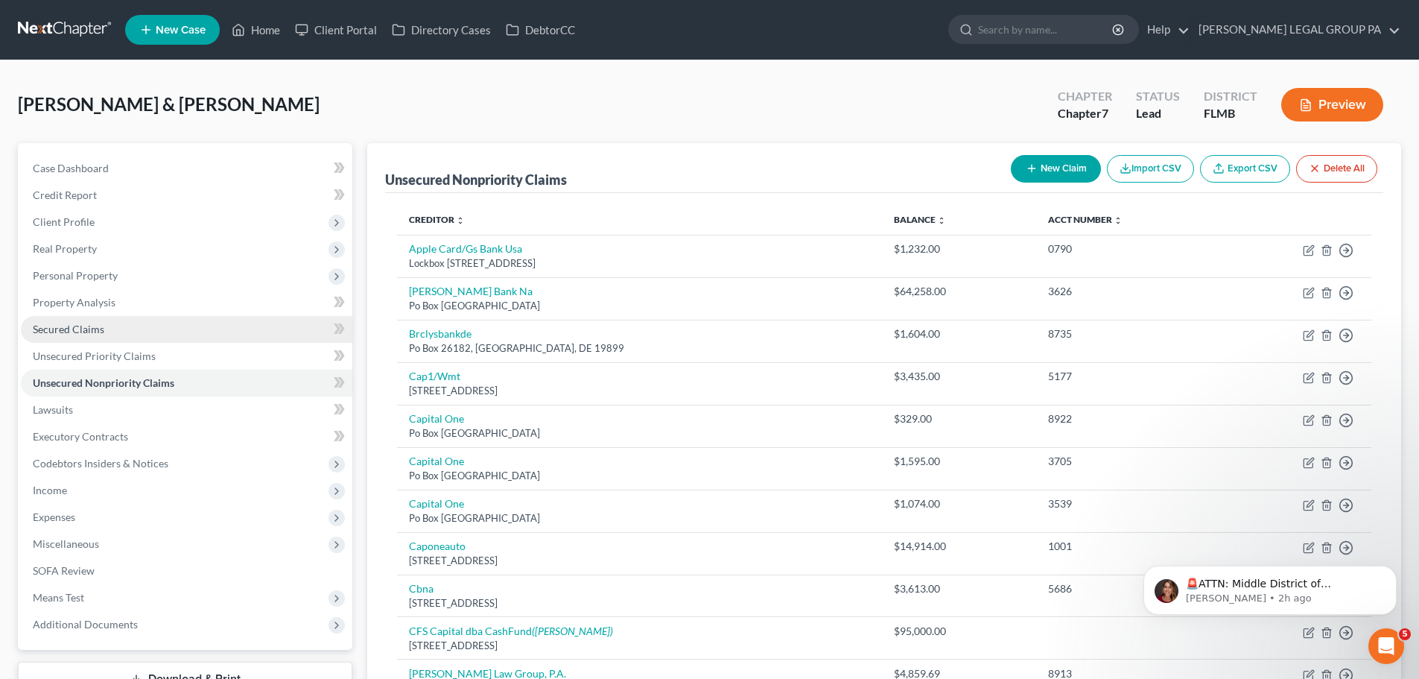
click at [86, 329] on span "Secured Claims" at bounding box center [69, 329] width 72 height 13
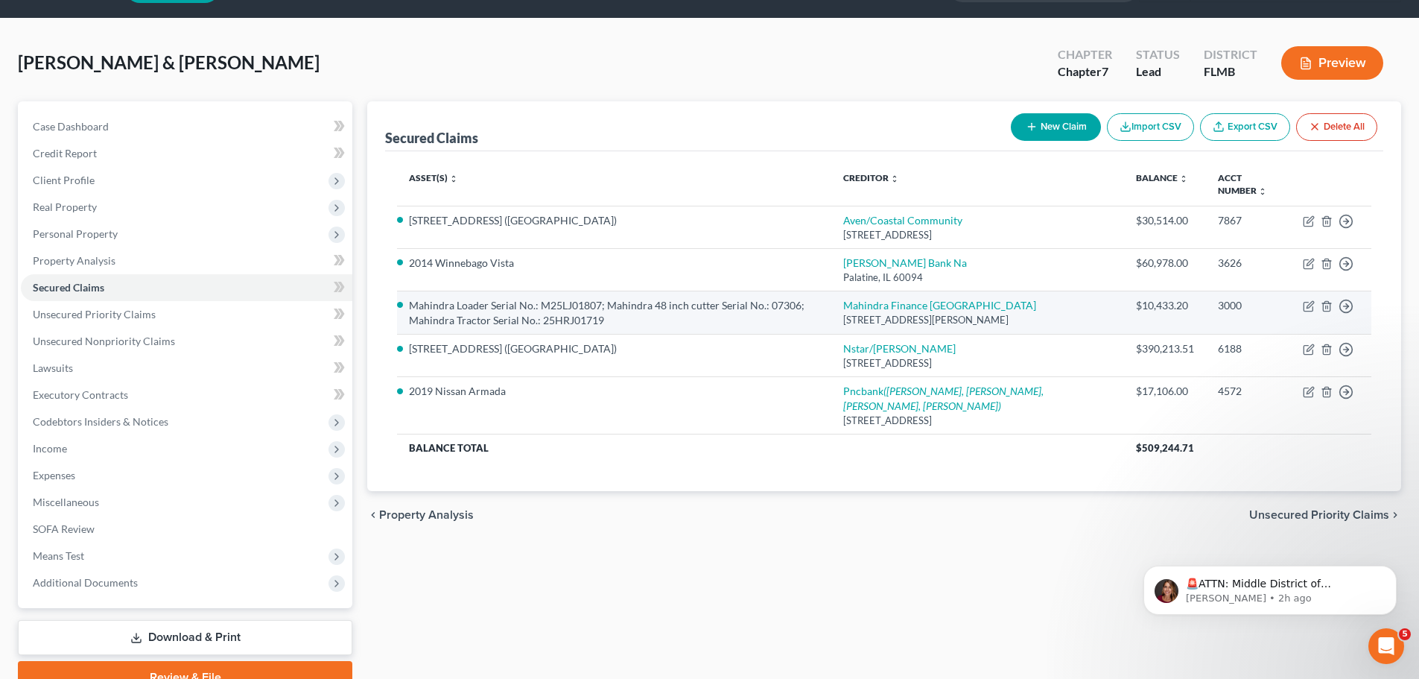
scroll to position [113, 0]
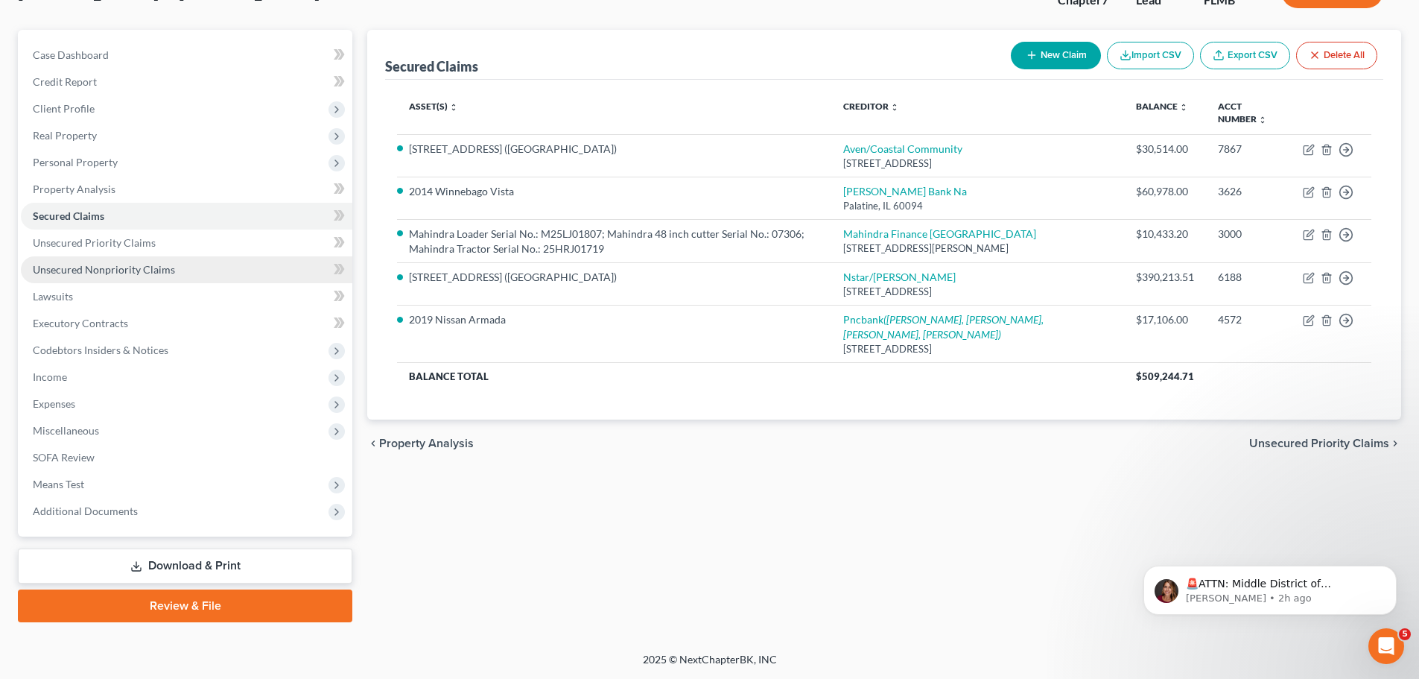
click at [99, 276] on link "Unsecured Nonpriority Claims" at bounding box center [187, 269] width 332 height 27
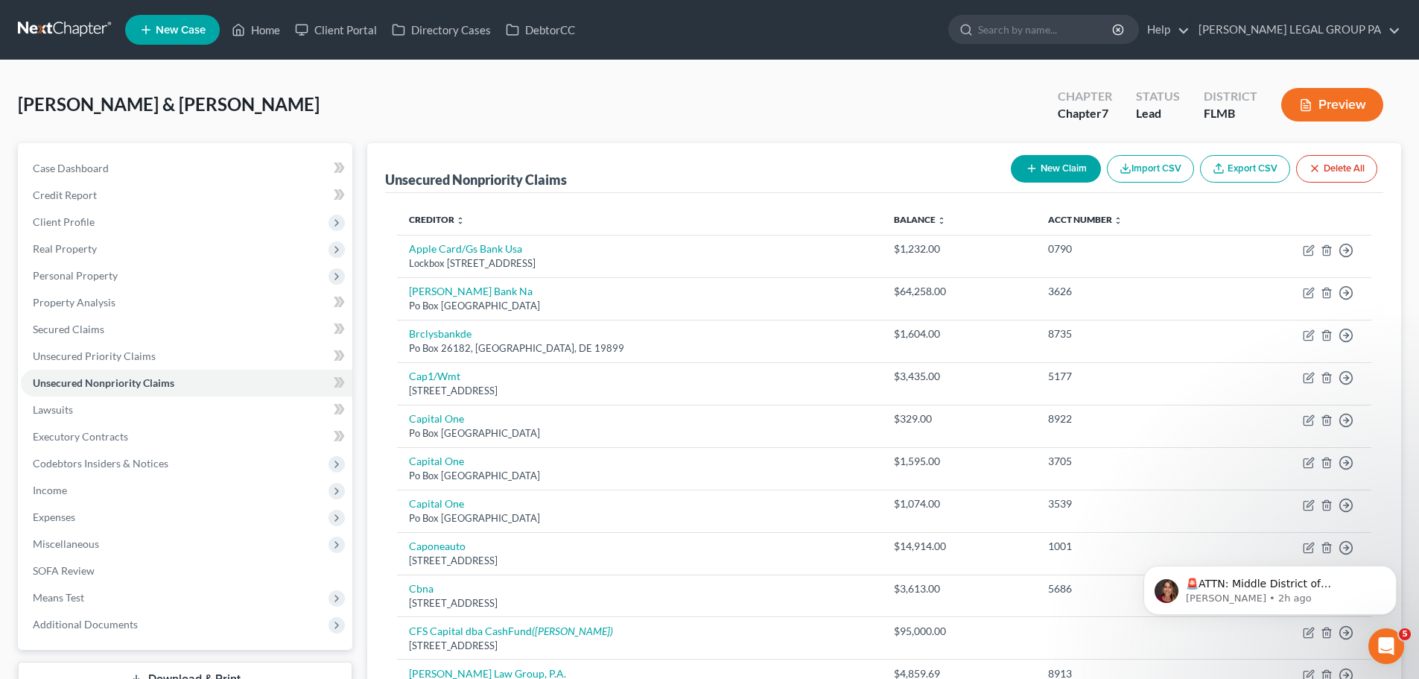
click at [78, 39] on link at bounding box center [65, 29] width 95 height 27
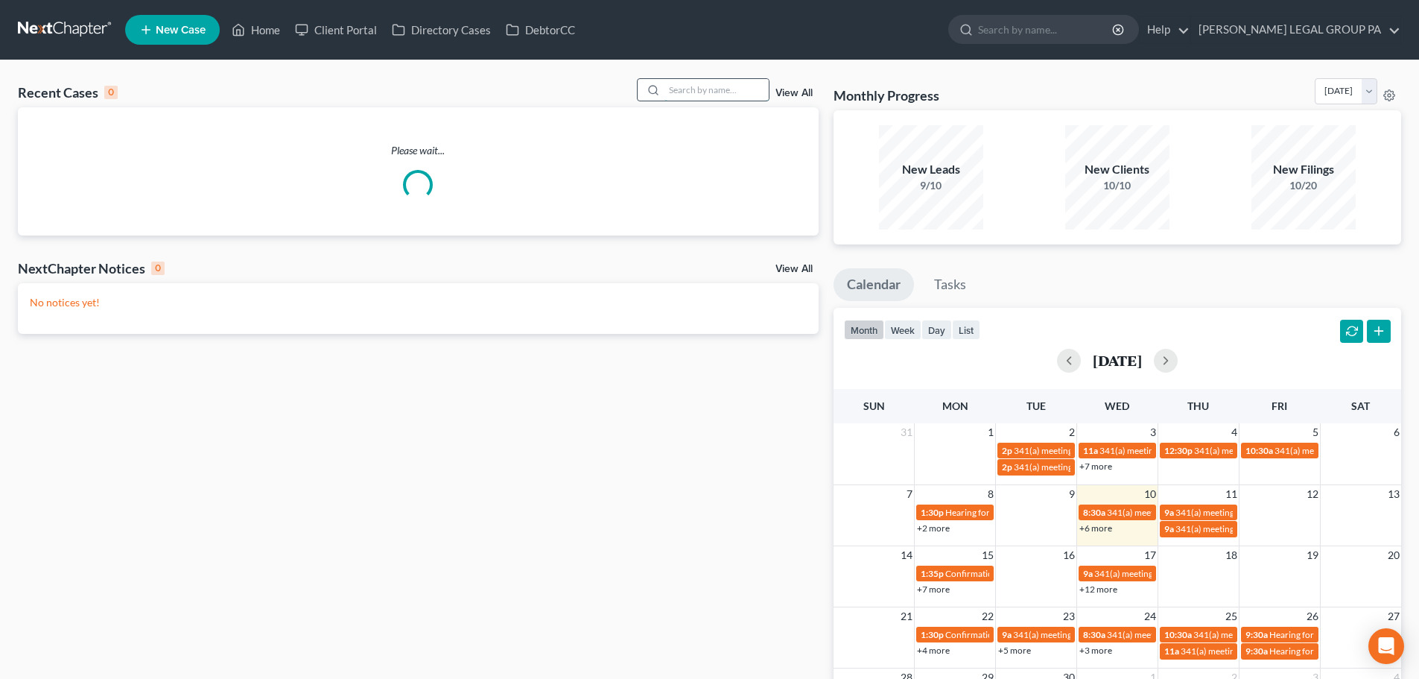
click at [686, 90] on input "search" at bounding box center [717, 90] width 104 height 22
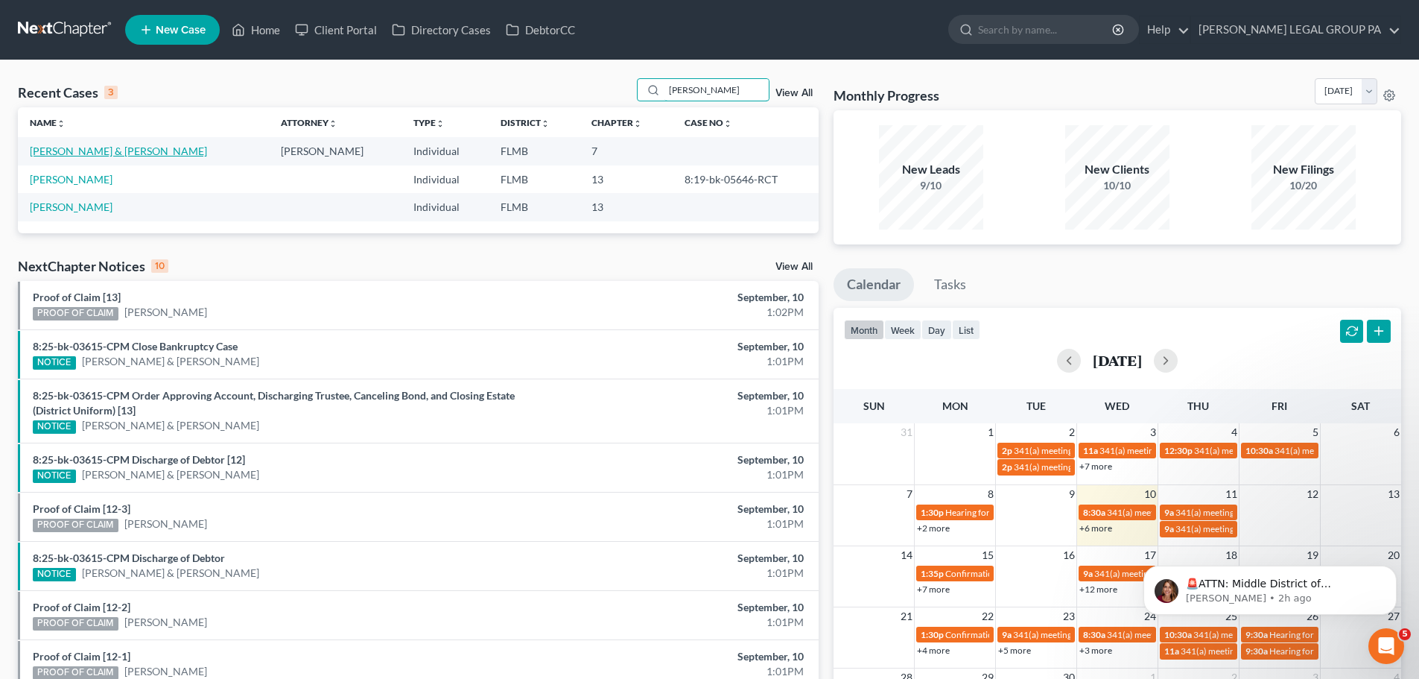
type input "[PERSON_NAME]"
click at [63, 155] on link "[PERSON_NAME] & [PERSON_NAME]" at bounding box center [118, 151] width 177 height 13
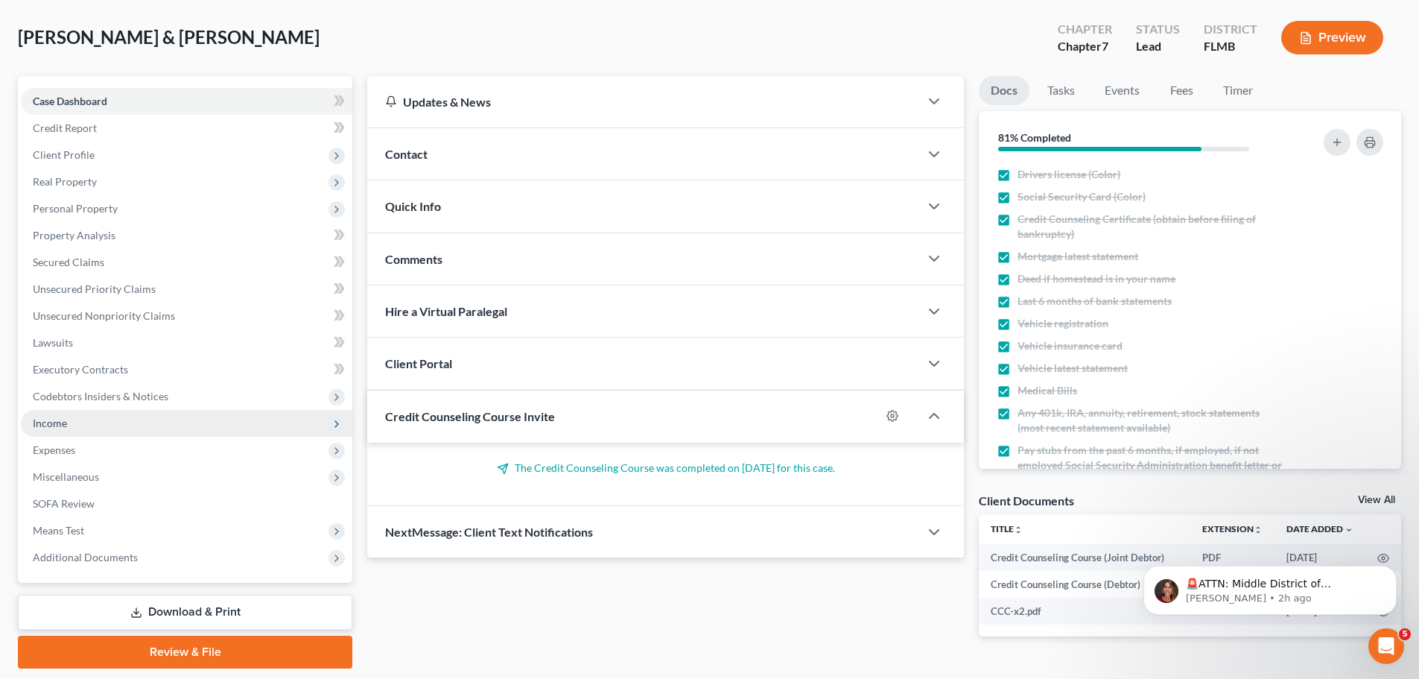
scroll to position [113, 0]
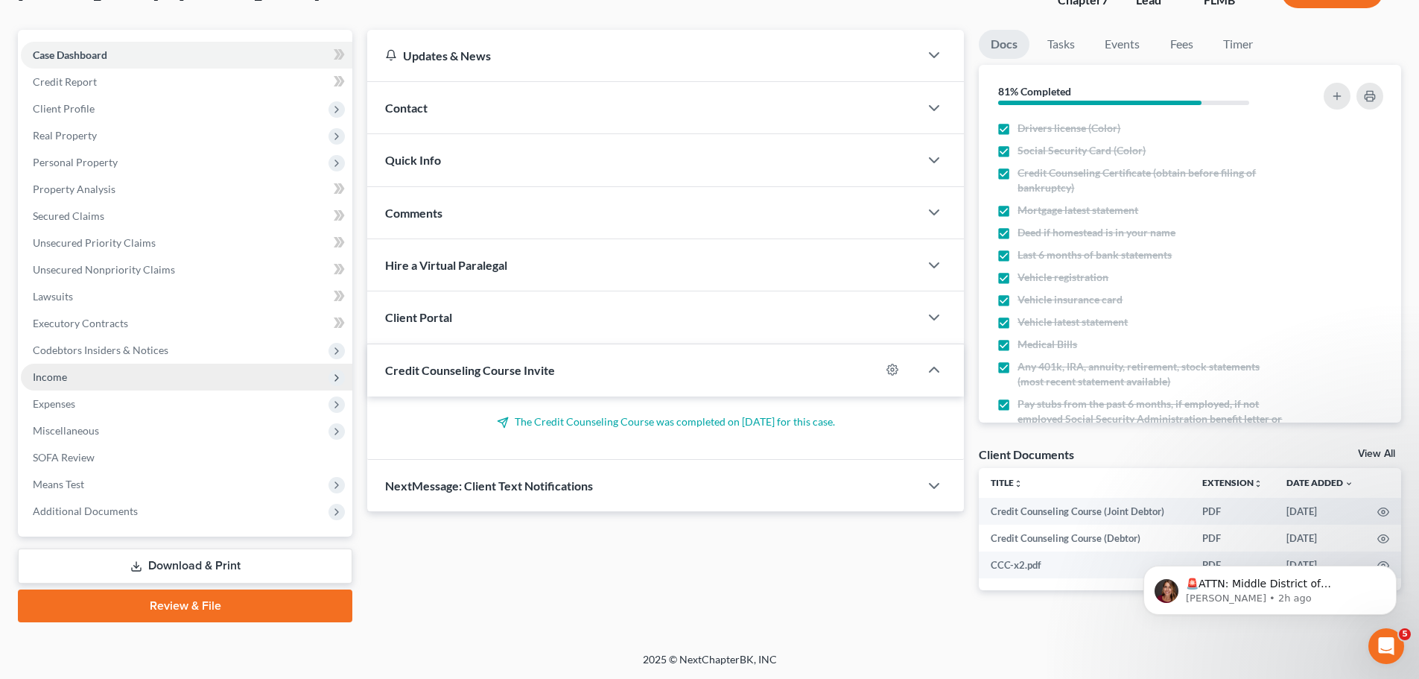
click at [55, 379] on span "Income" at bounding box center [50, 376] width 34 height 13
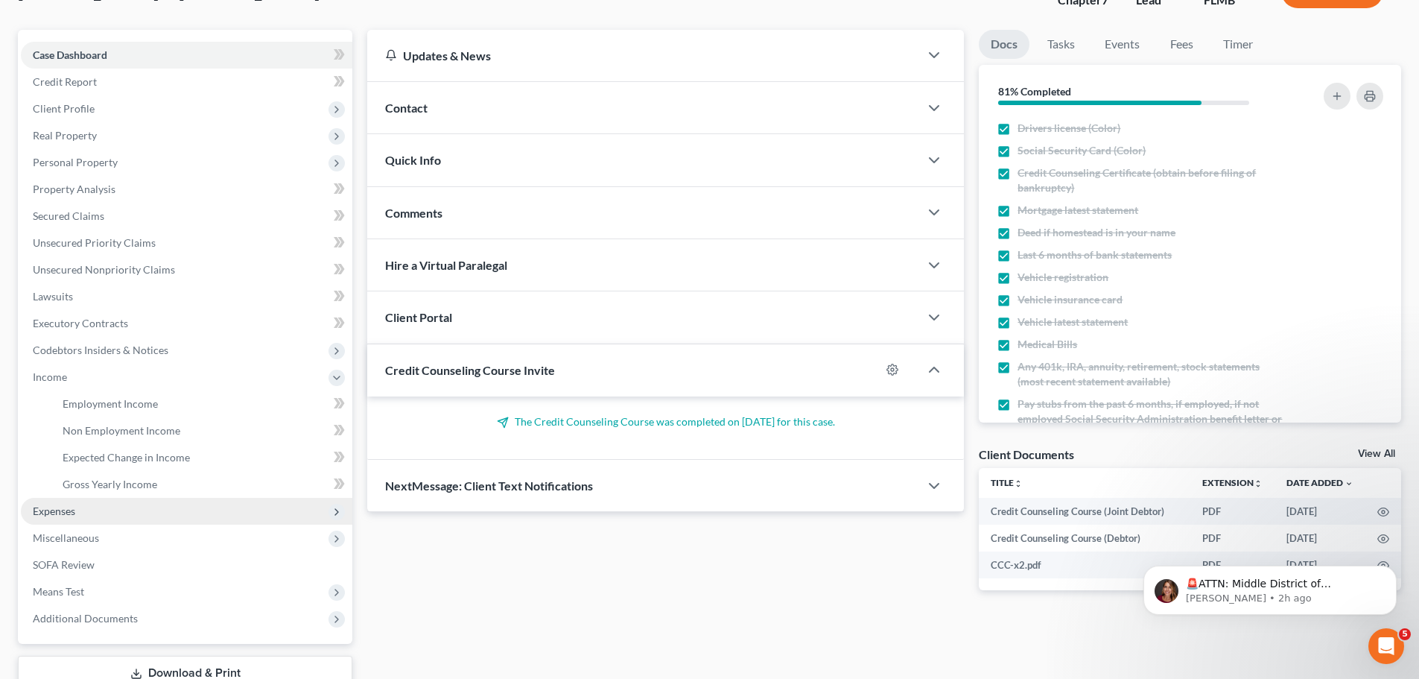
click at [80, 517] on span "Expenses" at bounding box center [187, 511] width 332 height 27
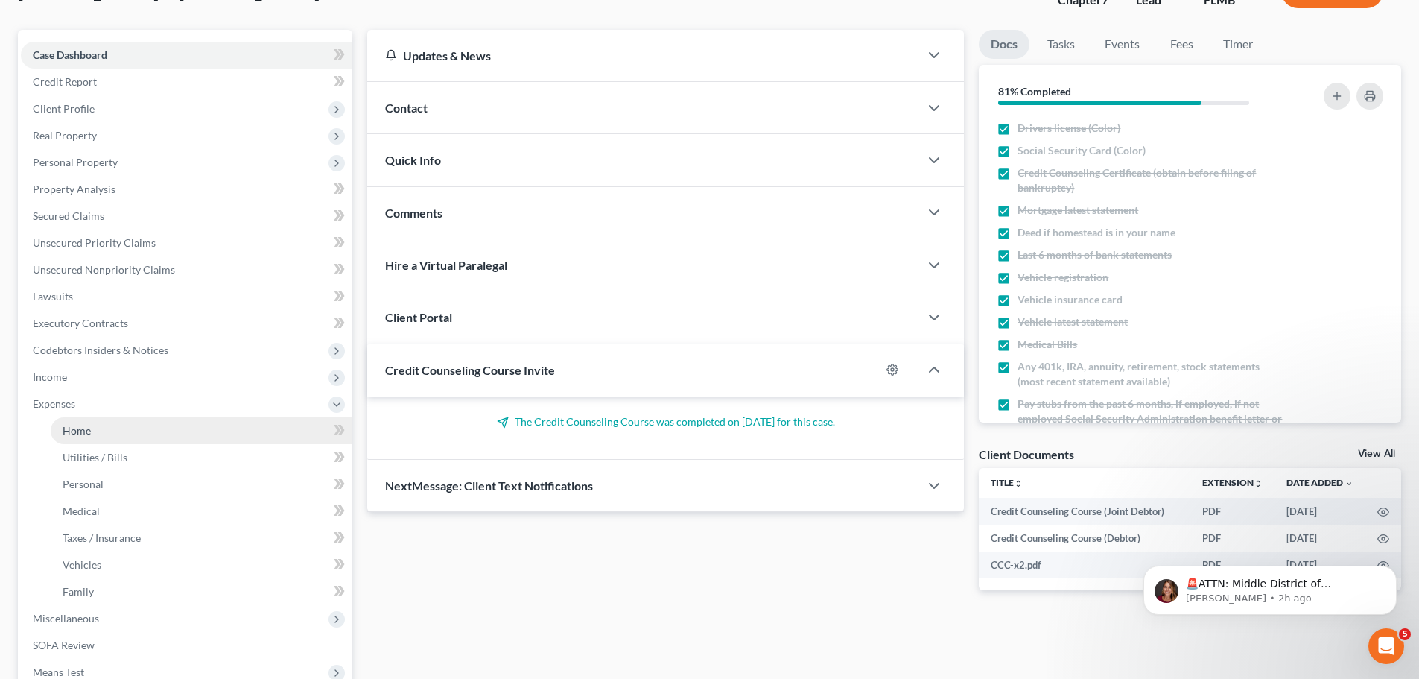
click at [88, 438] on link "Home" at bounding box center [202, 430] width 302 height 27
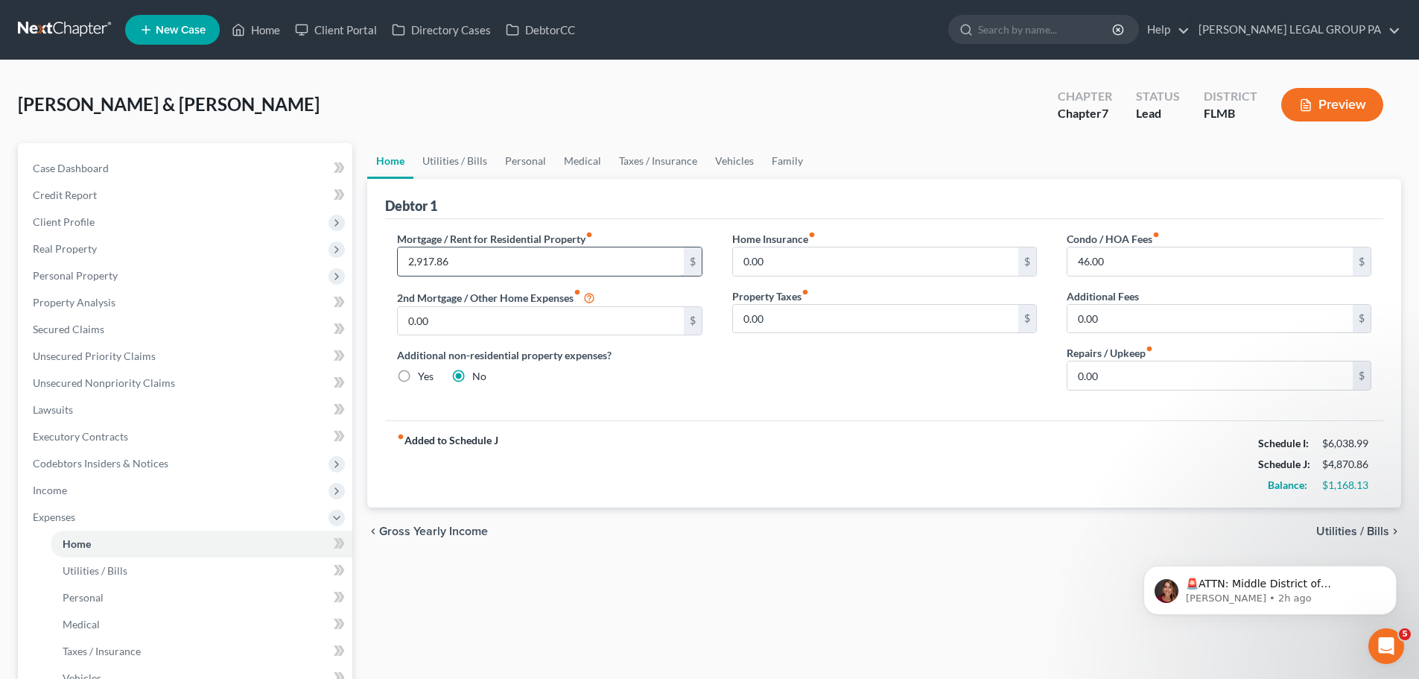
click at [574, 265] on input "2,917.86" at bounding box center [540, 261] width 285 height 28
type input "3,100"
click at [966, 191] on div "Debtor 1" at bounding box center [884, 199] width 998 height 40
click at [458, 162] on link "Utilities / Bills" at bounding box center [455, 161] width 83 height 36
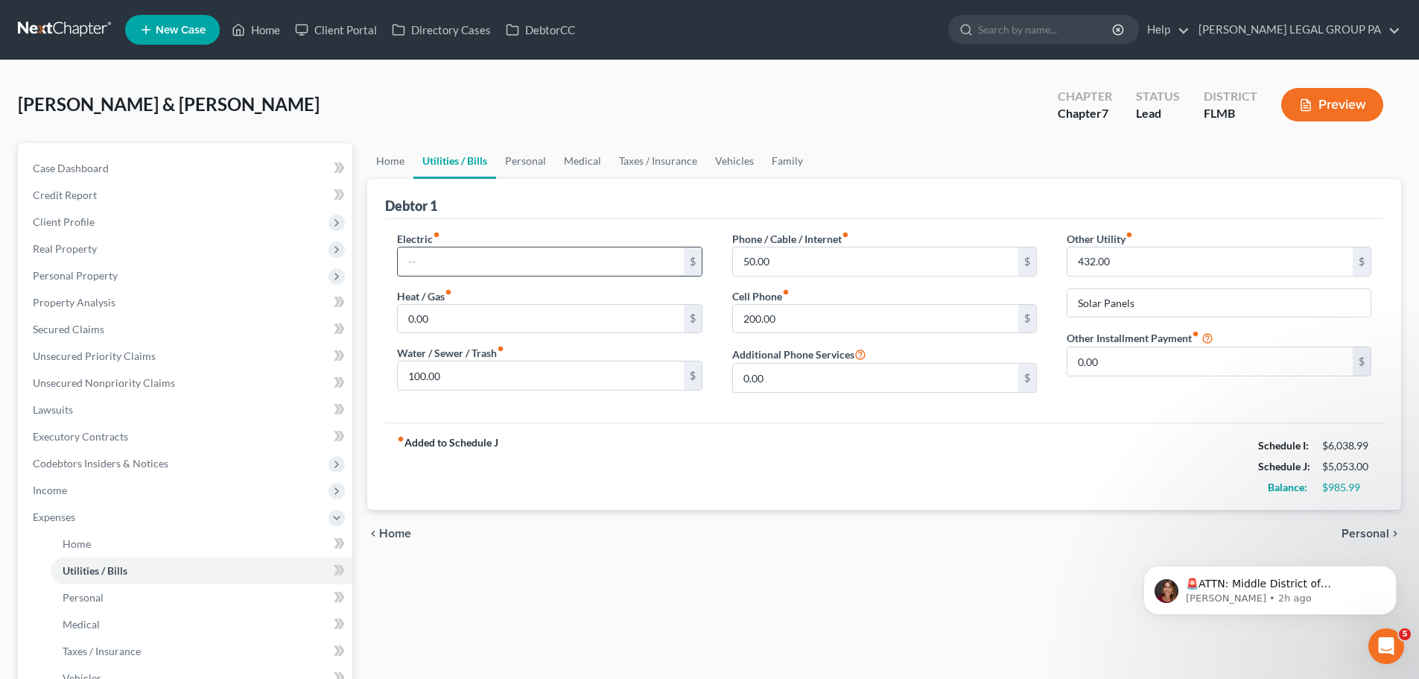
click at [478, 259] on input "text" at bounding box center [540, 261] width 285 height 28
click at [534, 164] on link "Personal" at bounding box center [525, 161] width 59 height 36
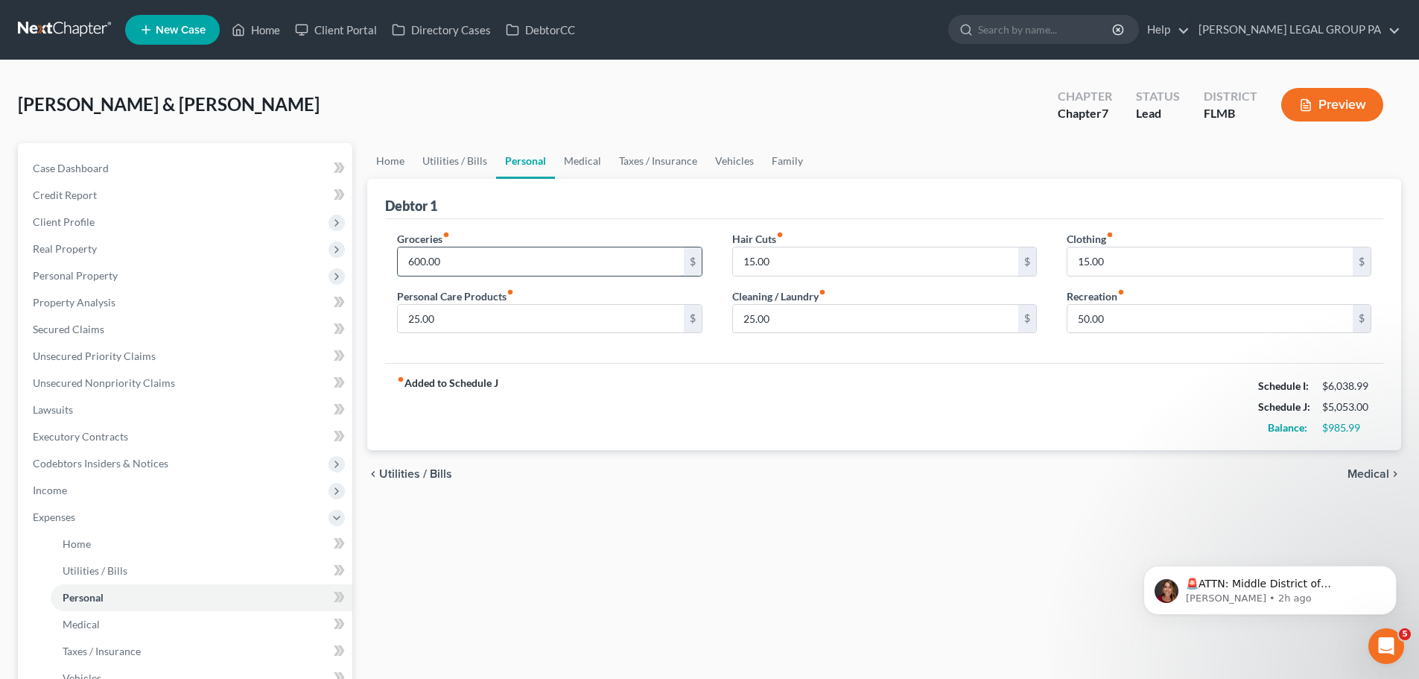
click at [482, 251] on input "600.00" at bounding box center [540, 261] width 285 height 28
click at [75, 225] on span "Client Profile" at bounding box center [64, 221] width 62 height 13
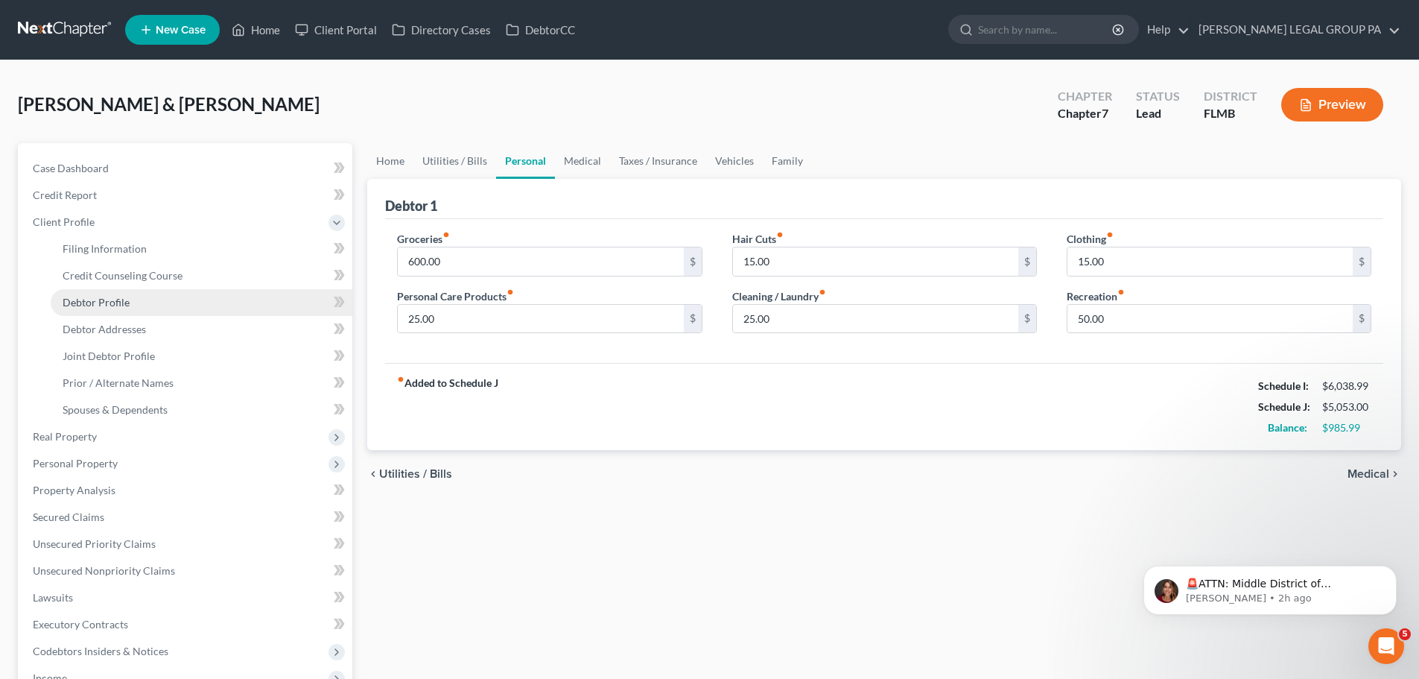
click at [105, 300] on span "Debtor Profile" at bounding box center [96, 302] width 67 height 13
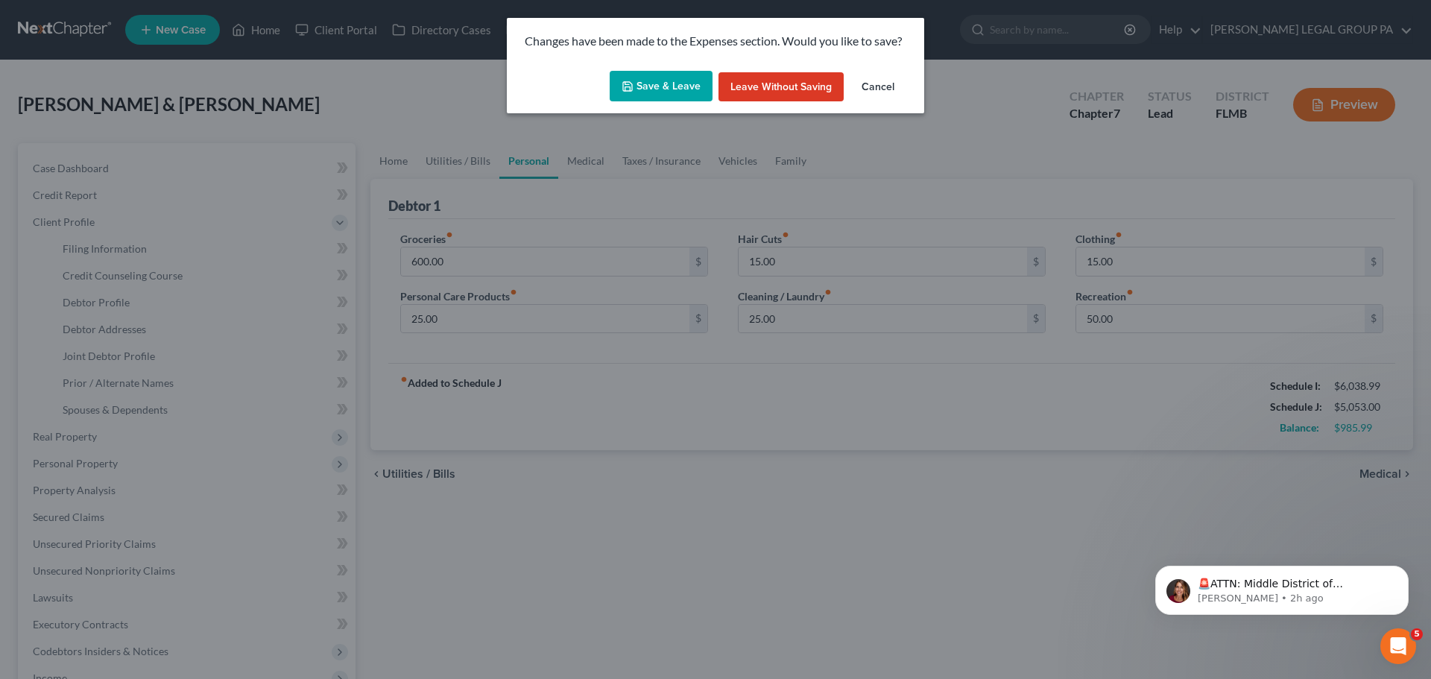
click at [870, 89] on button "Cancel" at bounding box center [877, 87] width 57 height 30
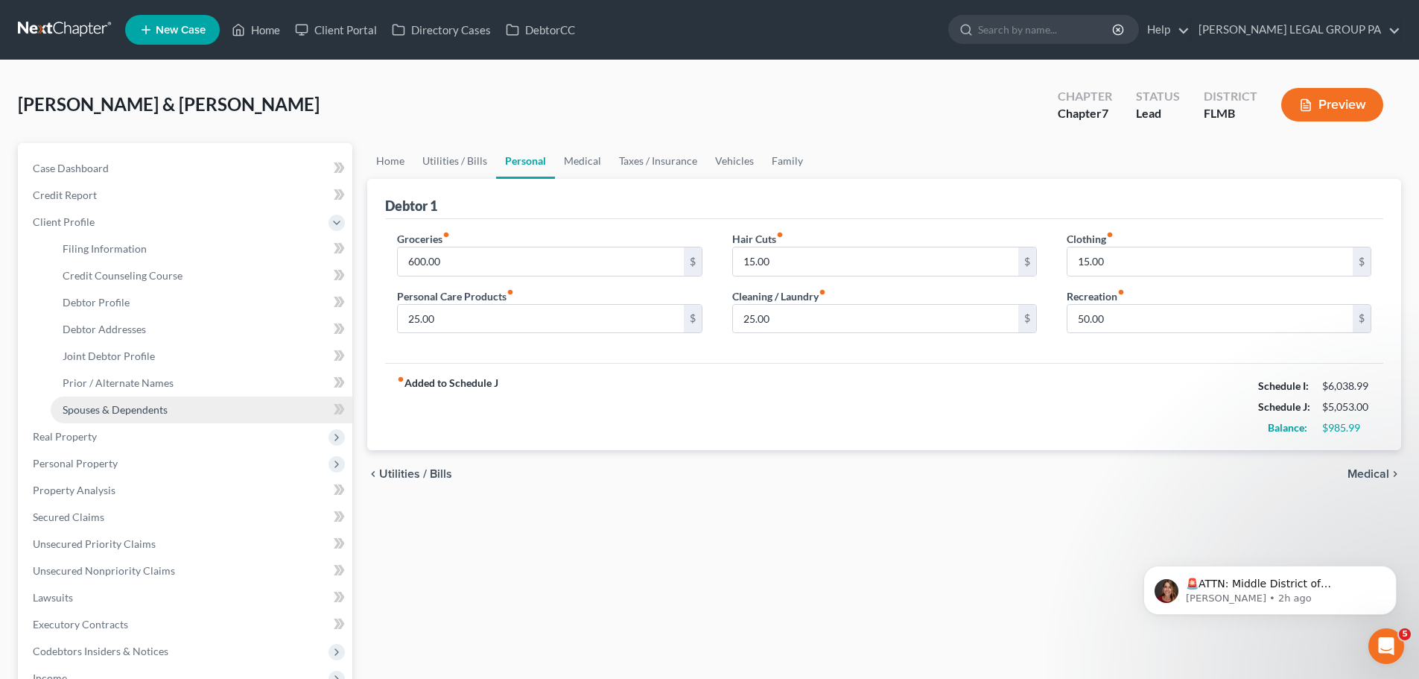
click at [126, 404] on span "Spouses & Dependents" at bounding box center [115, 409] width 105 height 13
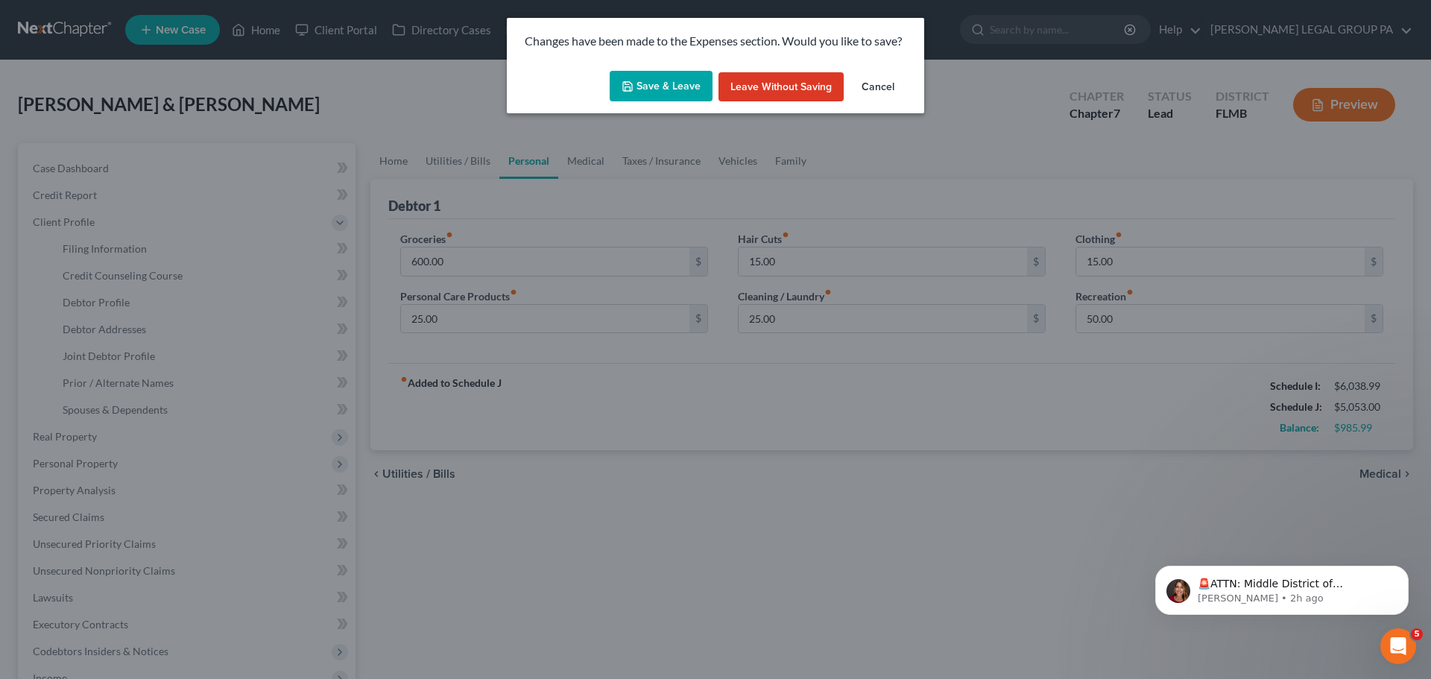
click at [636, 78] on button "Save & Leave" at bounding box center [661, 86] width 103 height 31
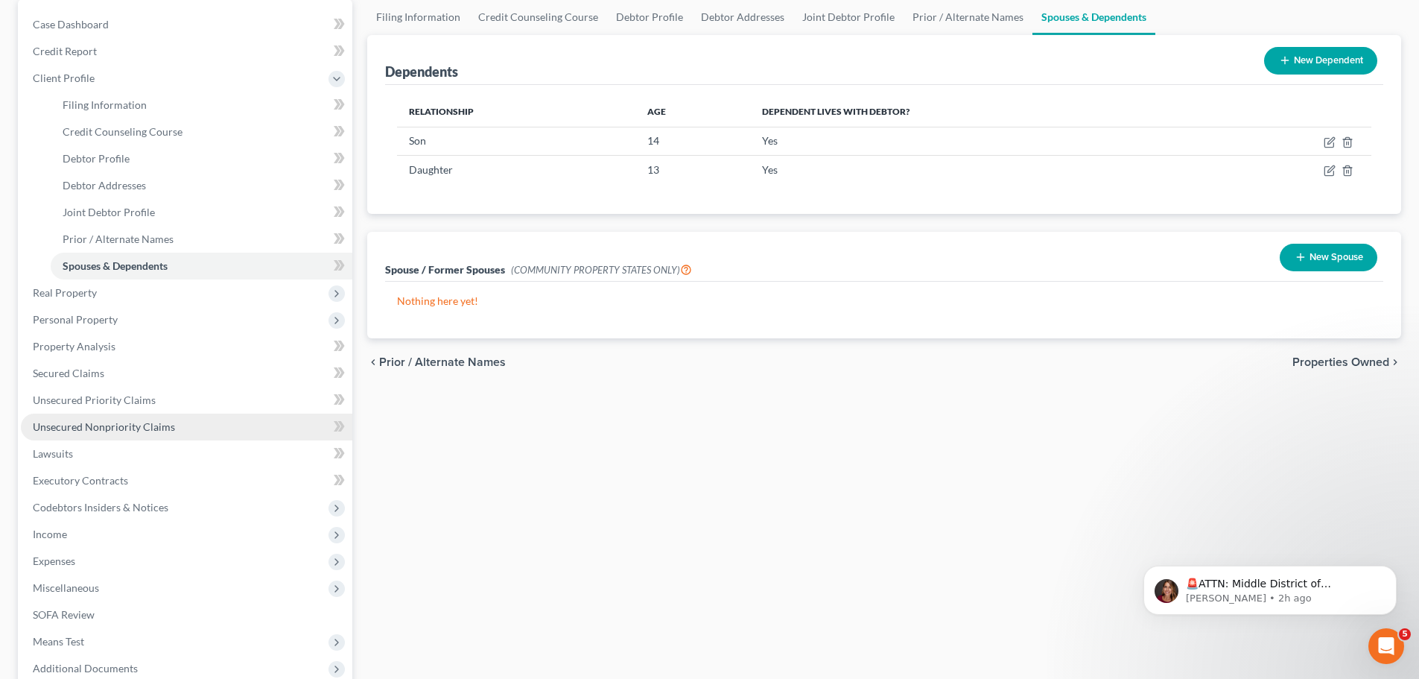
scroll to position [301, 0]
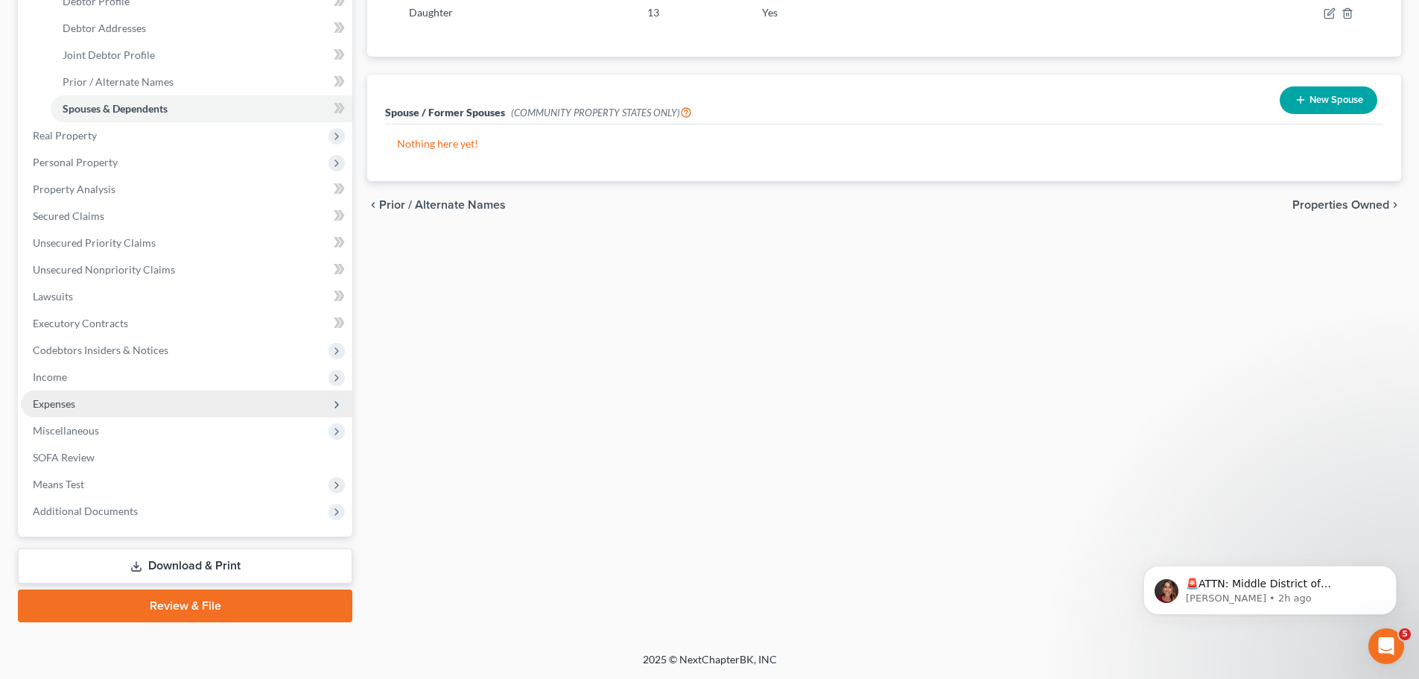
click at [66, 401] on span "Expenses" at bounding box center [54, 403] width 42 height 13
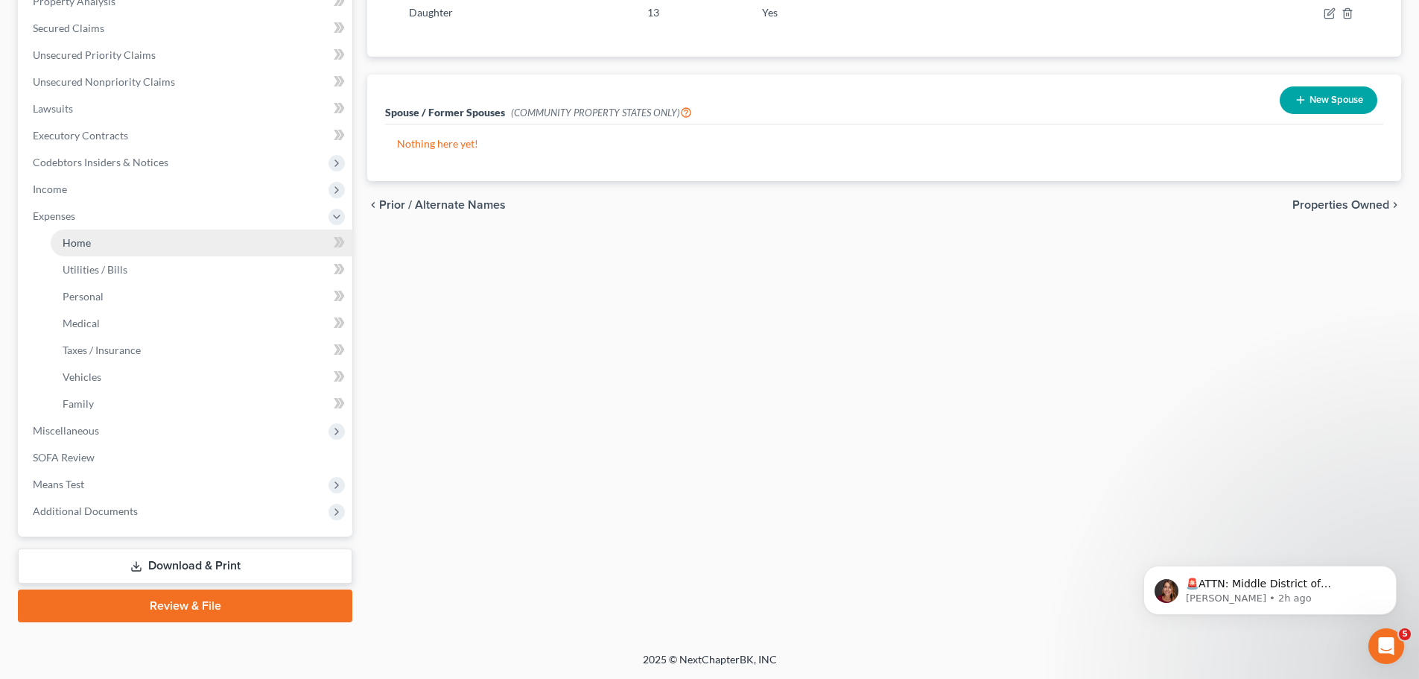
click at [99, 235] on link "Home" at bounding box center [202, 242] width 302 height 27
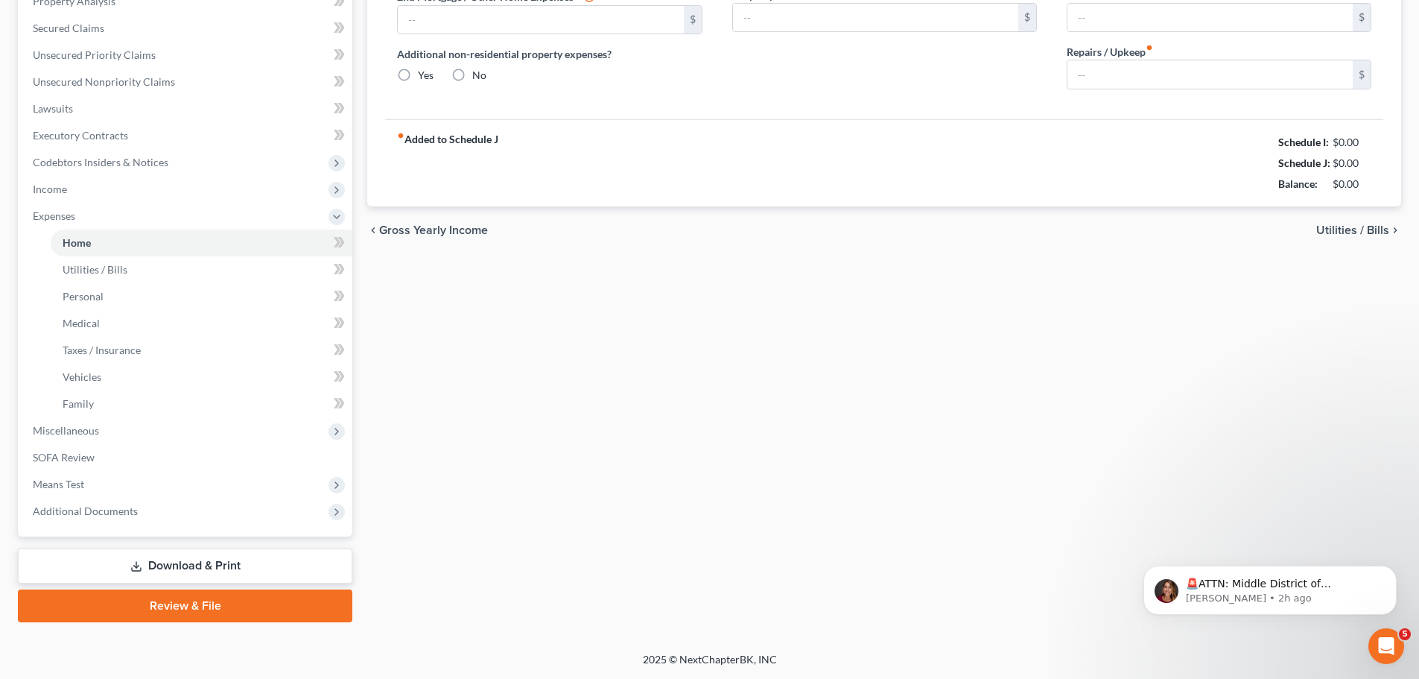
type input "3,100.00"
type input "0.00"
radio input "true"
type input "0.00"
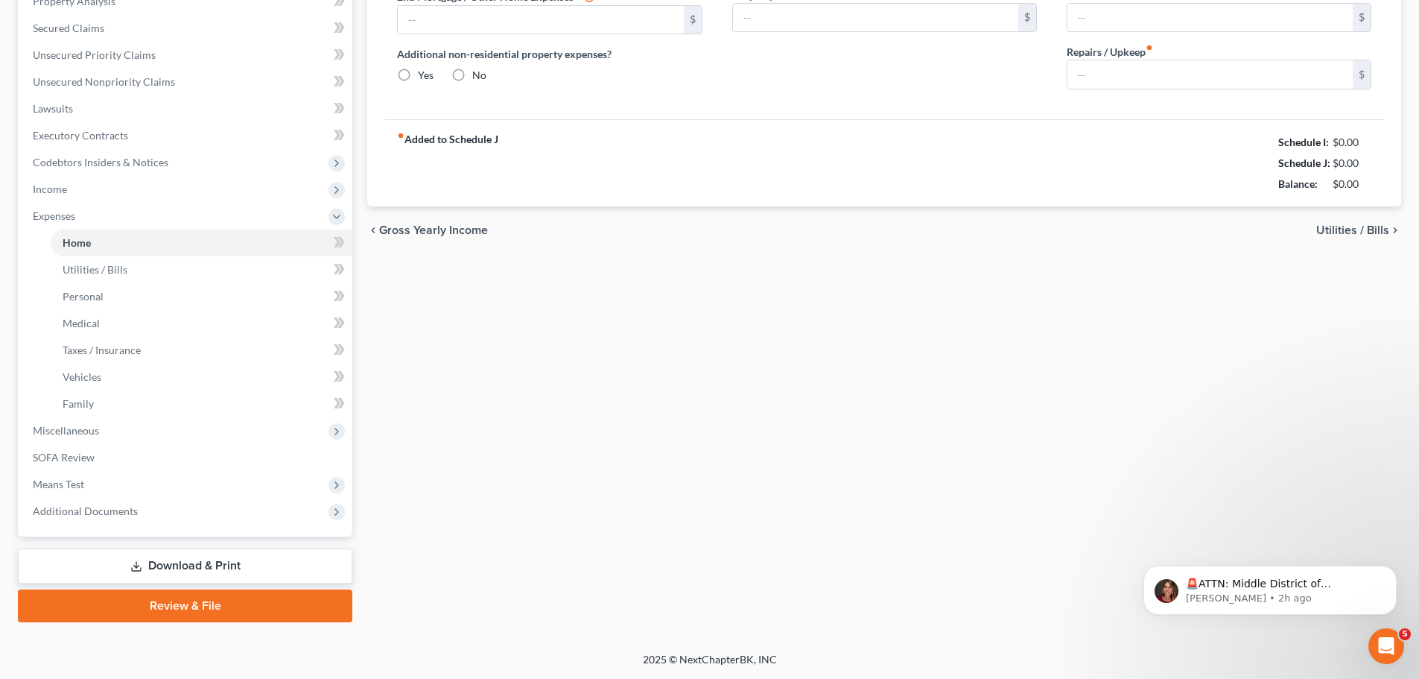
type input "46.00"
type input "0.00"
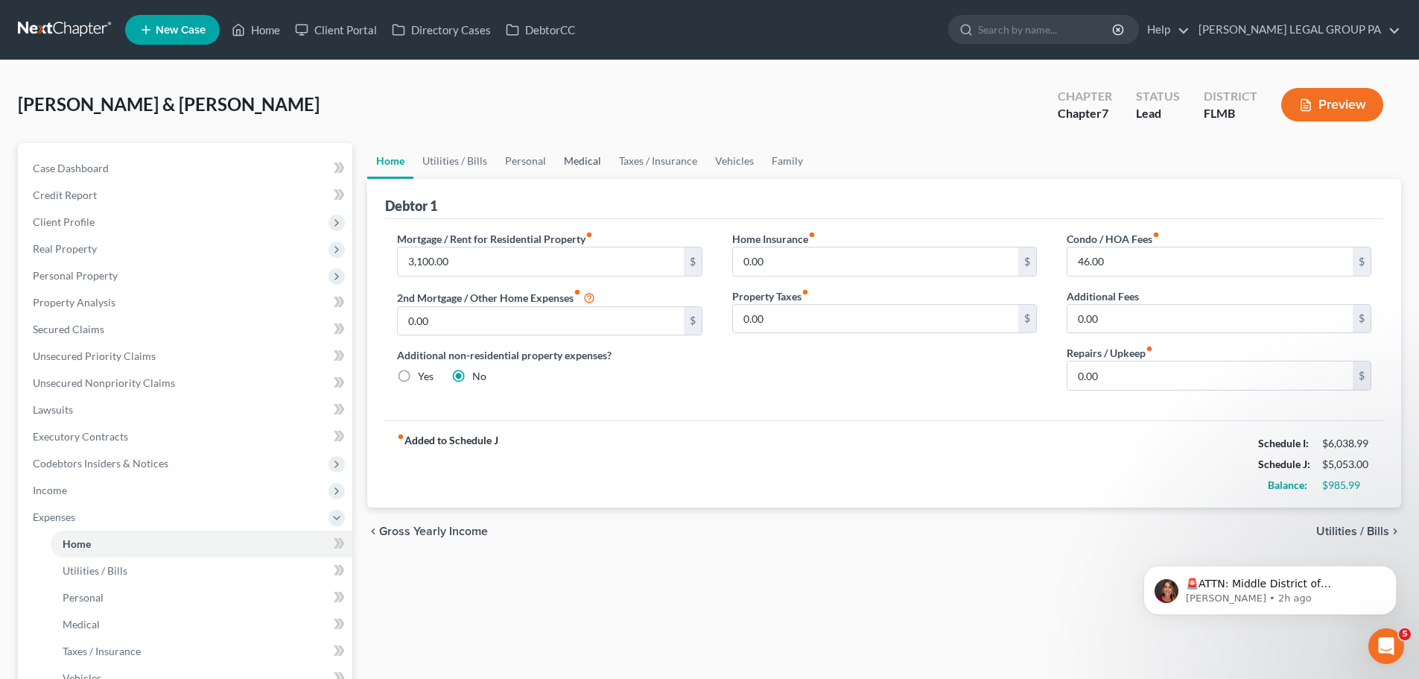
click at [578, 163] on link "Medical" at bounding box center [582, 161] width 55 height 36
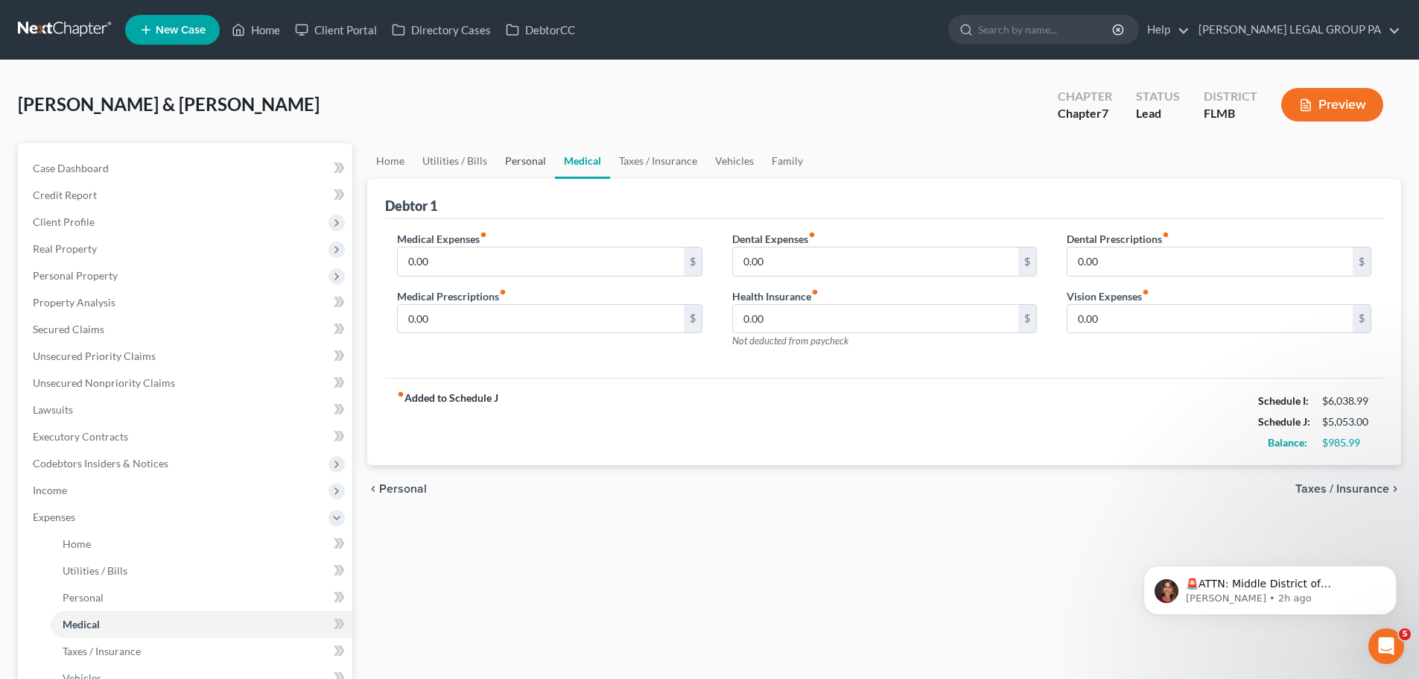
click at [525, 160] on link "Personal" at bounding box center [525, 161] width 59 height 36
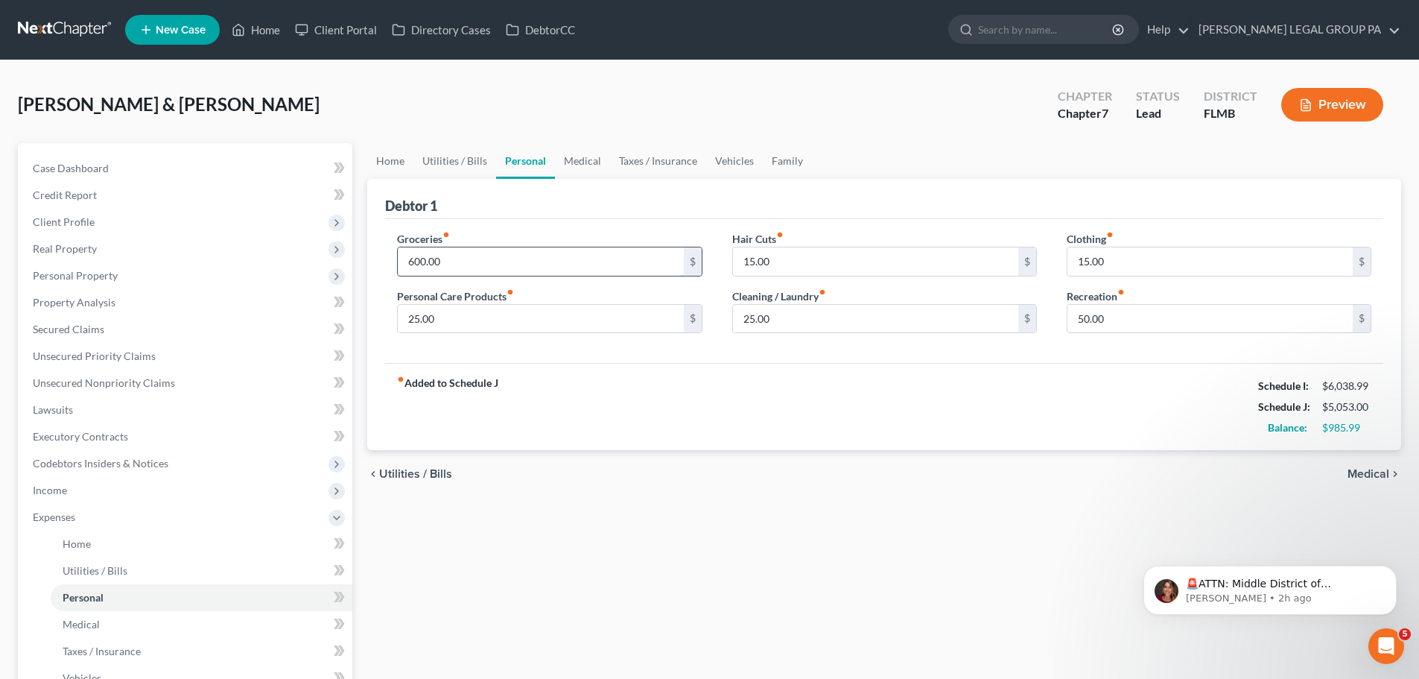
click at [452, 260] on input "600.00" at bounding box center [540, 261] width 285 height 28
type input "1,000"
click at [603, 211] on div "Debtor 1" at bounding box center [884, 199] width 998 height 40
click at [490, 320] on input "25.00" at bounding box center [540, 319] width 285 height 28
click at [490, 320] on input "50" at bounding box center [540, 319] width 285 height 28
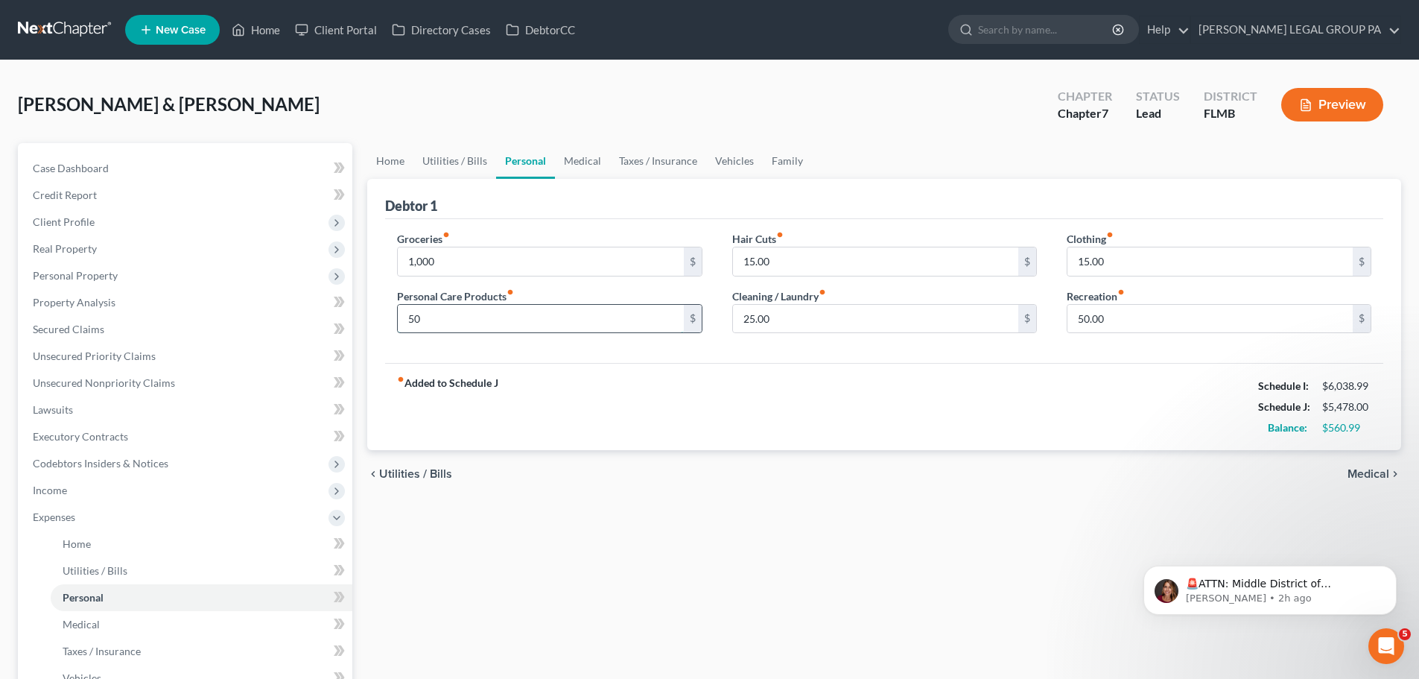
click at [490, 320] on input "50" at bounding box center [540, 319] width 285 height 28
type input "45"
click at [800, 311] on input "25.00" at bounding box center [875, 319] width 285 height 28
type input "50"
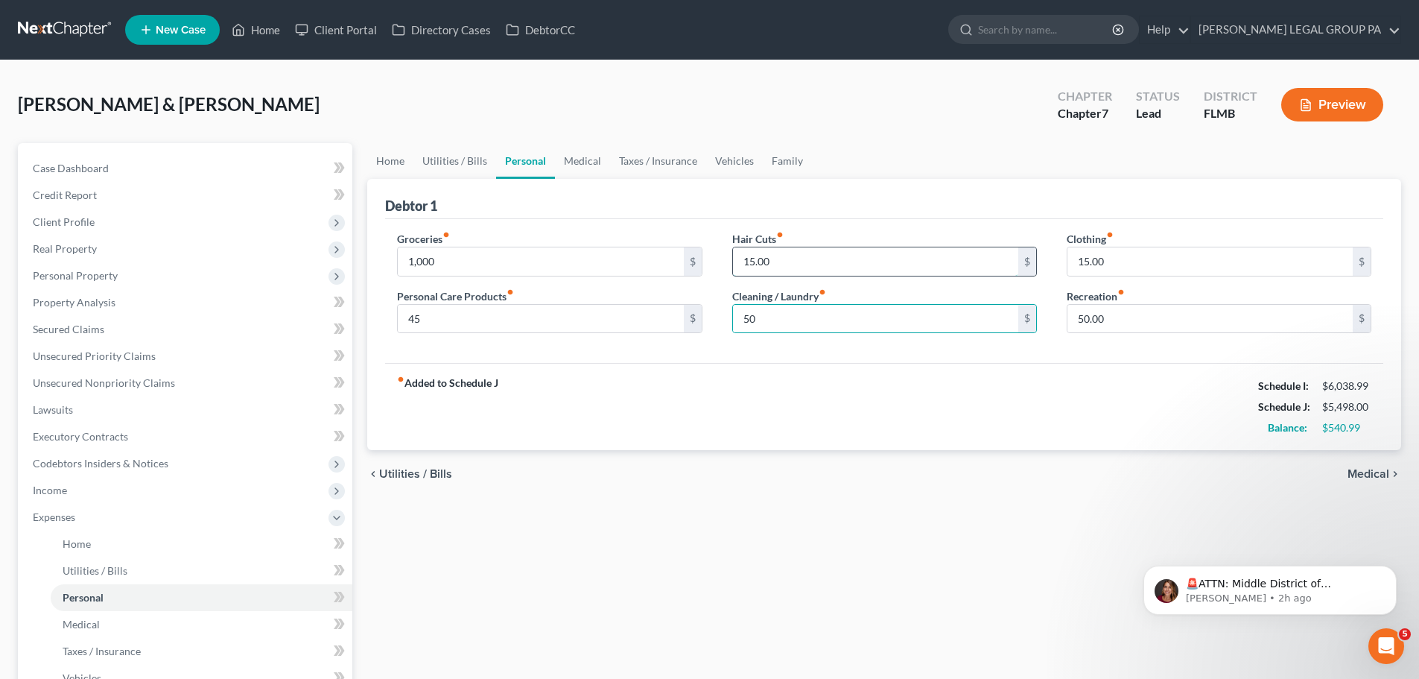
click at [762, 254] on input "15.00" at bounding box center [875, 261] width 285 height 28
type input "40"
click at [870, 198] on div "Debtor 1" at bounding box center [884, 199] width 998 height 40
click at [1165, 265] on input "15.00" at bounding box center [1210, 261] width 285 height 28
type input "100"
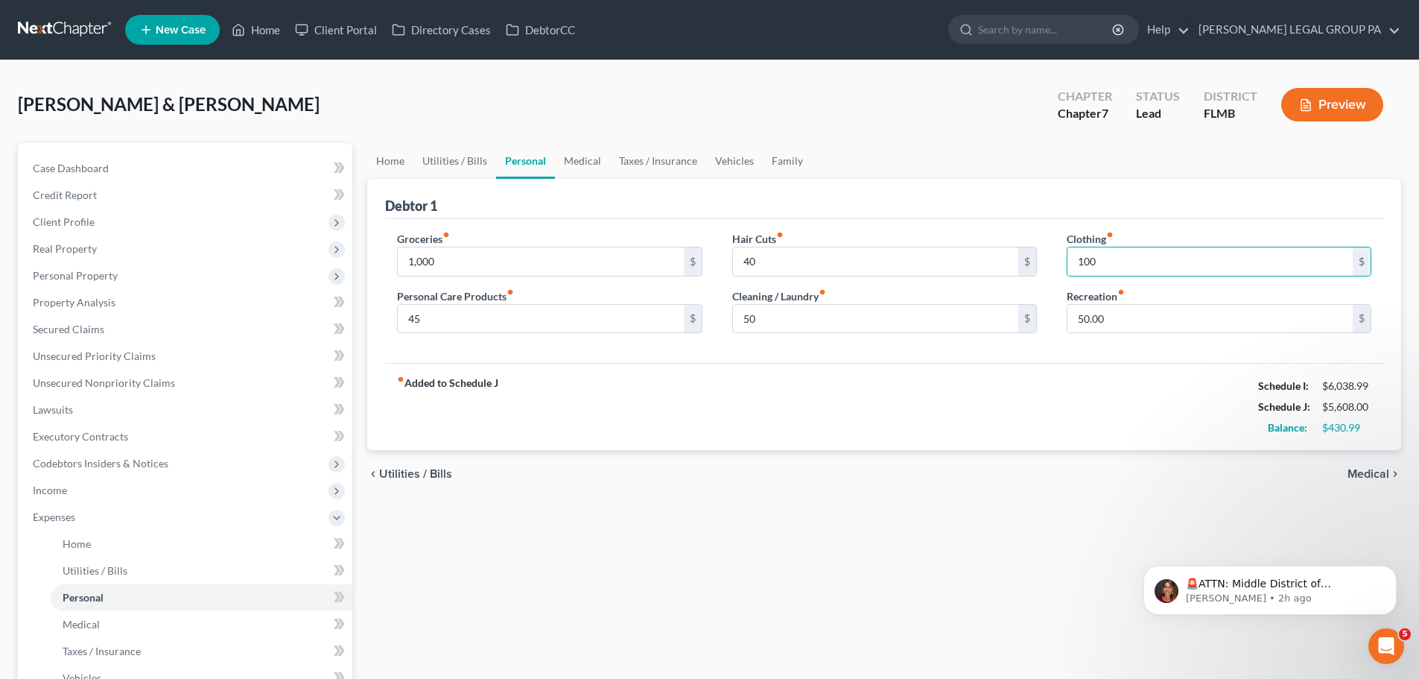
click at [1229, 224] on div "Groceries fiber_manual_record 1,000 $ Personal Care Products fiber_manual_recor…" at bounding box center [884, 291] width 998 height 145
click at [1154, 314] on input "50.00" at bounding box center [1210, 319] width 285 height 28
type input "150"
click at [1035, 361] on div "Groceries fiber_manual_record 1,000 $ Personal Care Products fiber_manual_recor…" at bounding box center [884, 291] width 998 height 145
click at [576, 161] on link "Medical" at bounding box center [582, 161] width 55 height 36
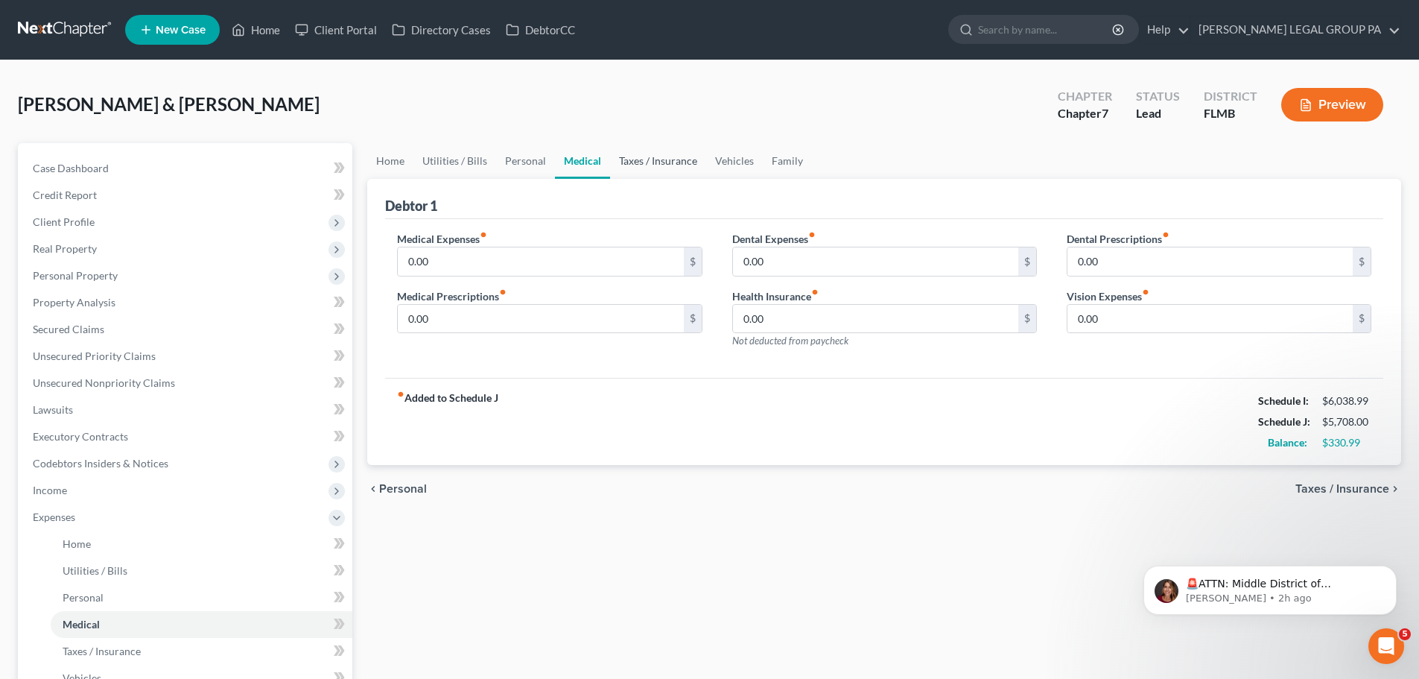
click at [639, 156] on link "Taxes / Insurance" at bounding box center [658, 161] width 96 height 36
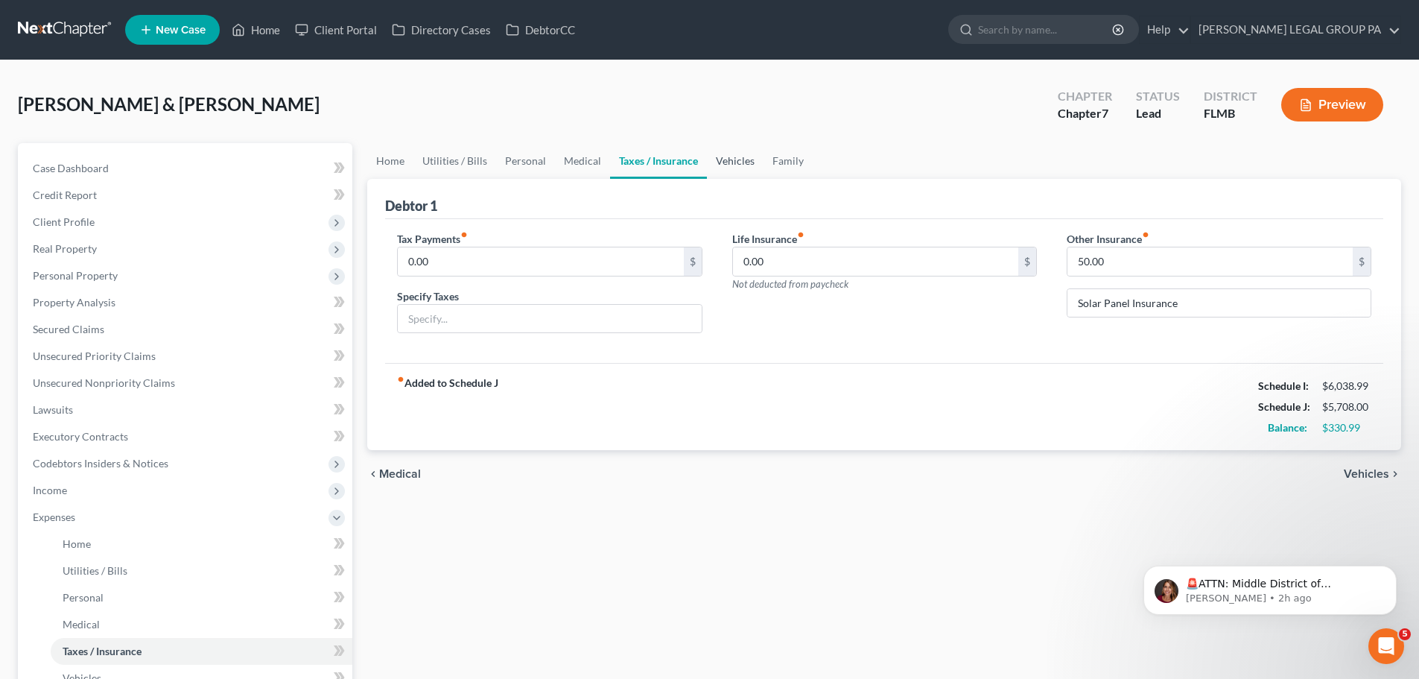
click at [729, 168] on link "Vehicles" at bounding box center [735, 161] width 57 height 36
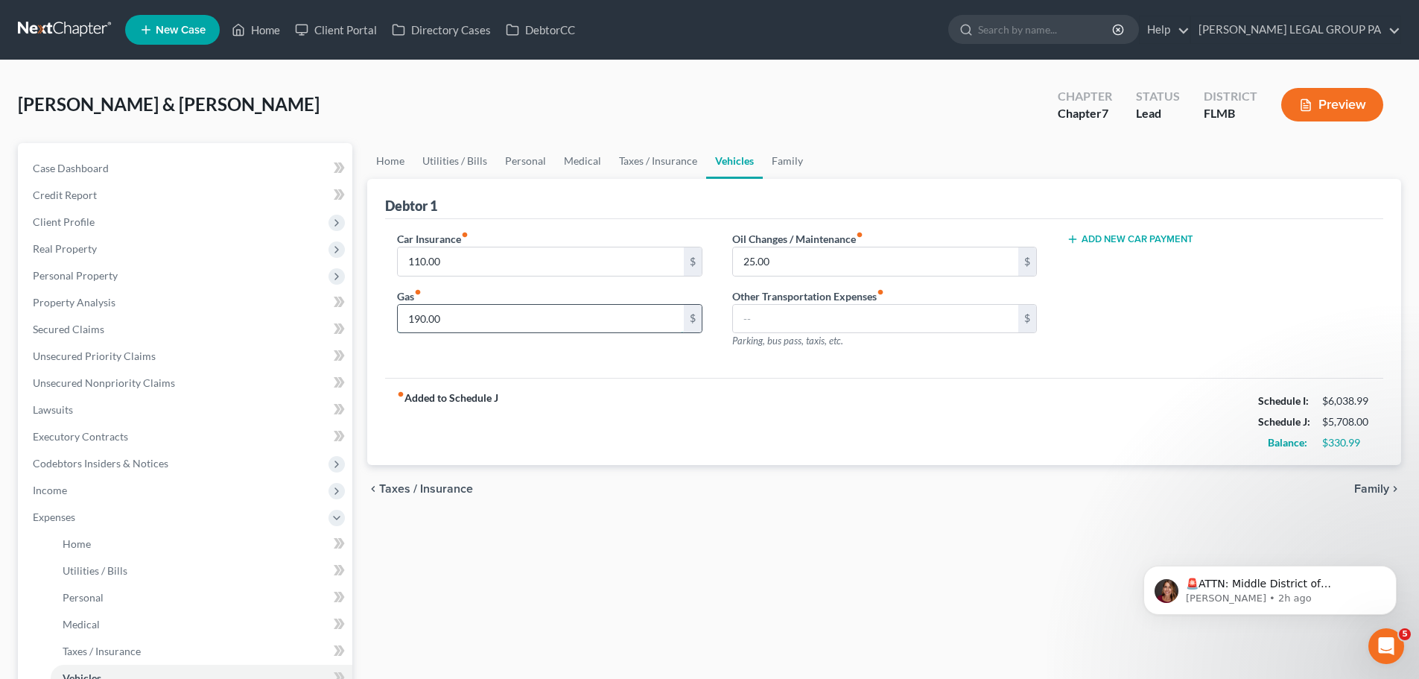
click at [488, 315] on input "190.00" at bounding box center [540, 319] width 285 height 28
type input "300"
click at [589, 381] on div "fiber_manual_record Added to Schedule J Schedule I: $6,038.99 Schedule J: $5,81…" at bounding box center [884, 421] width 998 height 87
click at [791, 259] on input "25.00" at bounding box center [875, 261] width 285 height 28
type input "40"
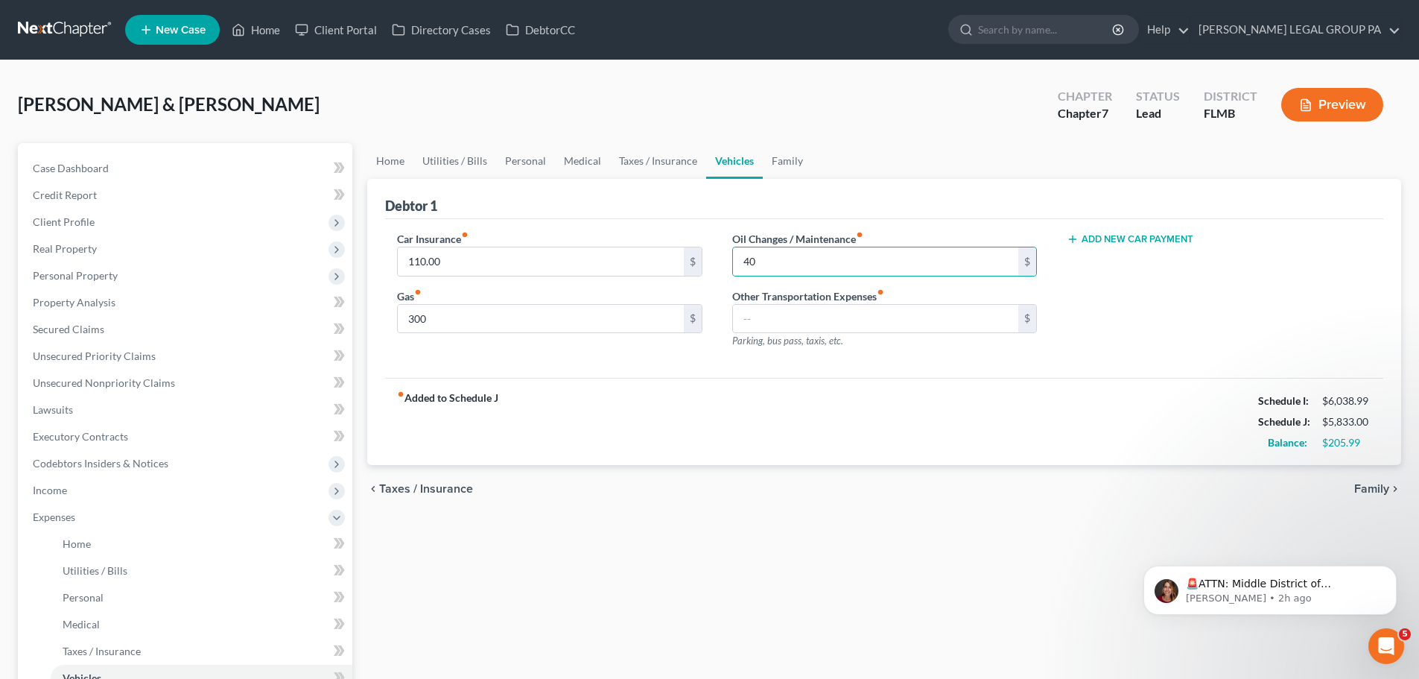
click at [795, 202] on div "Debtor 1" at bounding box center [884, 199] width 998 height 40
click at [777, 152] on link "Family" at bounding box center [787, 161] width 49 height 36
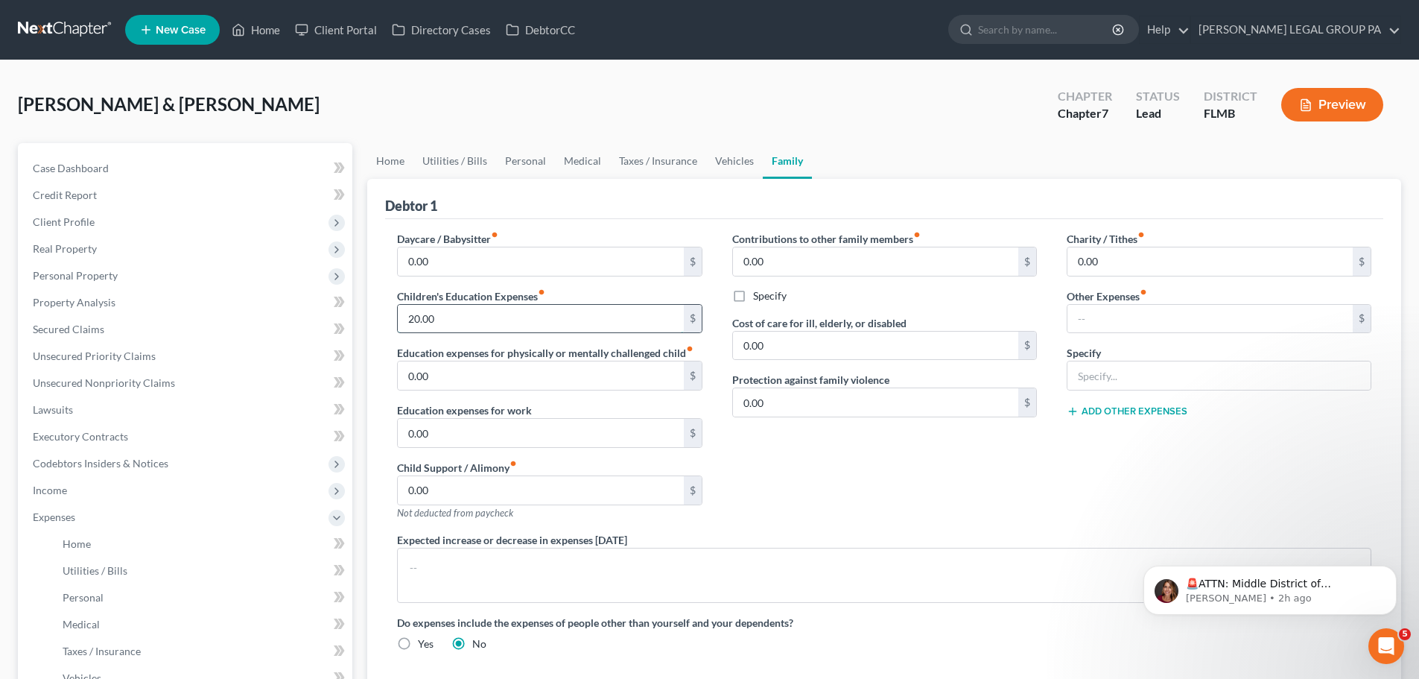
click at [475, 314] on input "20.00" at bounding box center [540, 319] width 285 height 28
type input "100"
click at [569, 282] on div "Daycare / Babysitter fiber_manual_record 0.00 $ Children's Education Expenses f…" at bounding box center [549, 381] width 335 height 301
click at [400, 169] on link "Home" at bounding box center [390, 161] width 46 height 36
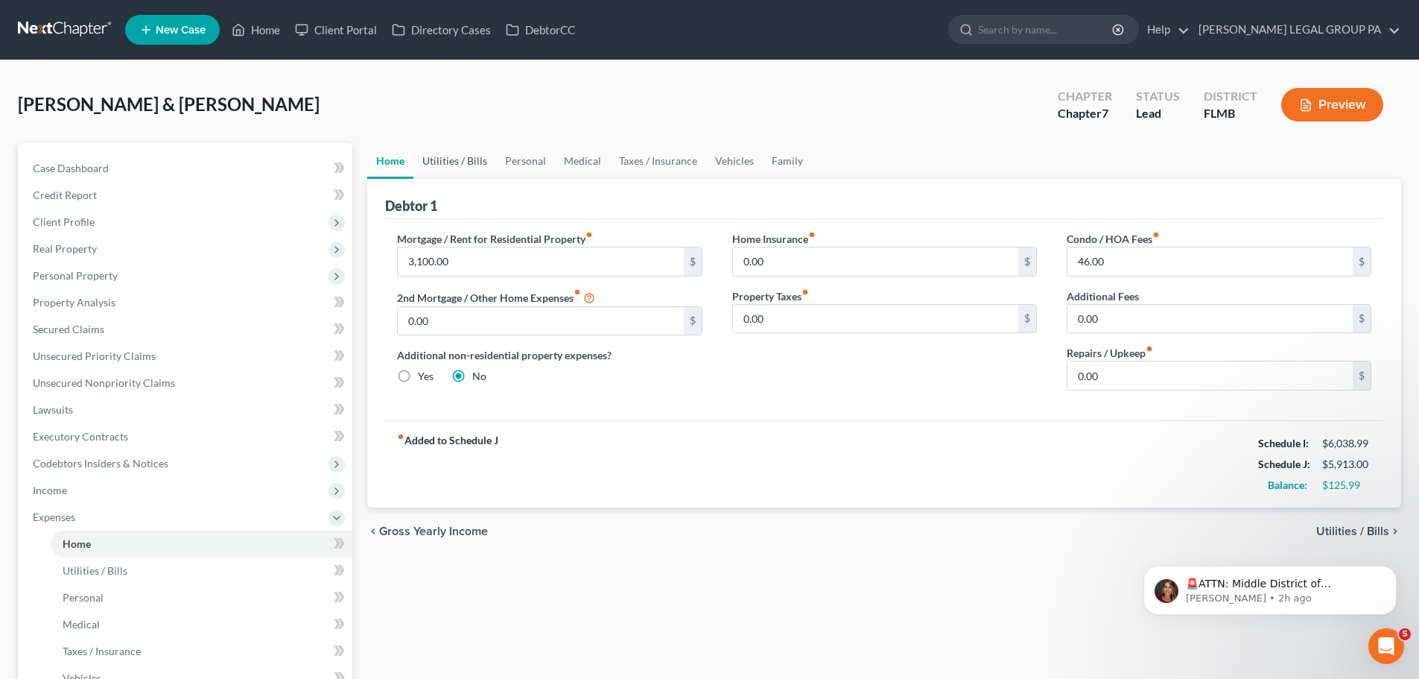
drag, startPoint x: 449, startPoint y: 139, endPoint x: 449, endPoint y: 164, distance: 24.6
click at [449, 147] on div "Webb, Robert & Holli Upgraded Chapter Chapter 7 Status Lead District FLMB Previ…" at bounding box center [710, 506] width 1384 height 857
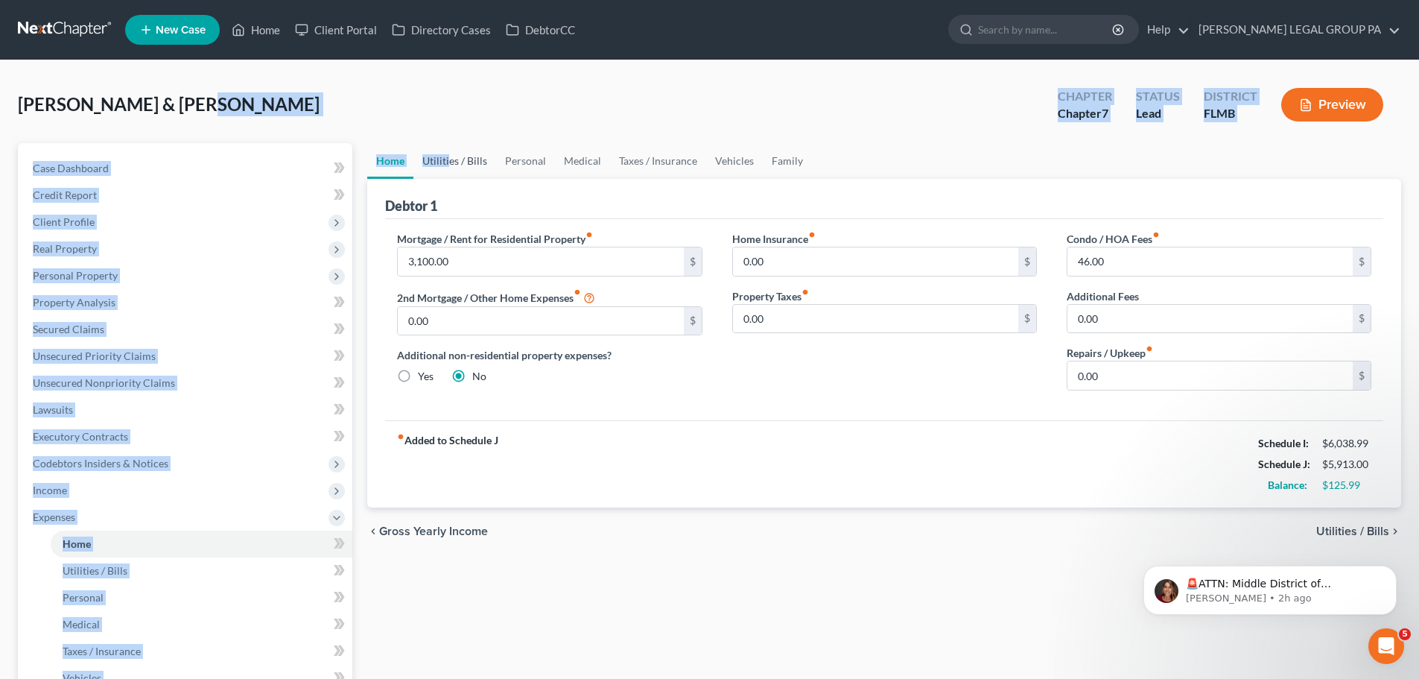
click at [449, 164] on link "Utilities / Bills" at bounding box center [455, 161] width 83 height 36
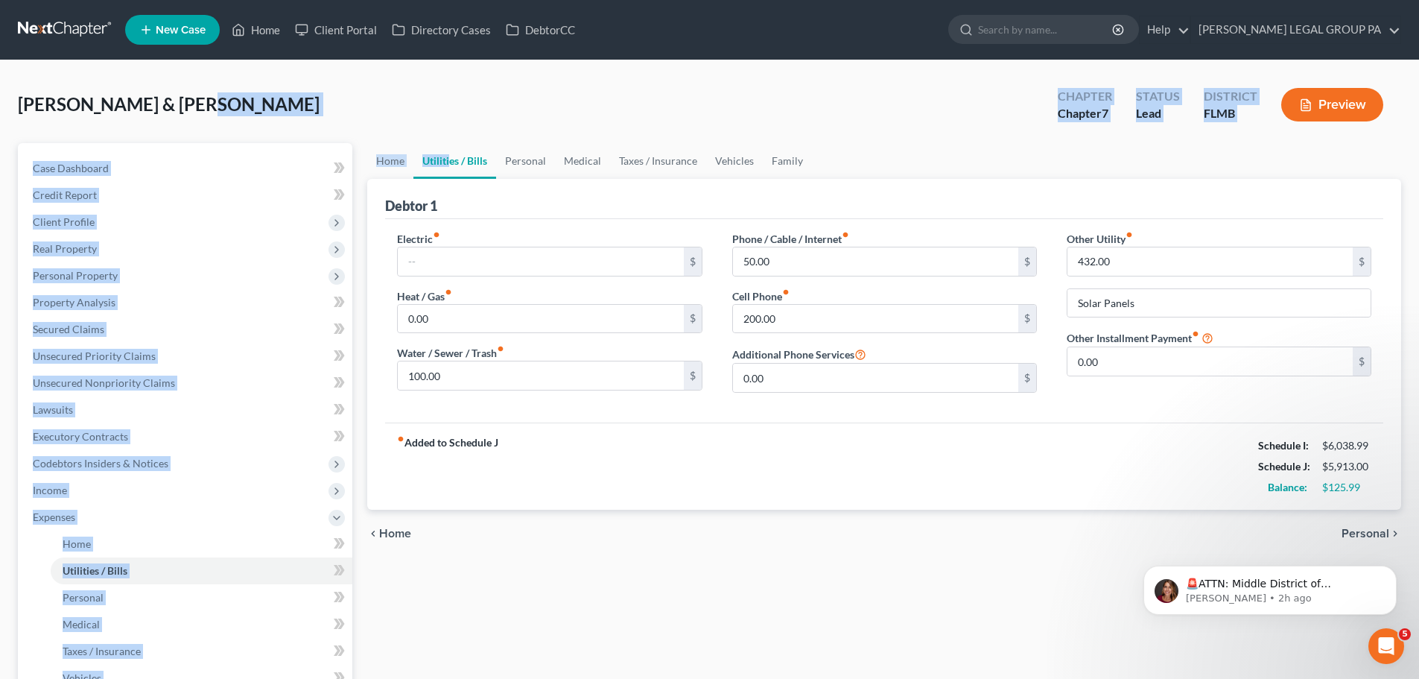
click at [490, 113] on div "Webb, Robert & Holli Upgraded Chapter Chapter 7 Status Lead District FLMB Previ…" at bounding box center [710, 110] width 1384 height 65
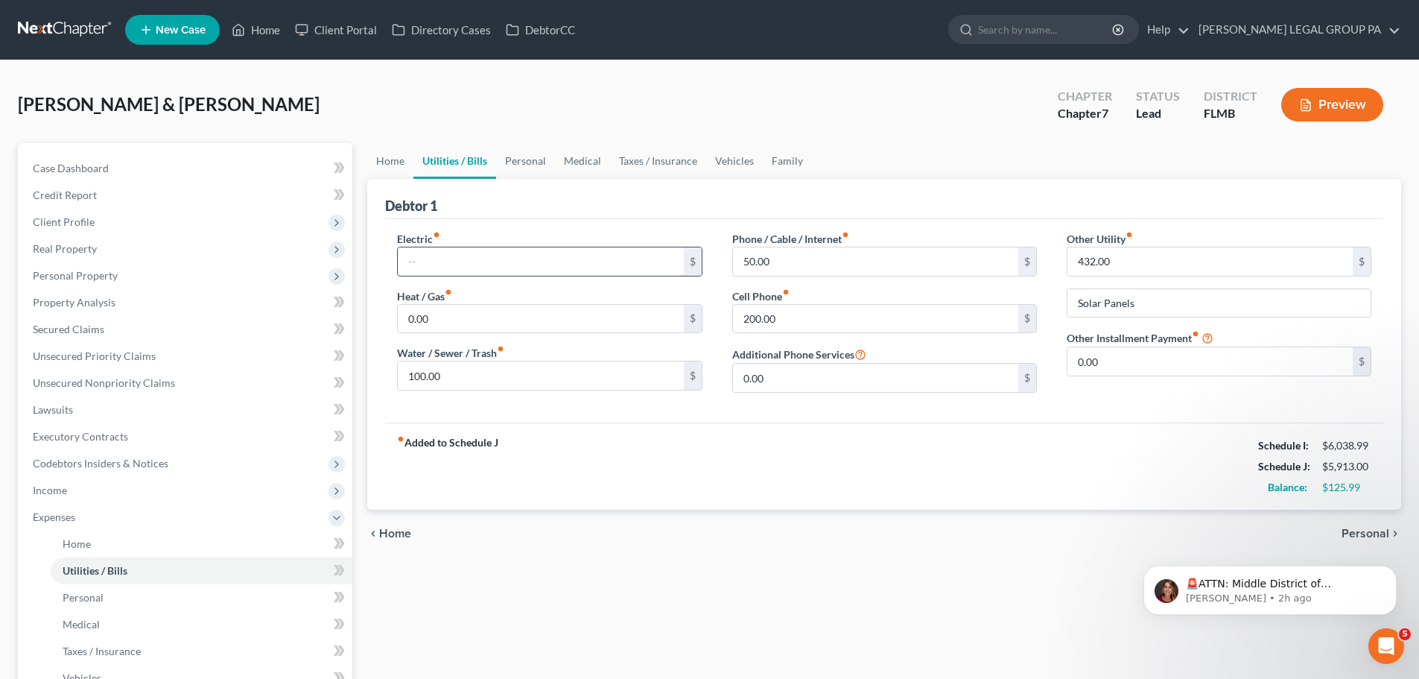
click at [508, 262] on input "text" at bounding box center [540, 261] width 285 height 28
type input "75"
click at [577, 221] on div "Electric fiber_manual_record 75 $ Heat / Gas fiber_manual_record 0.00 $ Water /…" at bounding box center [884, 320] width 998 height 203
click at [801, 308] on input "200.00" at bounding box center [875, 319] width 285 height 28
type input "240"
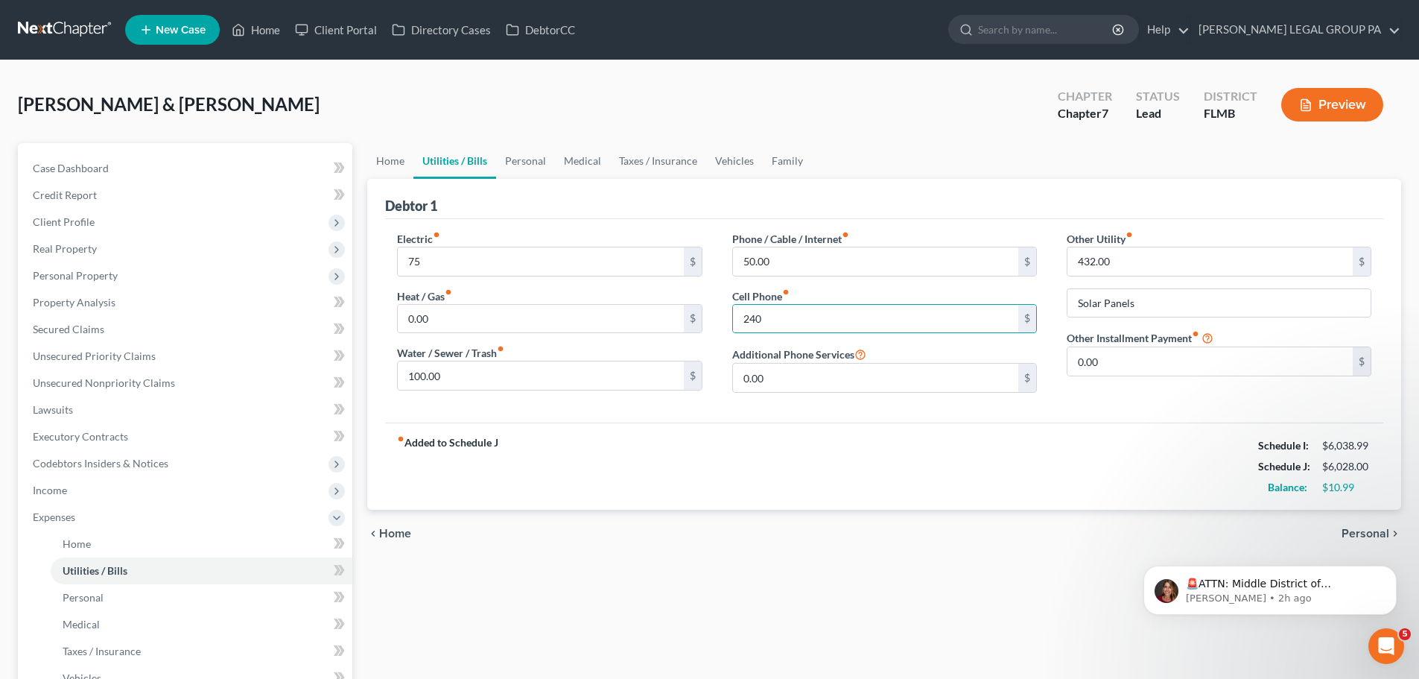
click at [721, 285] on div "Phone / Cable / Internet fiber_manual_record 50.00 $ Cell Phone fiber_manual_re…" at bounding box center [885, 318] width 335 height 174
click at [519, 153] on link "Personal" at bounding box center [525, 161] width 59 height 36
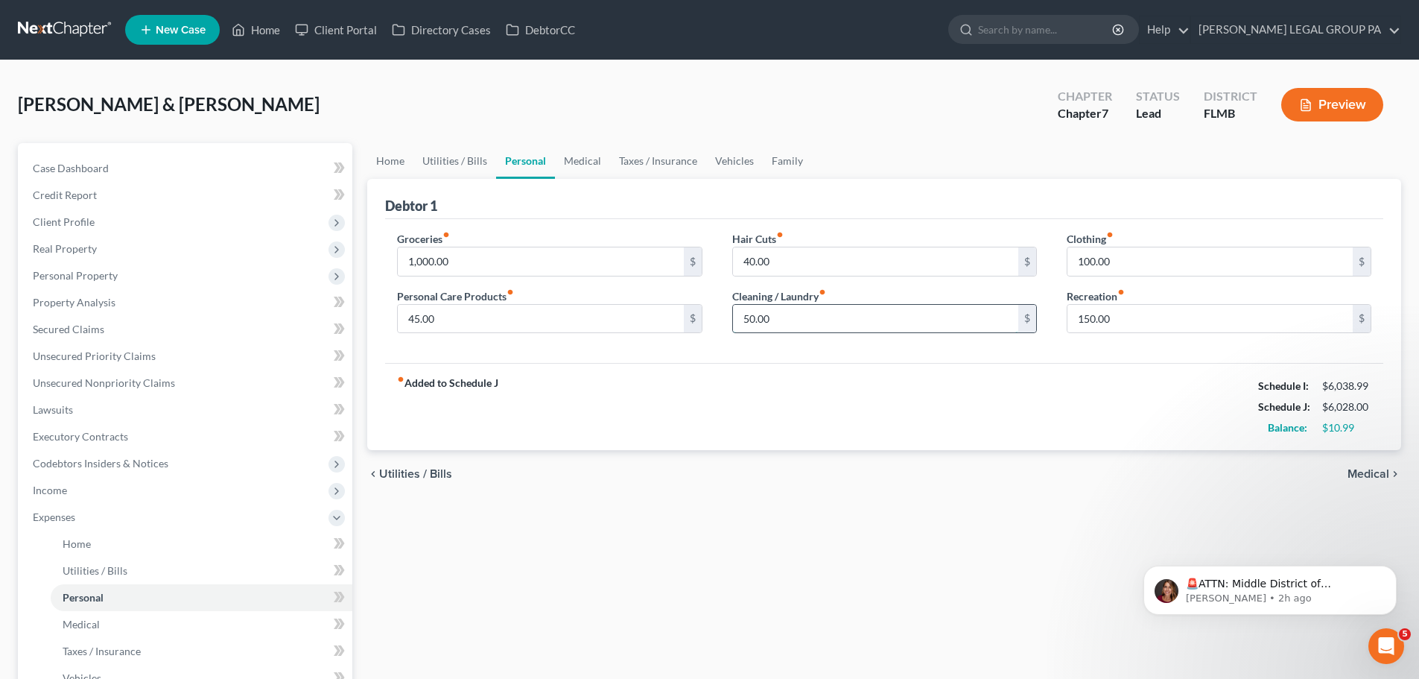
click at [899, 325] on input "50.00" at bounding box center [875, 319] width 285 height 28
click at [794, 252] on input "40.00" at bounding box center [875, 261] width 285 height 28
click at [816, 167] on ul "Home Utilities / Bills Personal Medical Taxes / Insurance Vehicles Family" at bounding box center [884, 161] width 1034 height 36
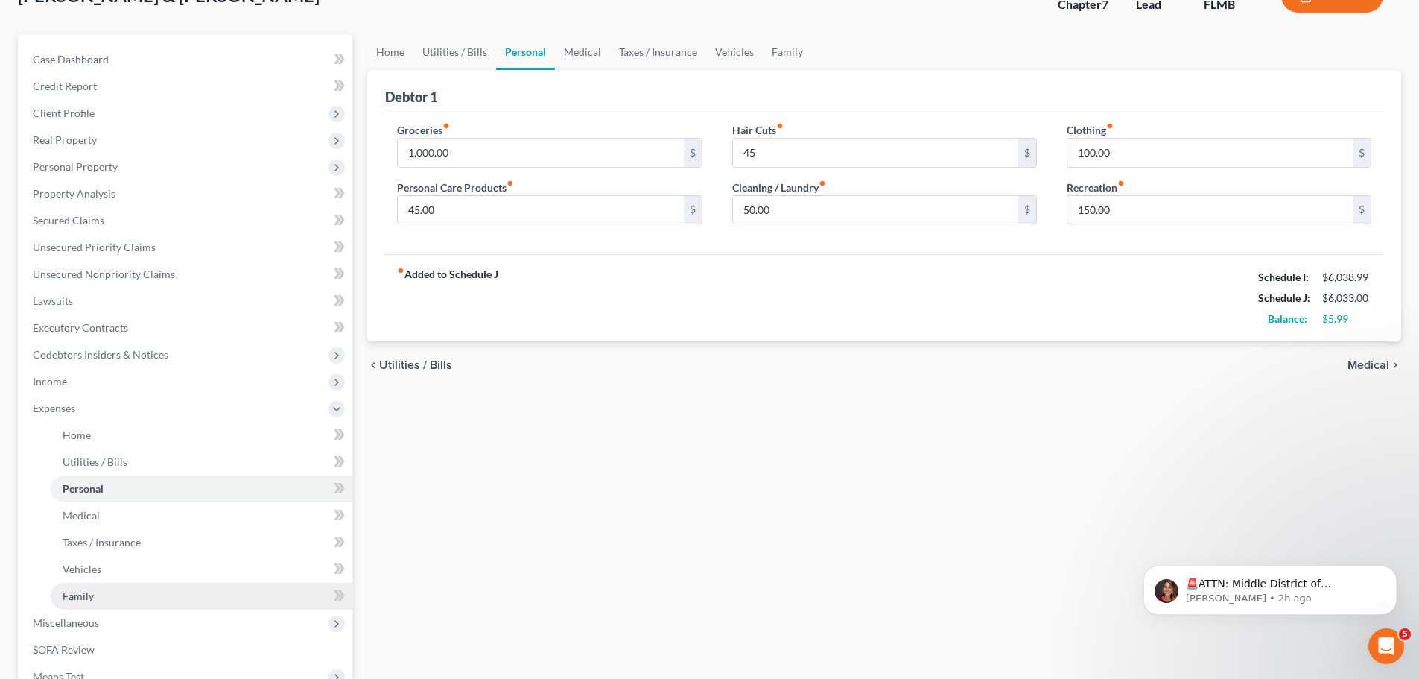
scroll to position [224, 0]
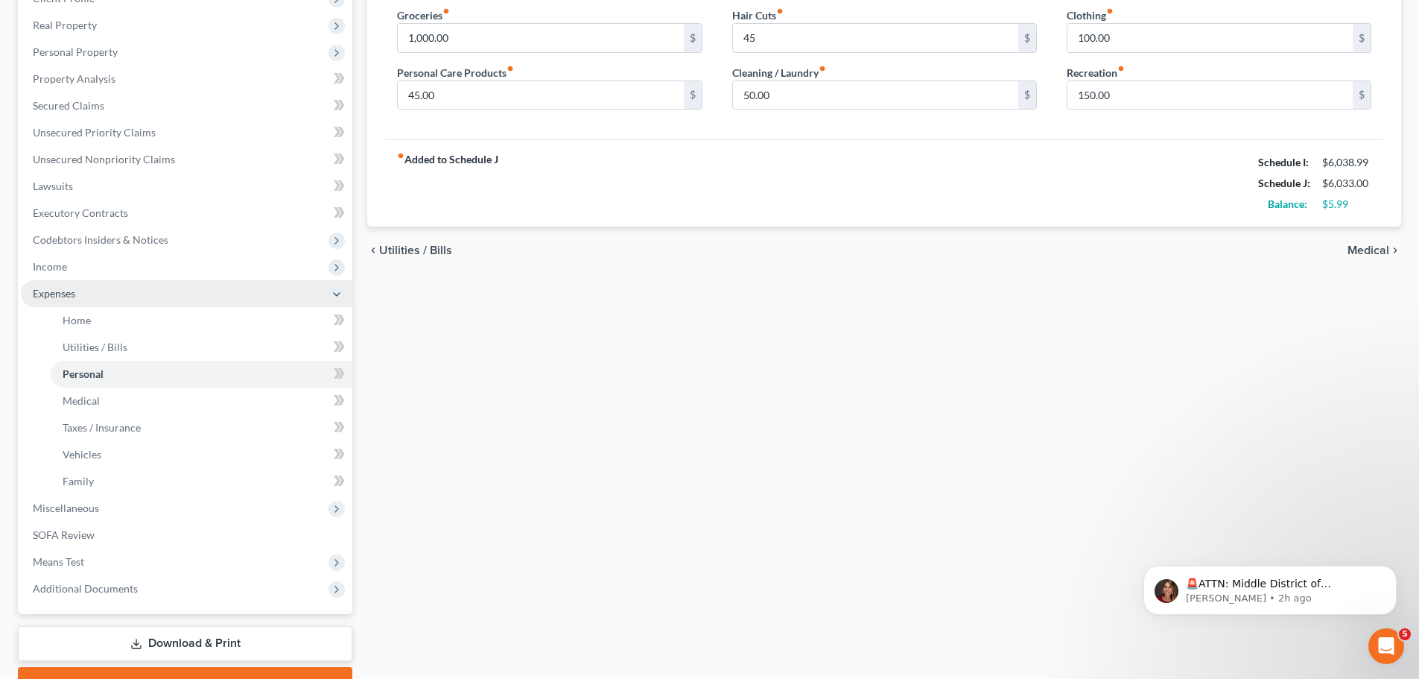
click at [68, 299] on span "Expenses" at bounding box center [54, 293] width 42 height 13
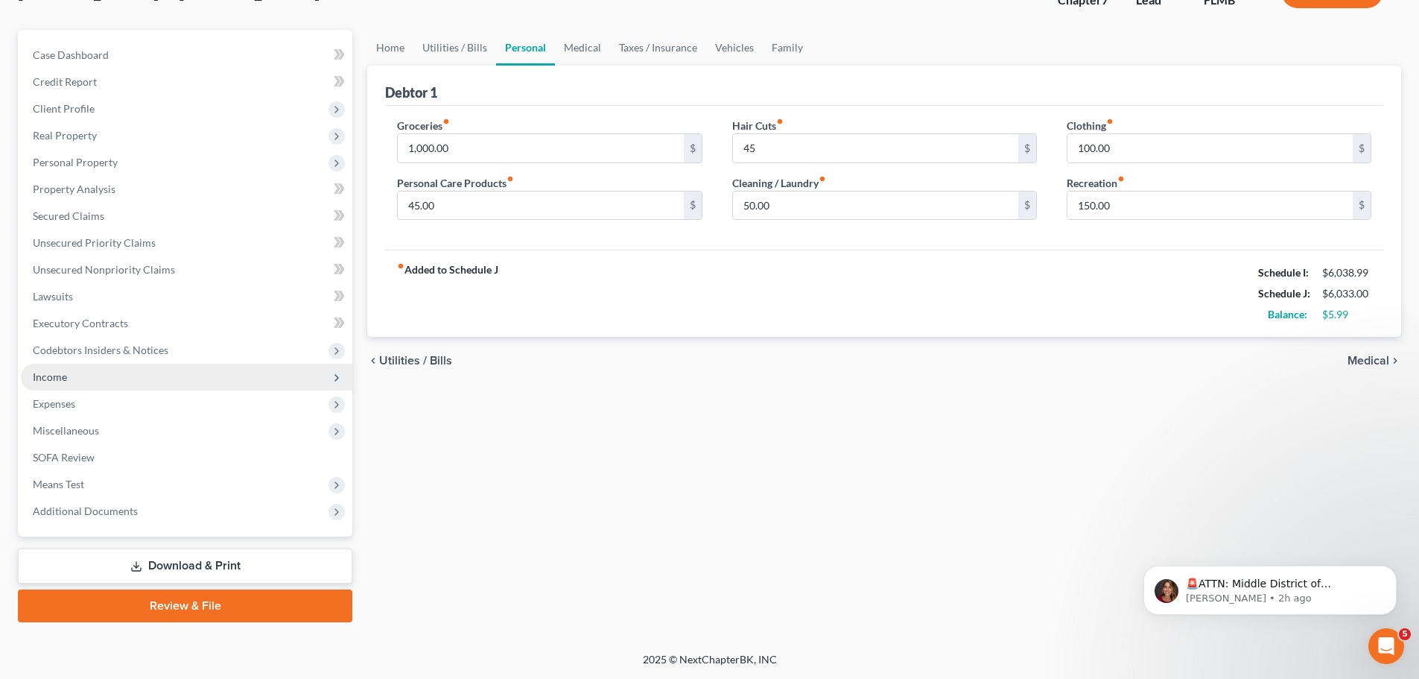
click at [76, 380] on span "Income" at bounding box center [187, 377] width 332 height 27
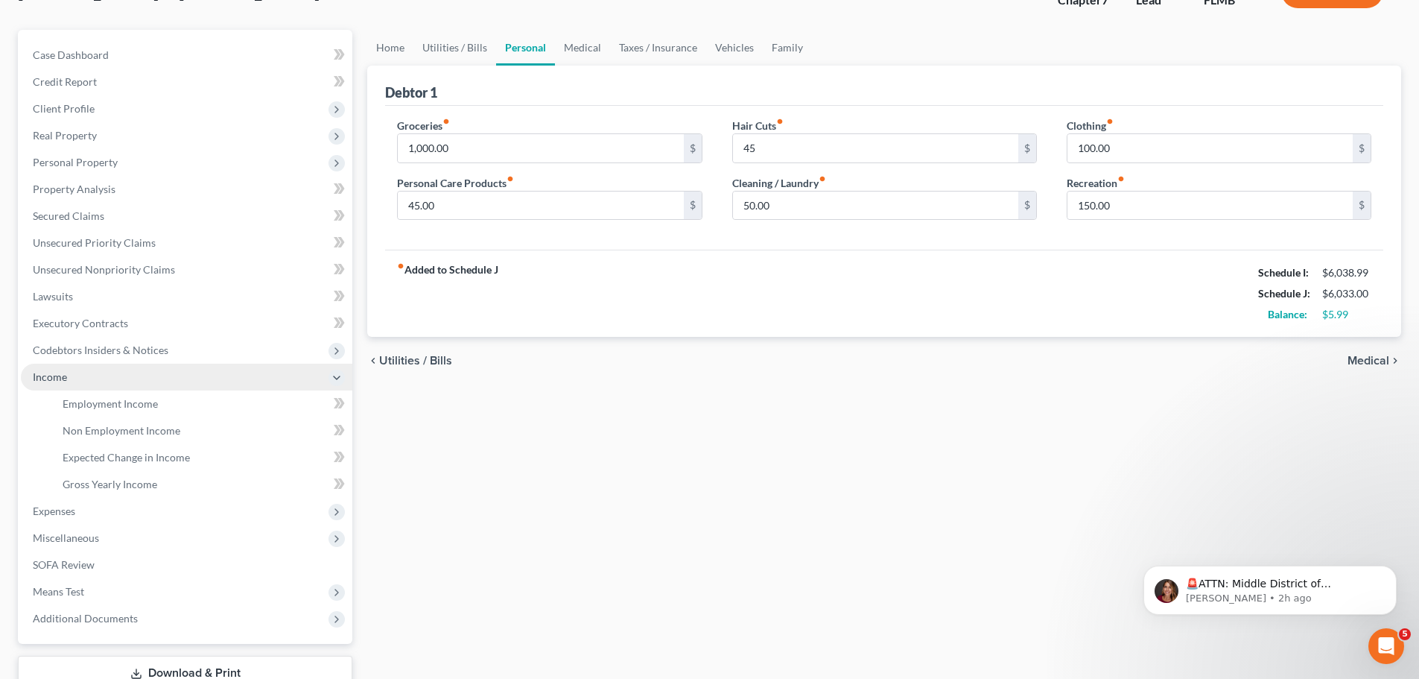
scroll to position [221, 0]
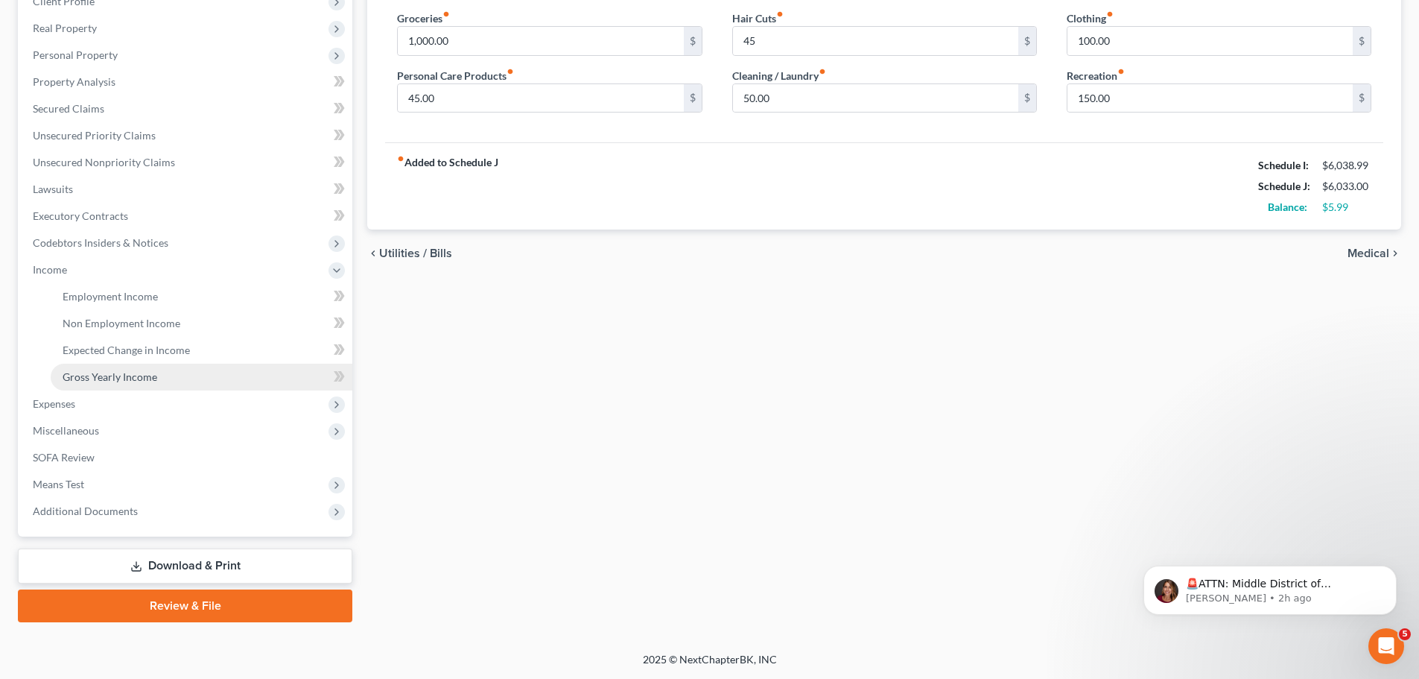
click at [126, 378] on span "Gross Yearly Income" at bounding box center [110, 376] width 95 height 13
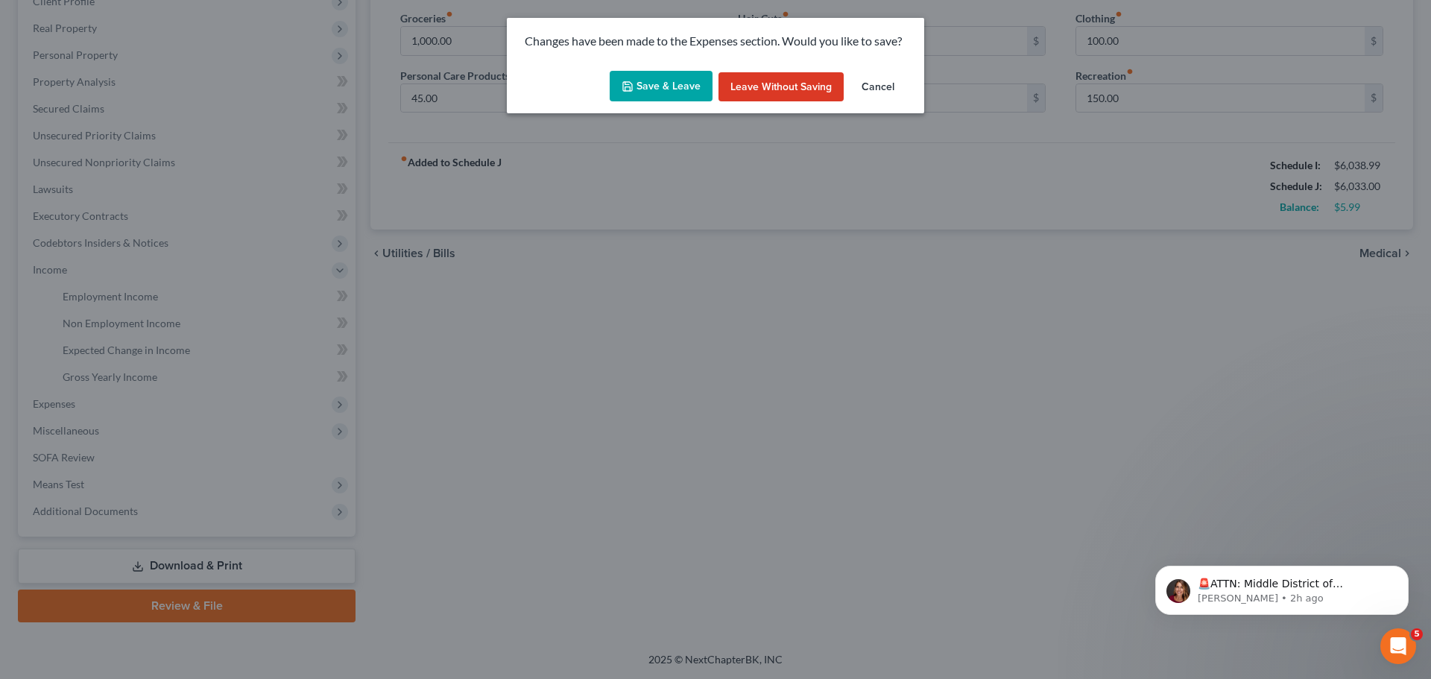
click at [621, 96] on button "Save & Leave" at bounding box center [661, 86] width 103 height 31
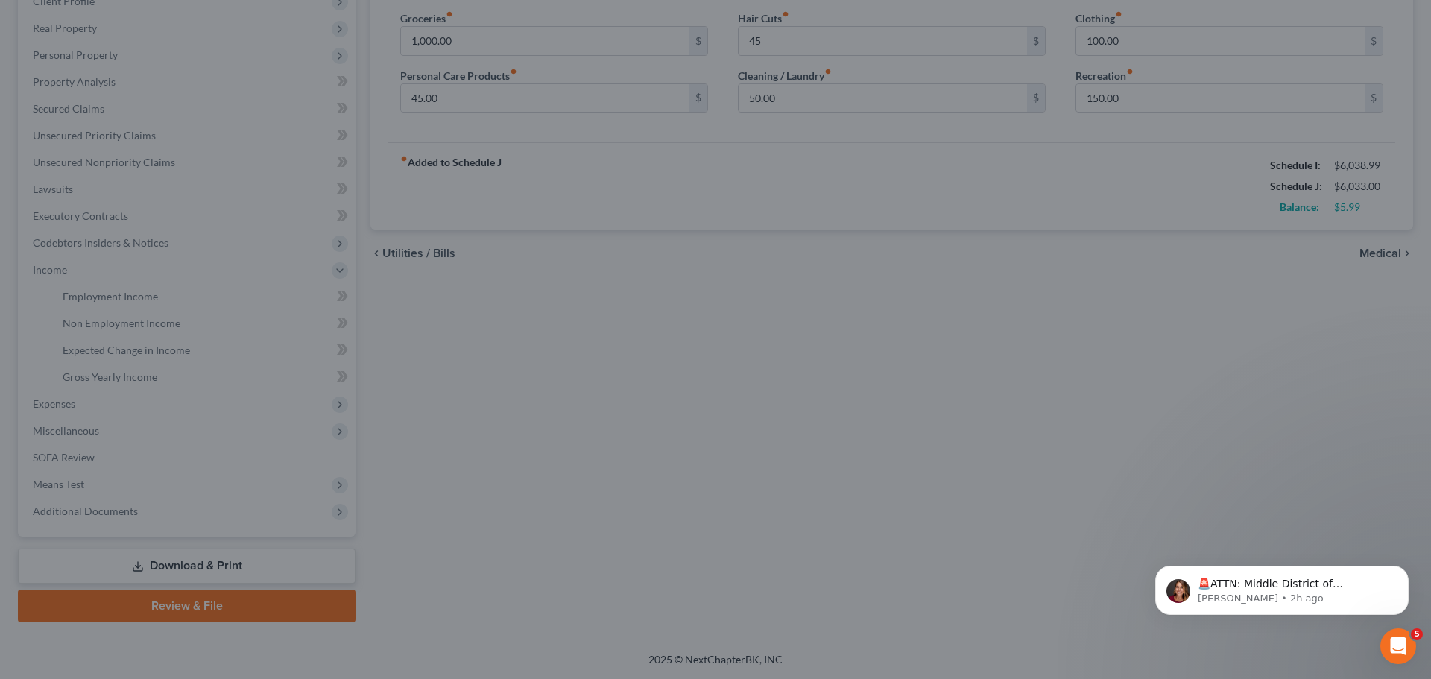
type input "45.00"
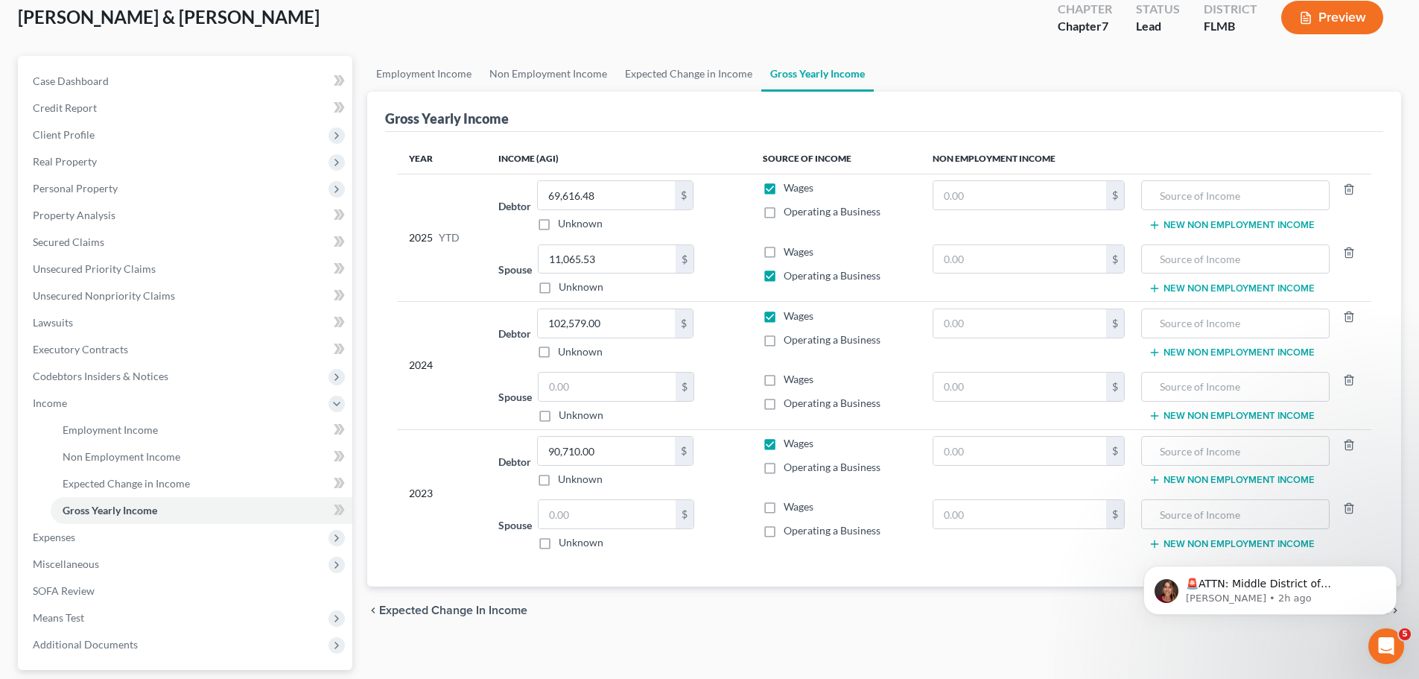
scroll to position [72, 0]
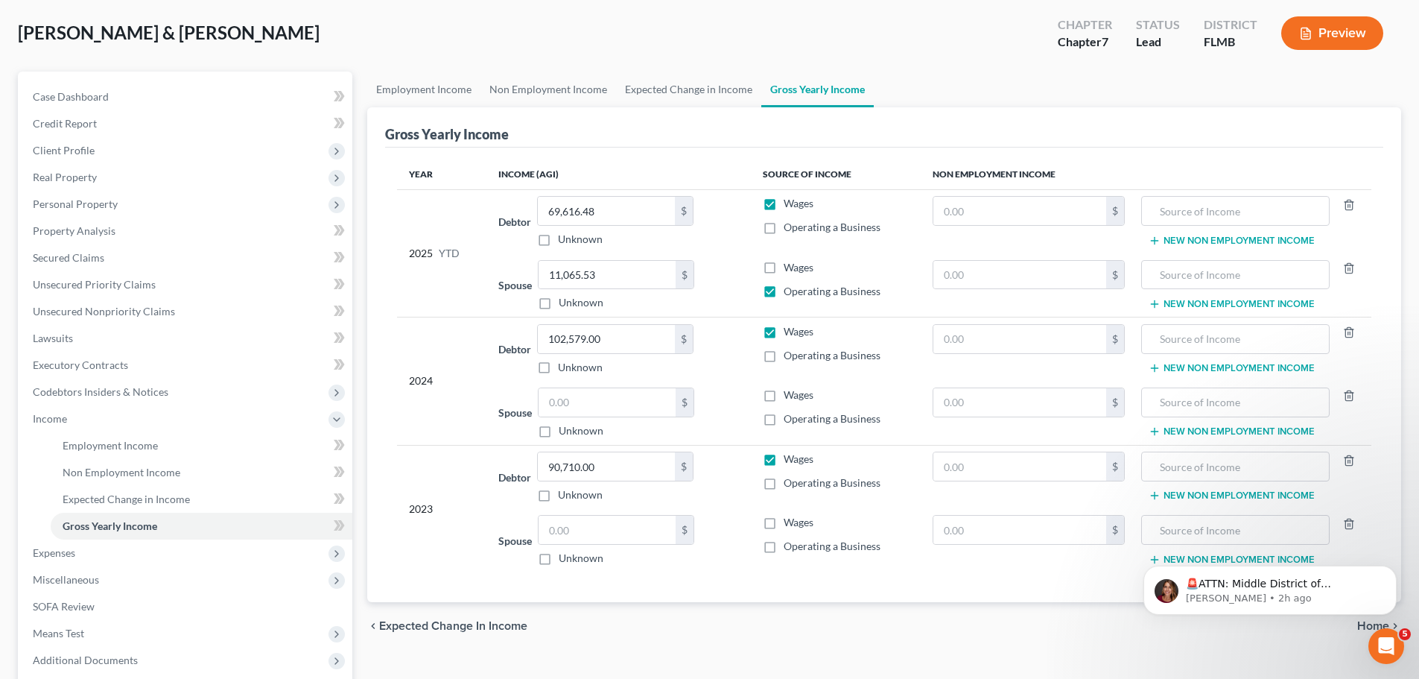
click at [784, 288] on label "Operating a Business" at bounding box center [832, 291] width 97 height 15
click at [790, 288] on input "Operating a Business" at bounding box center [795, 289] width 10 height 10
checkbox input "false"
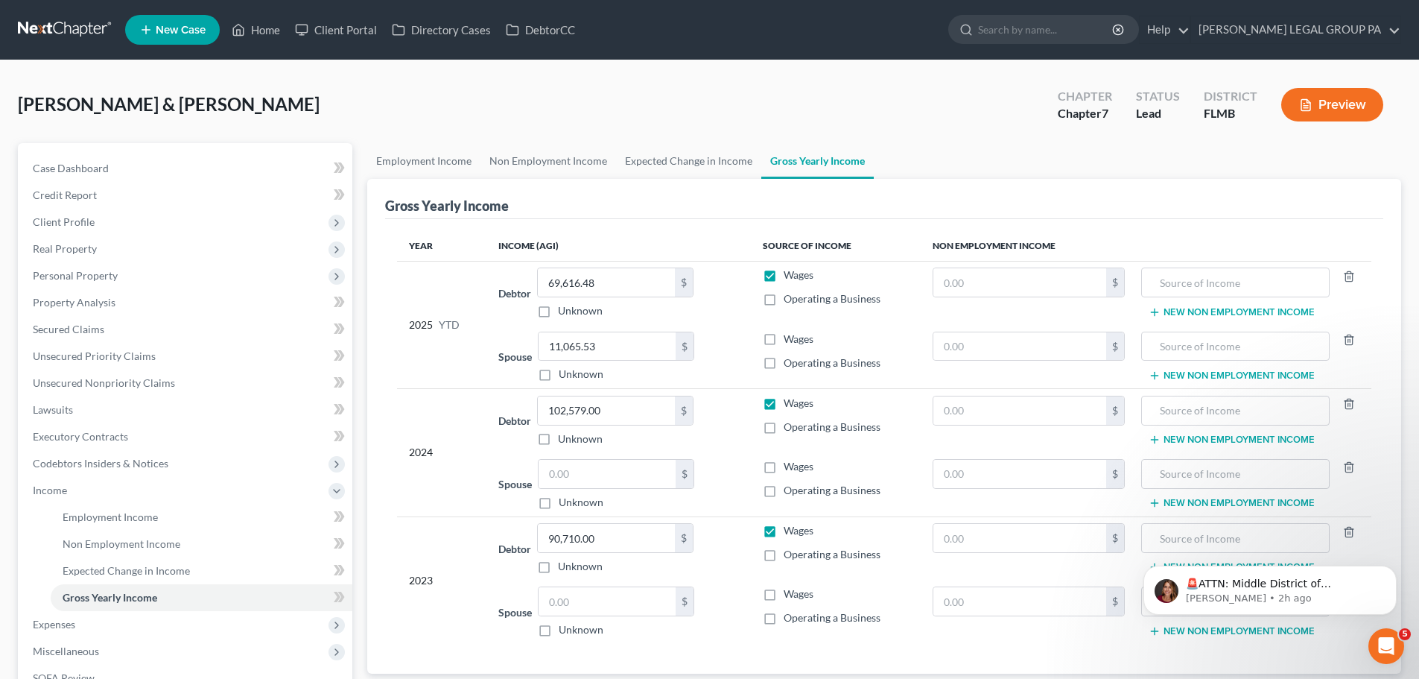
scroll to position [221, 0]
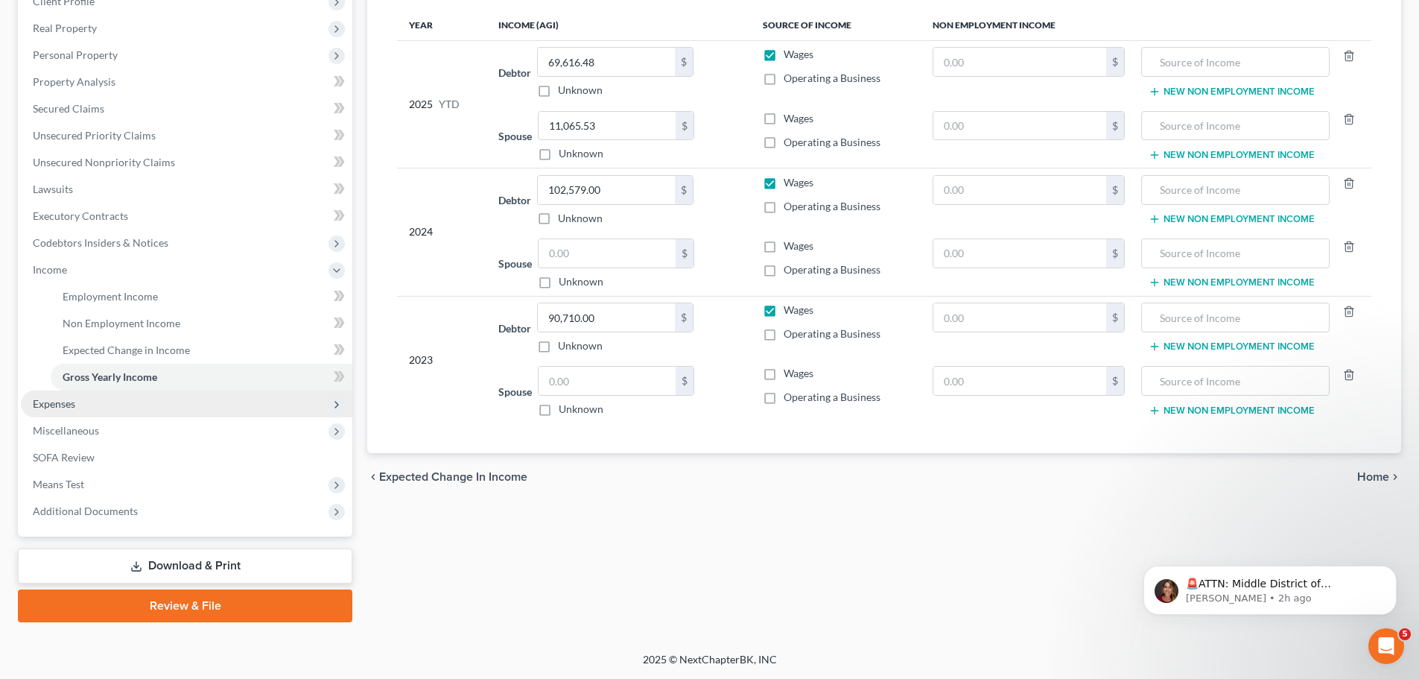
click at [77, 414] on span "Expenses" at bounding box center [187, 403] width 332 height 27
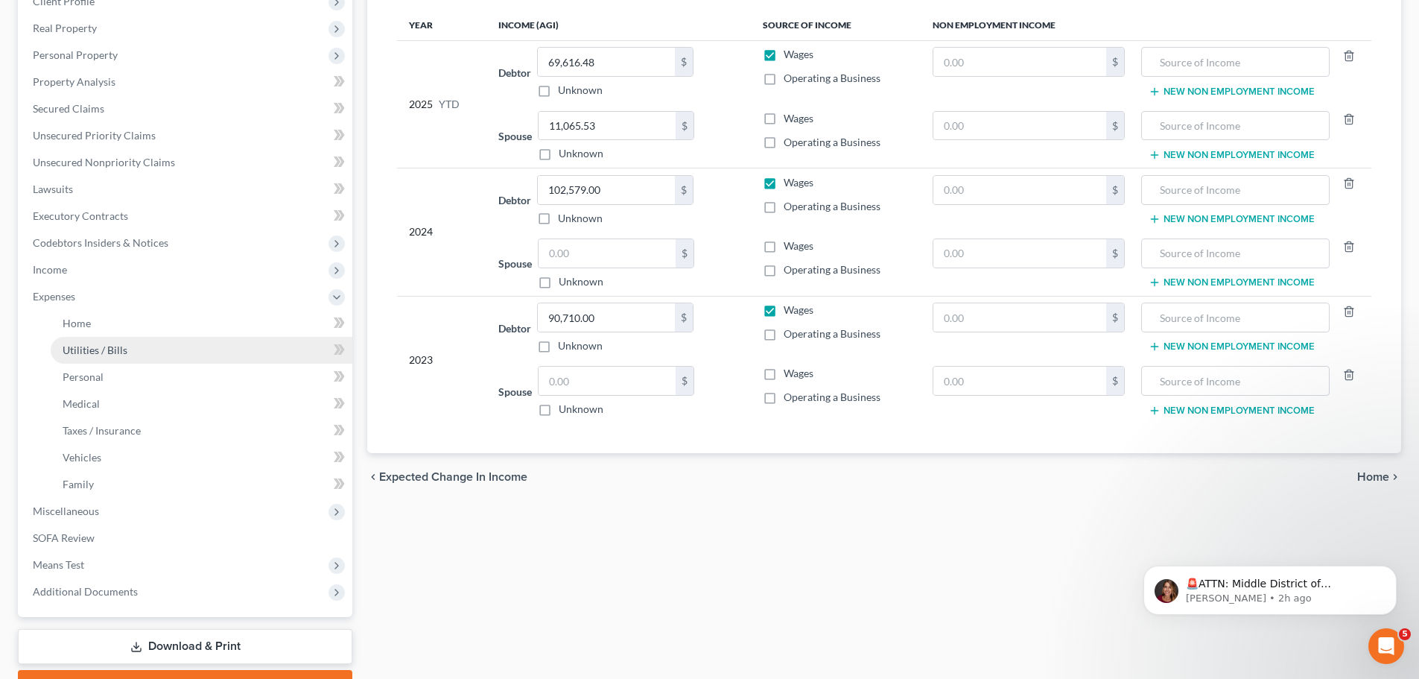
click at [79, 354] on span "Utilities / Bills" at bounding box center [95, 350] width 65 height 13
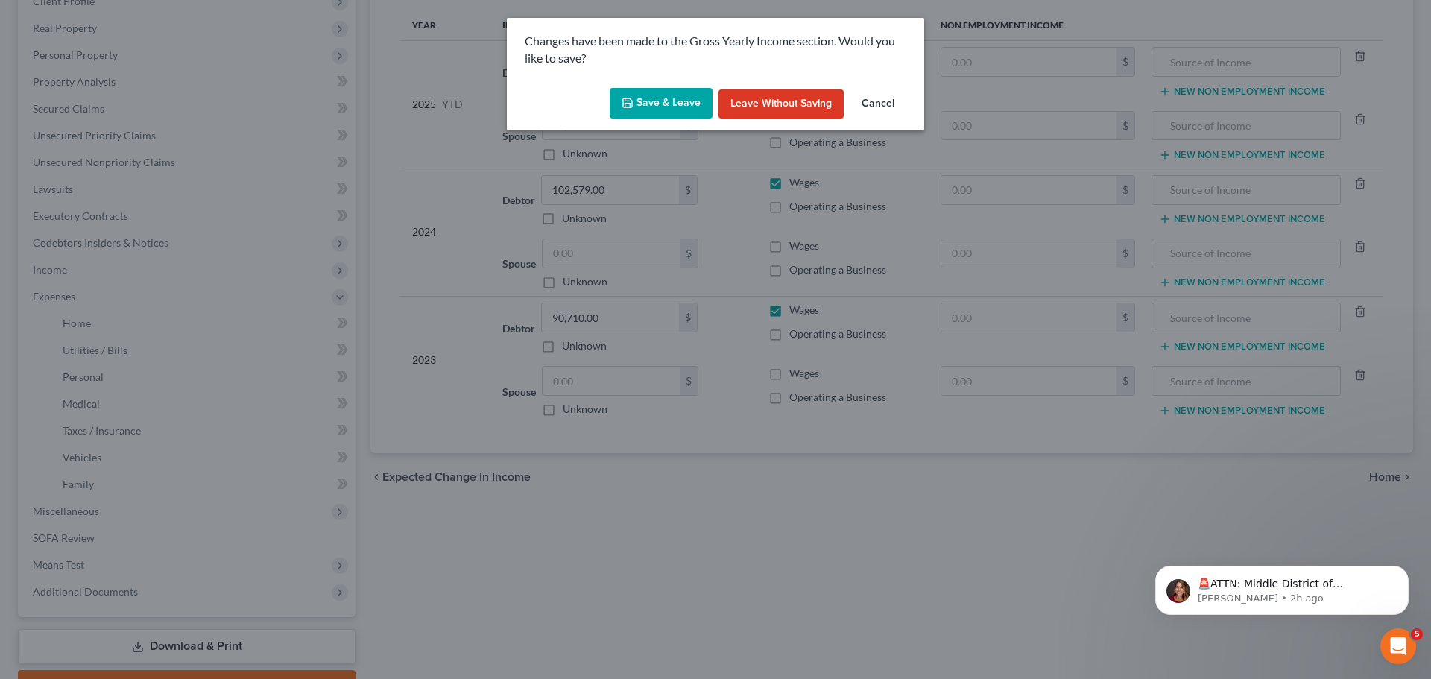
click at [665, 112] on button "Save & Leave" at bounding box center [661, 103] width 103 height 31
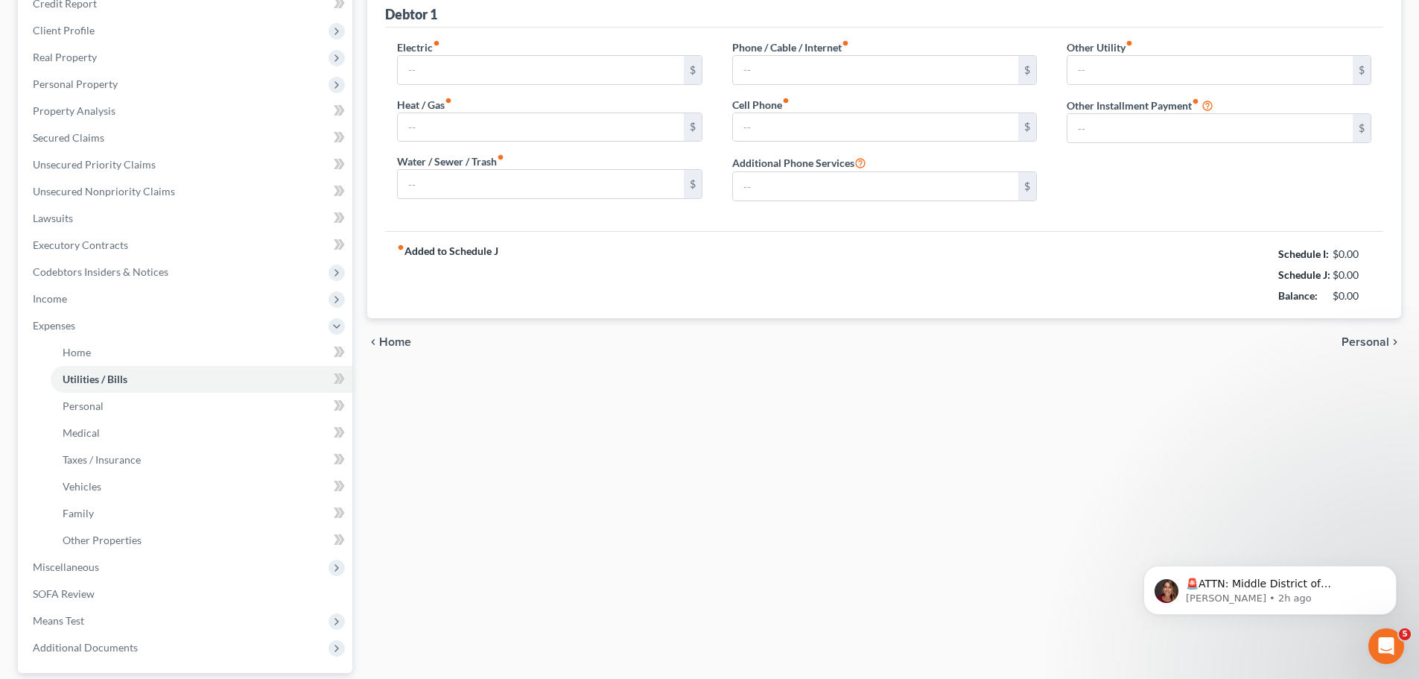
type input "75.00"
type input "0.00"
type input "100.00"
type input "50.00"
type input "240.00"
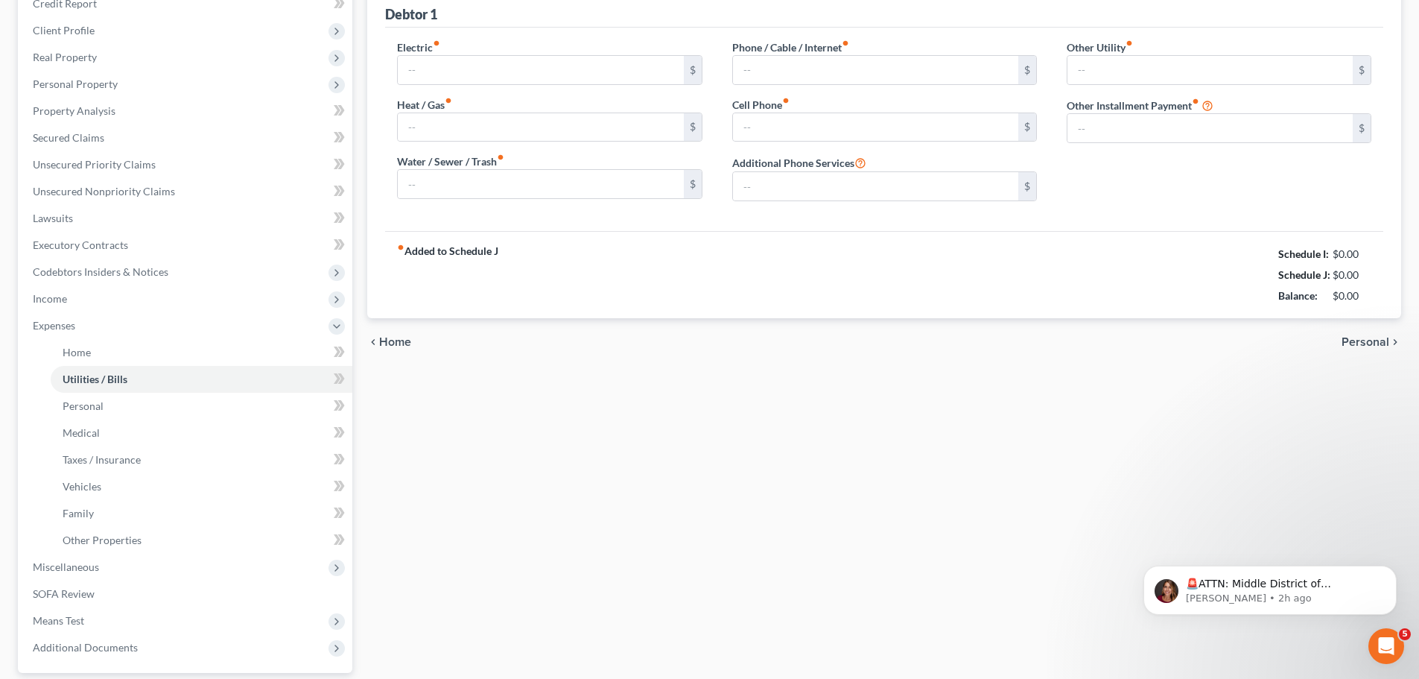
type input "0.00"
type input "432.00"
type input "Solar Panels"
type input "0.00"
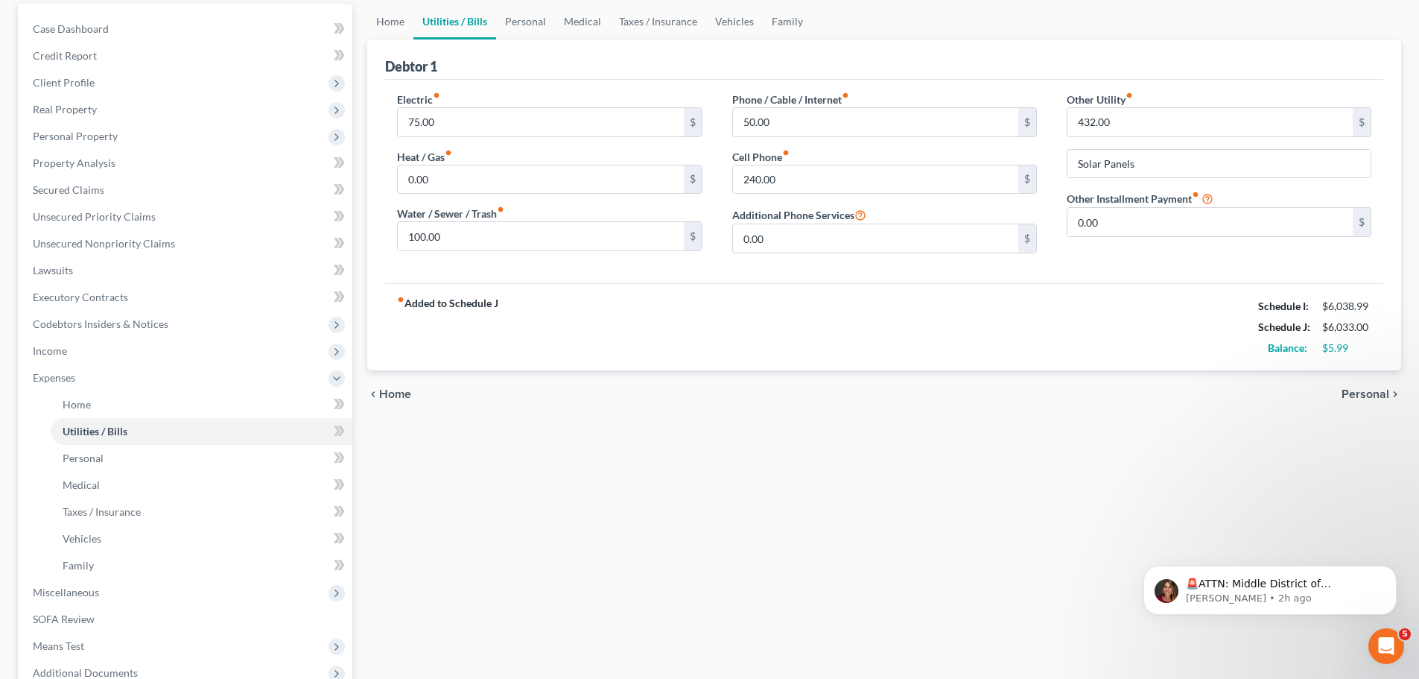
scroll to position [149, 0]
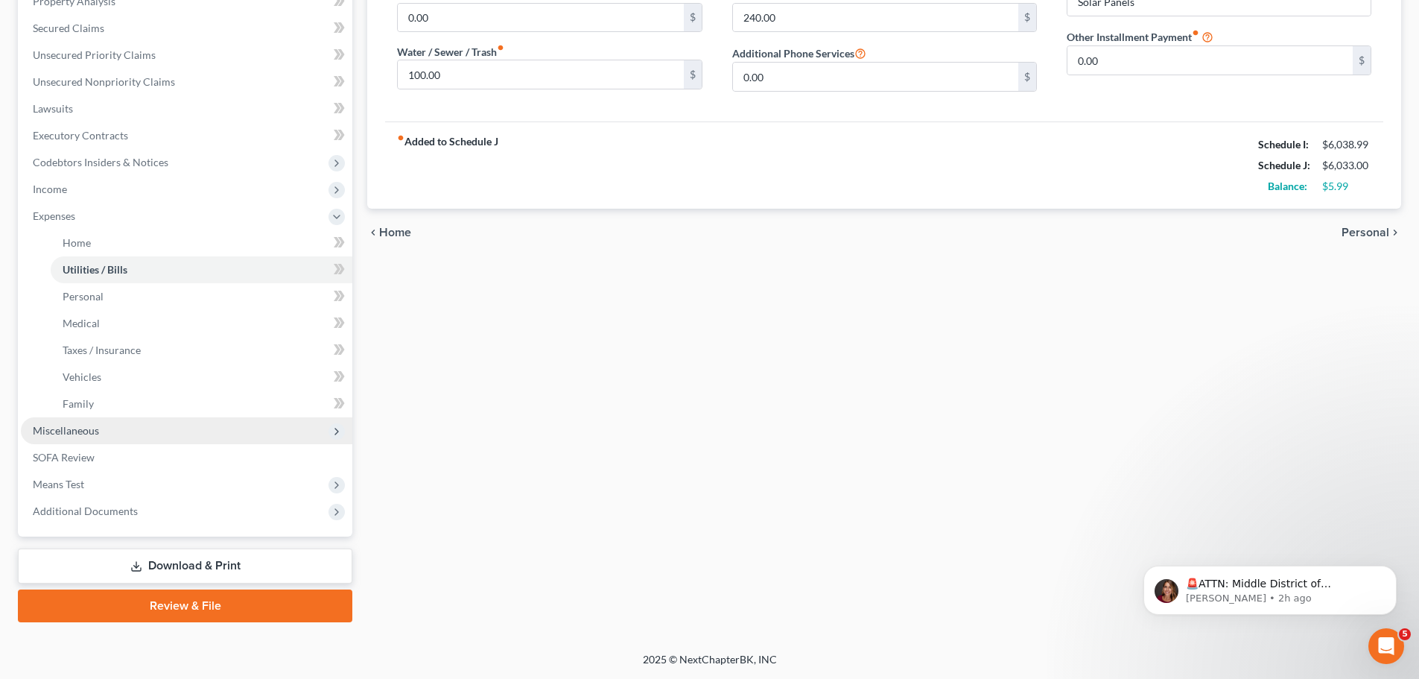
click at [113, 433] on span "Miscellaneous" at bounding box center [187, 430] width 332 height 27
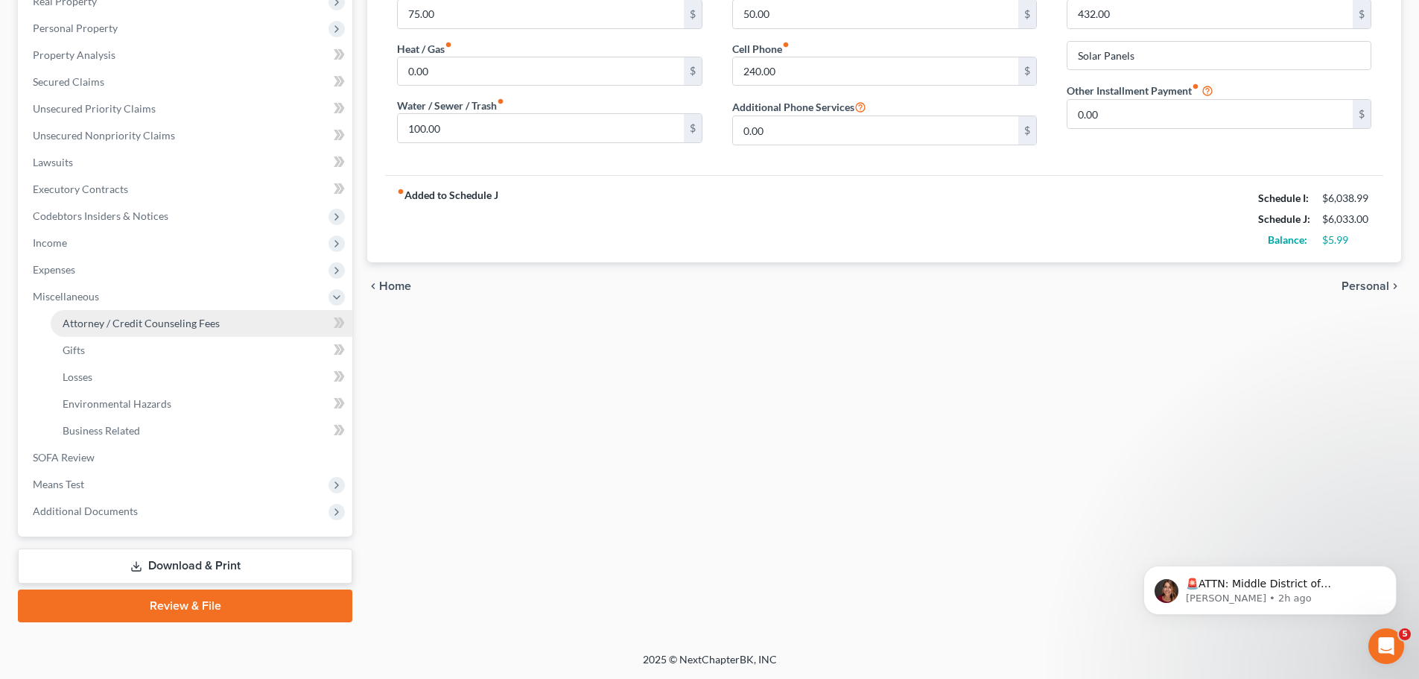
click at [94, 326] on span "Attorney / Credit Counseling Fees" at bounding box center [141, 323] width 157 height 13
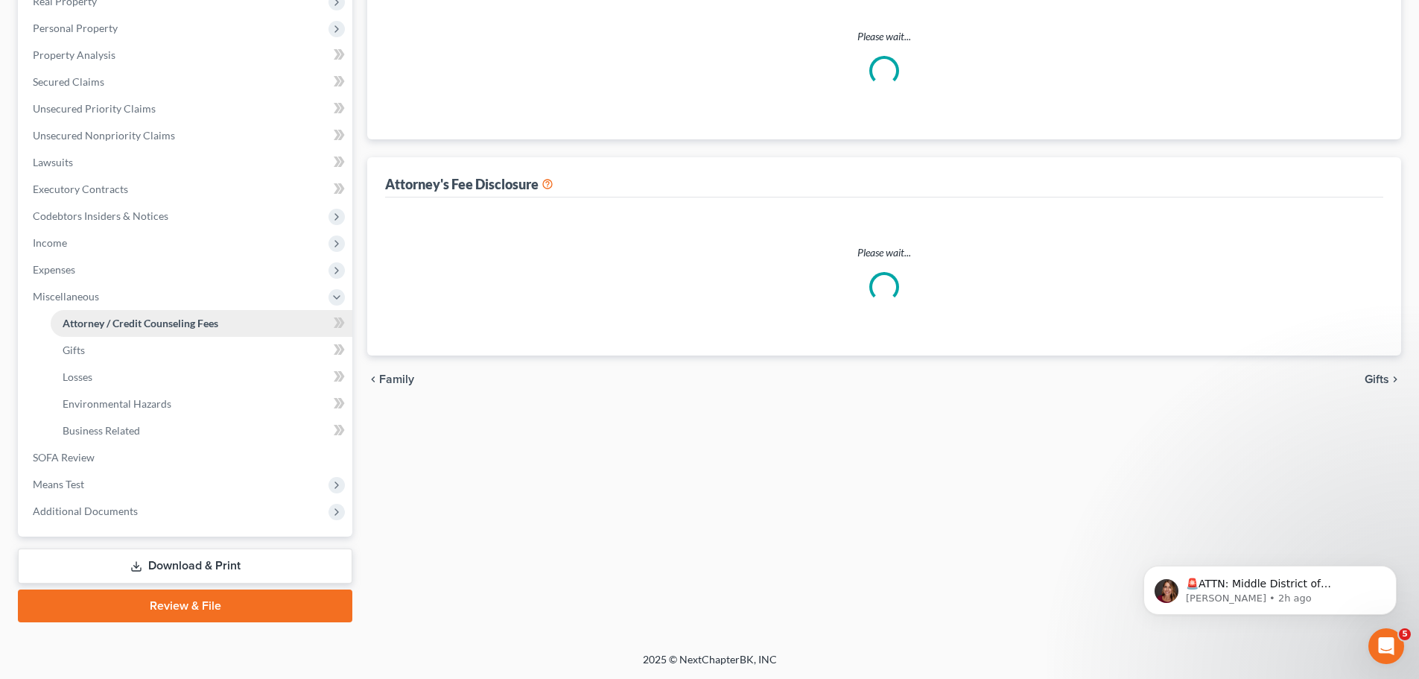
scroll to position [9, 0]
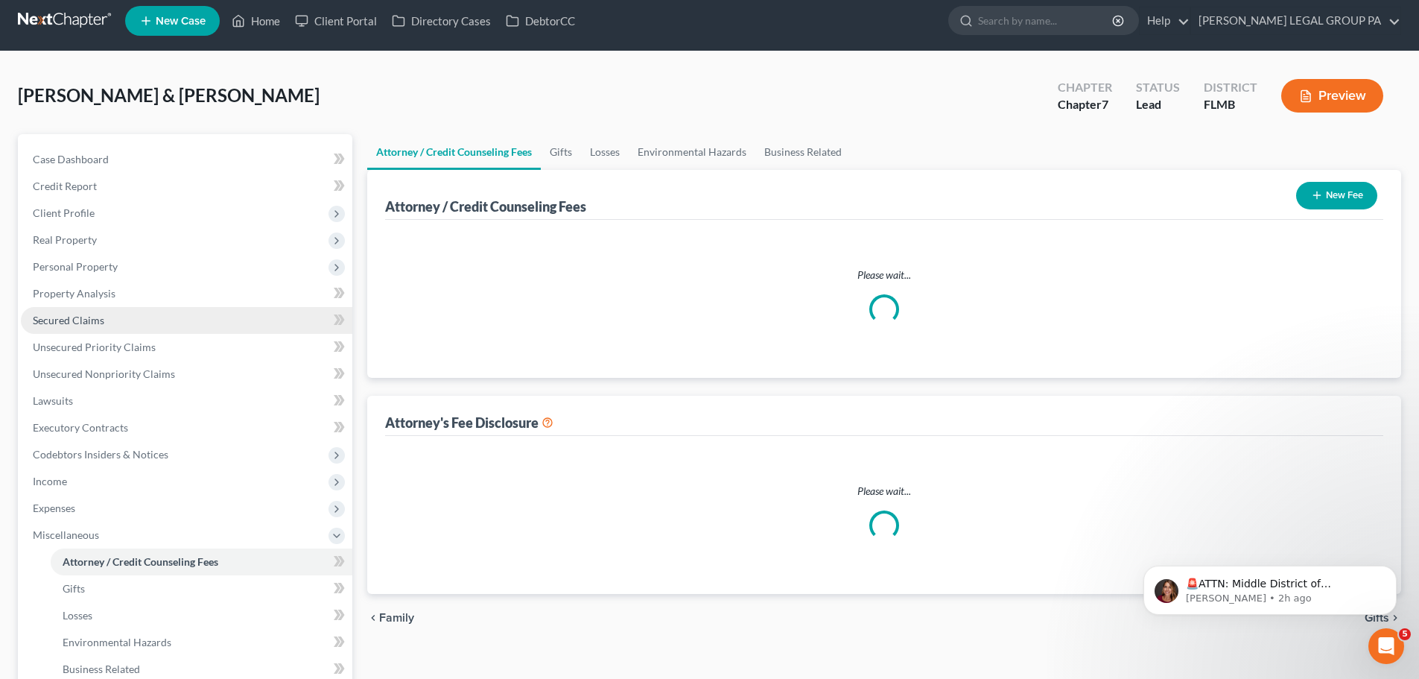
select select "0"
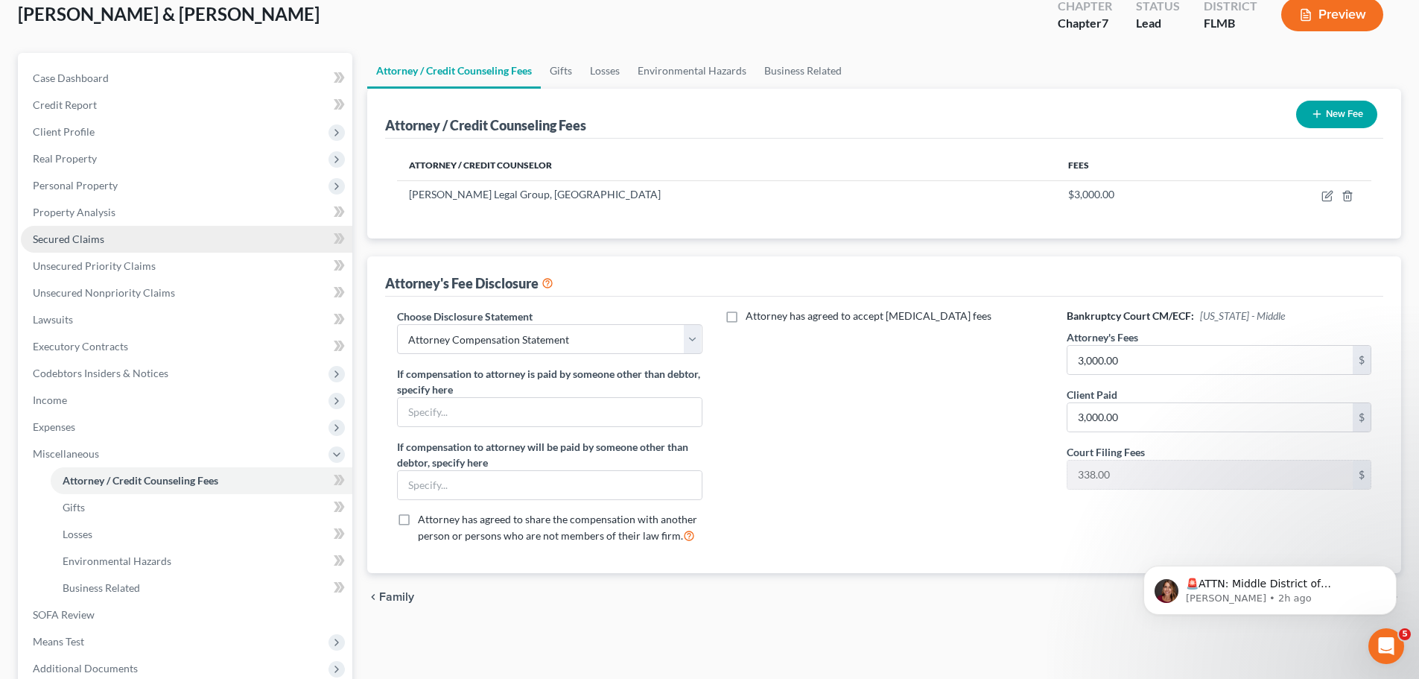
scroll to position [0, 0]
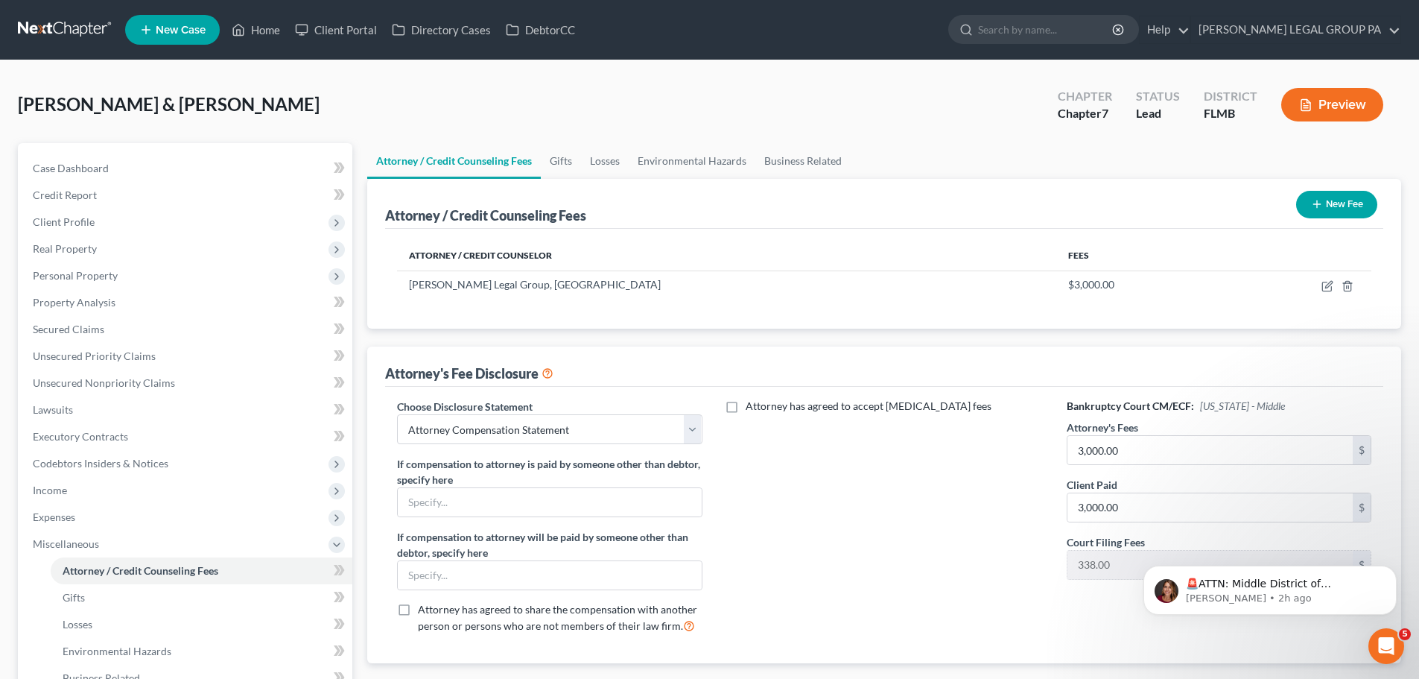
click at [60, 35] on link at bounding box center [65, 29] width 95 height 27
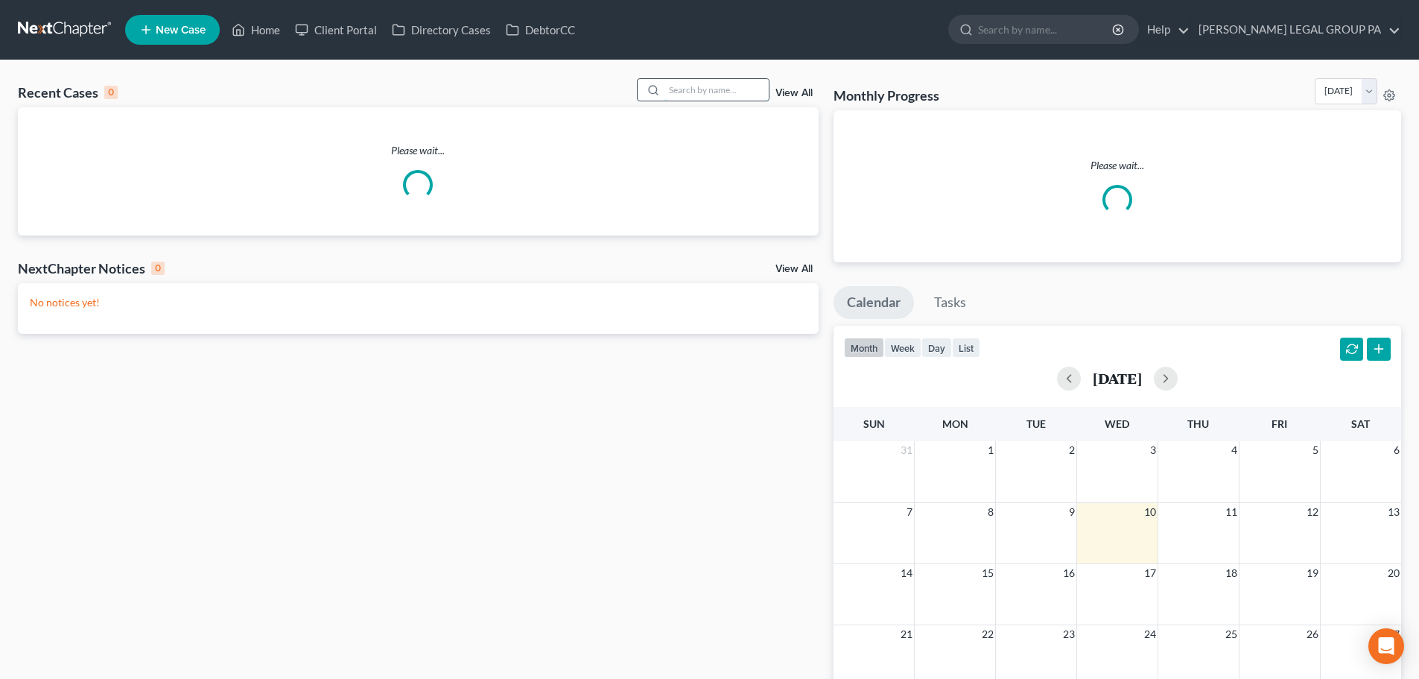
click at [721, 90] on input "search" at bounding box center [717, 90] width 104 height 22
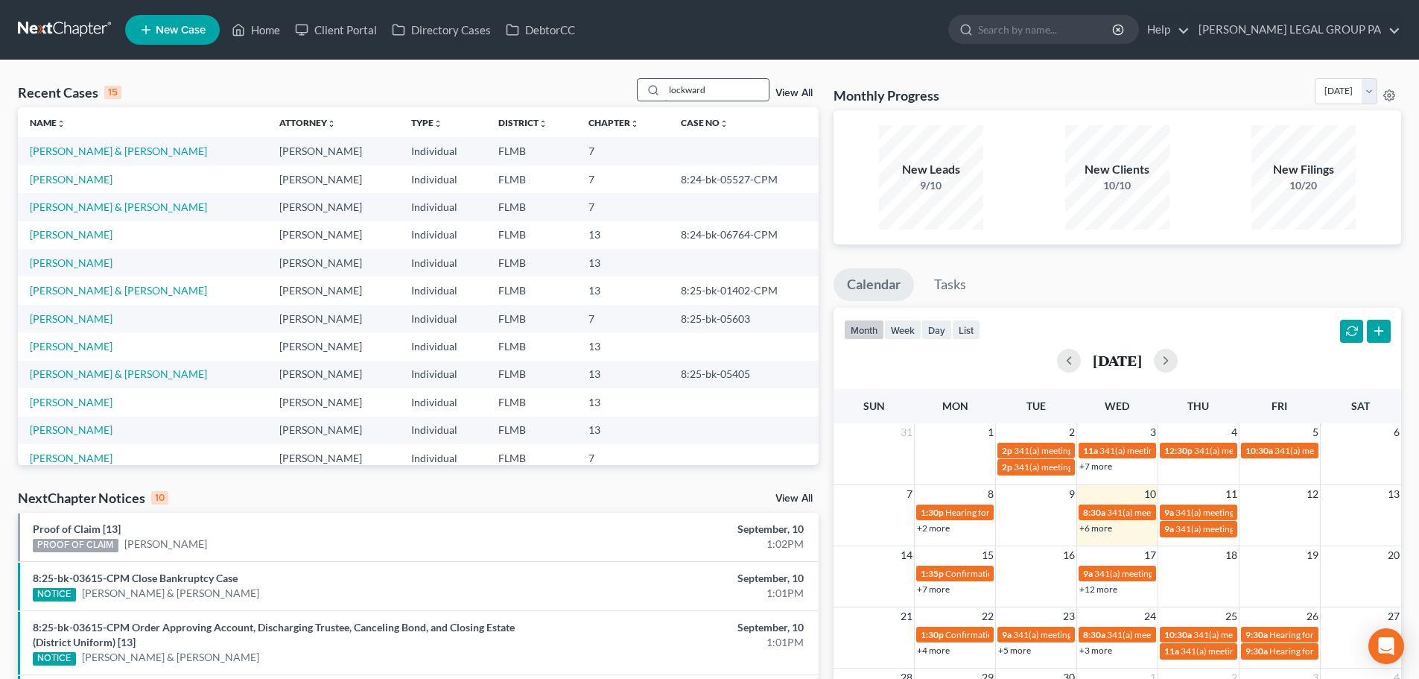
type input "lockward"
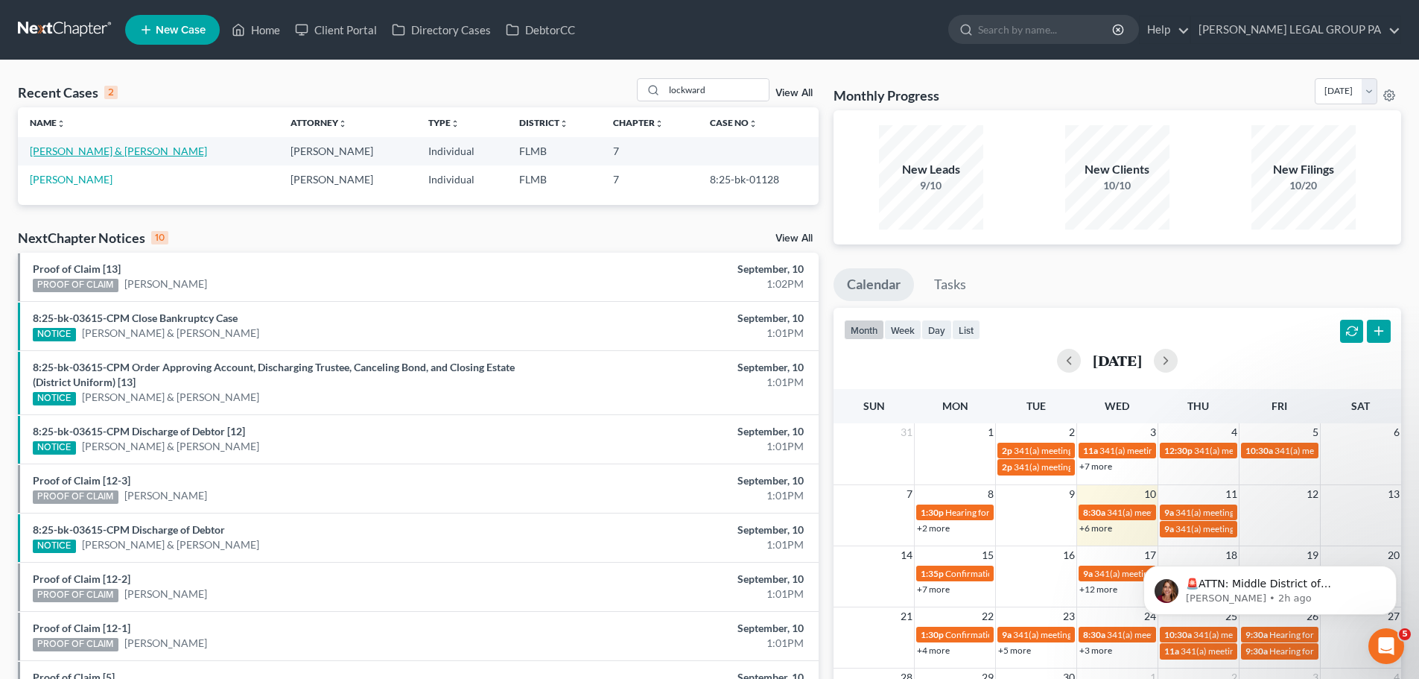
click at [107, 156] on link "[PERSON_NAME] & [PERSON_NAME]" at bounding box center [118, 151] width 177 height 13
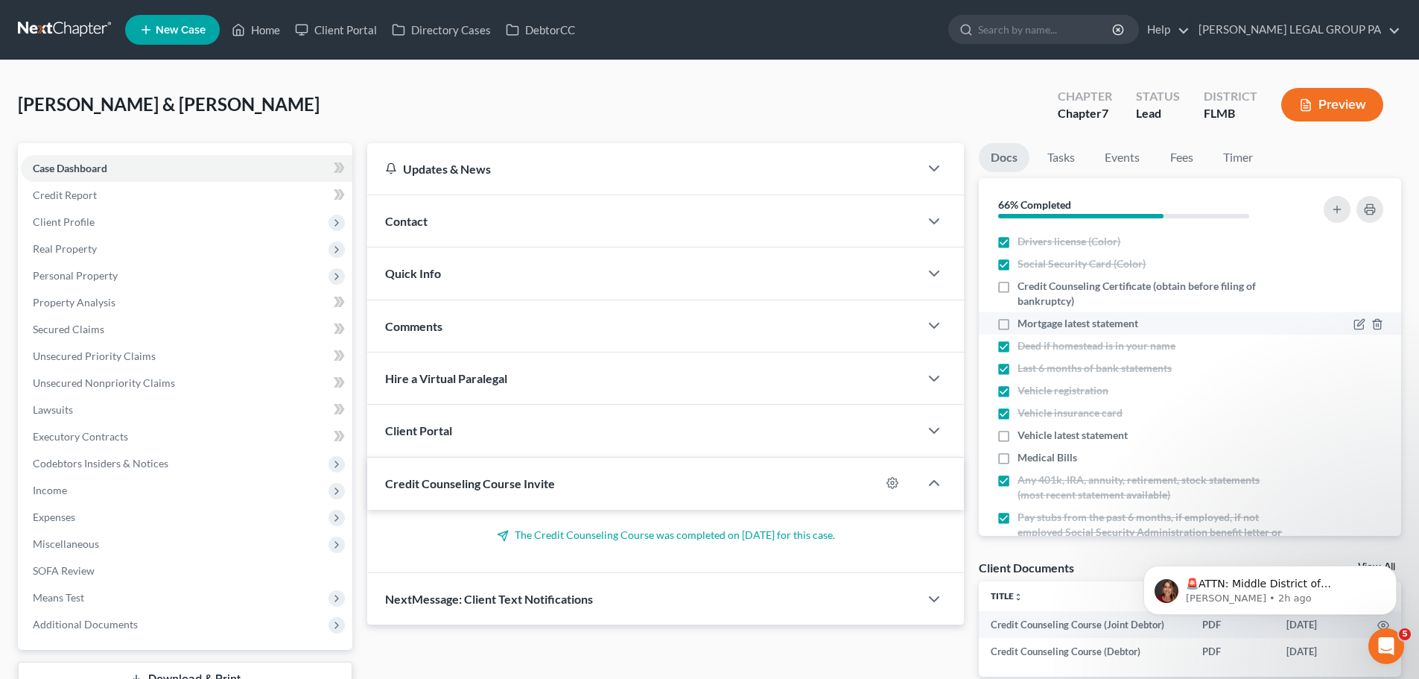
click at [1071, 323] on span "Mortgage latest statement" at bounding box center [1078, 323] width 121 height 15
click at [1033, 323] on input "Mortgage latest statement" at bounding box center [1029, 321] width 10 height 10
checkbox input "true"
click at [1057, 434] on span "Vehicle latest statement" at bounding box center [1073, 435] width 110 height 15
click at [1033, 434] on input "Vehicle latest statement" at bounding box center [1029, 433] width 10 height 10
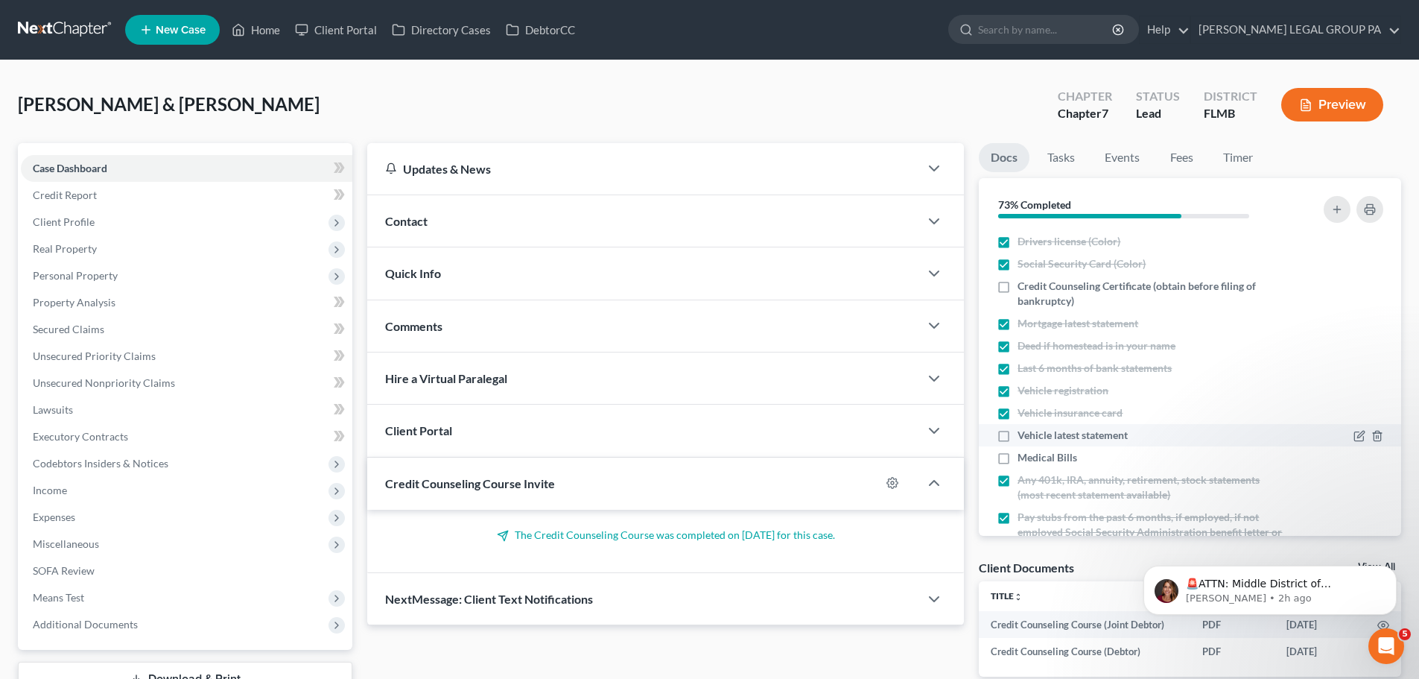
checkbox input "true"
click at [1057, 457] on span "Medical Bills" at bounding box center [1048, 457] width 60 height 15
click at [1033, 457] on input "Medical Bills" at bounding box center [1029, 455] width 10 height 10
checkbox input "true"
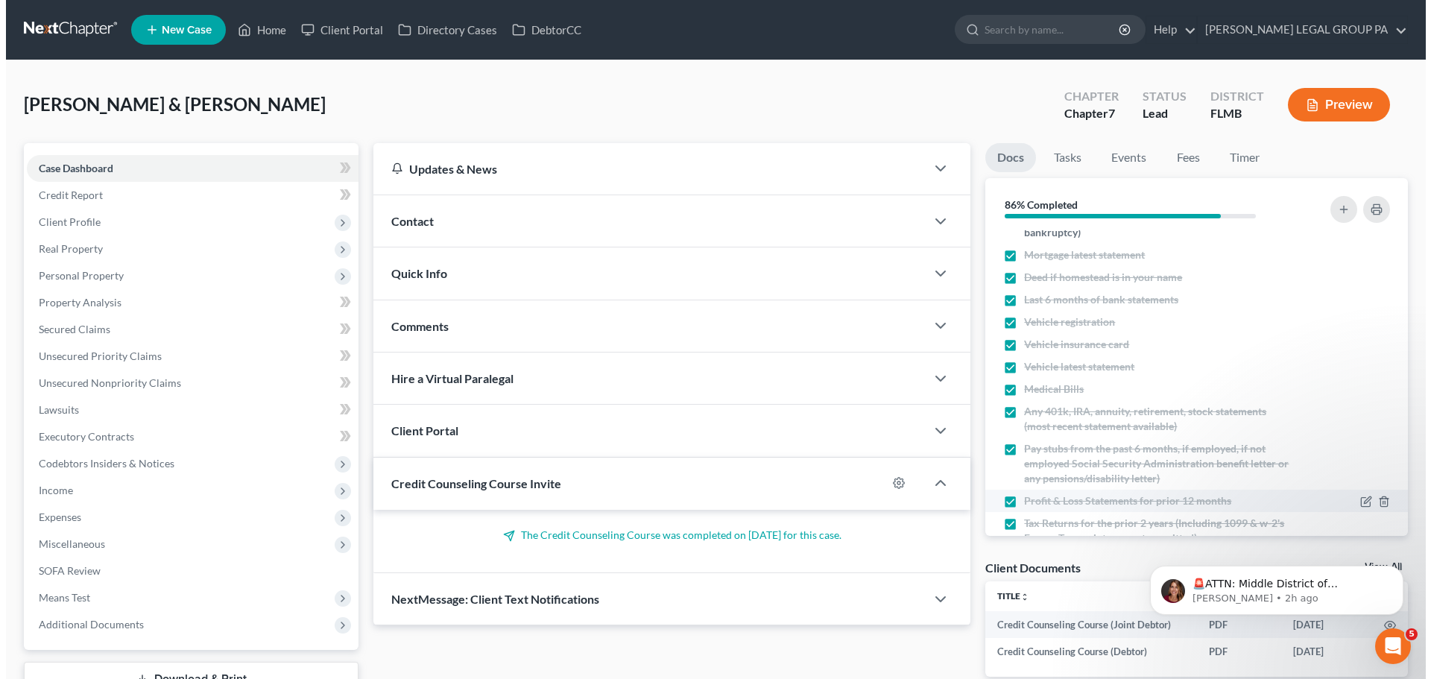
scroll to position [128, 0]
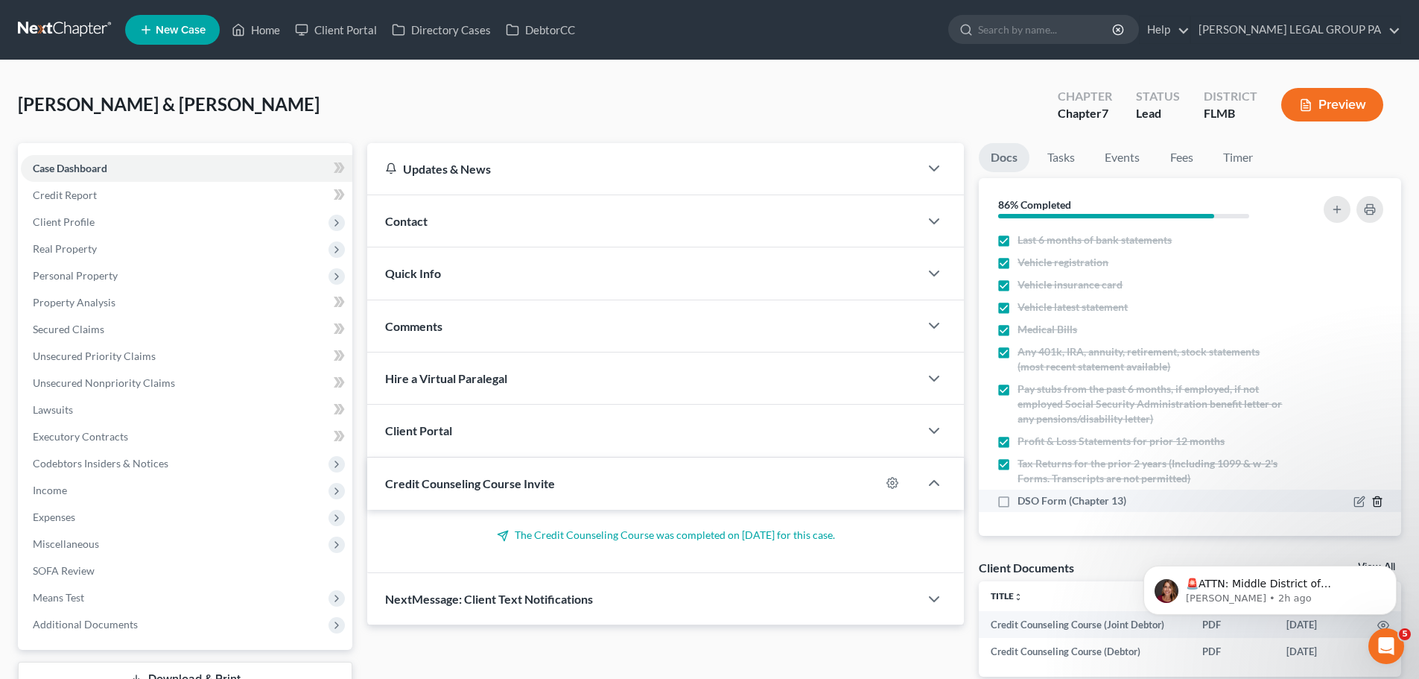
click at [1372, 504] on icon "button" at bounding box center [1378, 502] width 12 height 12
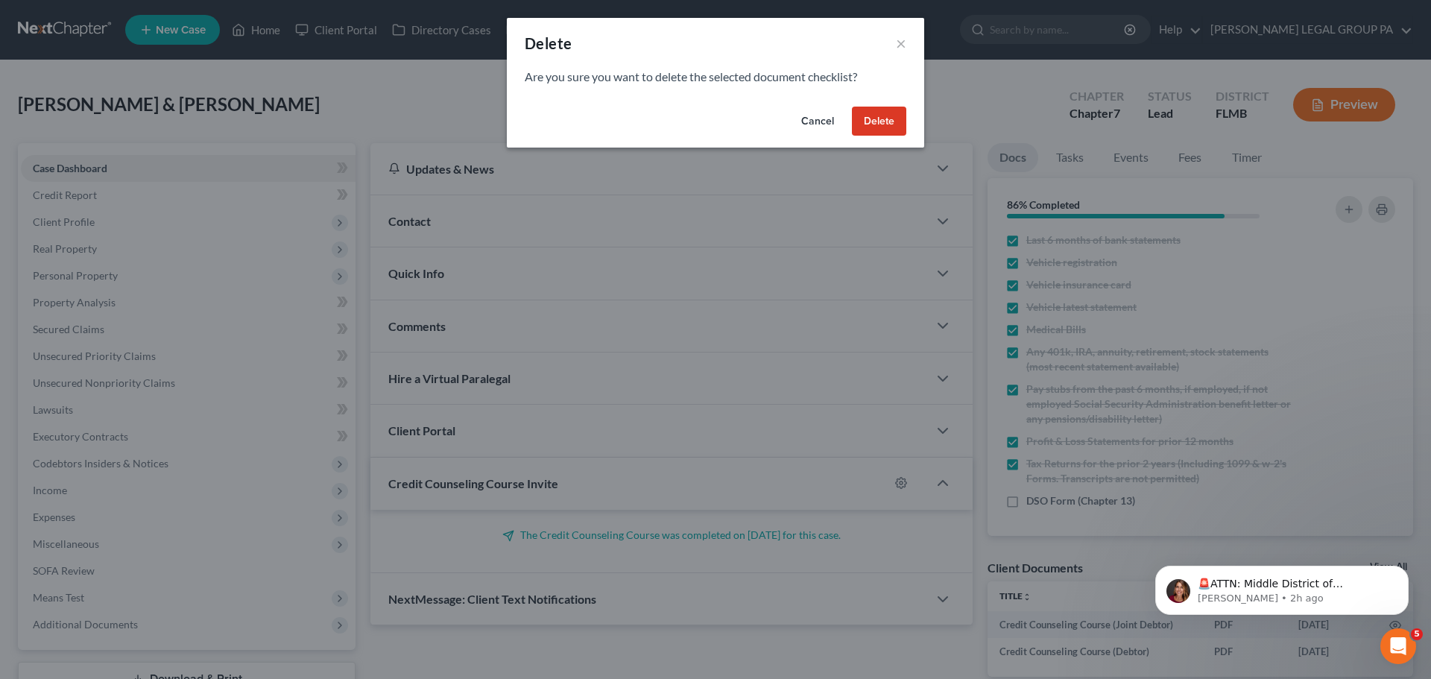
click at [896, 114] on button "Delete" at bounding box center [879, 122] width 54 height 30
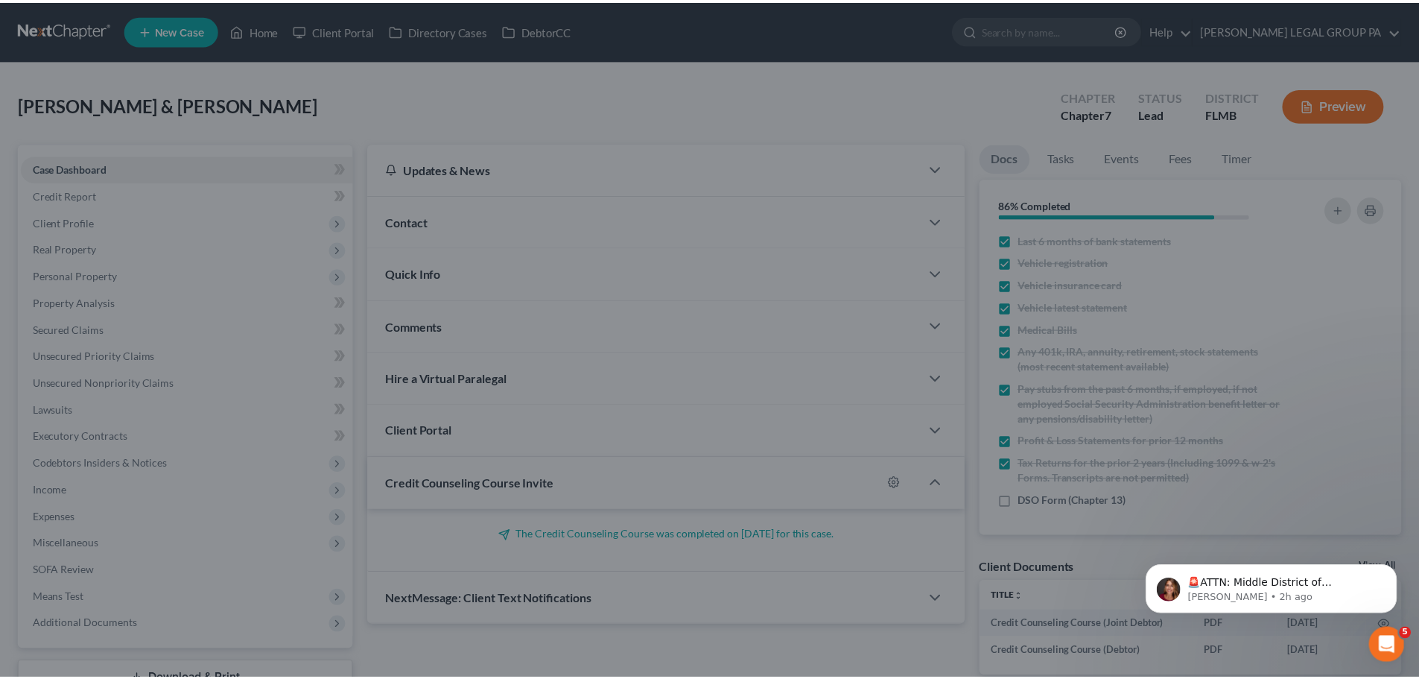
scroll to position [106, 0]
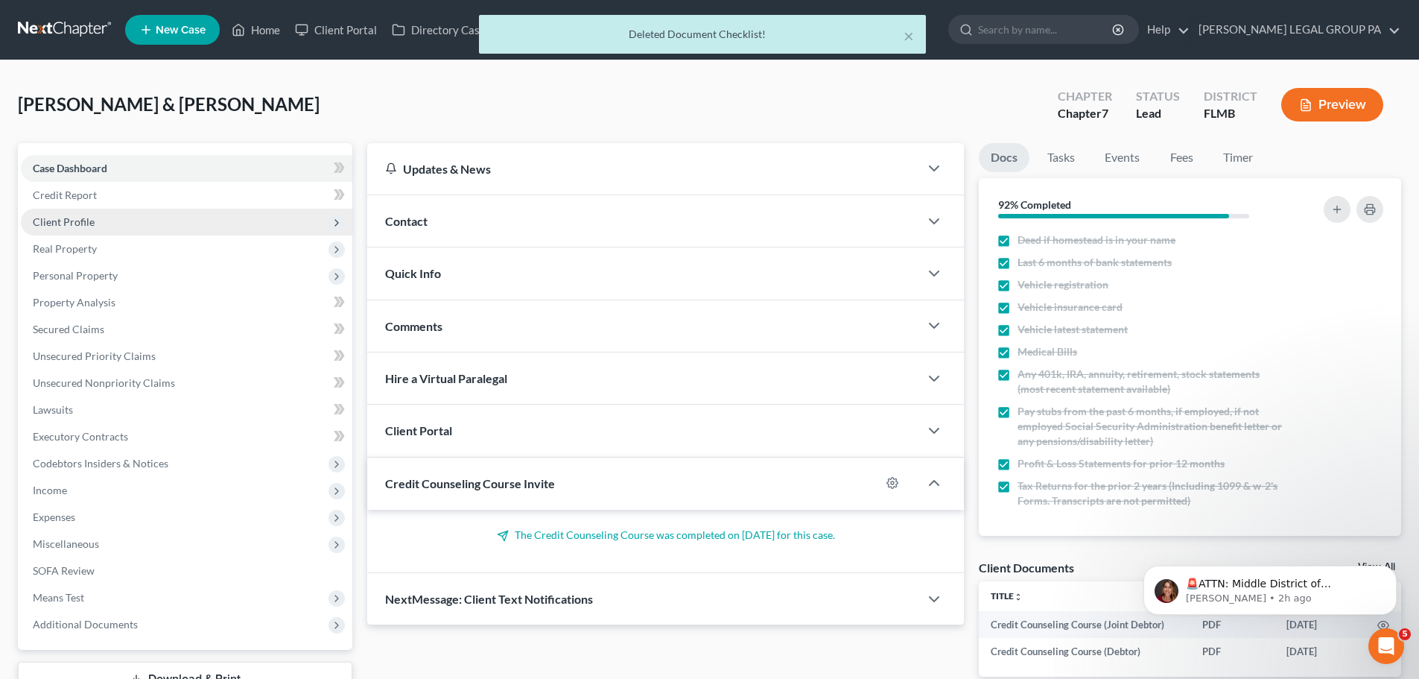
click at [57, 222] on span "Client Profile" at bounding box center [64, 221] width 62 height 13
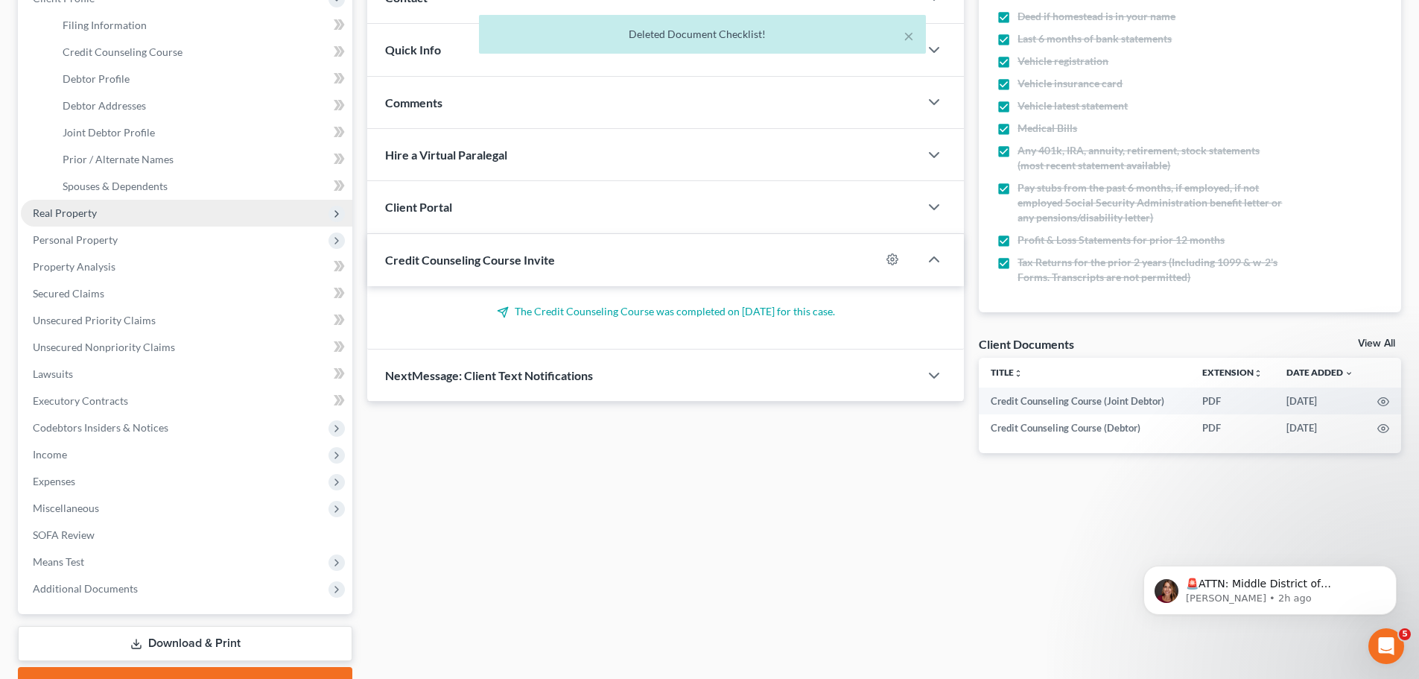
click at [70, 208] on span "Real Property" at bounding box center [65, 212] width 64 height 13
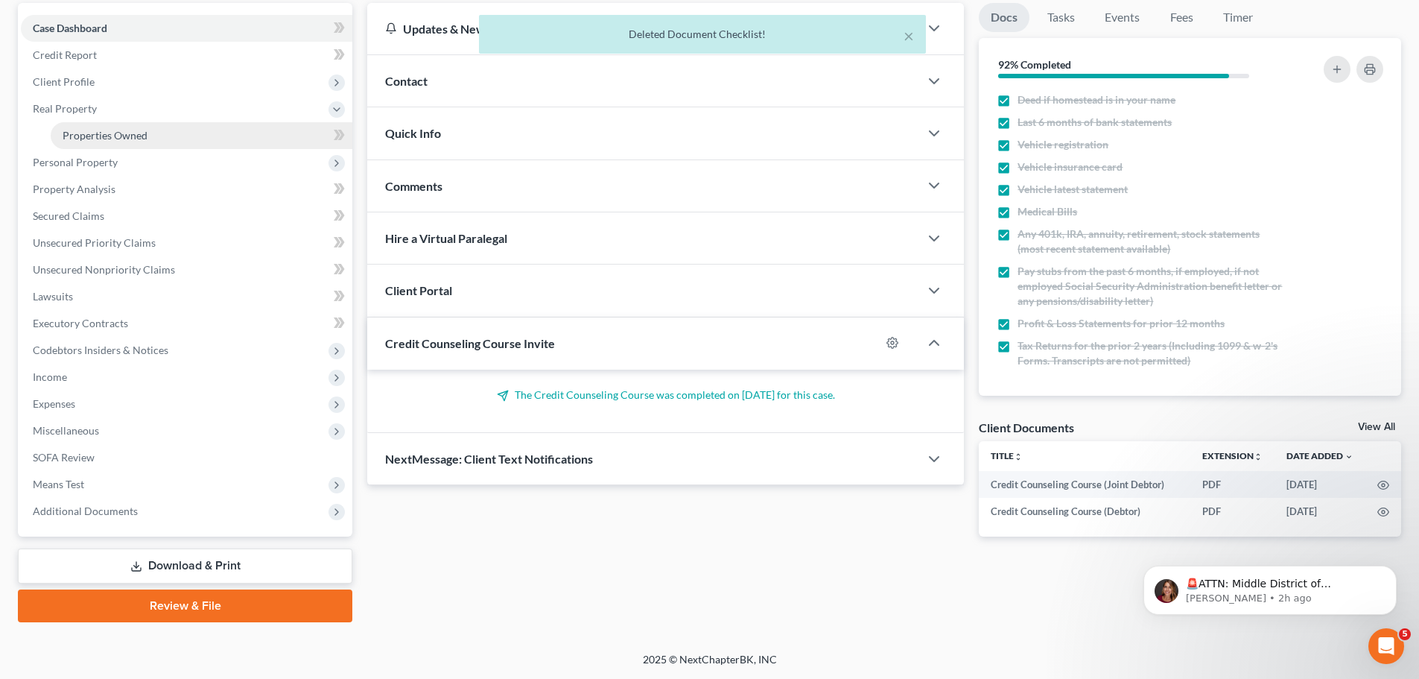
click at [101, 137] on span "Properties Owned" at bounding box center [105, 135] width 85 height 13
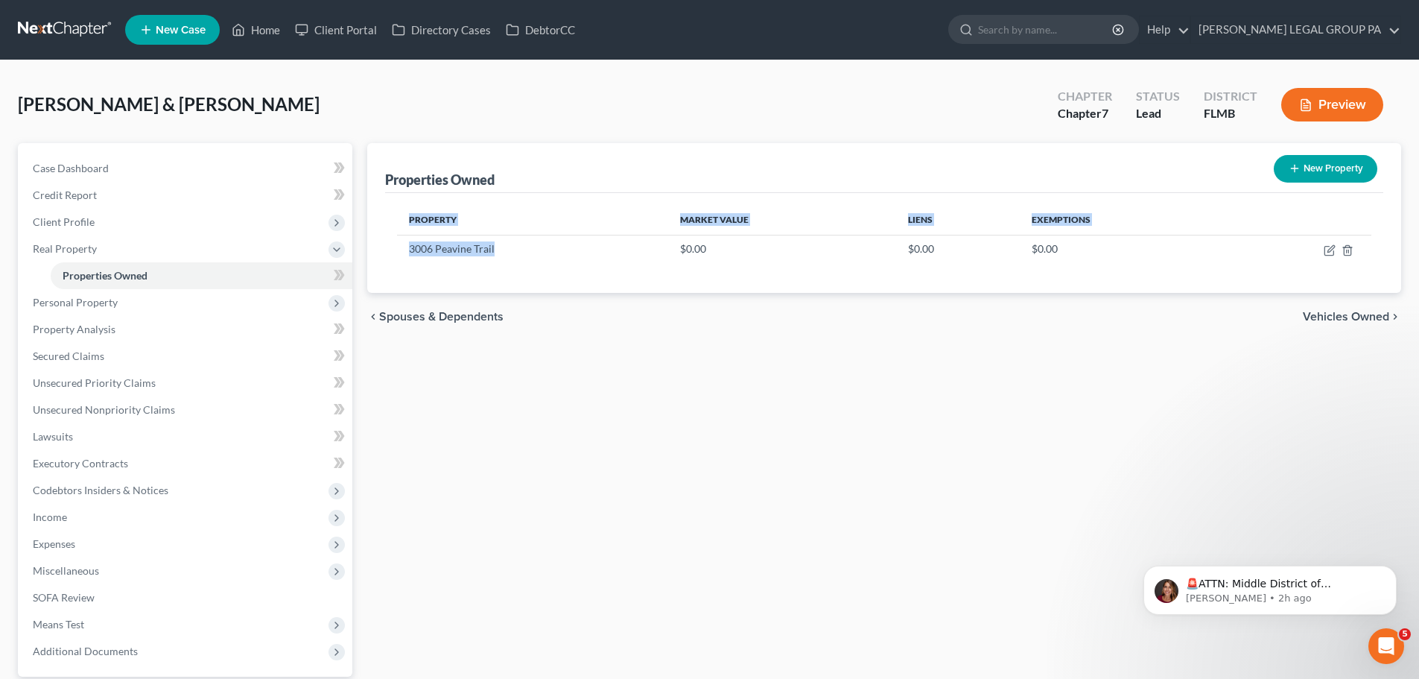
drag, startPoint x: 496, startPoint y: 250, endPoint x: 395, endPoint y: 250, distance: 100.6
click at [395, 250] on div "Property Market Value Liens Exemptions 3006 Peavine Trail $0.00 $0.00 $0.00" at bounding box center [884, 243] width 998 height 100
click at [533, 254] on td "3006 Peavine Trail" at bounding box center [532, 249] width 270 height 28
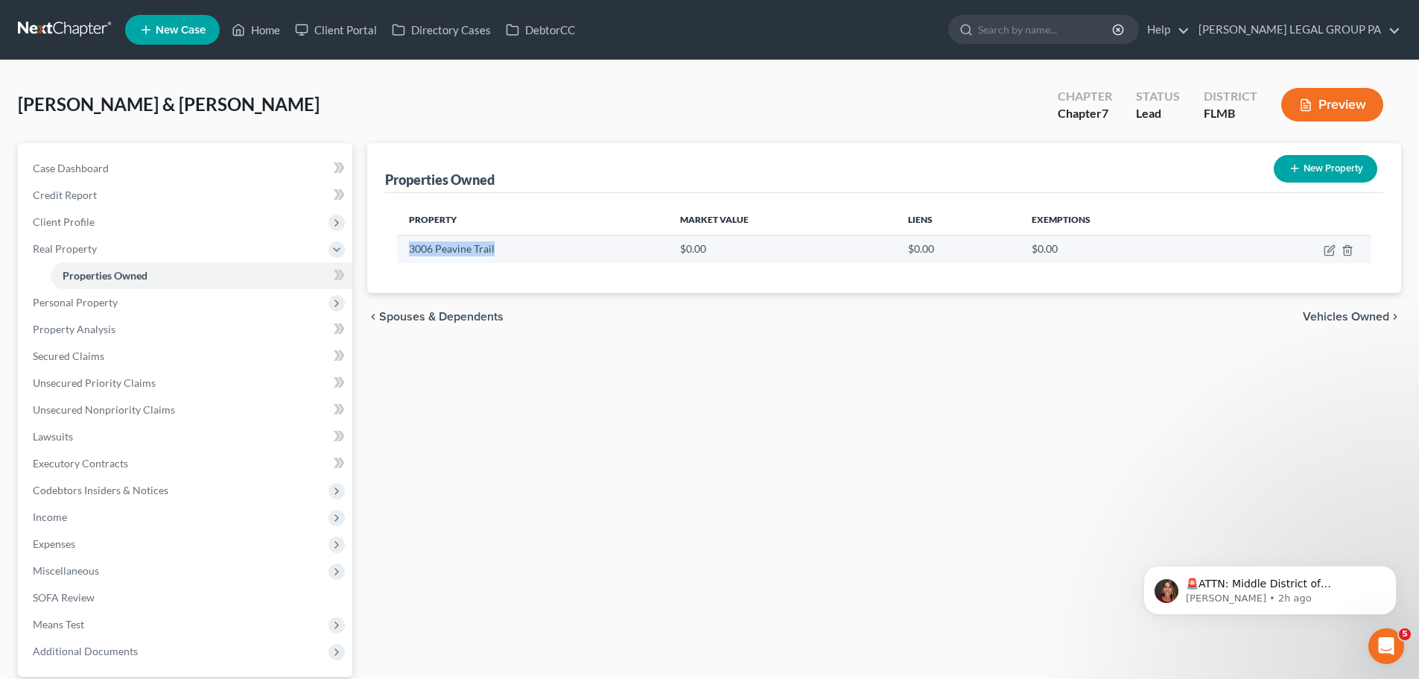
drag, startPoint x: 512, startPoint y: 252, endPoint x: 407, endPoint y: 248, distance: 105.1
click at [407, 248] on td "3006 Peavine Trail" at bounding box center [532, 249] width 270 height 28
copy td "3006 Peavine Trail"
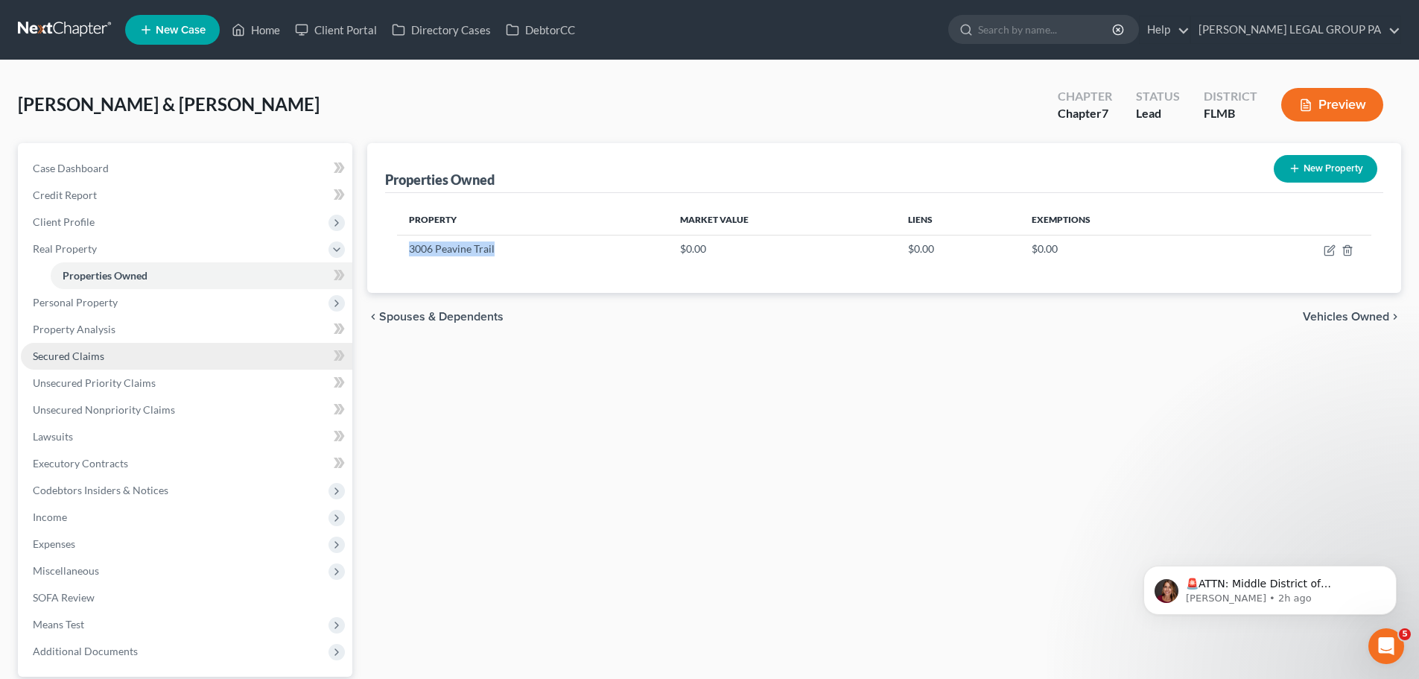
click at [75, 355] on span "Secured Claims" at bounding box center [69, 355] width 72 height 13
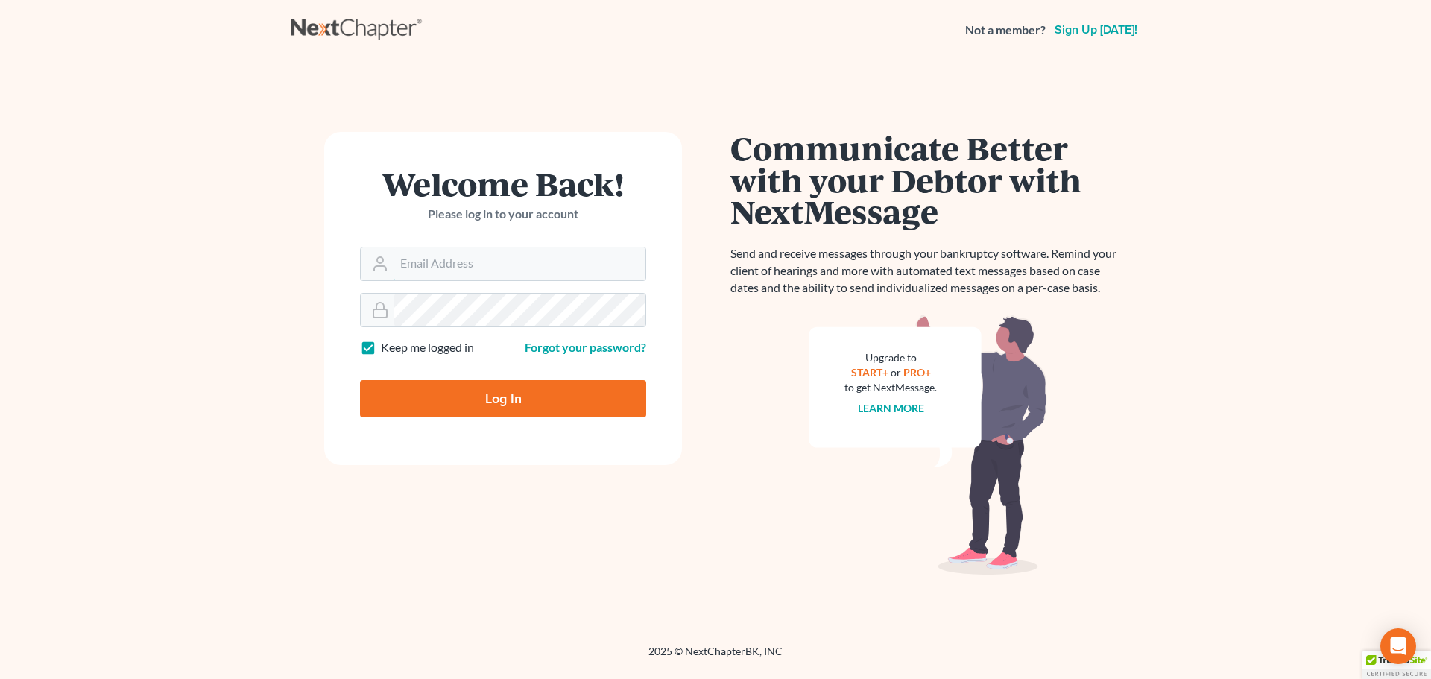
type input "[EMAIL_ADDRESS][DOMAIN_NAME]"
click at [560, 396] on input "Log In" at bounding box center [503, 398] width 286 height 37
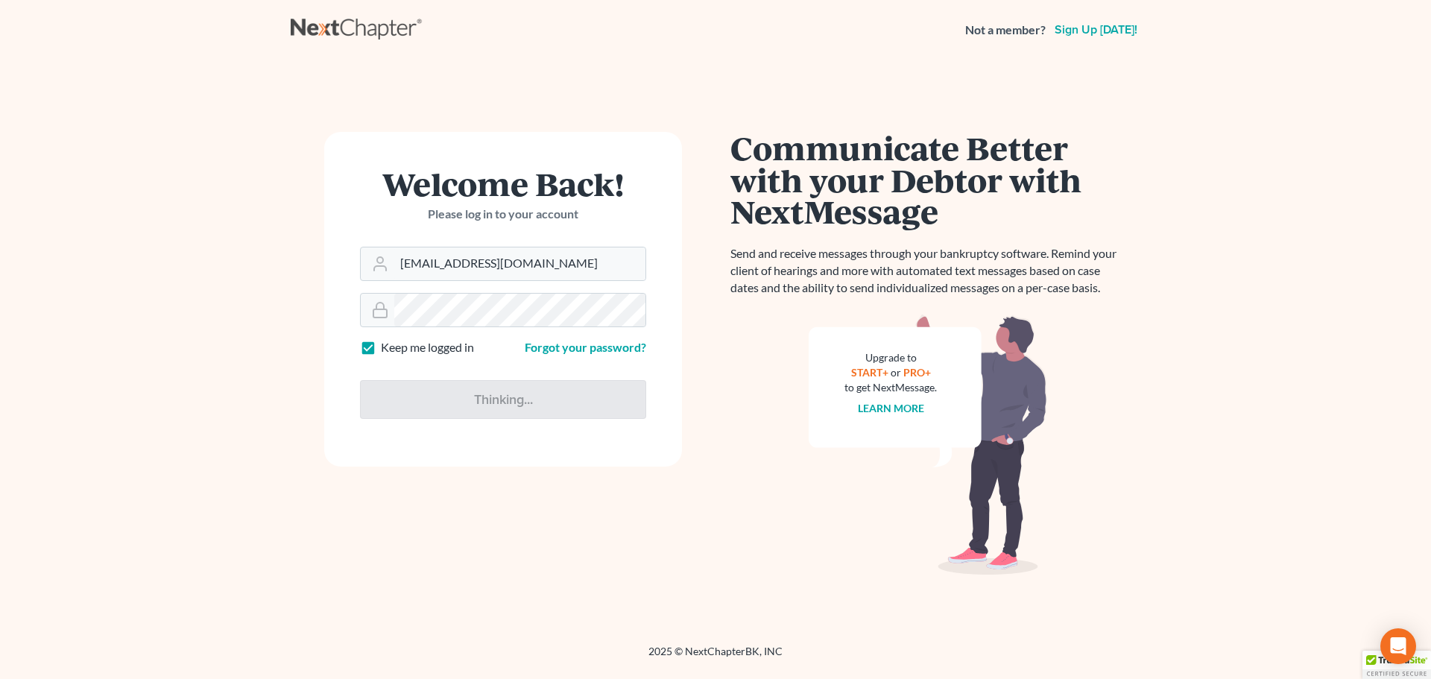
type input "Thinking..."
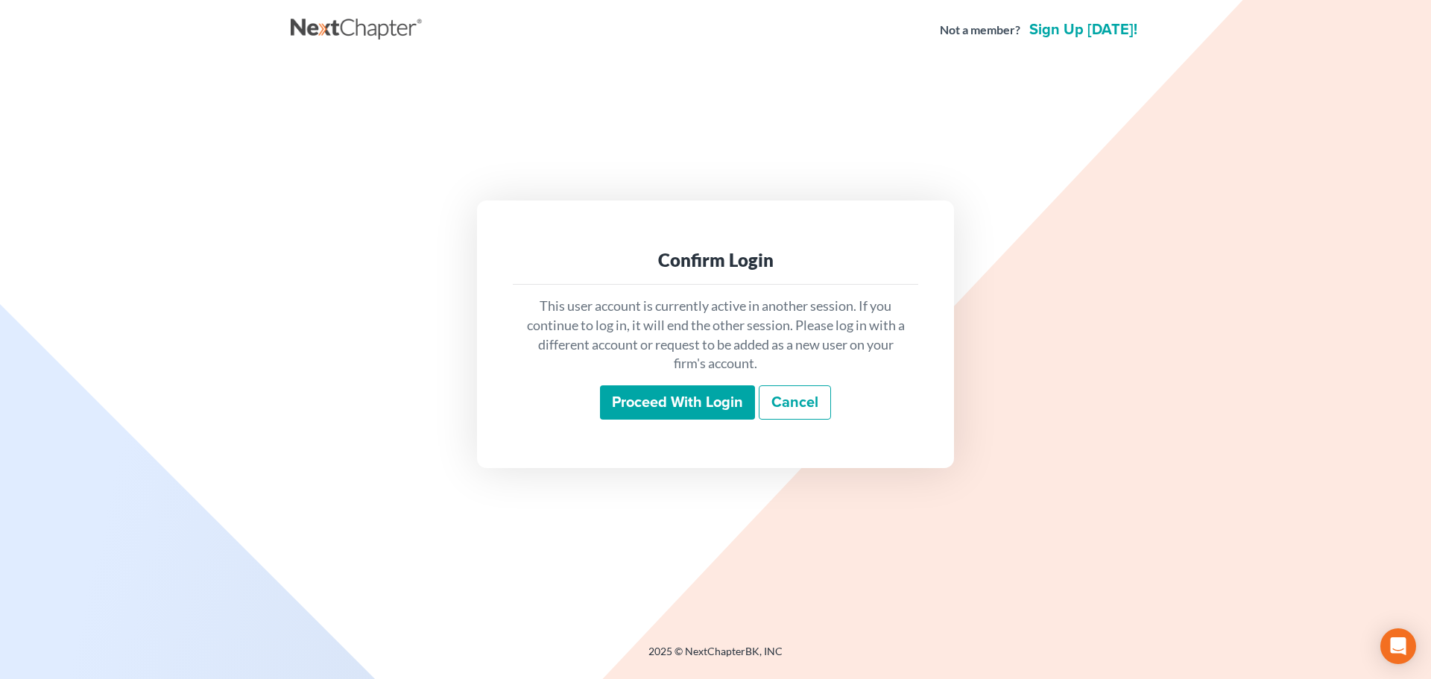
click at [635, 407] on input "Proceed with login" at bounding box center [677, 402] width 155 height 34
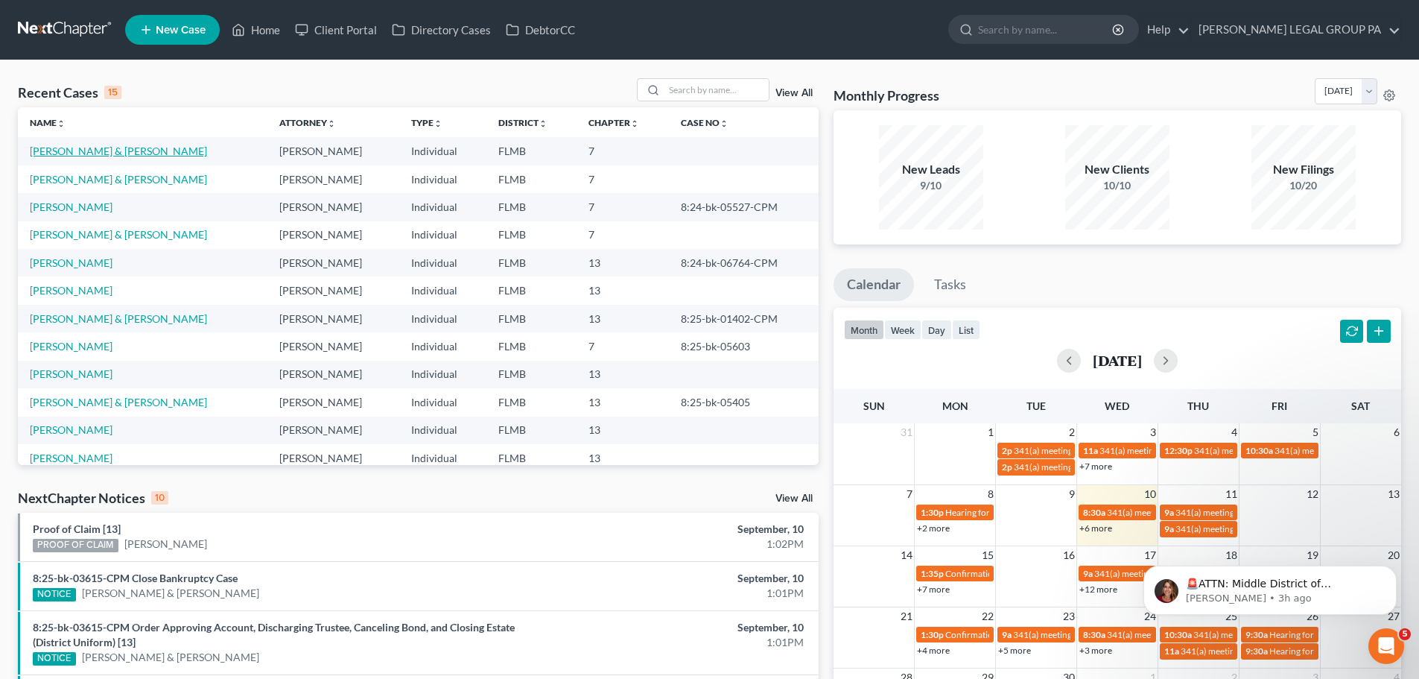
click at [107, 146] on link "[PERSON_NAME] & [PERSON_NAME]" at bounding box center [118, 151] width 177 height 13
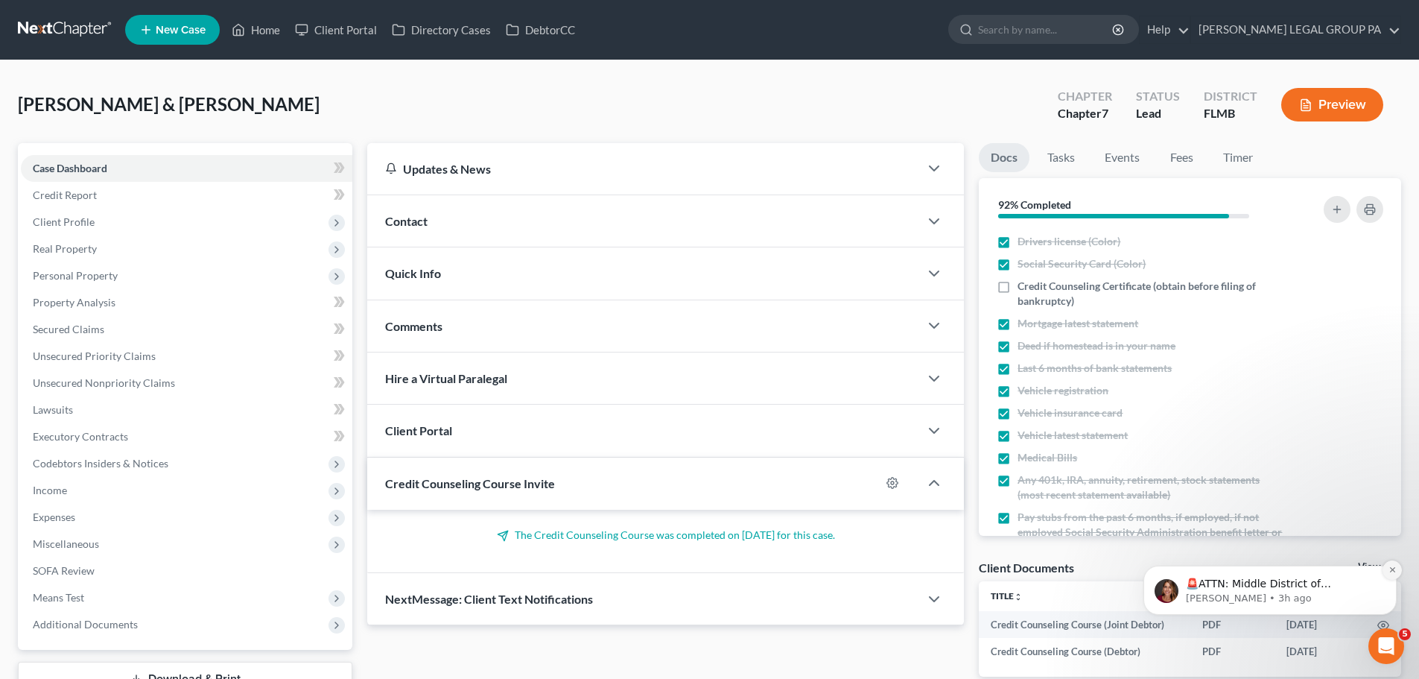
click at [1392, 571] on icon "Dismiss notification" at bounding box center [1392, 569] width 5 height 5
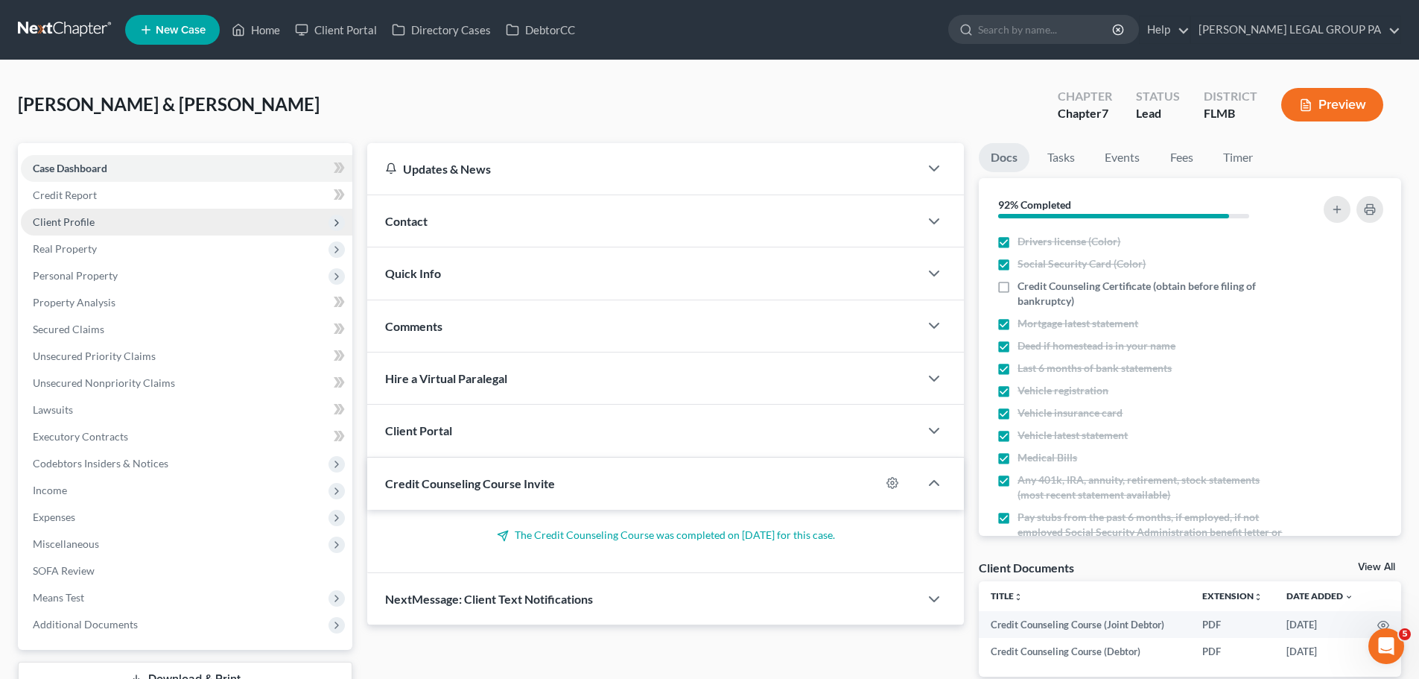
click at [86, 216] on span "Client Profile" at bounding box center [64, 221] width 62 height 13
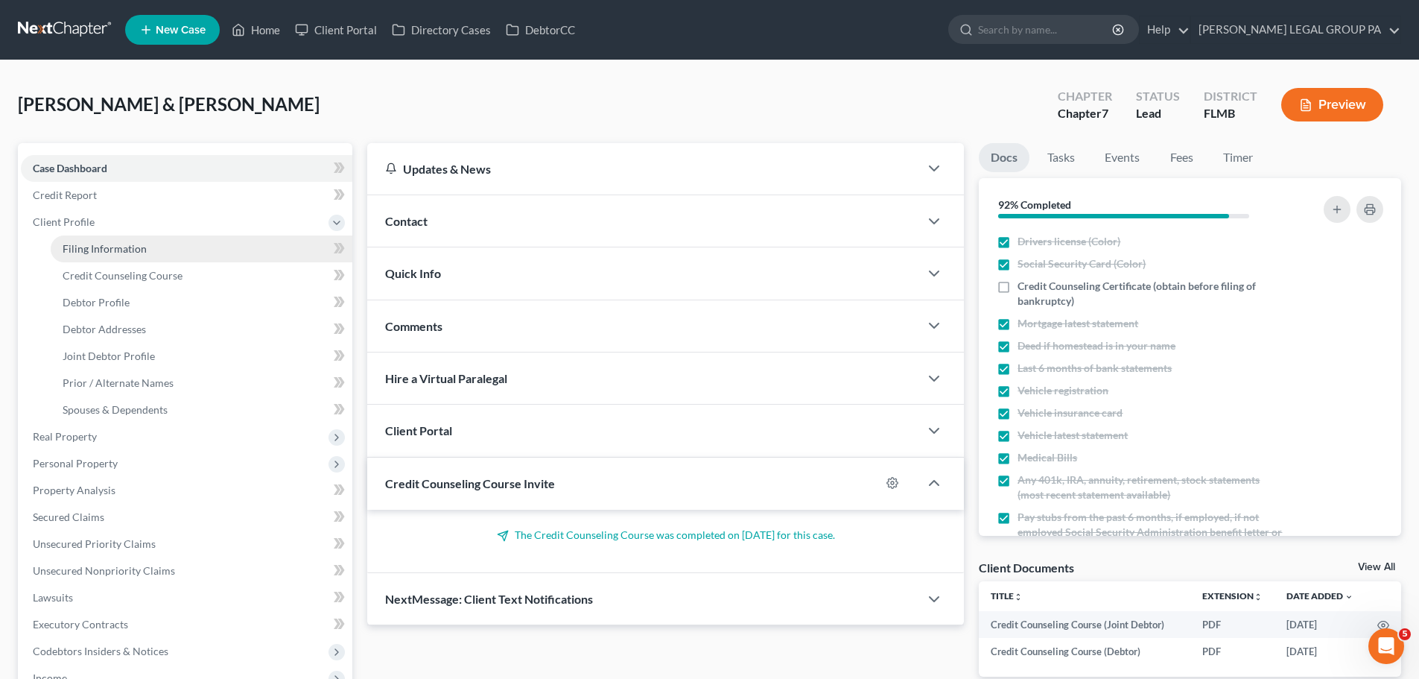
click at [110, 240] on link "Filing Information" at bounding box center [202, 248] width 302 height 27
select select "1"
select select "0"
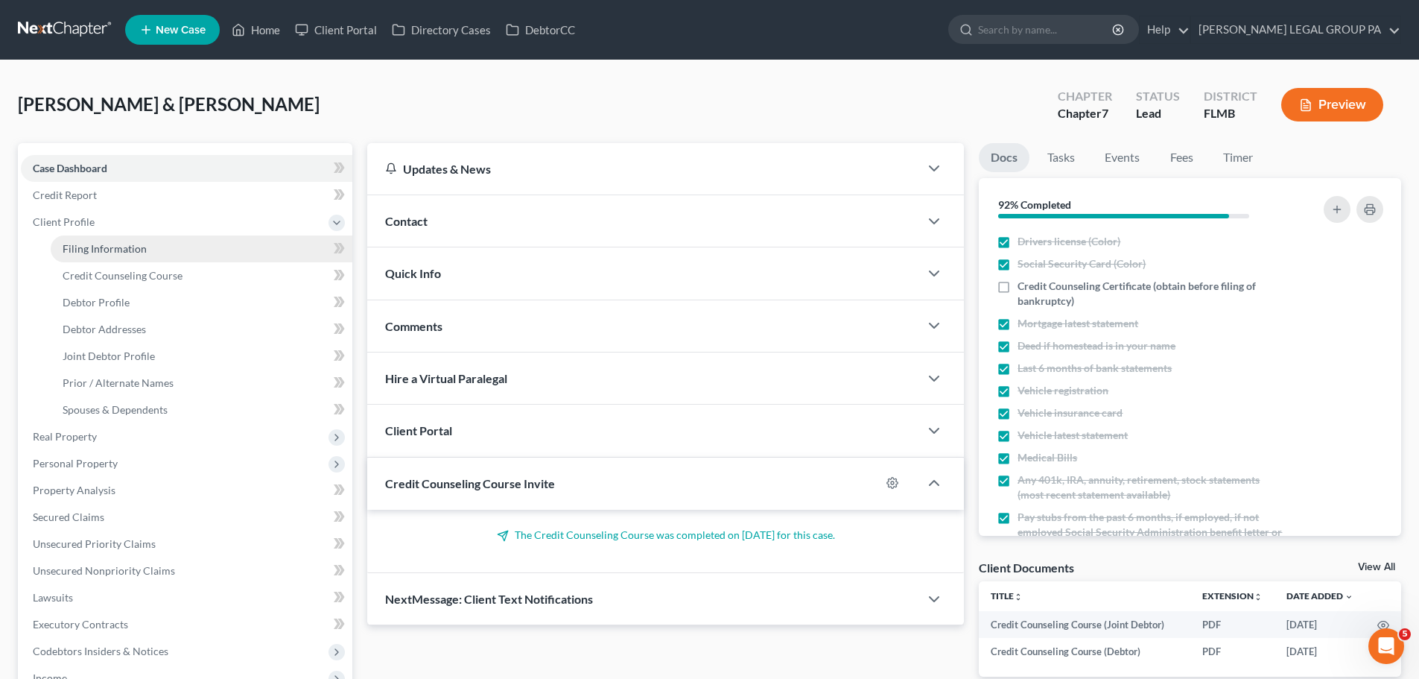
select select "9"
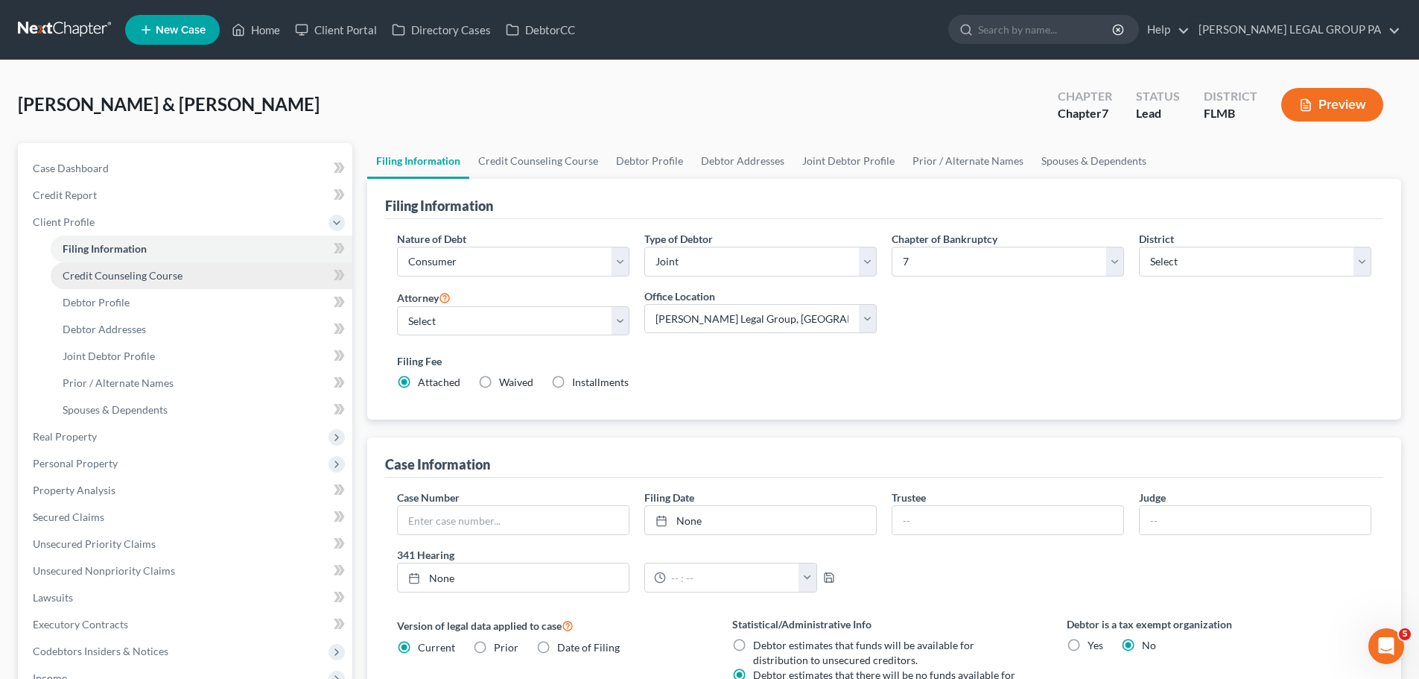
click at [142, 276] on span "Credit Counseling Course" at bounding box center [123, 275] width 120 height 13
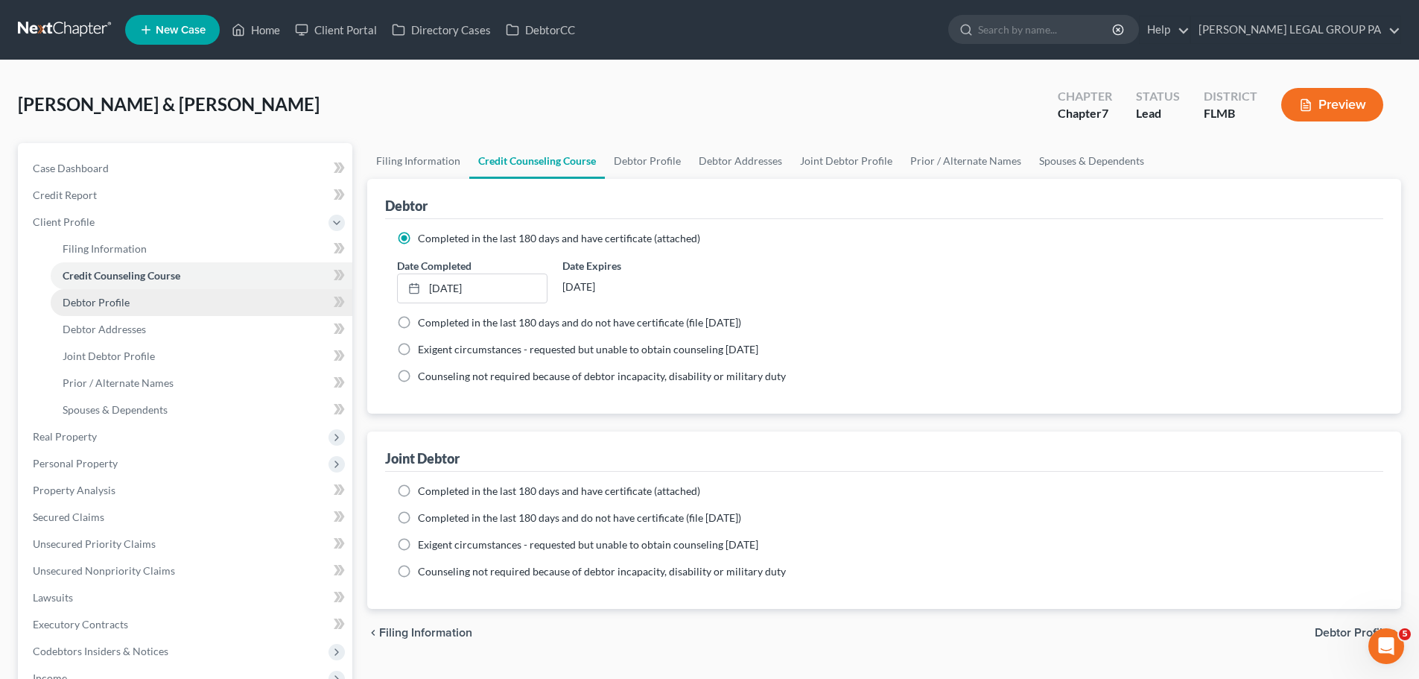
click at [121, 296] on span "Debtor Profile" at bounding box center [96, 302] width 67 height 13
select select "1"
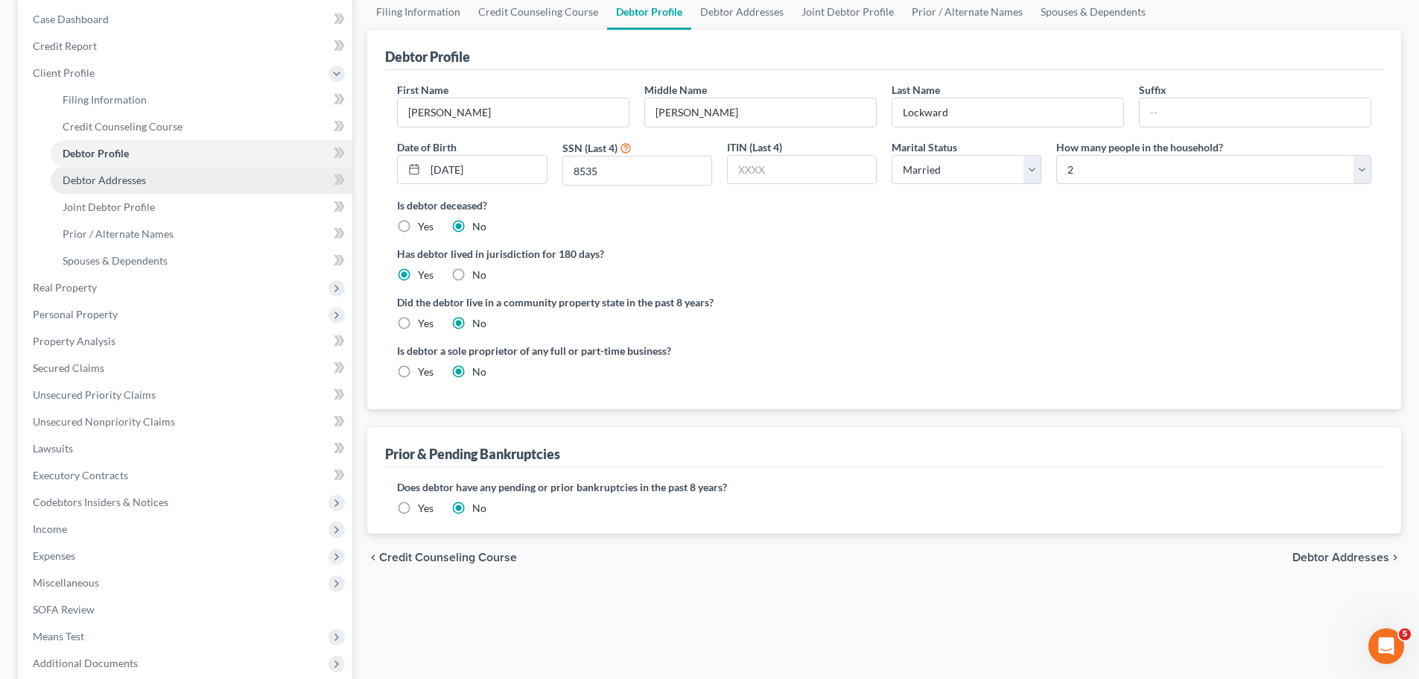
click at [139, 174] on span "Debtor Addresses" at bounding box center [104, 180] width 83 height 13
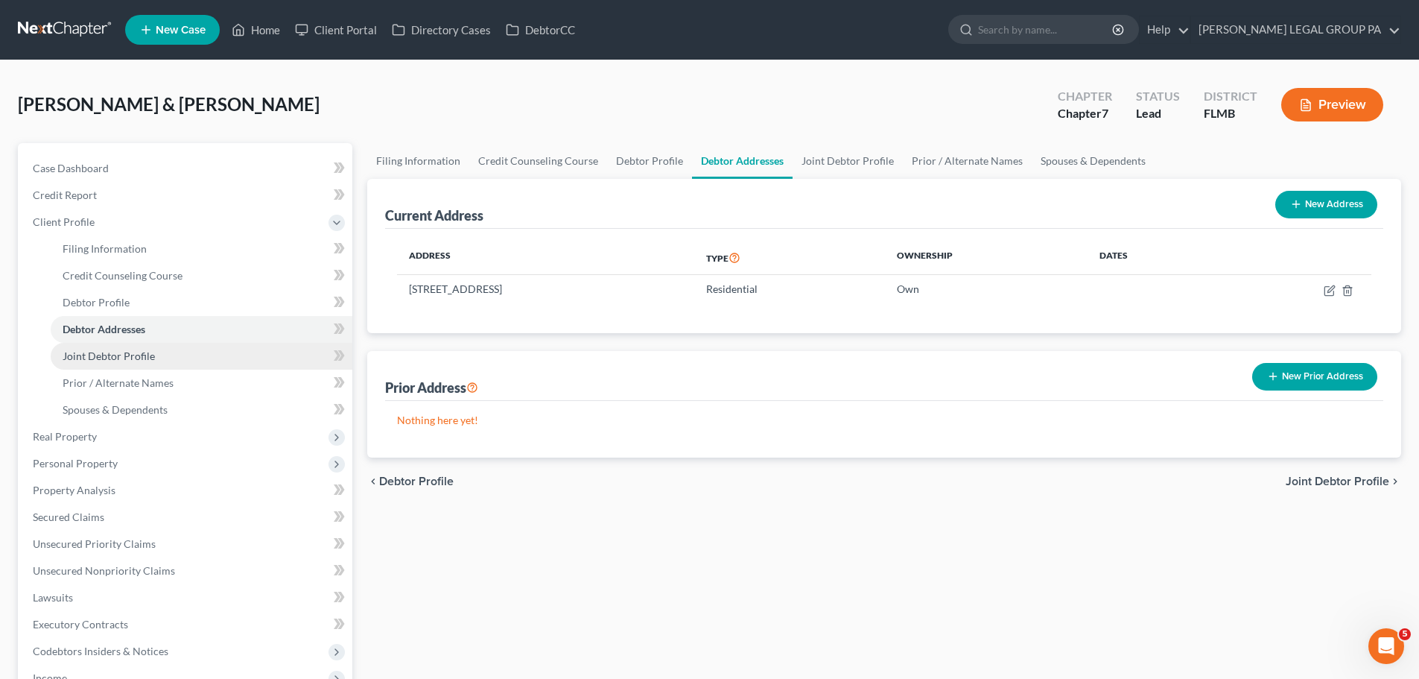
click at [111, 351] on span "Joint Debtor Profile" at bounding box center [109, 355] width 92 height 13
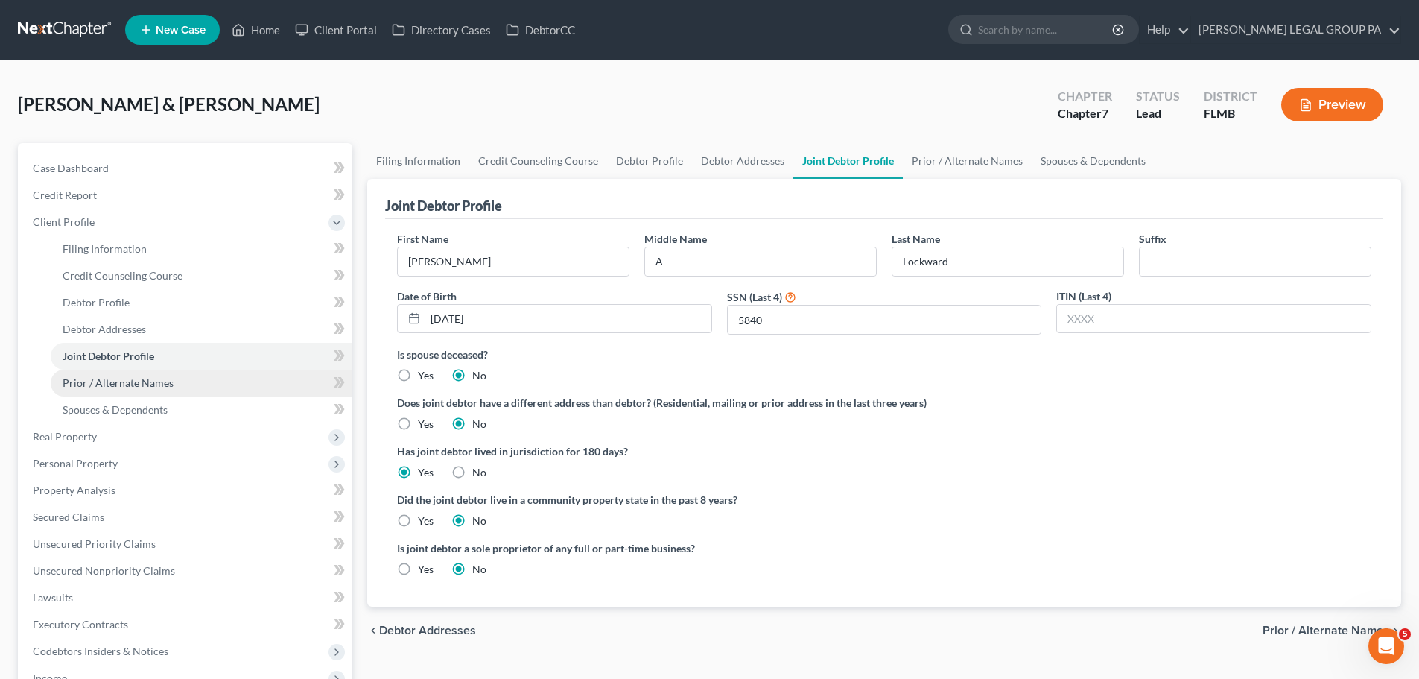
click at [144, 380] on span "Prior / Alternate Names" at bounding box center [118, 382] width 111 height 13
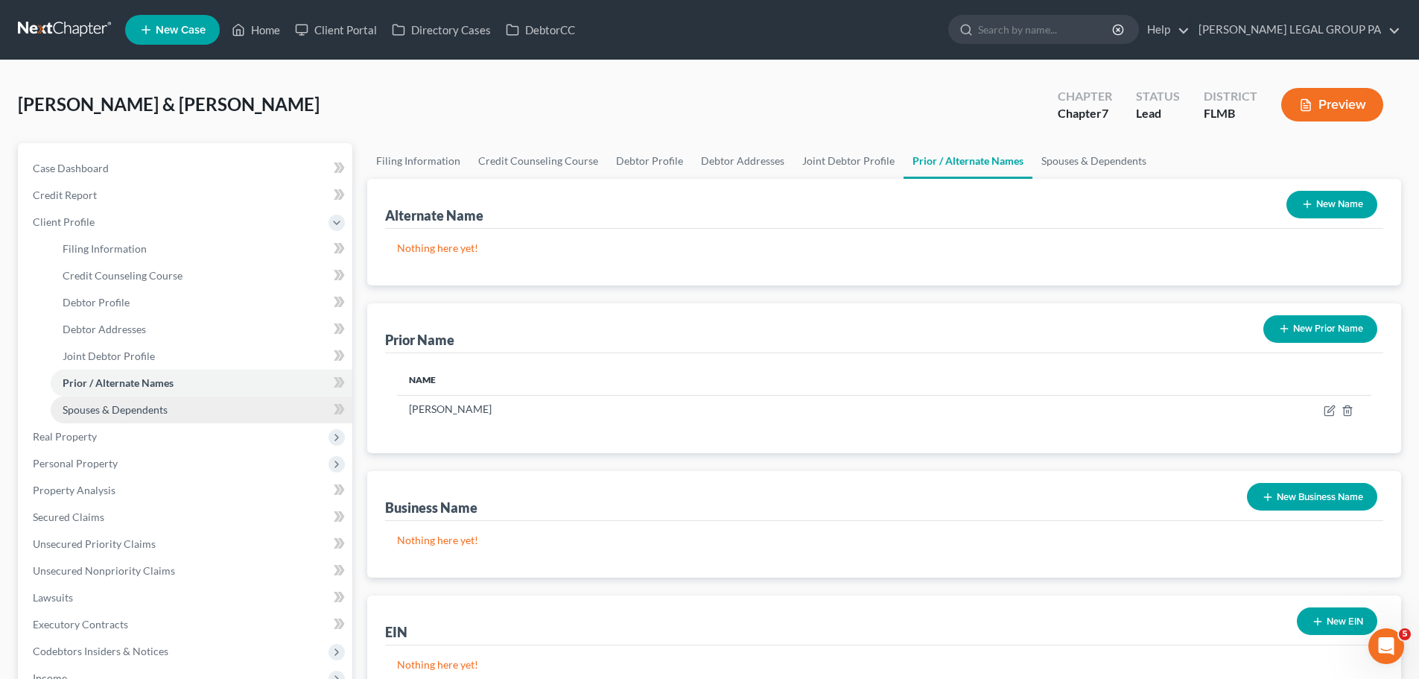
click at [145, 411] on span "Spouses & Dependents" at bounding box center [115, 409] width 105 height 13
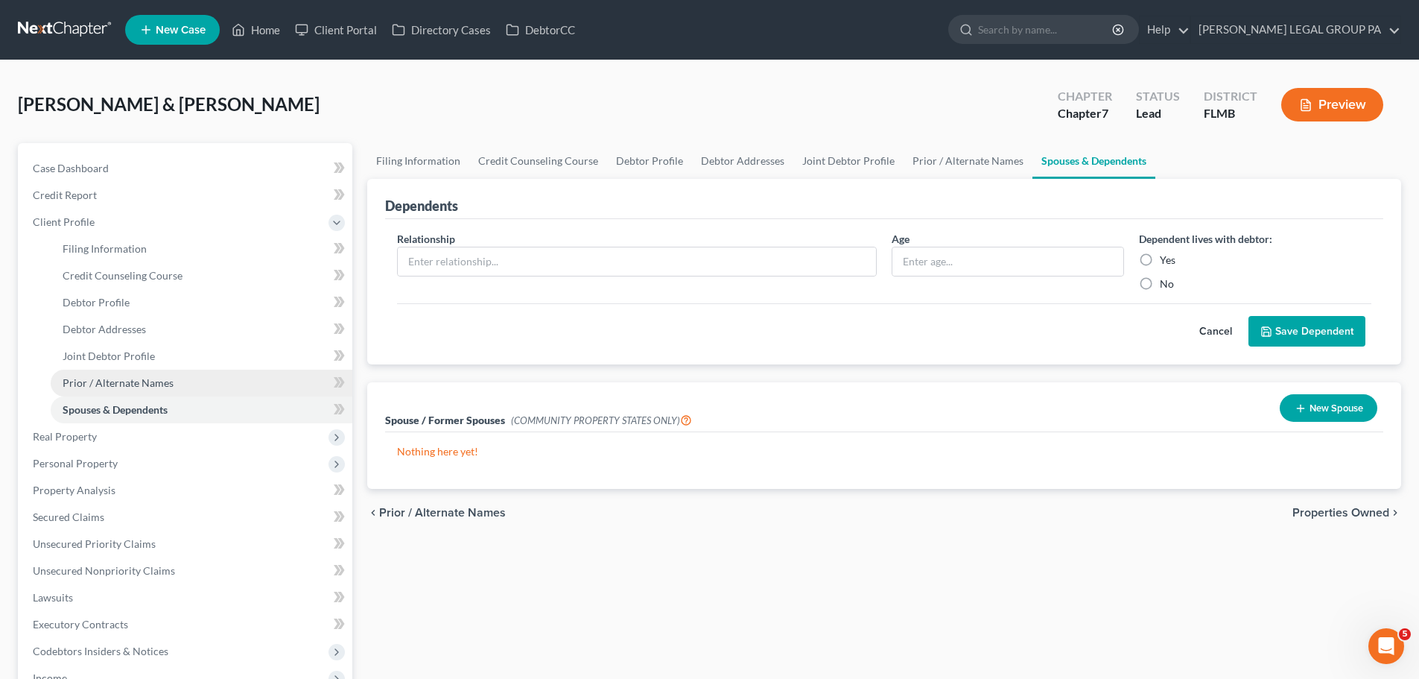
click at [124, 379] on span "Prior / Alternate Names" at bounding box center [118, 382] width 111 height 13
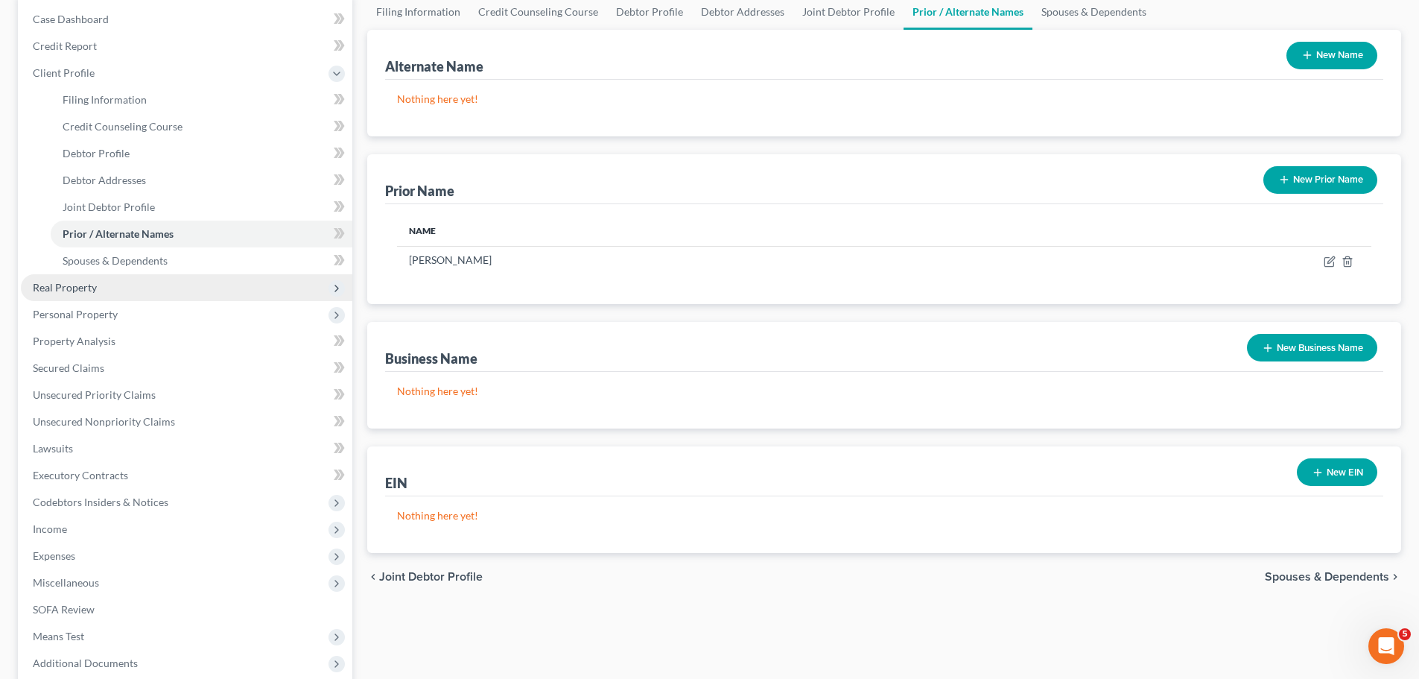
click at [84, 285] on span "Real Property" at bounding box center [65, 287] width 64 height 13
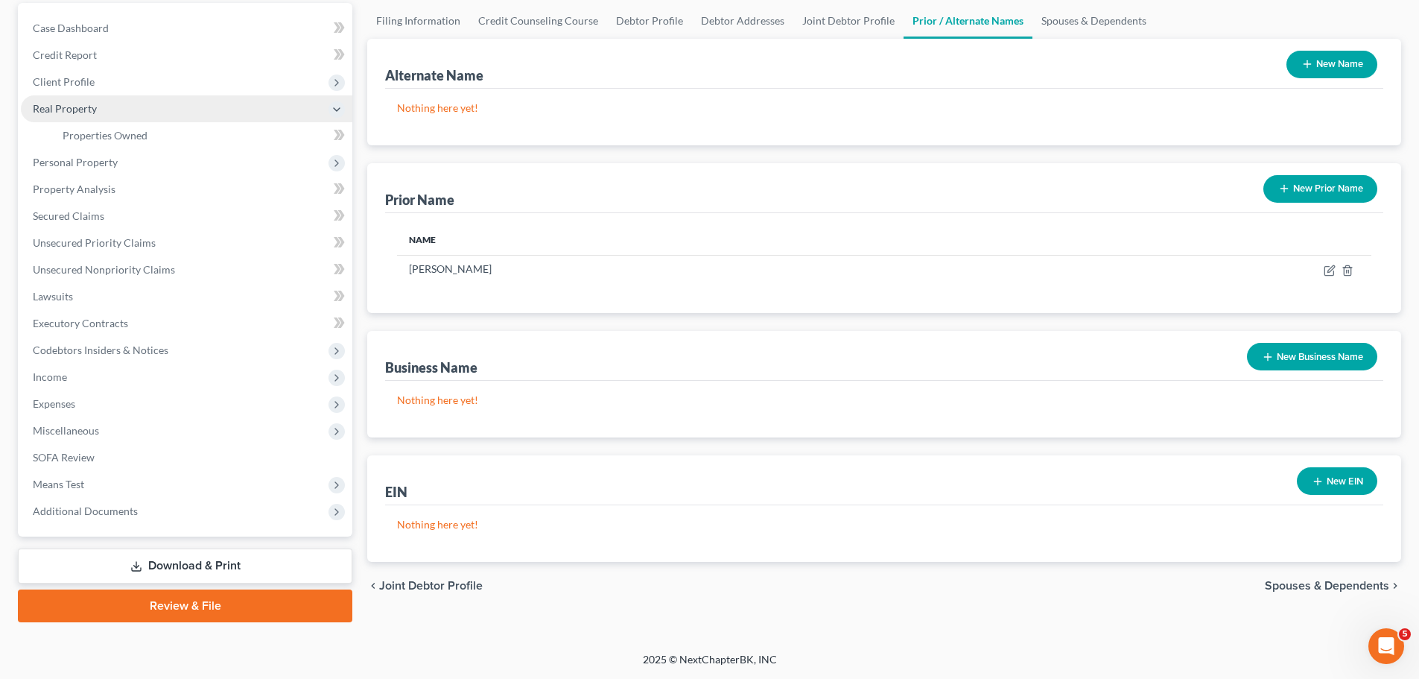
click at [107, 118] on span "Real Property" at bounding box center [187, 108] width 332 height 27
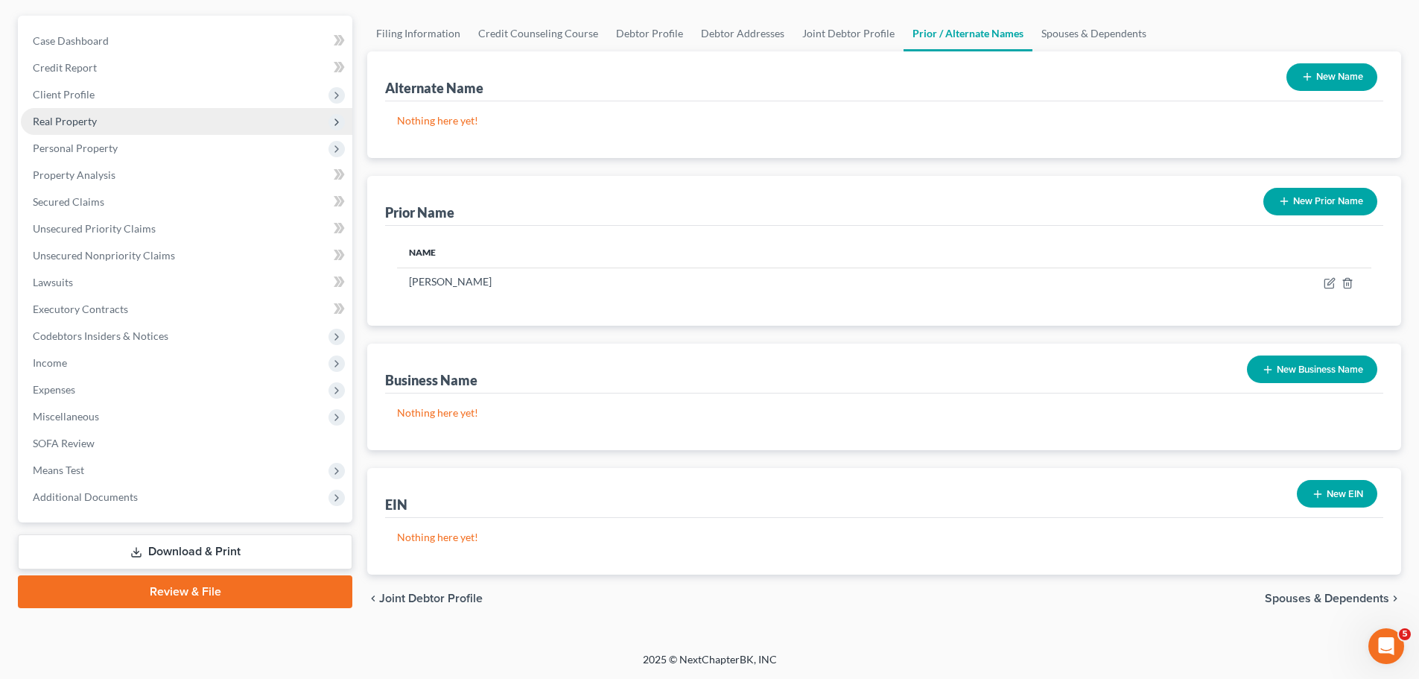
click at [107, 129] on span "Real Property" at bounding box center [187, 121] width 332 height 27
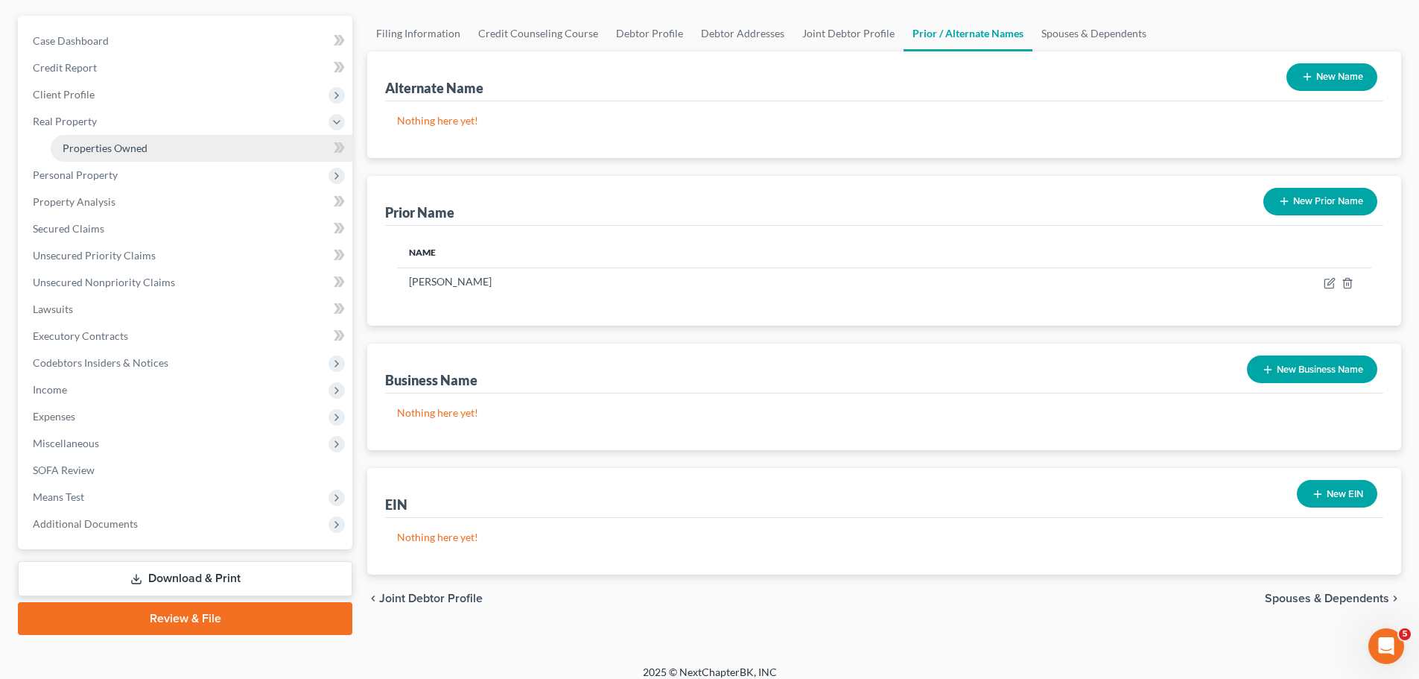
scroll to position [140, 0]
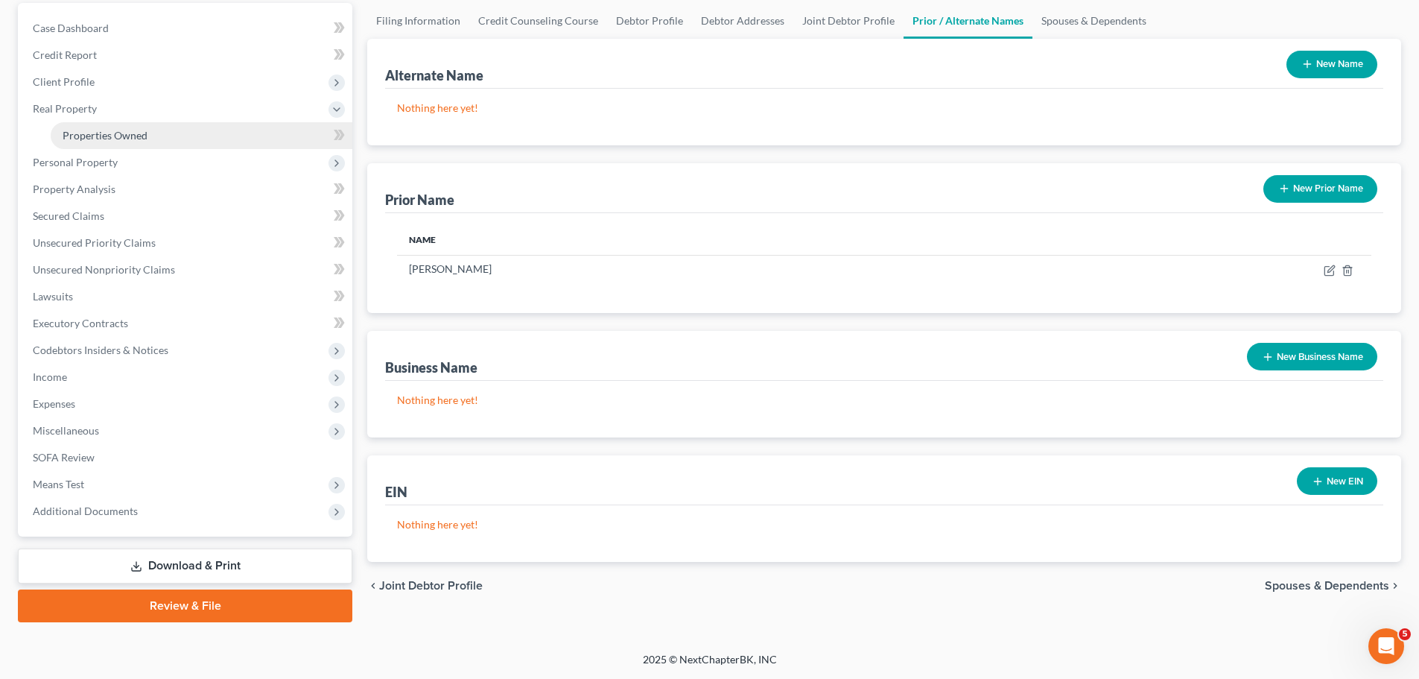
click at [98, 125] on link "Properties Owned" at bounding box center [202, 135] width 302 height 27
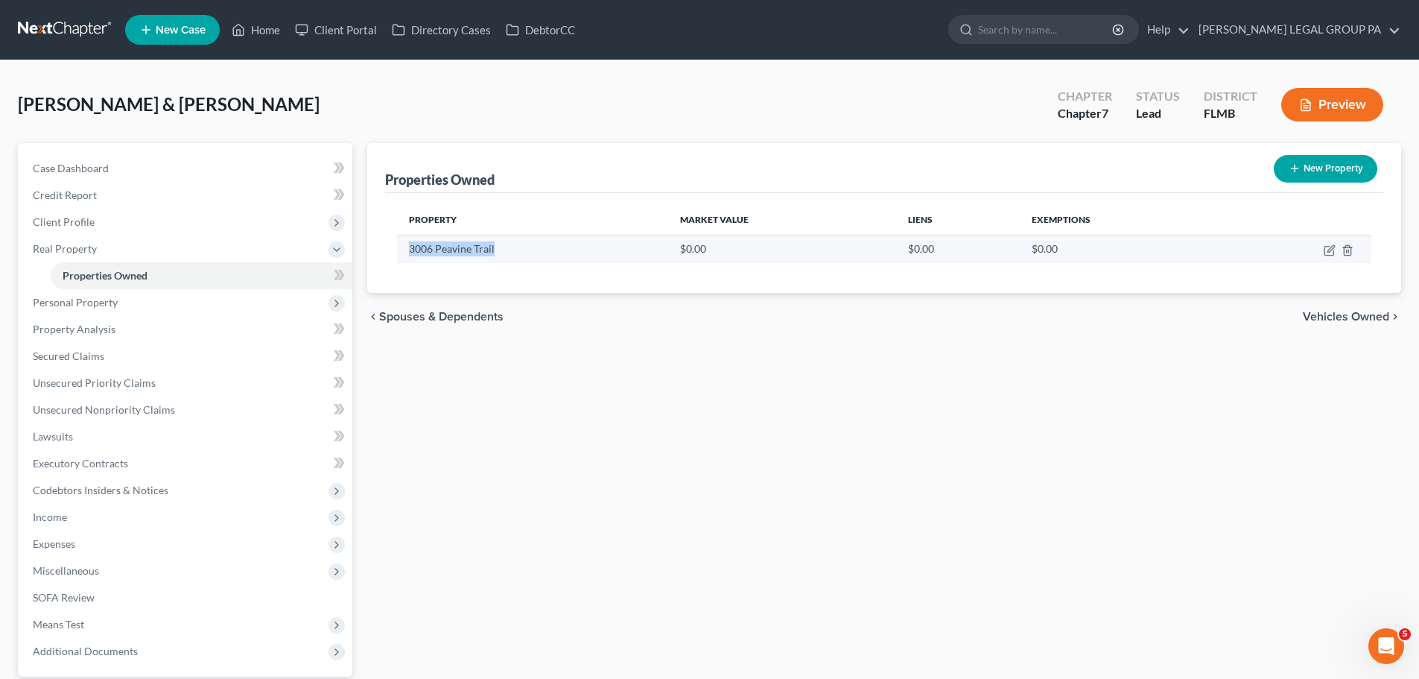
drag, startPoint x: 518, startPoint y: 244, endPoint x: 405, endPoint y: 244, distance: 113.3
click at [405, 244] on td "3006 Peavine Trail" at bounding box center [532, 249] width 270 height 28
copy td "3006 Peavine Trail"
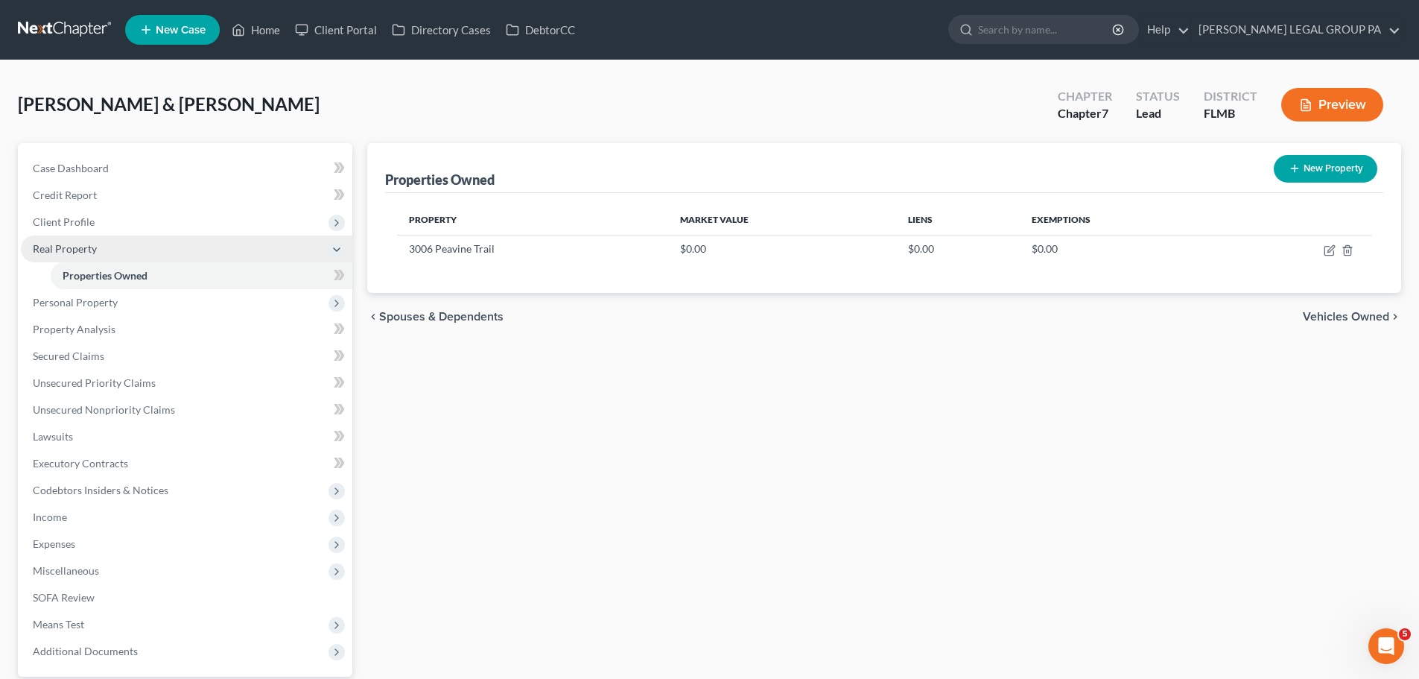
click at [101, 253] on span "Real Property" at bounding box center [187, 248] width 332 height 27
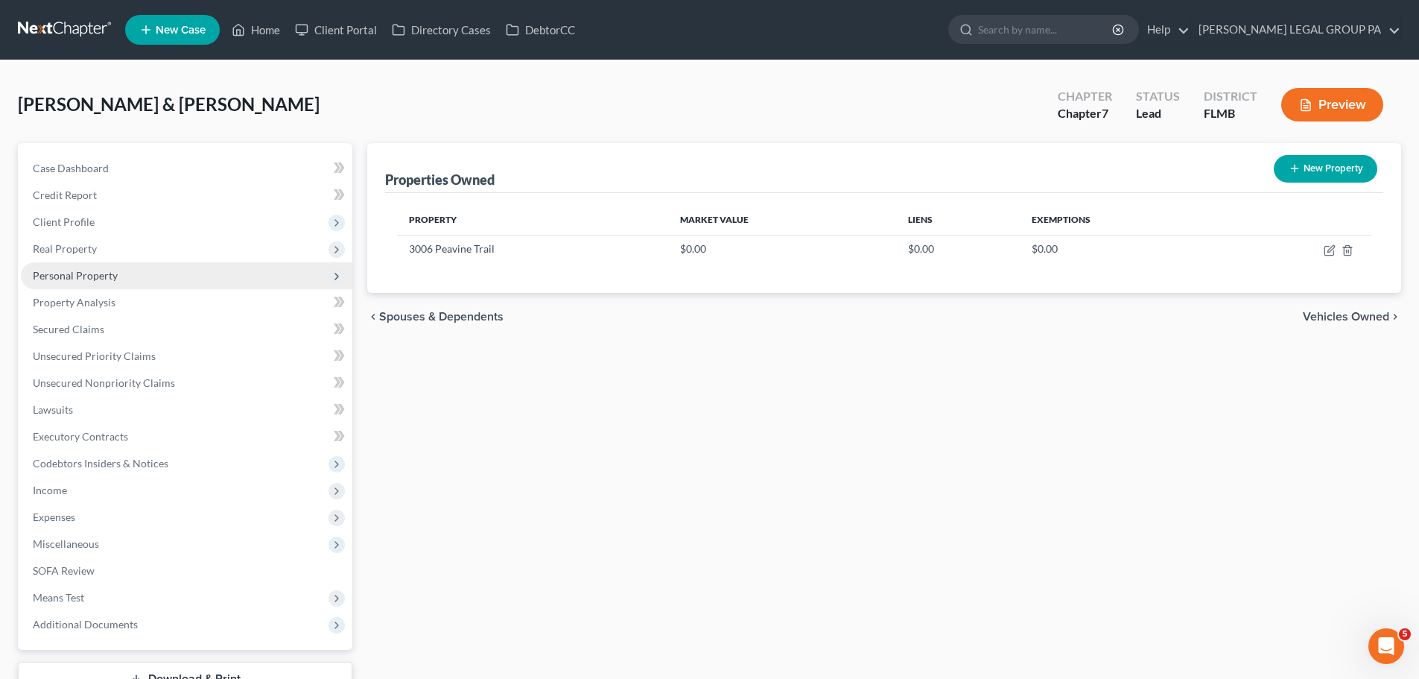
click at [103, 273] on span "Personal Property" at bounding box center [75, 275] width 85 height 13
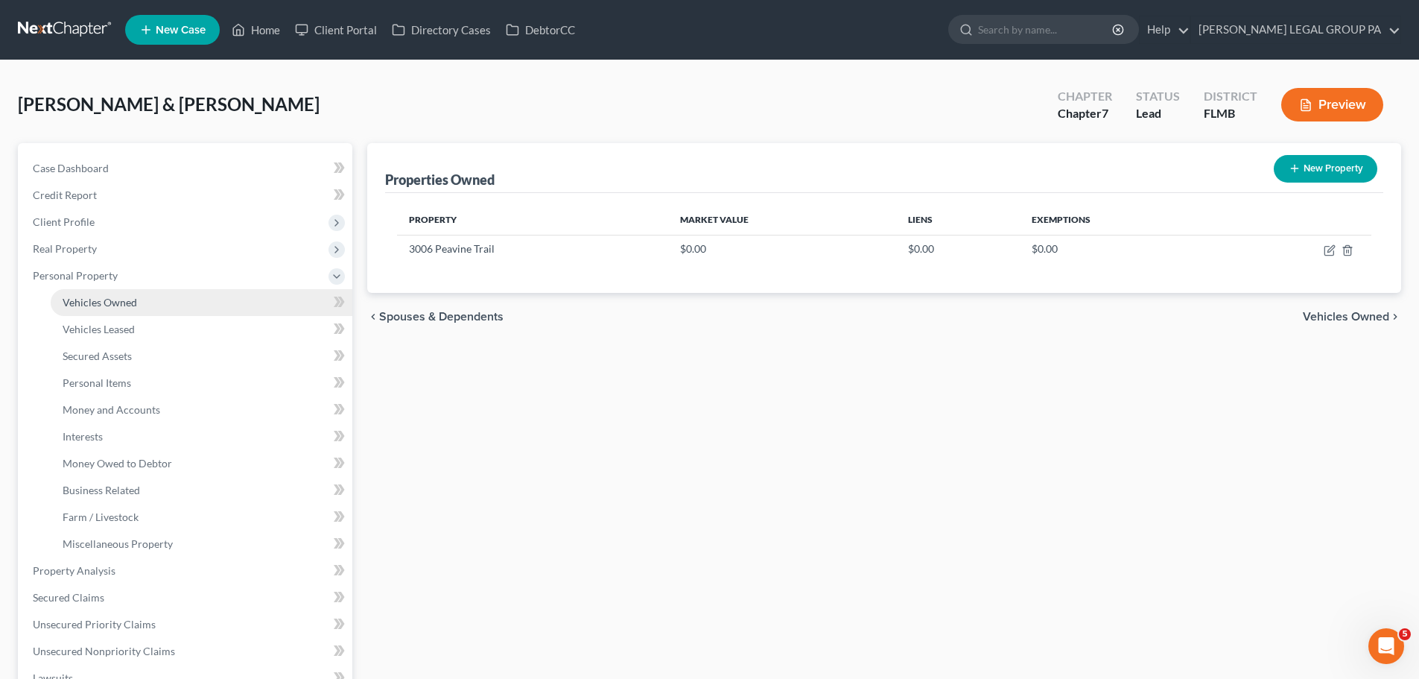
click at [113, 293] on link "Vehicles Owned" at bounding box center [202, 302] width 302 height 27
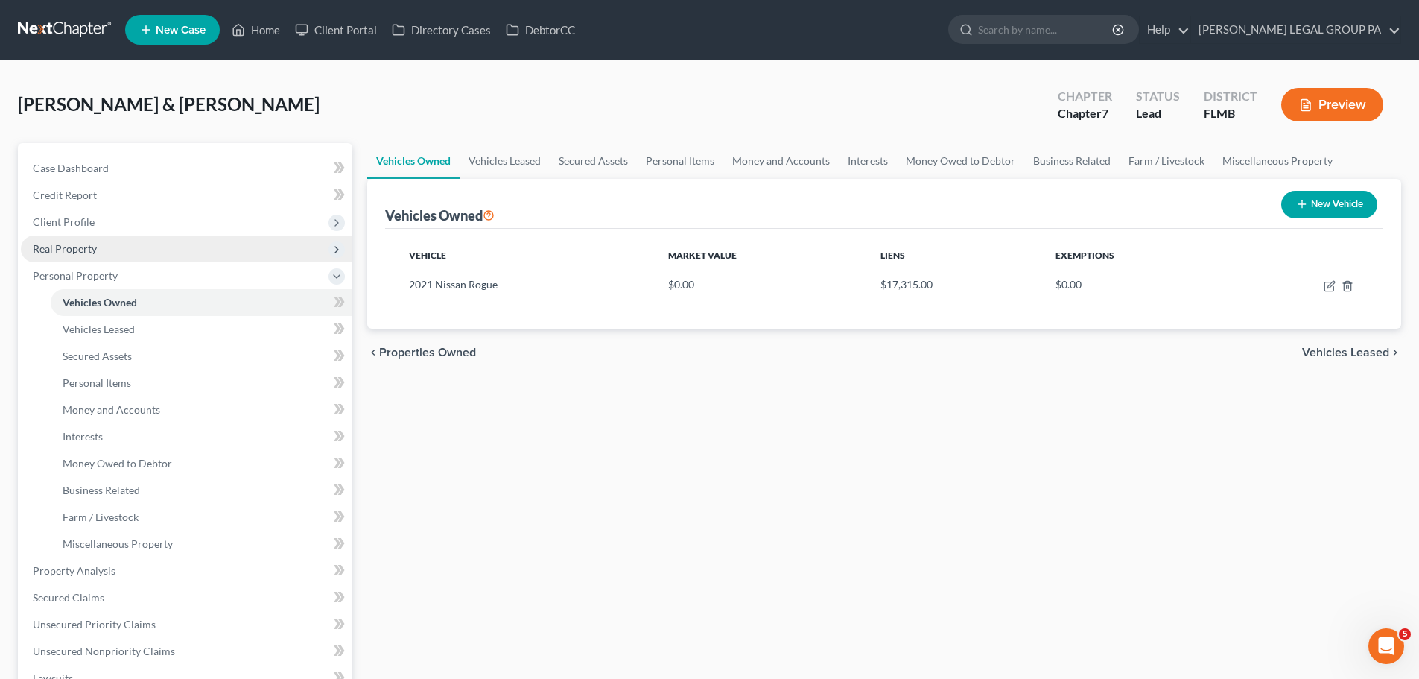
click at [80, 246] on span "Real Property" at bounding box center [65, 248] width 64 height 13
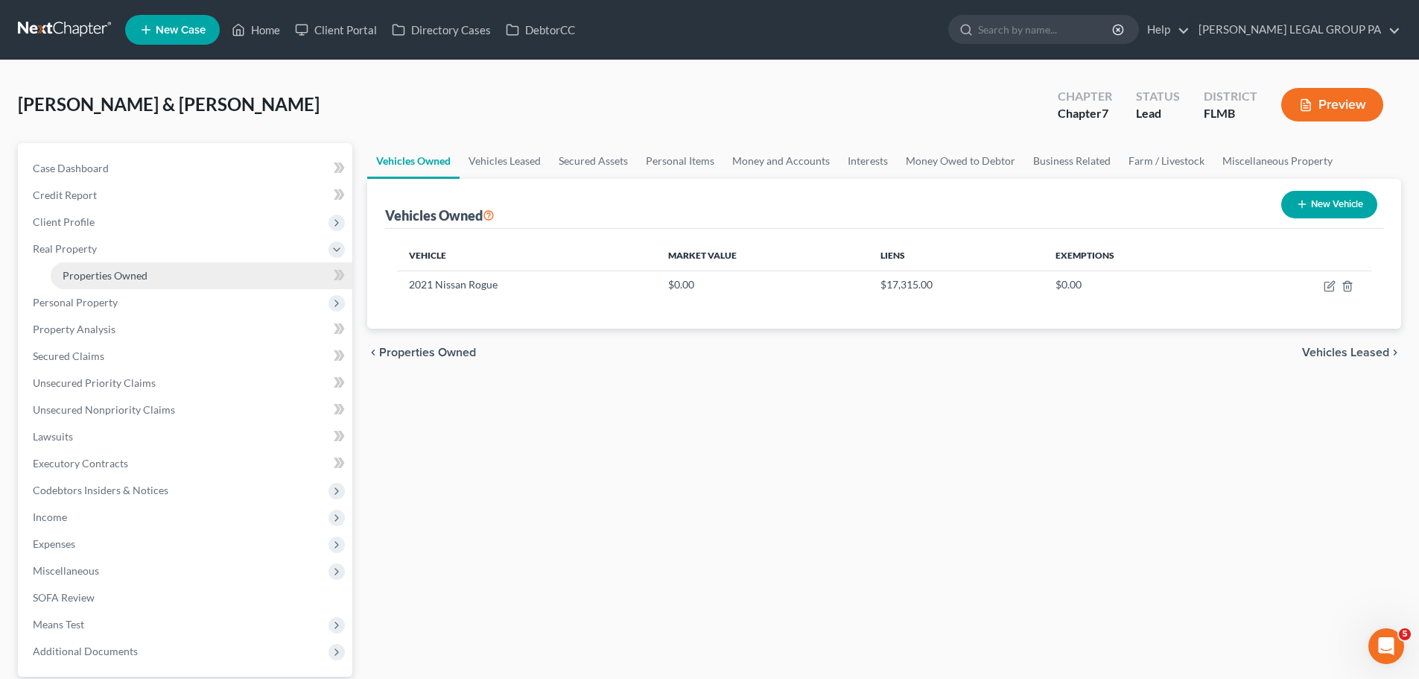
click at [108, 273] on span "Properties Owned" at bounding box center [105, 275] width 85 height 13
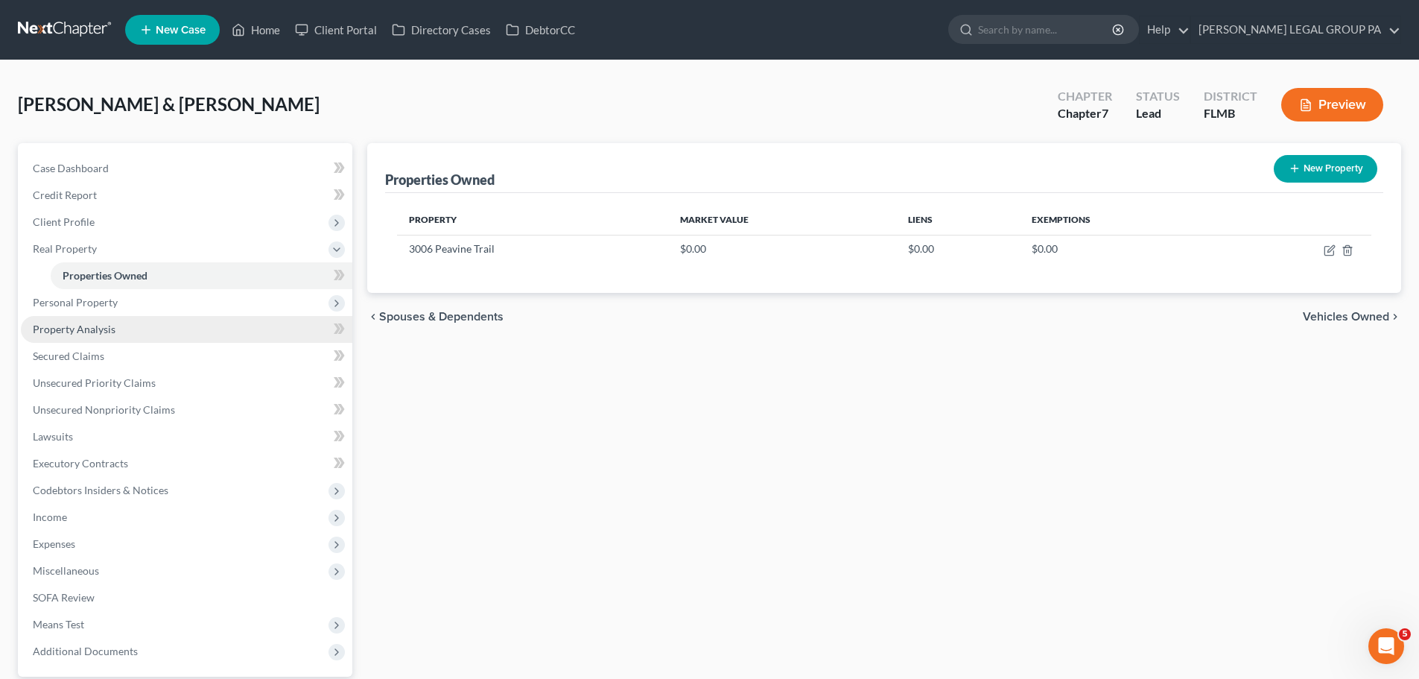
click at [78, 329] on span "Property Analysis" at bounding box center [74, 329] width 83 height 13
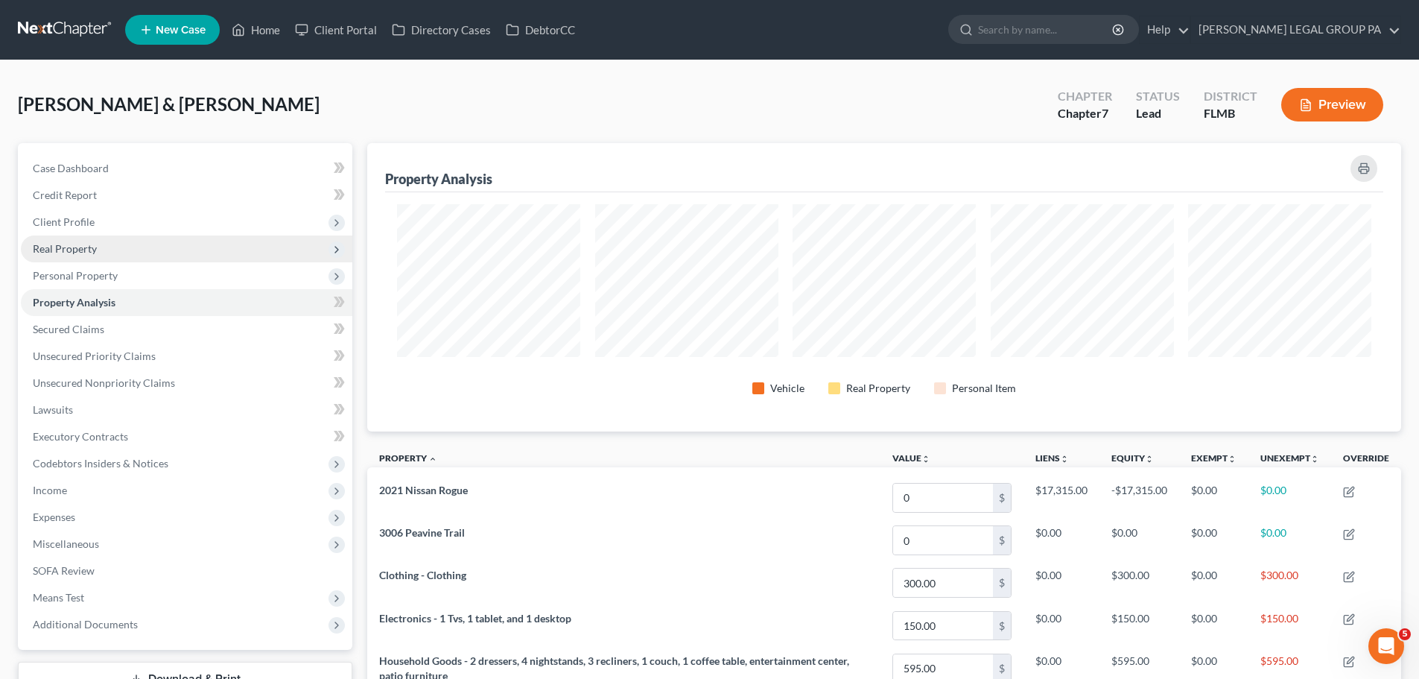
click at [73, 248] on span "Real Property" at bounding box center [65, 248] width 64 height 13
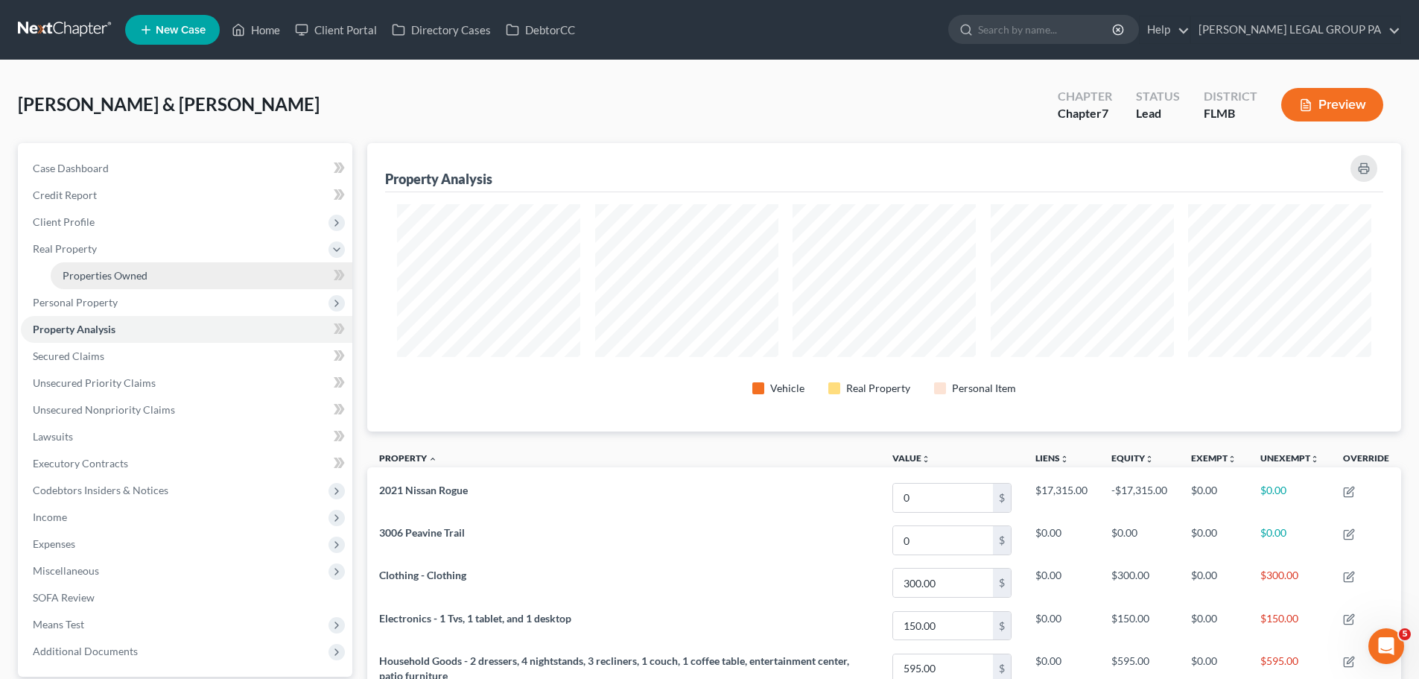
click at [103, 273] on span "Properties Owned" at bounding box center [105, 275] width 85 height 13
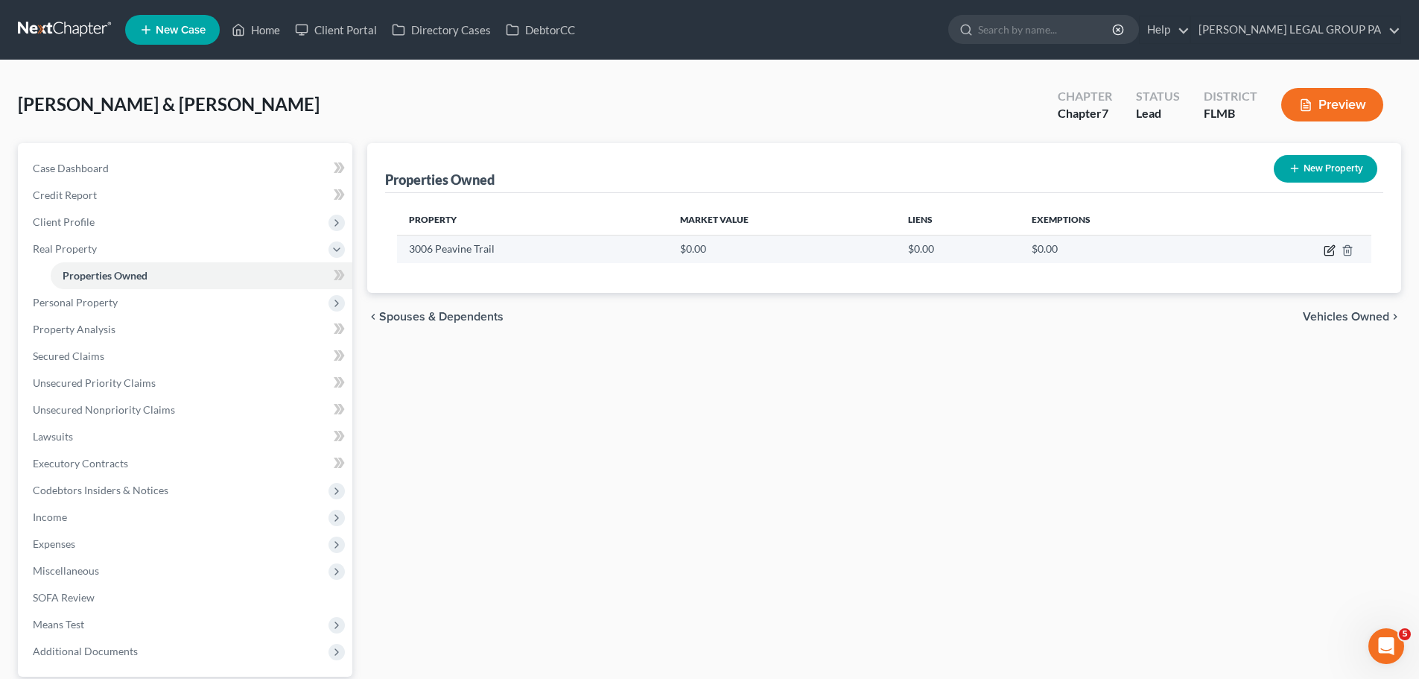
click at [1329, 253] on icon "button" at bounding box center [1330, 250] width 12 height 12
select select "9"
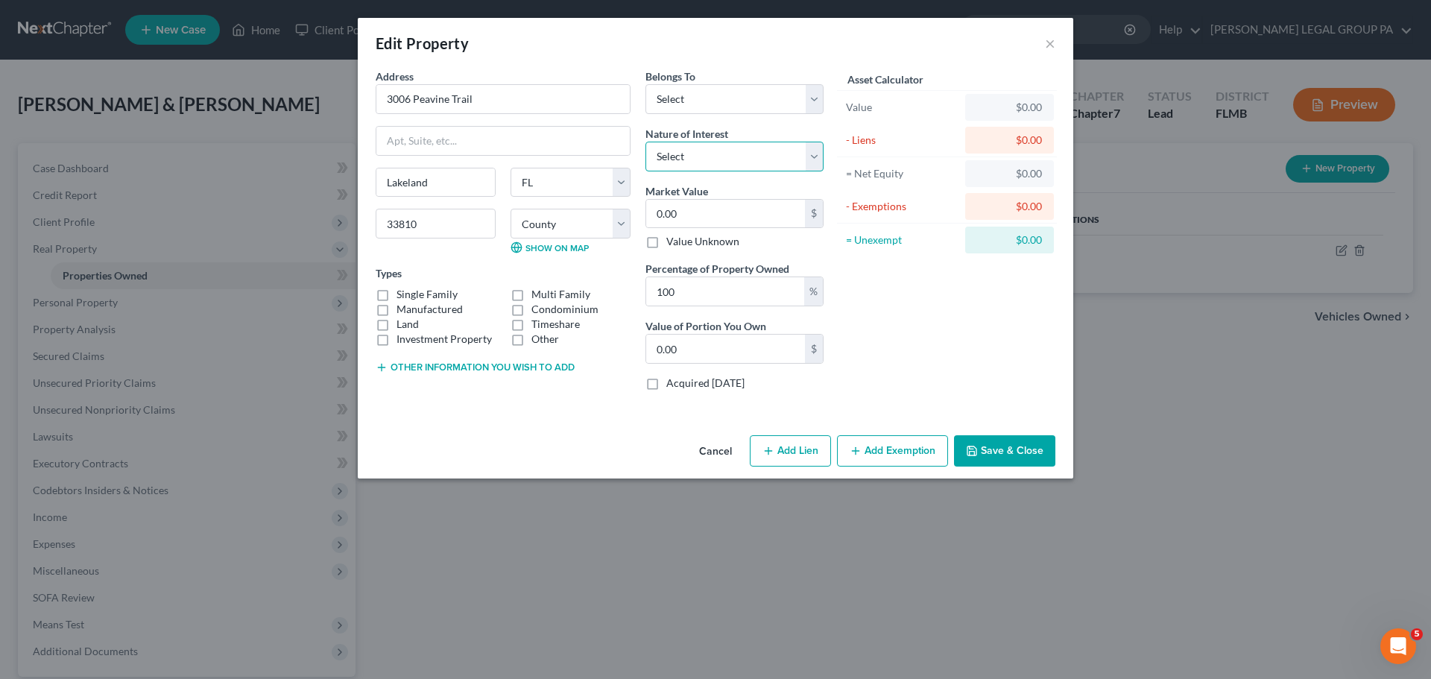
click at [700, 144] on select "Select Fee Simple Joint Tenant Life Estate Equitable Interest Future Interest T…" at bounding box center [734, 157] width 178 height 30
click at [689, 107] on select "Select Debtor 1 Only Debtor 2 Only Debtor 1 And Debtor 2 Only At Least One Of T…" at bounding box center [734, 99] width 178 height 30
select select "2"
click at [645, 84] on select "Select Debtor 1 Only Debtor 2 Only Debtor 1 And Debtor 2 Only At Least One Of T…" at bounding box center [734, 99] width 178 height 30
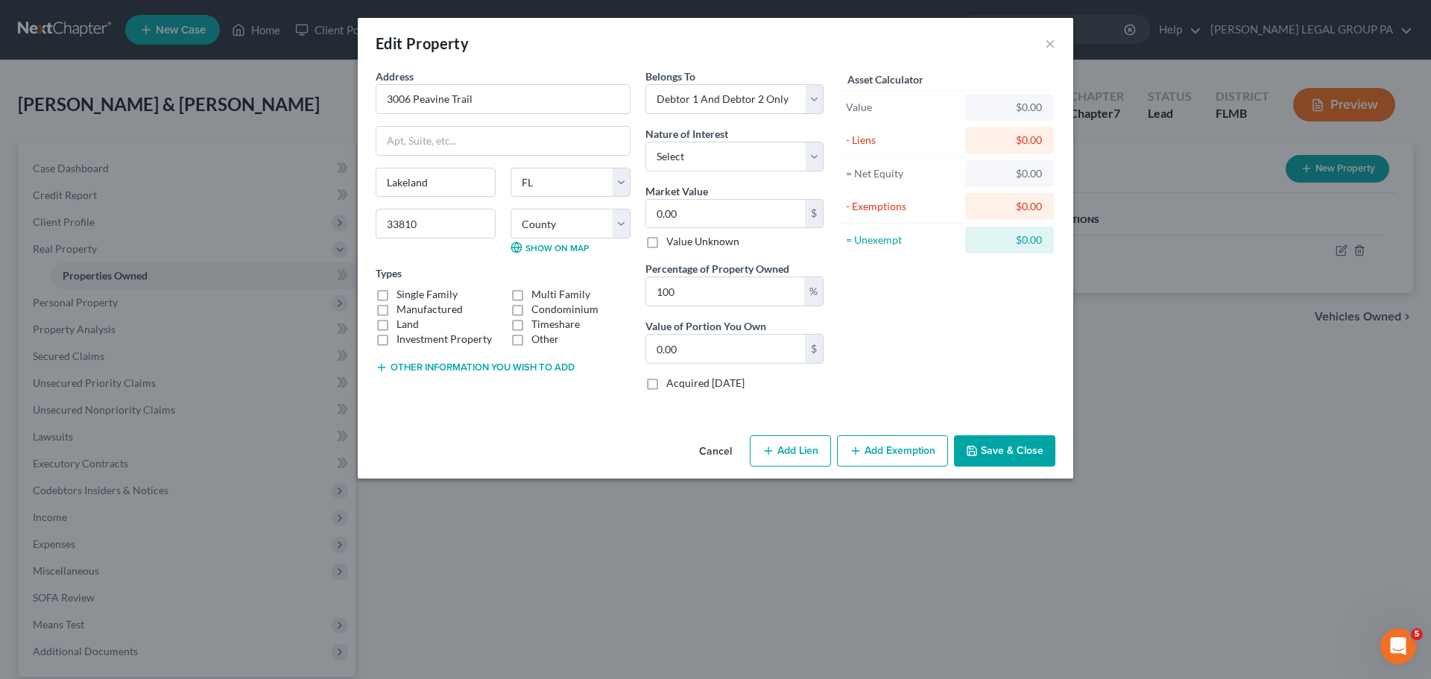
click at [1029, 455] on button "Save & Close" at bounding box center [1004, 450] width 101 height 31
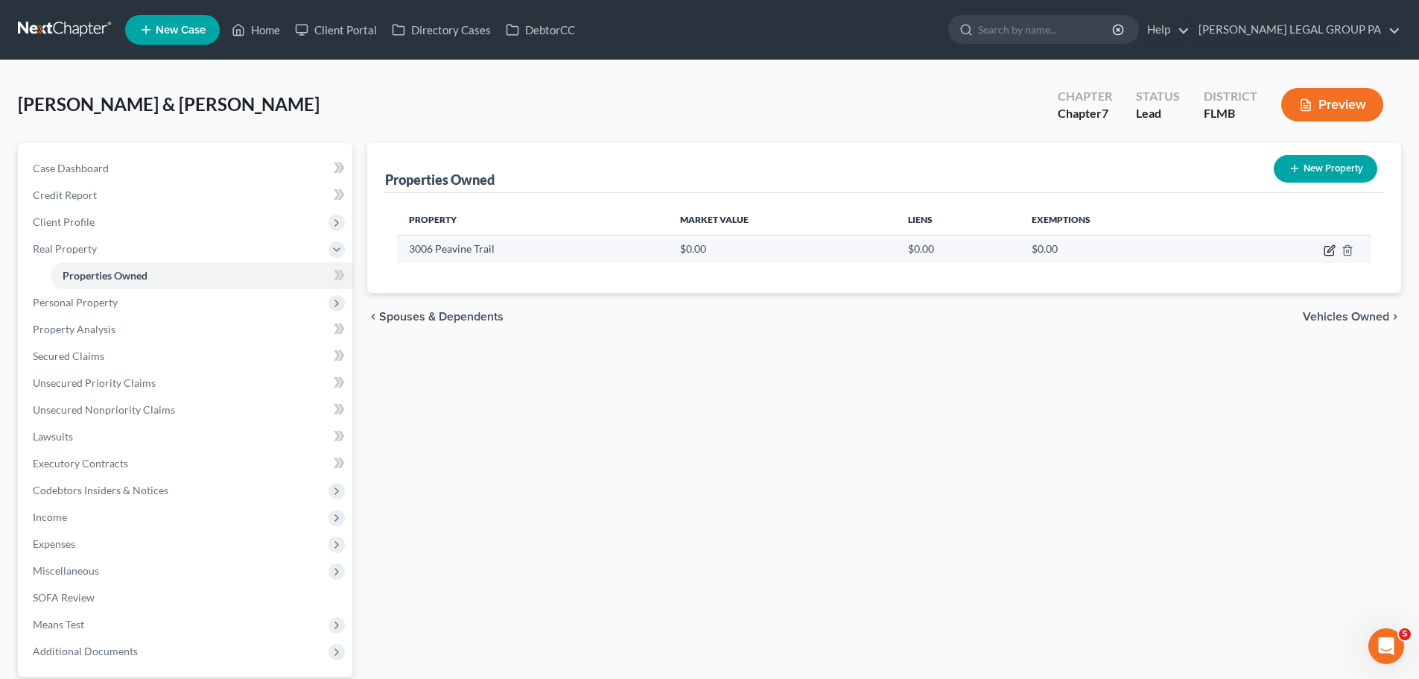
click at [1329, 248] on icon "button" at bounding box center [1330, 250] width 12 height 12
select select "9"
select select "52"
select select "2"
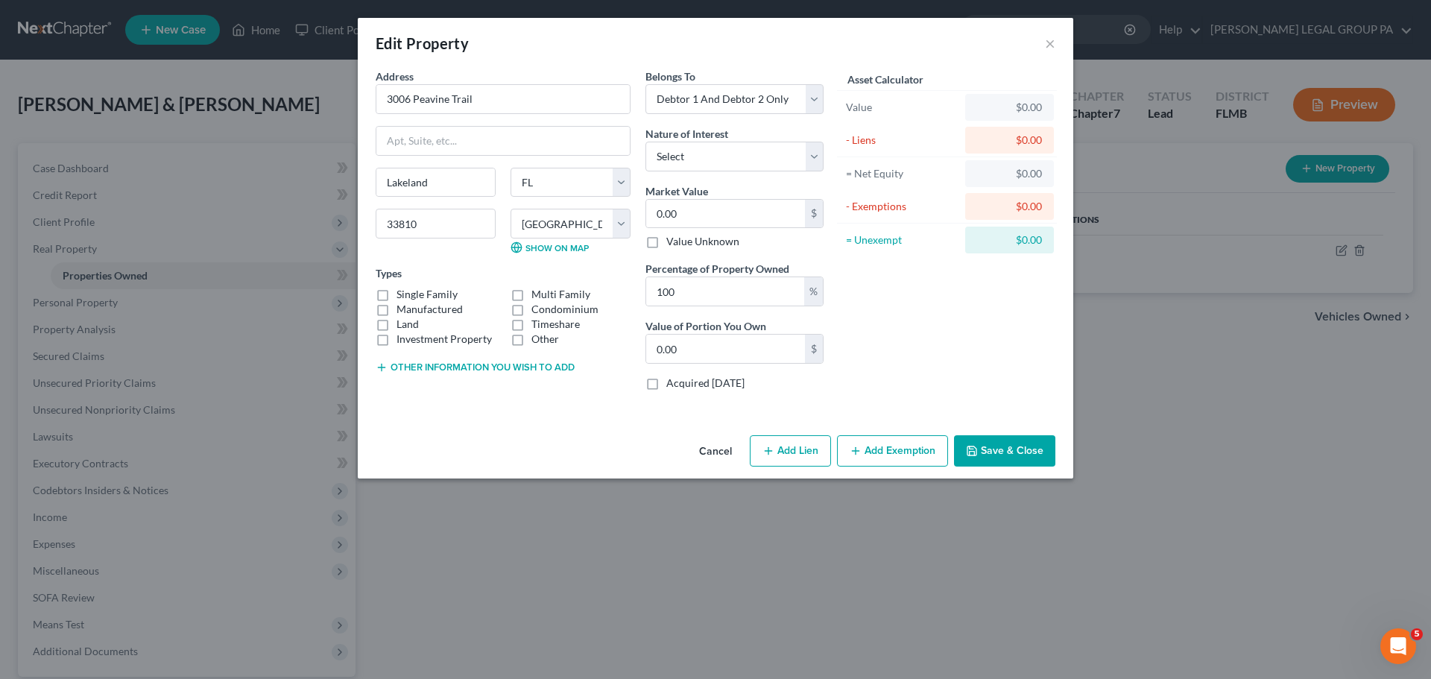
click at [592, 121] on div "Address * 3006 [GEOGRAPHIC_DATA] [GEOGRAPHIC_DATA] [US_STATE][GEOGRAPHIC_DATA] …" at bounding box center [503, 236] width 270 height 334
click at [691, 215] on input "0.00" at bounding box center [725, 214] width 159 height 28
paste input "text"
type input "0"
paste input "$6,450"
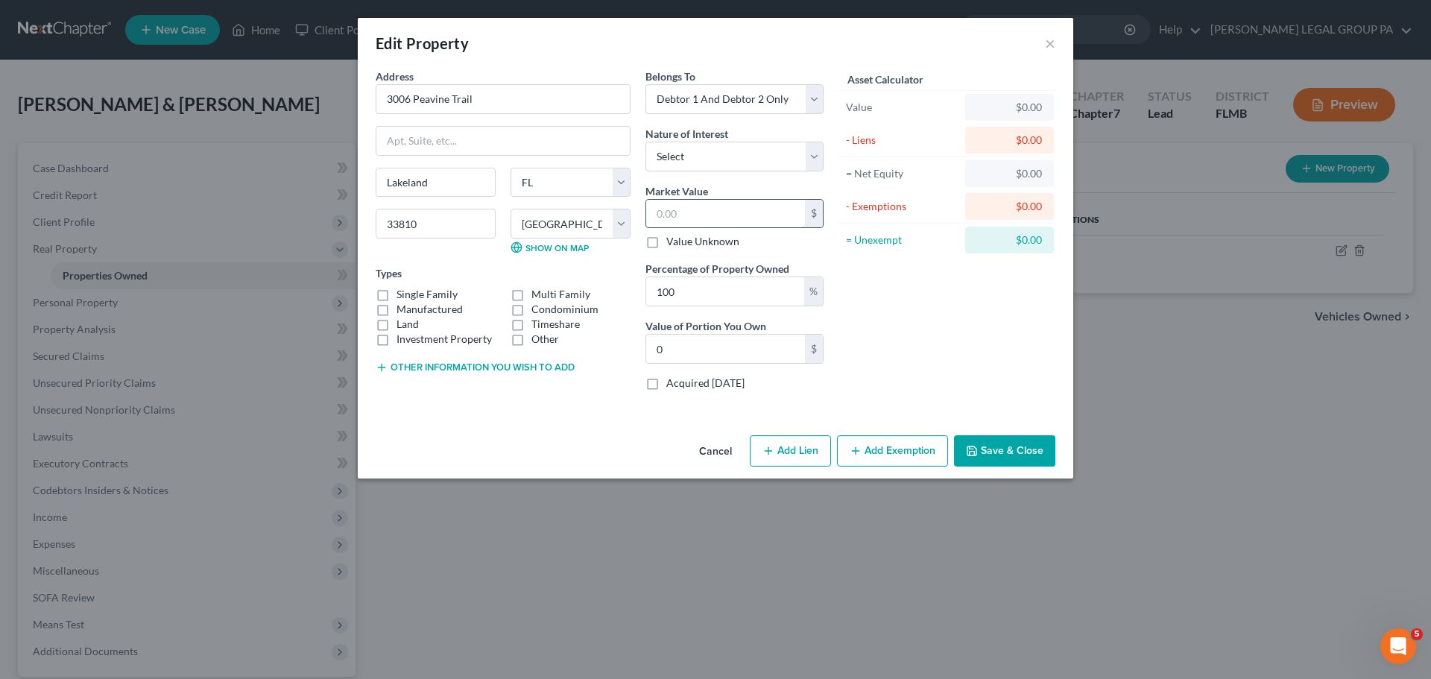
type input "$6,450"
type input "6,450.00"
type input "6,45"
type input "645.00"
type input "6,453.00"
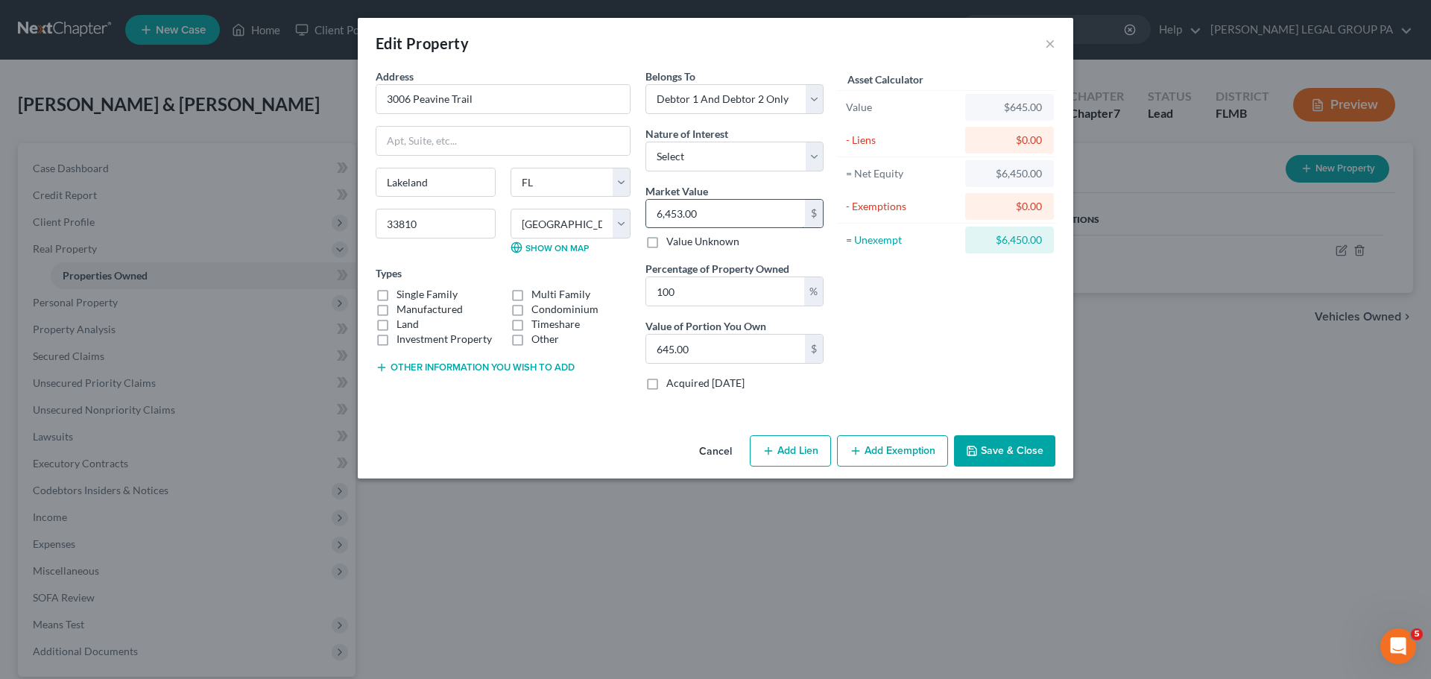
type input "6,453.00"
click at [721, 215] on input "6,453.00" at bounding box center [725, 214] width 159 height 28
type input "6,45"
type input "645.00"
type input "6450"
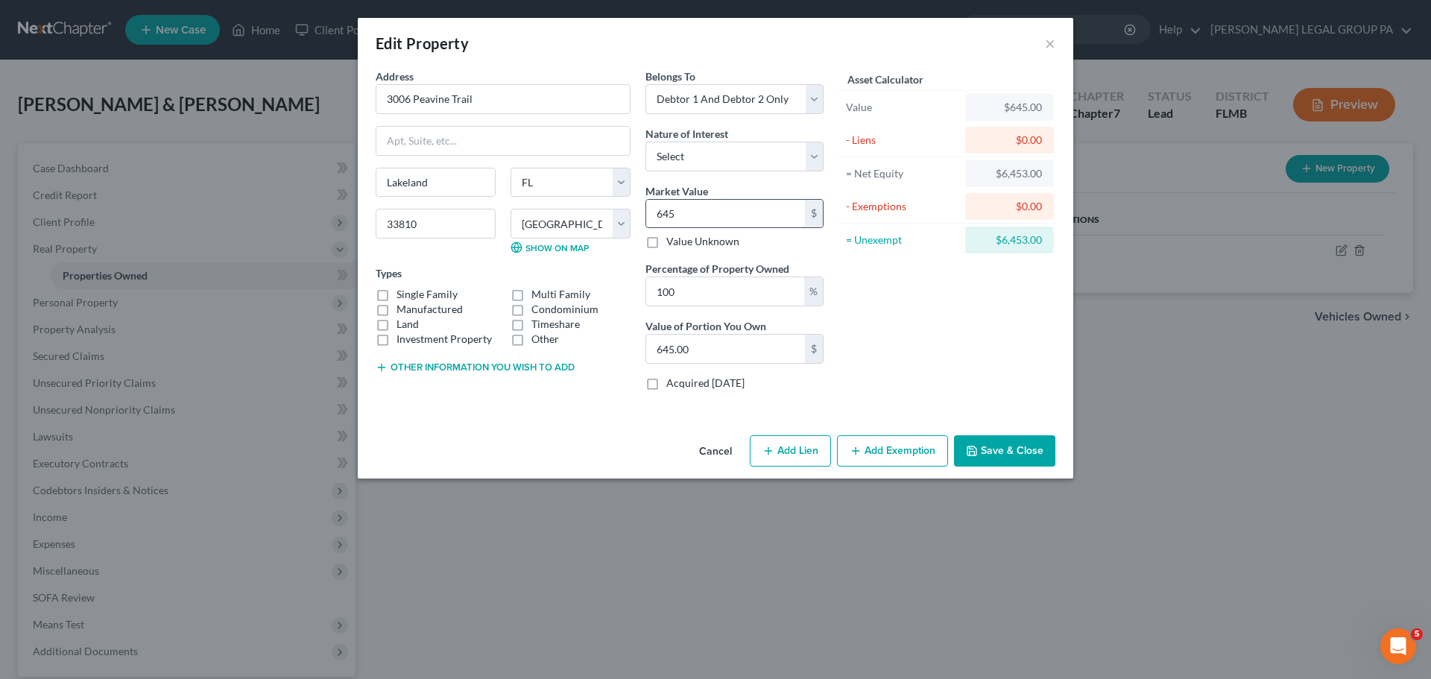
type input "6,450.00"
type input "6,450"
click at [890, 282] on div "Asset Calculator Value $6,450.00 - Liens $0.00 = Net Equity $645.00 - Exemption…" at bounding box center [947, 236] width 232 height 334
click at [1022, 457] on button "Save & Close" at bounding box center [1004, 450] width 101 height 31
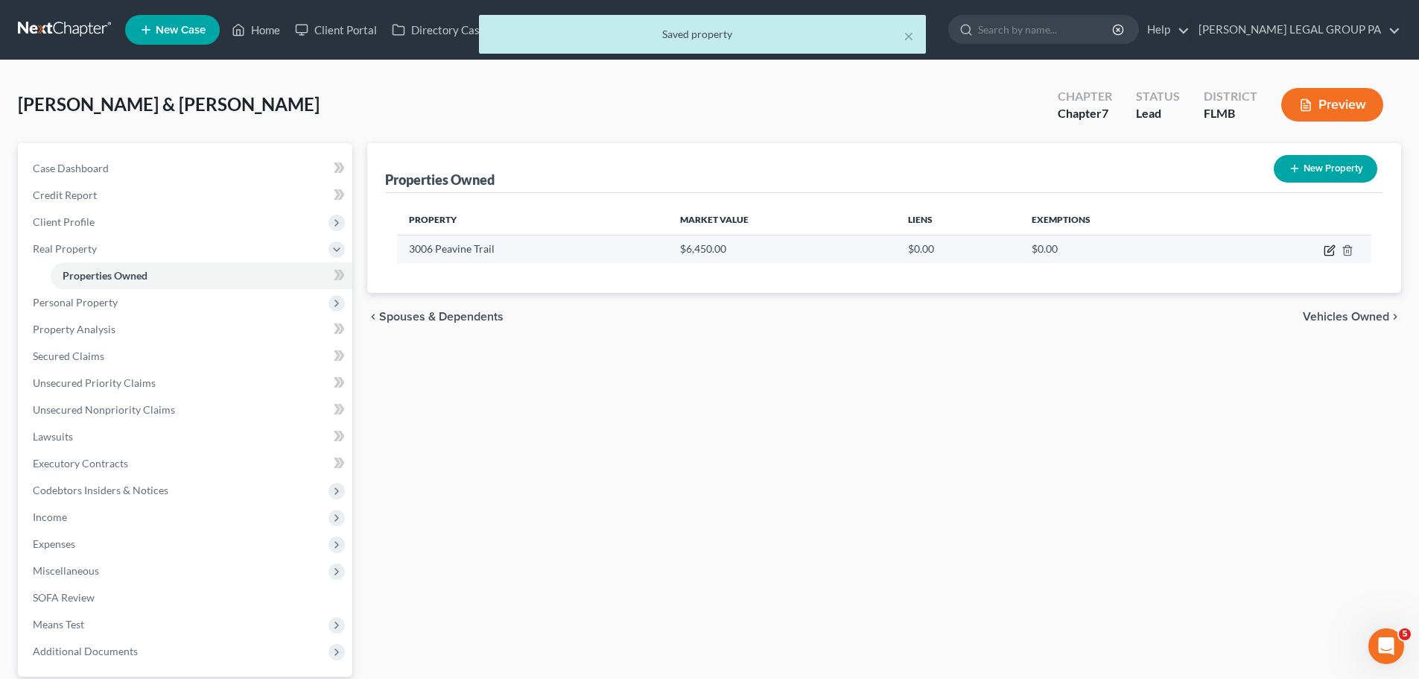
click at [1332, 247] on icon "button" at bounding box center [1330, 250] width 12 height 12
select select "9"
select select "52"
select select "2"
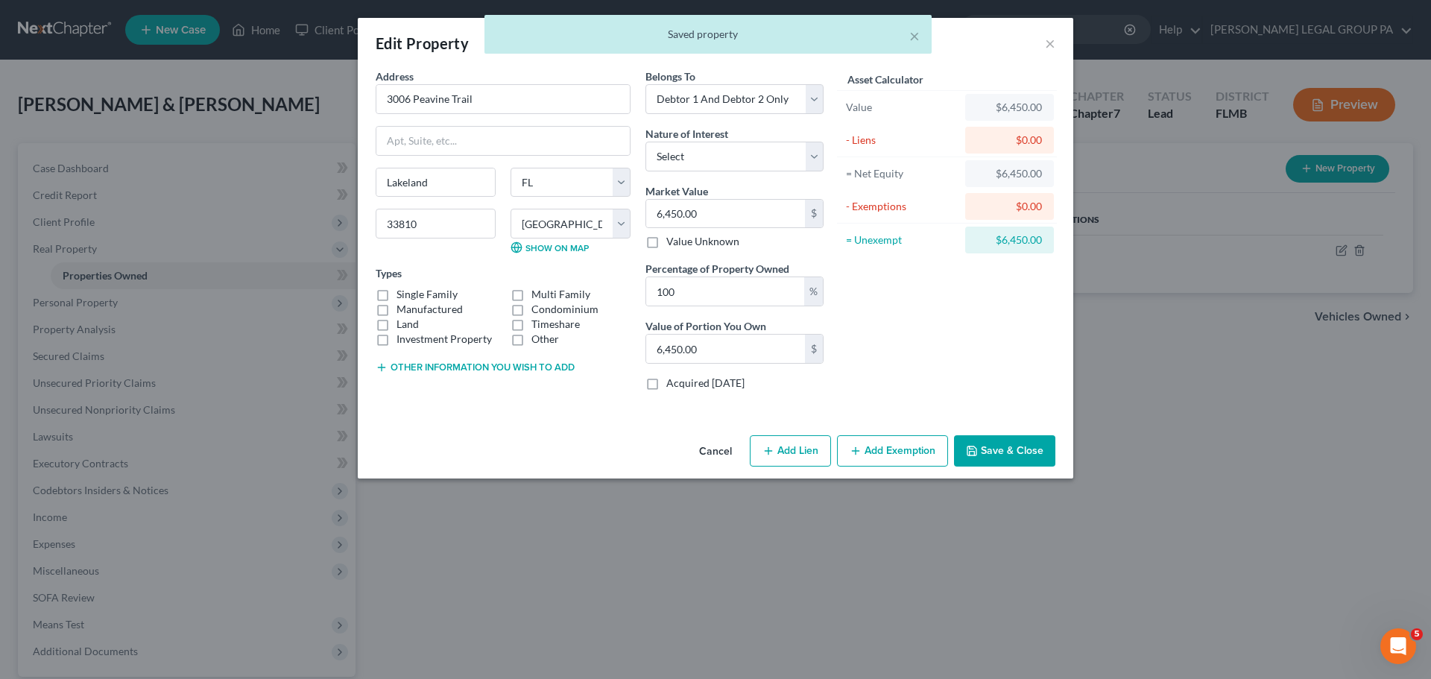
click at [915, 443] on button "Add Exemption" at bounding box center [892, 450] width 111 height 31
select select "2"
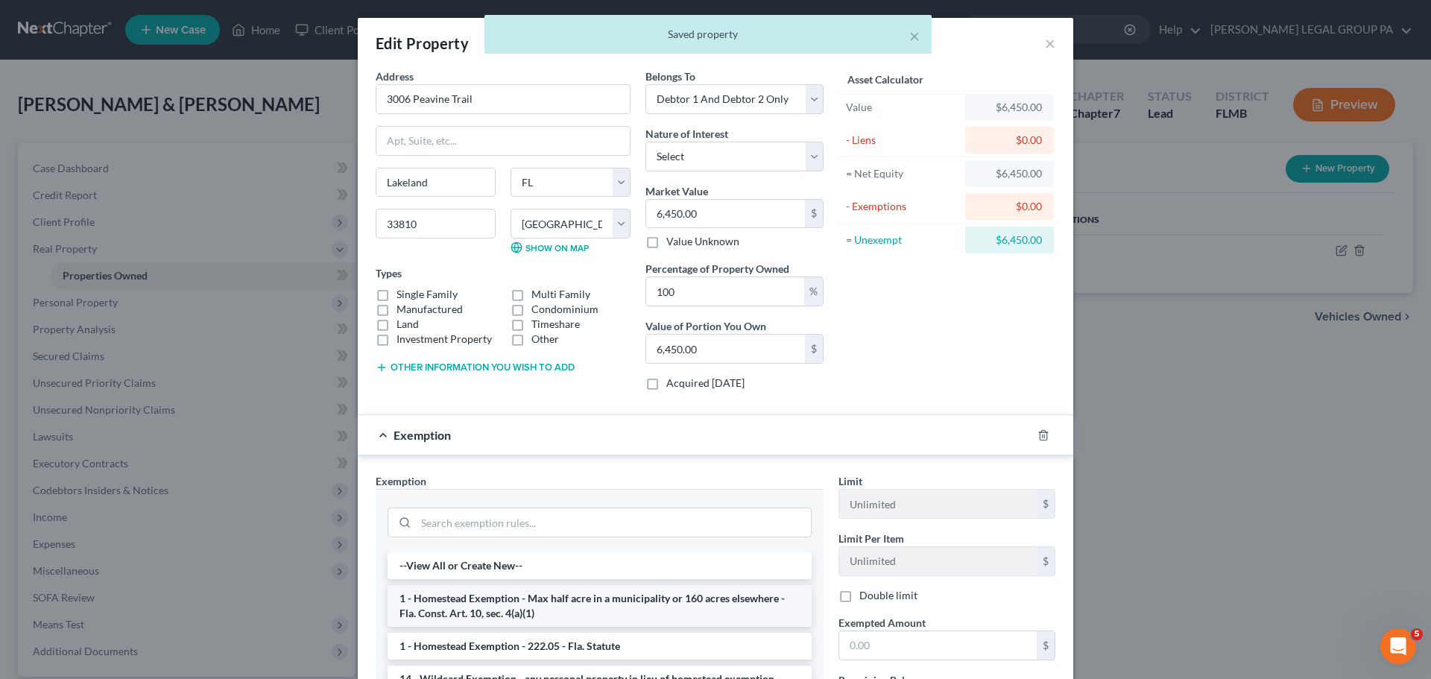
click at [579, 603] on li "1 - Homestead Exemption - Max half acre in a municipality or 160 acres elsewher…" at bounding box center [599, 606] width 424 height 42
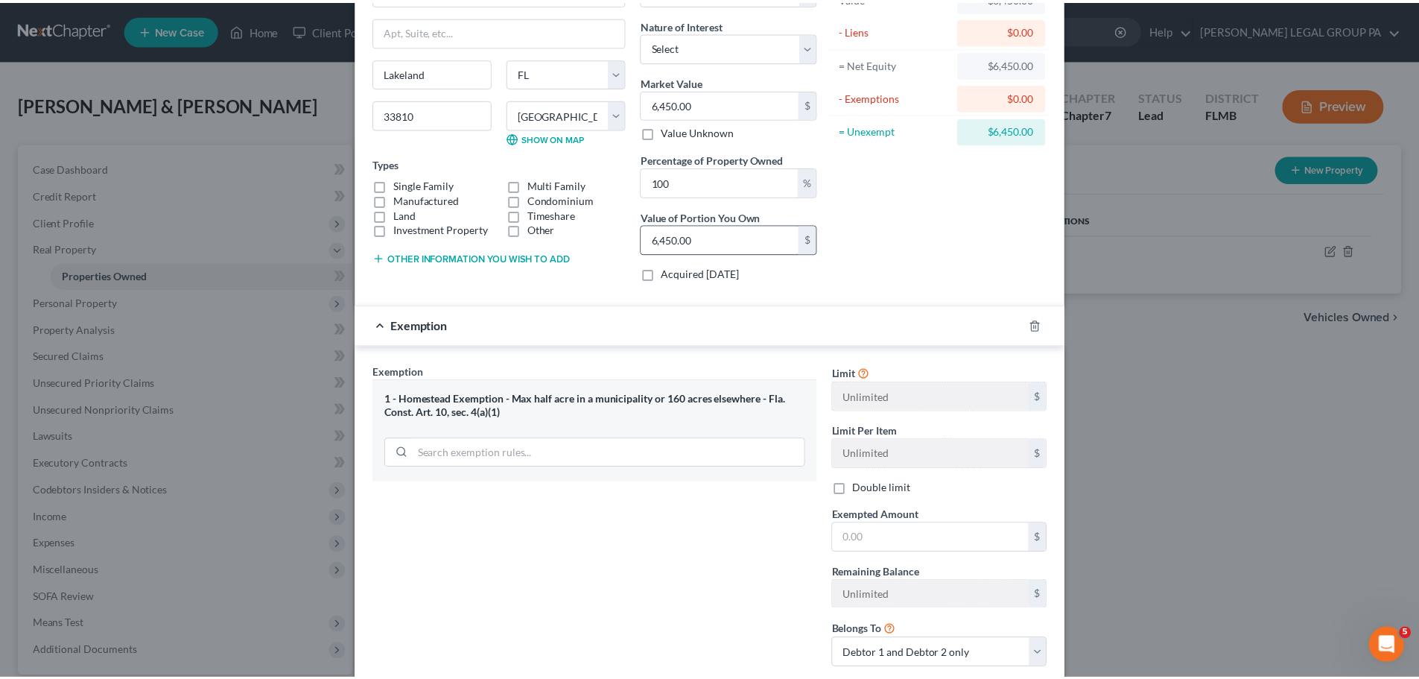
scroll to position [206, 0]
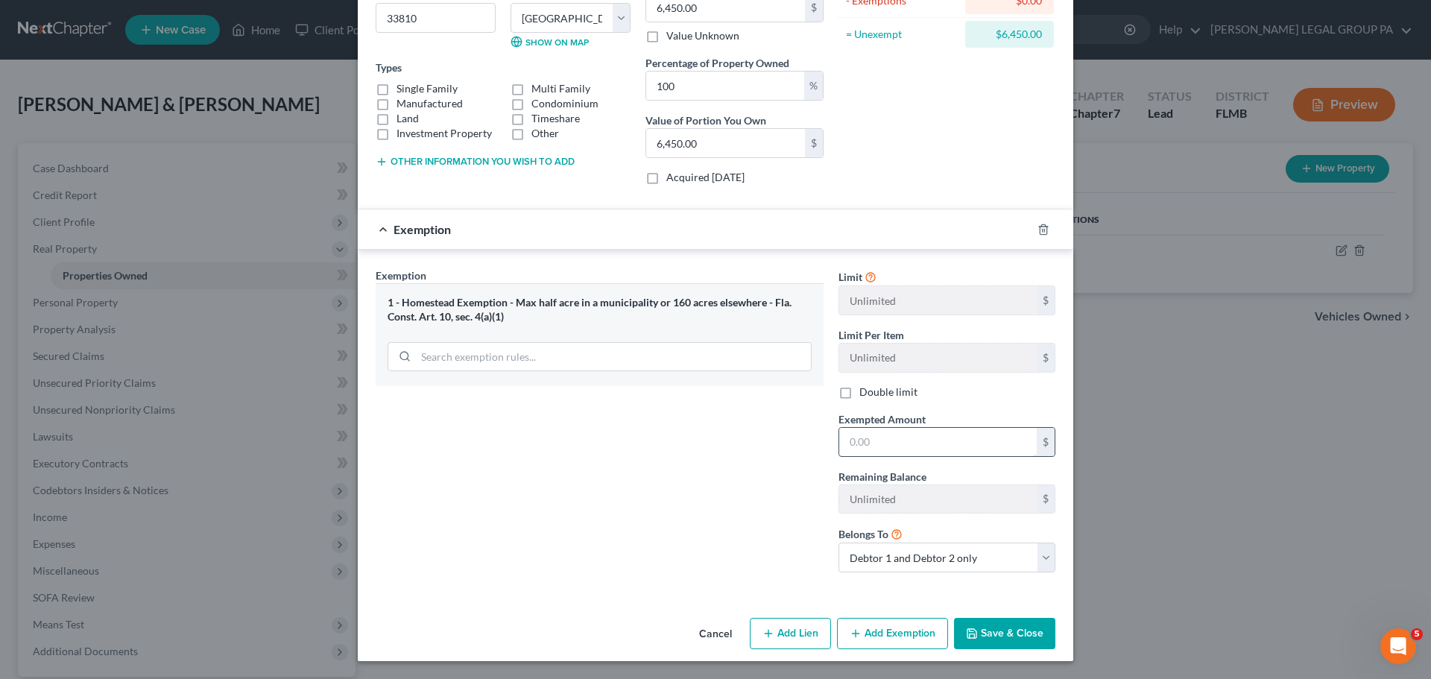
click at [884, 443] on input "text" at bounding box center [937, 442] width 197 height 28
type input "6,450"
click at [1007, 642] on button "Save & Close" at bounding box center [1004, 633] width 101 height 31
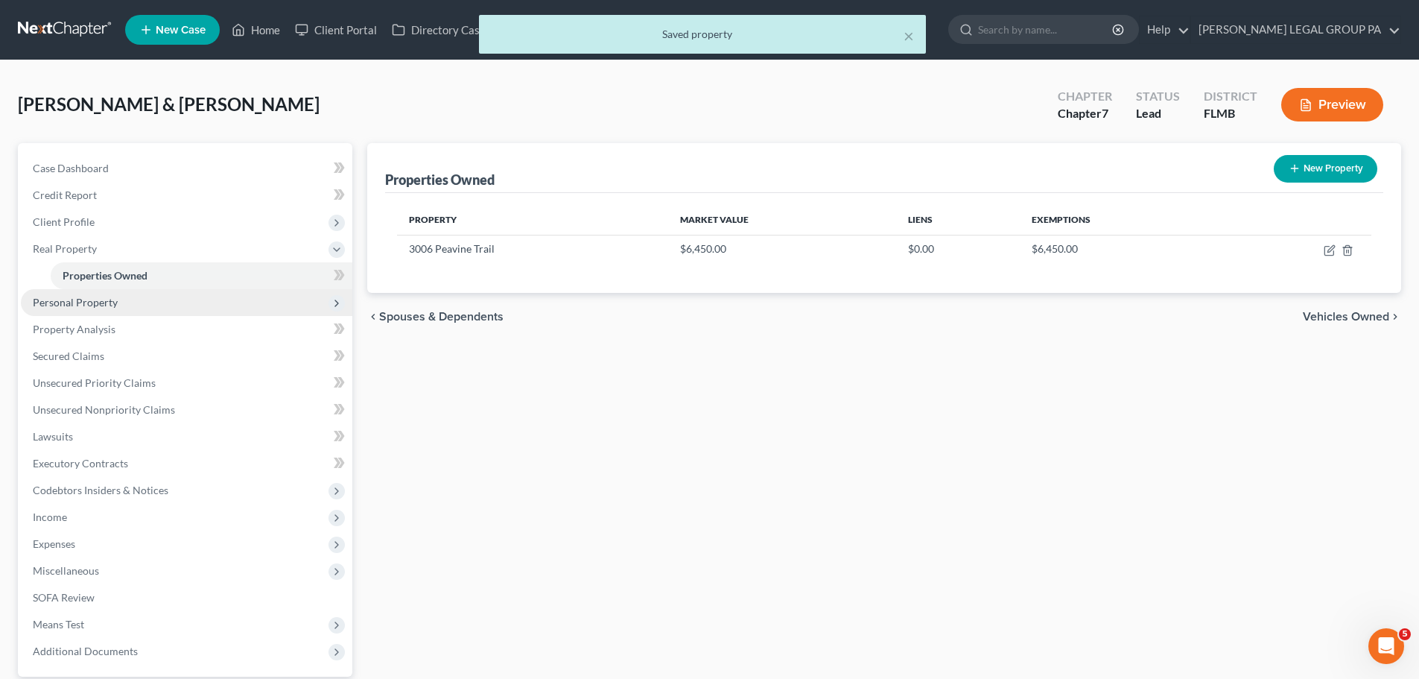
click at [72, 296] on span "Personal Property" at bounding box center [75, 302] width 85 height 13
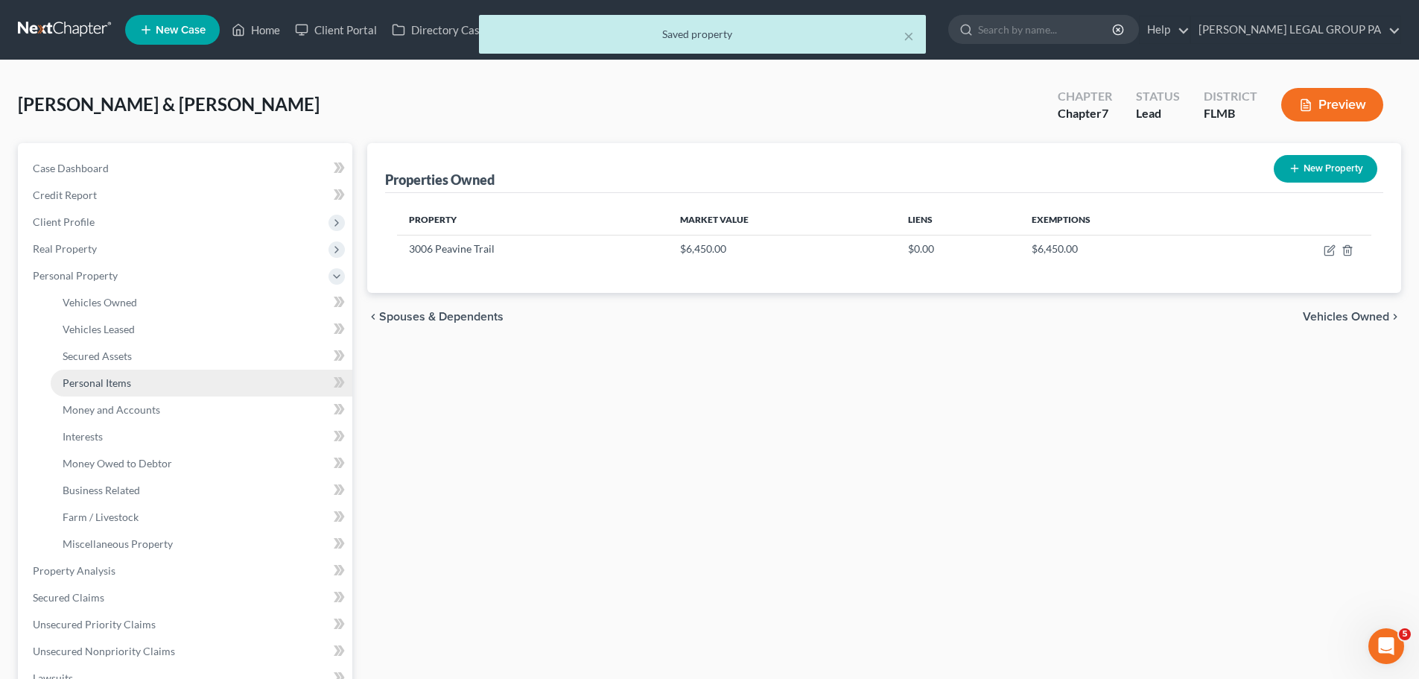
click at [115, 375] on link "Personal Items" at bounding box center [202, 383] width 302 height 27
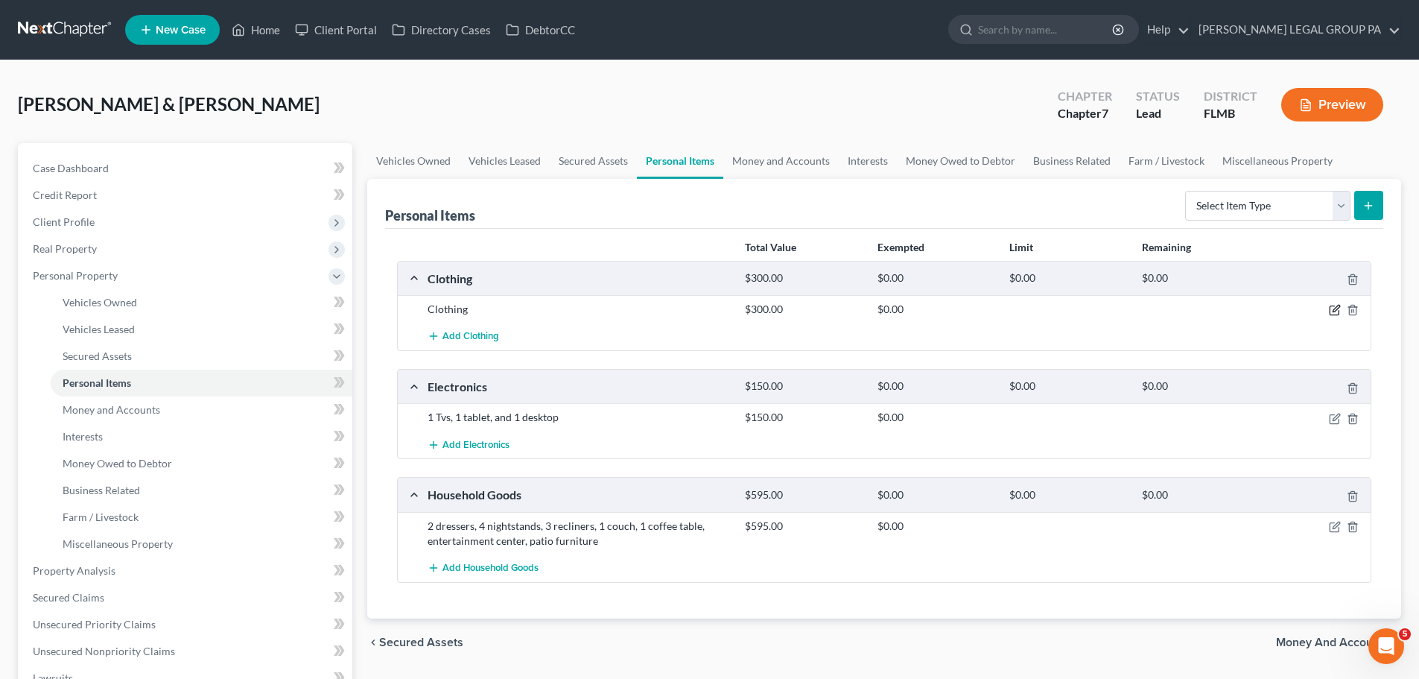
click at [1336, 310] on icon "button" at bounding box center [1335, 310] width 12 height 12
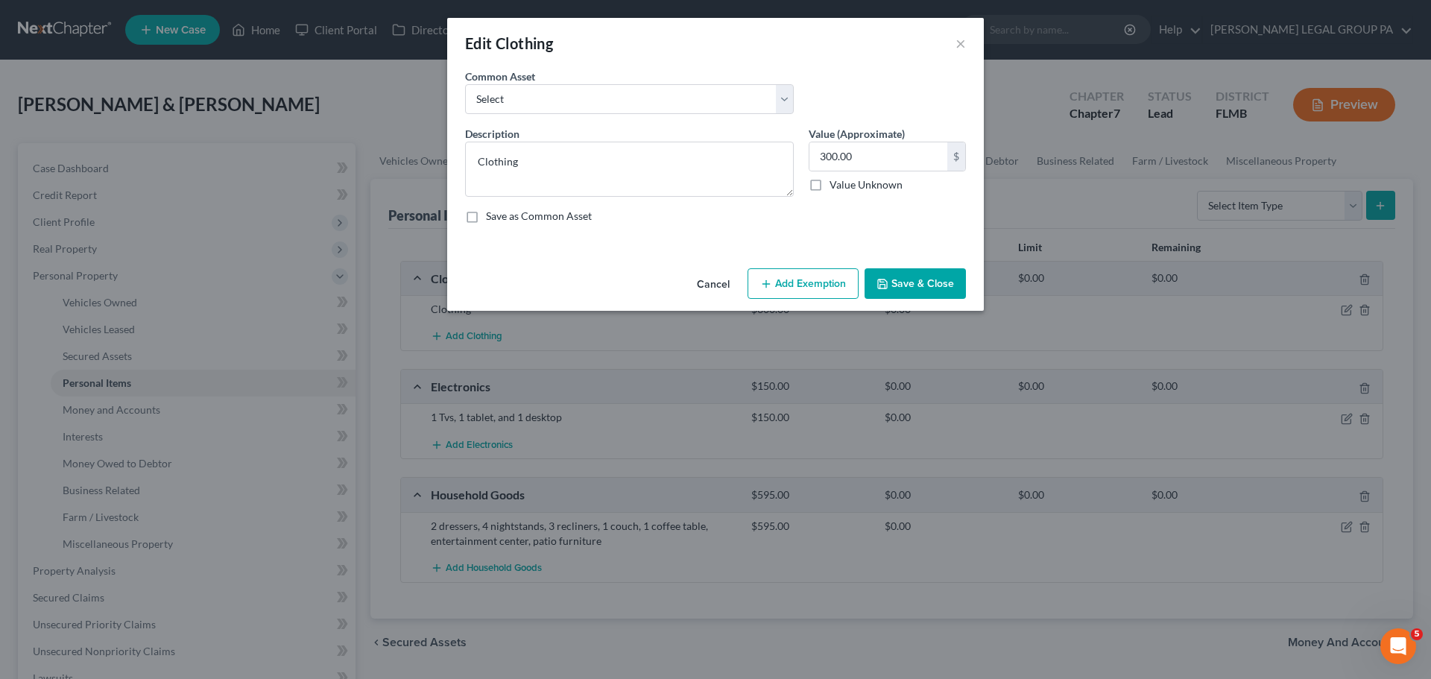
click at [799, 296] on button "Add Exemption" at bounding box center [802, 283] width 111 height 31
select select "2"
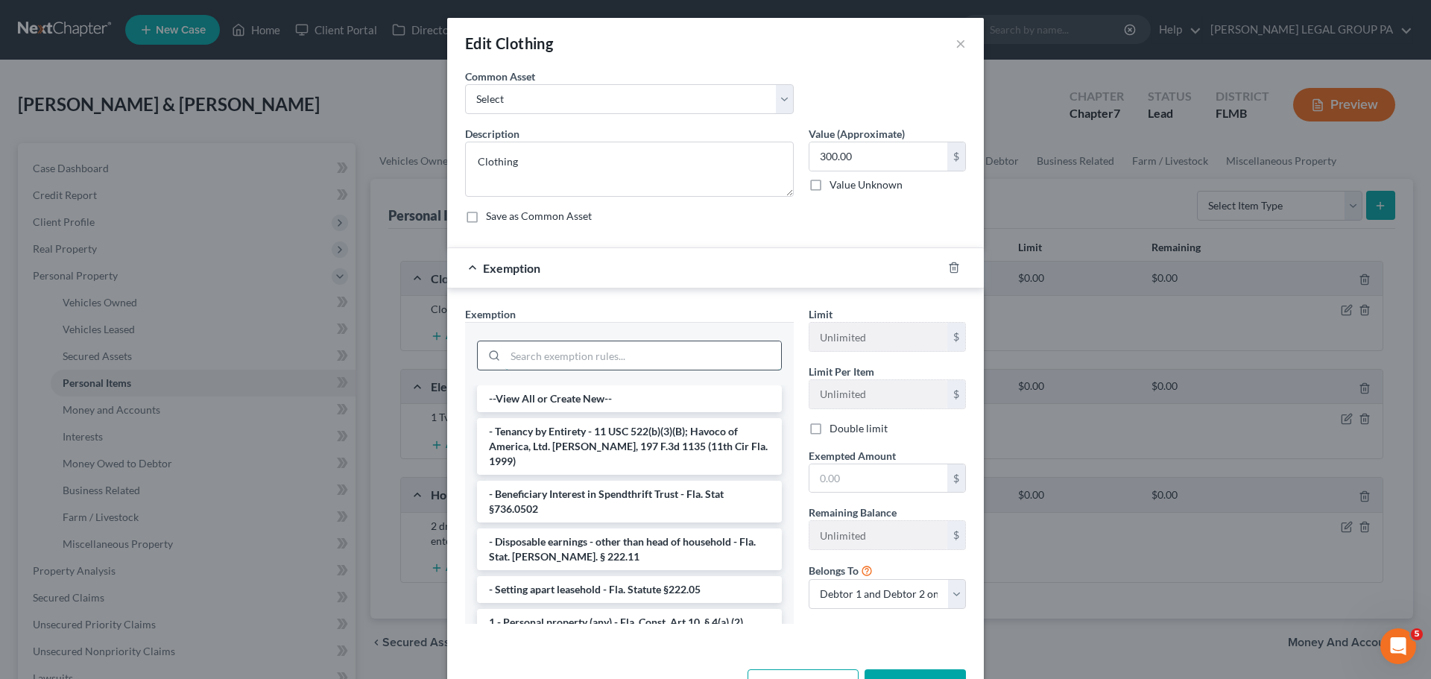
click at [572, 358] on input "search" at bounding box center [643, 355] width 276 height 28
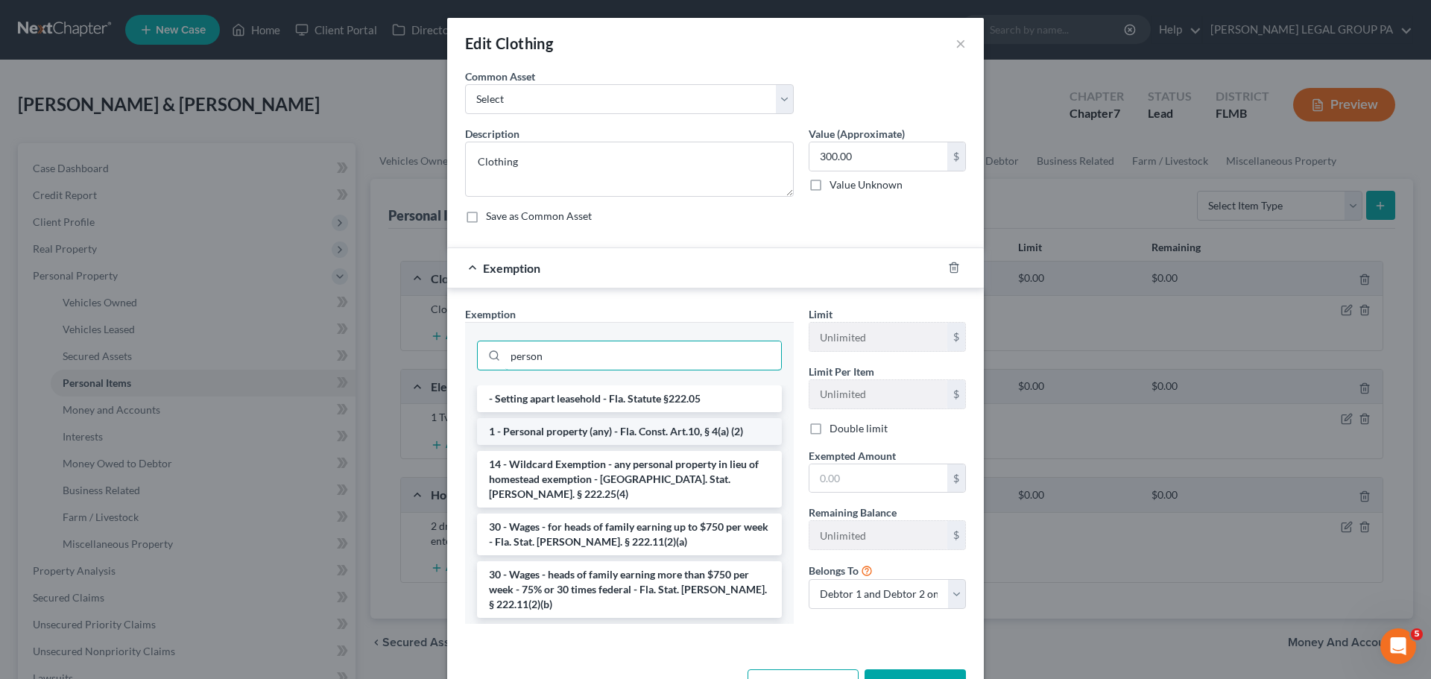
type input "person"
click at [581, 427] on li "1 - Personal property (any) - Fla. Const. Art.10, § 4(a) (2)" at bounding box center [629, 431] width 305 height 27
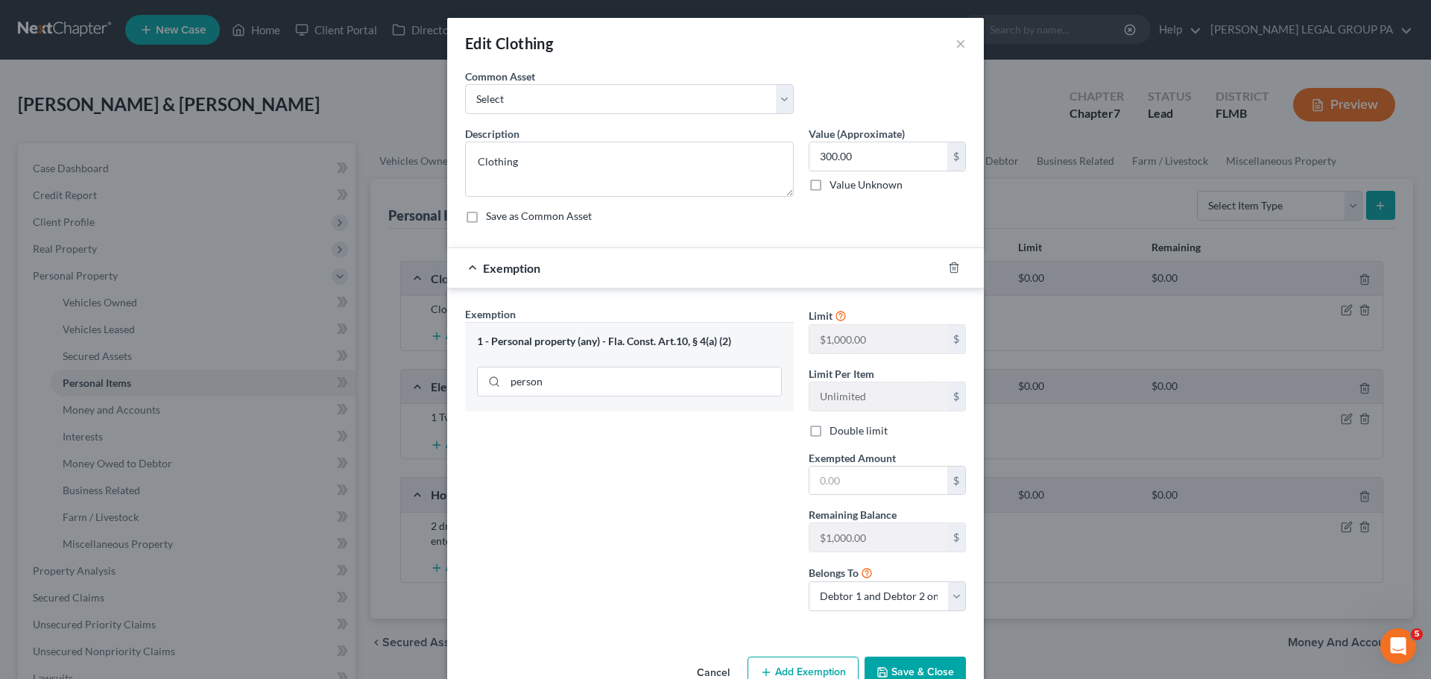
click at [841, 434] on label "Double limit" at bounding box center [858, 430] width 58 height 15
click at [841, 433] on input "Double limit" at bounding box center [840, 428] width 10 height 10
checkbox input "true"
click at [831, 486] on input "text" at bounding box center [878, 480] width 138 height 28
type input "300"
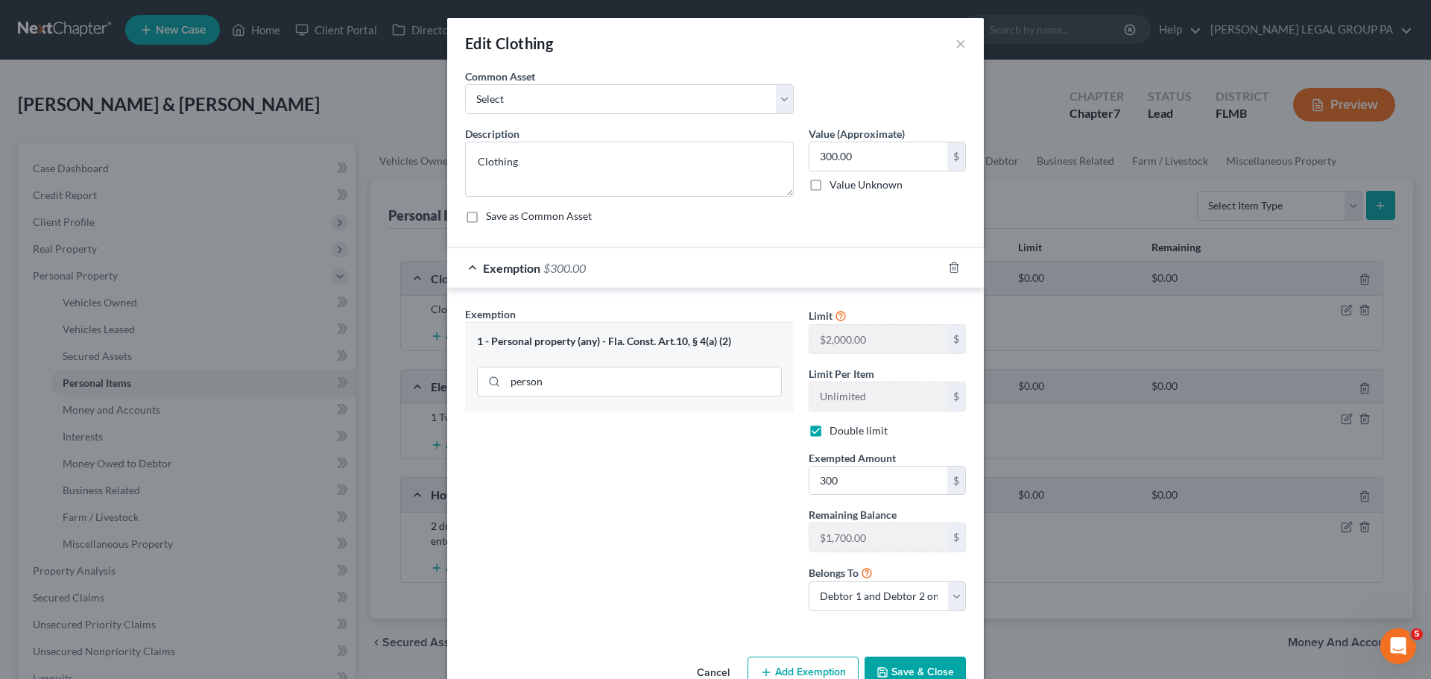
click at [914, 676] on button "Save & Close" at bounding box center [914, 671] width 101 height 31
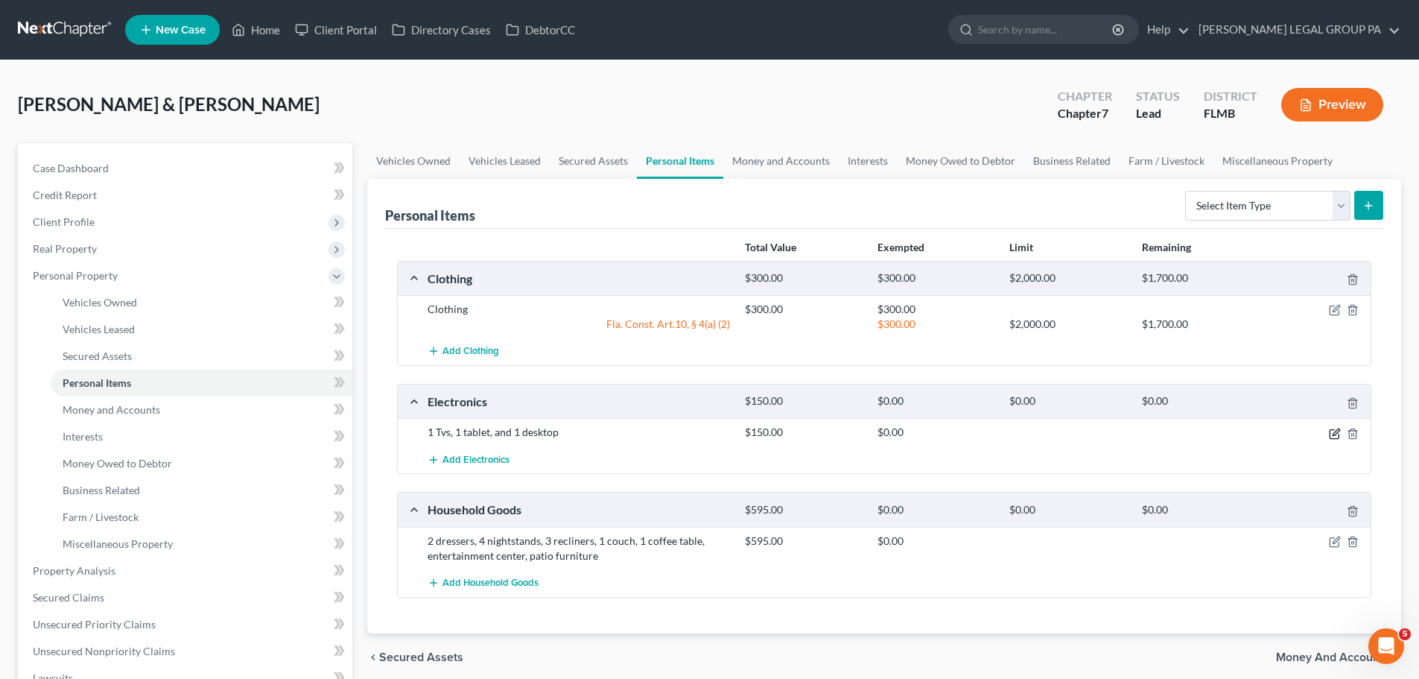
click at [1337, 428] on icon "button" at bounding box center [1335, 434] width 12 height 12
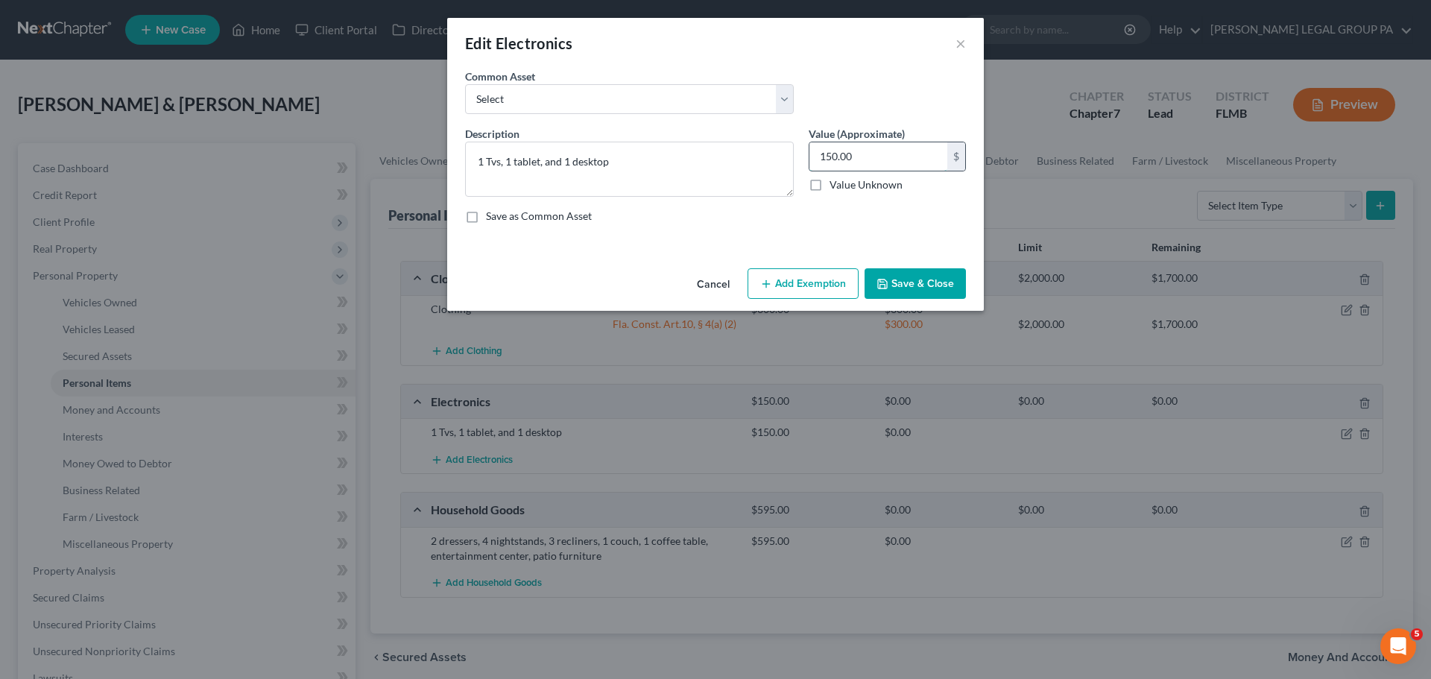
click at [877, 157] on input "150.00" at bounding box center [878, 156] width 138 height 28
type input "500"
click at [801, 289] on button "Add Exemption" at bounding box center [802, 283] width 111 height 31
select select "2"
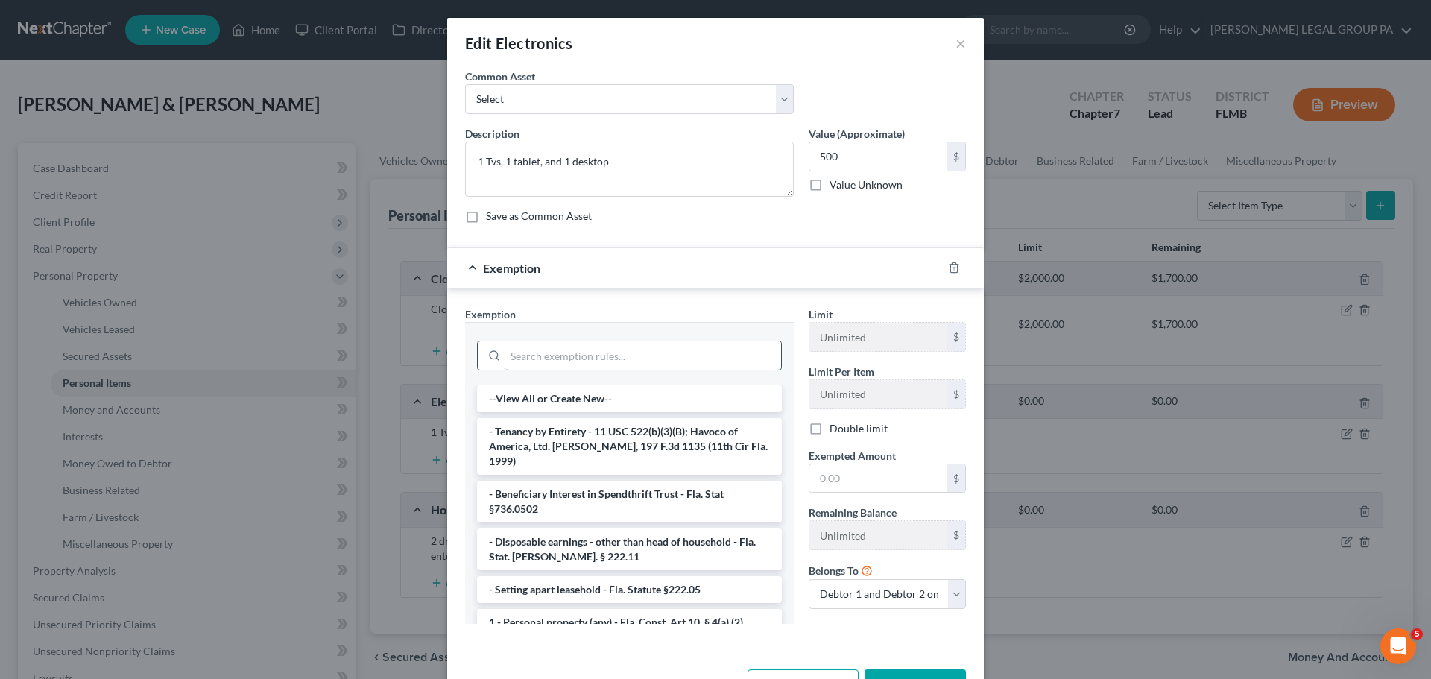
click at [595, 352] on input "search" at bounding box center [643, 355] width 276 height 28
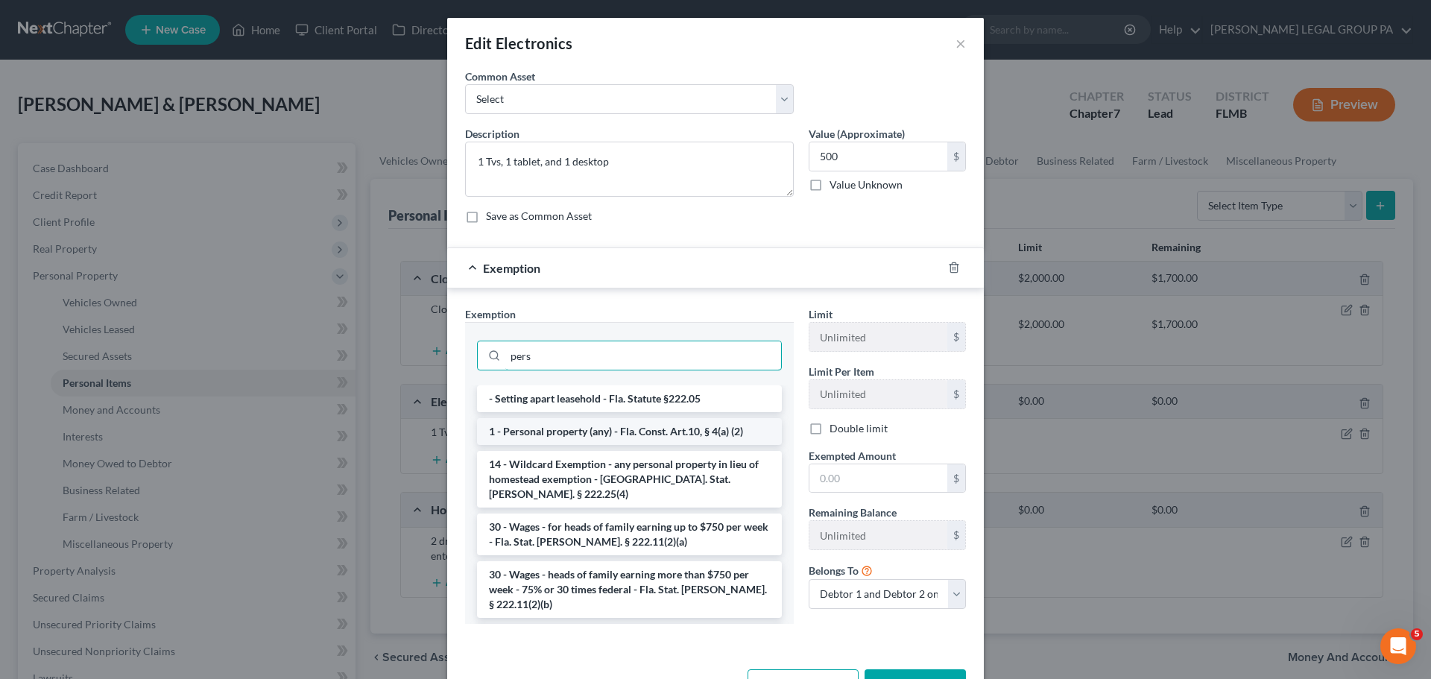
type input "pers"
click at [598, 432] on li "1 - Personal property (any) - Fla. Const. Art.10, § 4(a) (2)" at bounding box center [629, 431] width 305 height 27
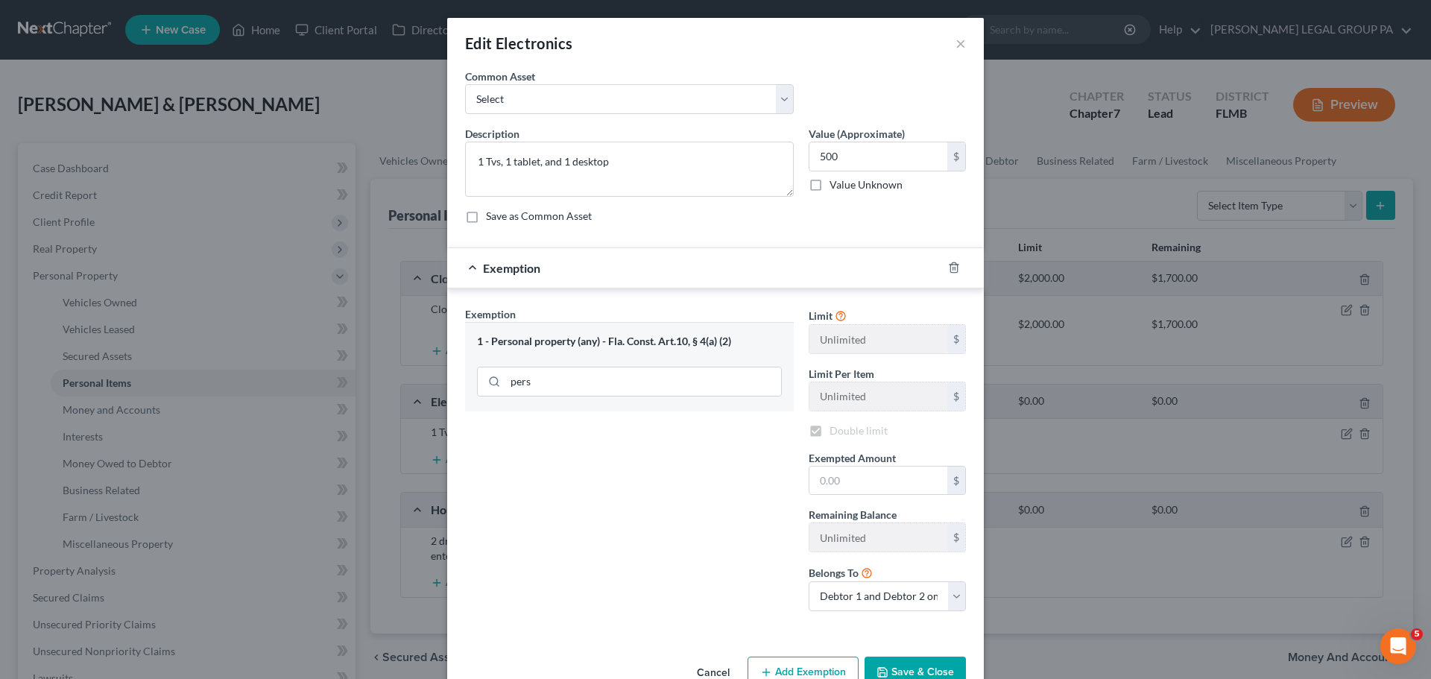
checkbox input "true"
click at [856, 482] on input "text" at bounding box center [878, 480] width 138 height 28
type input "500"
click at [908, 662] on button "Save & Close" at bounding box center [914, 671] width 101 height 31
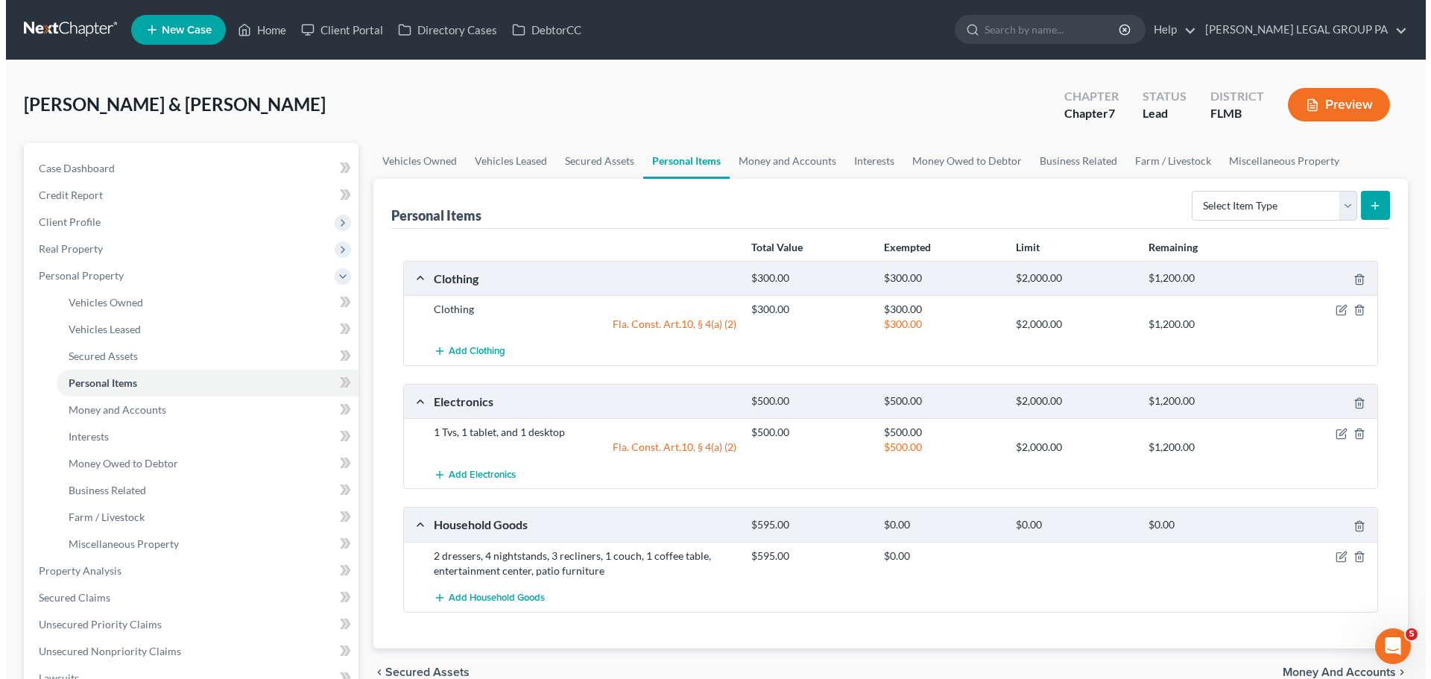
scroll to position [149, 0]
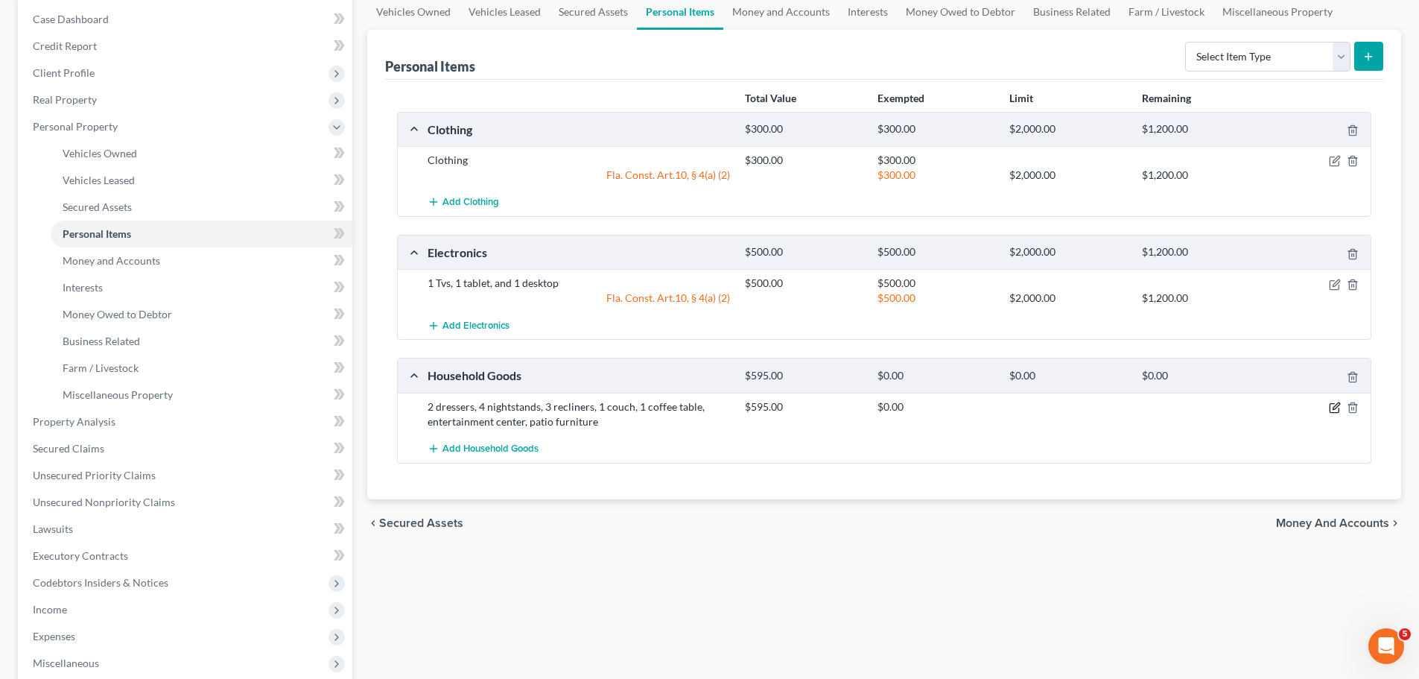
click at [1336, 406] on icon "button" at bounding box center [1335, 408] width 12 height 12
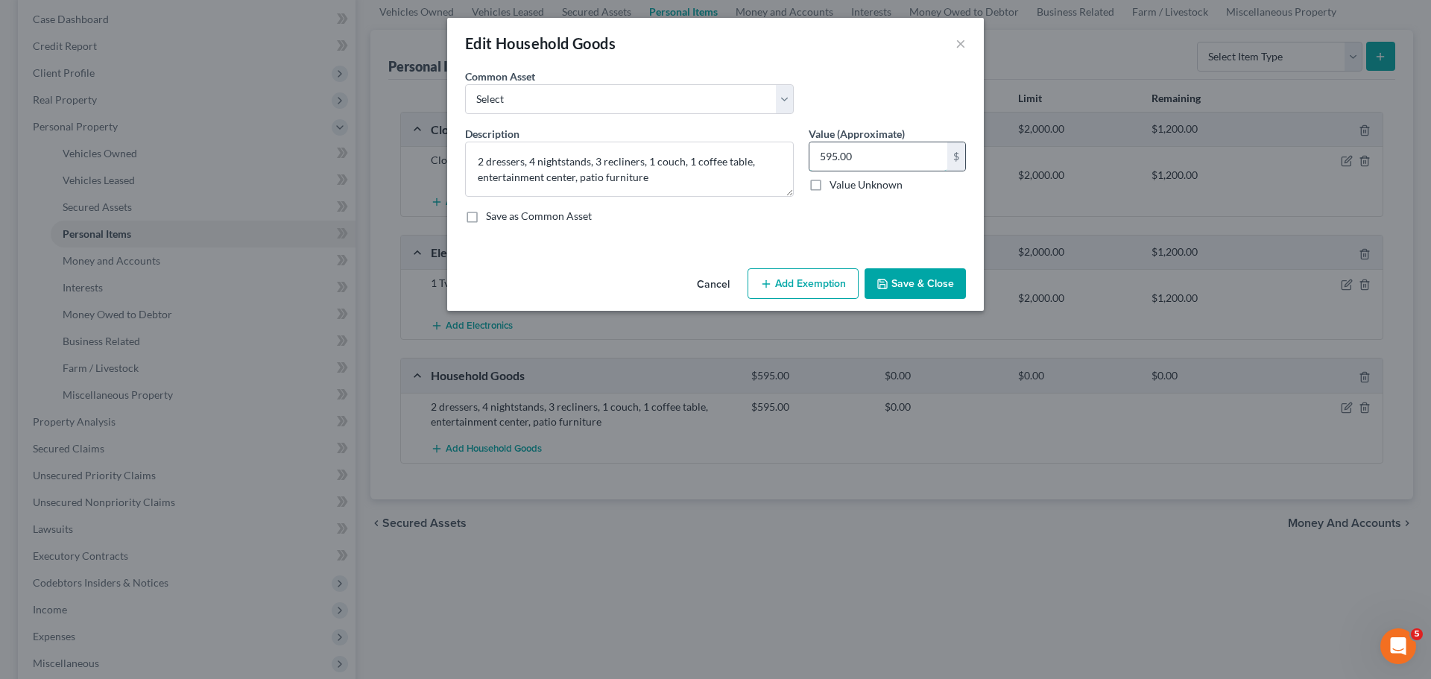
click at [881, 151] on input "595.00" at bounding box center [878, 156] width 138 height 28
type input "700"
click at [834, 275] on button "Add Exemption" at bounding box center [802, 283] width 111 height 31
select select "2"
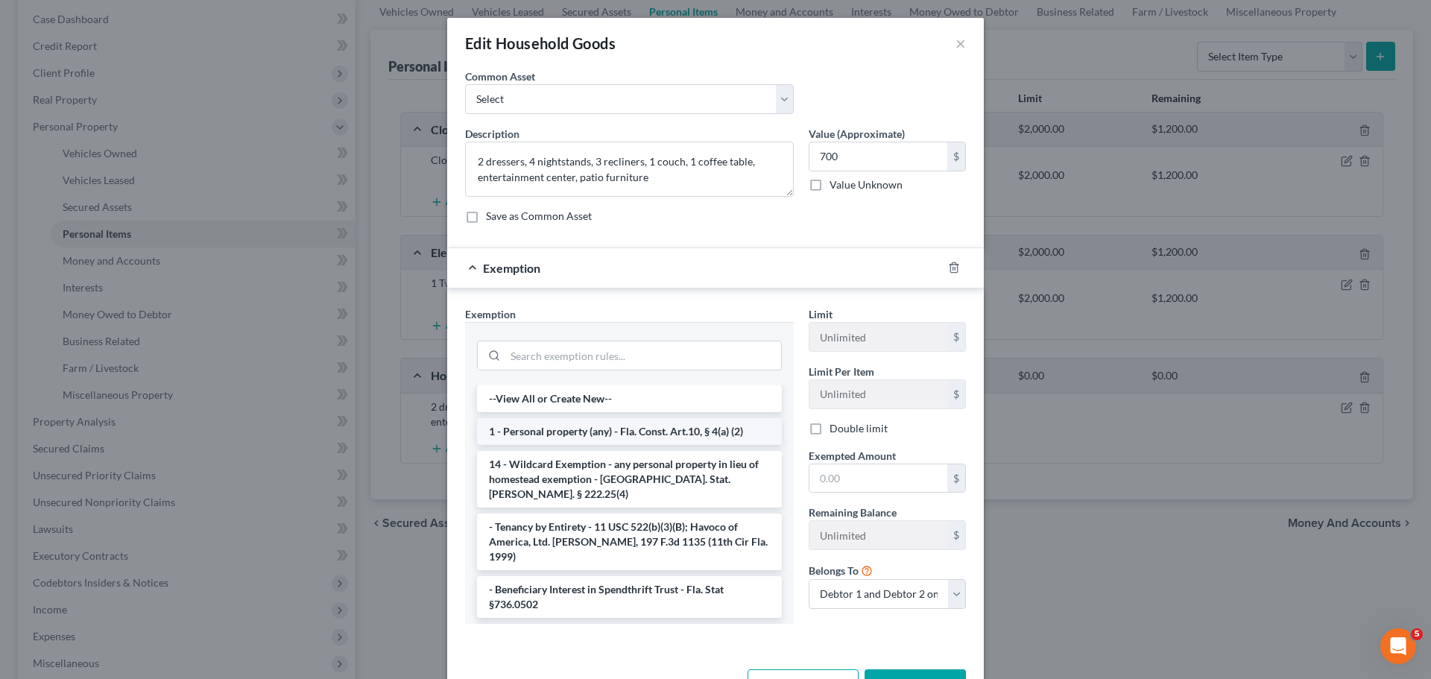
click at [618, 428] on li "1 - Personal property (any) - Fla. Const. Art.10, § 4(a) (2)" at bounding box center [629, 431] width 305 height 27
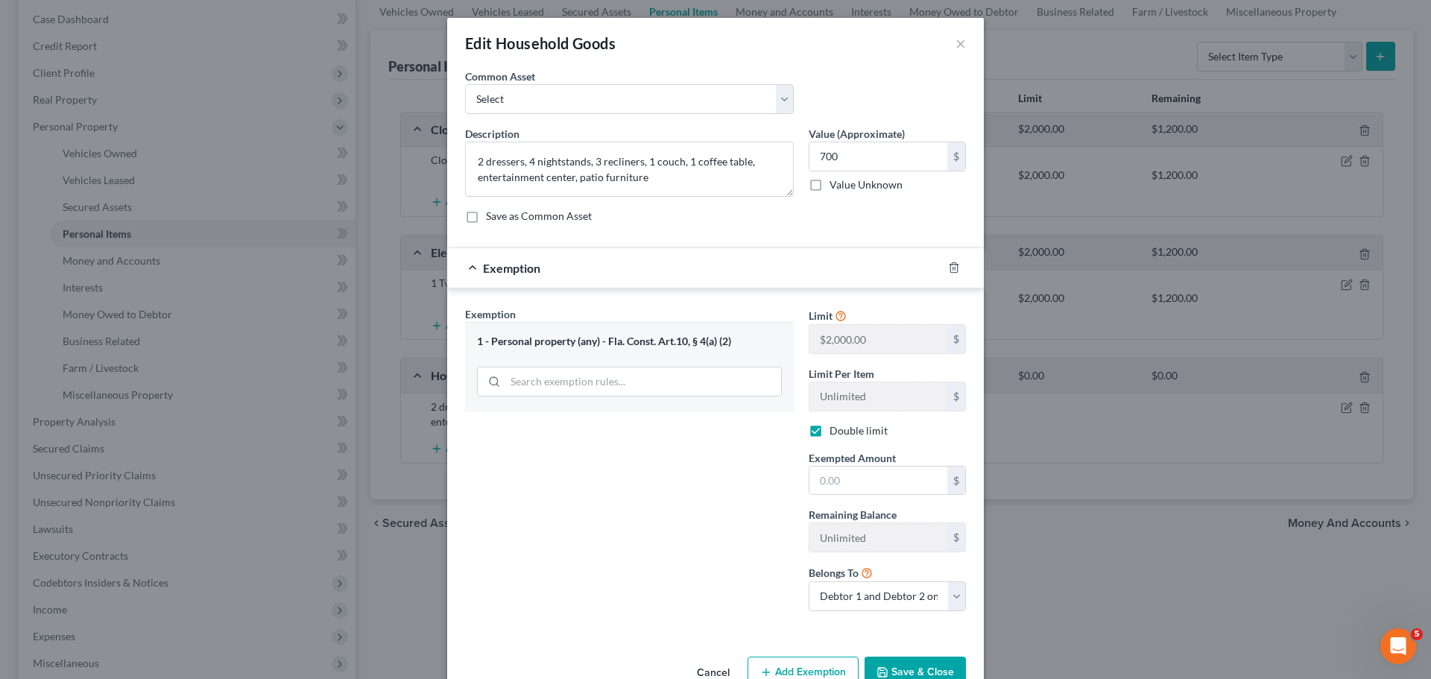
checkbox input "true"
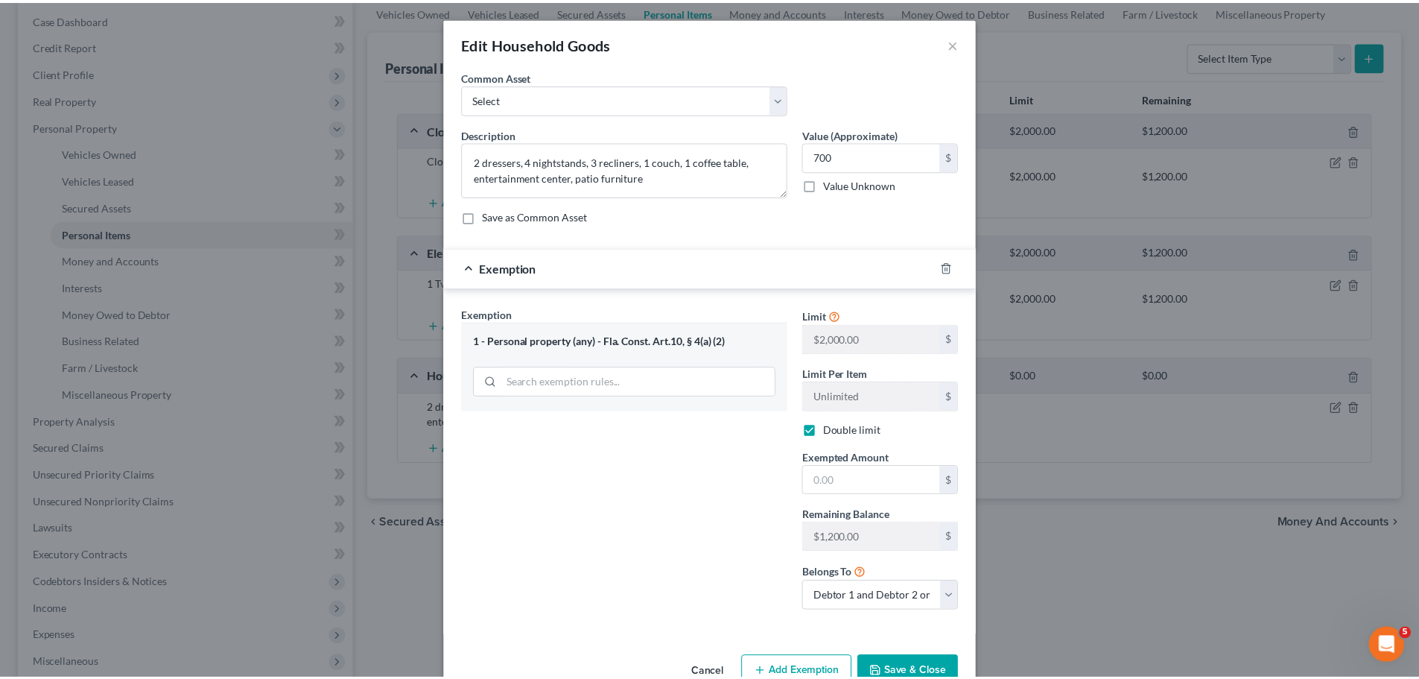
scroll to position [38, 0]
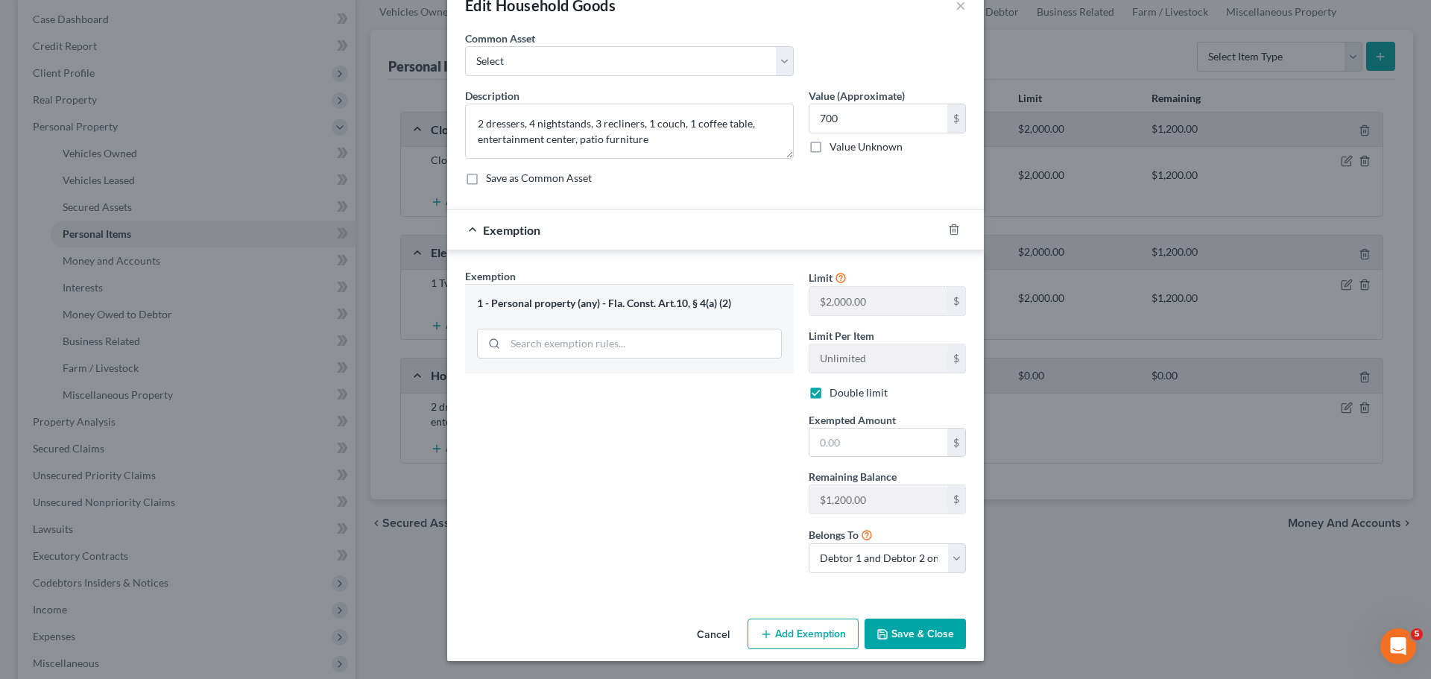
click at [908, 633] on button "Save & Close" at bounding box center [914, 633] width 101 height 31
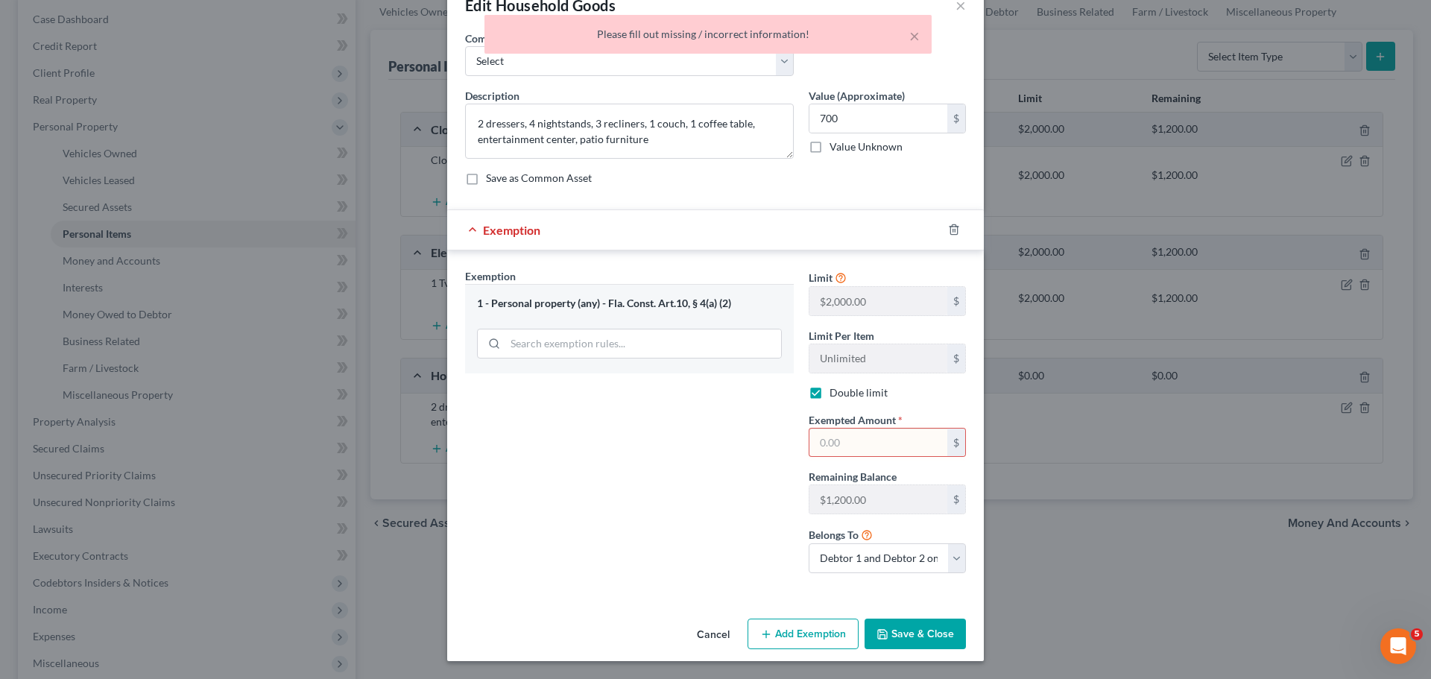
click at [844, 434] on input "text" at bounding box center [878, 442] width 138 height 28
type input "700"
click at [705, 487] on div "Exemption Set must be selected for CA. Exemption * 1 - Personal property (any) …" at bounding box center [630, 426] width 344 height 317
click at [914, 636] on button "Save & Close" at bounding box center [914, 633] width 101 height 31
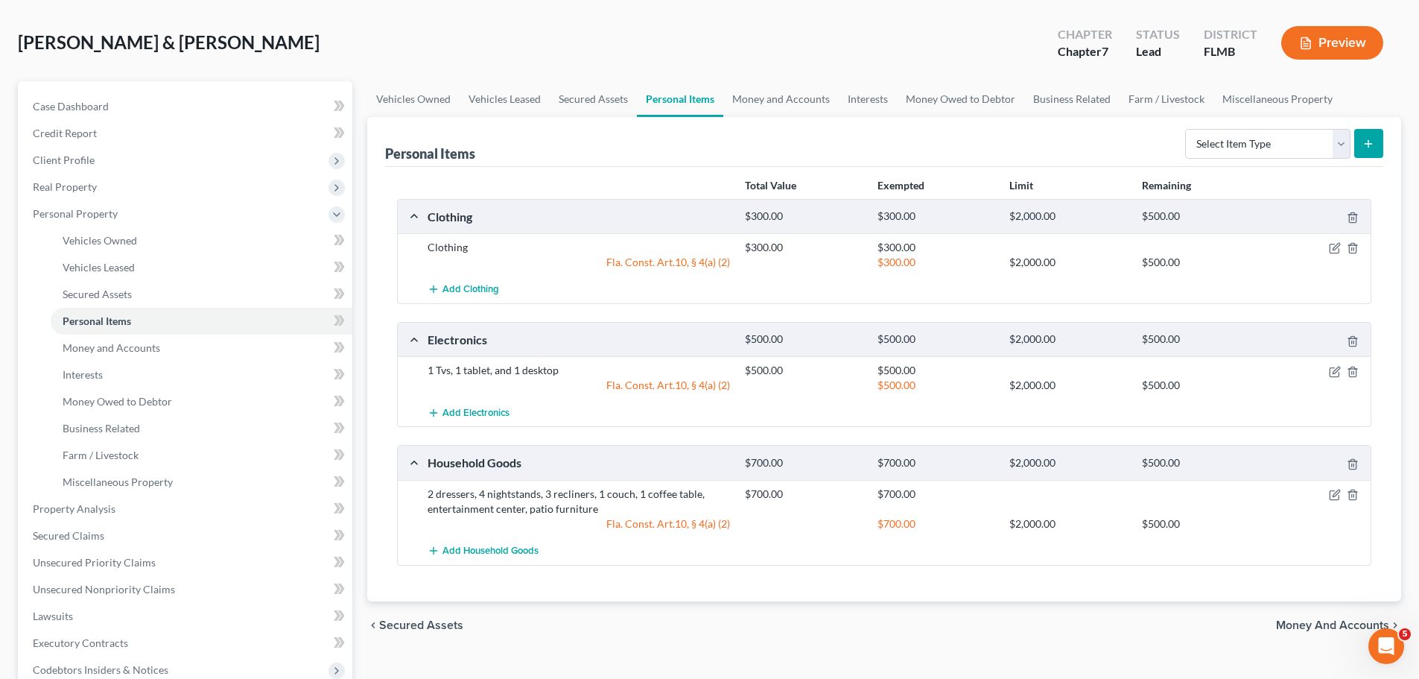
scroll to position [149, 0]
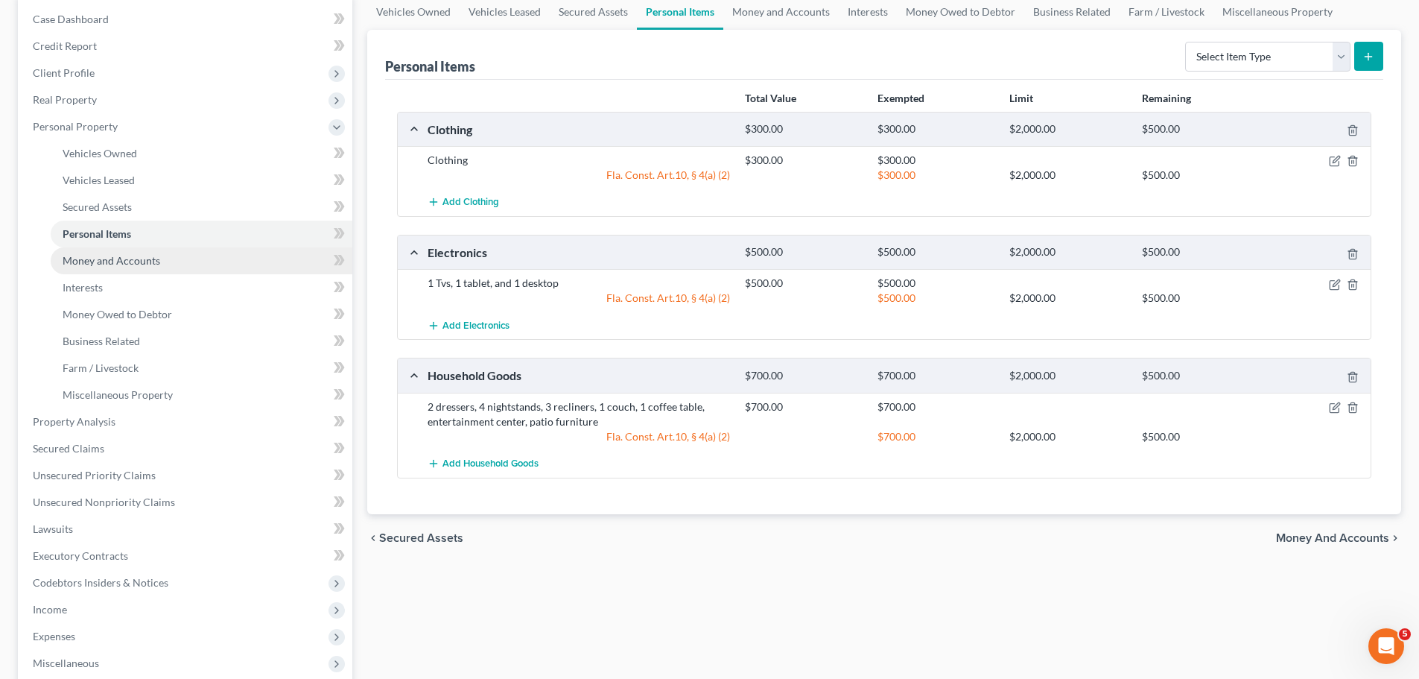
click at [126, 262] on span "Money and Accounts" at bounding box center [112, 260] width 98 height 13
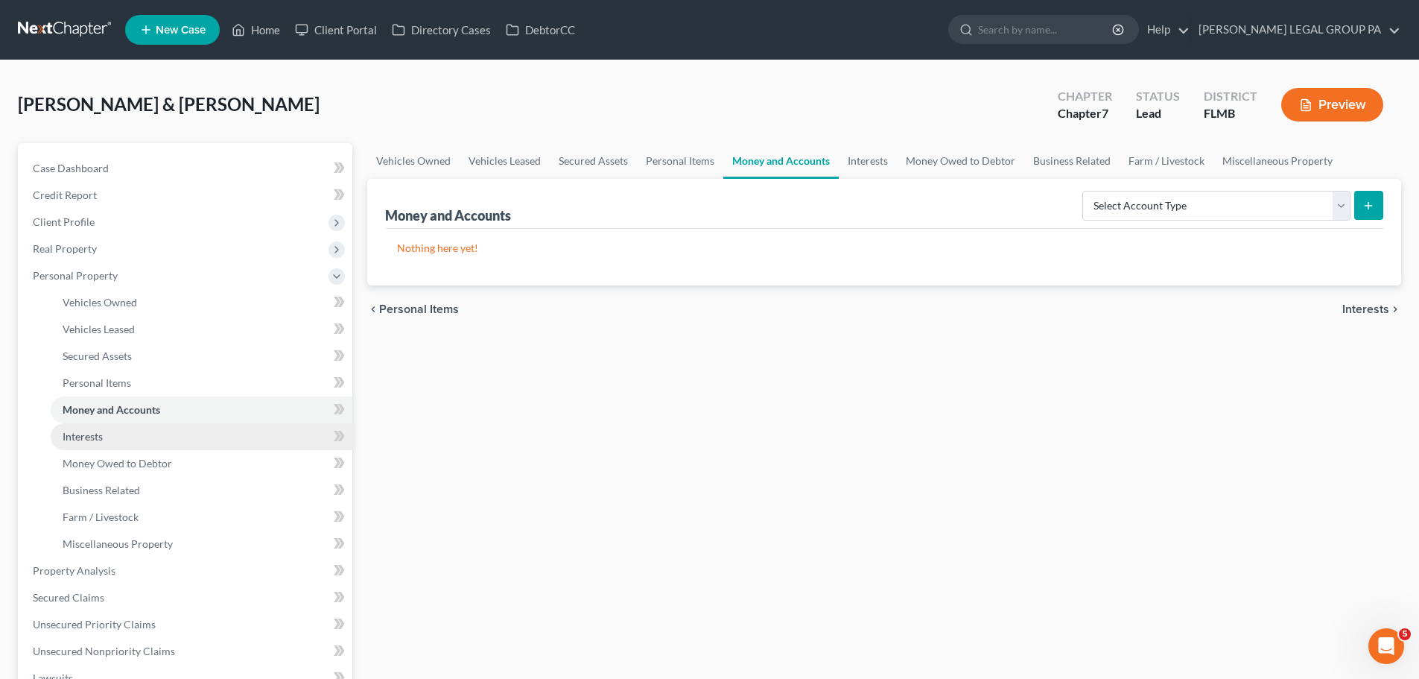
click at [96, 437] on span "Interests" at bounding box center [83, 436] width 40 height 13
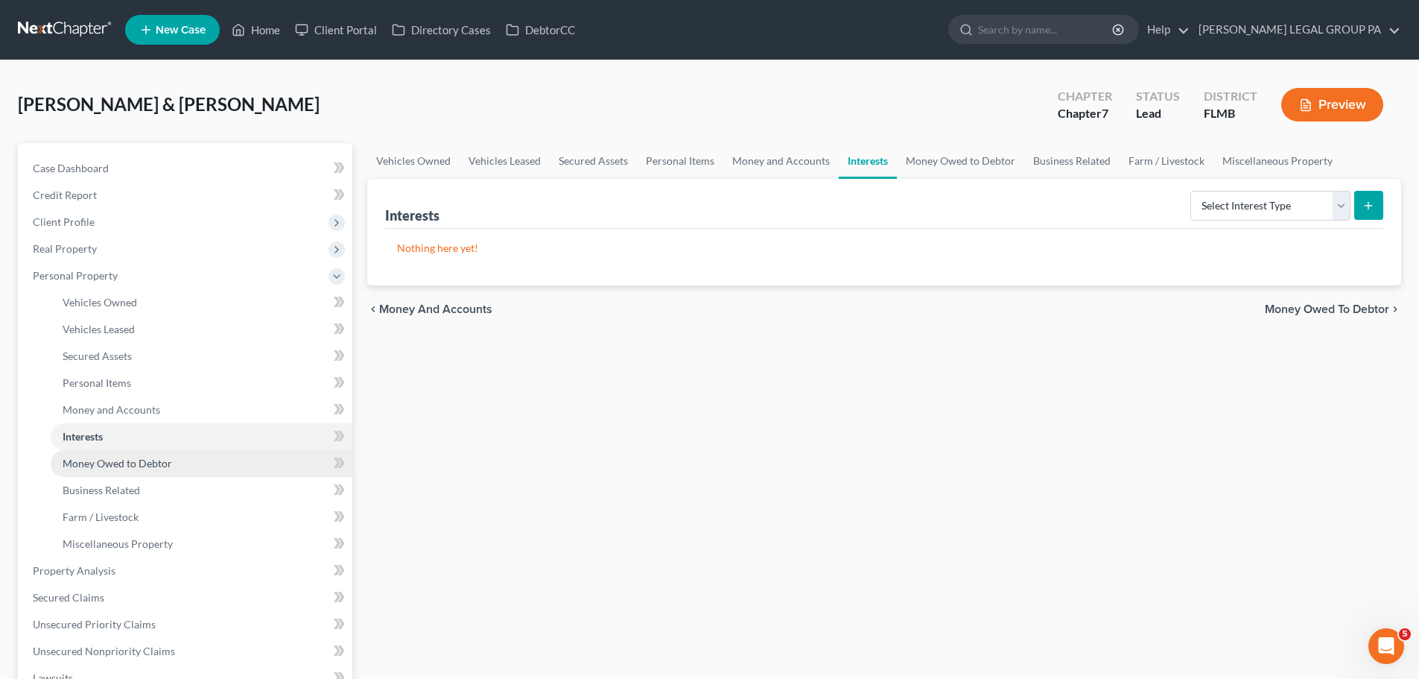
click at [104, 469] on span "Money Owed to Debtor" at bounding box center [118, 463] width 110 height 13
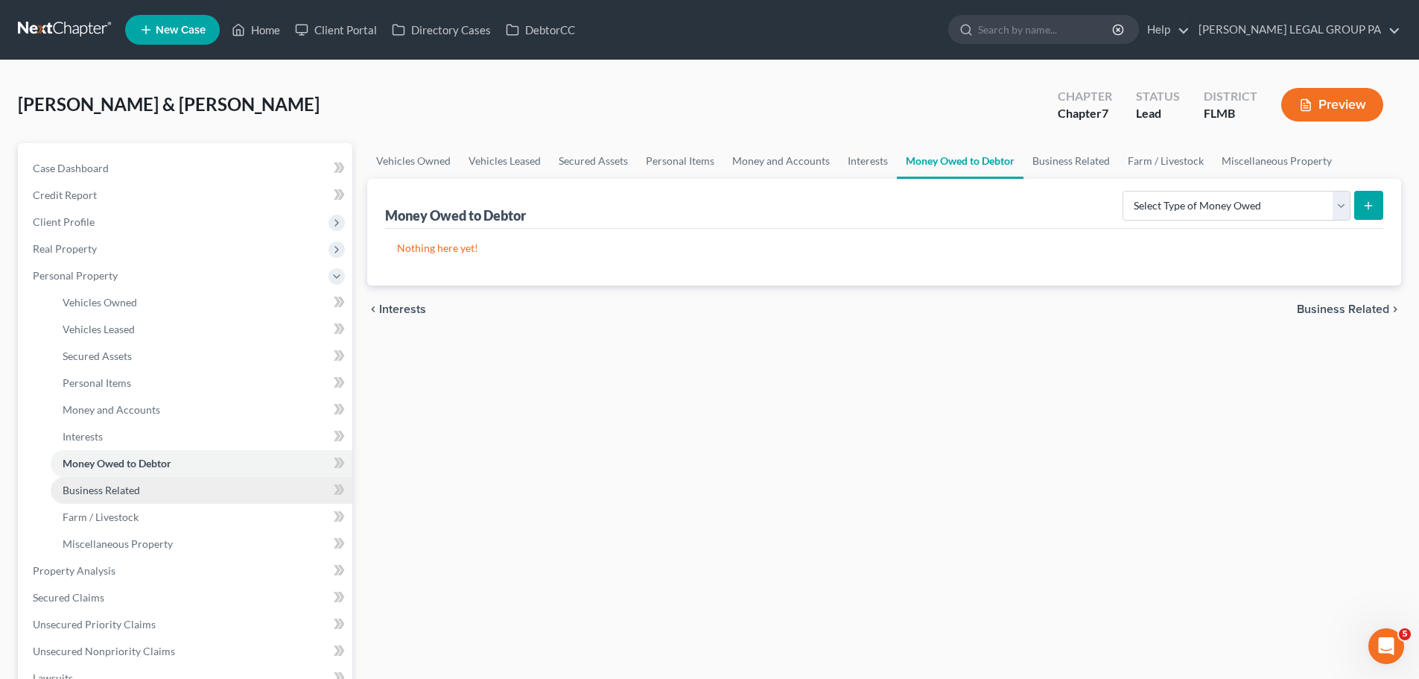
click at [114, 490] on span "Business Related" at bounding box center [101, 490] width 77 height 13
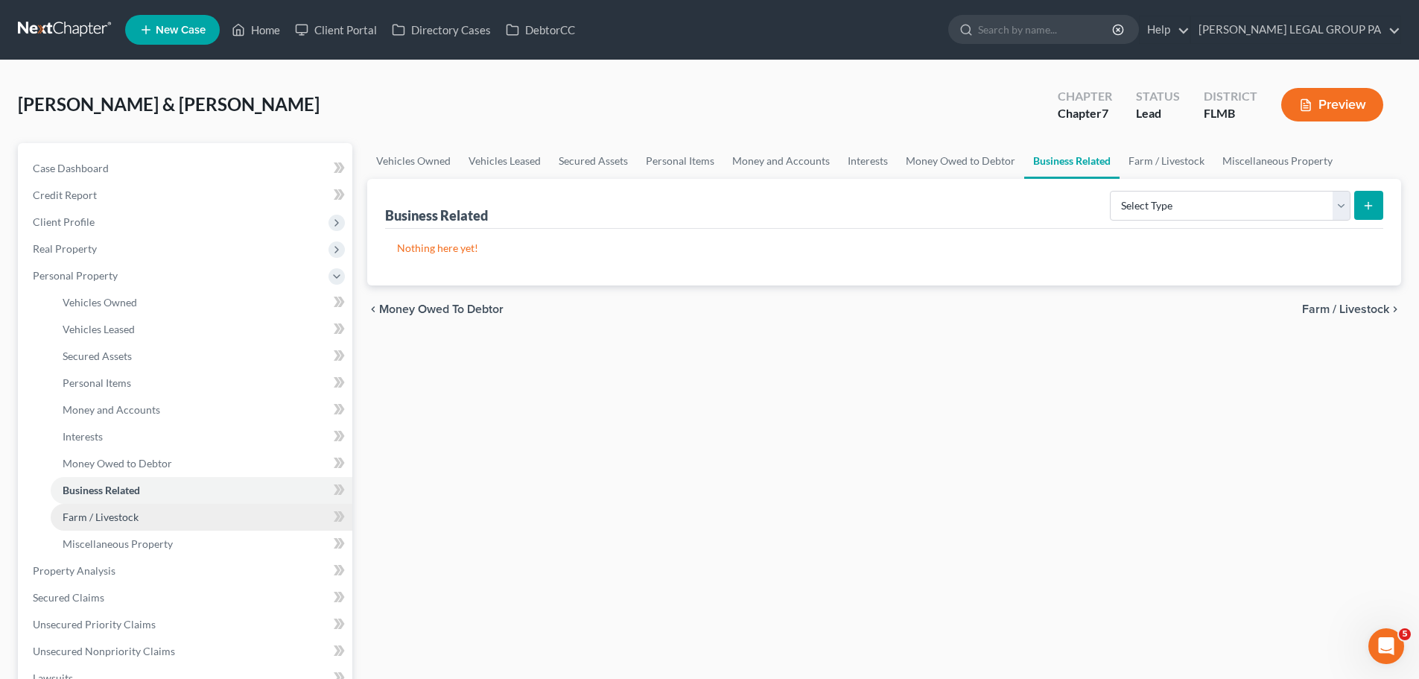
click at [108, 513] on span "Farm / Livestock" at bounding box center [101, 516] width 76 height 13
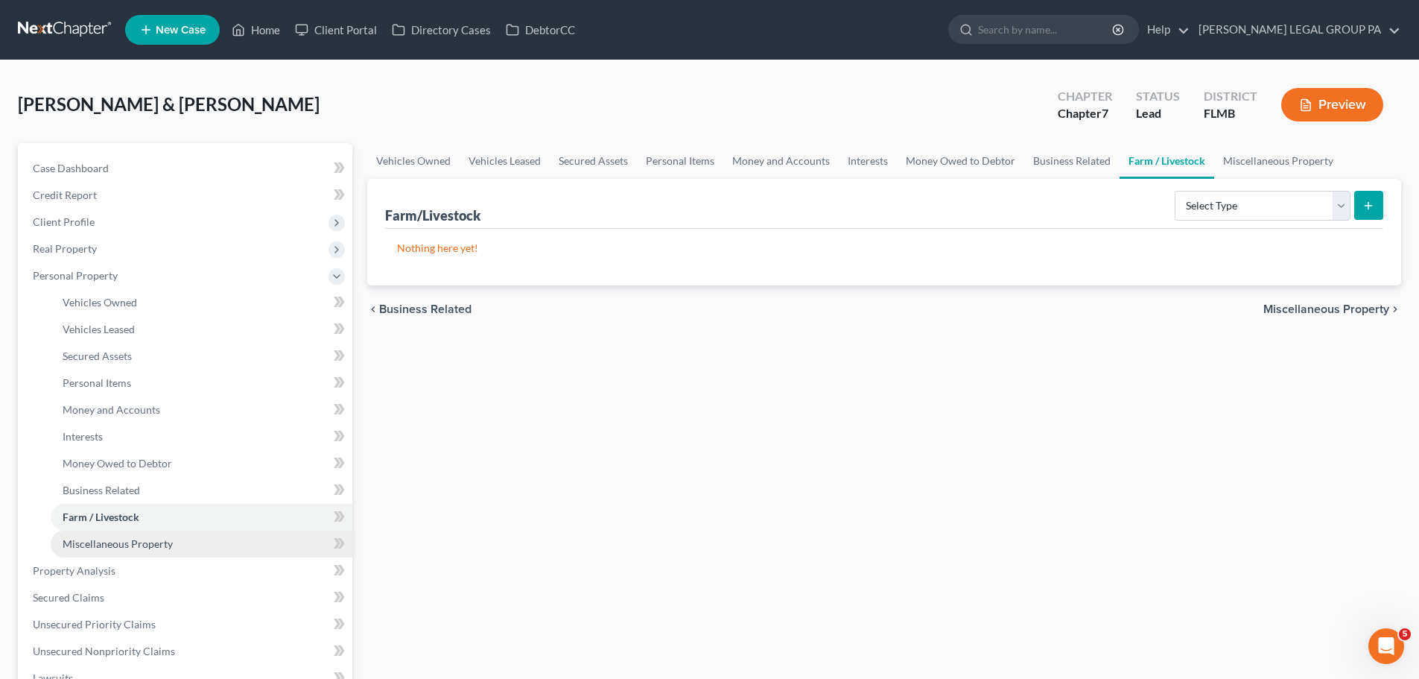
click at [113, 540] on span "Miscellaneous Property" at bounding box center [118, 543] width 110 height 13
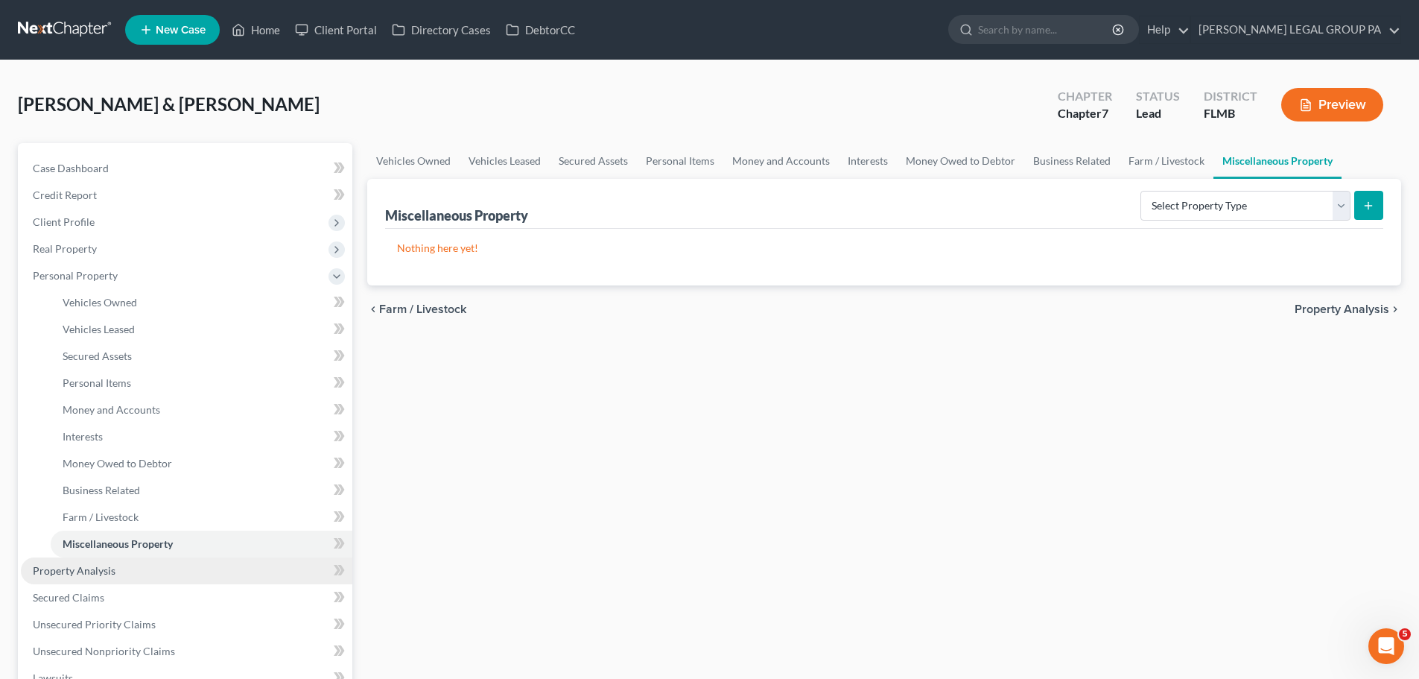
click at [121, 570] on link "Property Analysis" at bounding box center [187, 570] width 332 height 27
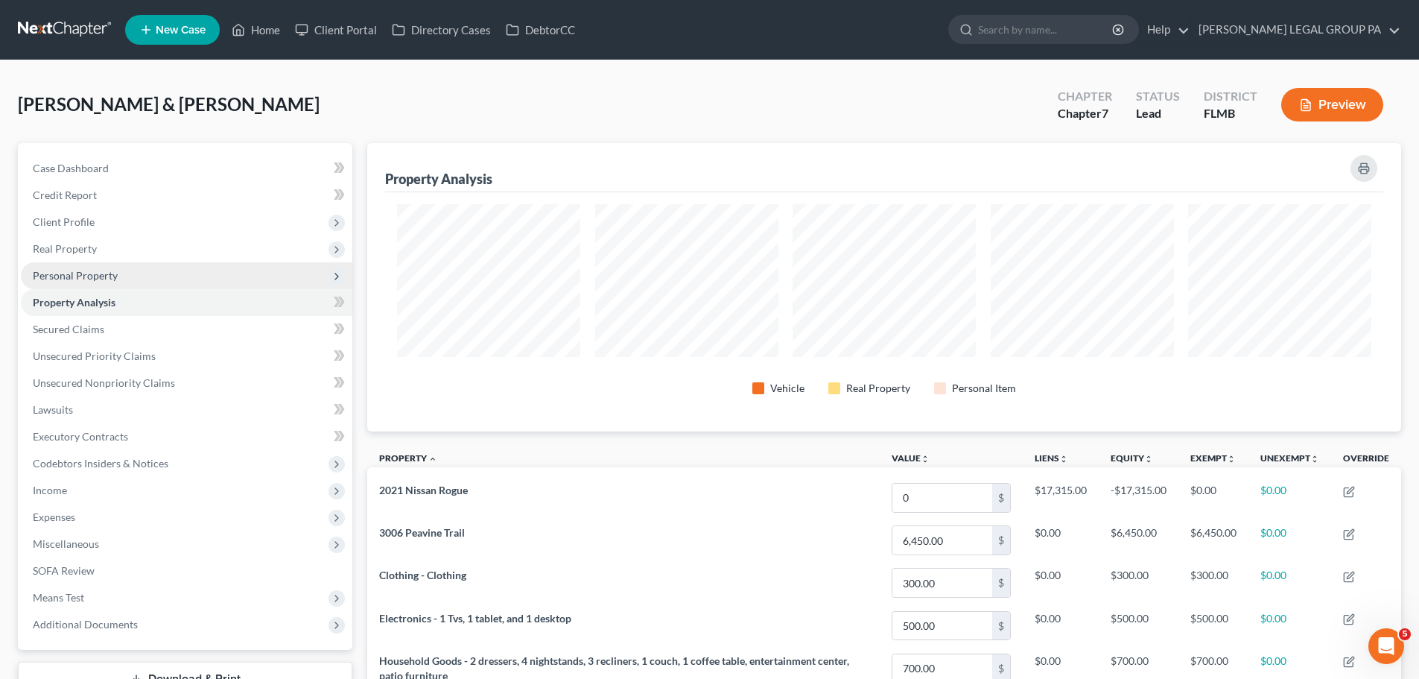
click at [85, 274] on span "Personal Property" at bounding box center [75, 275] width 85 height 13
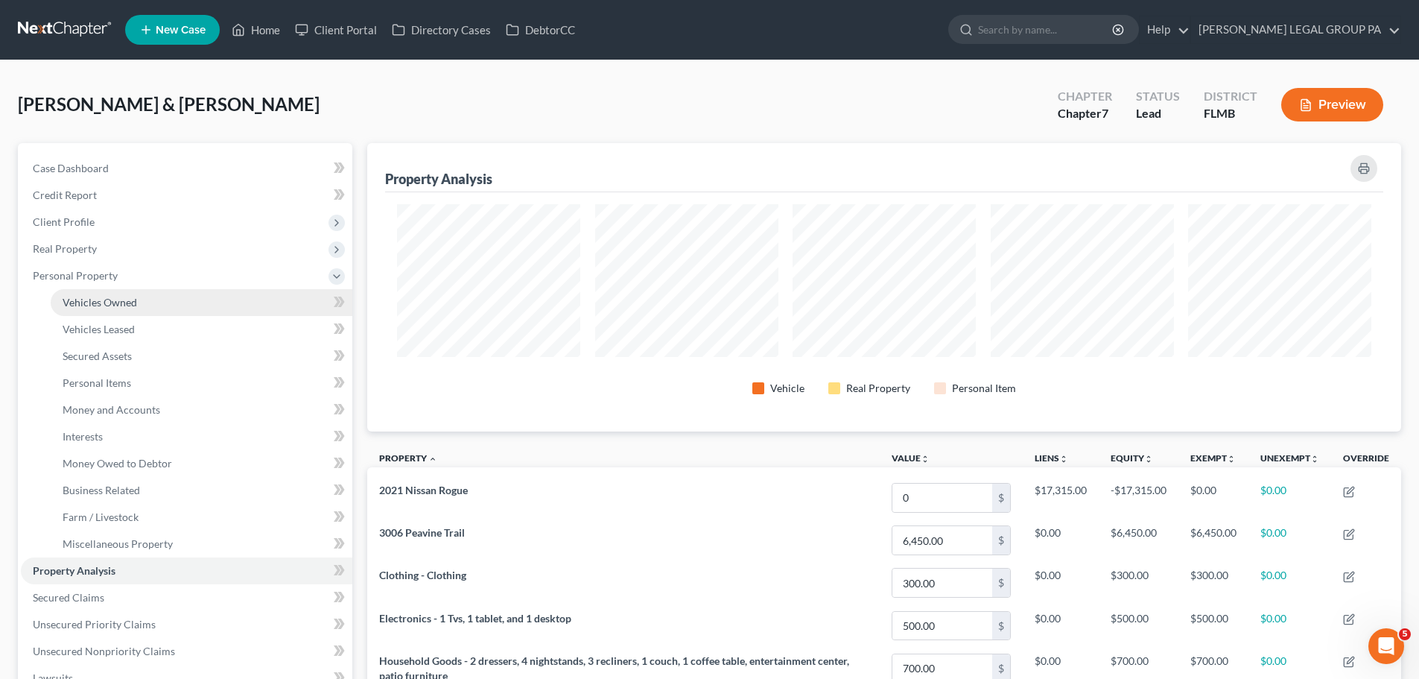
click at [104, 304] on span "Vehicles Owned" at bounding box center [100, 302] width 75 height 13
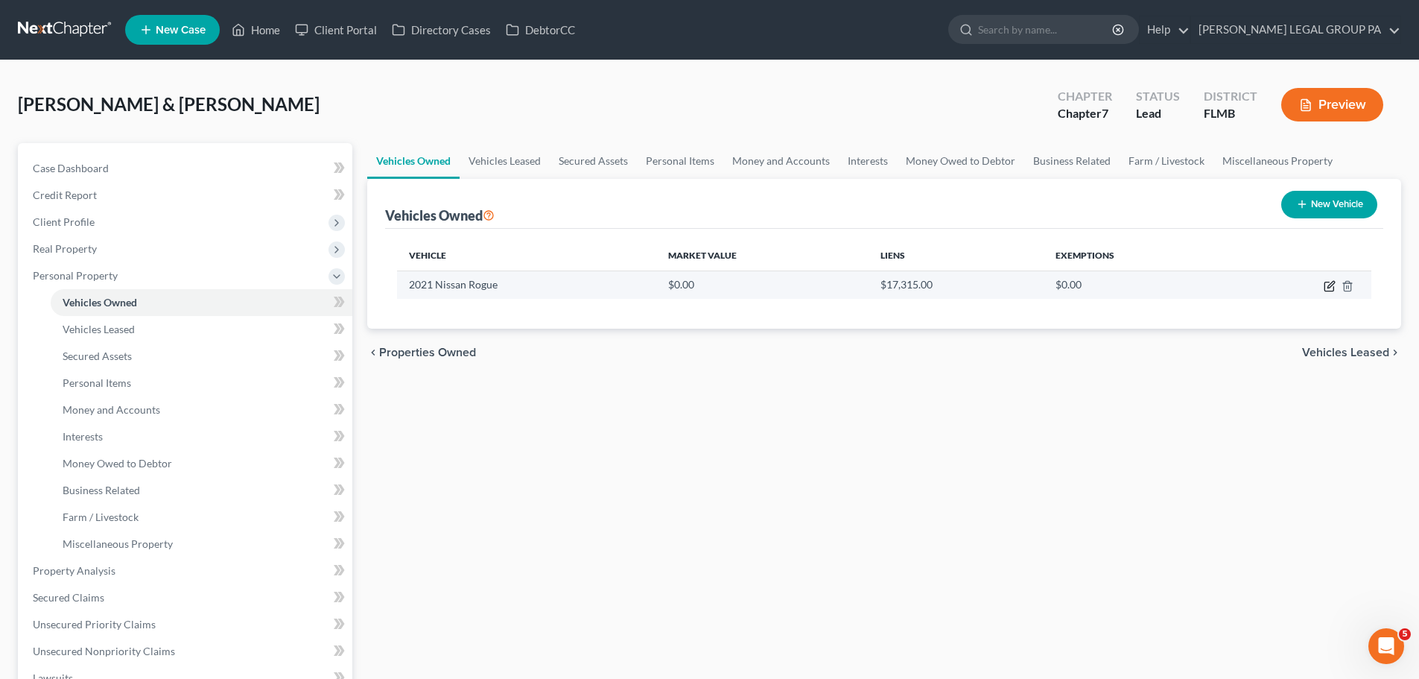
click at [1327, 285] on icon "button" at bounding box center [1330, 286] width 12 height 12
select select "0"
select select "5"
select select "2"
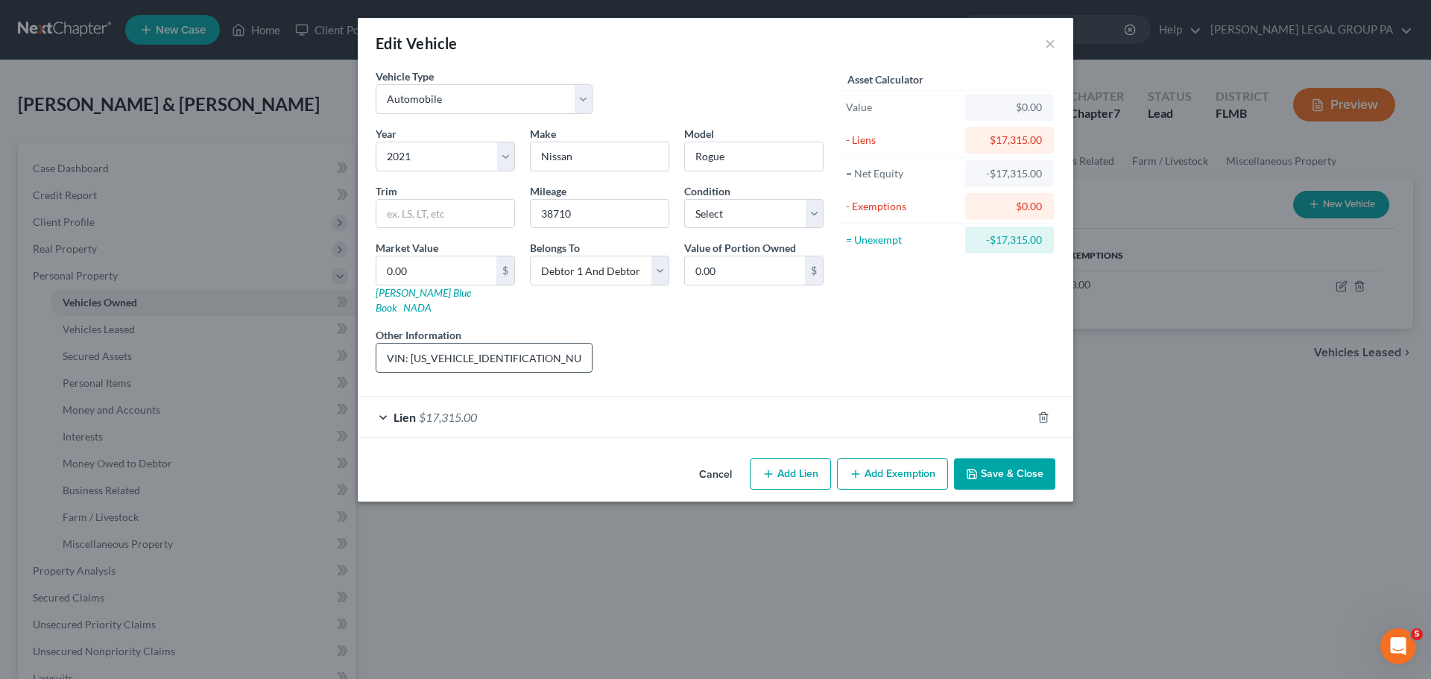
drag, startPoint x: 542, startPoint y: 344, endPoint x: 409, endPoint y: 338, distance: 132.8
click at [409, 344] on input "VIN: [US_VEHICLE_IDENTIFICATION_NUMBER]" at bounding box center [483, 358] width 215 height 28
click at [441, 268] on input "0.00" at bounding box center [436, 270] width 120 height 28
type input "1"
type input "1.00"
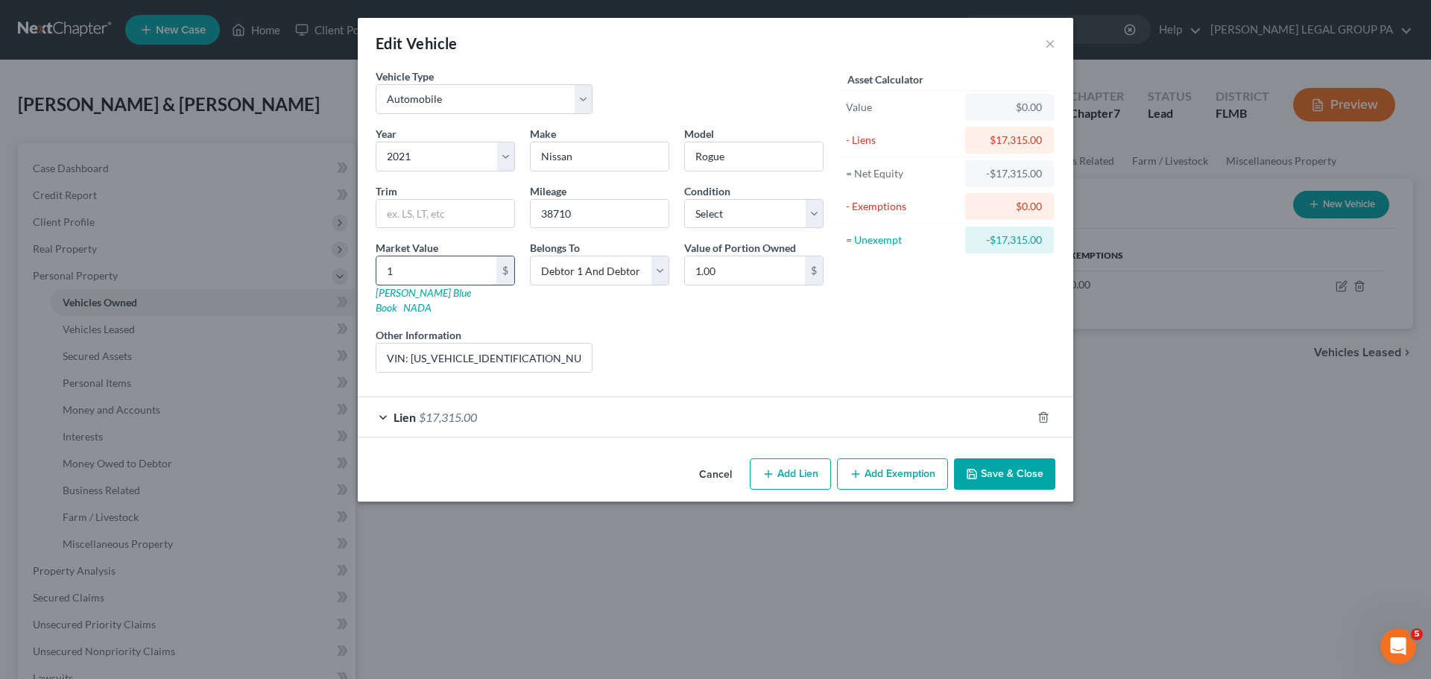
type input "18"
type input "18.00"
type input "187"
type input "187.00"
type input "1879"
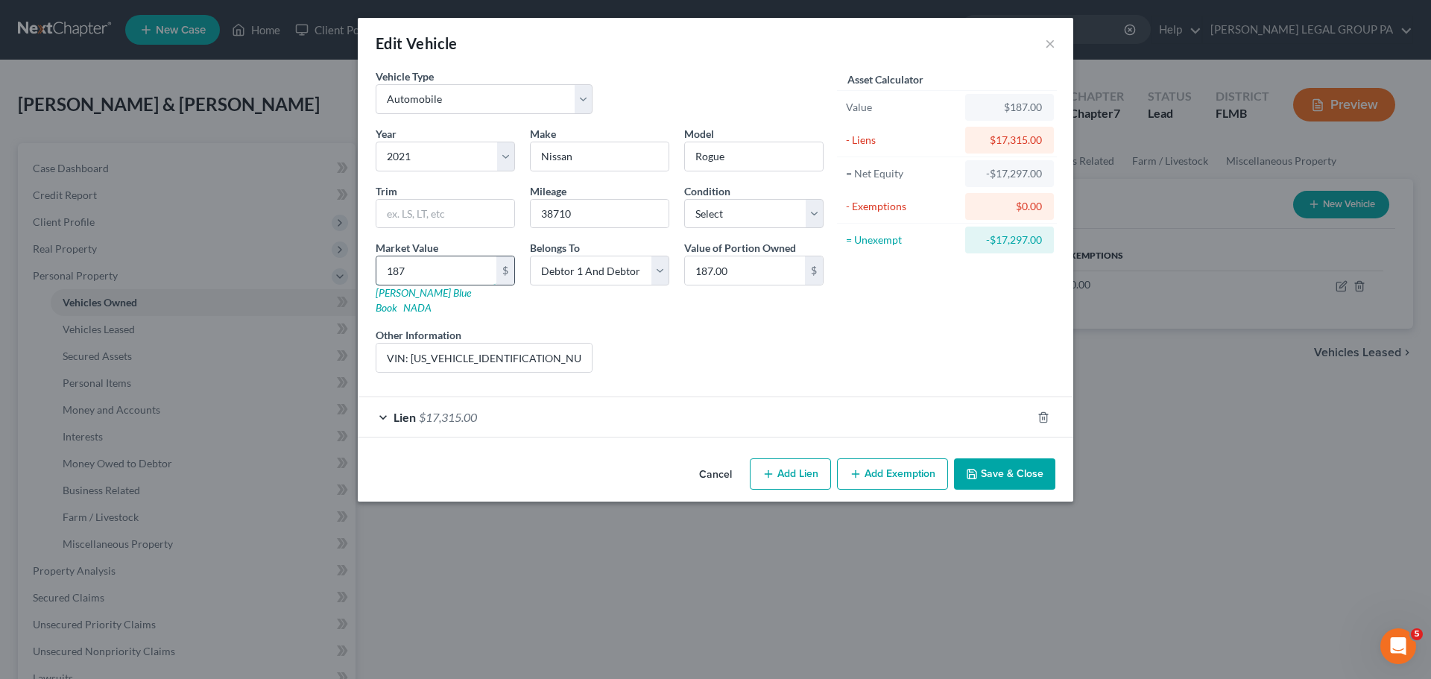
type input "1,879.00"
type input "1,8793"
type input "18,793.00"
type input "18,793"
click at [1018, 460] on button "Save & Close" at bounding box center [1004, 473] width 101 height 31
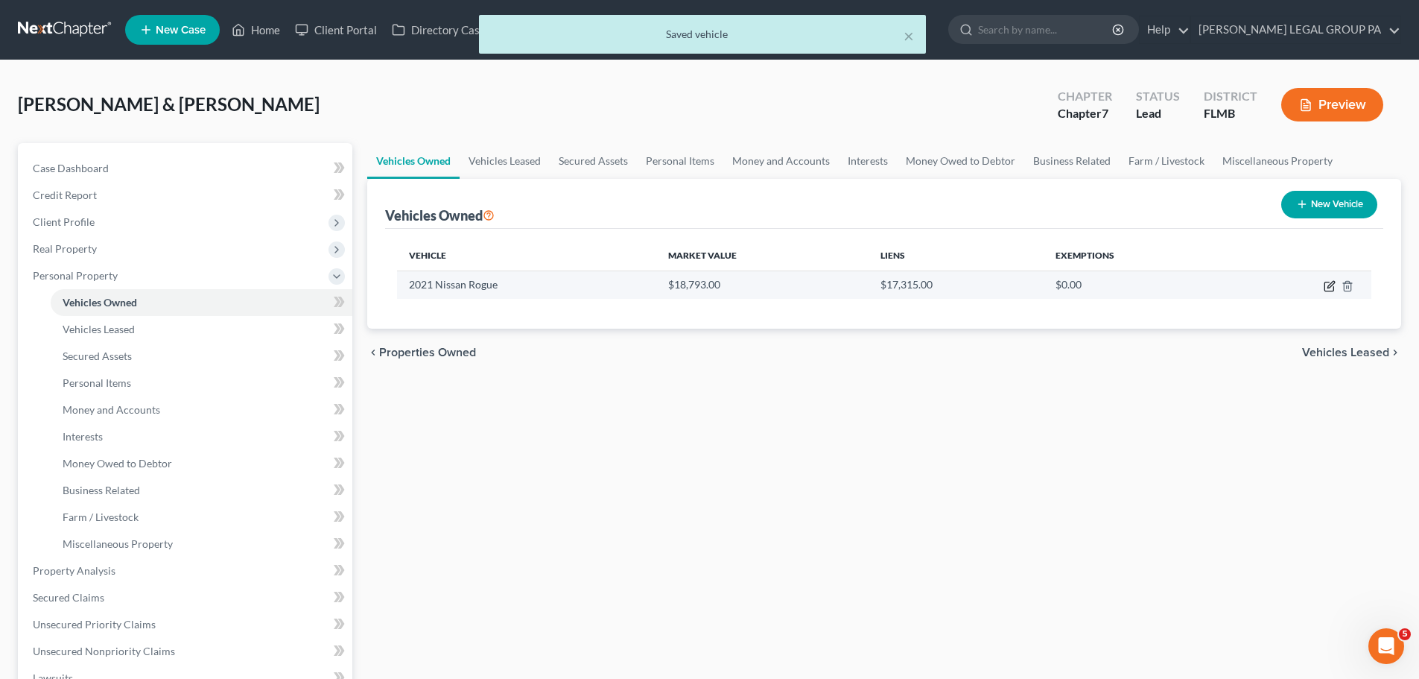
click at [1326, 285] on icon "button" at bounding box center [1330, 286] width 12 height 12
select select "0"
select select "5"
select select "2"
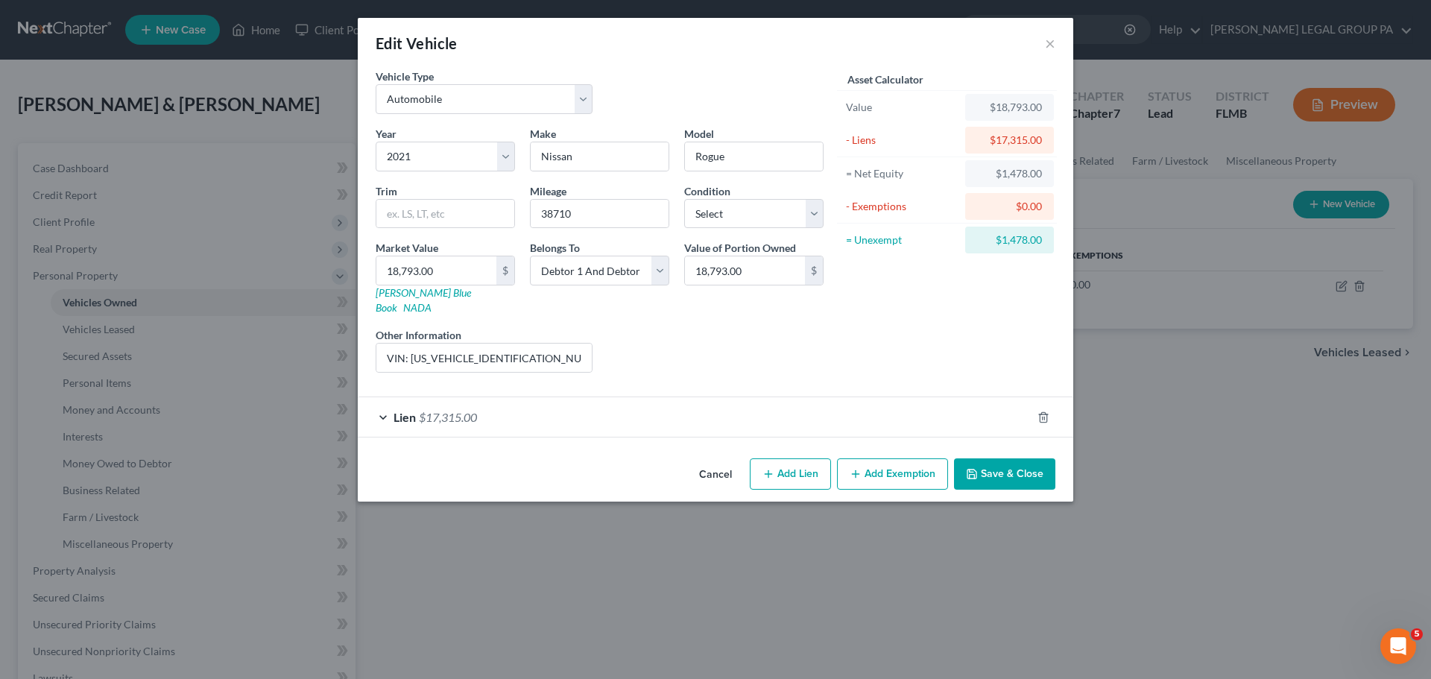
click at [898, 458] on button "Add Exemption" at bounding box center [892, 473] width 111 height 31
select select "2"
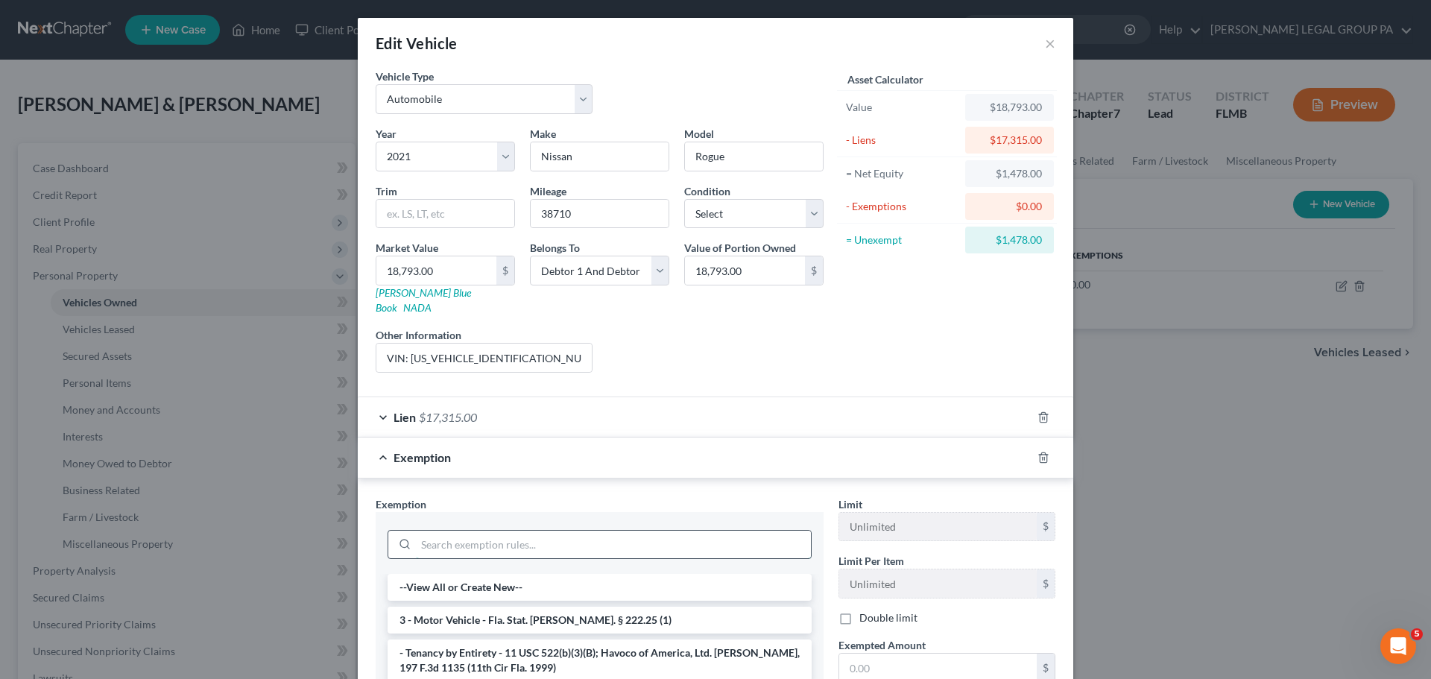
click at [469, 532] on input "search" at bounding box center [613, 545] width 395 height 28
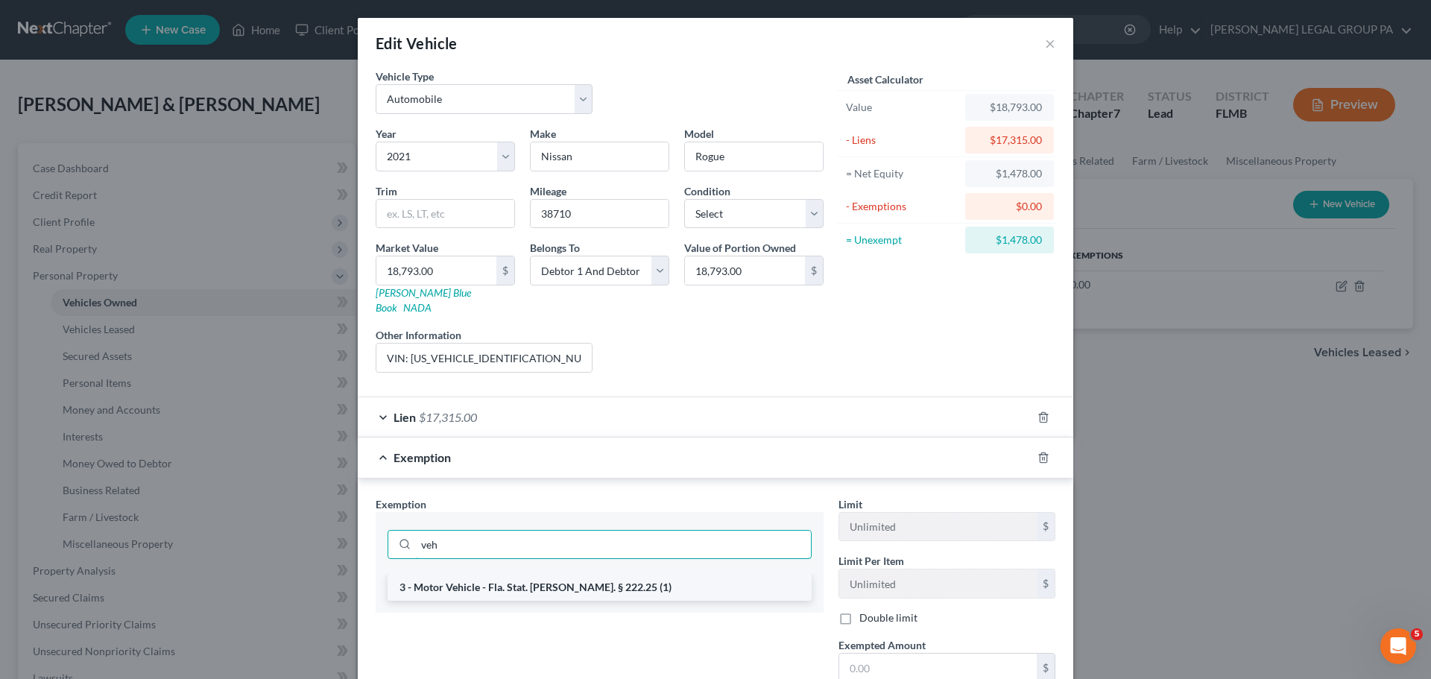
type input "veh"
click at [498, 580] on li "3 - Motor Vehicle - Fla. Stat. [PERSON_NAME]. § 222.25 (1)" at bounding box center [599, 587] width 424 height 27
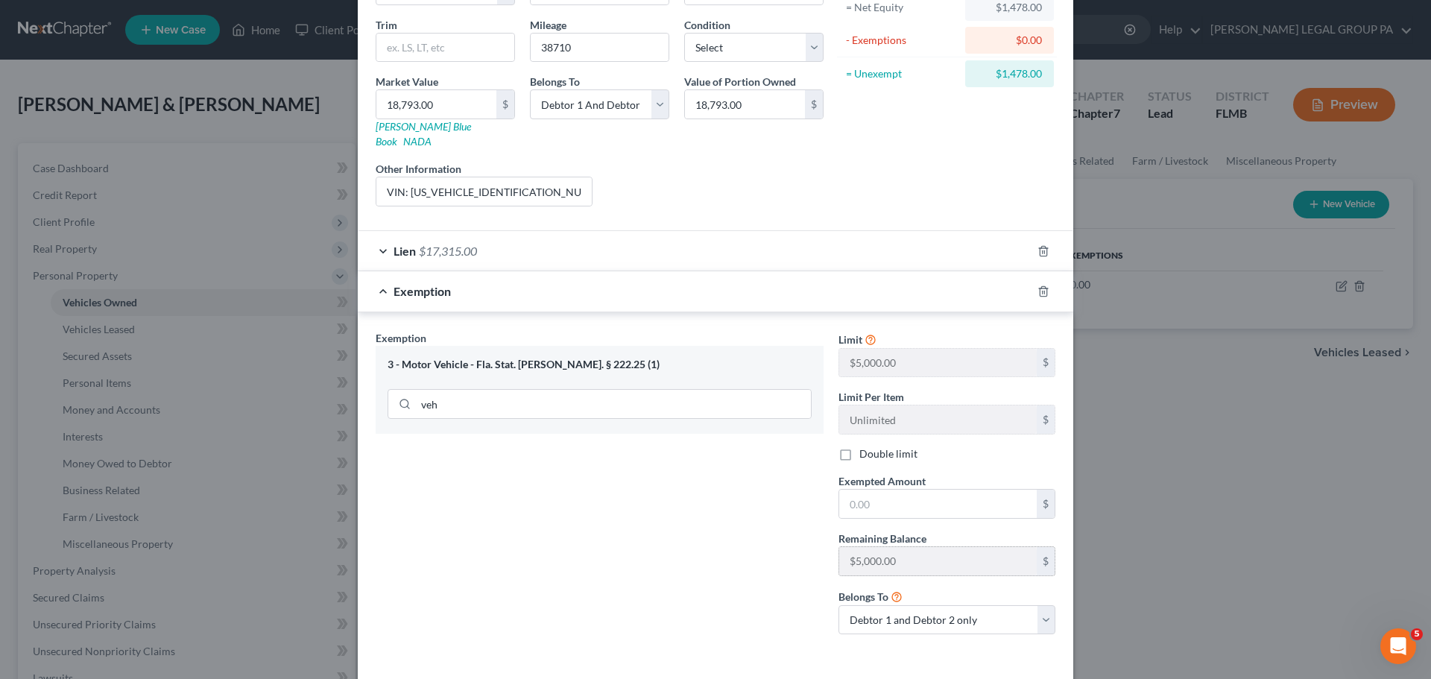
scroll to position [213, 0]
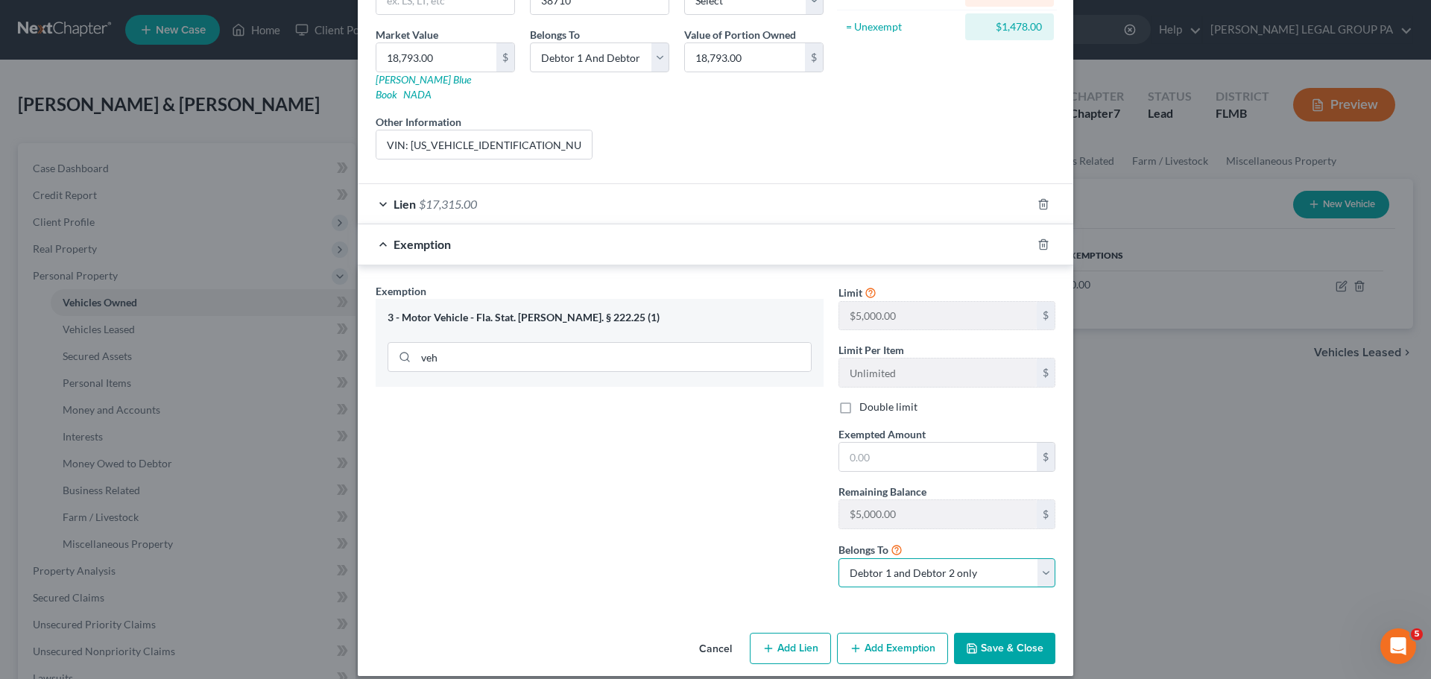
click at [899, 570] on select "Debtor 1 only Debtor 2 only Debtor 1 and Debtor 2 only" at bounding box center [946, 573] width 217 height 30
click at [672, 500] on div "Exemption Set must be selected for CA. Exemption * 3 - Motor Vehicle - Fla. Sta…" at bounding box center [599, 441] width 463 height 317
click at [901, 443] on input "text" at bounding box center [937, 457] width 197 height 28
type input "1,478"
click at [1003, 656] on div "Cancel Add Lien Add Lease Add Exemption Save & Close" at bounding box center [715, 651] width 715 height 49
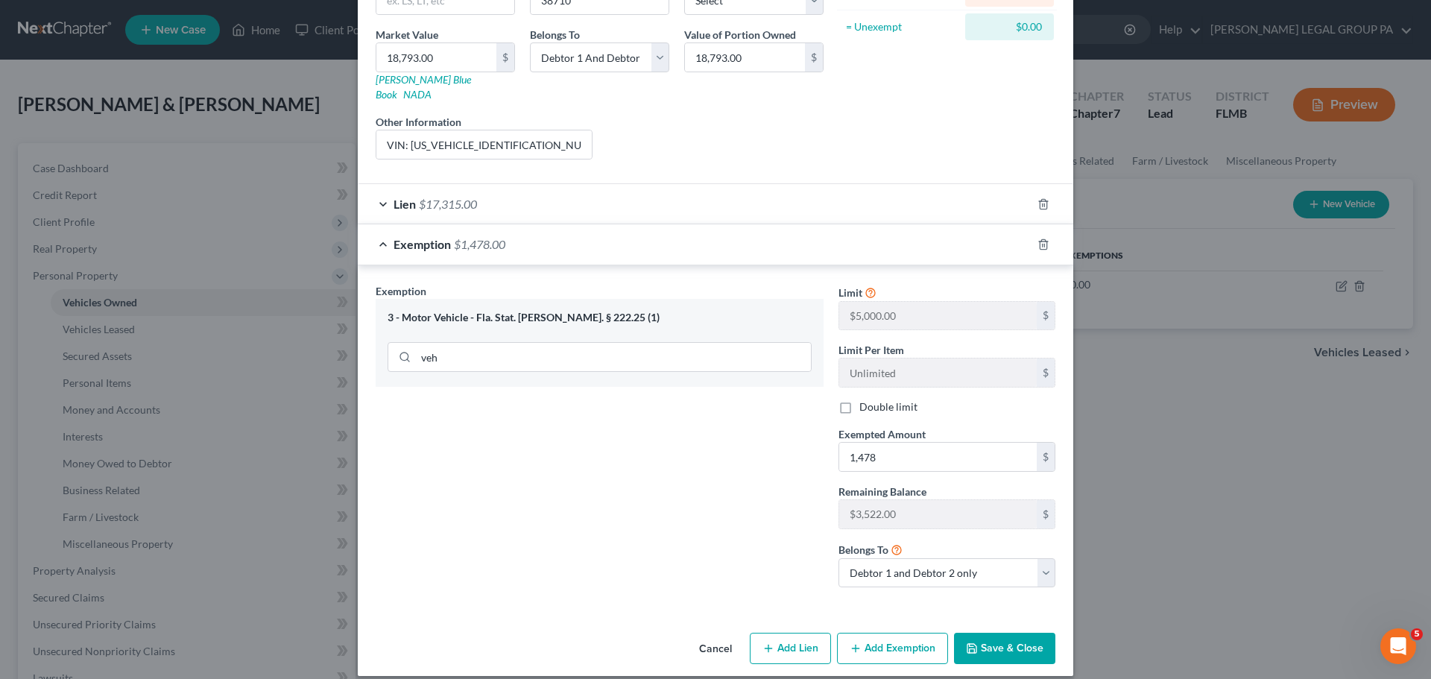
click at [979, 635] on button "Save & Close" at bounding box center [1004, 648] width 101 height 31
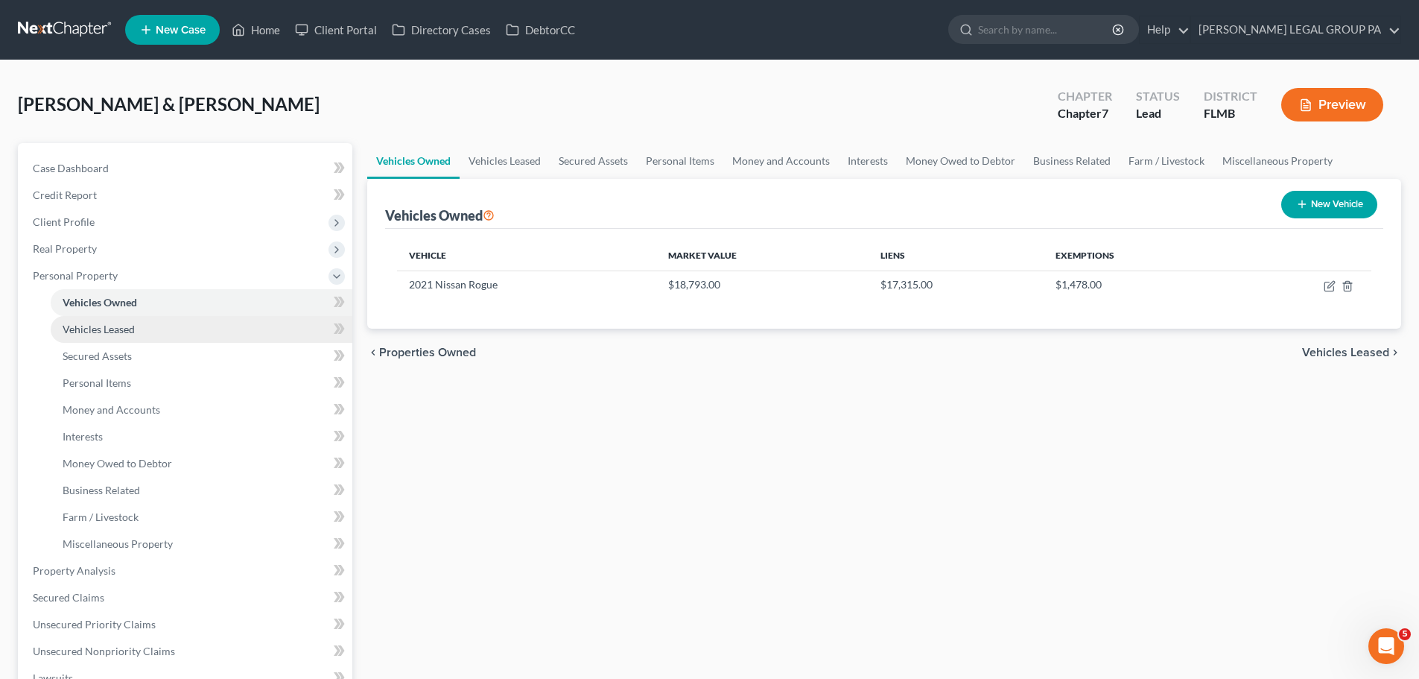
click at [107, 335] on link "Vehicles Leased" at bounding box center [202, 329] width 302 height 27
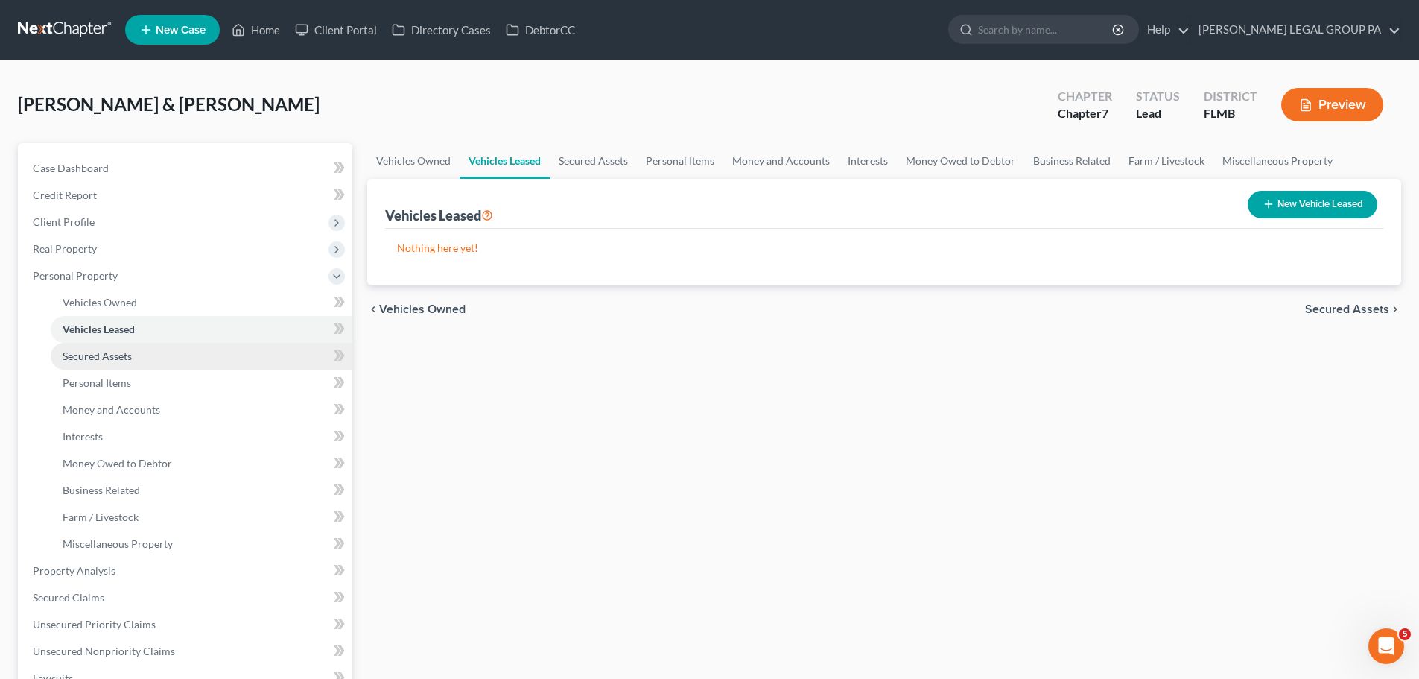
click at [115, 354] on span "Secured Assets" at bounding box center [97, 355] width 69 height 13
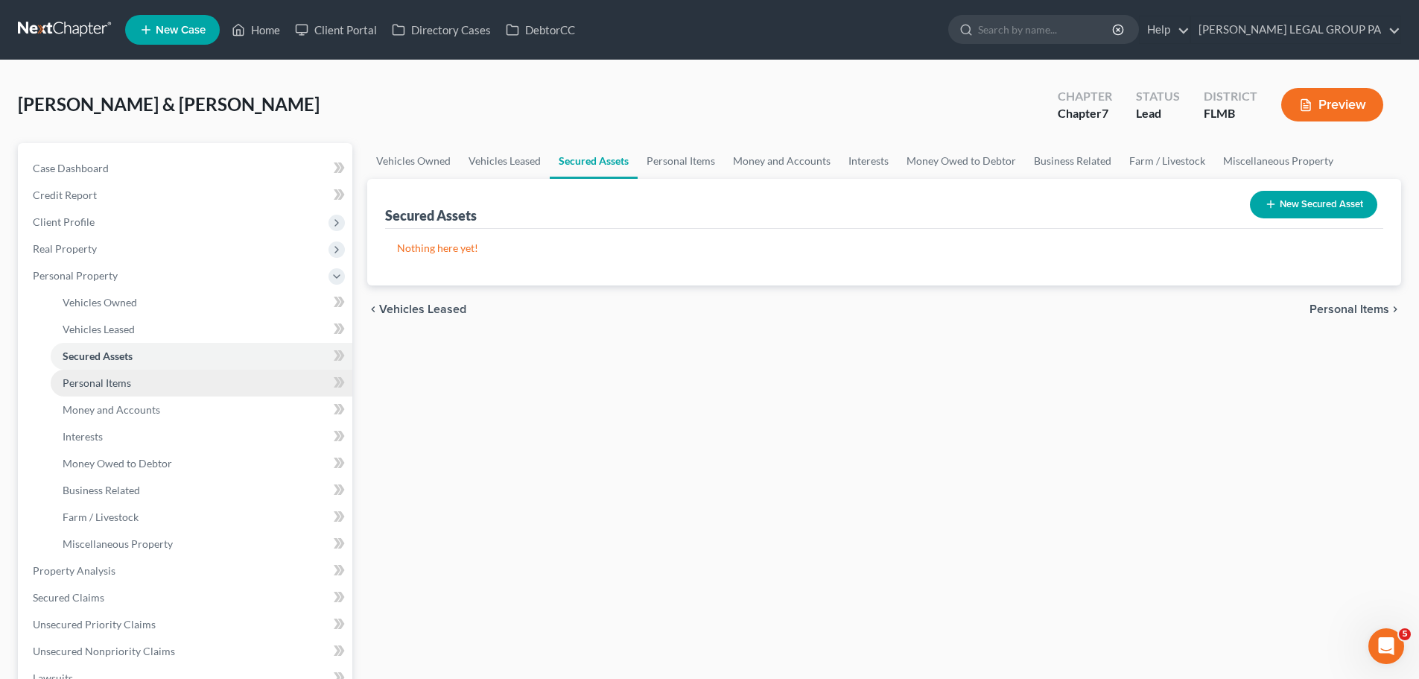
click at [123, 373] on link "Personal Items" at bounding box center [202, 383] width 302 height 27
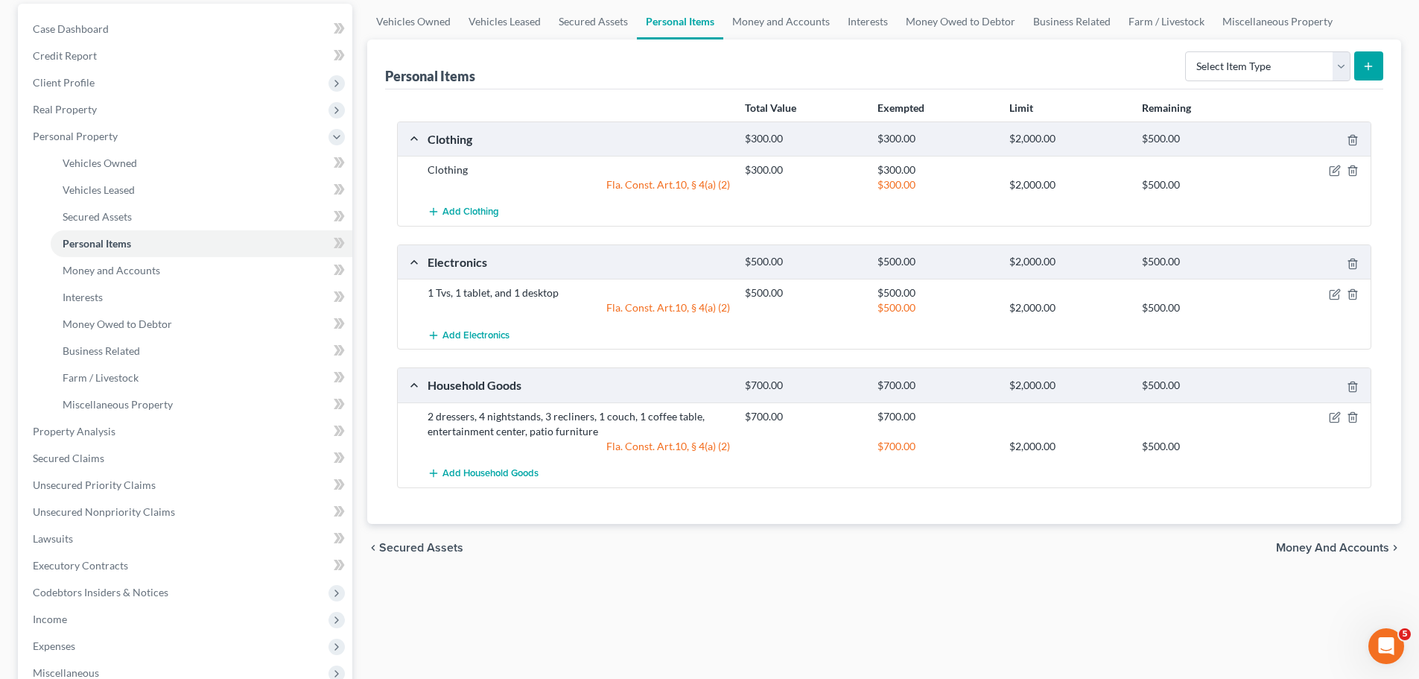
scroll to position [149, 0]
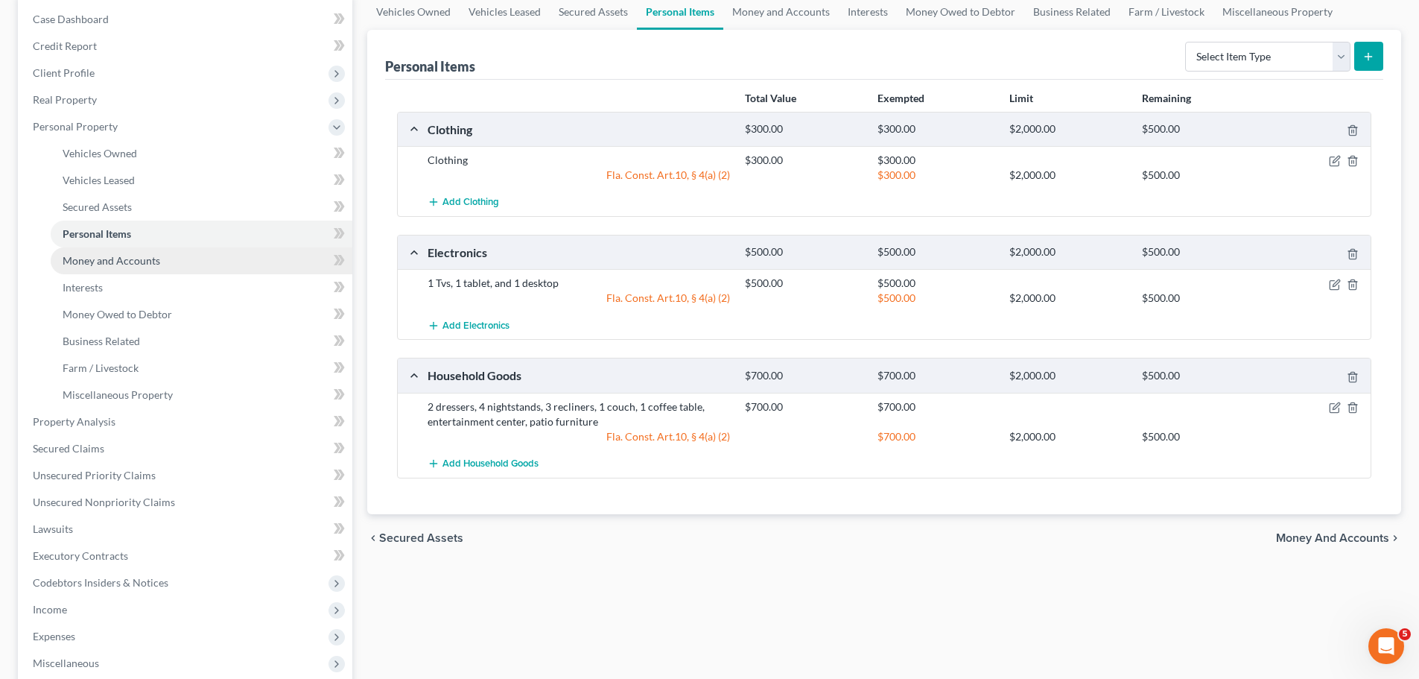
click at [110, 256] on span "Money and Accounts" at bounding box center [112, 260] width 98 height 13
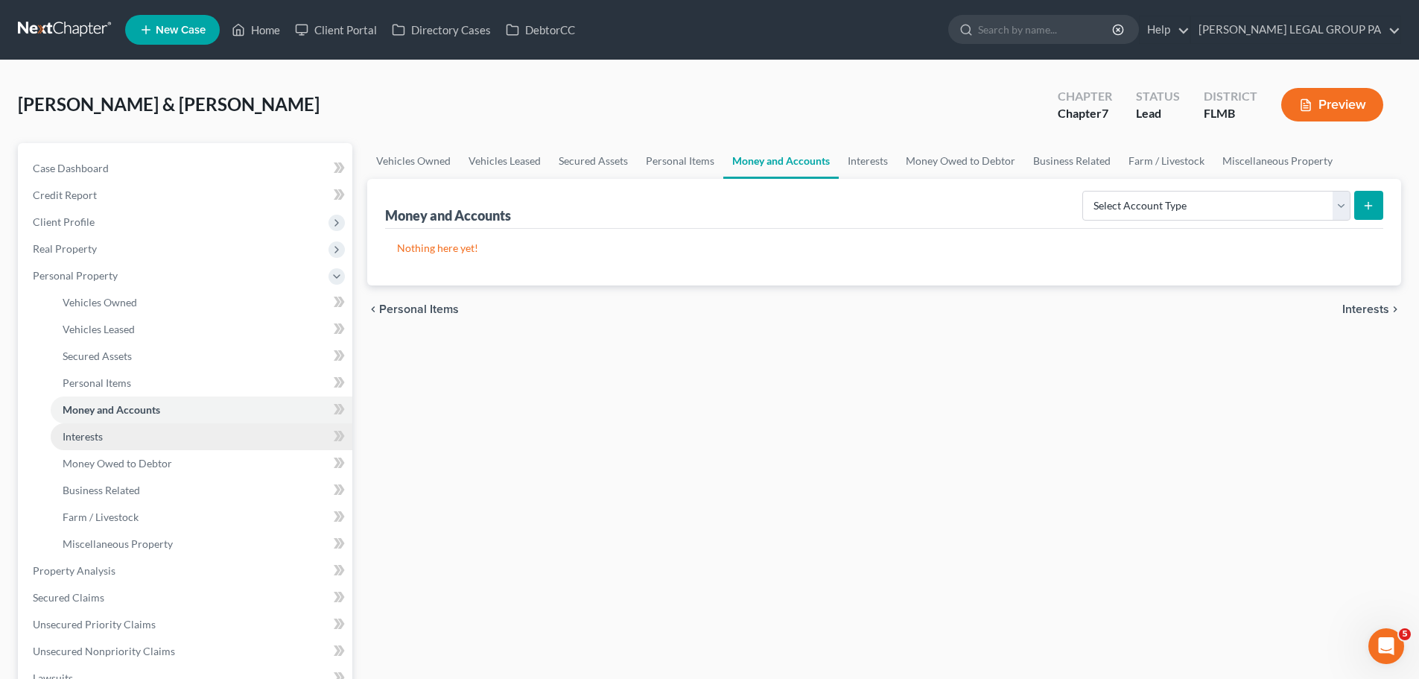
click at [126, 437] on link "Interests" at bounding box center [202, 436] width 302 height 27
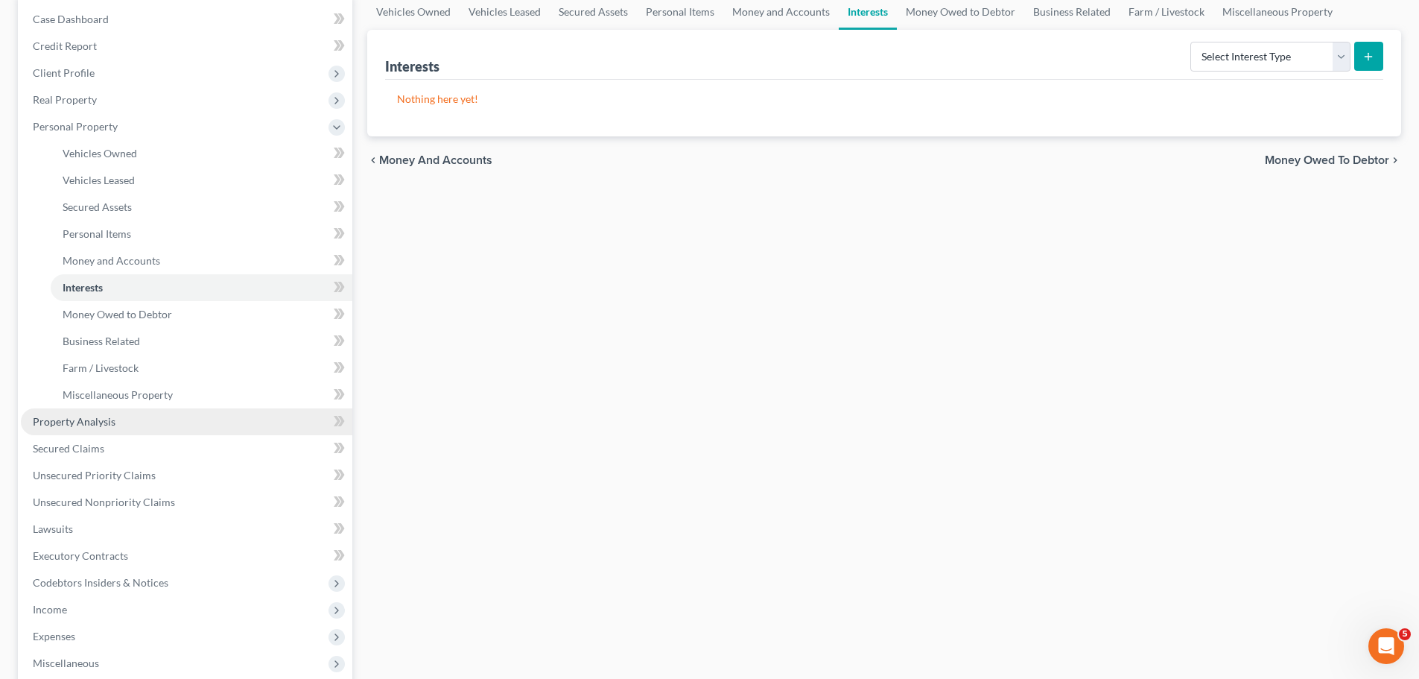
click at [106, 424] on span "Property Analysis" at bounding box center [74, 421] width 83 height 13
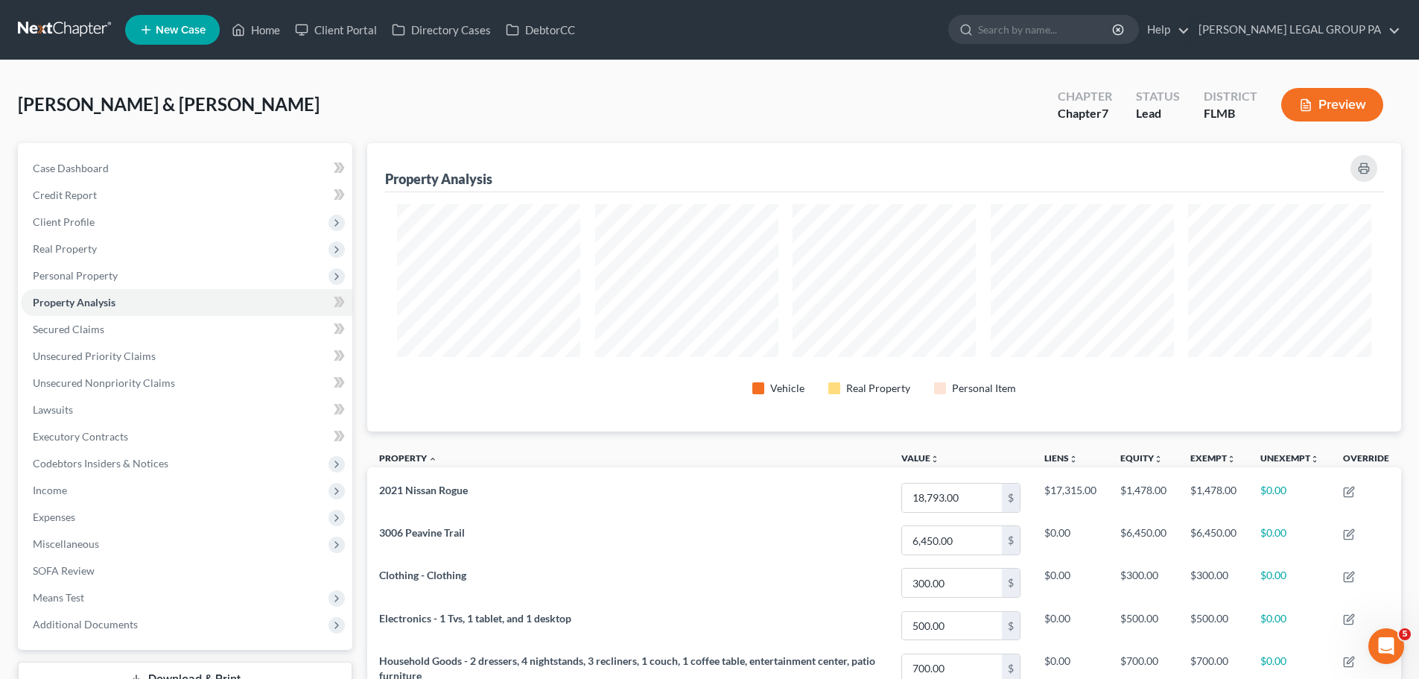
scroll to position [288, 1034]
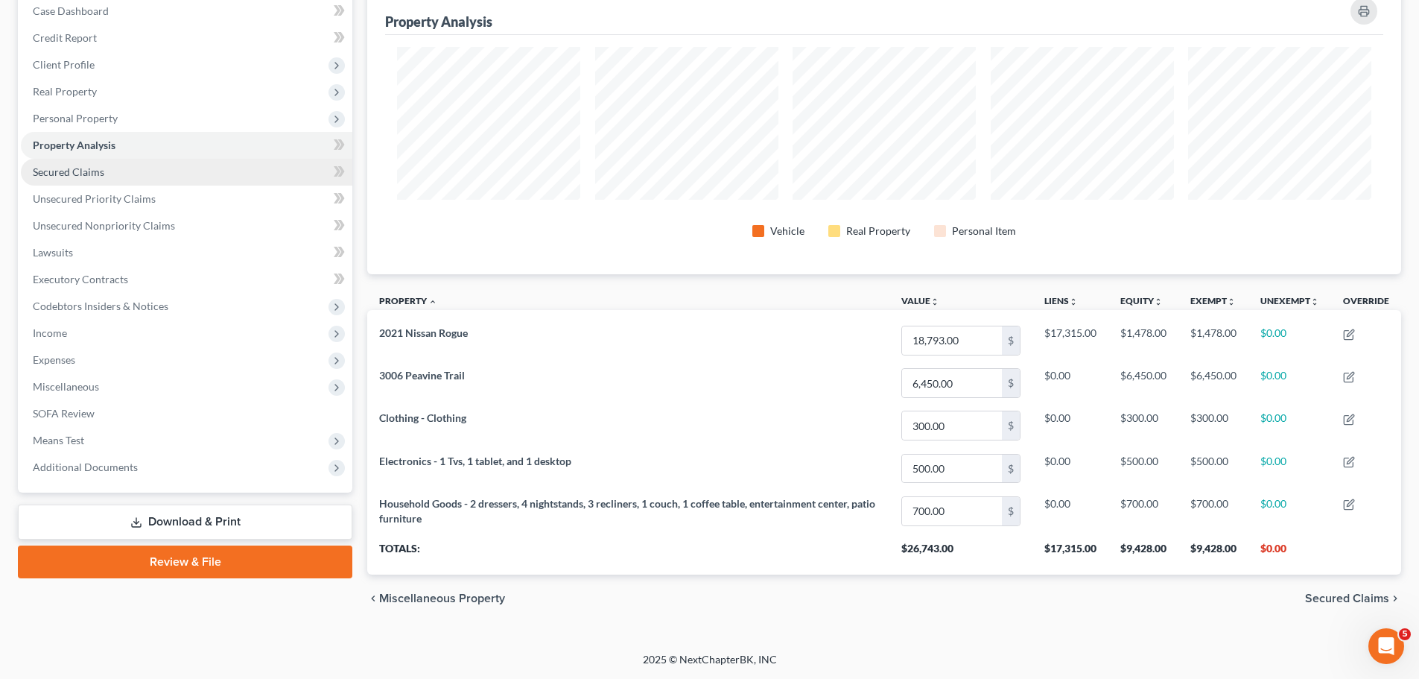
click at [80, 177] on span "Secured Claims" at bounding box center [69, 171] width 72 height 13
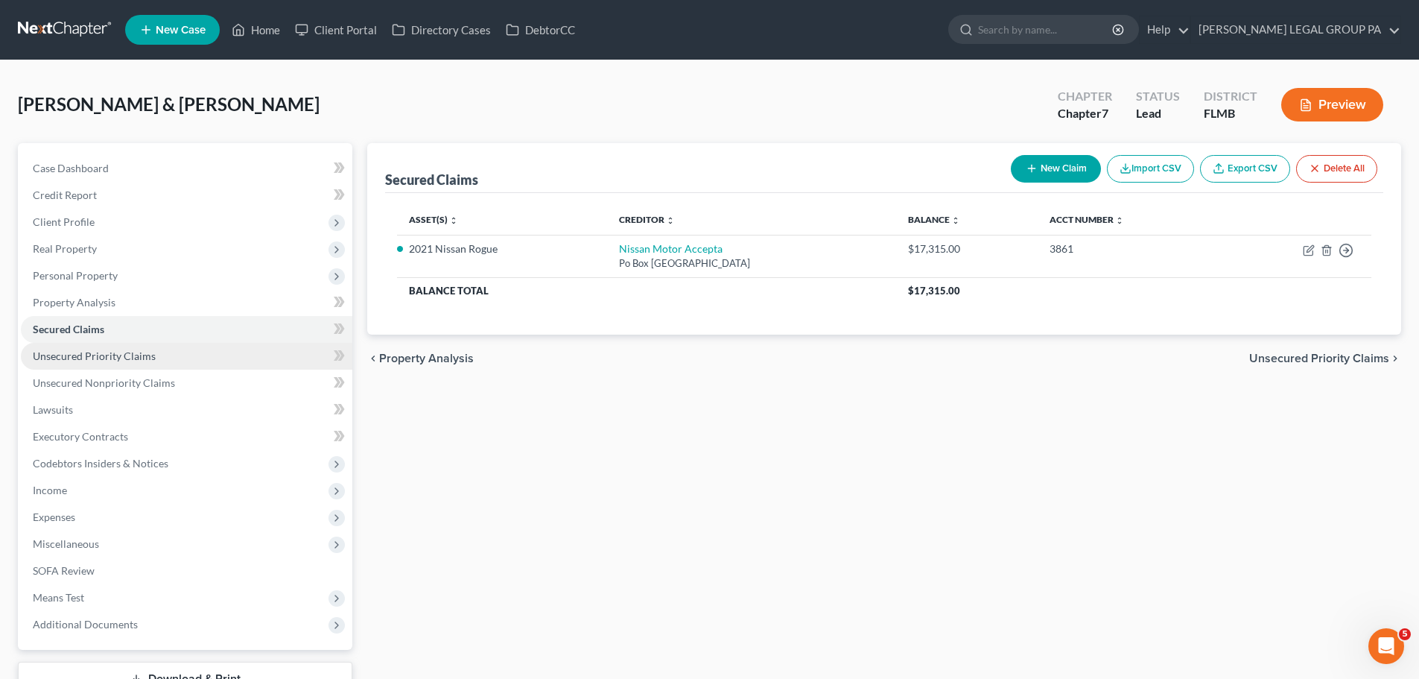
click at [119, 358] on span "Unsecured Priority Claims" at bounding box center [94, 355] width 123 height 13
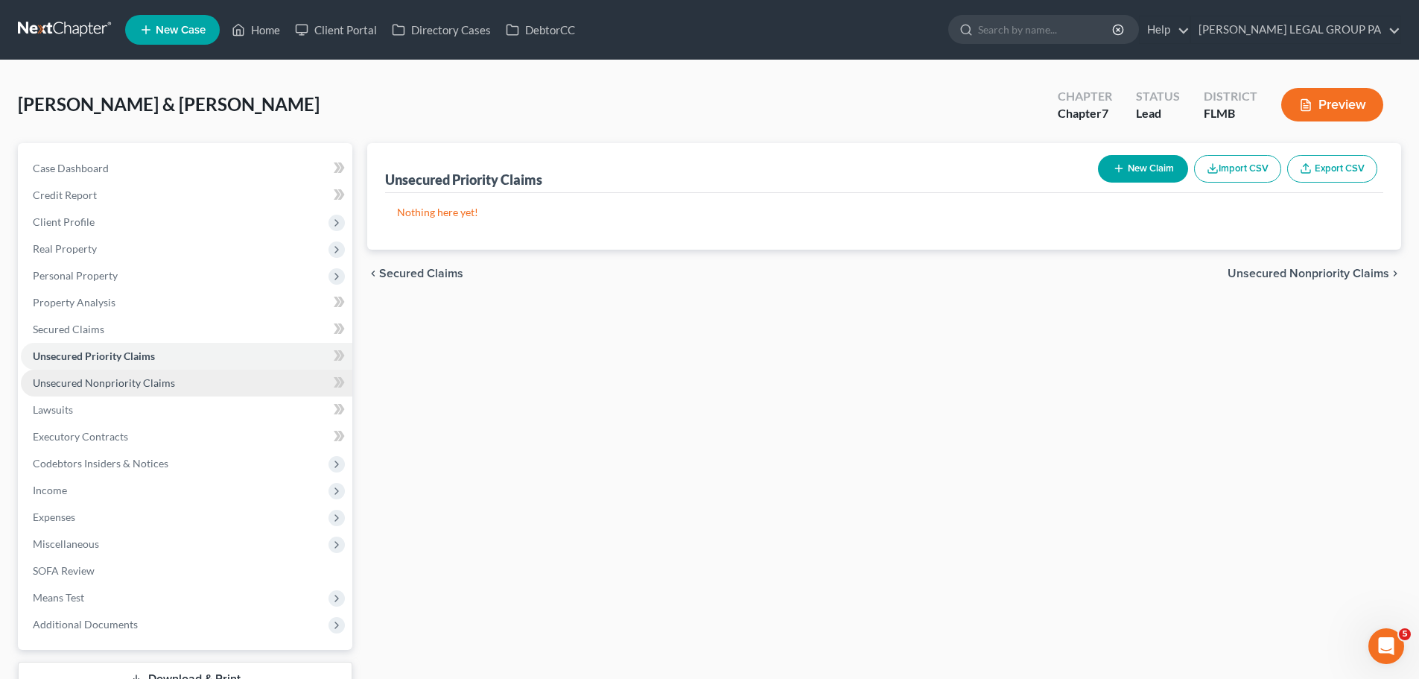
click at [128, 386] on span "Unsecured Nonpriority Claims" at bounding box center [104, 382] width 142 height 13
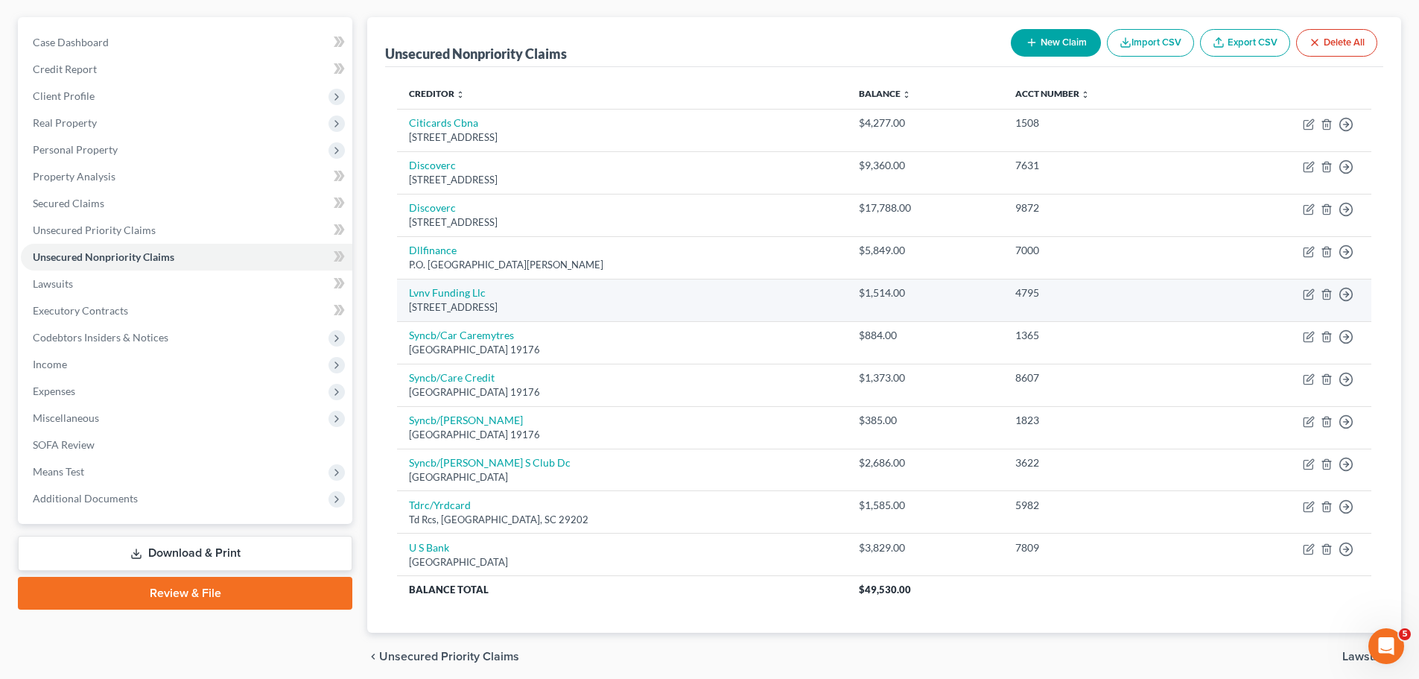
scroll to position [184, 0]
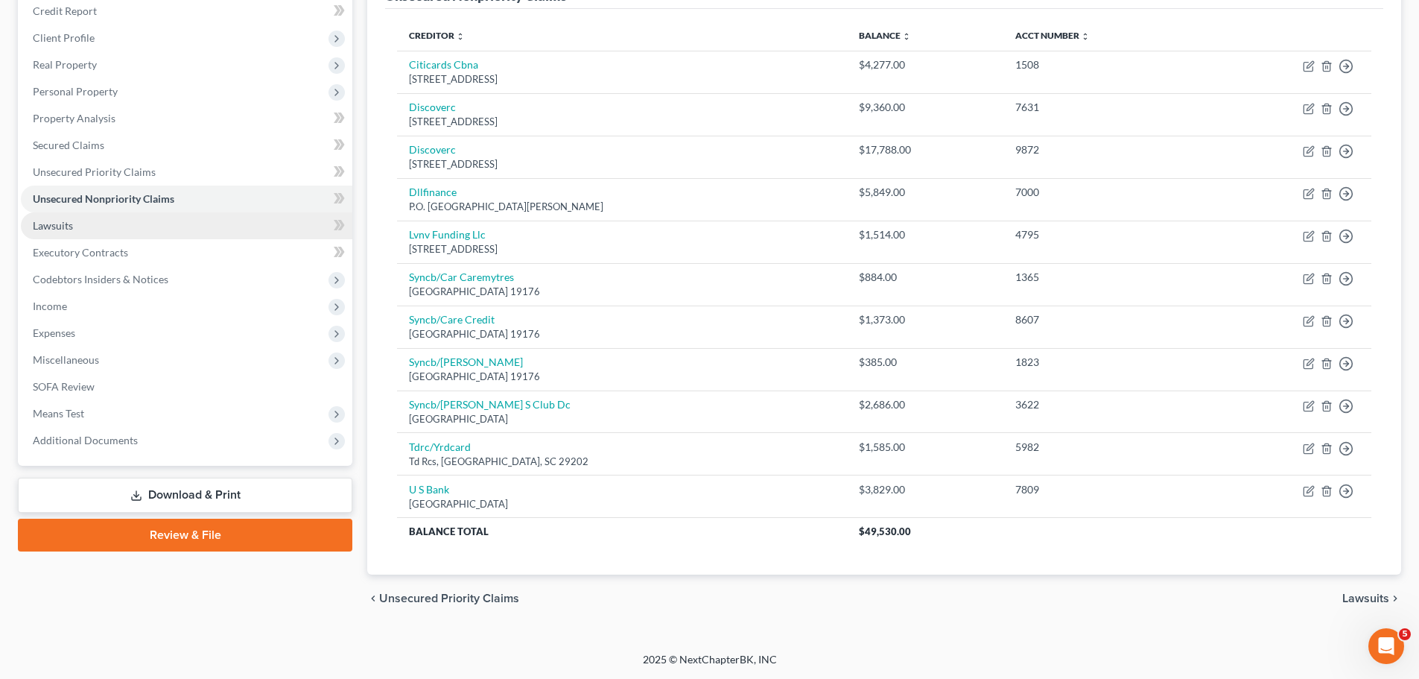
click at [128, 229] on link "Lawsuits" at bounding box center [187, 225] width 332 height 27
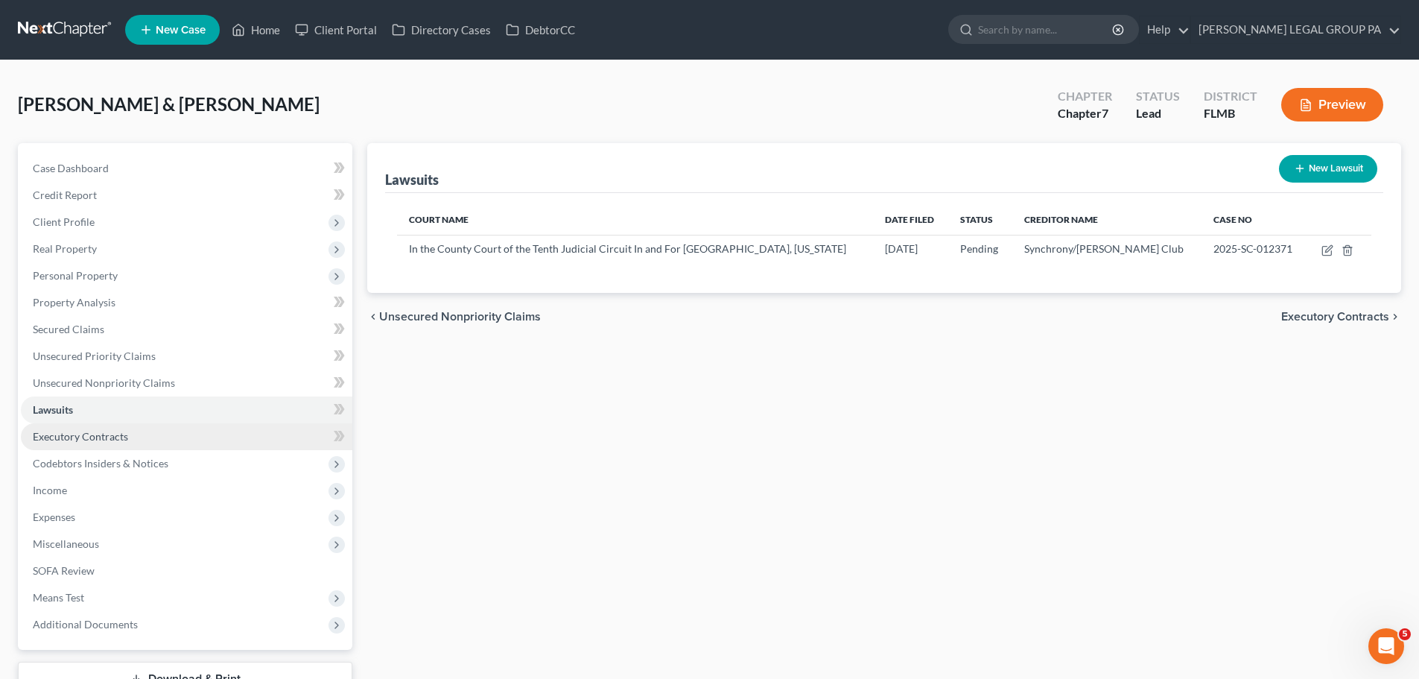
click at [88, 430] on span "Executory Contracts" at bounding box center [80, 436] width 95 height 13
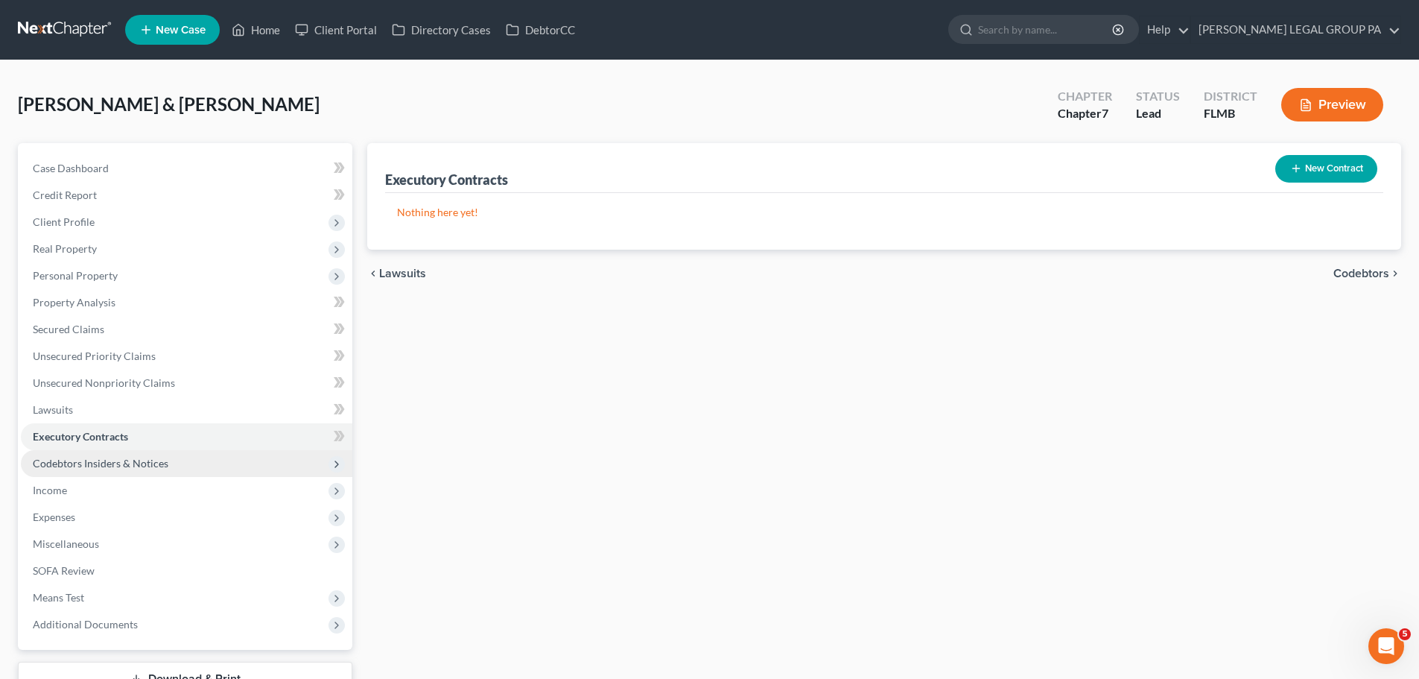
click at [111, 465] on span "Codebtors Insiders & Notices" at bounding box center [101, 463] width 136 height 13
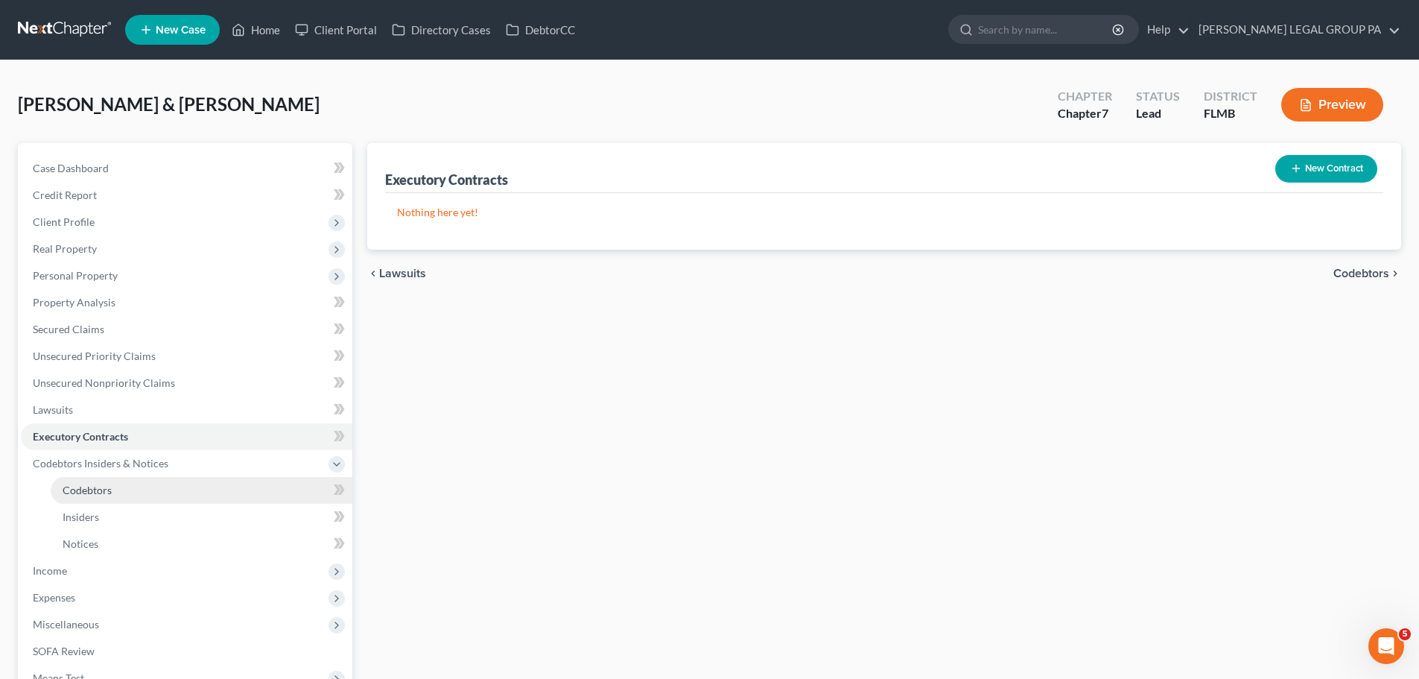
click at [73, 490] on span "Codebtors" at bounding box center [87, 490] width 49 height 13
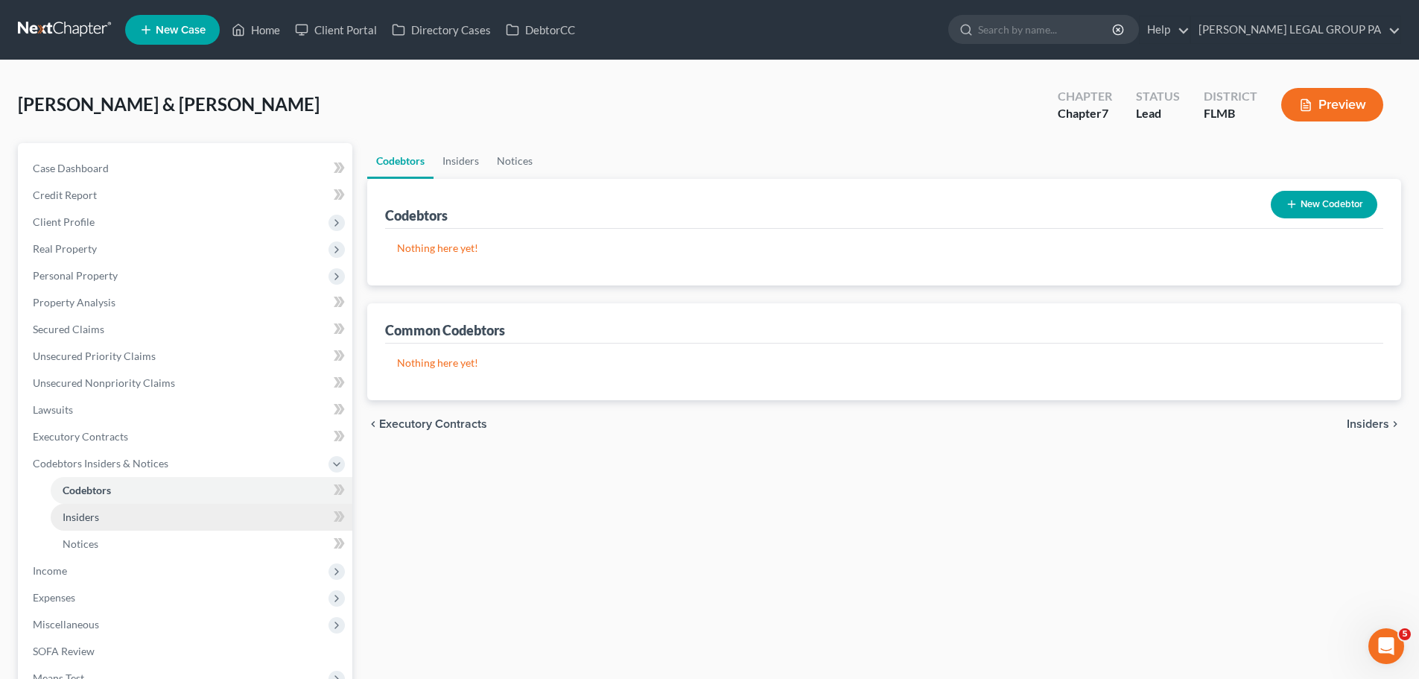
click at [87, 527] on link "Insiders" at bounding box center [202, 517] width 302 height 27
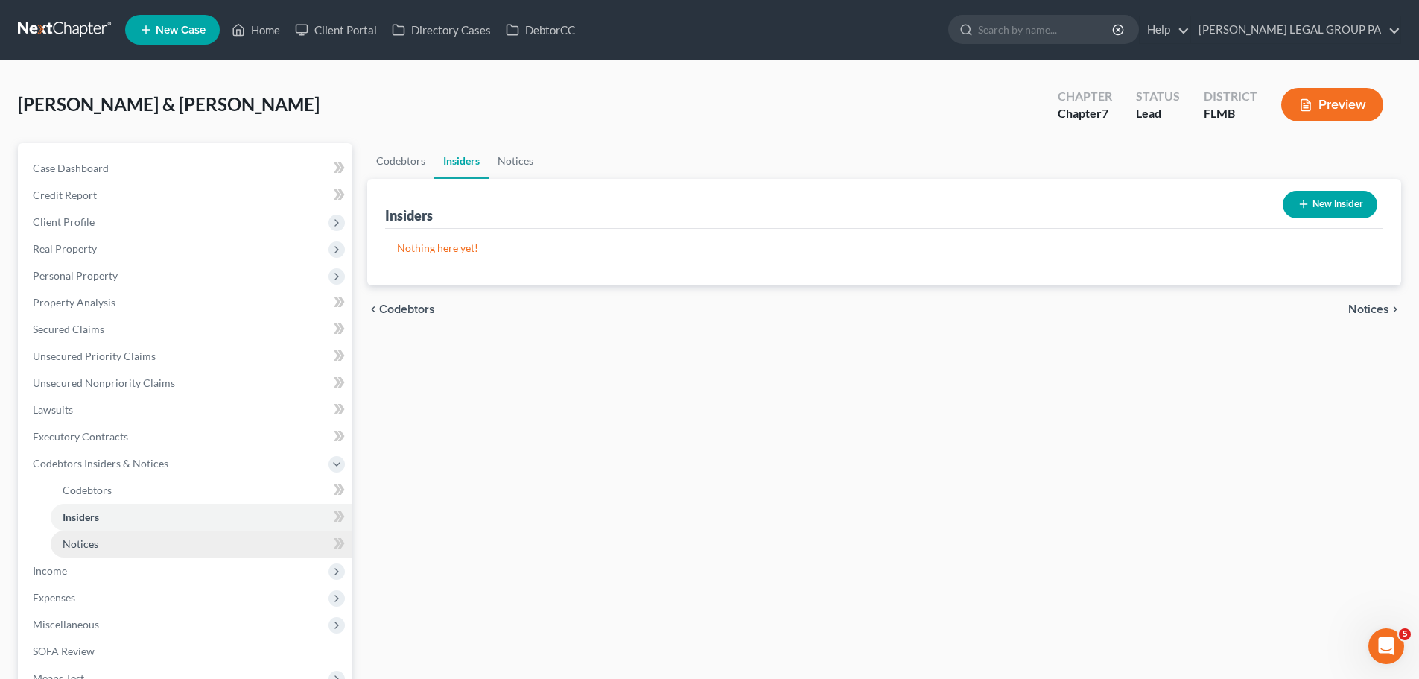
click at [93, 553] on link "Notices" at bounding box center [202, 544] width 302 height 27
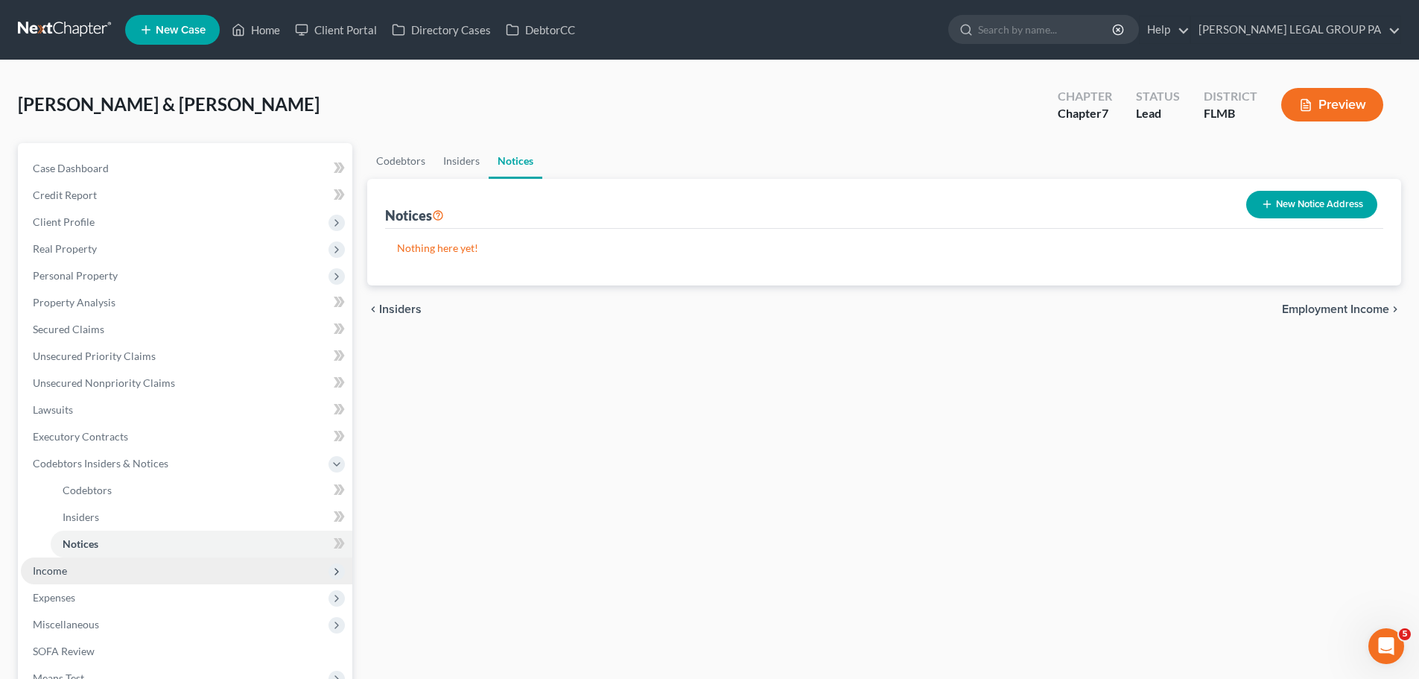
click at [105, 568] on span "Income" at bounding box center [187, 570] width 332 height 27
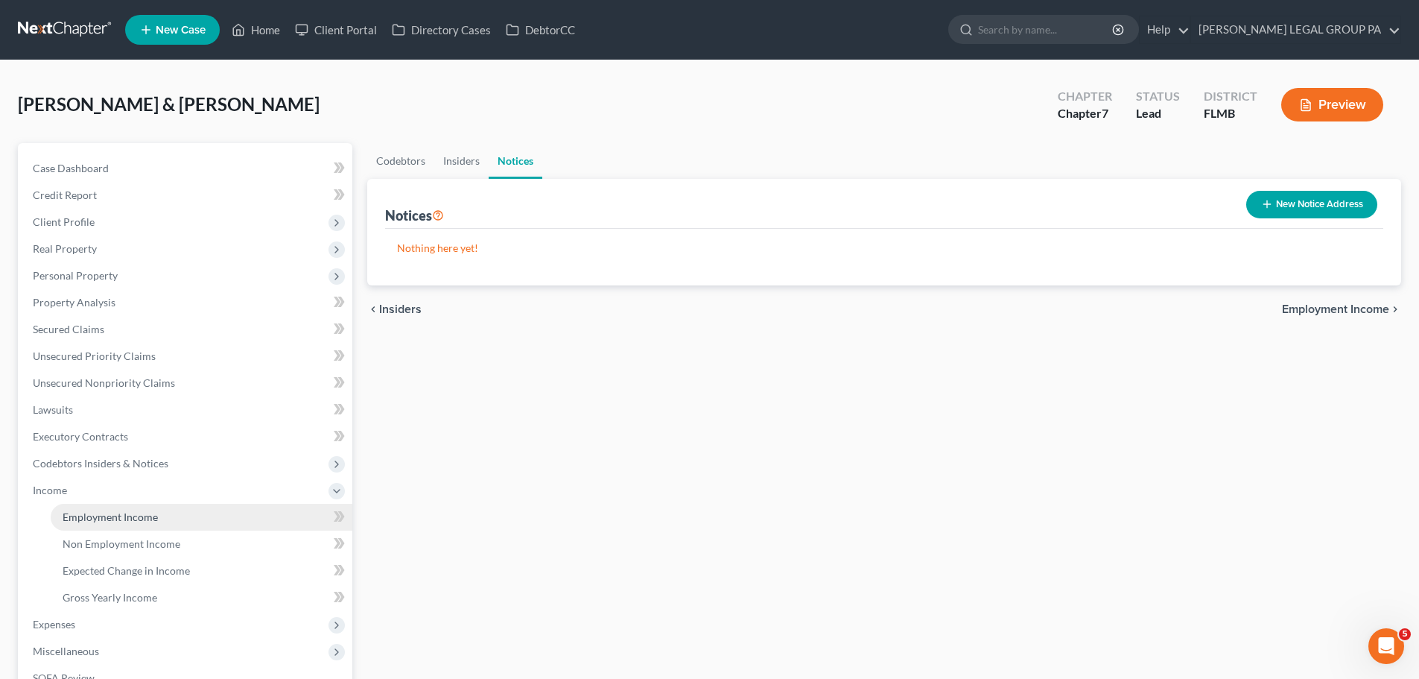
click at [118, 512] on span "Employment Income" at bounding box center [110, 516] width 95 height 13
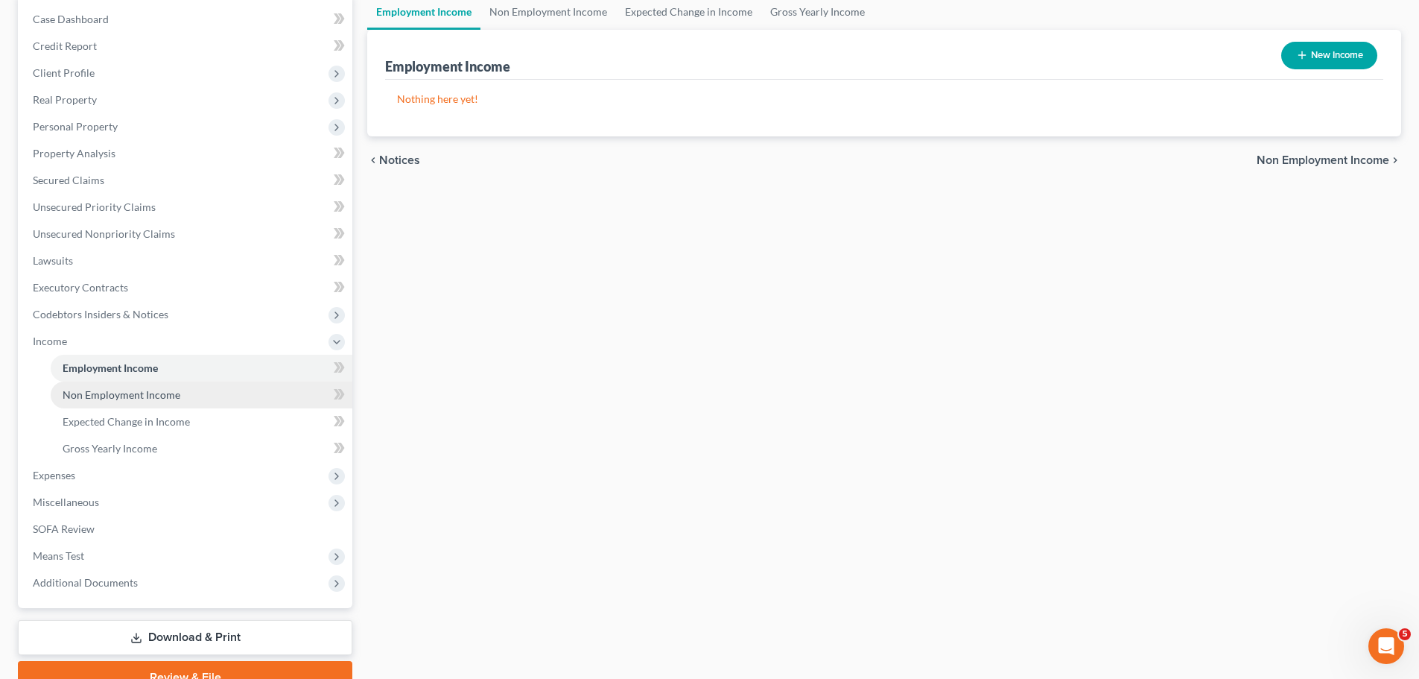
click at [172, 395] on span "Non Employment Income" at bounding box center [122, 394] width 118 height 13
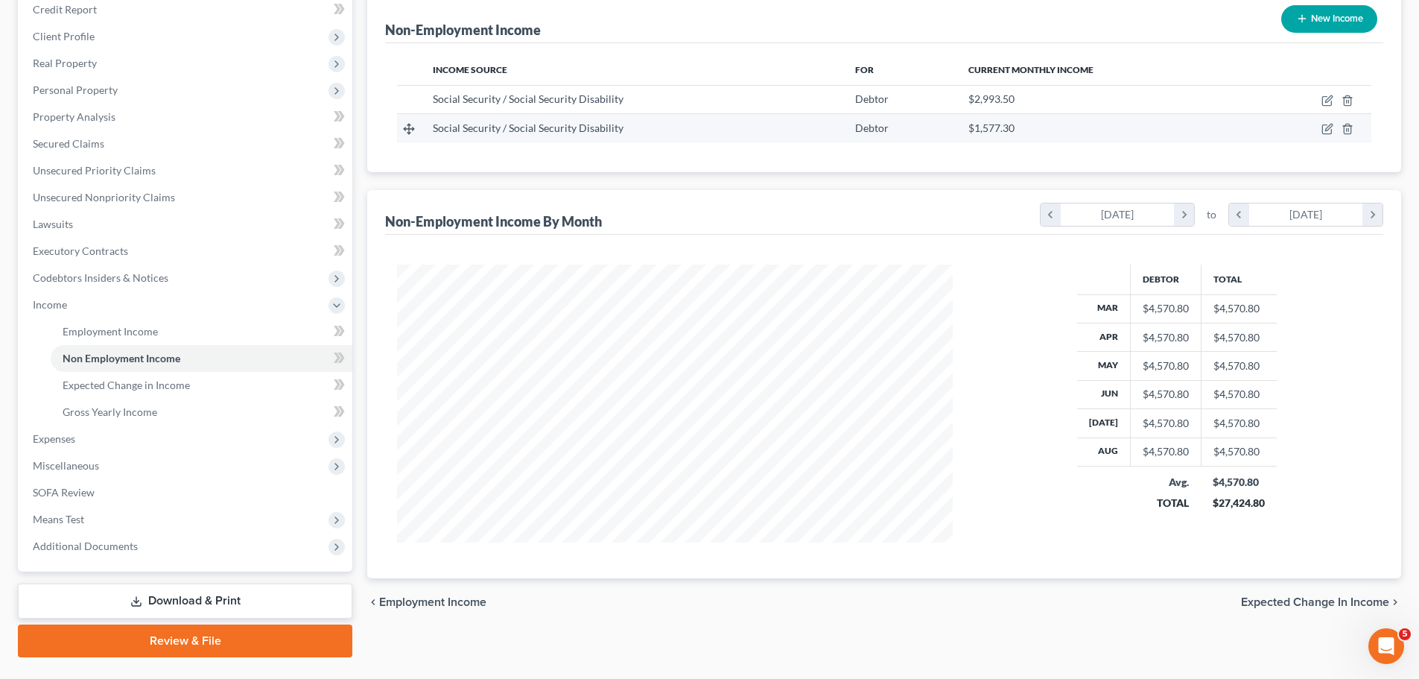
scroll to position [221, 0]
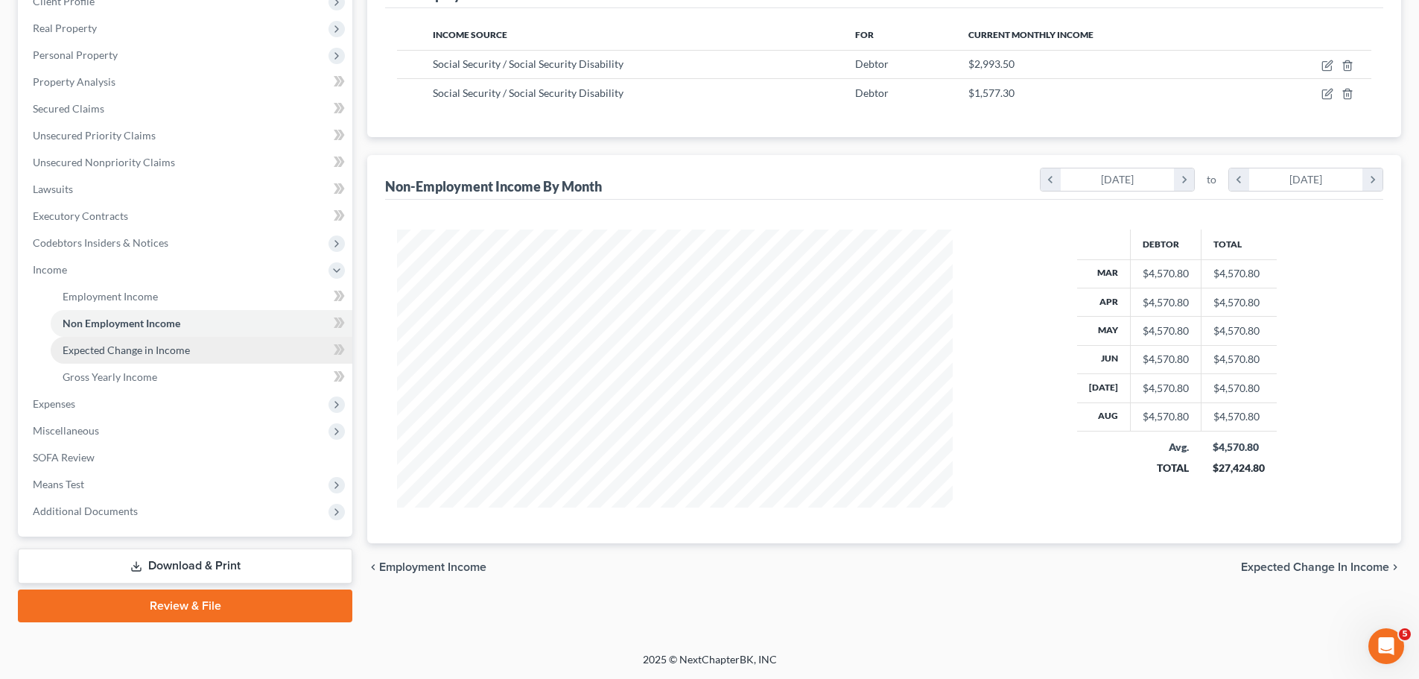
click at [152, 355] on span "Expected Change in Income" at bounding box center [126, 350] width 127 height 13
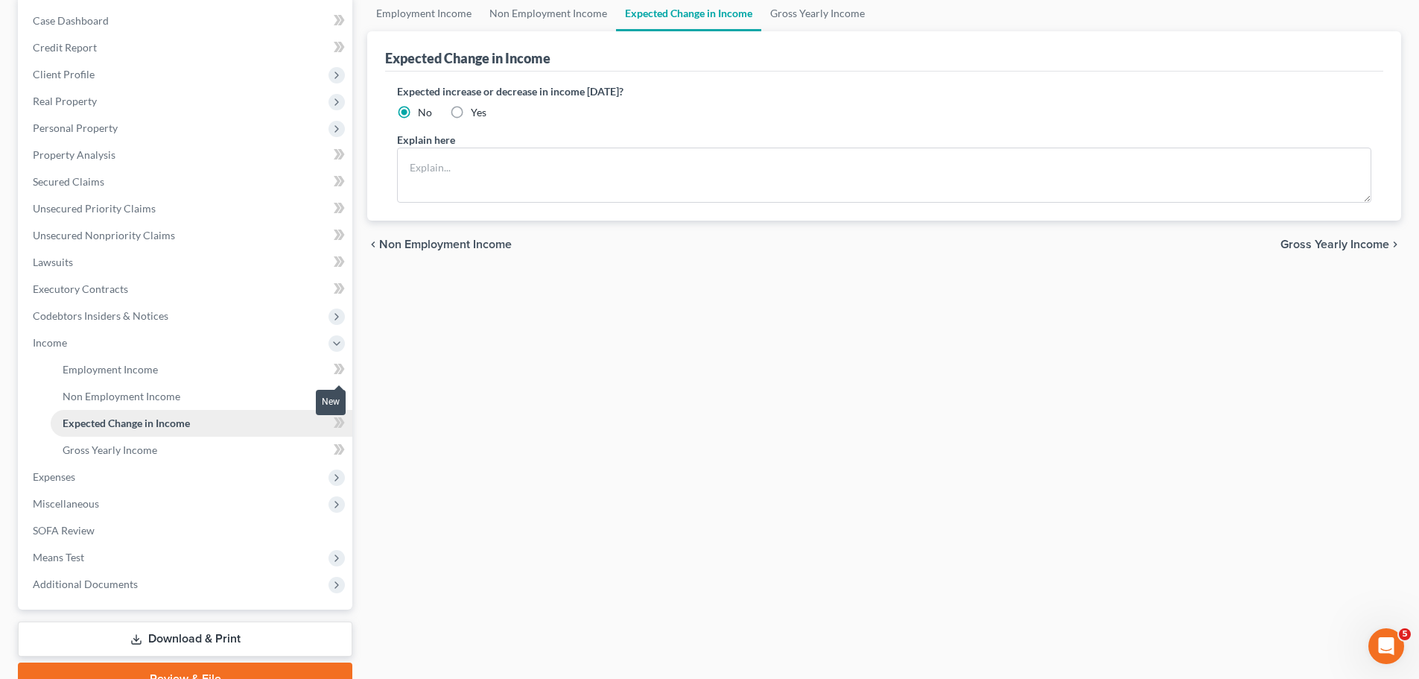
scroll to position [149, 0]
click at [130, 449] on span "Gross Yearly Income" at bounding box center [110, 448] width 95 height 13
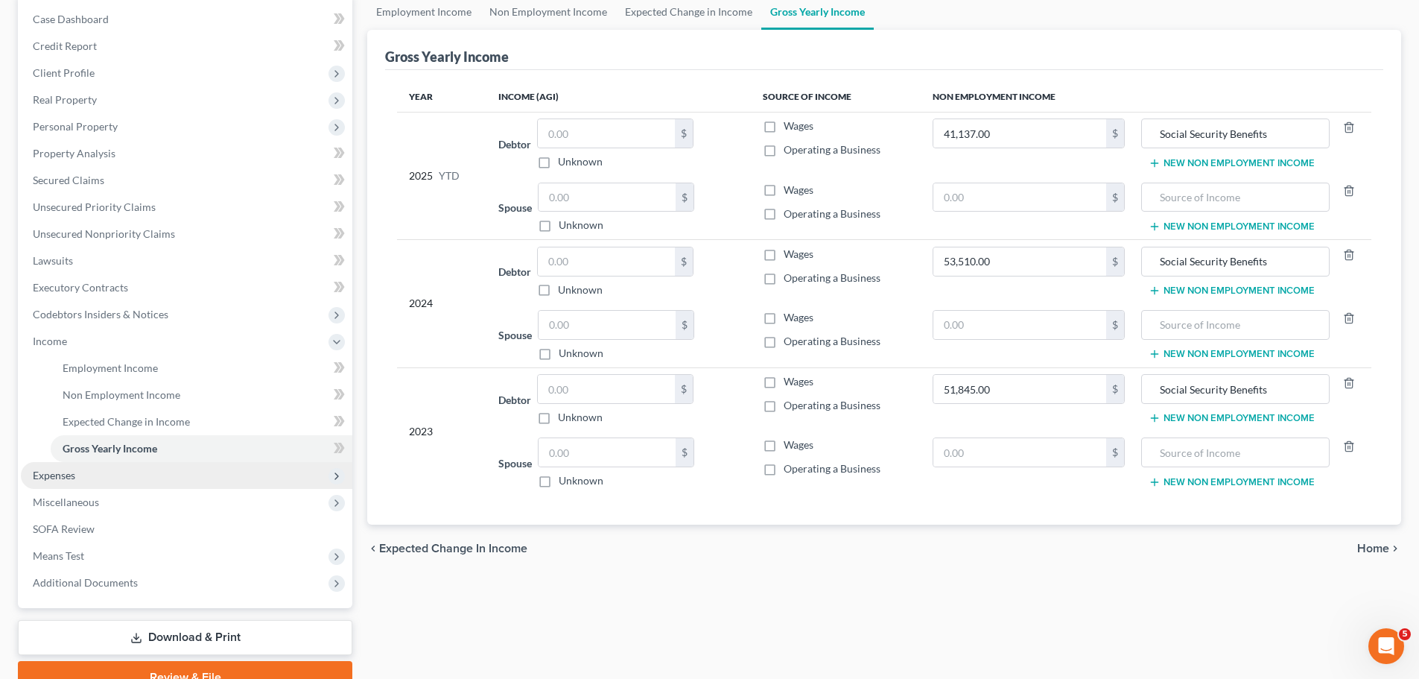
click at [61, 485] on span "Expenses" at bounding box center [187, 475] width 332 height 27
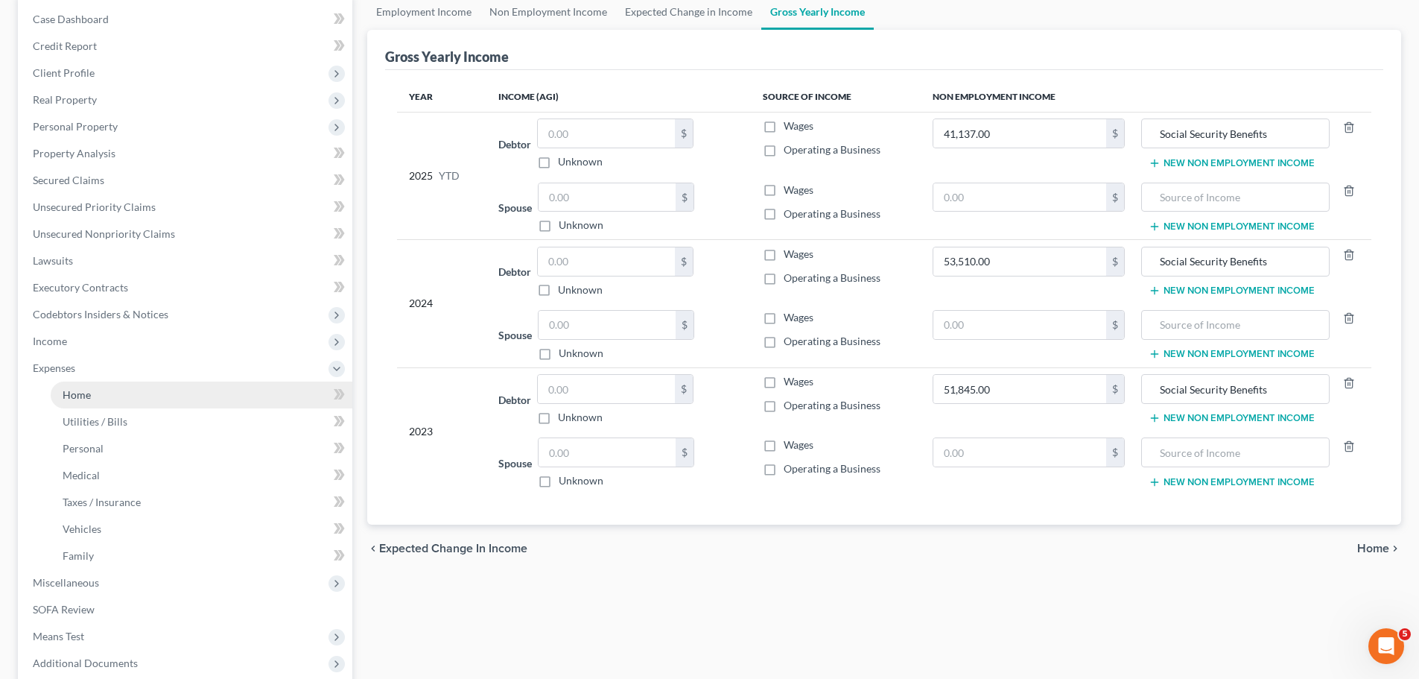
click at [83, 400] on span "Home" at bounding box center [77, 394] width 28 height 13
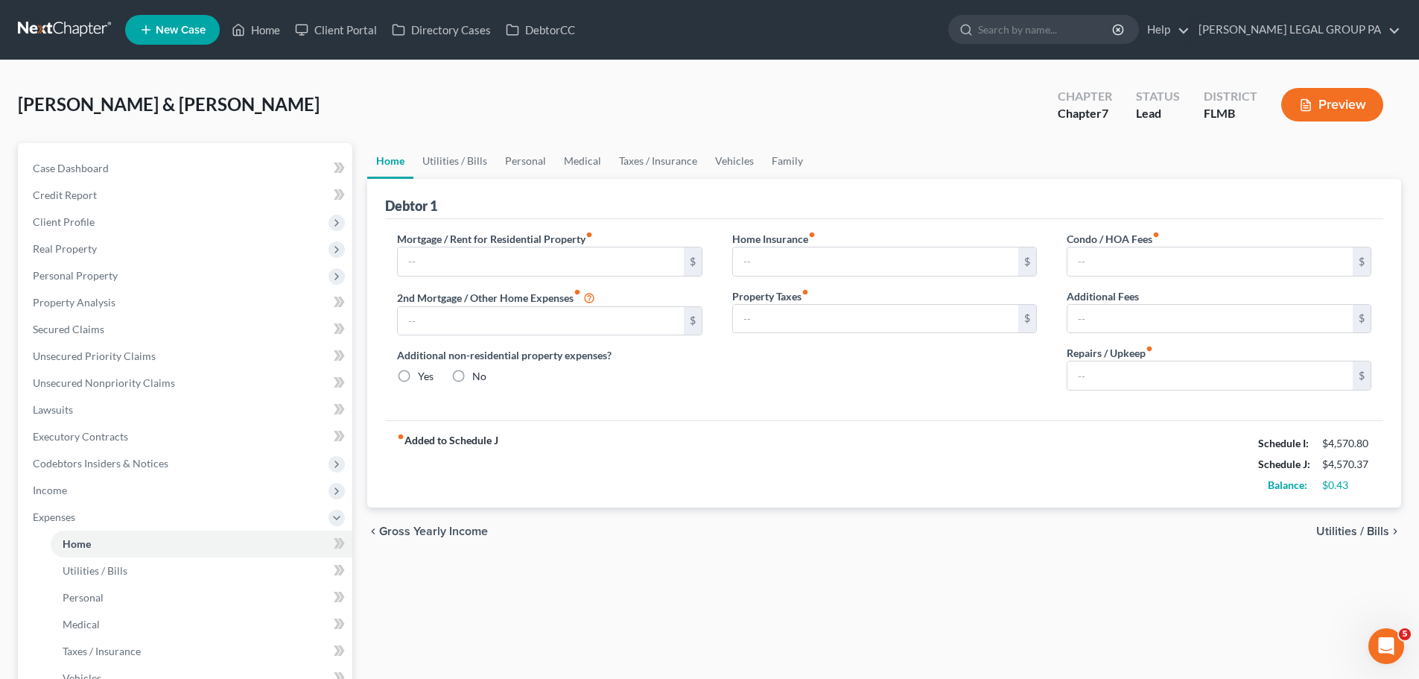
type input "1,019.37"
type input "0.00"
radio input "true"
type input "315.00"
type input "0.00"
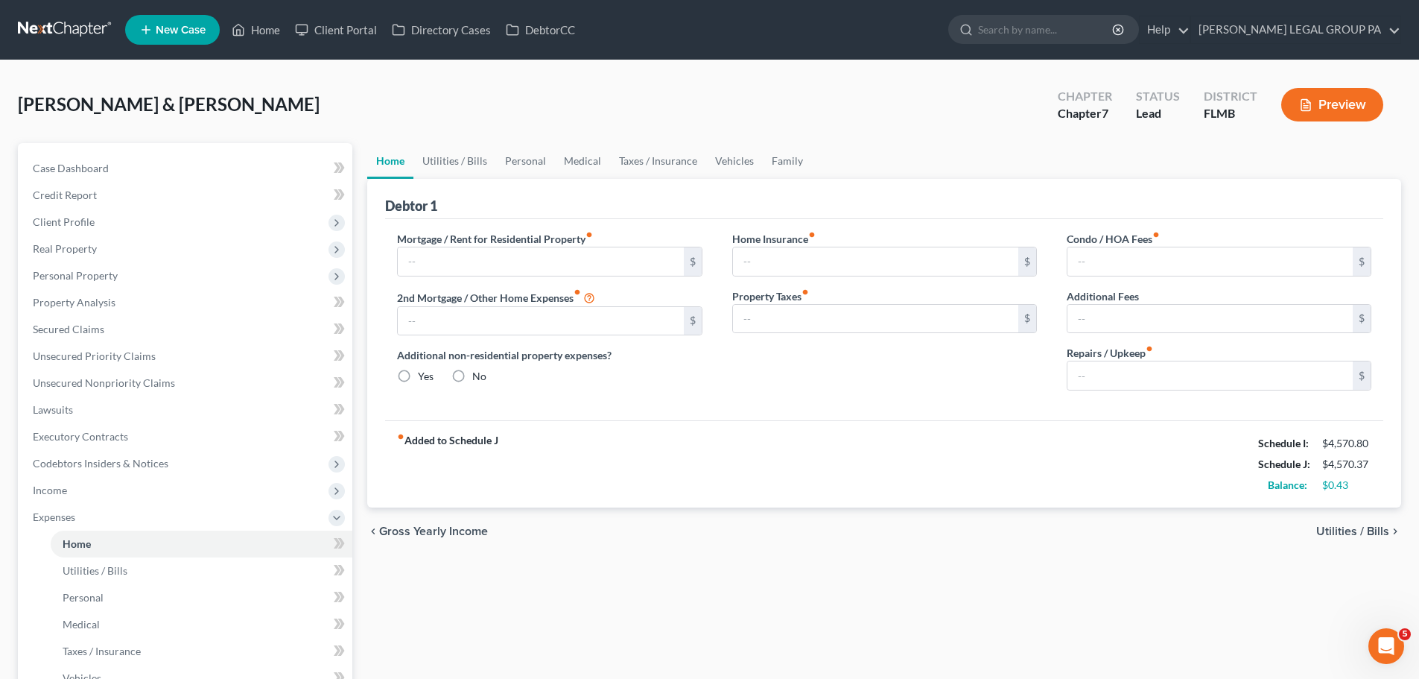
type input "0.00"
type input "67.34"
type input "75.00"
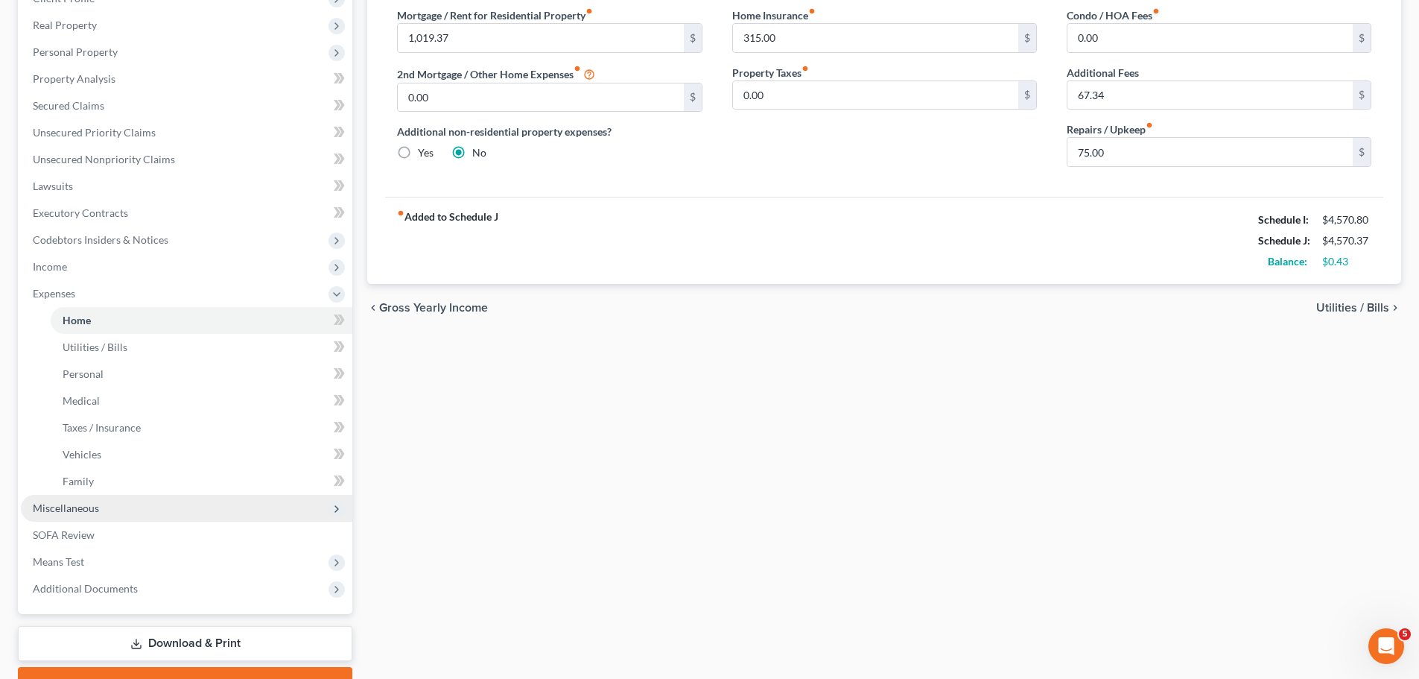
click at [66, 505] on span "Miscellaneous" at bounding box center [66, 507] width 66 height 13
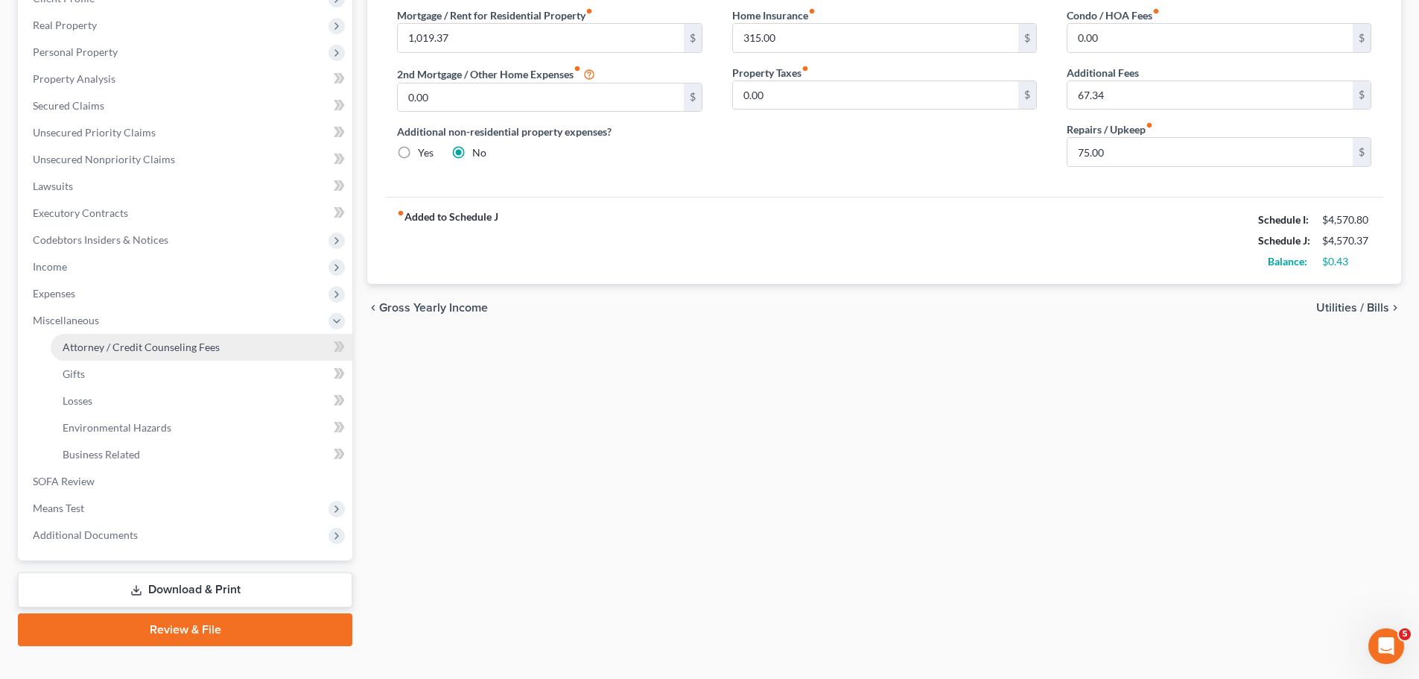
click at [113, 346] on span "Attorney / Credit Counseling Fees" at bounding box center [141, 347] width 157 height 13
select select "0"
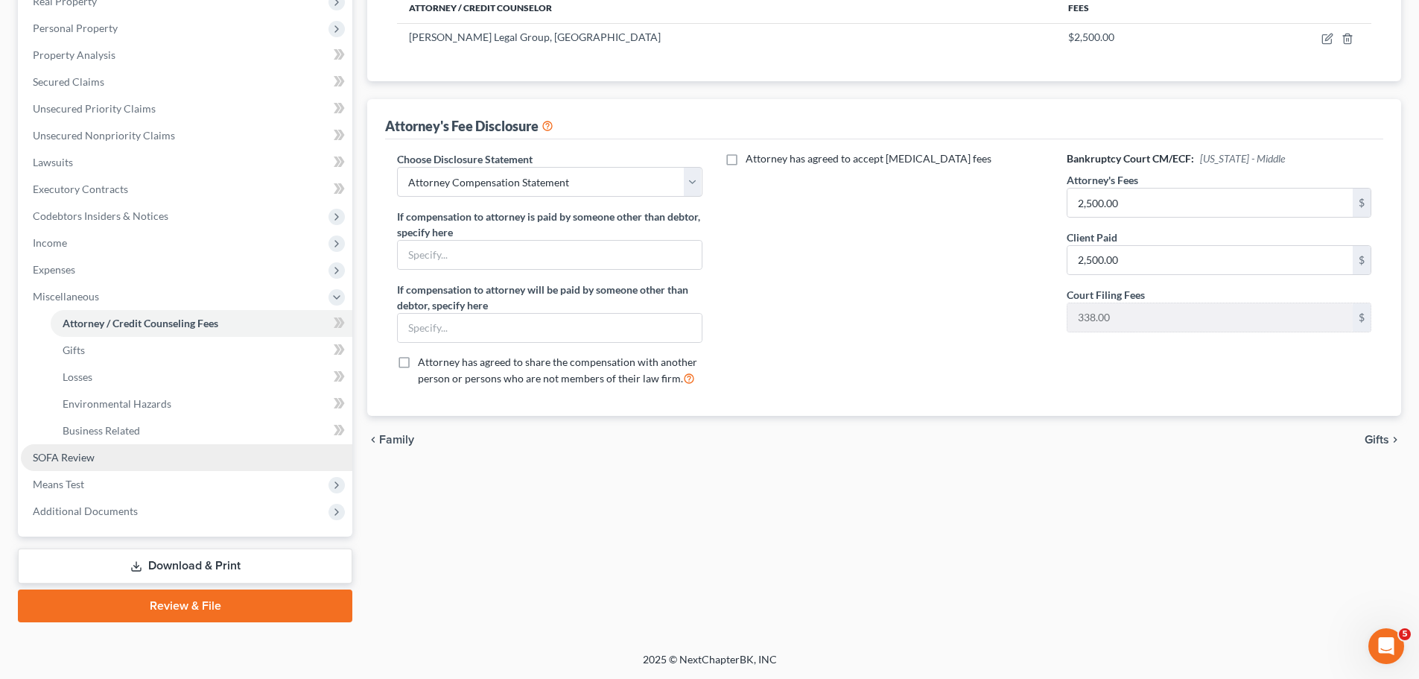
click at [65, 455] on span "SOFA Review" at bounding box center [64, 457] width 62 height 13
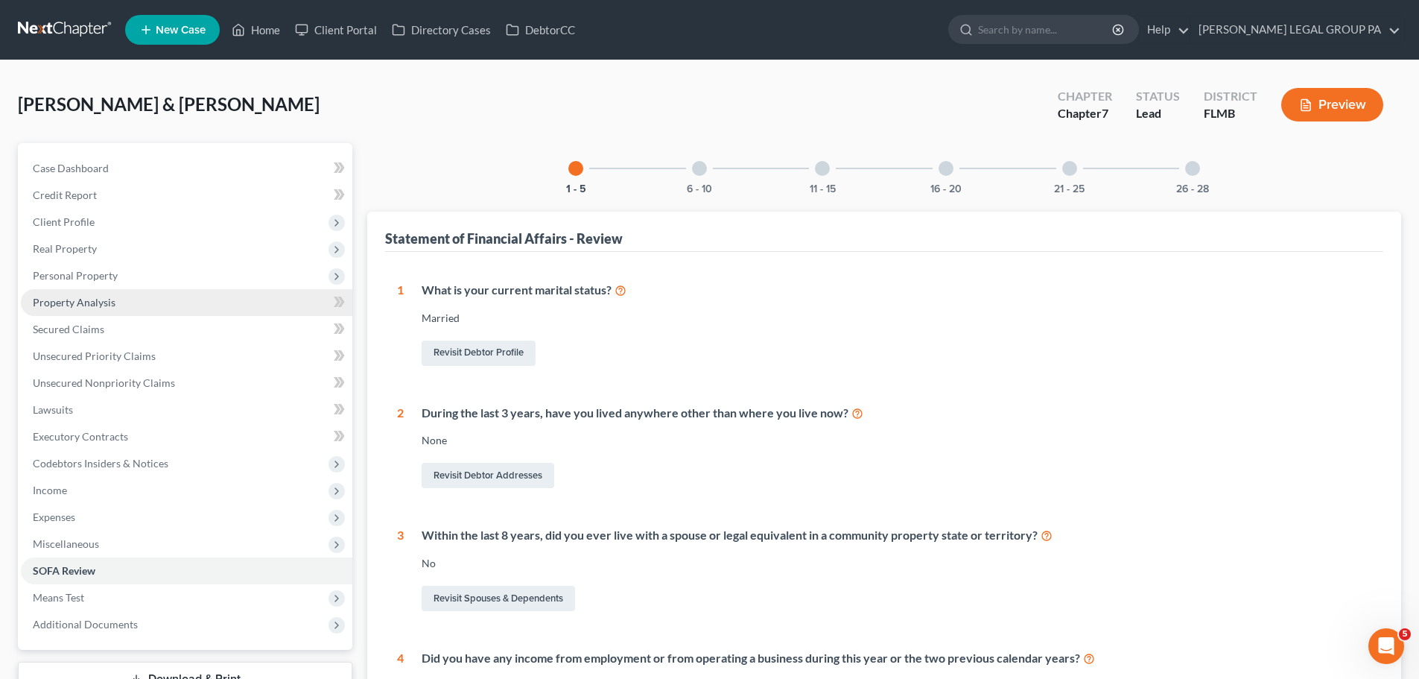
click at [66, 304] on span "Property Analysis" at bounding box center [74, 302] width 83 height 13
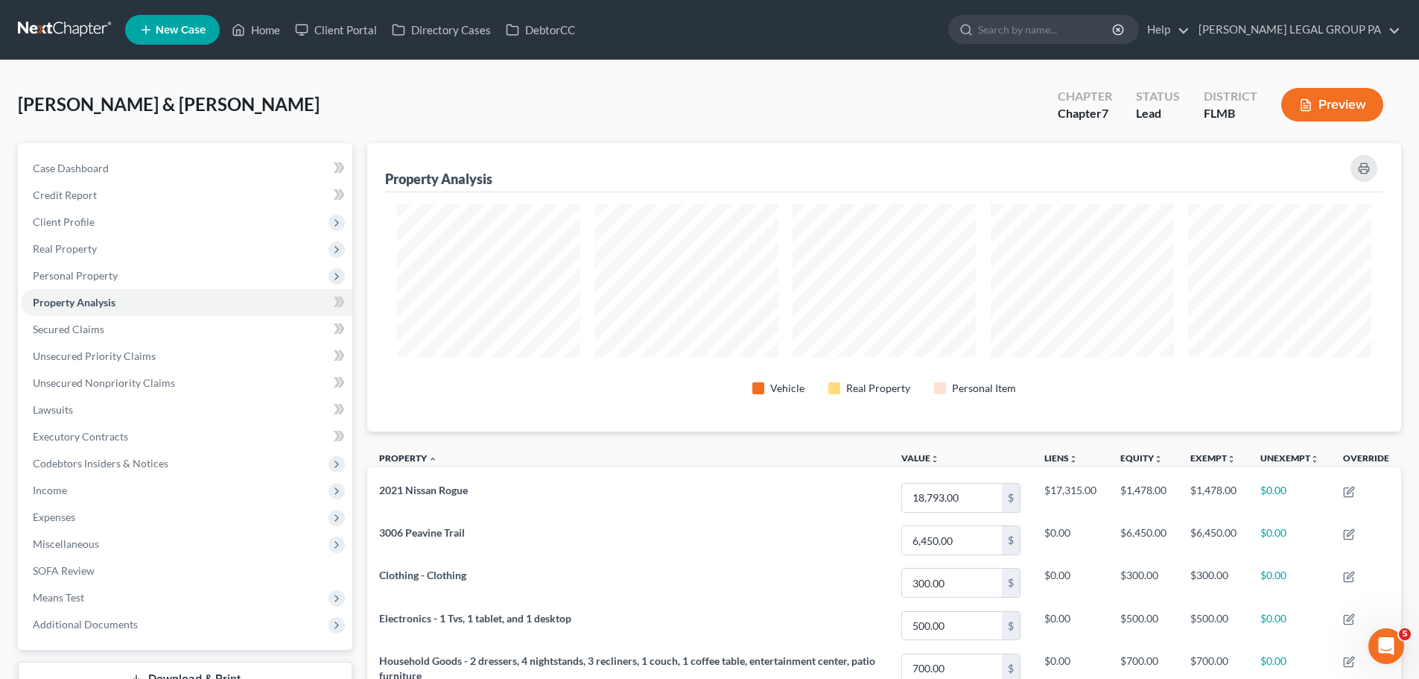
scroll to position [744838, 744092]
click at [89, 269] on span "Personal Property" at bounding box center [75, 275] width 85 height 13
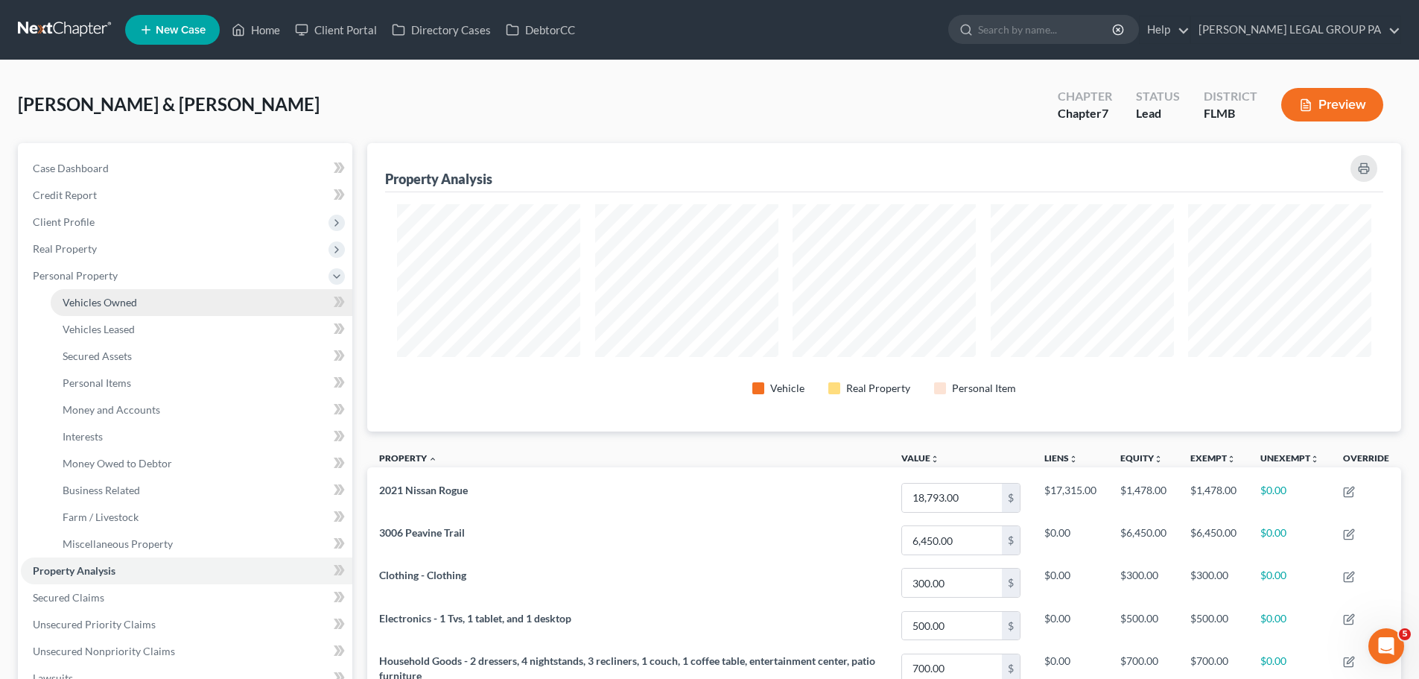
click at [136, 300] on span "Vehicles Owned" at bounding box center [100, 302] width 75 height 13
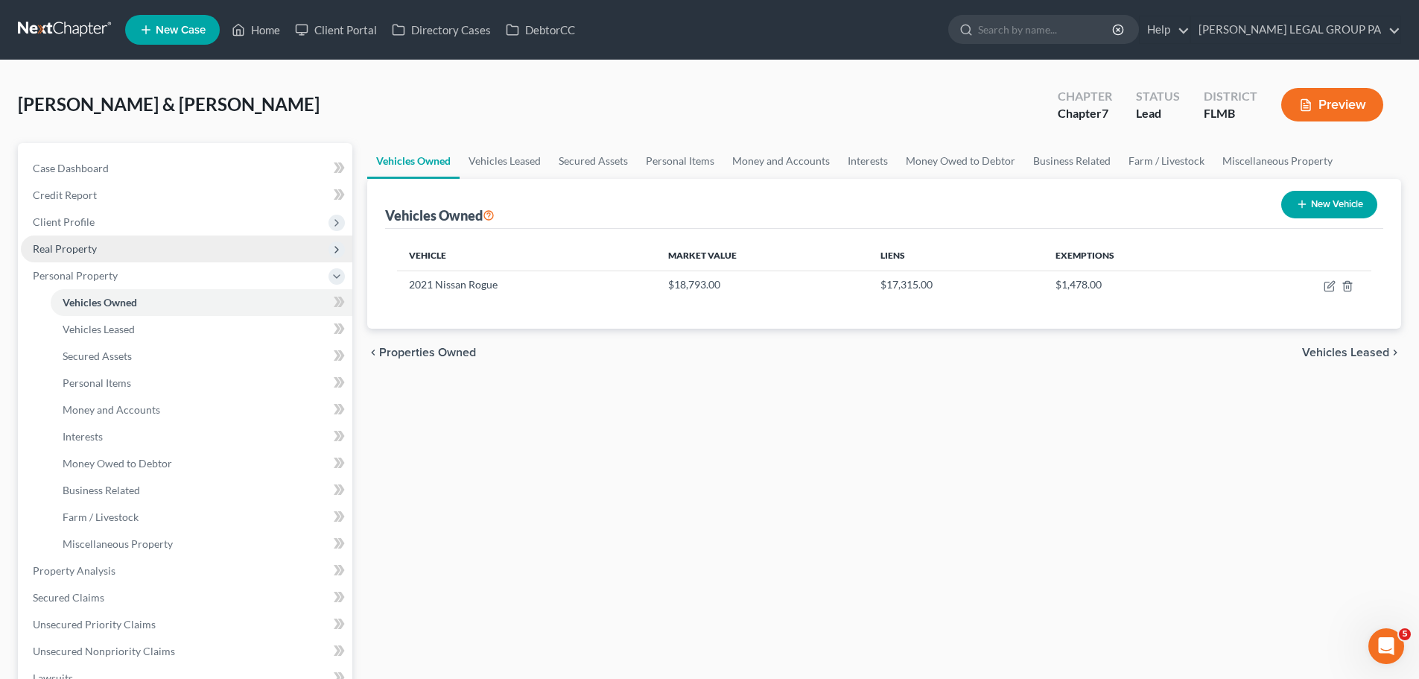
click at [63, 247] on span "Real Property" at bounding box center [65, 248] width 64 height 13
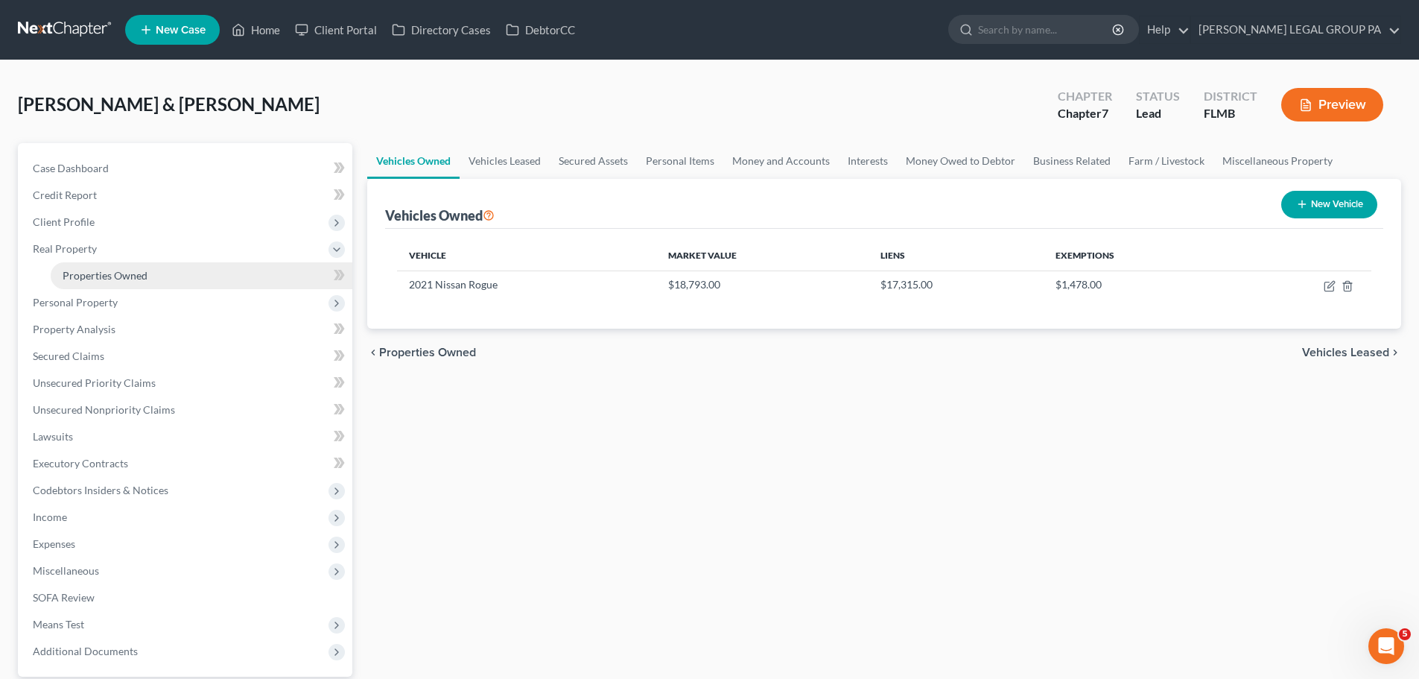
click at [96, 269] on span "Properties Owned" at bounding box center [105, 275] width 85 height 13
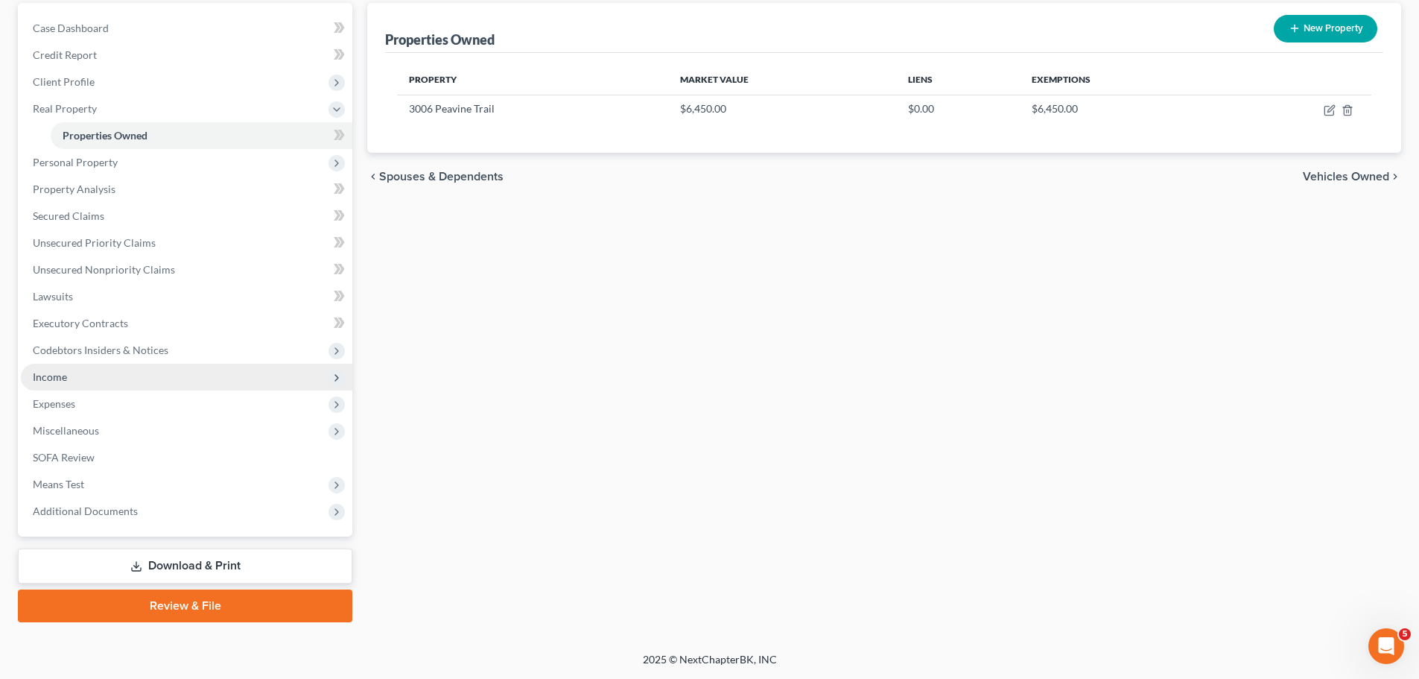
click at [54, 379] on span "Income" at bounding box center [50, 376] width 34 height 13
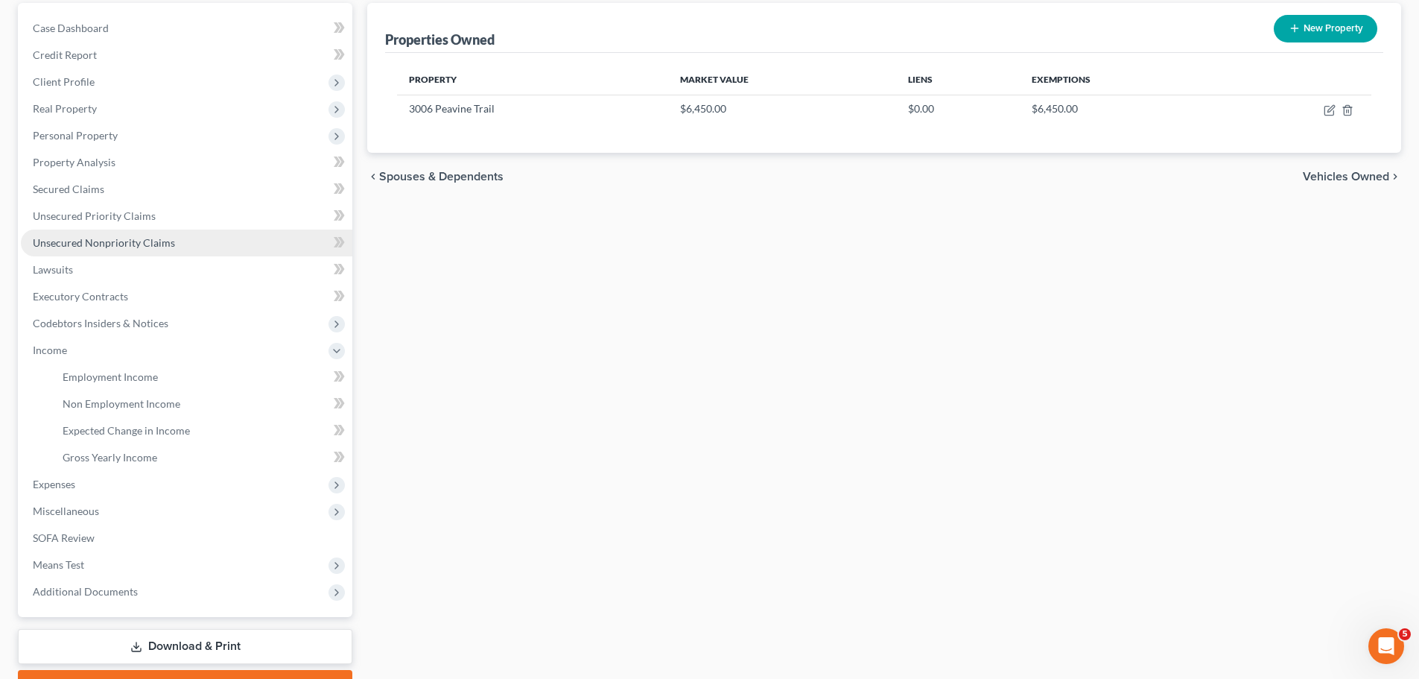
click at [79, 244] on span "Unsecured Nonpriority Claims" at bounding box center [104, 242] width 142 height 13
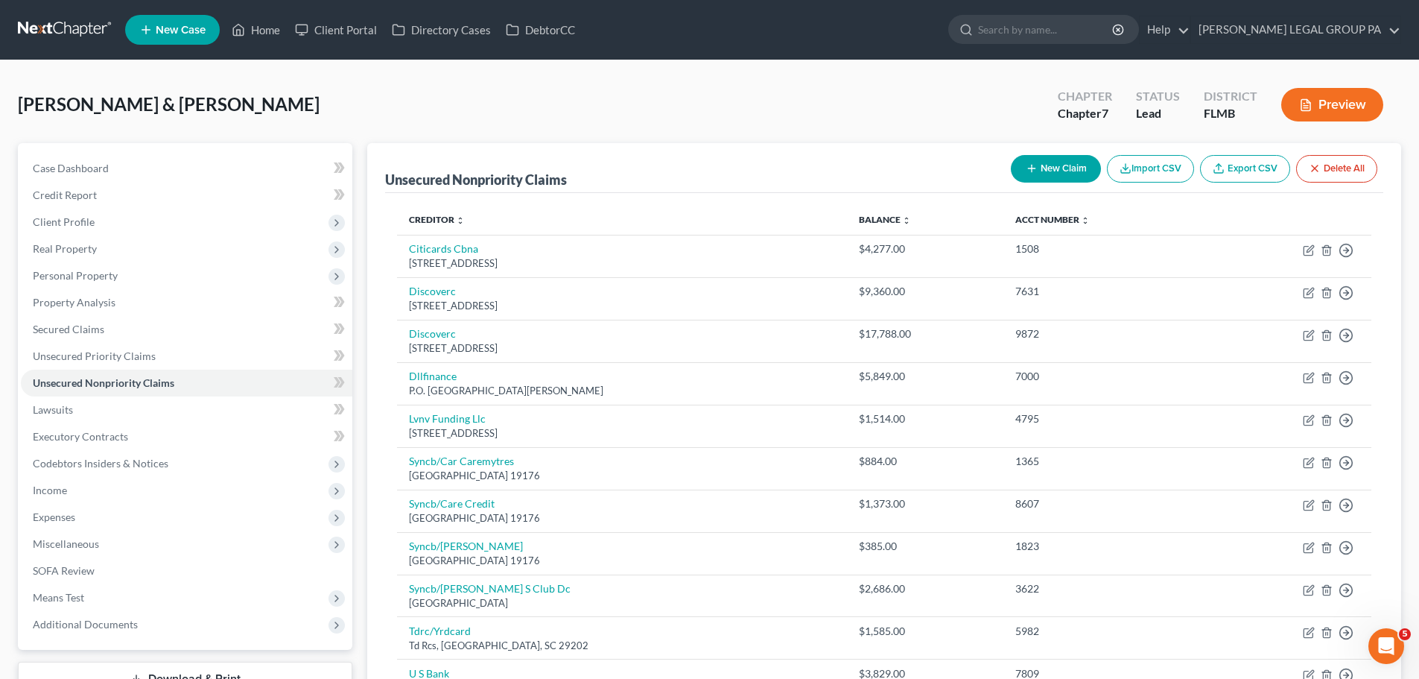
click at [1038, 171] on button "New Claim" at bounding box center [1056, 169] width 90 height 28
select select "2"
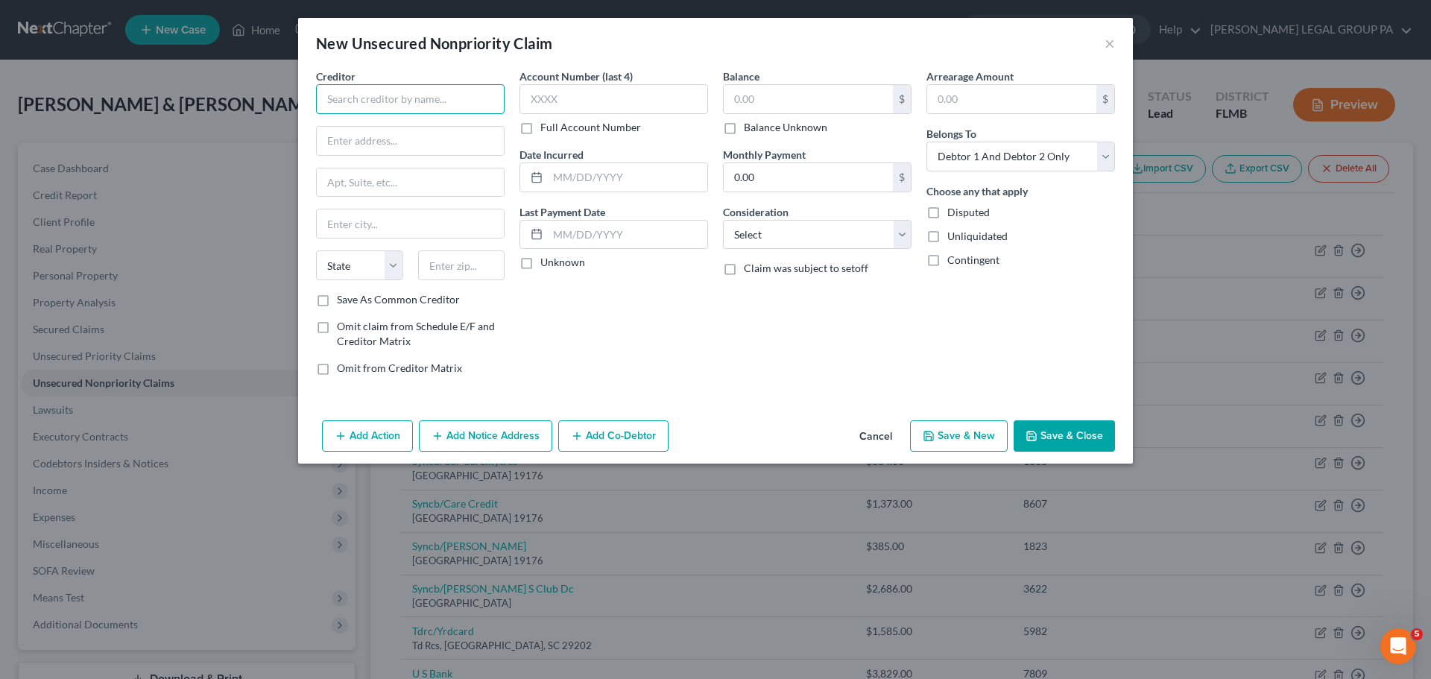
click at [443, 100] on input "text" at bounding box center [410, 99] width 189 height 30
click at [349, 99] on input "text" at bounding box center [410, 99] width 189 height 30
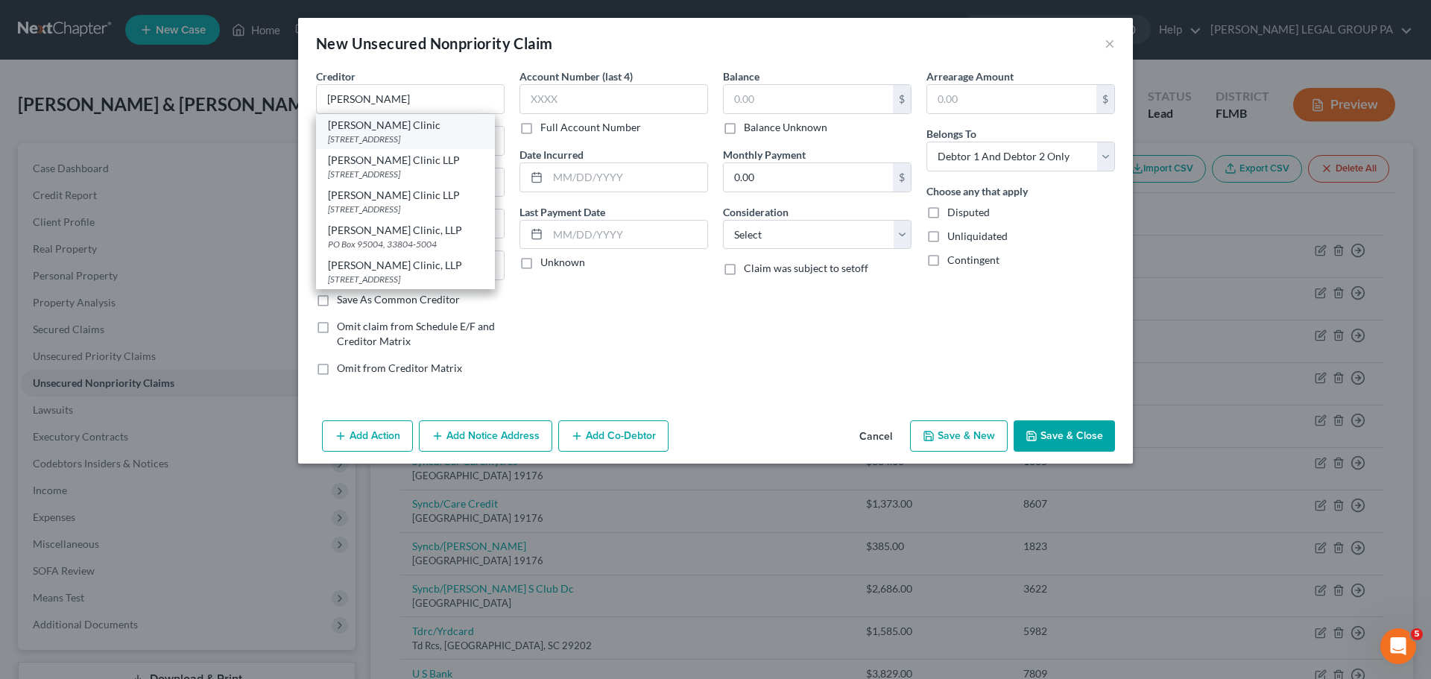
click at [393, 133] on div "[STREET_ADDRESS]" at bounding box center [405, 139] width 155 height 13
type input "[PERSON_NAME] Clinic"
type input "PO Box 95004"
type input "Lakeland"
select select "9"
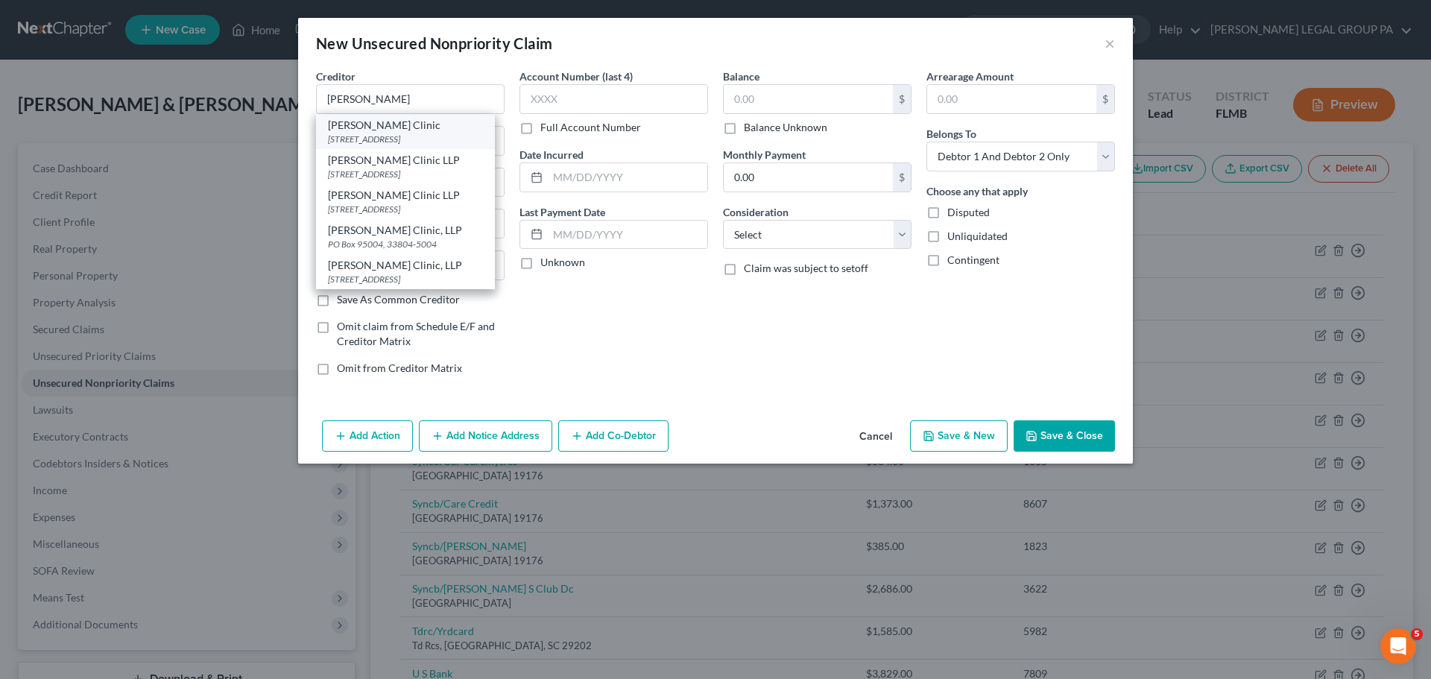
type input "33804"
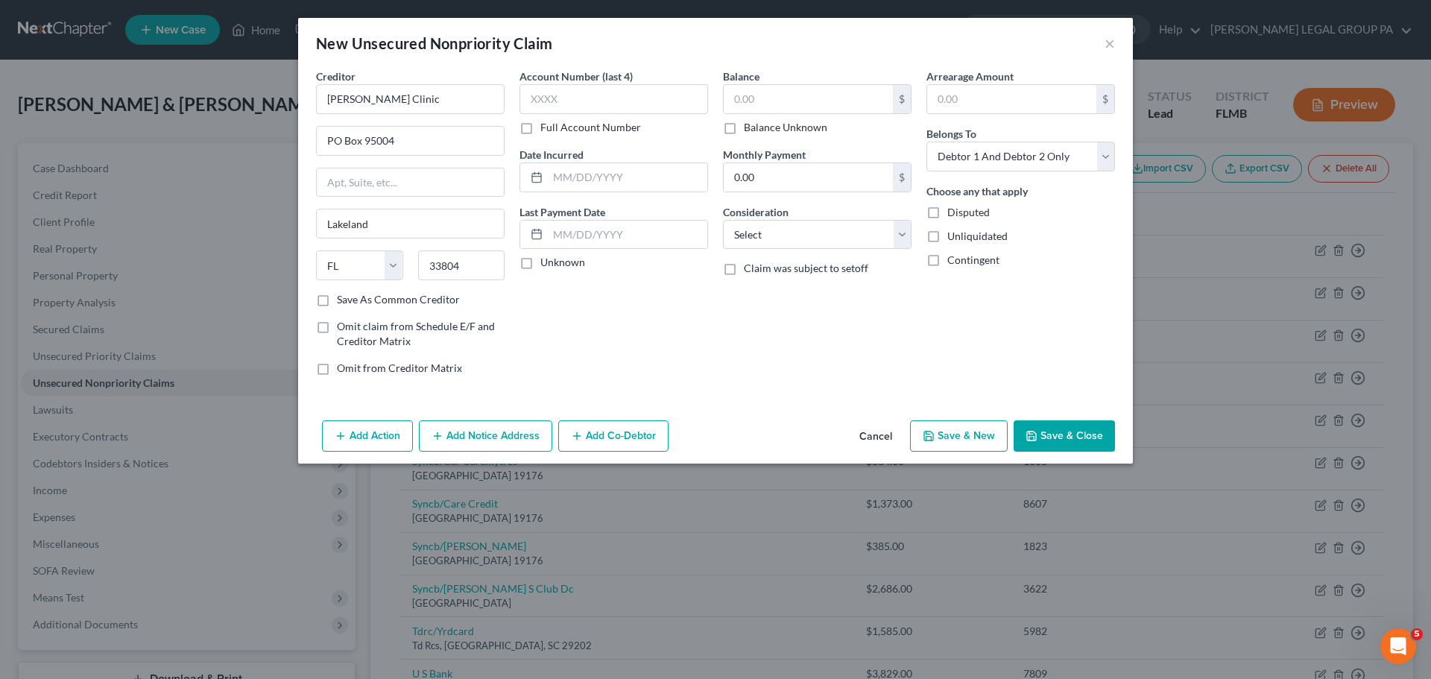
click at [393, 117] on div "Creditor * [PERSON_NAME][GEOGRAPHIC_DATA] [GEOGRAPHIC_DATA] [US_STATE][GEOGRAPH…" at bounding box center [410, 181] width 189 height 224
click at [605, 298] on div "Account Number (last 4) Full Account Number Date Incurred Last Payment Date Unk…" at bounding box center [613, 228] width 203 height 319
click at [554, 108] on input "text" at bounding box center [613, 99] width 189 height 30
type input "1851"
click at [803, 361] on div "Balance $ Balance Unknown Balance Undetermined $ Balance Unknown Monthly Paymen…" at bounding box center [816, 228] width 203 height 319
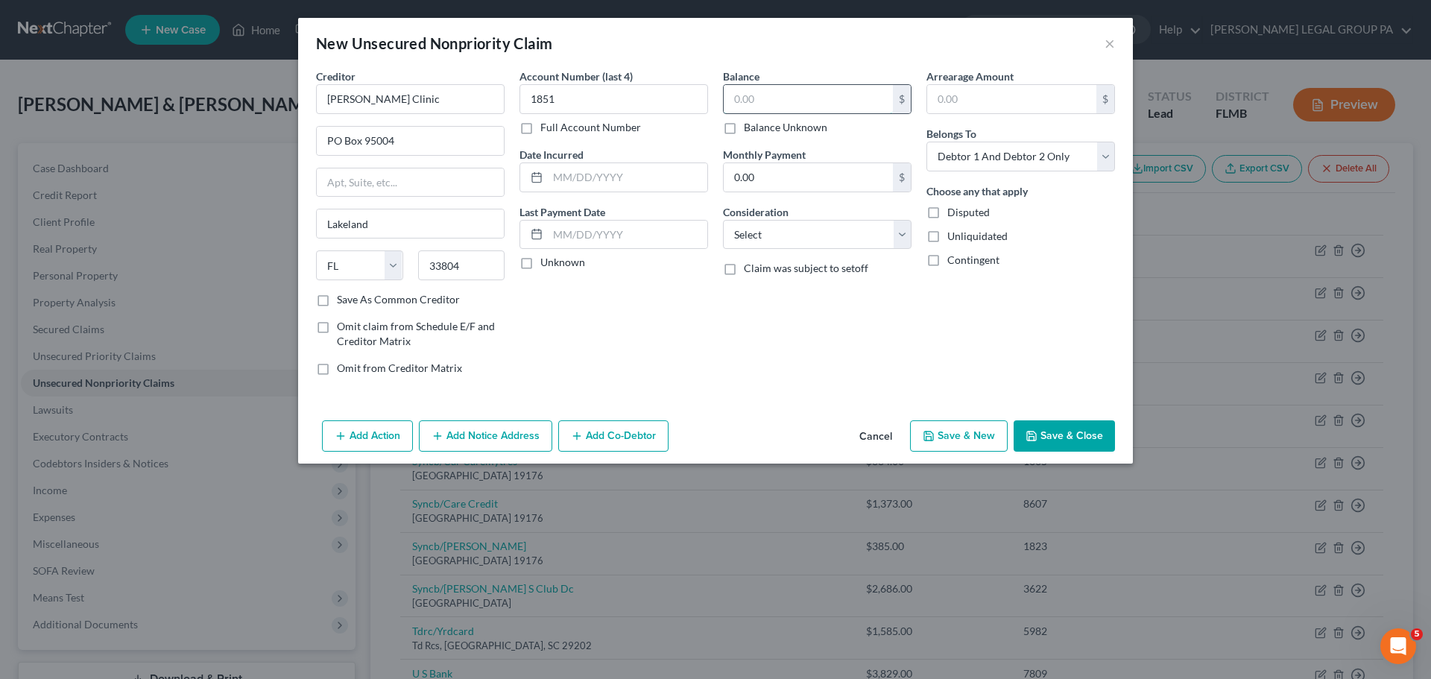
click at [756, 98] on input "text" at bounding box center [808, 99] width 169 height 28
type input "83.24"
click at [837, 179] on input "0.00" at bounding box center [808, 177] width 169 height 28
click at [823, 215] on div "Consideration Select Cable / Satellite Services Collection Agency Credit Card D…" at bounding box center [817, 226] width 189 height 45
click at [819, 234] on select "Select Cable / Satellite Services Collection Agency Credit Card Debt Debt Couns…" at bounding box center [817, 235] width 189 height 30
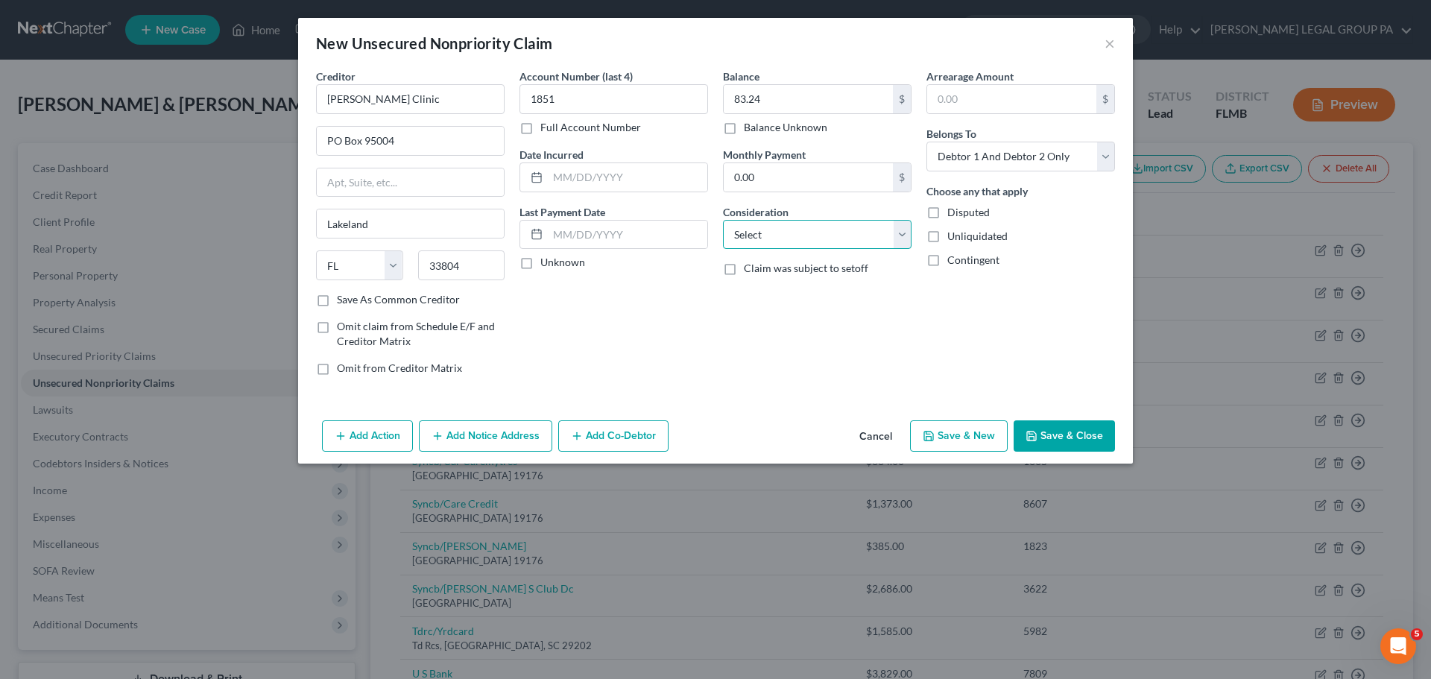
select select "9"
click at [723, 220] on select "Select Cable / Satellite Services Collection Agency Credit Card Debt Debt Couns…" at bounding box center [817, 235] width 189 height 30
click at [1053, 446] on button "Save & Close" at bounding box center [1063, 435] width 101 height 31
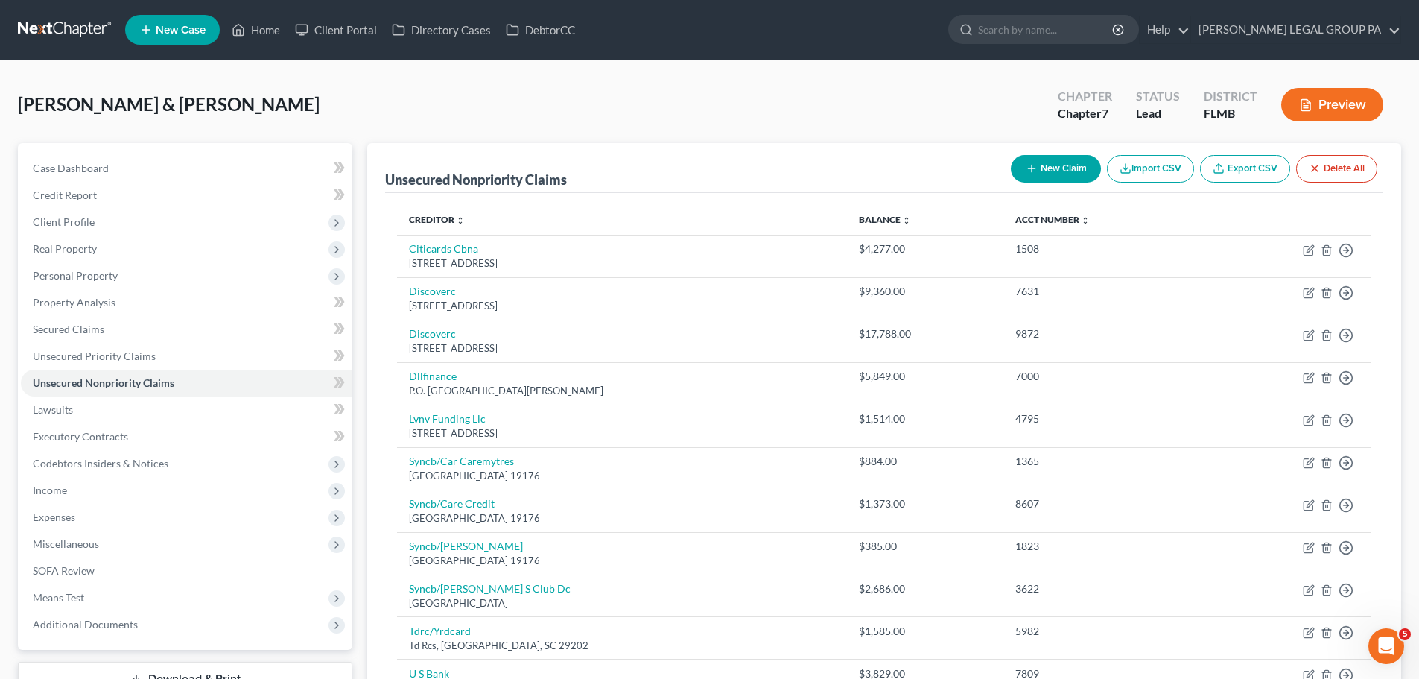
click at [1049, 171] on button "New Claim" at bounding box center [1056, 169] width 90 height 28
select select "2"
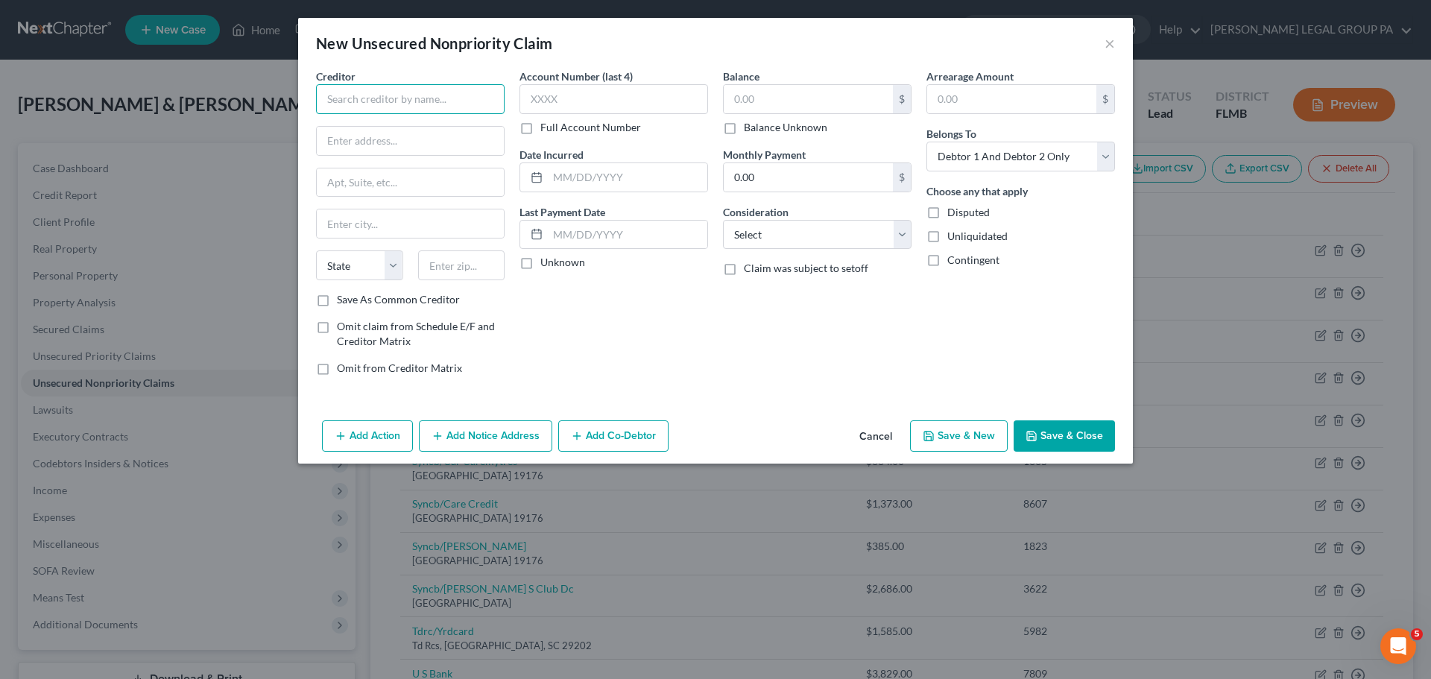
click at [415, 99] on input "text" at bounding box center [410, 99] width 189 height 30
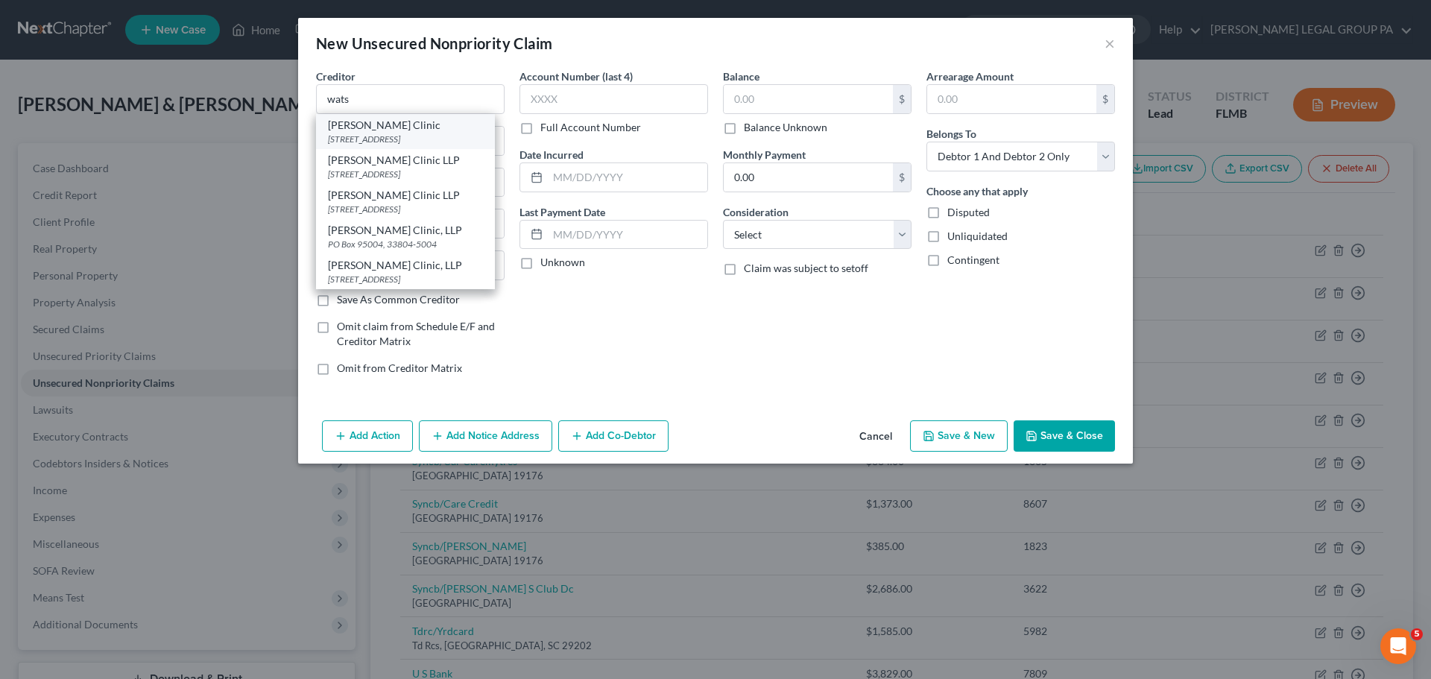
click at [407, 131] on div "[PERSON_NAME] Clinic" at bounding box center [405, 125] width 155 height 15
type input "[PERSON_NAME] Clinic"
type input "PO Box 95004"
type input "Lakeland"
select select "9"
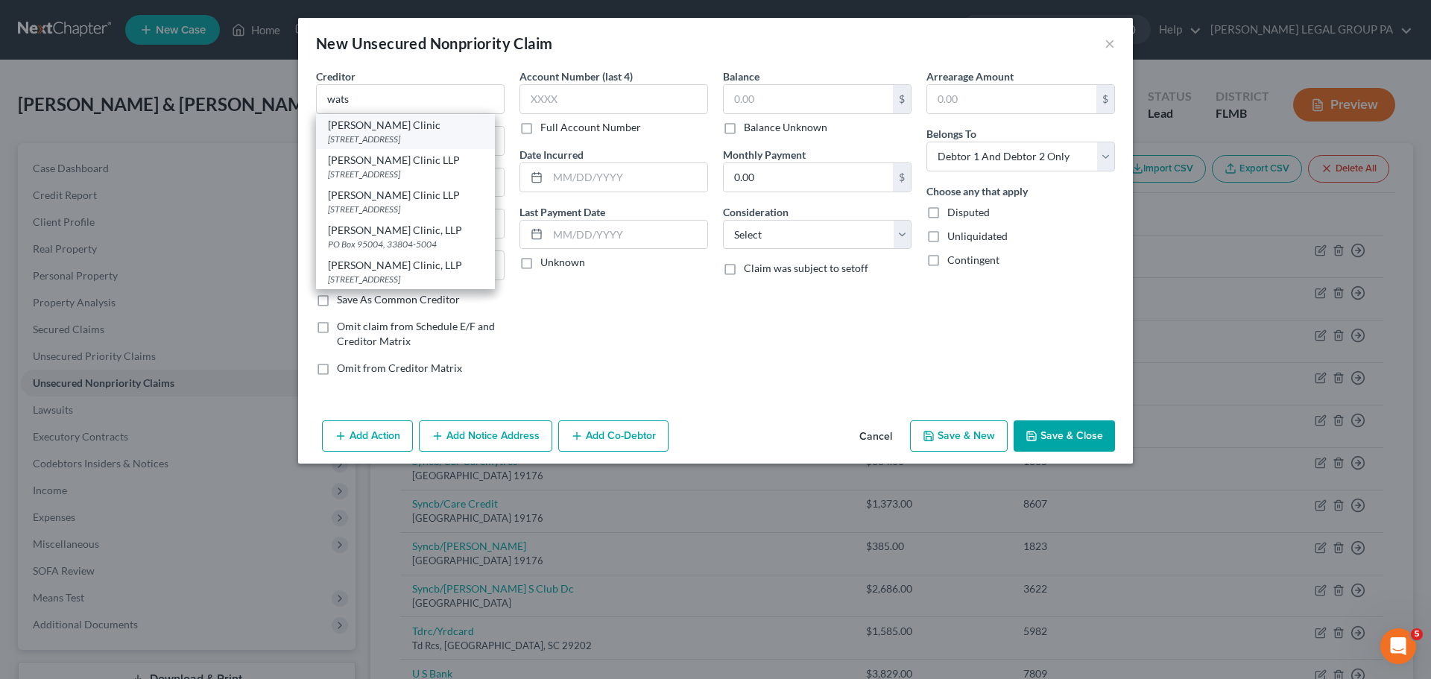
type input "33804"
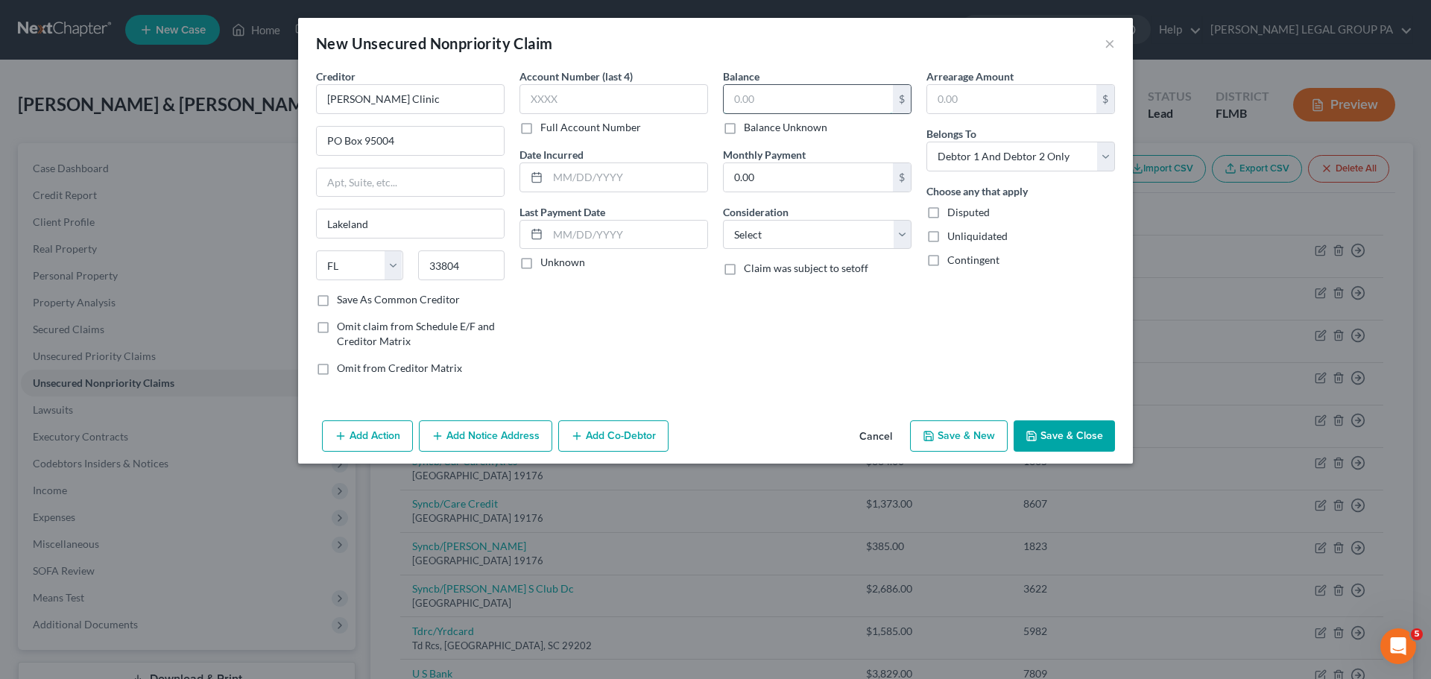
click at [761, 98] on input "text" at bounding box center [808, 99] width 169 height 28
type input "66.96"
click at [574, 98] on input "text" at bounding box center [613, 99] width 189 height 30
type input "5382"
click at [1059, 431] on button "Save & Close" at bounding box center [1063, 435] width 101 height 31
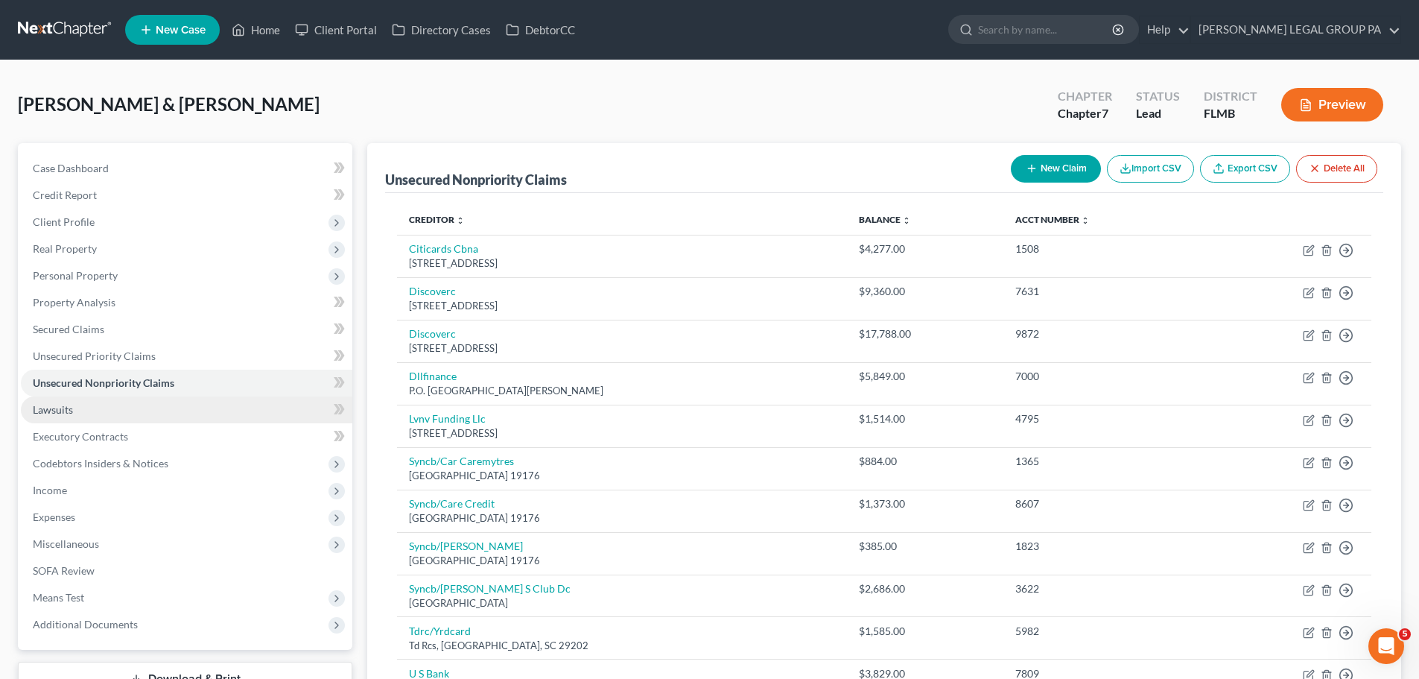
click at [106, 407] on link "Lawsuits" at bounding box center [187, 409] width 332 height 27
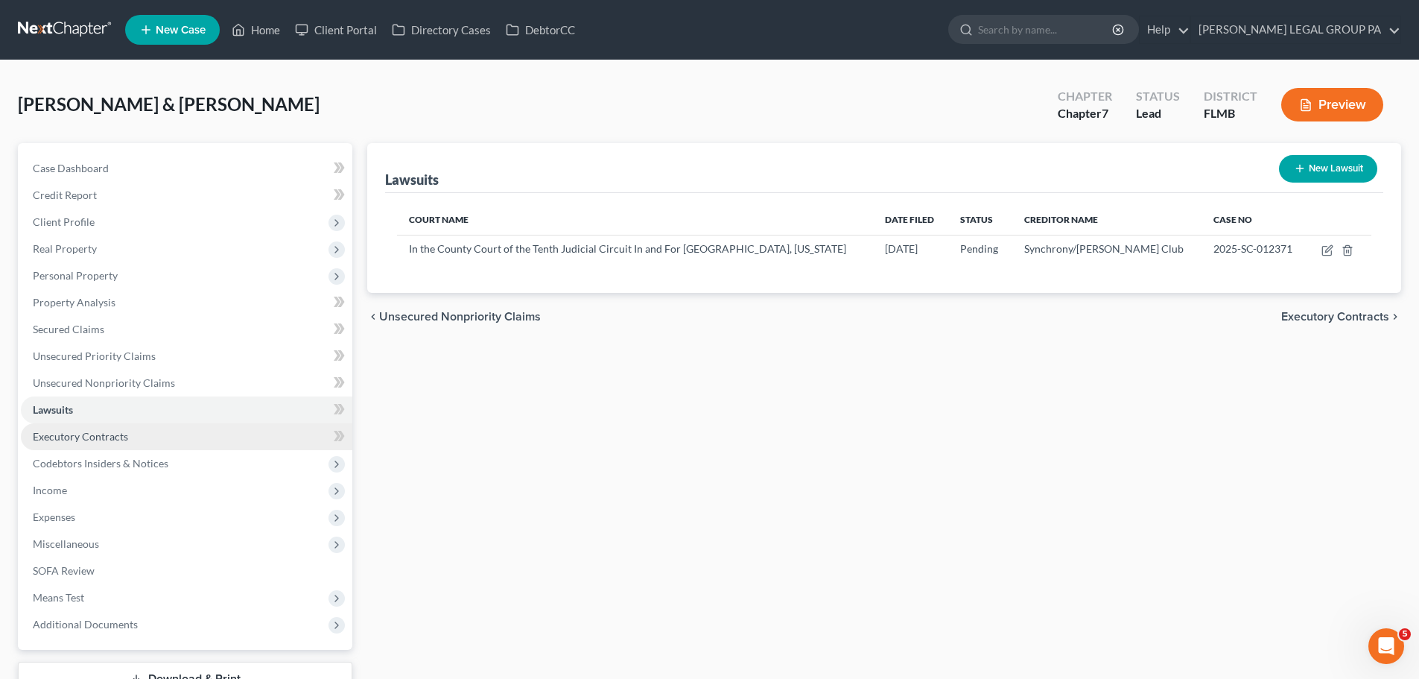
click at [97, 443] on link "Executory Contracts" at bounding box center [187, 436] width 332 height 27
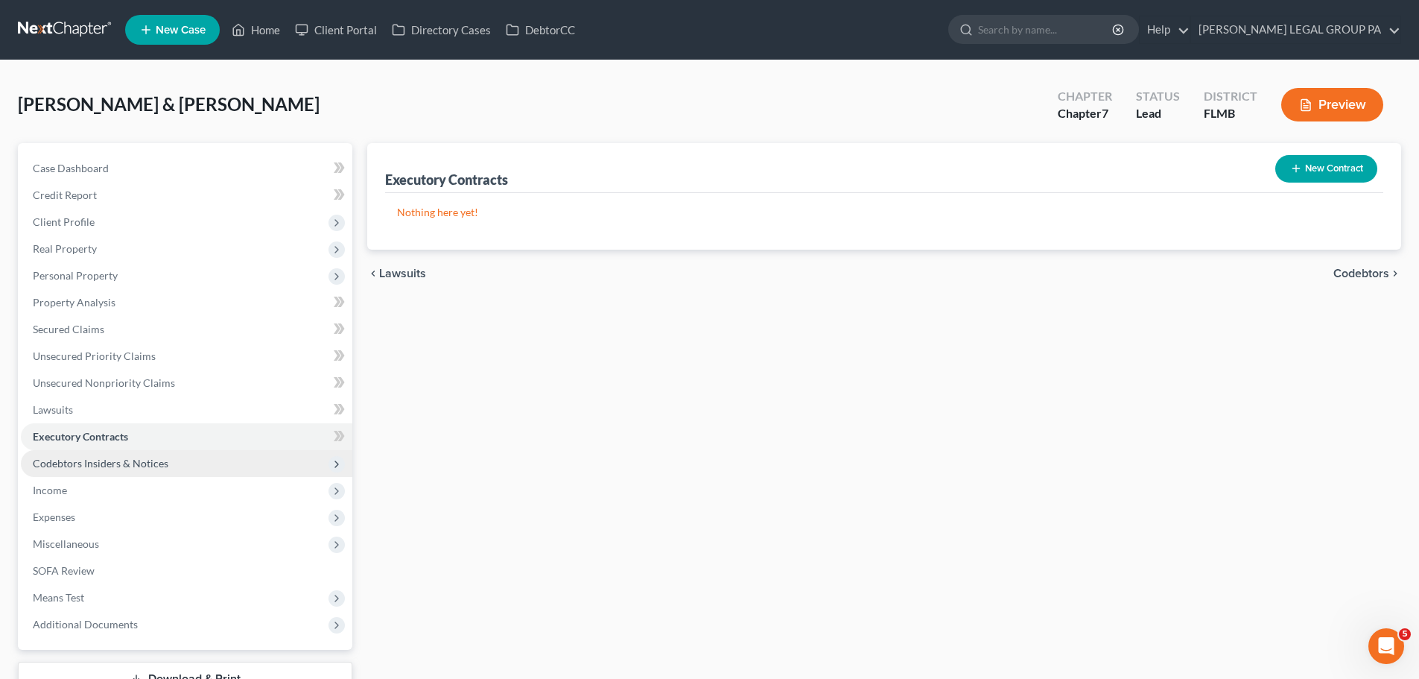
click at [104, 471] on span "Codebtors Insiders & Notices" at bounding box center [187, 463] width 332 height 27
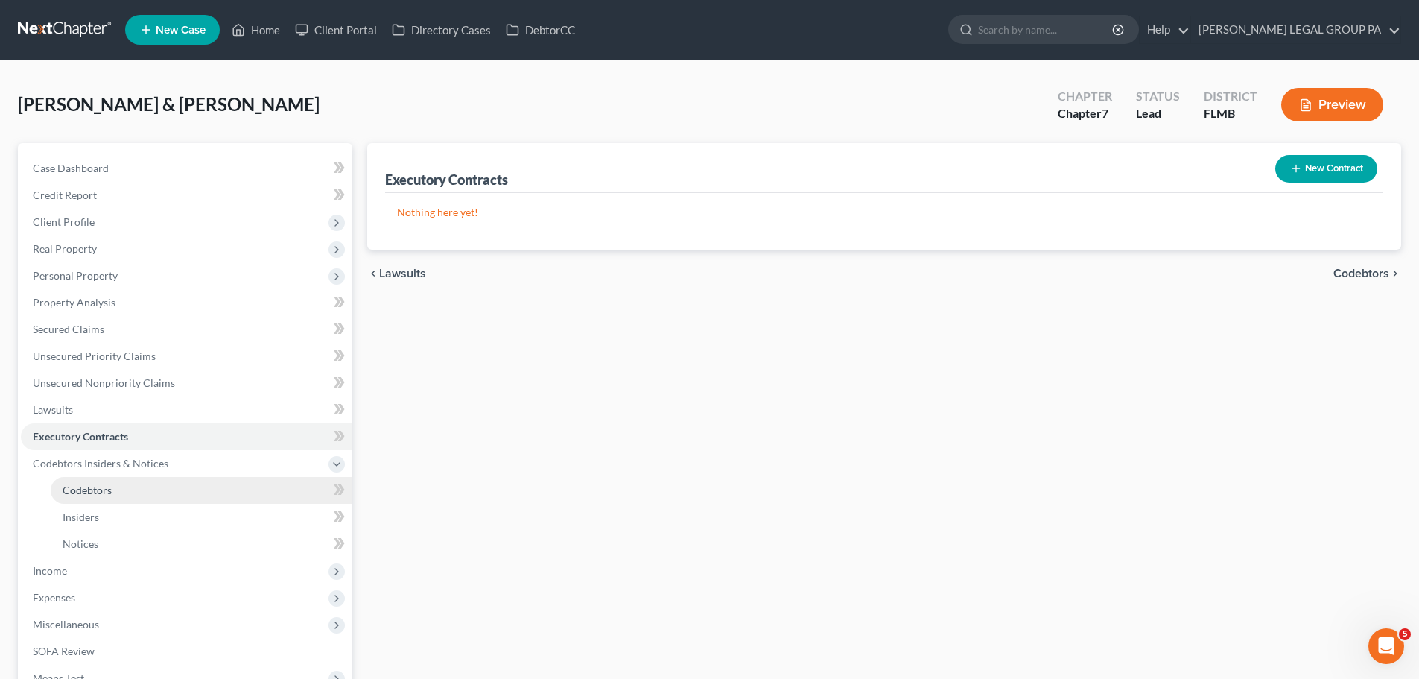
click at [68, 494] on span "Codebtors" at bounding box center [87, 490] width 49 height 13
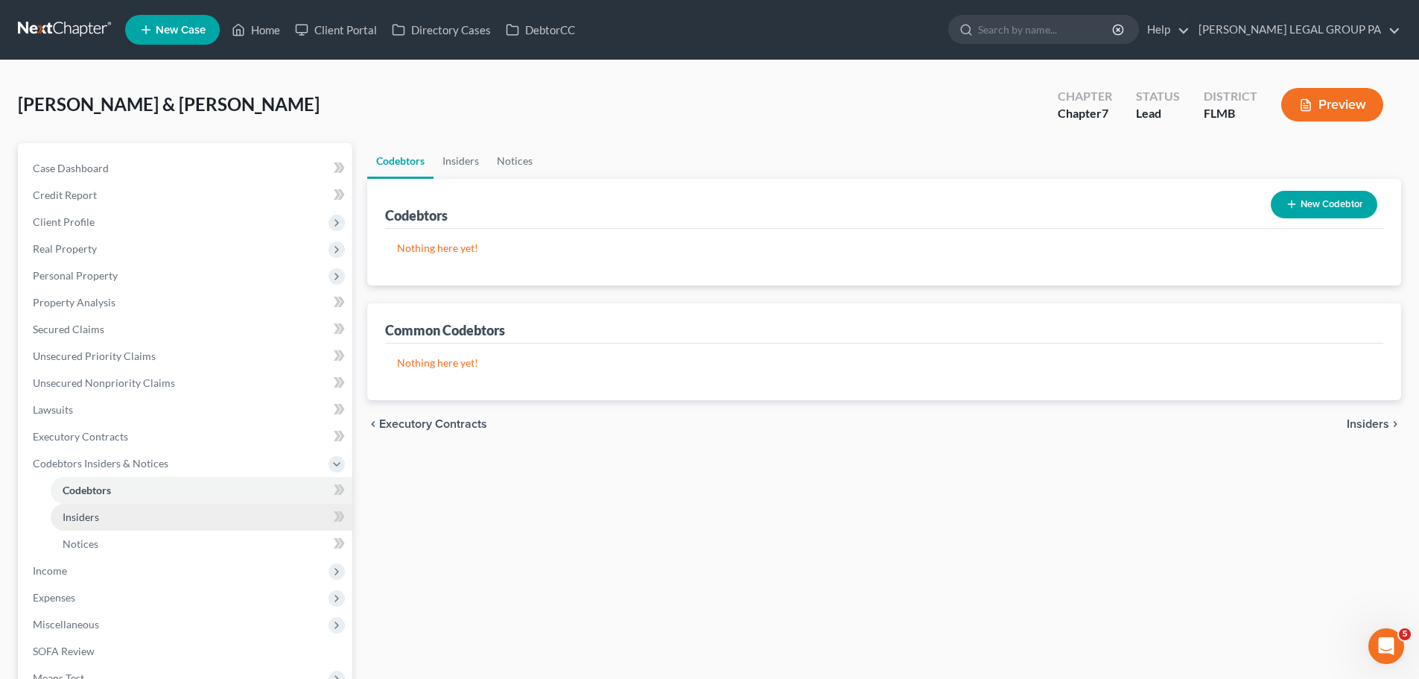
click at [77, 513] on span "Insiders" at bounding box center [81, 516] width 37 height 13
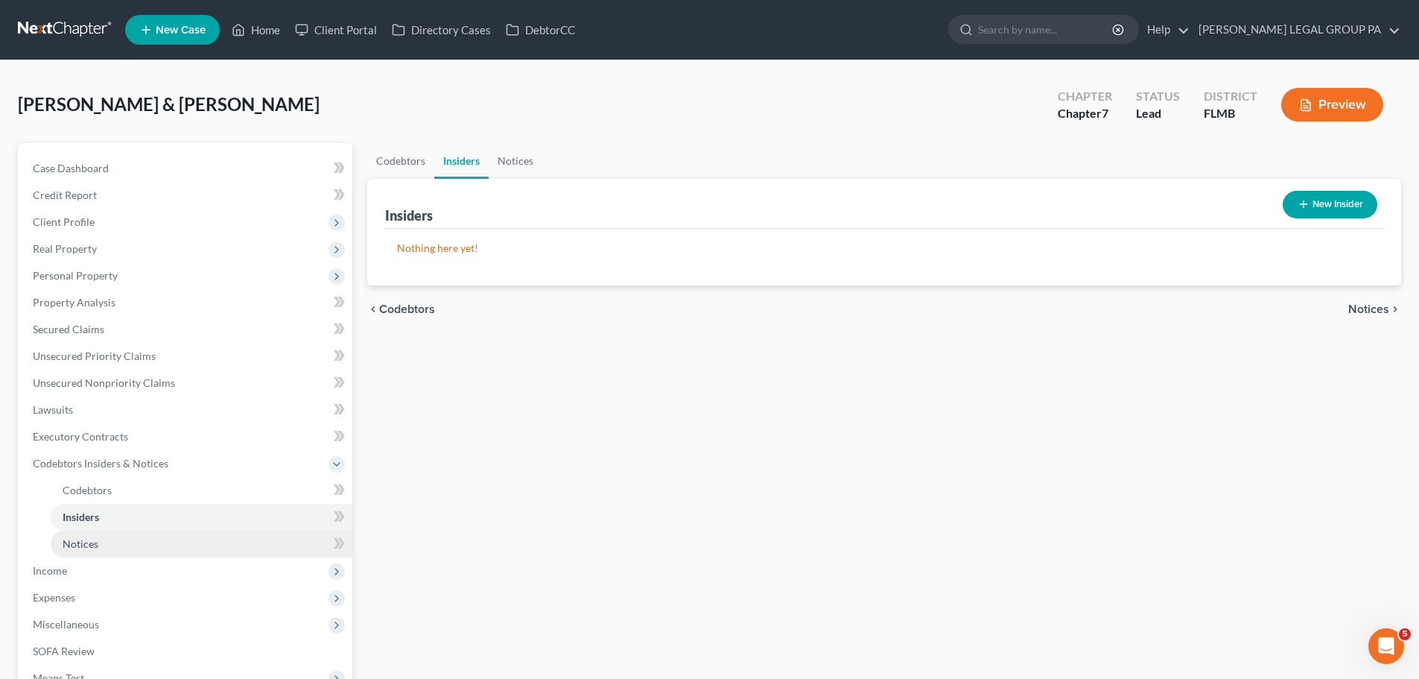
click at [84, 550] on link "Notices" at bounding box center [202, 544] width 302 height 27
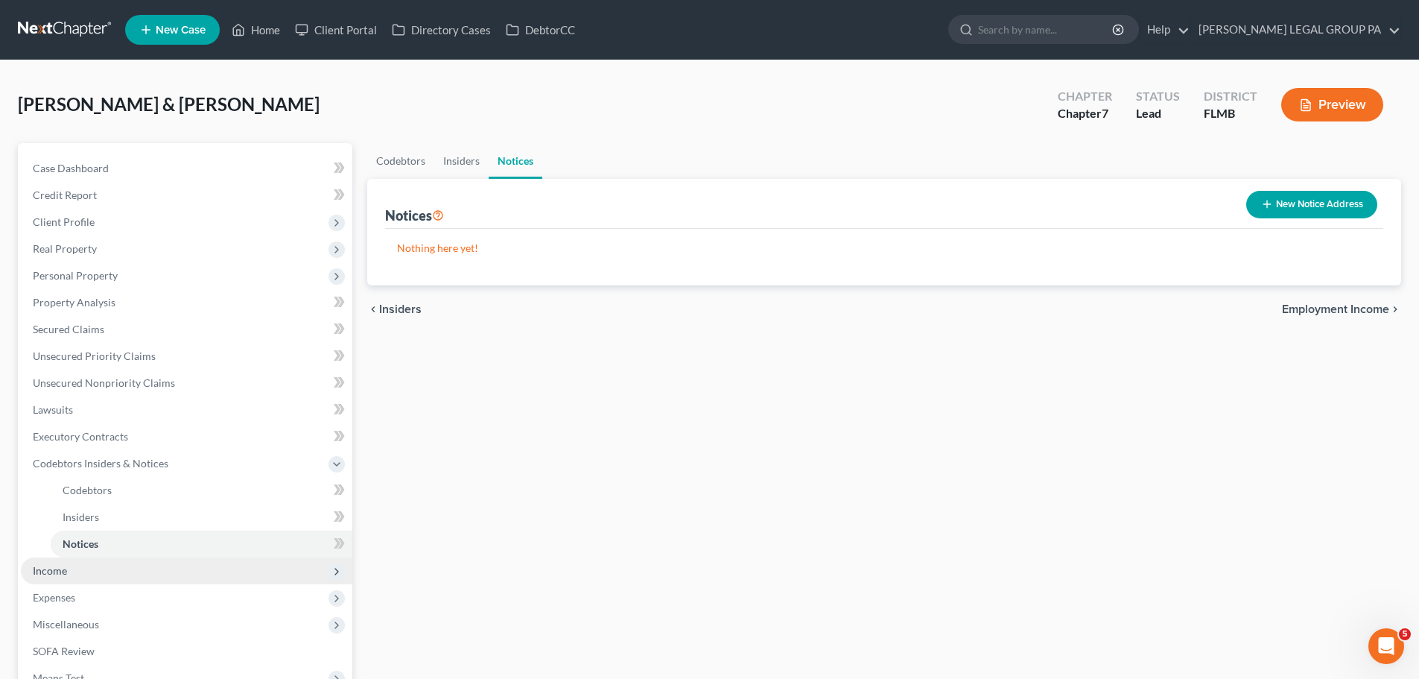
click at [73, 571] on span "Income" at bounding box center [187, 570] width 332 height 27
click at [95, 545] on span "Non Employment Income" at bounding box center [122, 543] width 118 height 13
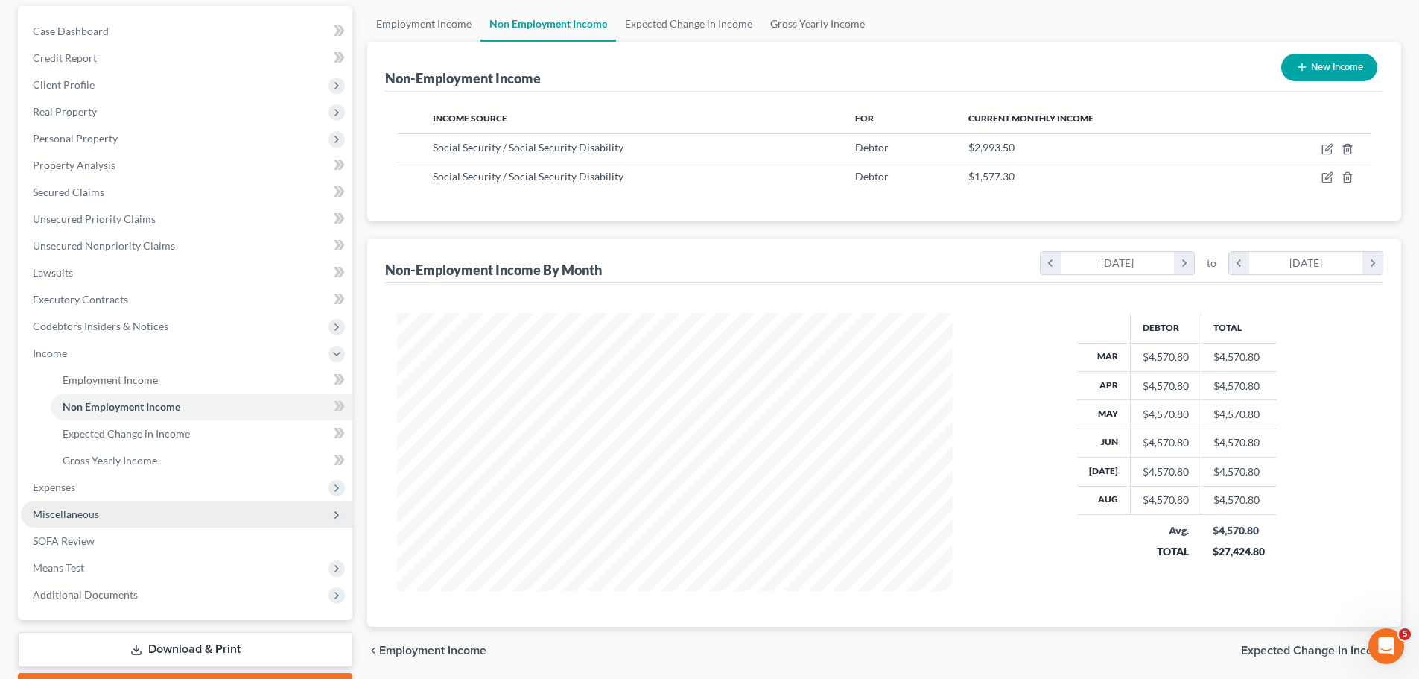
scroll to position [149, 0]
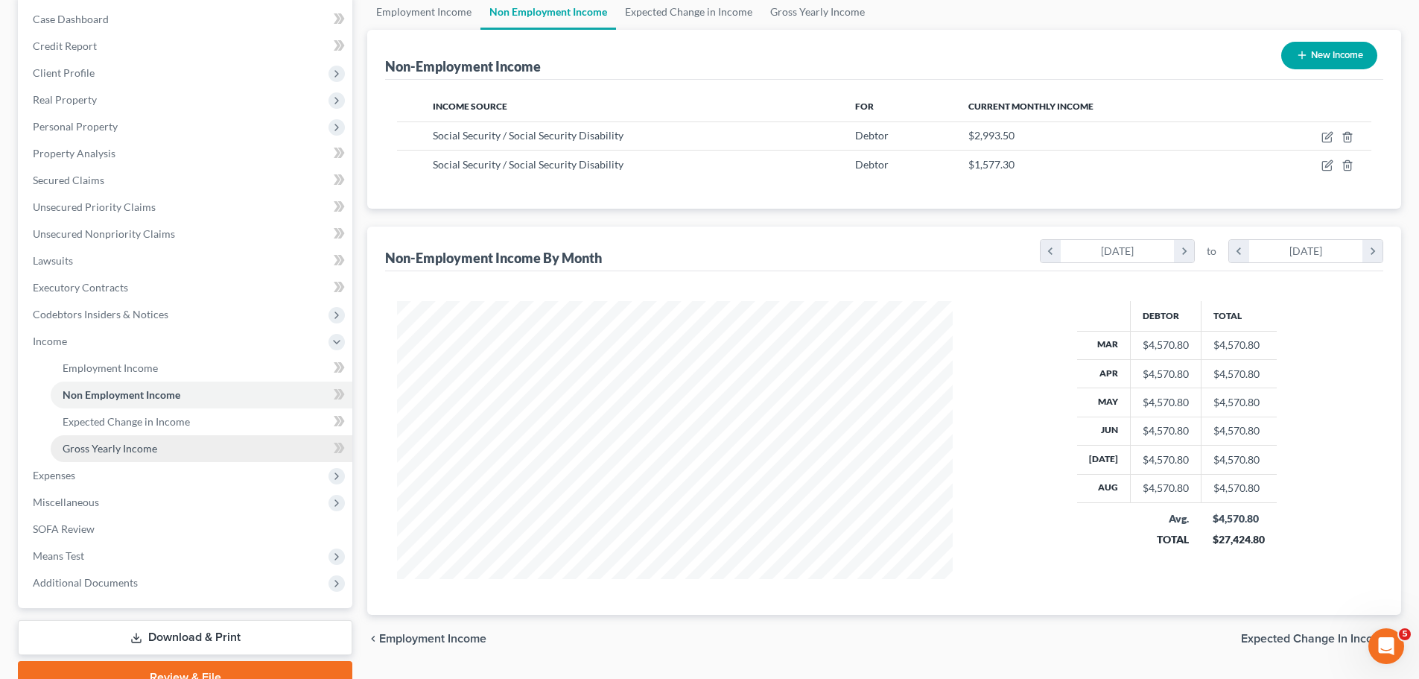
click at [83, 452] on span "Gross Yearly Income" at bounding box center [110, 448] width 95 height 13
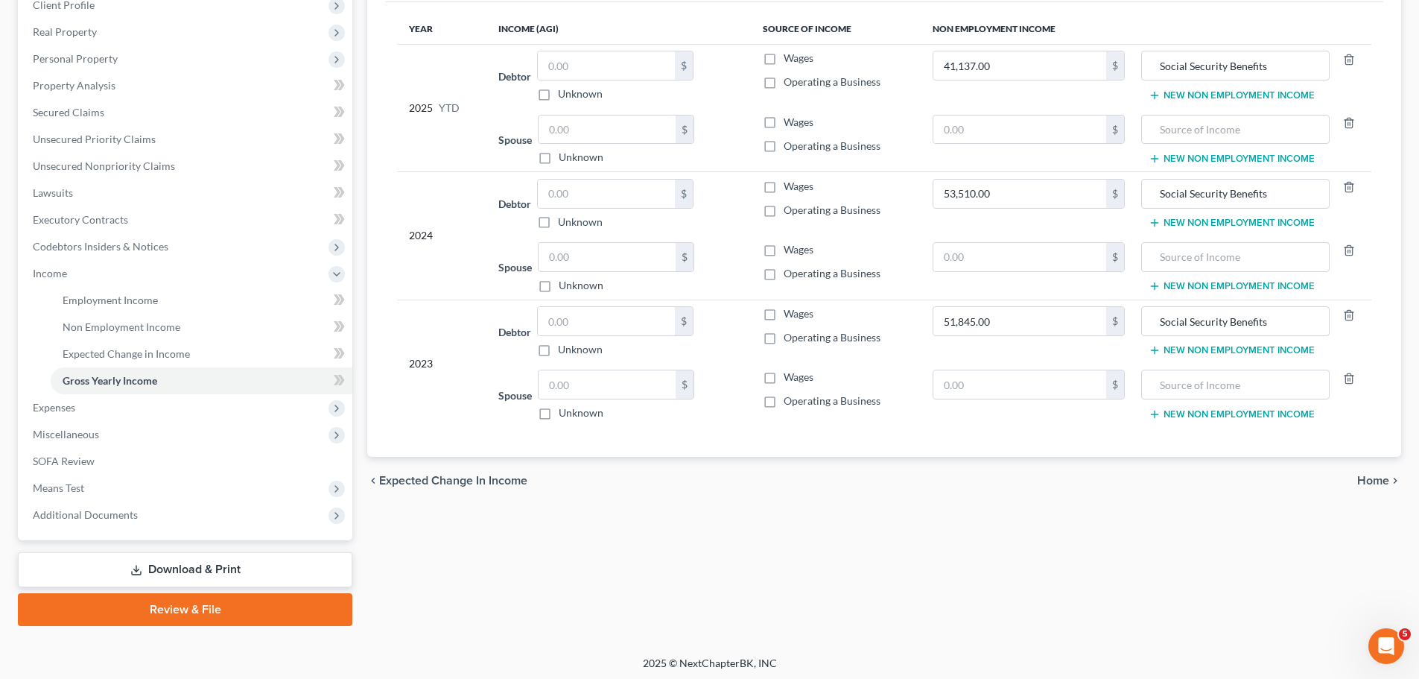
scroll to position [221, 0]
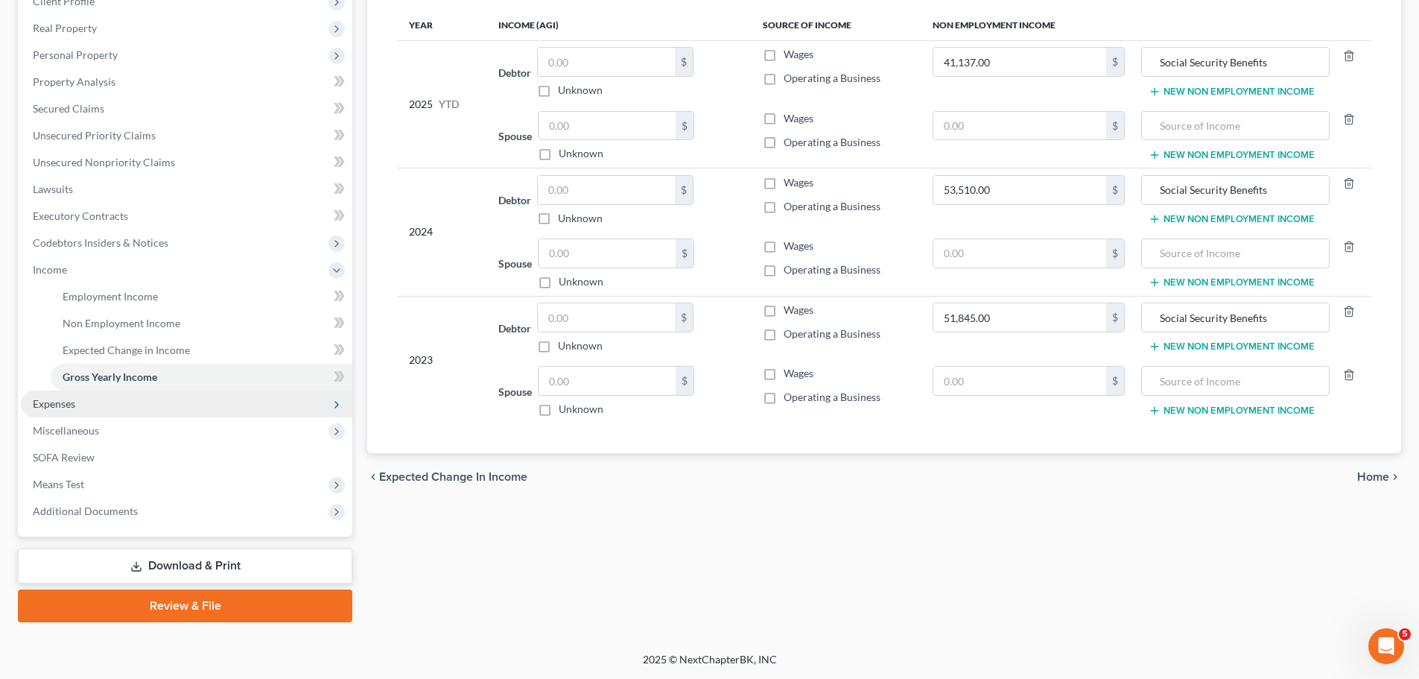
click at [80, 401] on span "Expenses" at bounding box center [187, 403] width 332 height 27
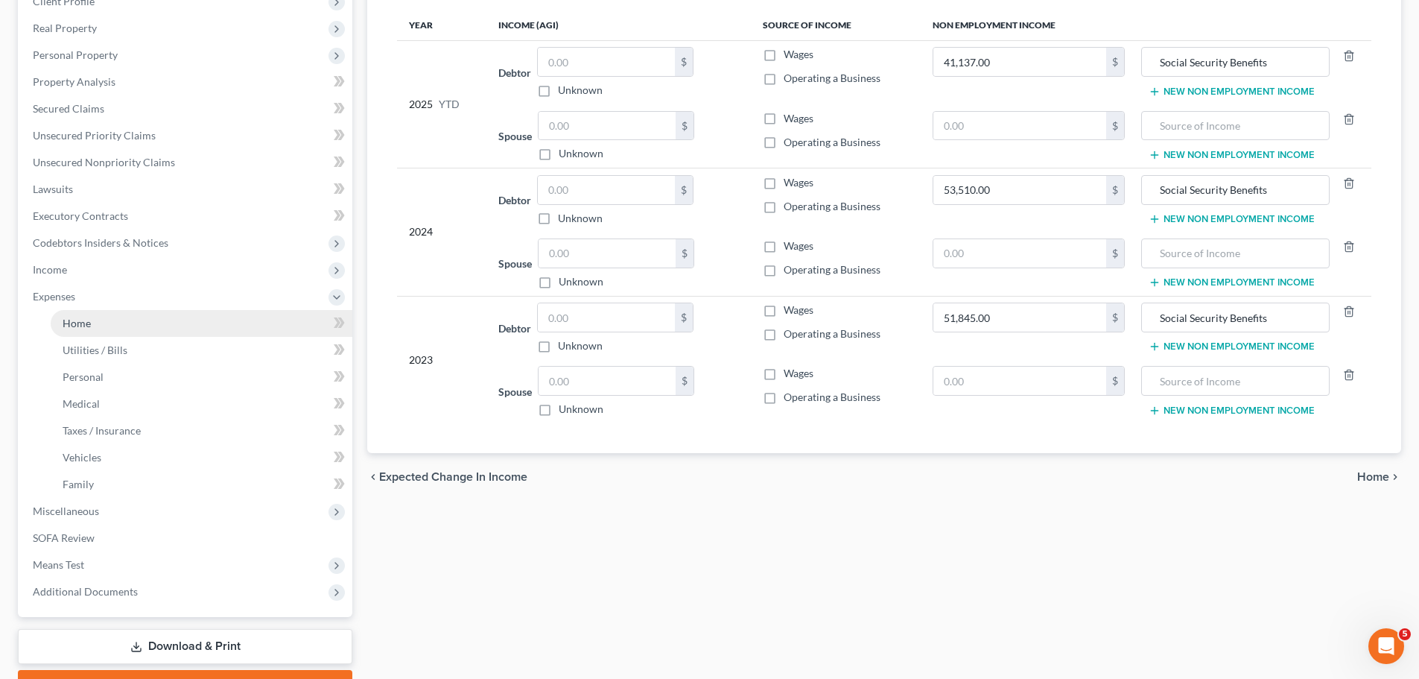
click at [94, 323] on link "Home" at bounding box center [202, 323] width 302 height 27
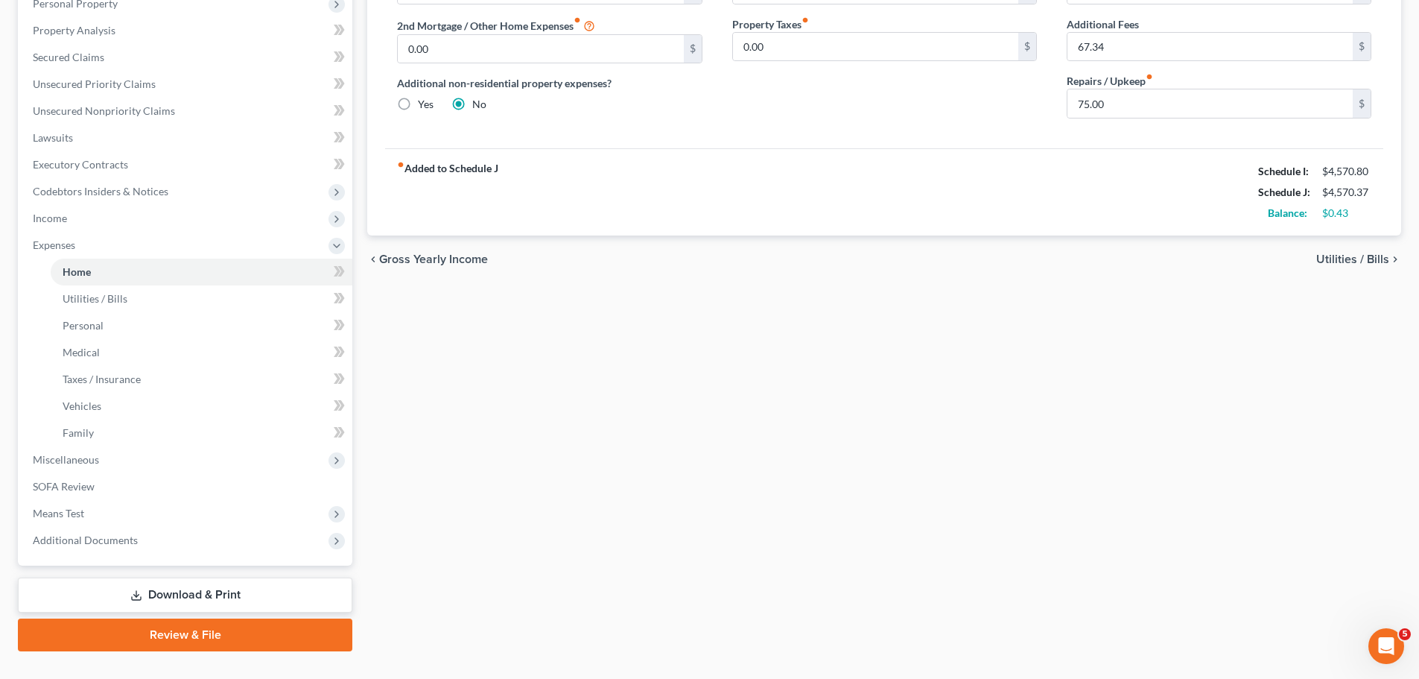
scroll to position [298, 0]
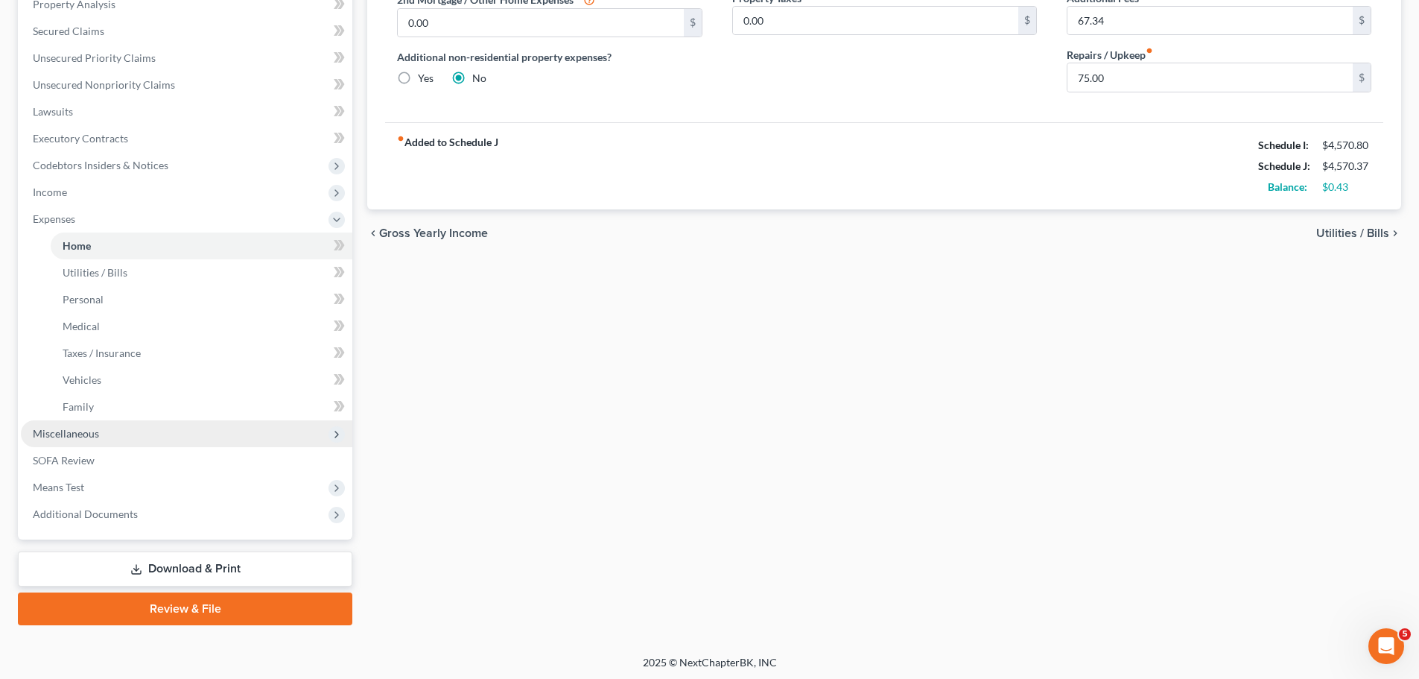
click at [82, 431] on span "Miscellaneous" at bounding box center [66, 433] width 66 height 13
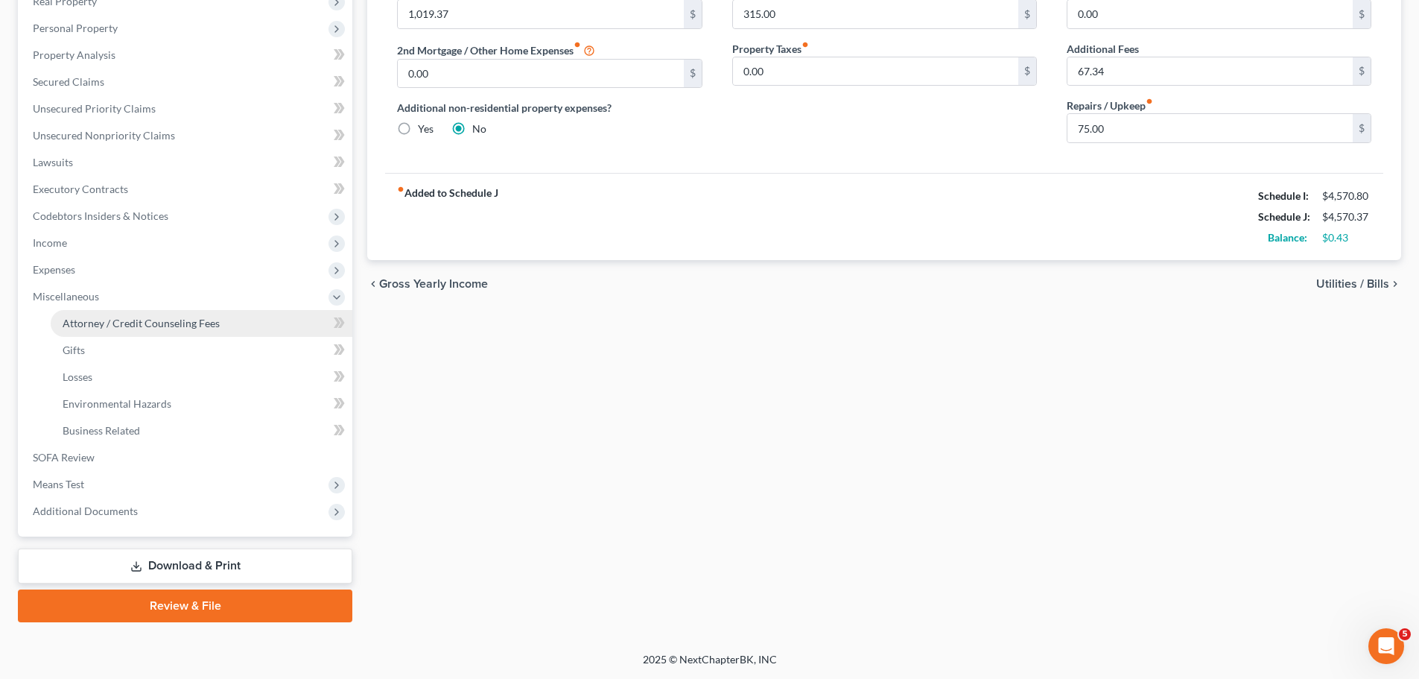
click at [124, 317] on span "Attorney / Credit Counseling Fees" at bounding box center [141, 323] width 157 height 13
select select "0"
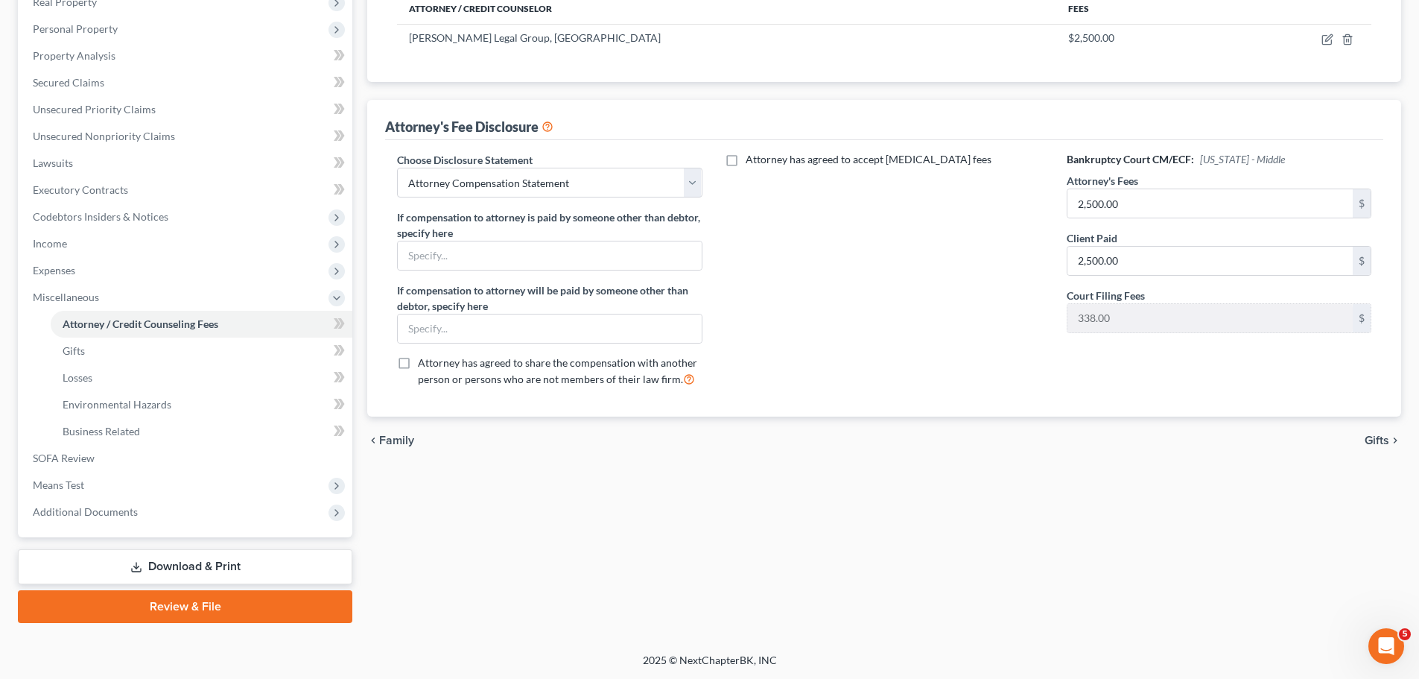
scroll to position [247, 0]
click at [72, 488] on span "Means Test" at bounding box center [58, 484] width 51 height 13
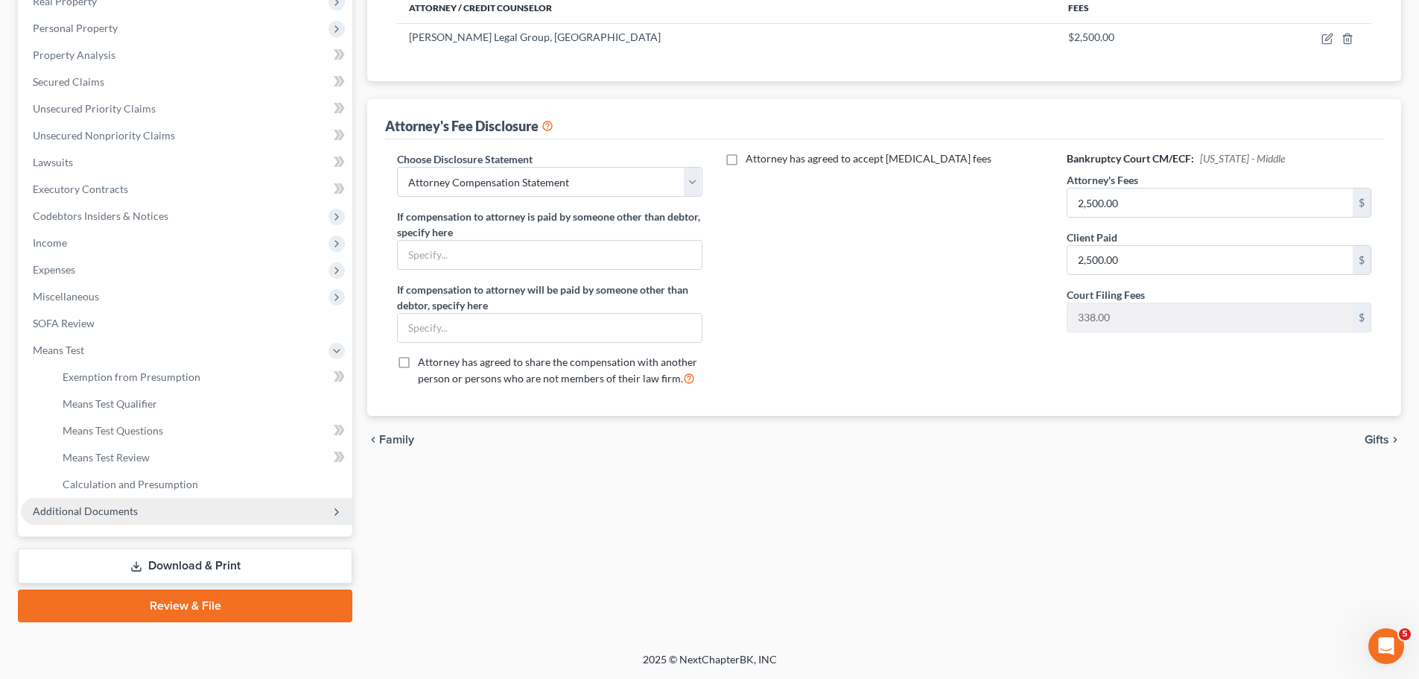
click at [121, 506] on span "Additional Documents" at bounding box center [85, 510] width 105 height 13
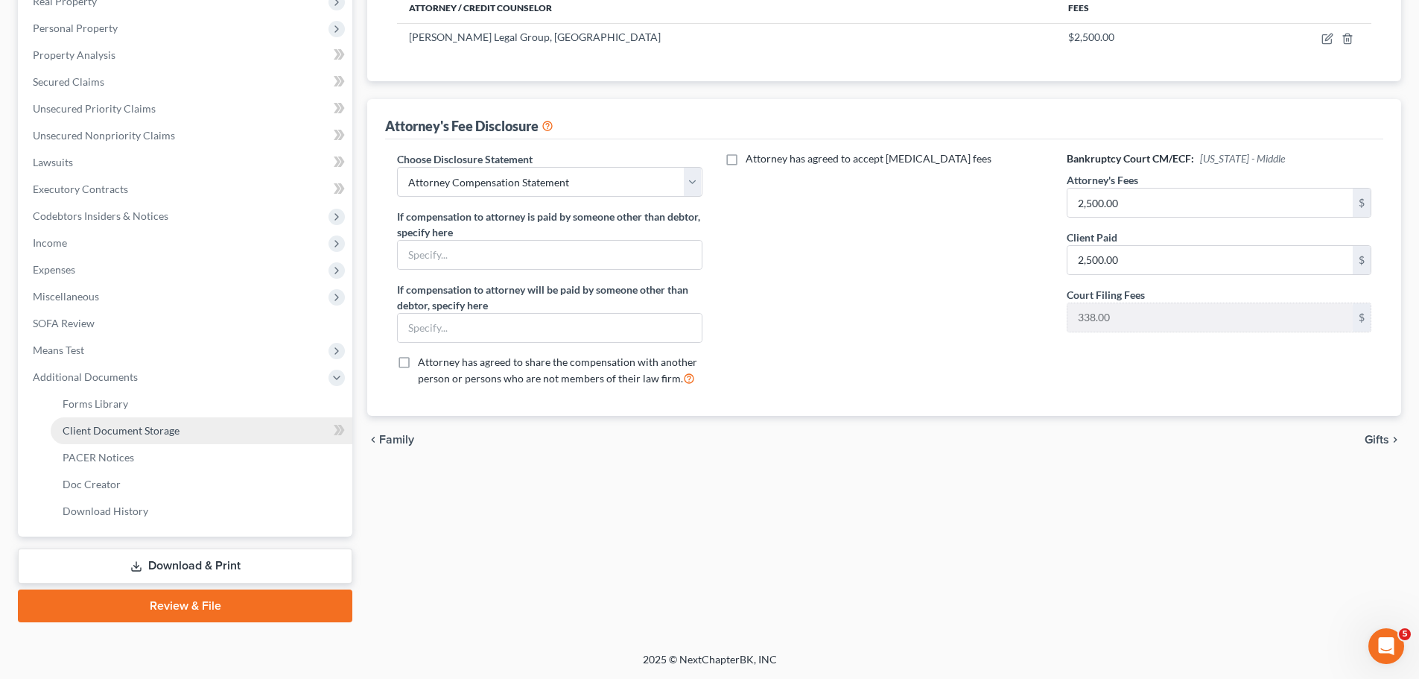
click at [98, 431] on span "Client Document Storage" at bounding box center [121, 430] width 117 height 13
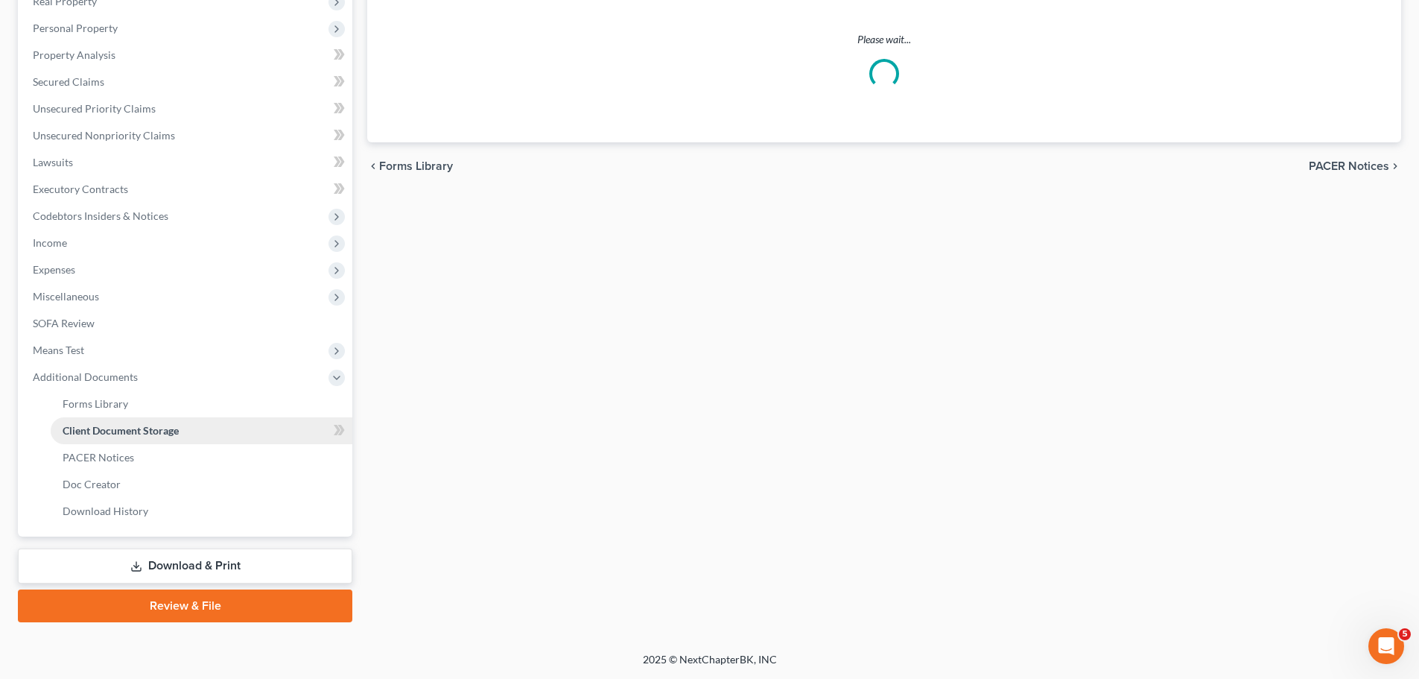
select select "9"
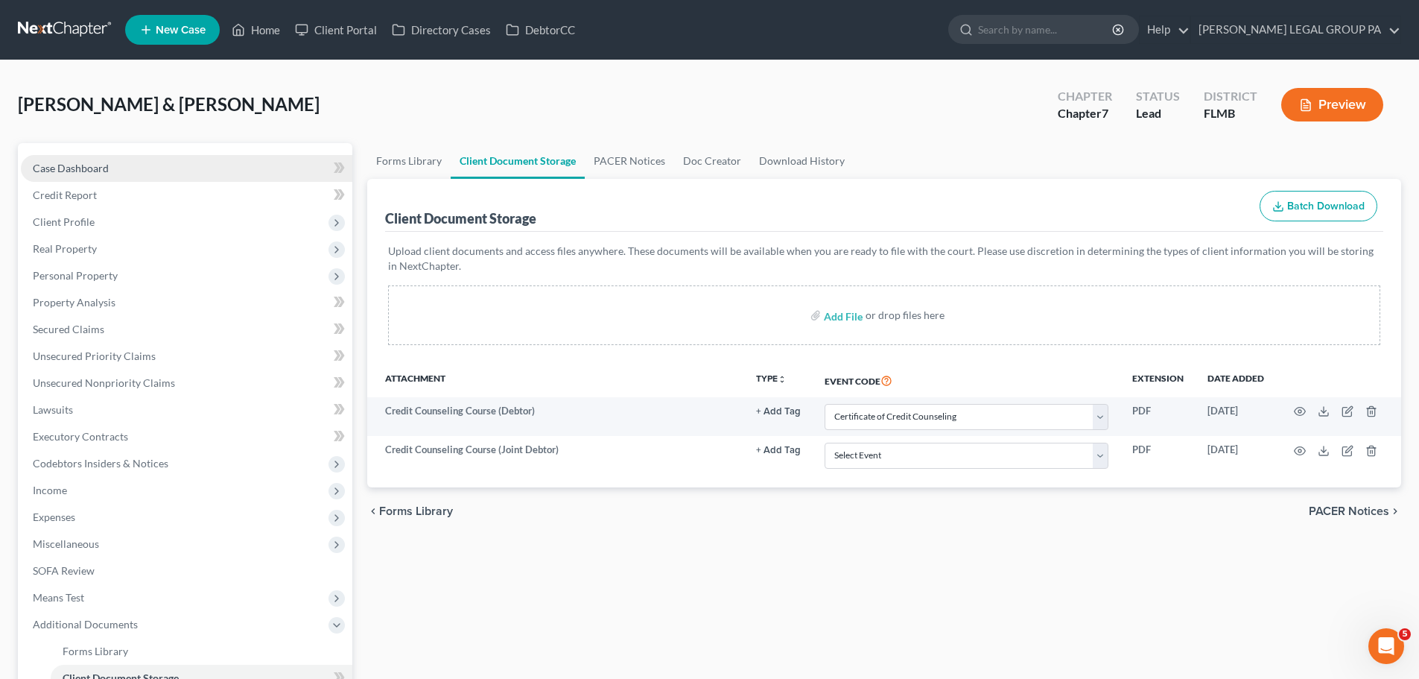
click at [83, 168] on span "Case Dashboard" at bounding box center [71, 168] width 76 height 13
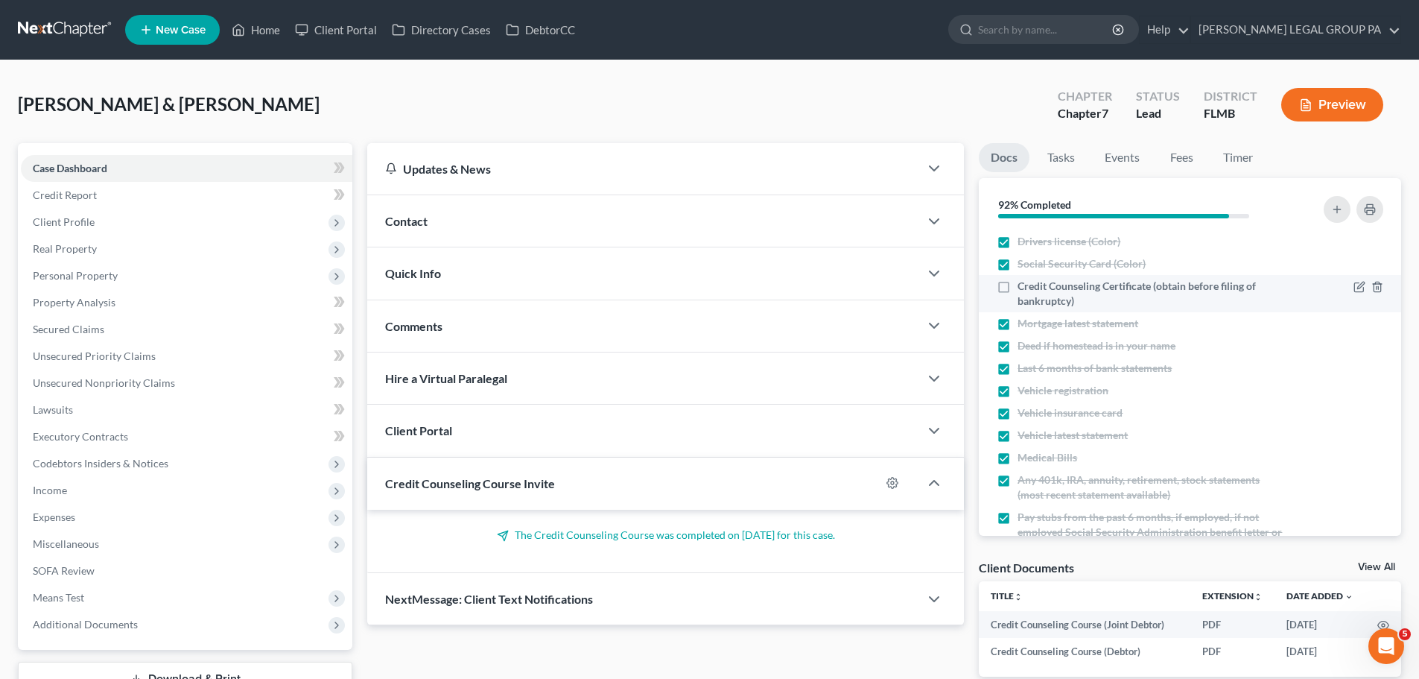
click at [1133, 291] on span "Credit Counseling Certificate (obtain before filing of bankruptcy)" at bounding box center [1150, 294] width 265 height 30
click at [1033, 288] on input "Credit Counseling Certificate (obtain before filing of bankruptcy)" at bounding box center [1029, 284] width 10 height 10
checkbox input "true"
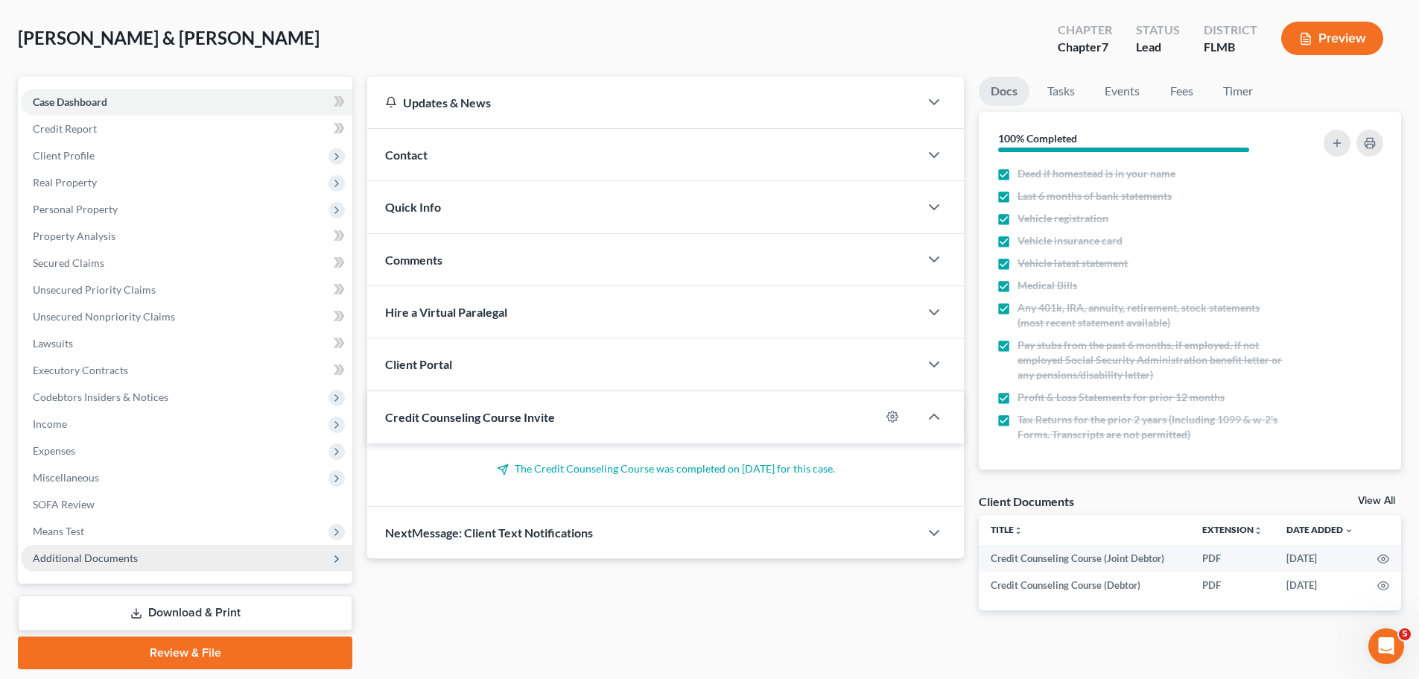
scroll to position [113, 0]
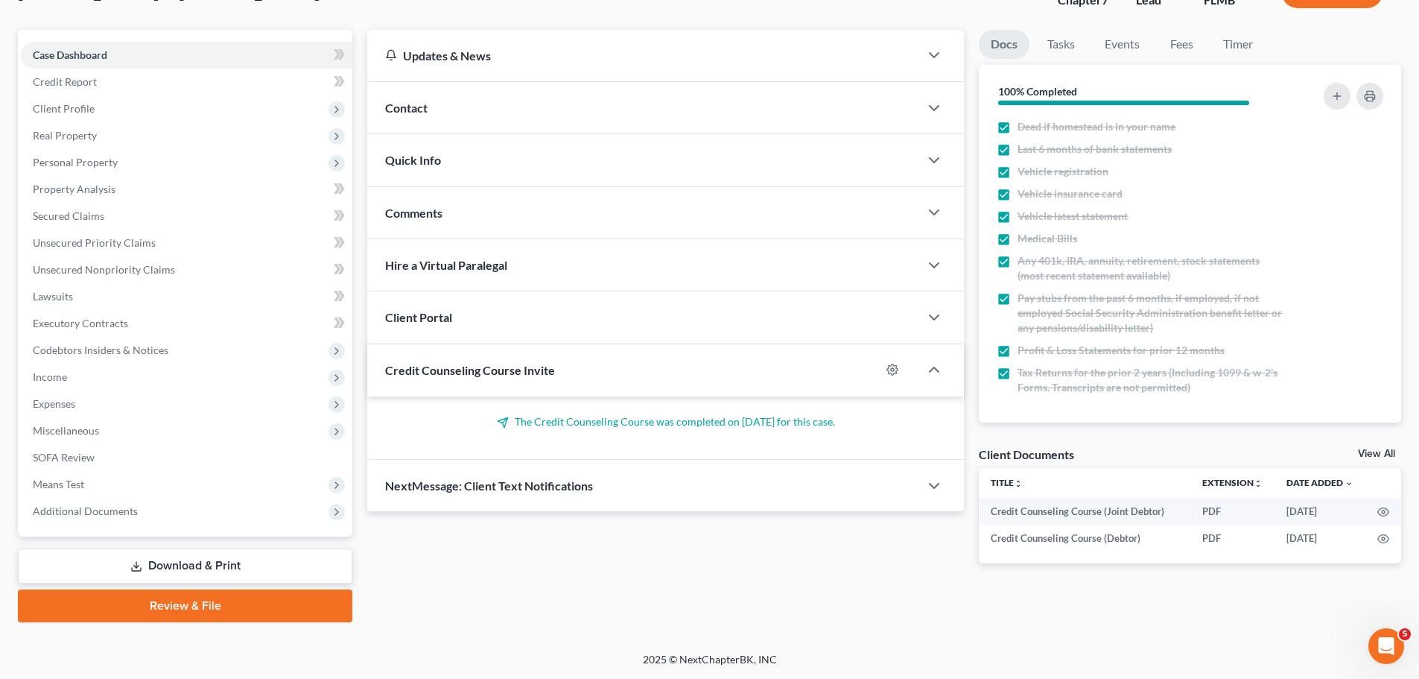
click at [142, 566] on icon at bounding box center [136, 566] width 12 height 12
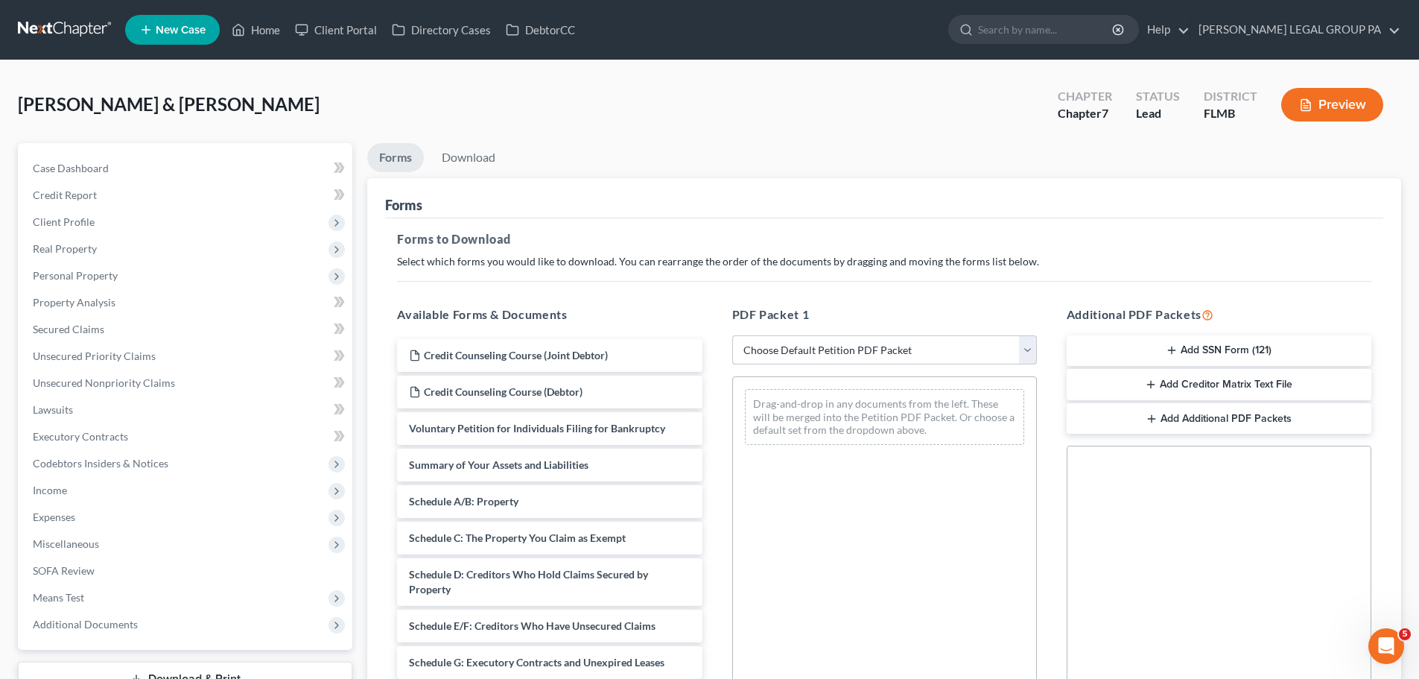
click at [762, 352] on select "Choose Default Petition PDF Packet Complete Bankruptcy Petition (all forms and …" at bounding box center [884, 350] width 305 height 30
select select "0"
click at [732, 335] on select "Choose Default Petition PDF Packet Complete Bankruptcy Petition (all forms and …" at bounding box center [884, 350] width 305 height 30
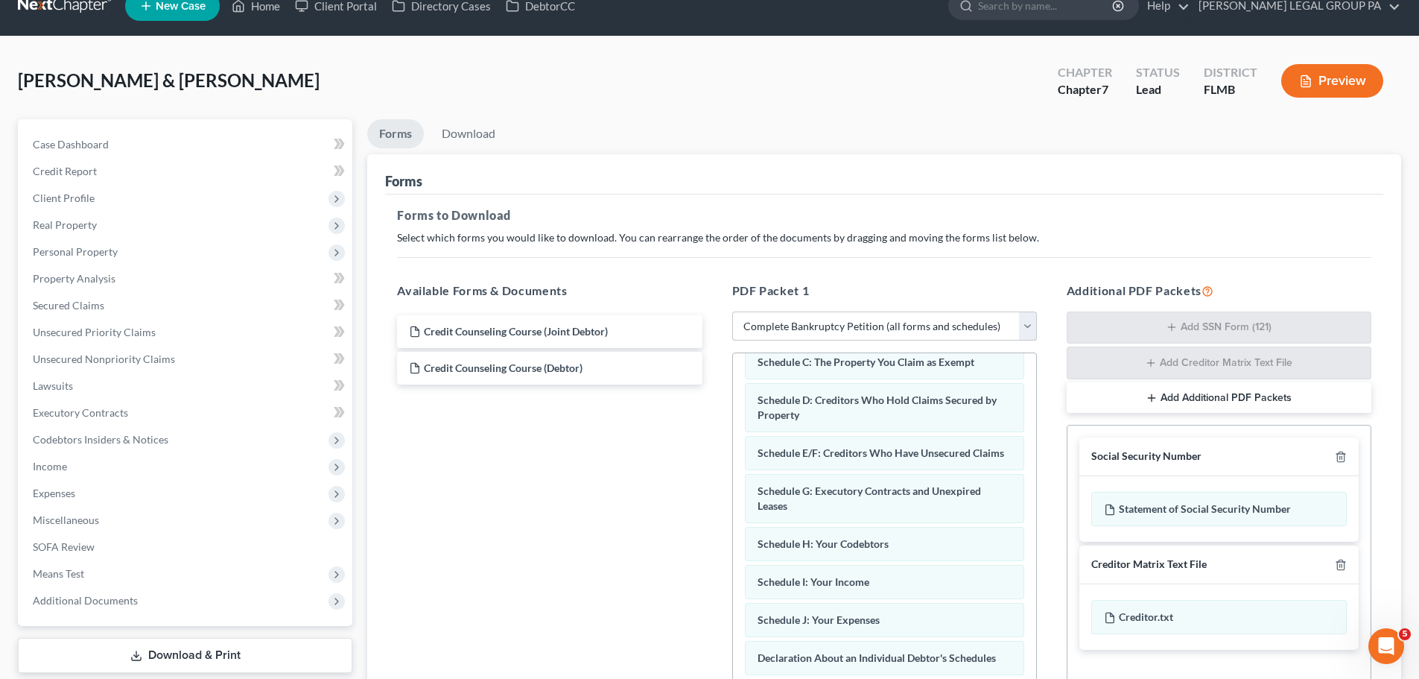
scroll to position [19, 0]
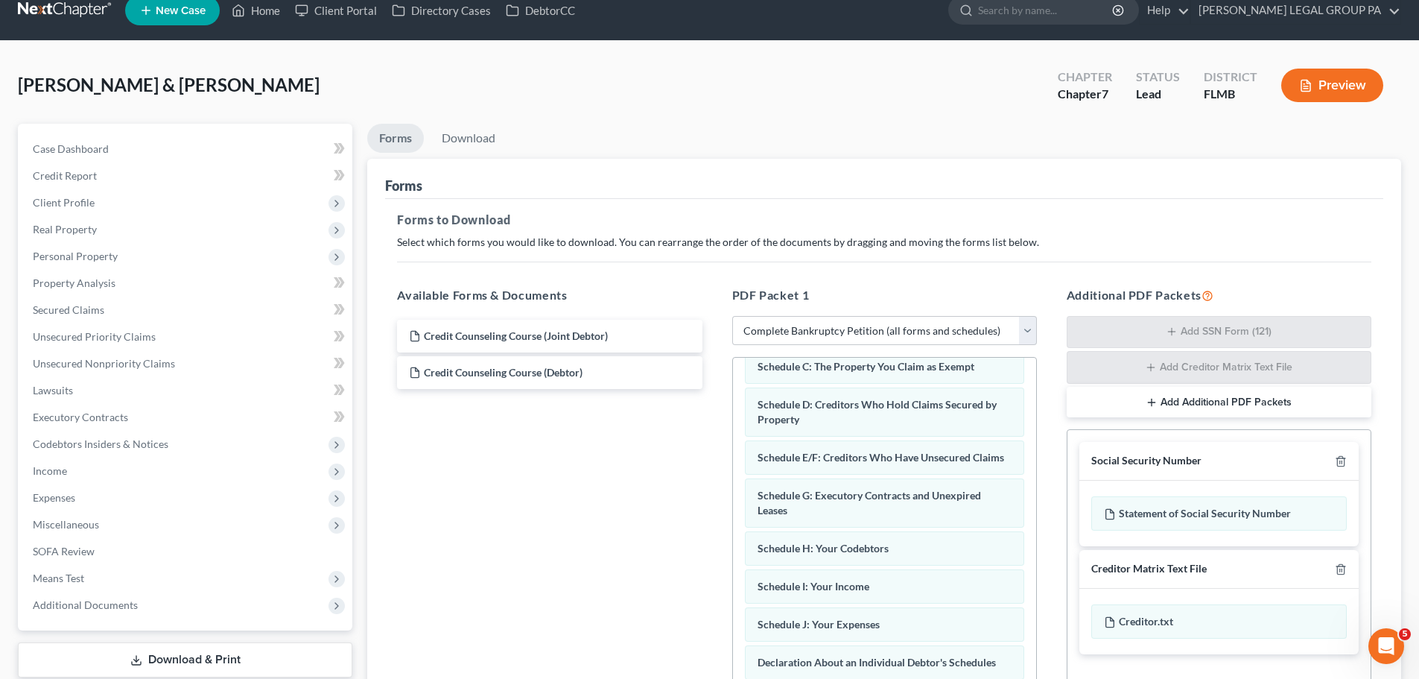
click at [1134, 221] on h5 "Forms to Download" at bounding box center [884, 220] width 975 height 18
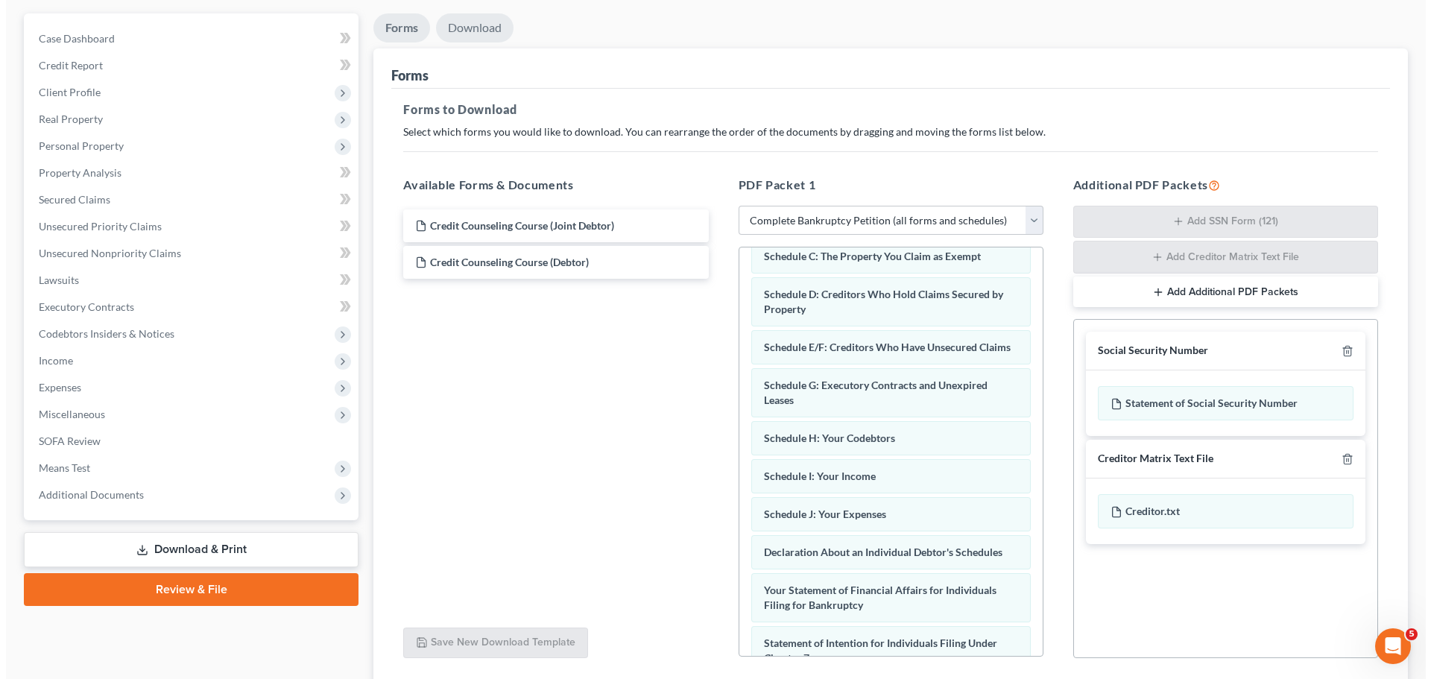
scroll to position [94, 0]
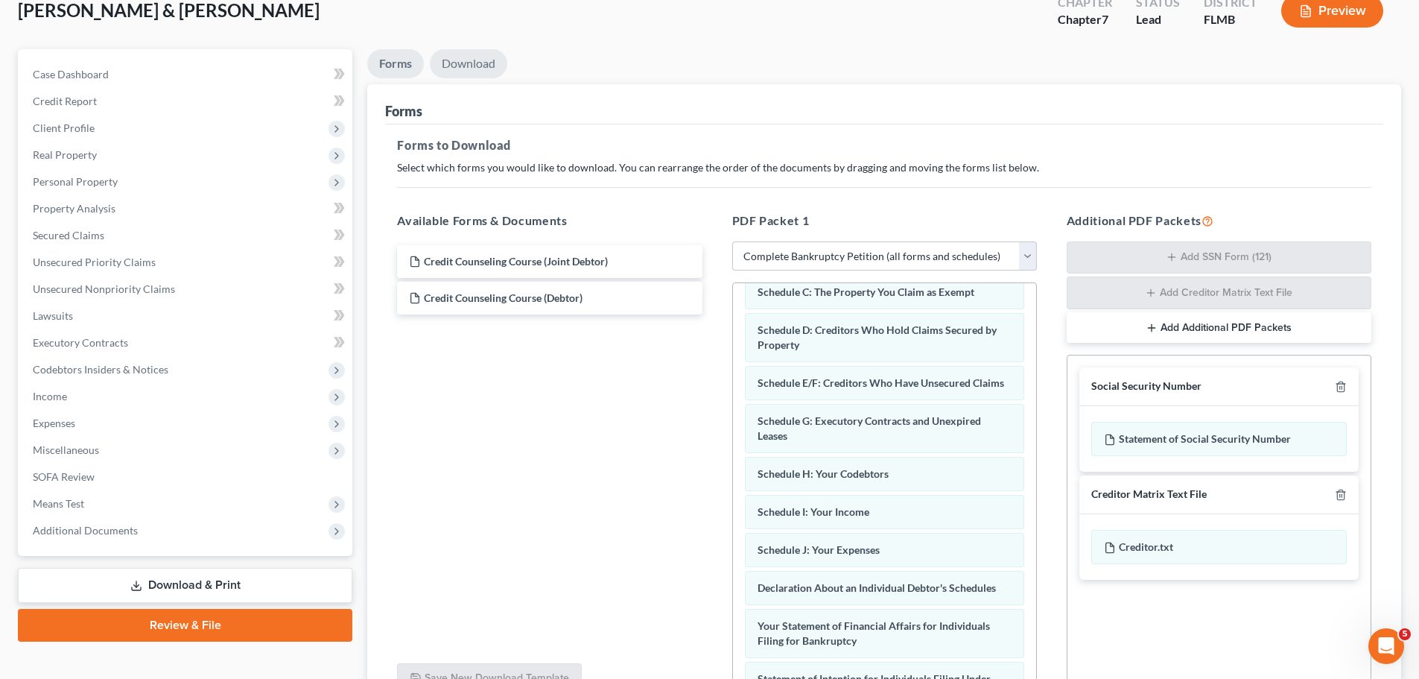
click at [460, 72] on link "Download" at bounding box center [468, 63] width 77 height 29
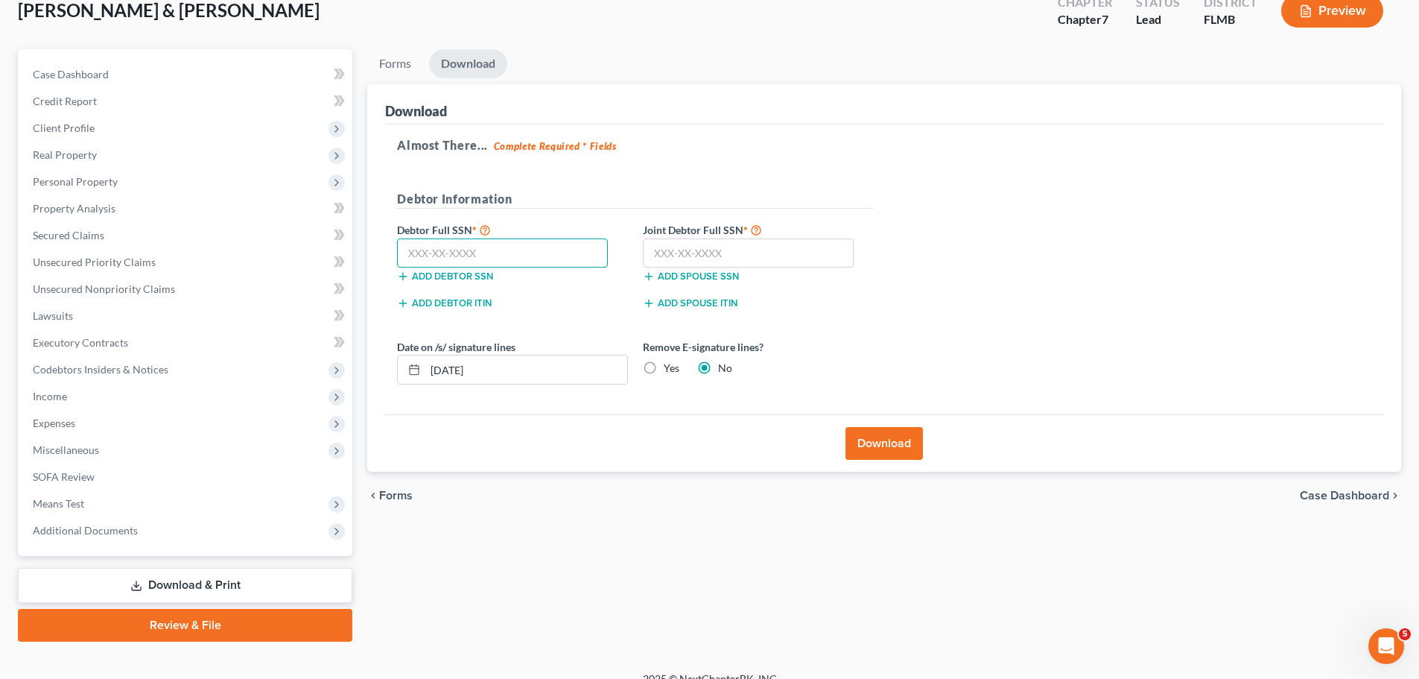
click at [519, 253] on input "text" at bounding box center [502, 253] width 211 height 30
type input "154-42-8535"
click at [753, 247] on input "text" at bounding box center [748, 253] width 211 height 30
type input "138-58-5840"
click at [915, 297] on div "Almost There... Complete Required * Fields Debtor Information Debtor Full SSN *…" at bounding box center [884, 269] width 998 height 291
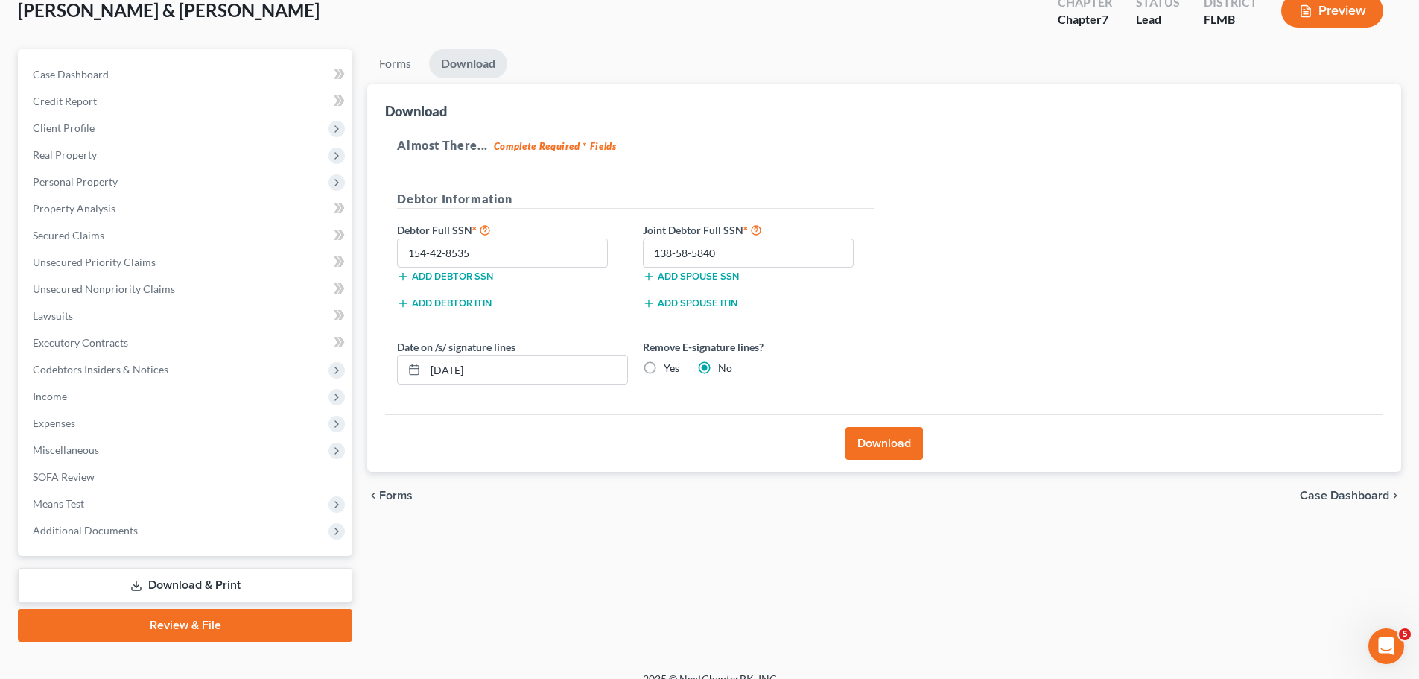
click at [884, 441] on button "Download" at bounding box center [884, 443] width 77 height 33
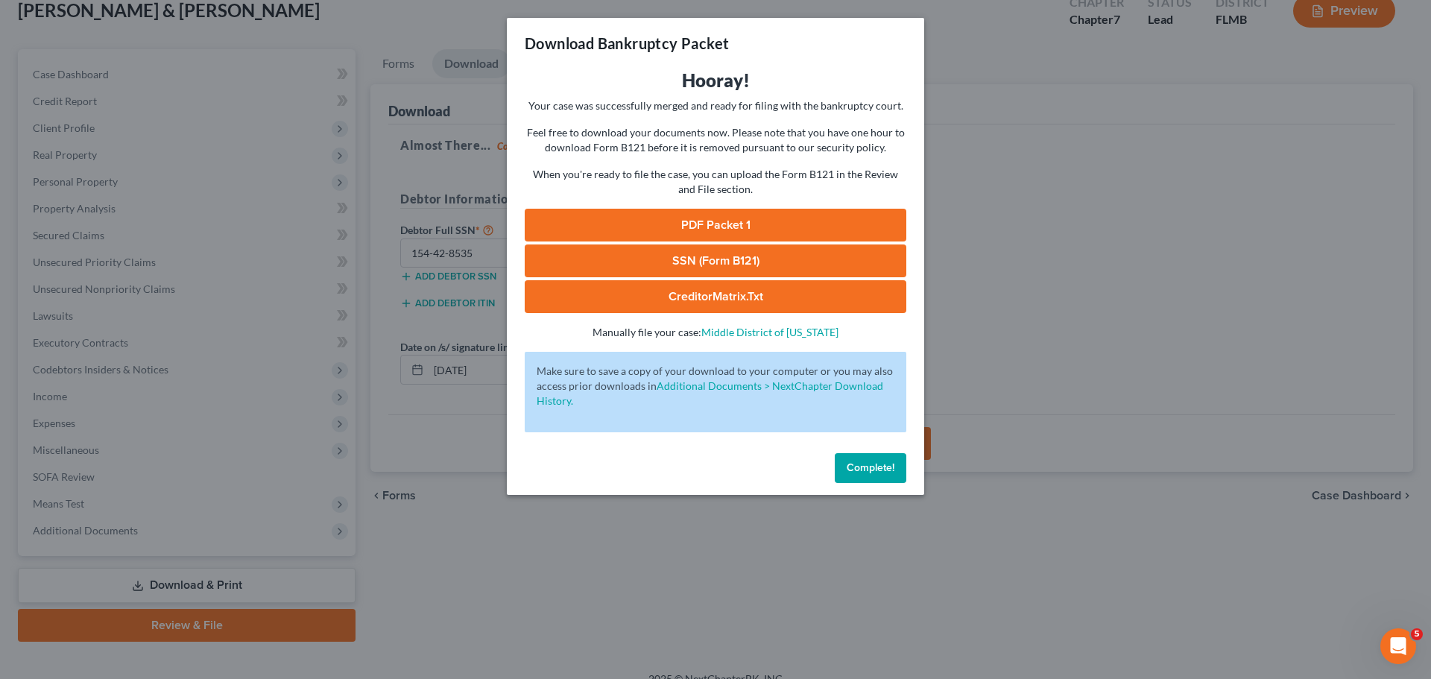
click at [688, 267] on link "SSN (Form B121)" at bounding box center [716, 260] width 382 height 33
click at [695, 221] on link "PDF Packet 1" at bounding box center [716, 225] width 382 height 33
click at [873, 471] on span "Complete!" at bounding box center [870, 467] width 48 height 13
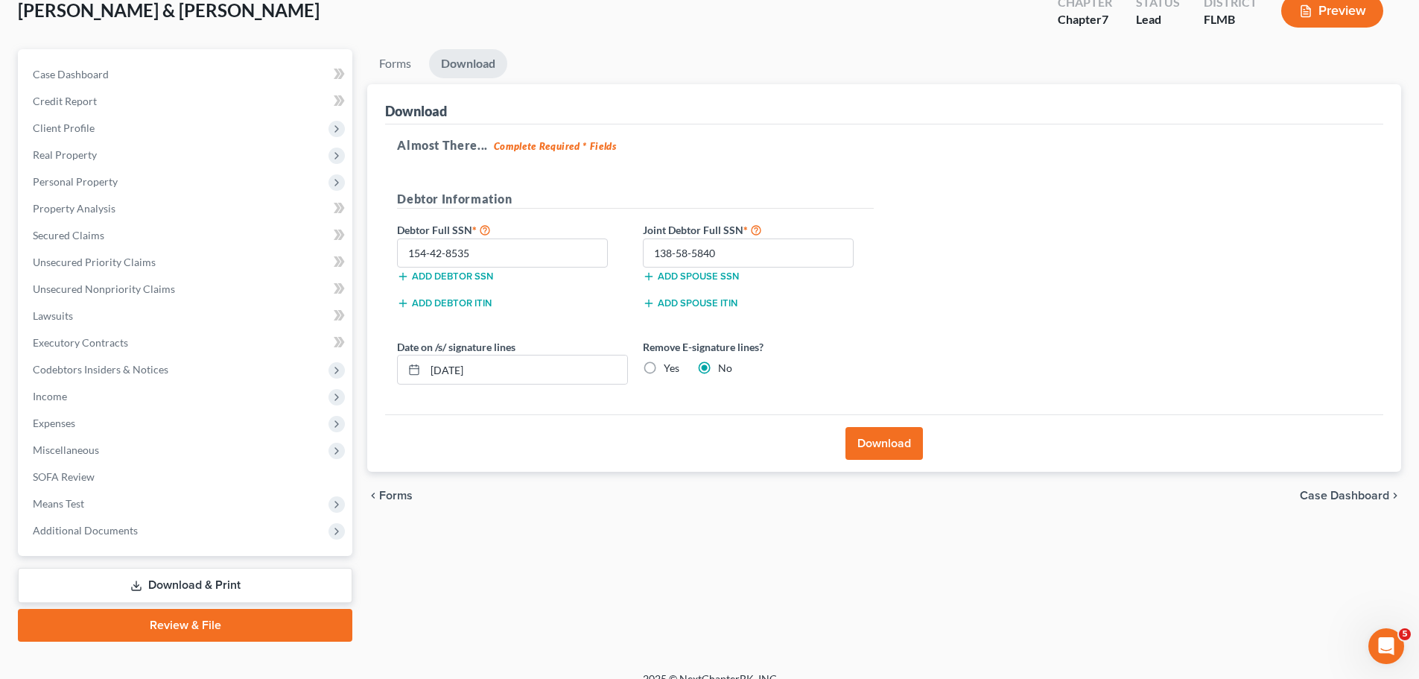
click at [879, 449] on button "Download" at bounding box center [884, 443] width 77 height 33
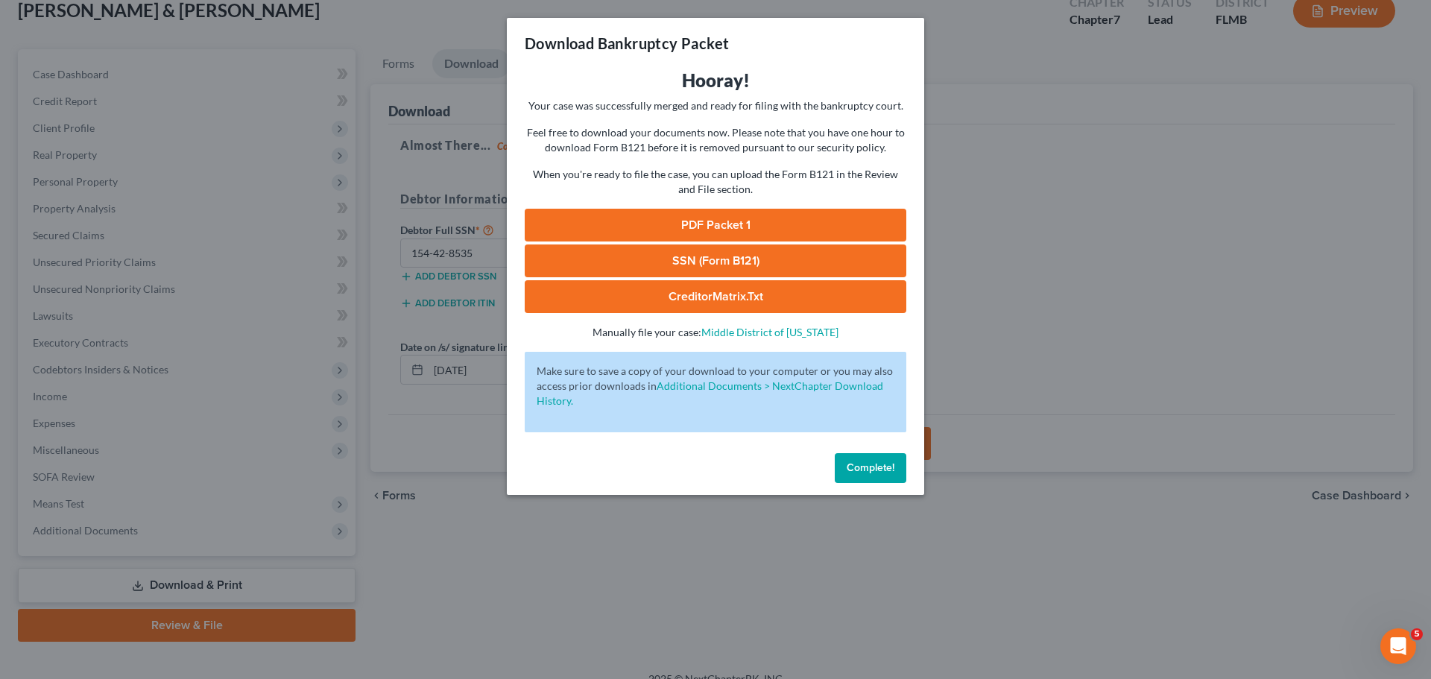
click at [688, 229] on link "PDF Packet 1" at bounding box center [716, 225] width 382 height 33
